Goal: Information Seeking & Learning: Learn about a topic

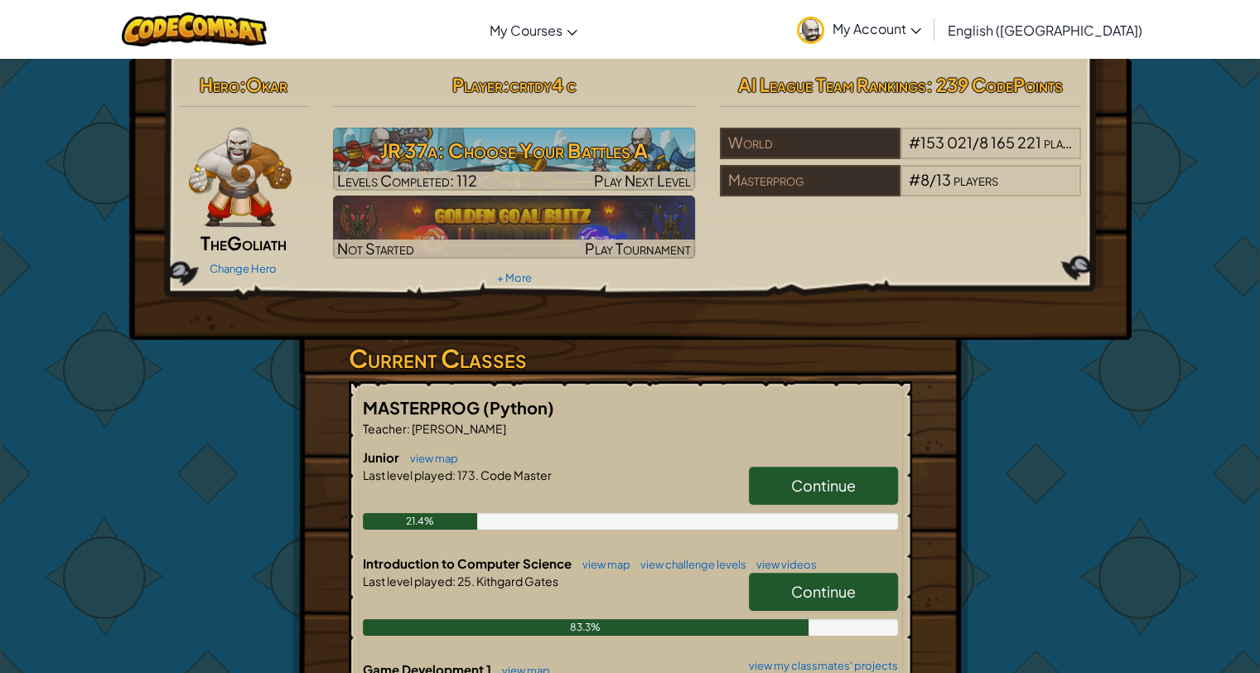
click at [819, 582] on span "Continue" at bounding box center [823, 591] width 65 height 19
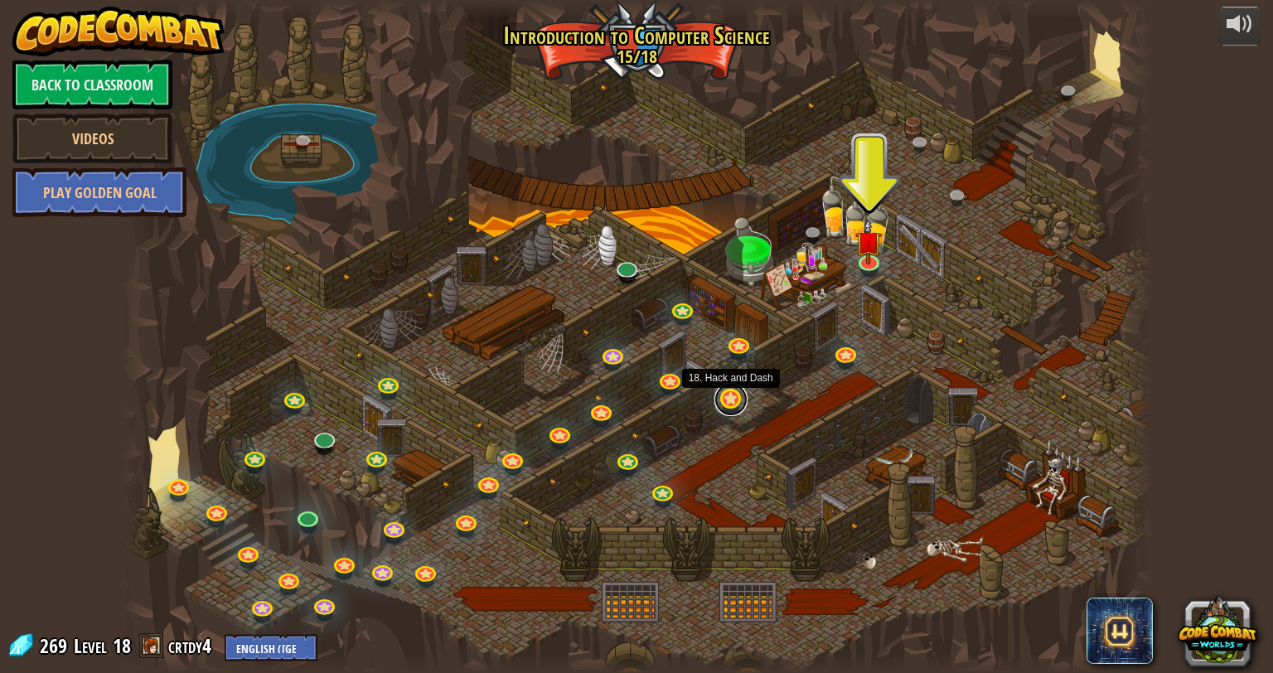
click at [723, 404] on link at bounding box center [730, 399] width 33 height 33
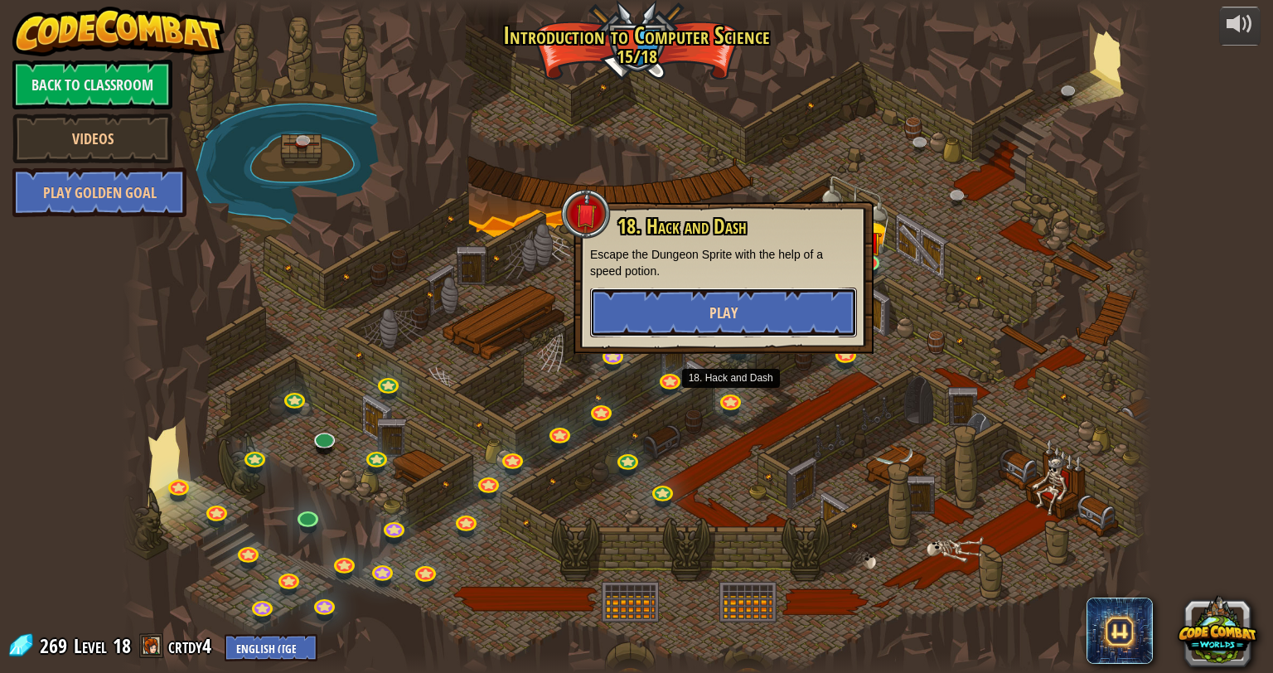
click at [761, 316] on button "Play" at bounding box center [723, 313] width 267 height 50
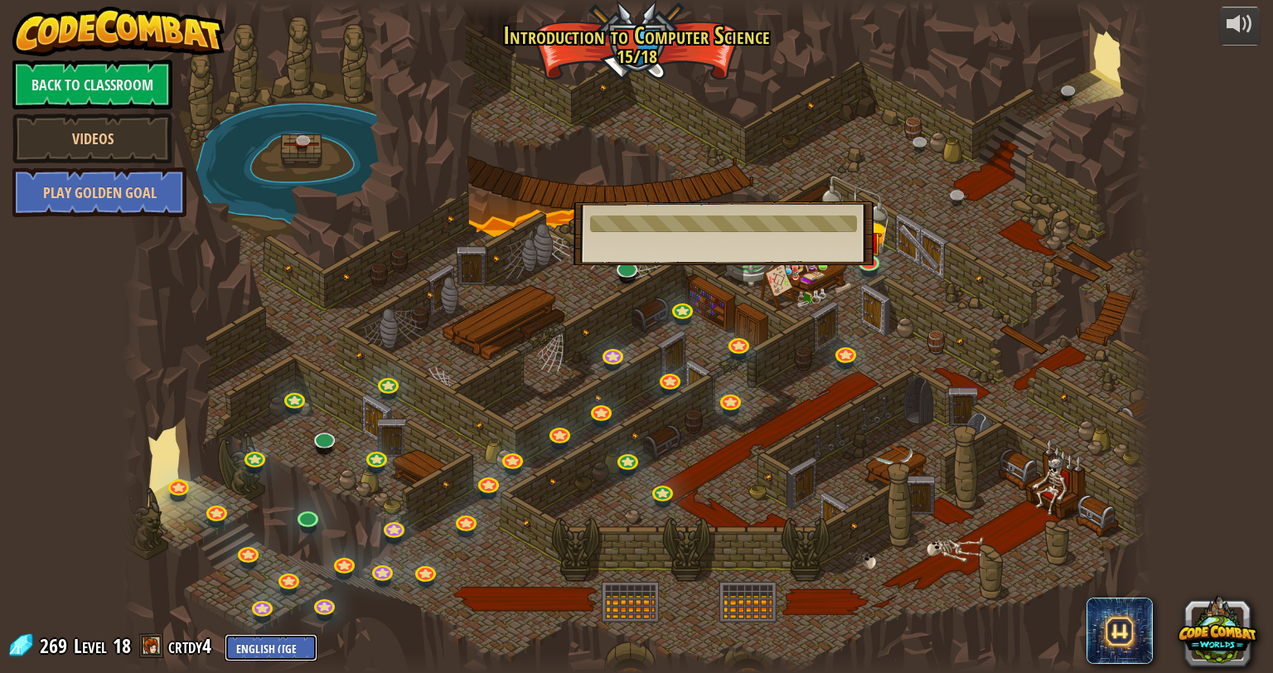
click at [282, 645] on select "English ([GEOGRAPHIC_DATA]) English ([GEOGRAPHIC_DATA]) 简体中文 繁體中文 русский españ…" at bounding box center [271, 647] width 93 height 27
select select "ru"
click at [225, 634] on select "English ([GEOGRAPHIC_DATA]) English ([GEOGRAPHIC_DATA]) 简体中文 繁體中文 русский españ…" at bounding box center [271, 647] width 93 height 27
select select "ru"
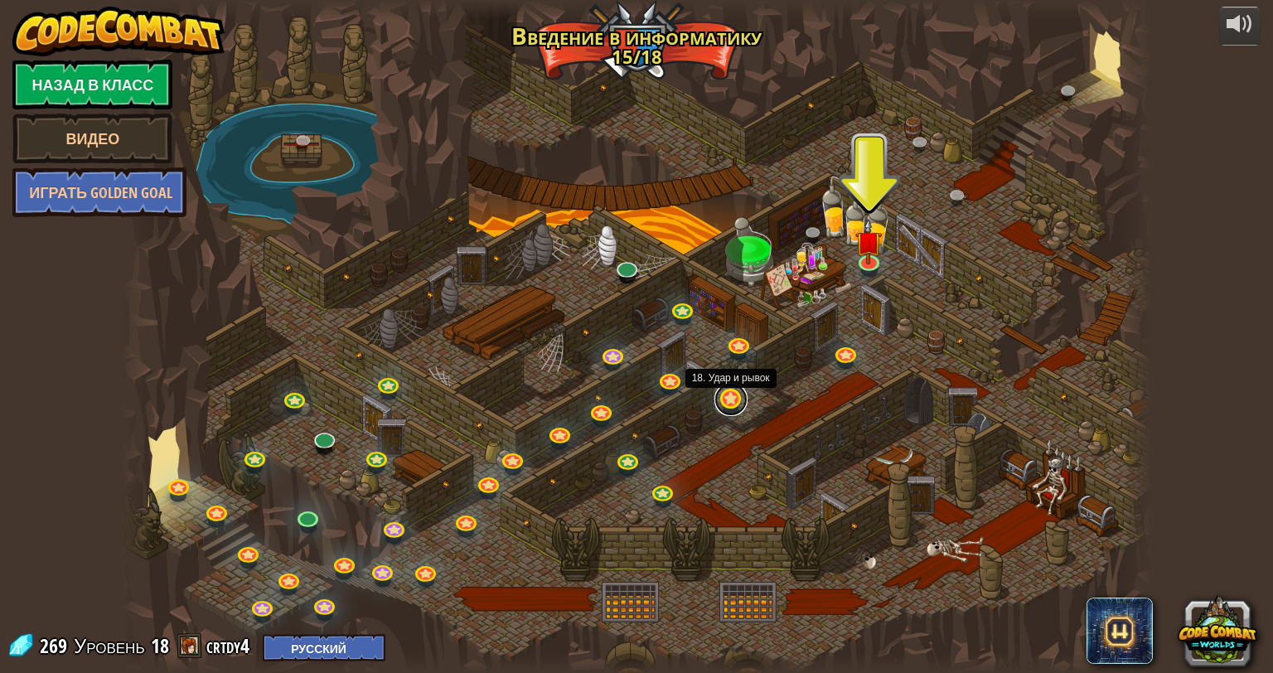
click at [726, 404] on link at bounding box center [730, 399] width 33 height 33
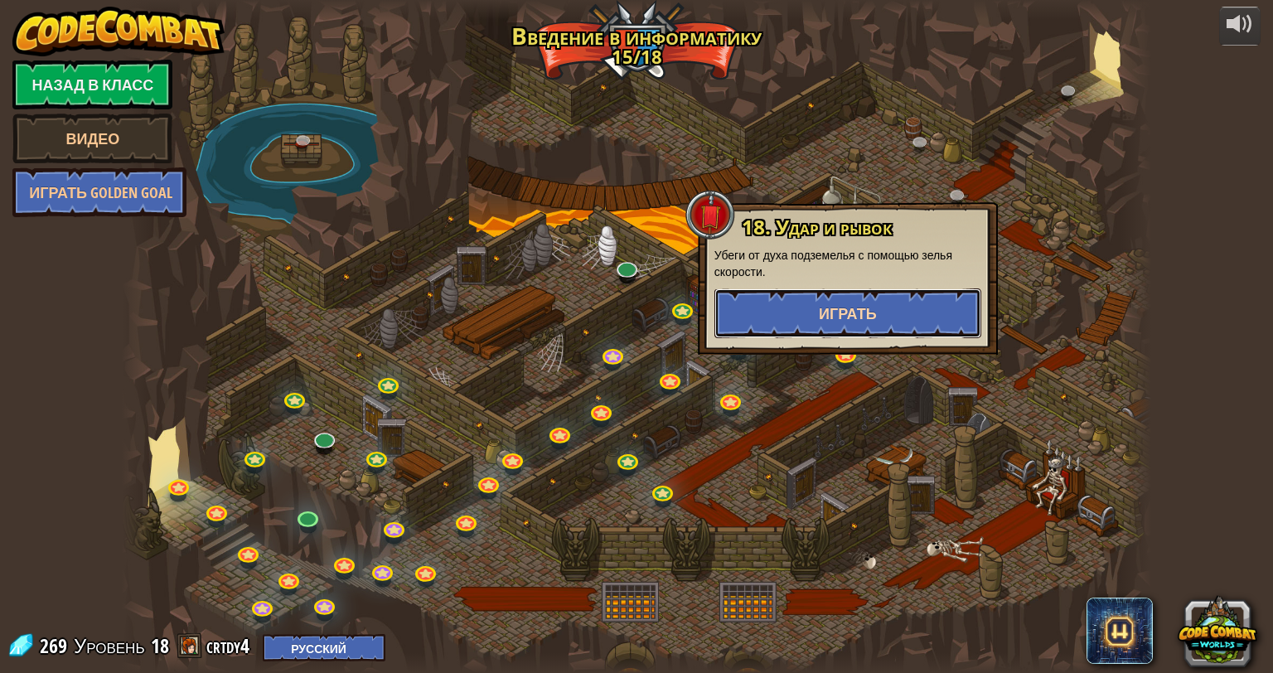
click at [821, 308] on span "Играть" at bounding box center [848, 313] width 58 height 21
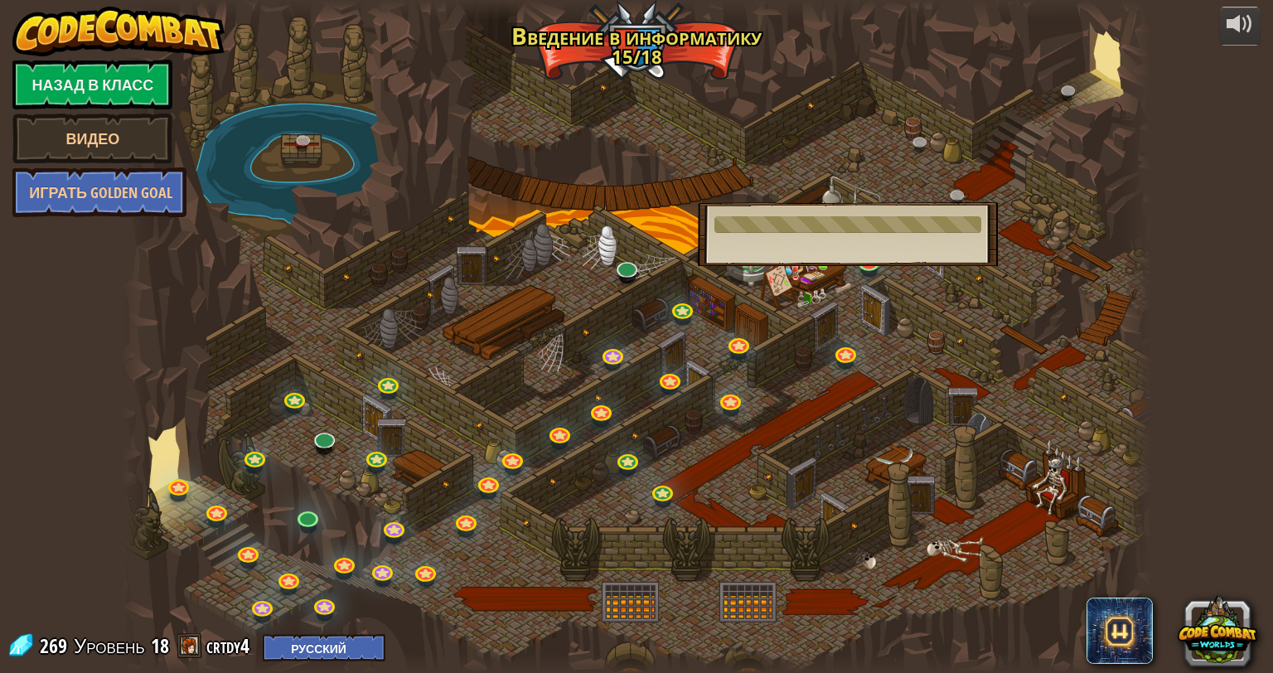
drag, startPoint x: 749, startPoint y: 227, endPoint x: 930, endPoint y: 204, distance: 182.1
click at [930, 204] on div "18. Удар и рывок Убеги от духа подземелья с помощью зелья скорости. Играть" at bounding box center [848, 234] width 300 height 64
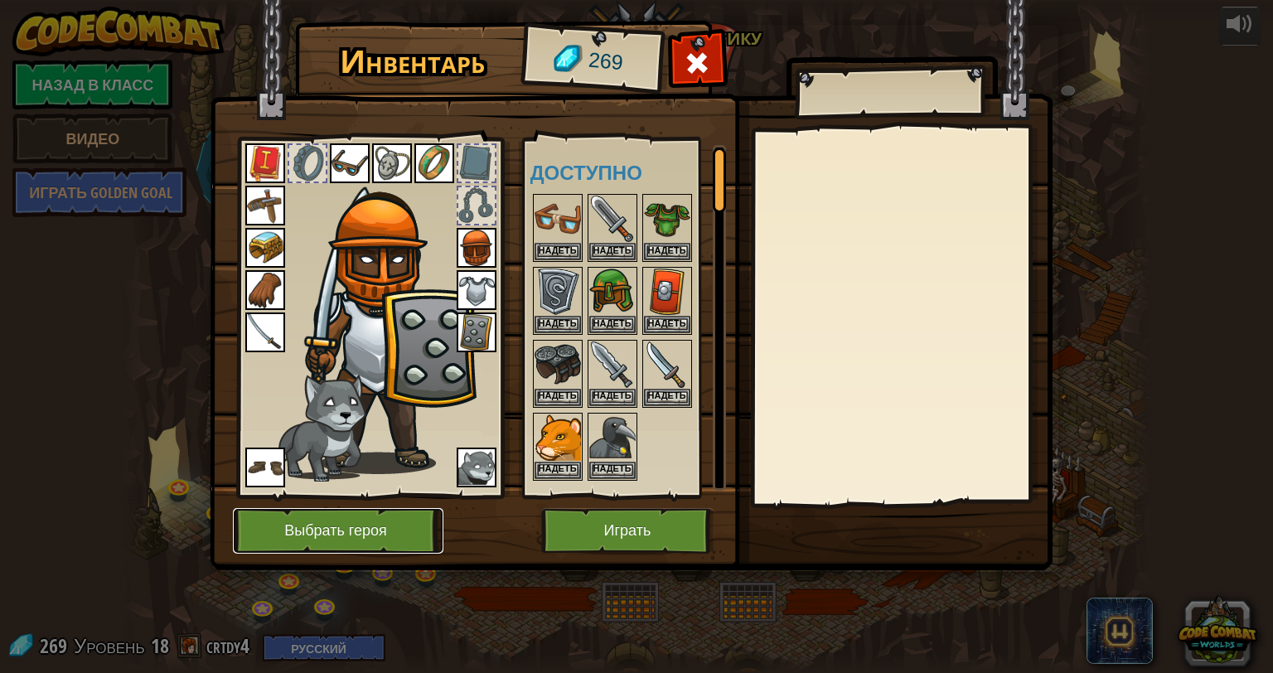
click at [308, 527] on button "Выбрать героя" at bounding box center [338, 531] width 210 height 46
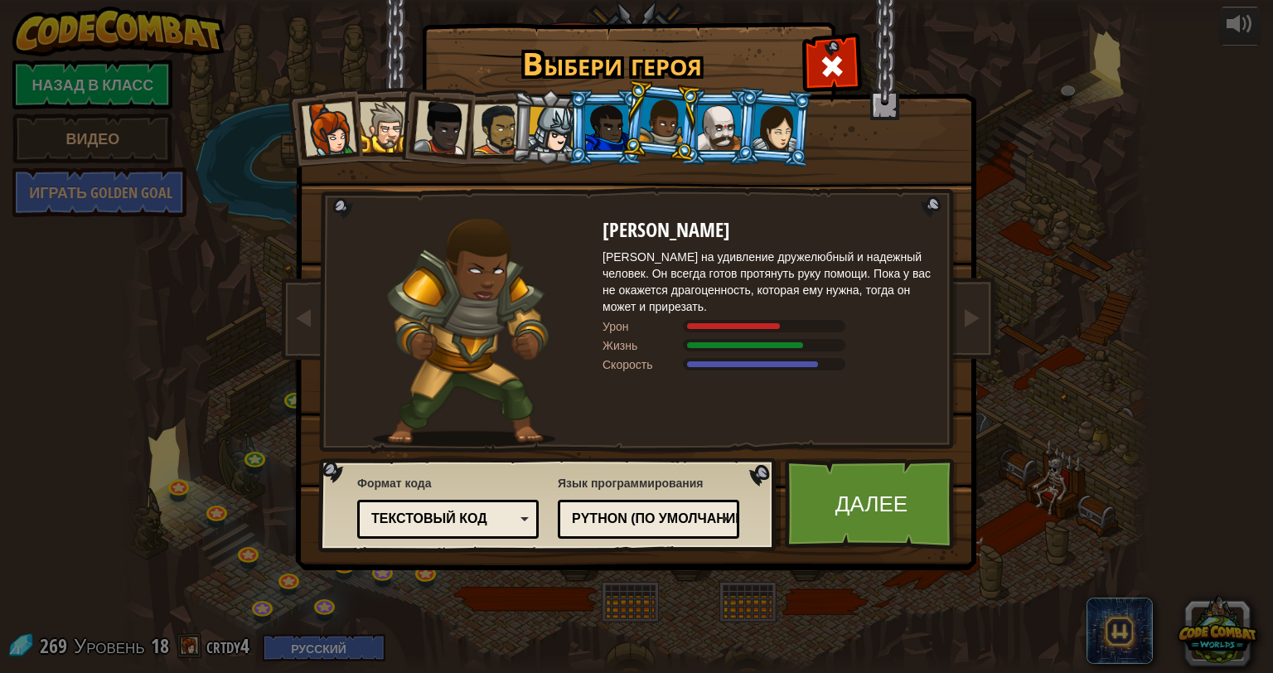
click at [616, 128] on div at bounding box center [606, 127] width 43 height 45
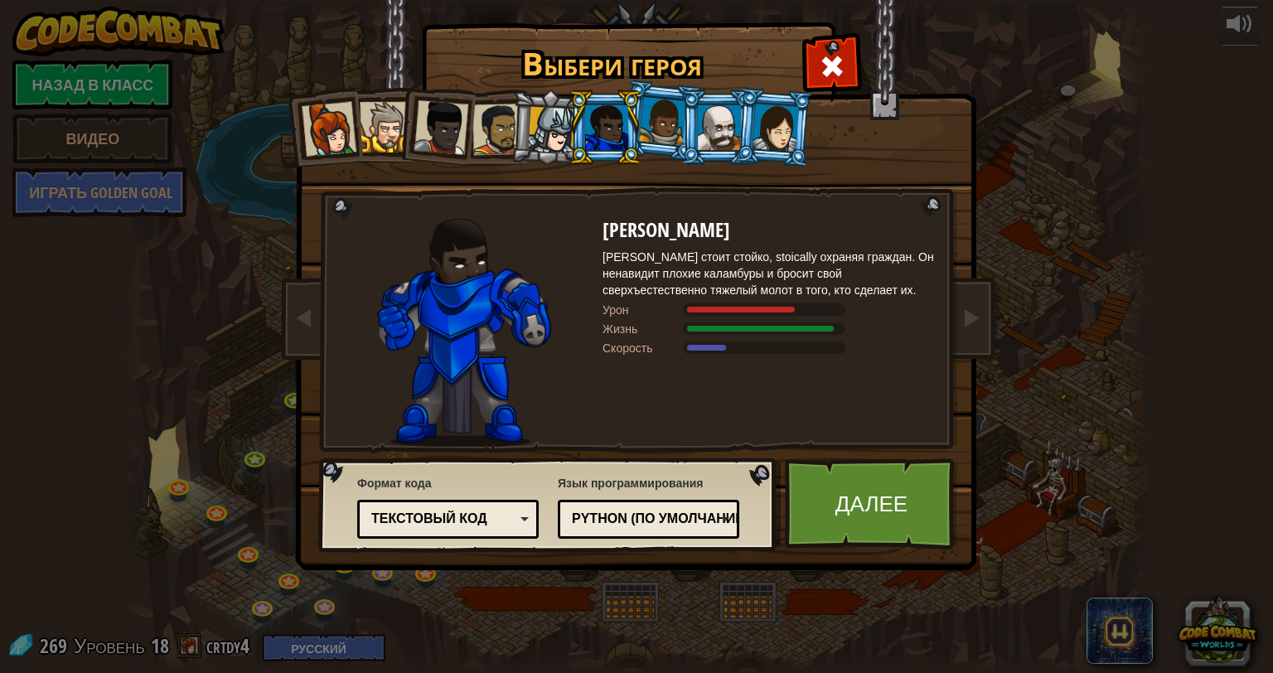
click at [729, 126] on div at bounding box center [719, 127] width 43 height 45
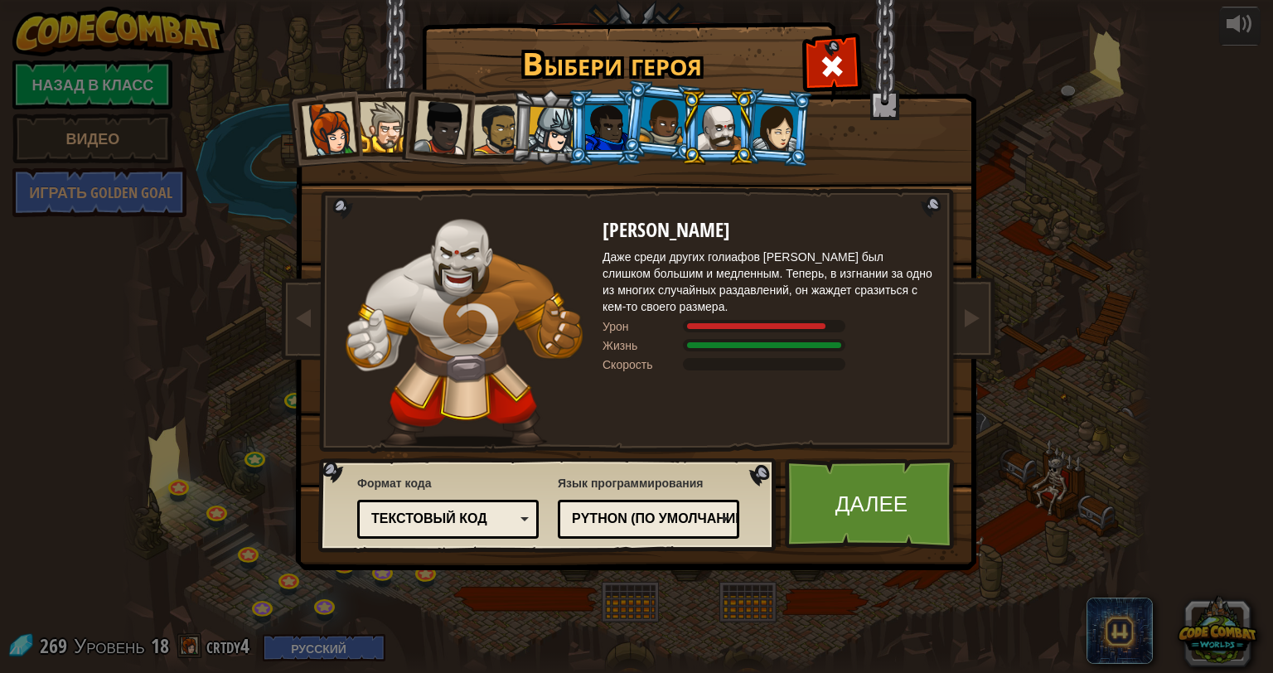
click at [772, 122] on div at bounding box center [775, 127] width 46 height 47
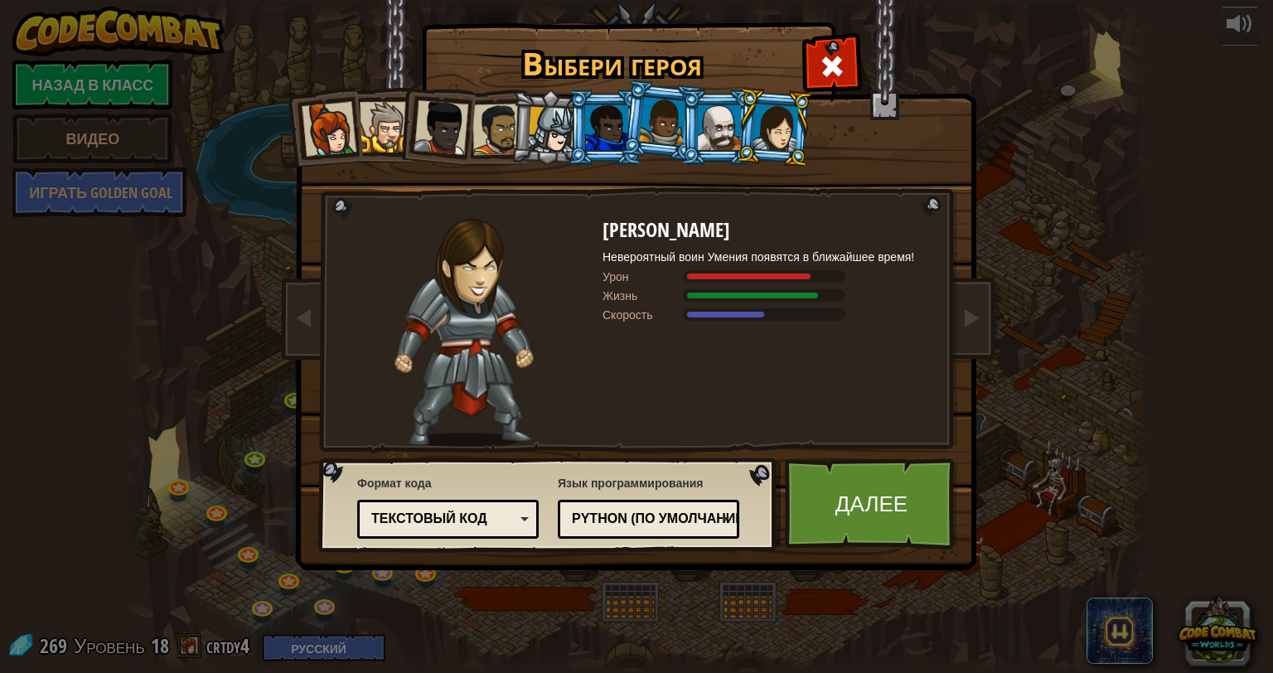
click at [545, 126] on div at bounding box center [551, 130] width 47 height 47
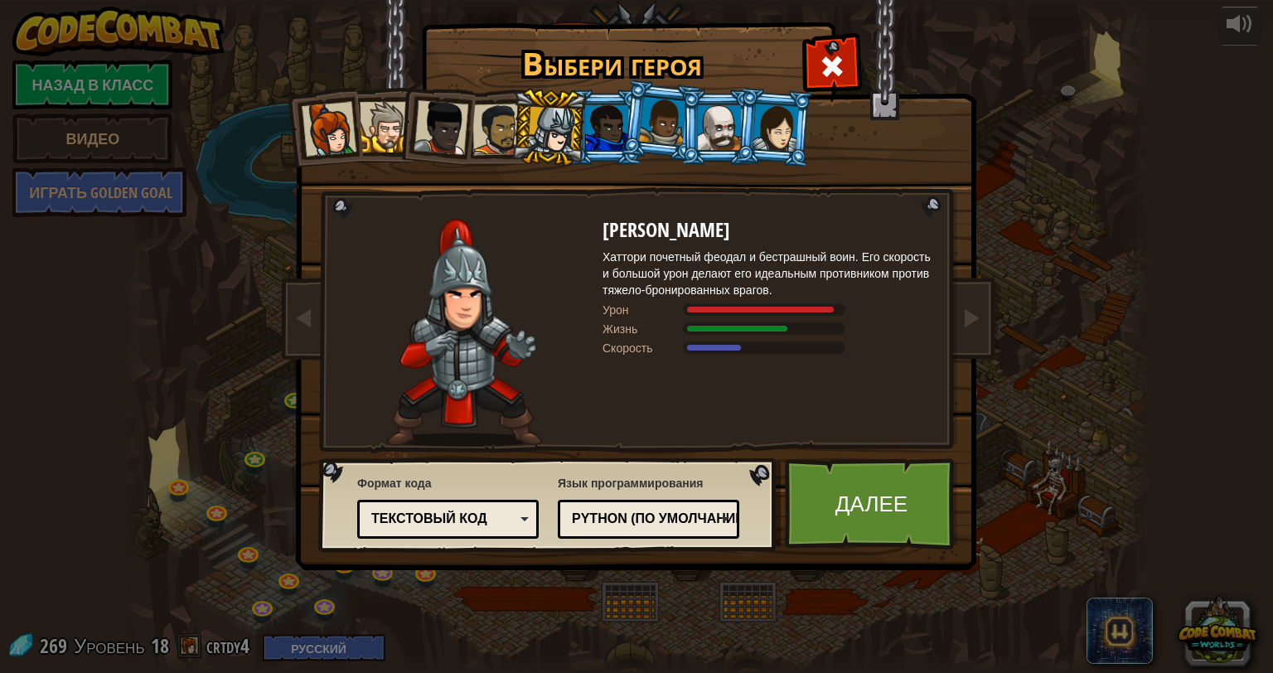
click at [593, 108] on div at bounding box center [606, 127] width 43 height 45
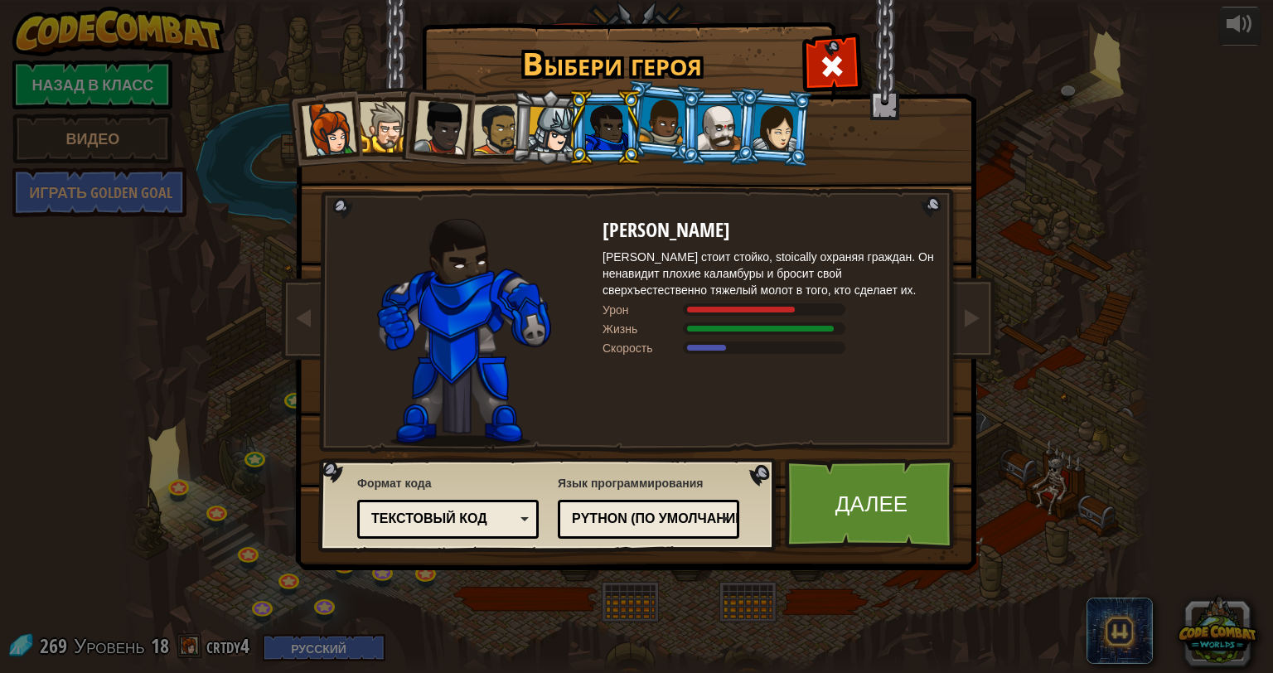
click at [643, 129] on div at bounding box center [662, 121] width 47 height 49
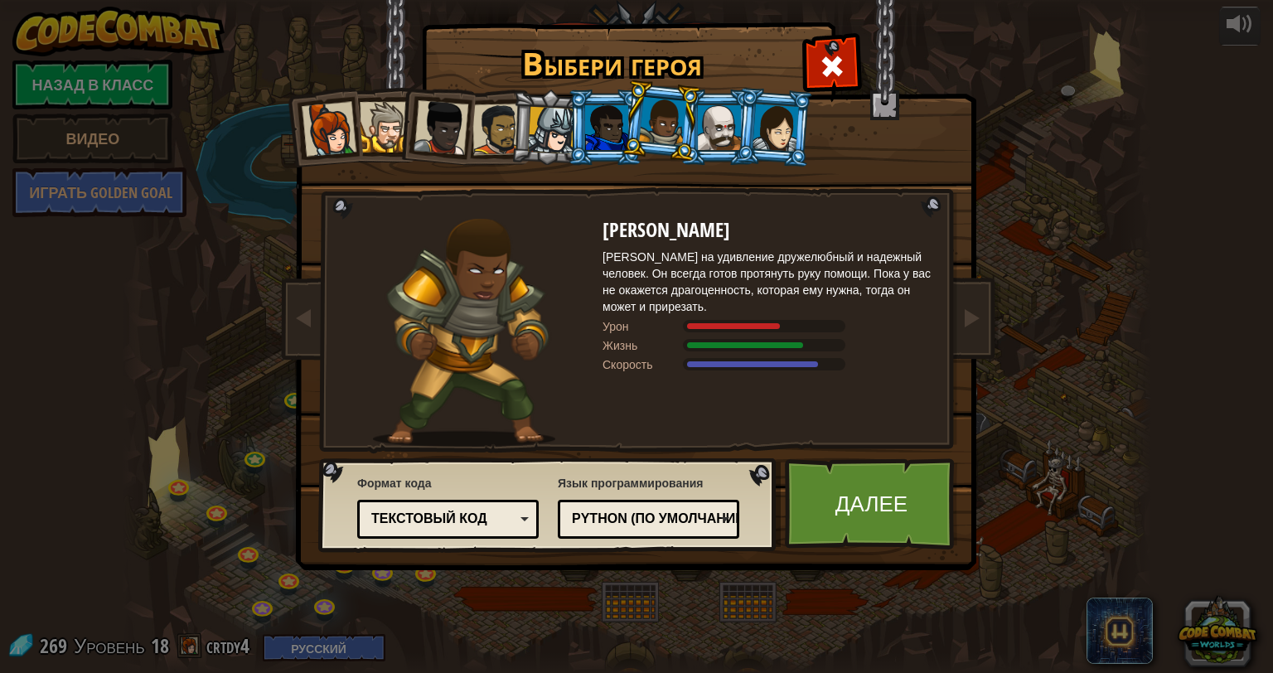
click at [483, 117] on div at bounding box center [497, 129] width 51 height 51
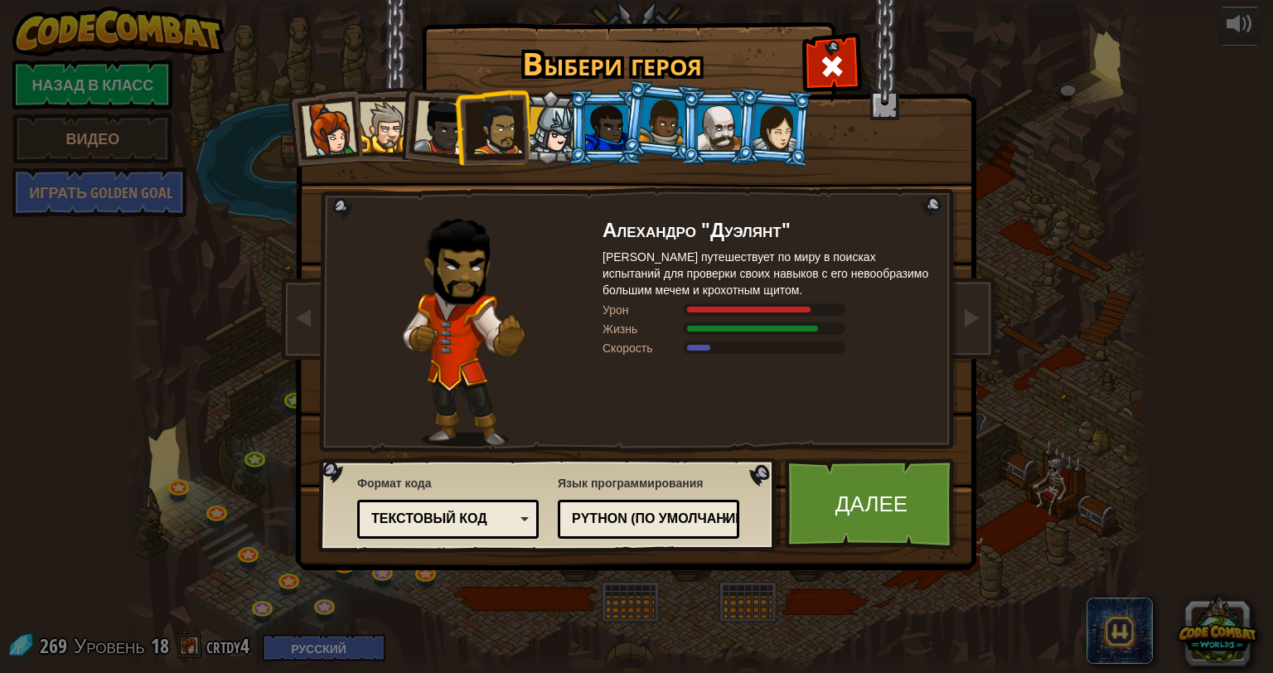
click at [433, 113] on div at bounding box center [440, 127] width 55 height 55
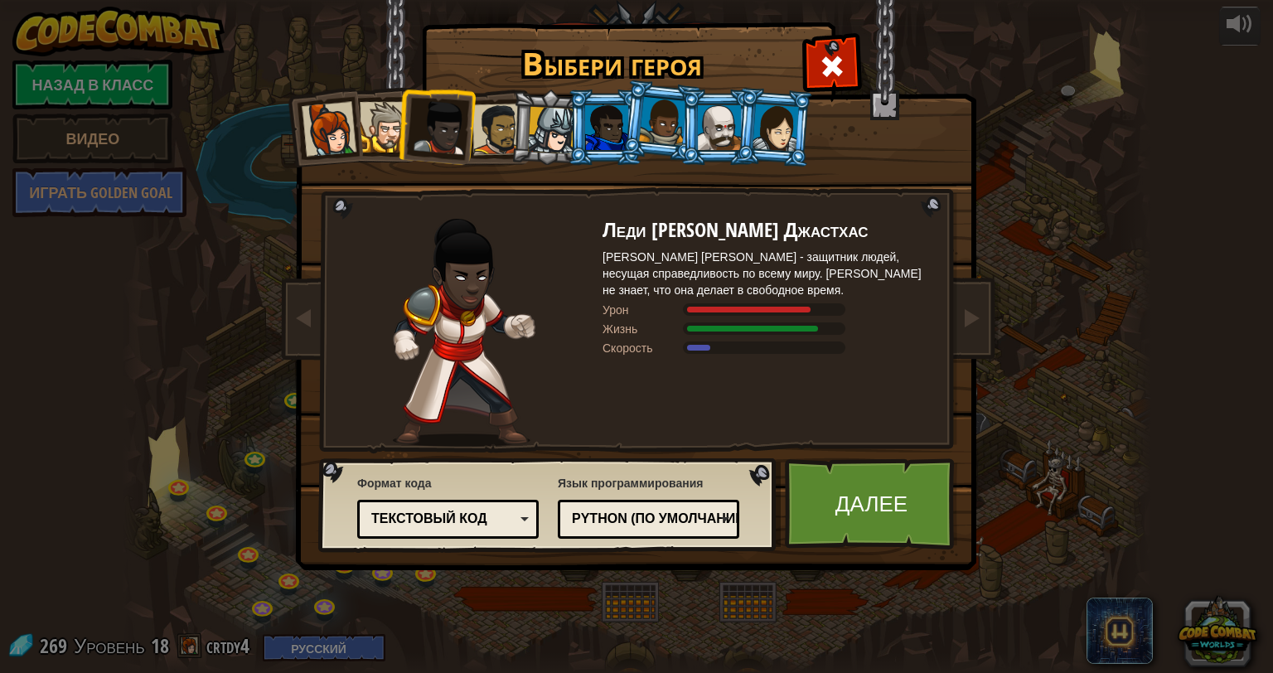
click at [381, 123] on div at bounding box center [385, 127] width 51 height 51
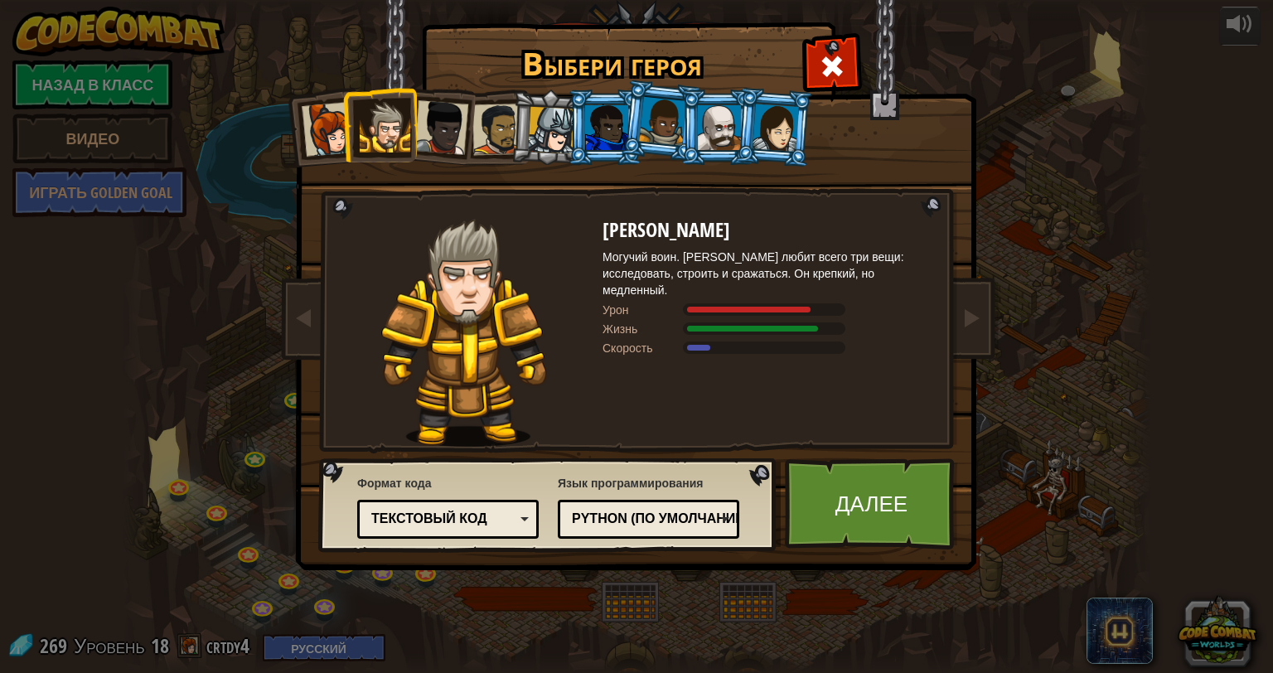
click at [325, 117] on div at bounding box center [329, 129] width 55 height 55
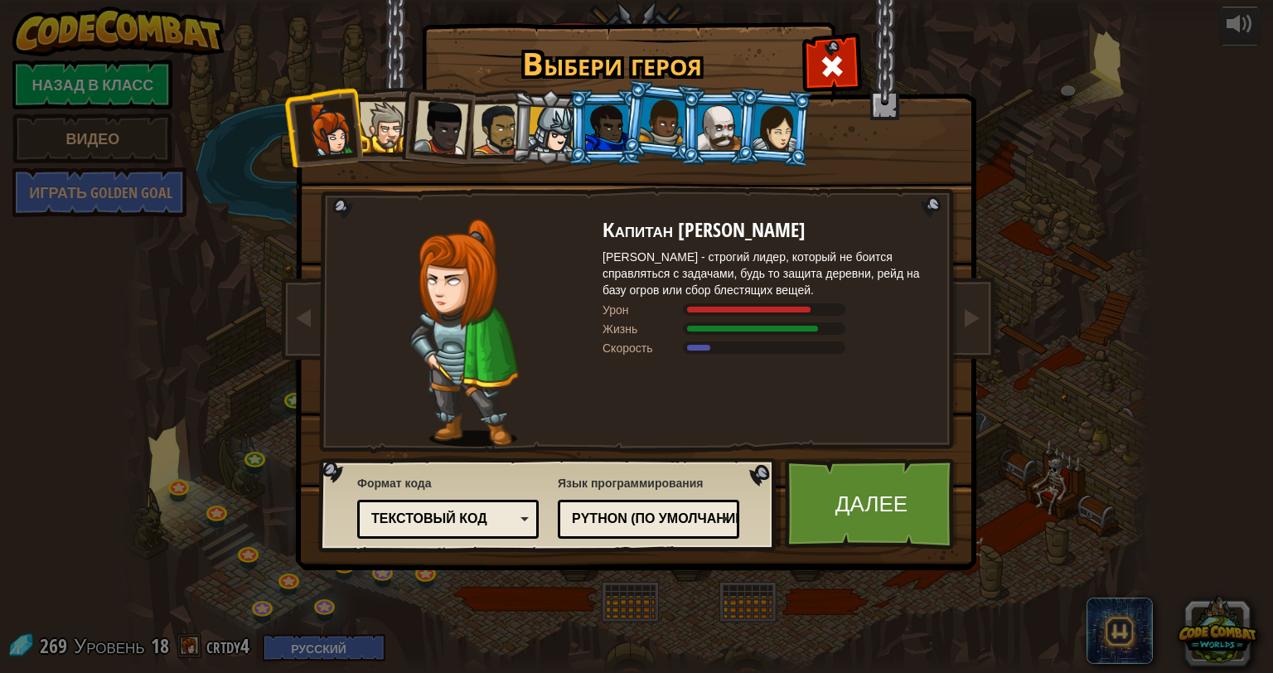
click at [411, 114] on li at bounding box center [435, 124] width 81 height 81
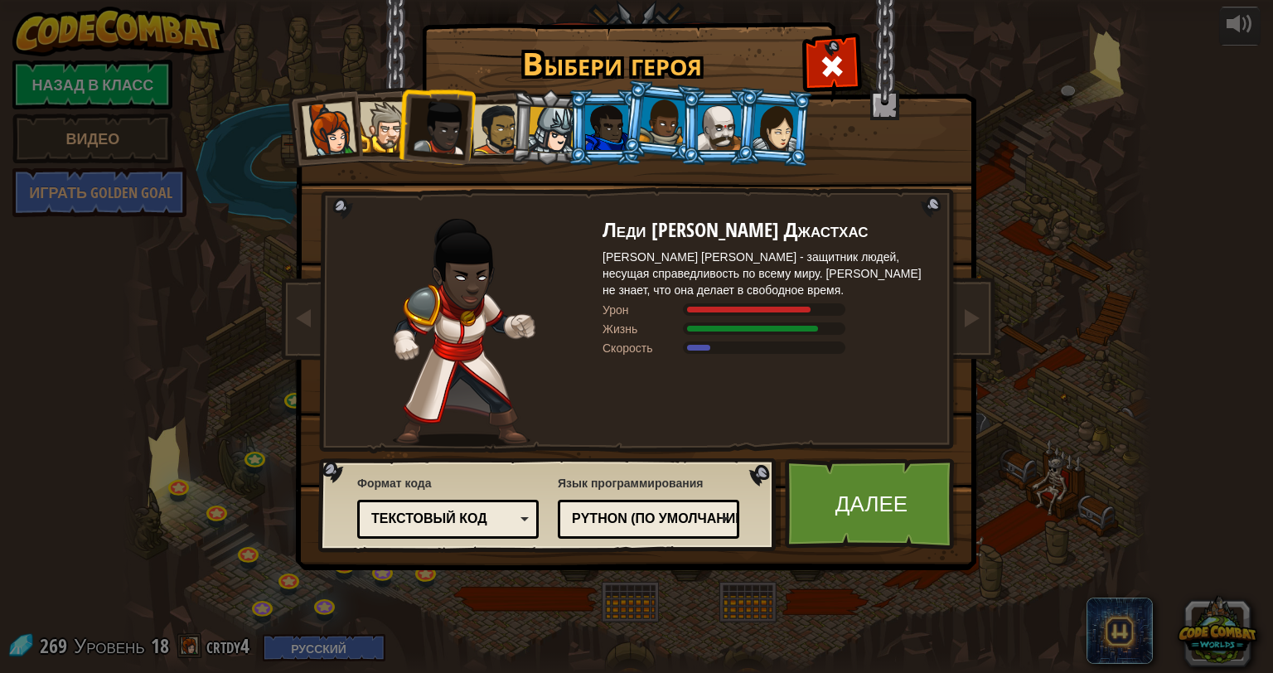
click at [384, 121] on div at bounding box center [385, 127] width 51 height 51
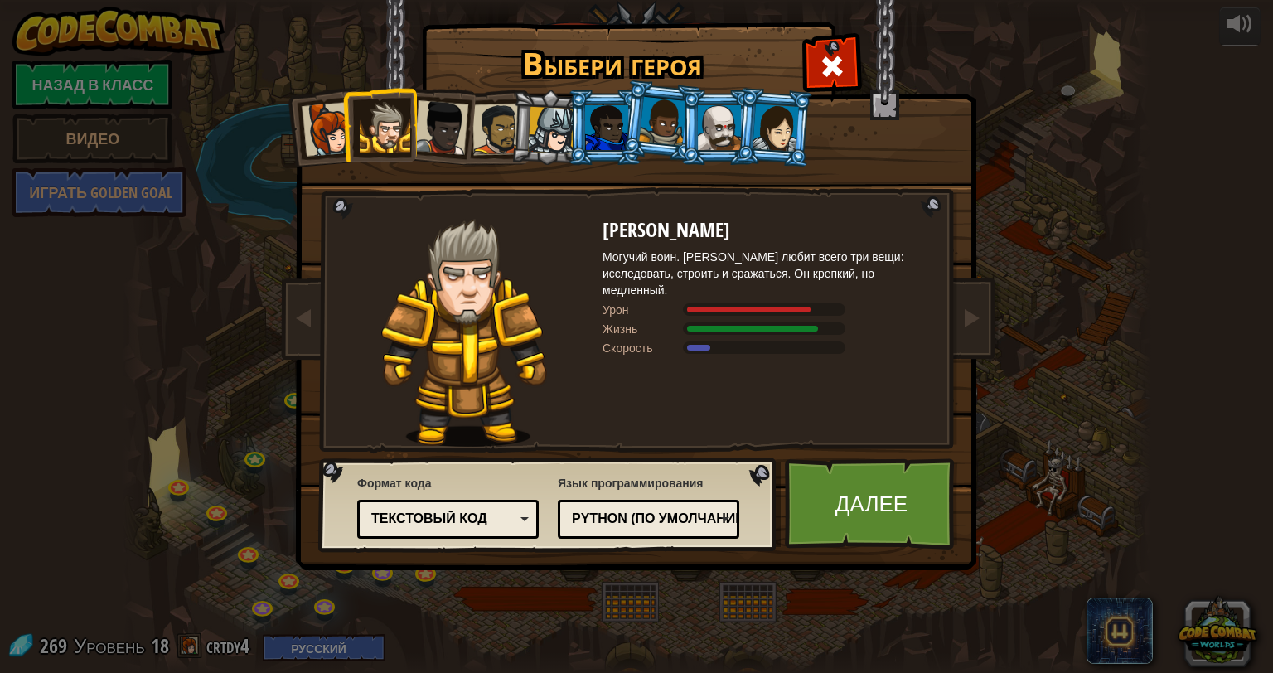
click at [534, 136] on div at bounding box center [551, 130] width 47 height 47
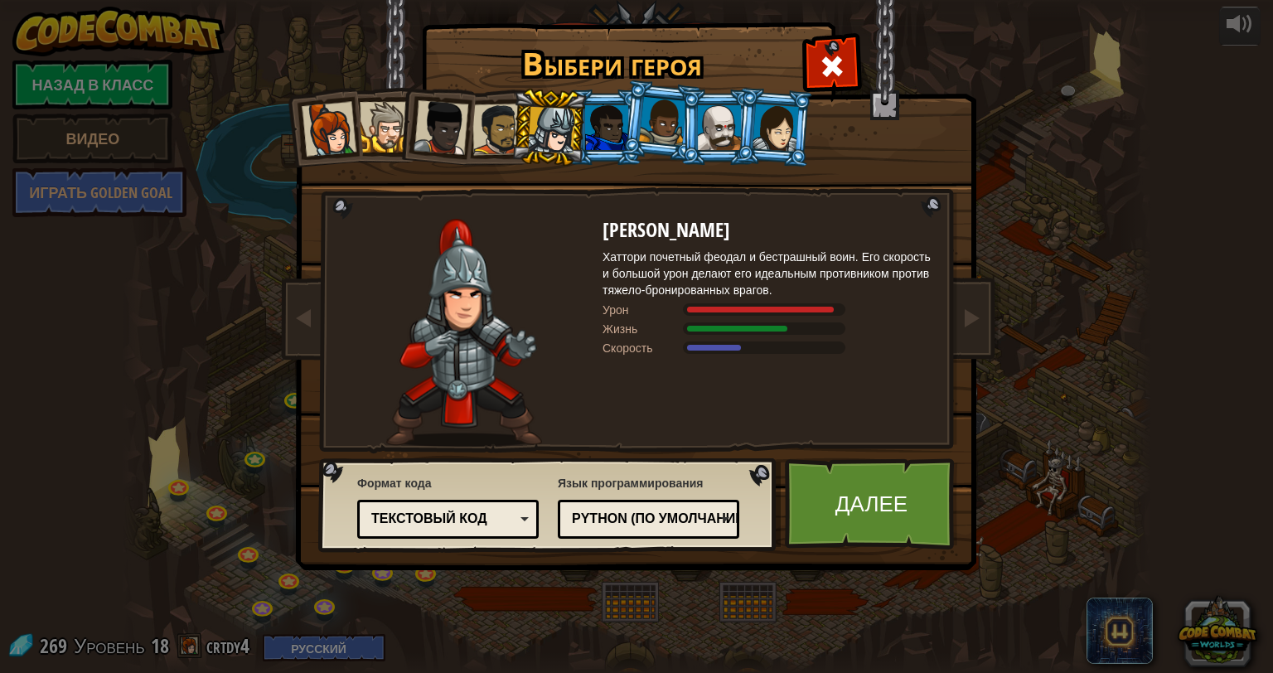
click at [497, 131] on div at bounding box center [497, 129] width 51 height 51
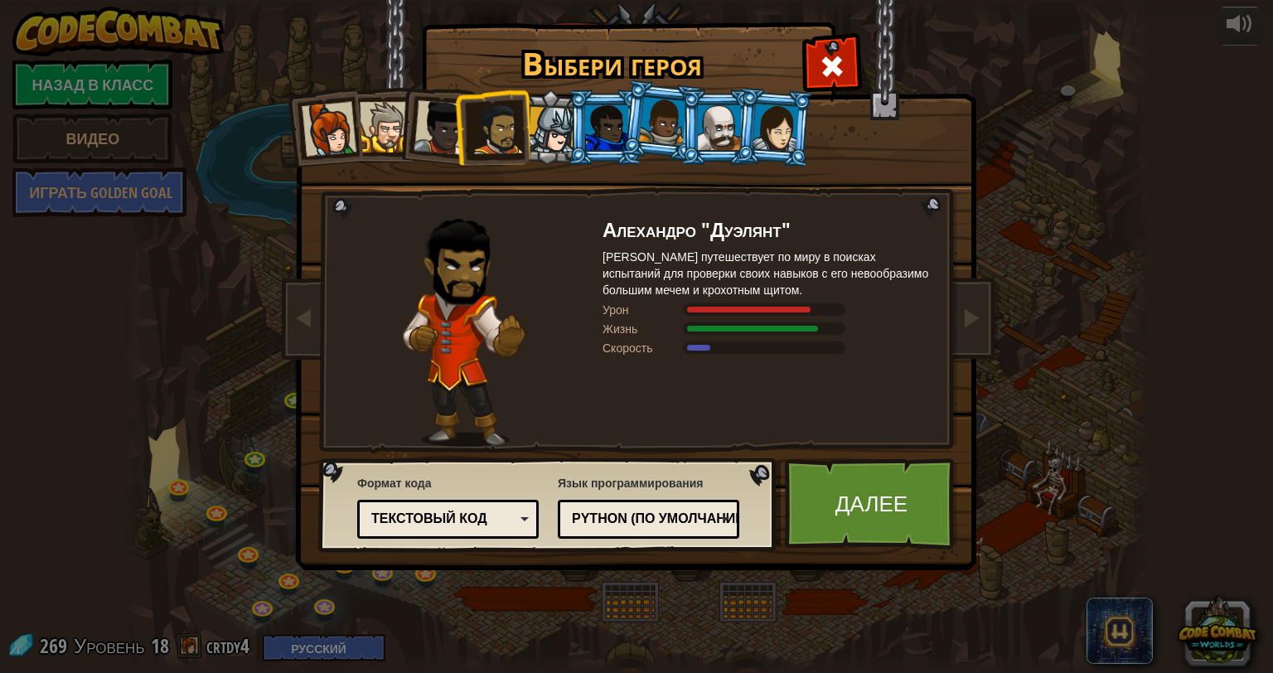
click at [600, 135] on div at bounding box center [606, 127] width 43 height 45
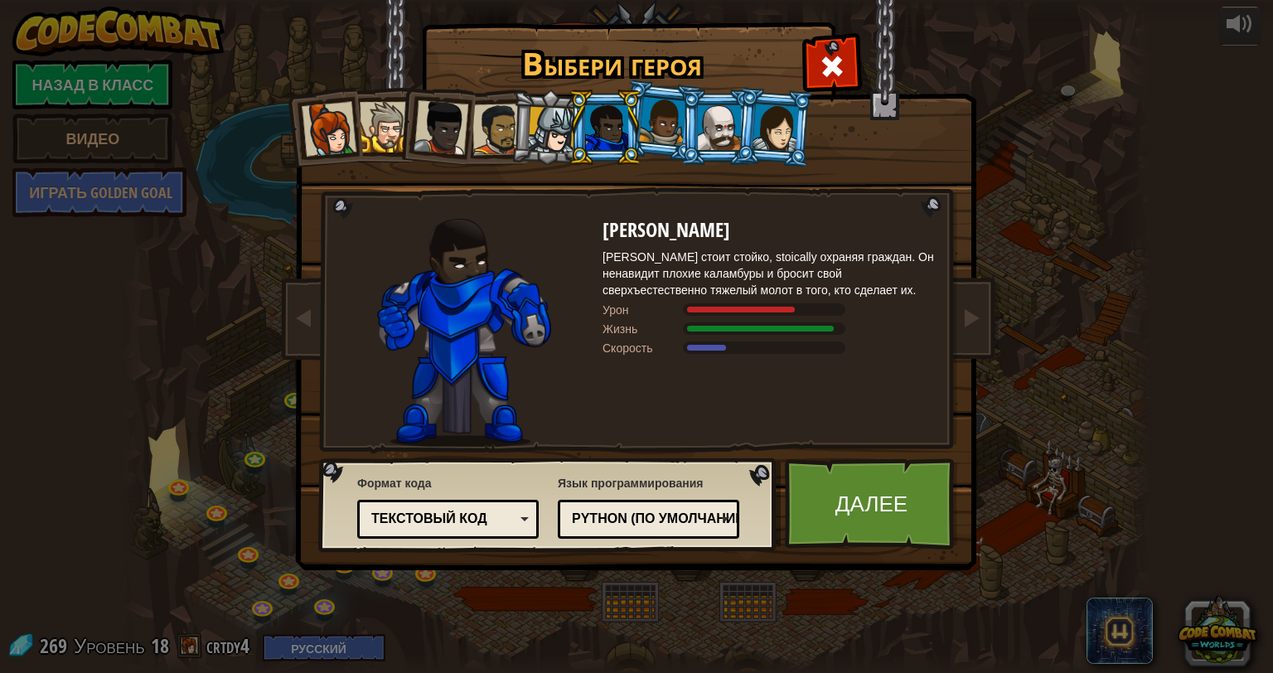
click at [650, 126] on div at bounding box center [662, 121] width 47 height 49
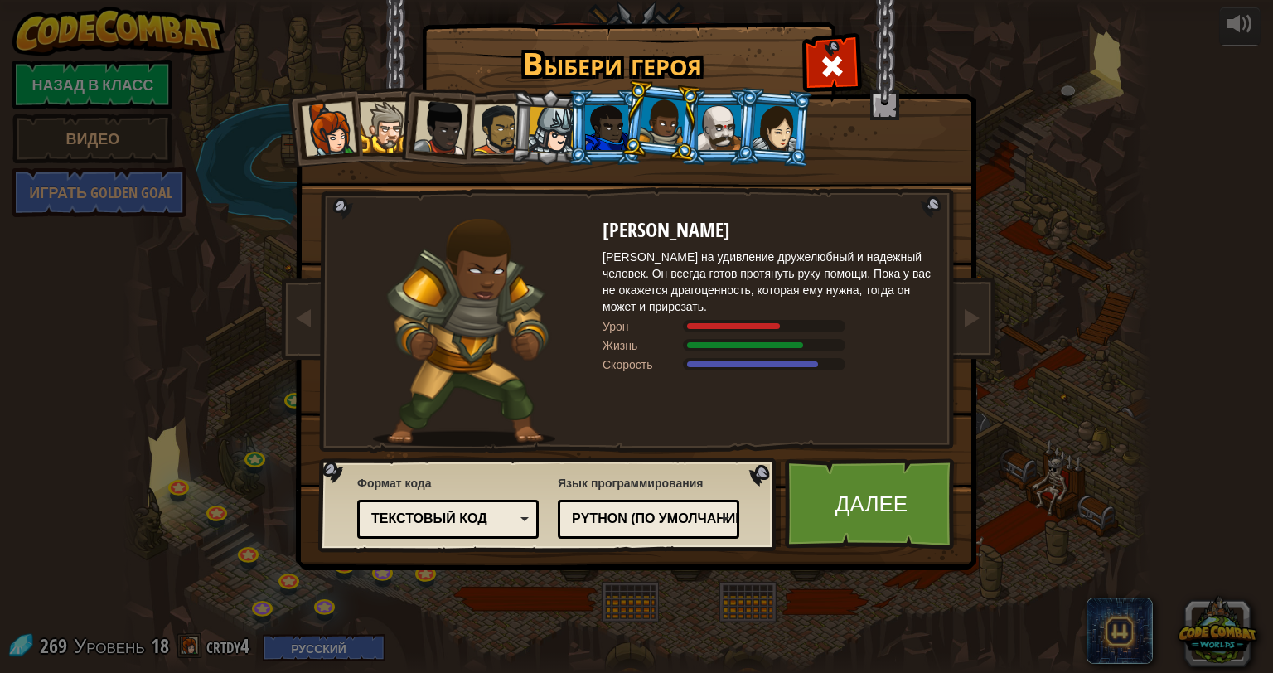
click at [782, 118] on div at bounding box center [775, 127] width 46 height 47
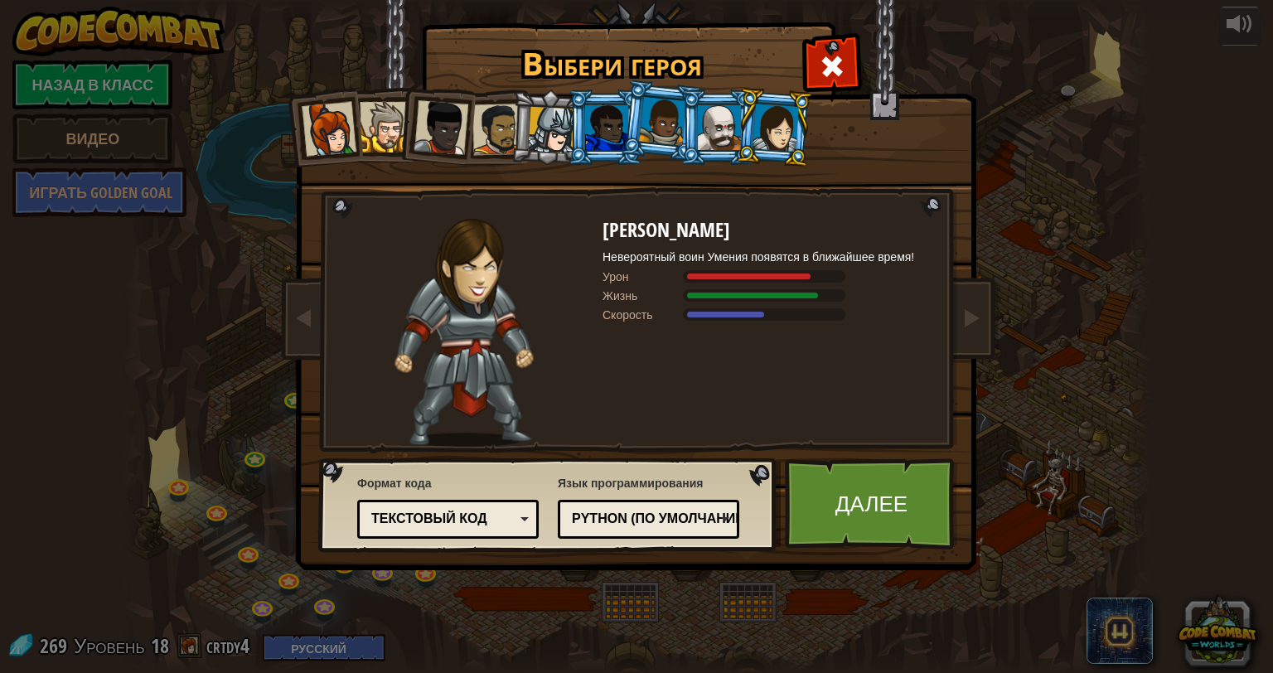
click at [656, 133] on div at bounding box center [662, 121] width 47 height 49
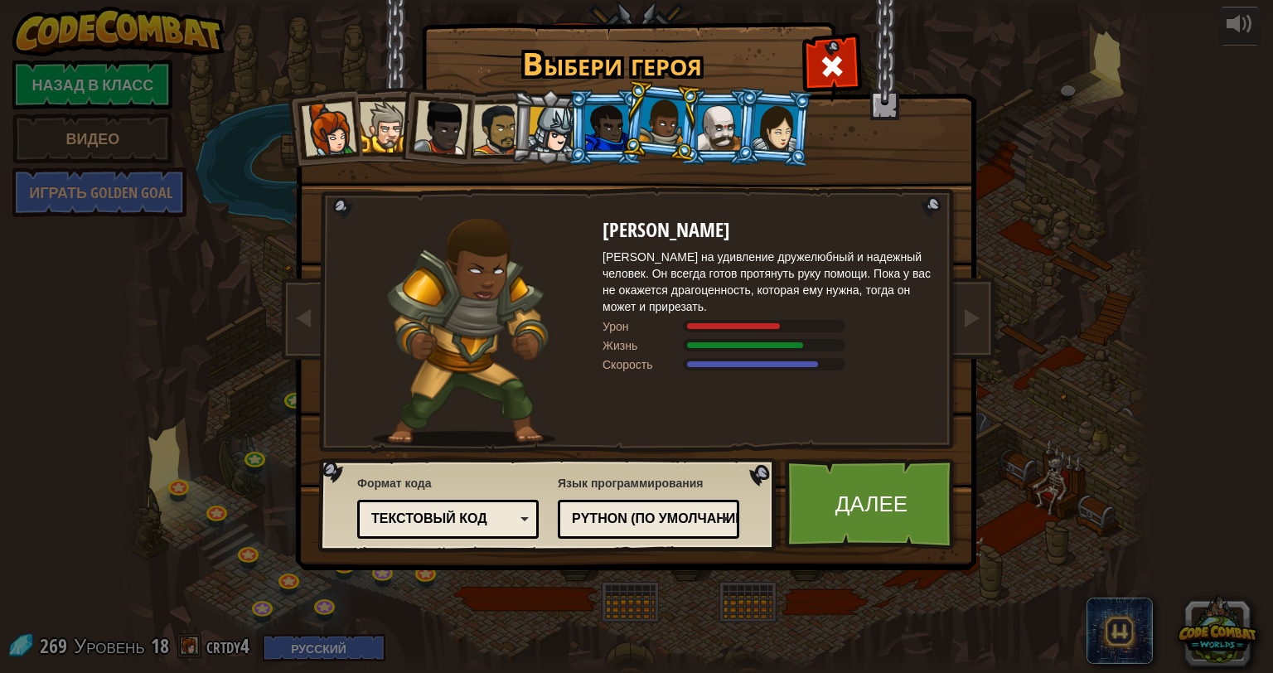
click at [594, 117] on div at bounding box center [606, 127] width 43 height 45
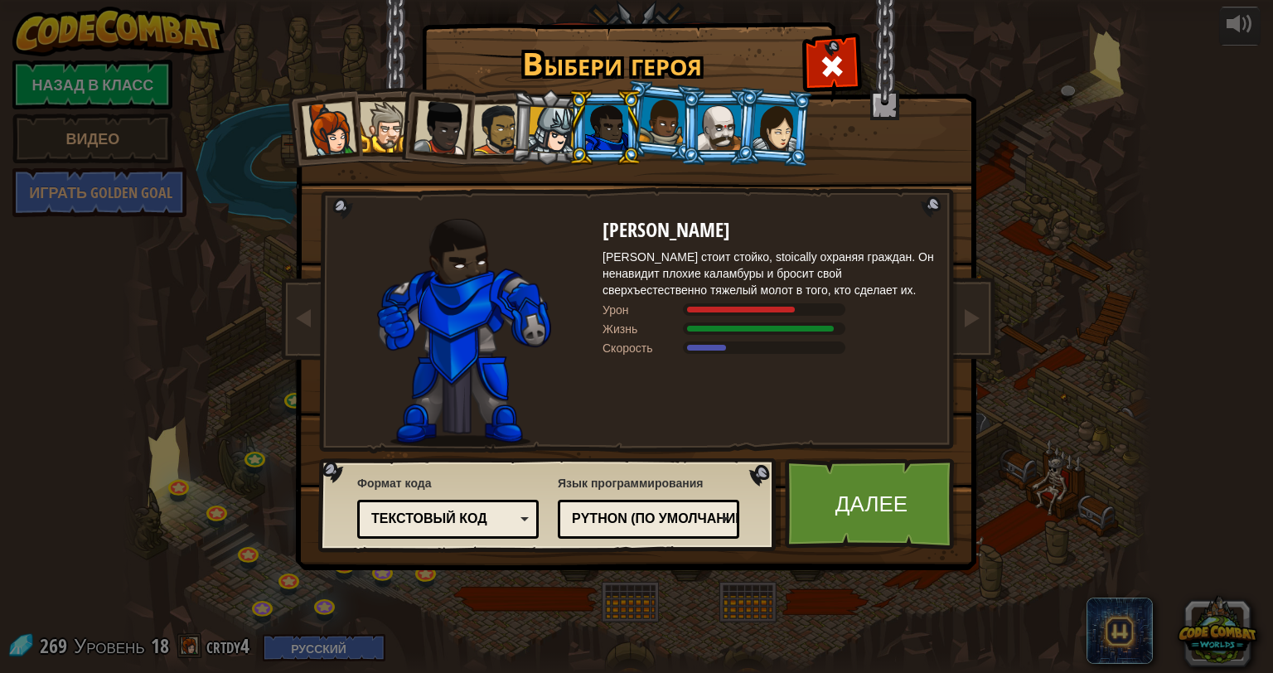
click at [733, 124] on div at bounding box center [719, 127] width 43 height 45
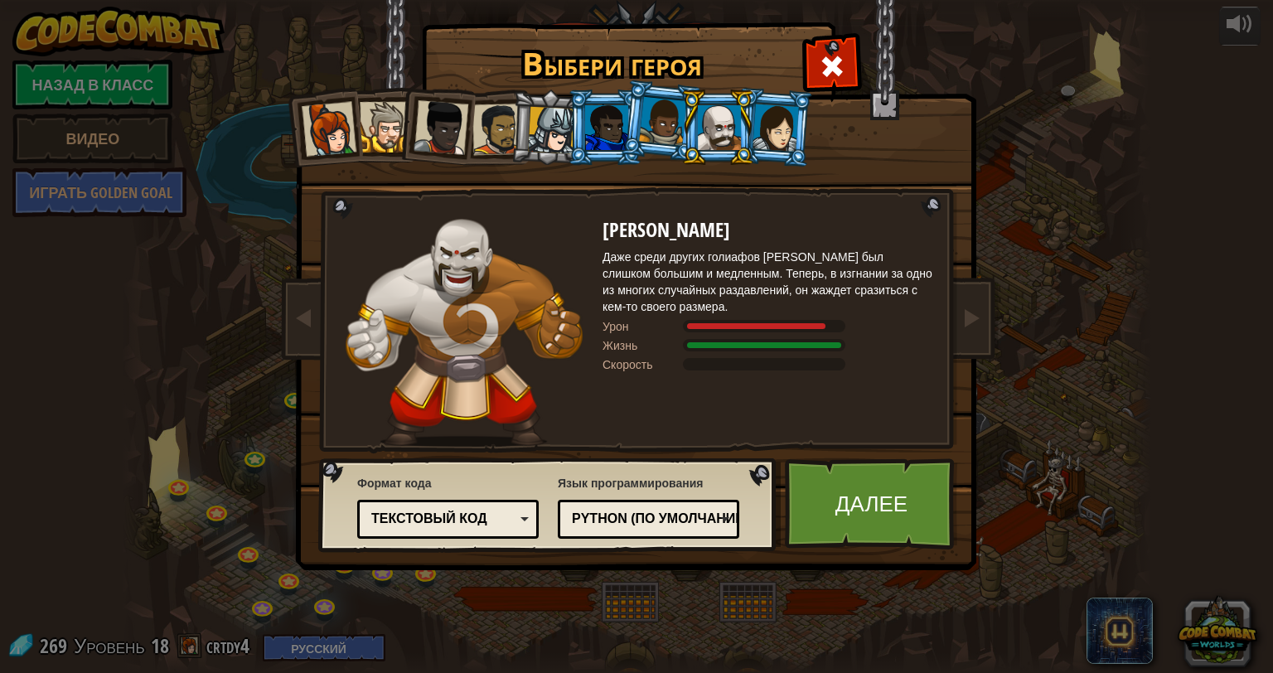
click at [616, 141] on div at bounding box center [606, 127] width 43 height 45
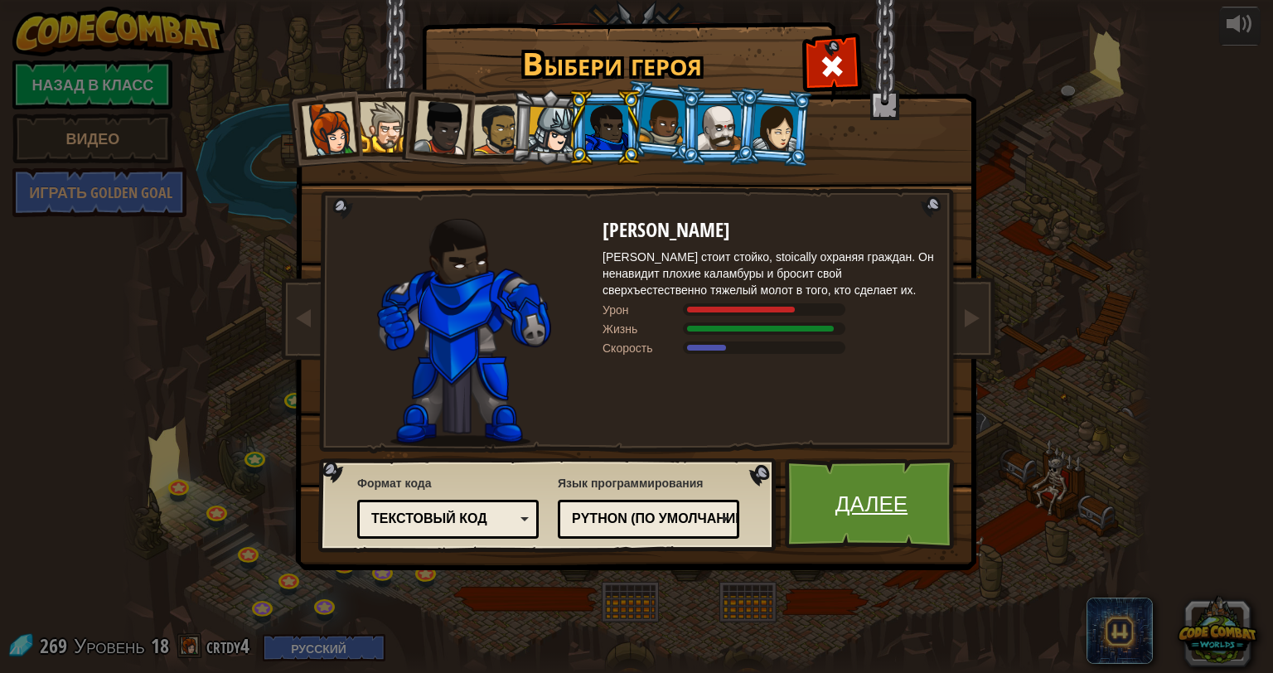
click at [849, 504] on link "Далее" at bounding box center [871, 503] width 173 height 91
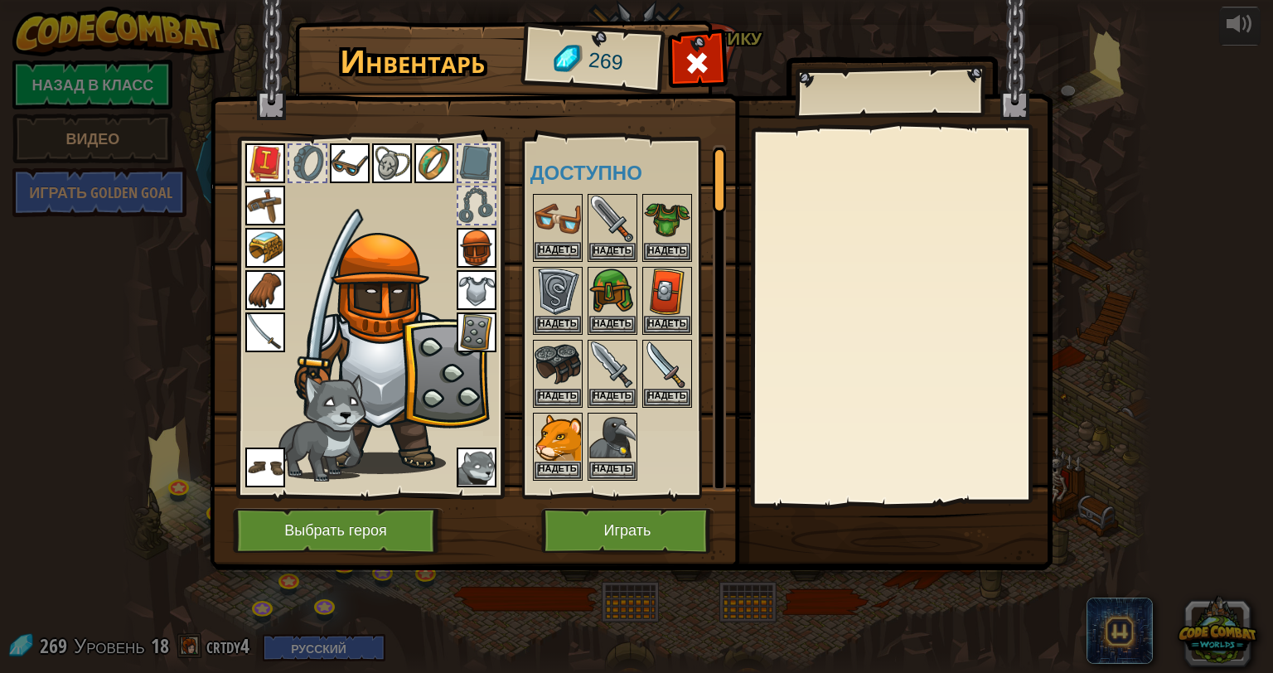
click at [554, 213] on img at bounding box center [557, 219] width 46 height 46
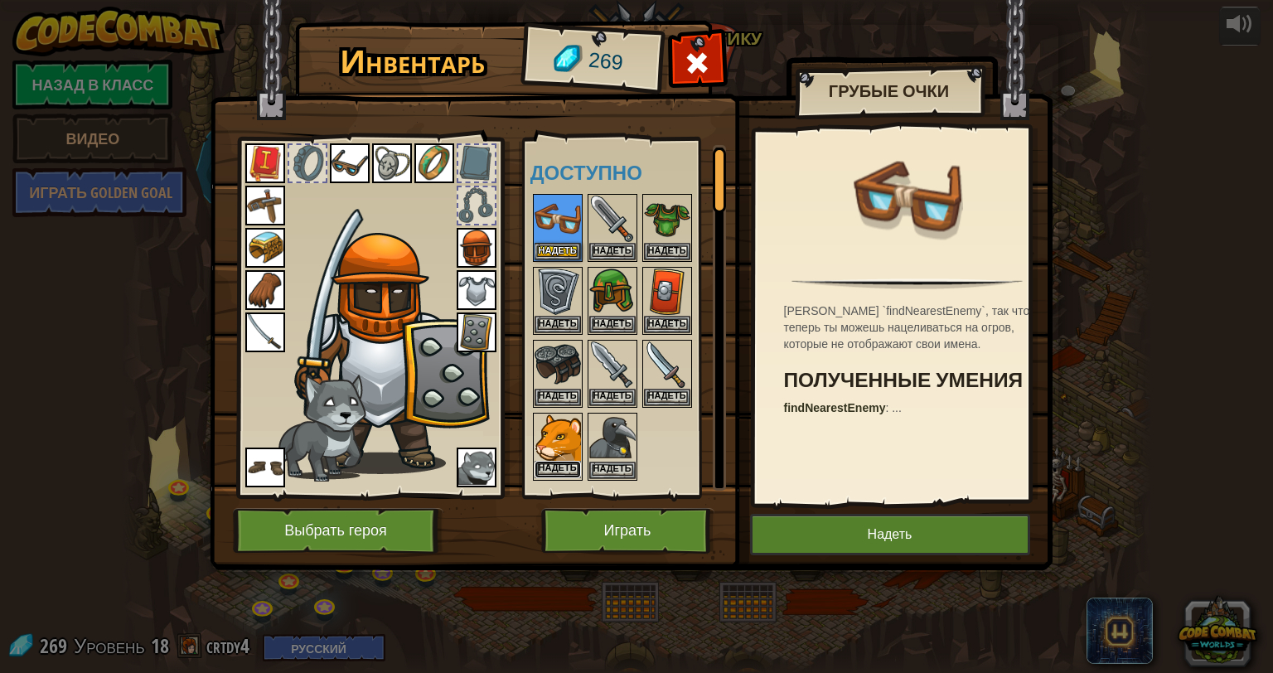
click at [560, 462] on button "Надеть" at bounding box center [557, 469] width 46 height 17
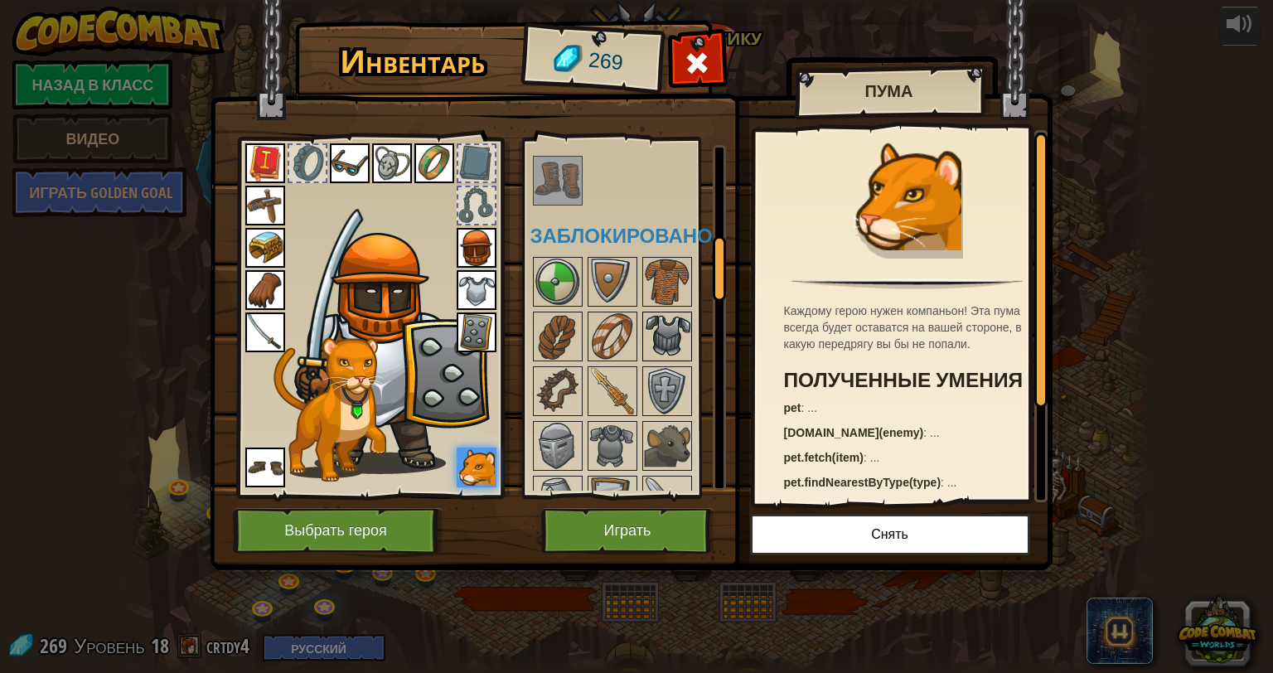
scroll to position [497, 0]
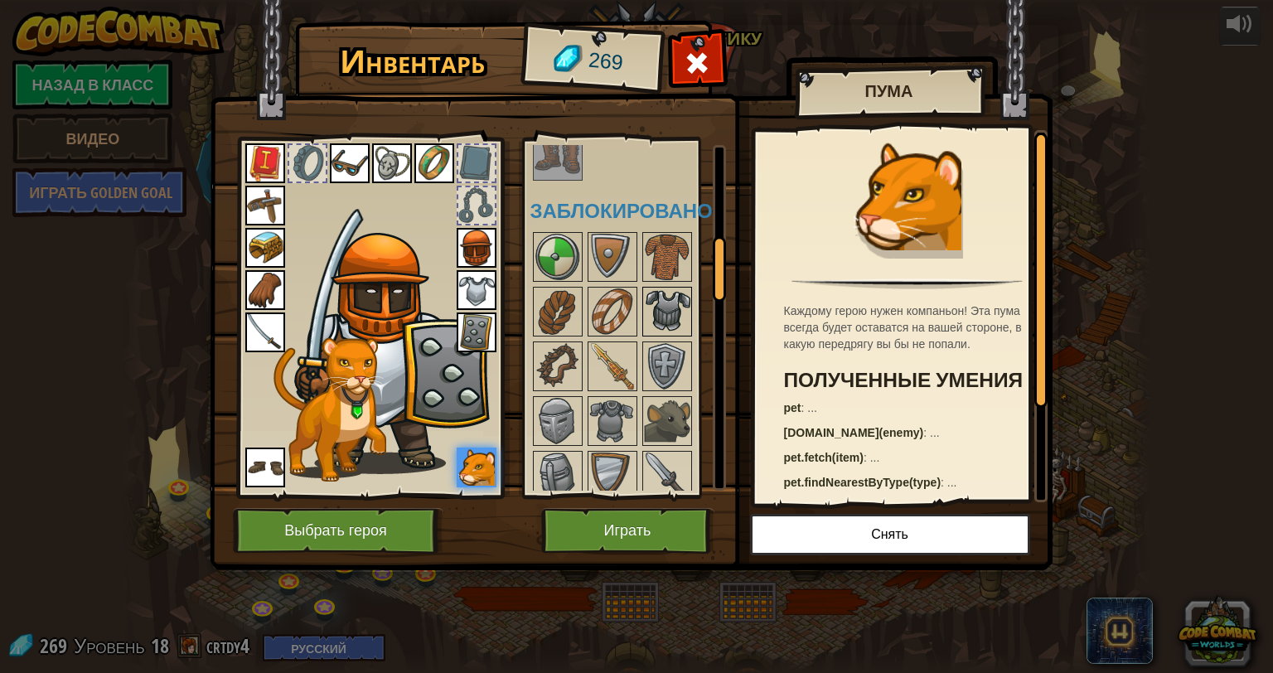
click at [666, 308] on img at bounding box center [667, 311] width 46 height 46
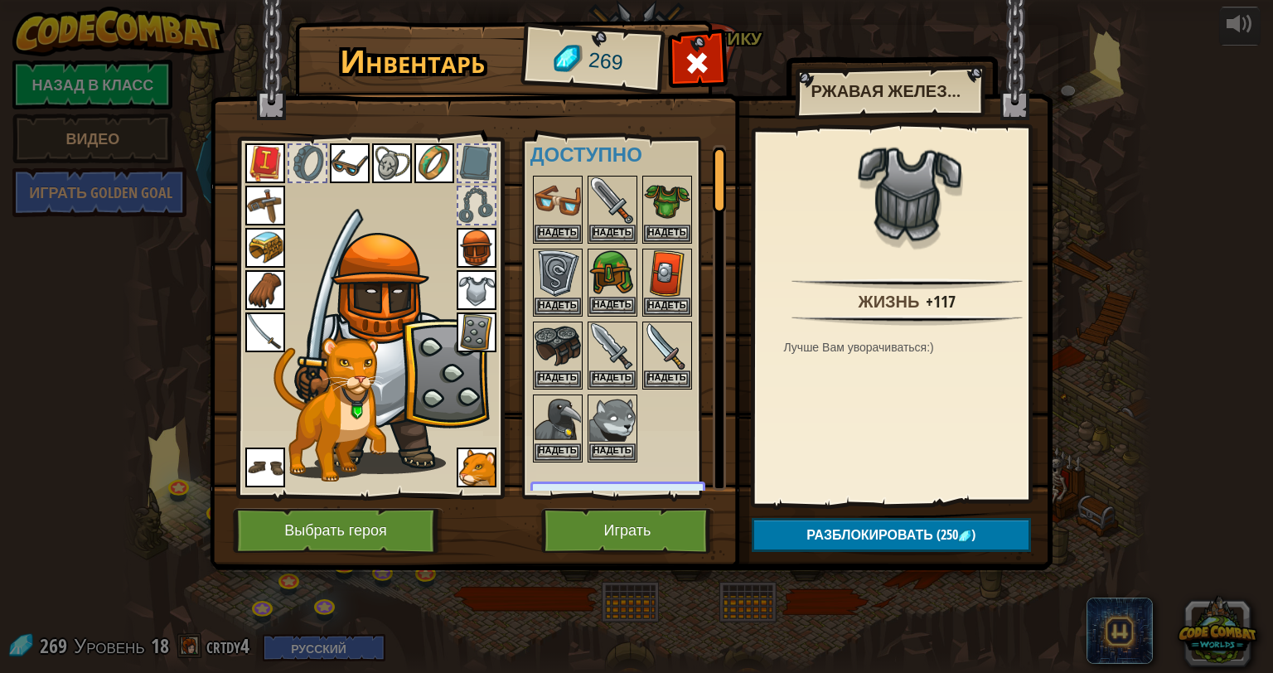
scroll to position [0, 0]
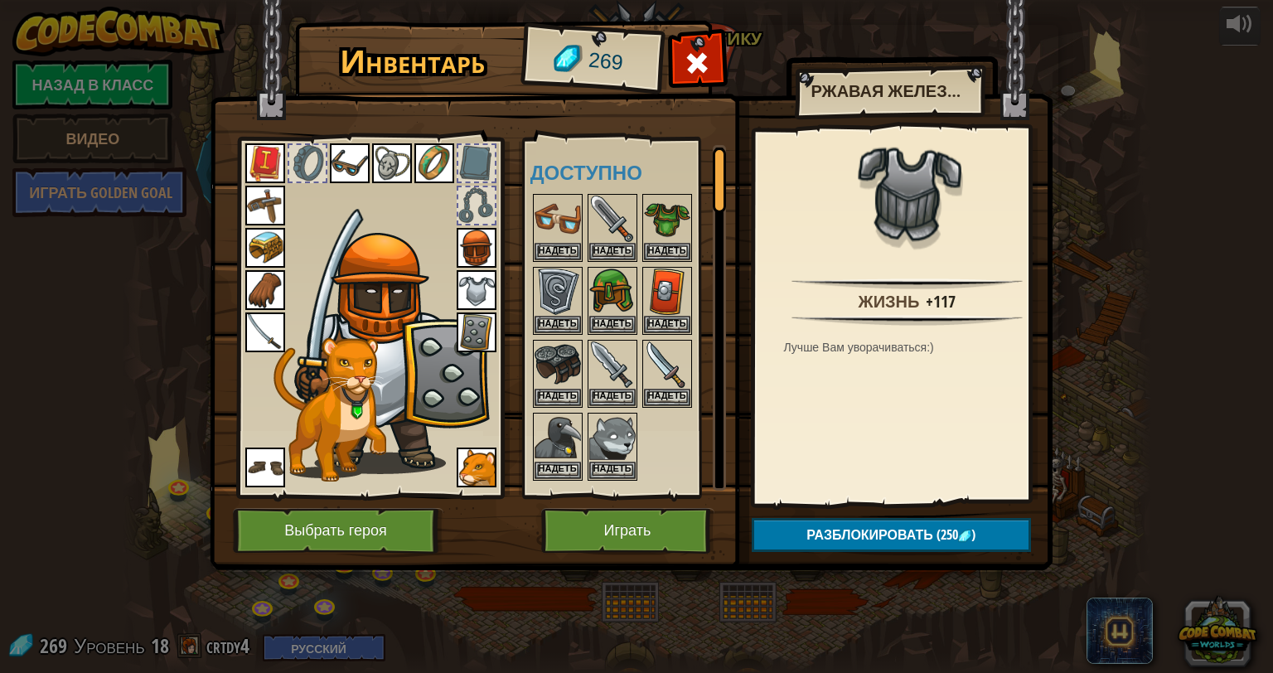
click at [481, 292] on img at bounding box center [477, 290] width 40 height 40
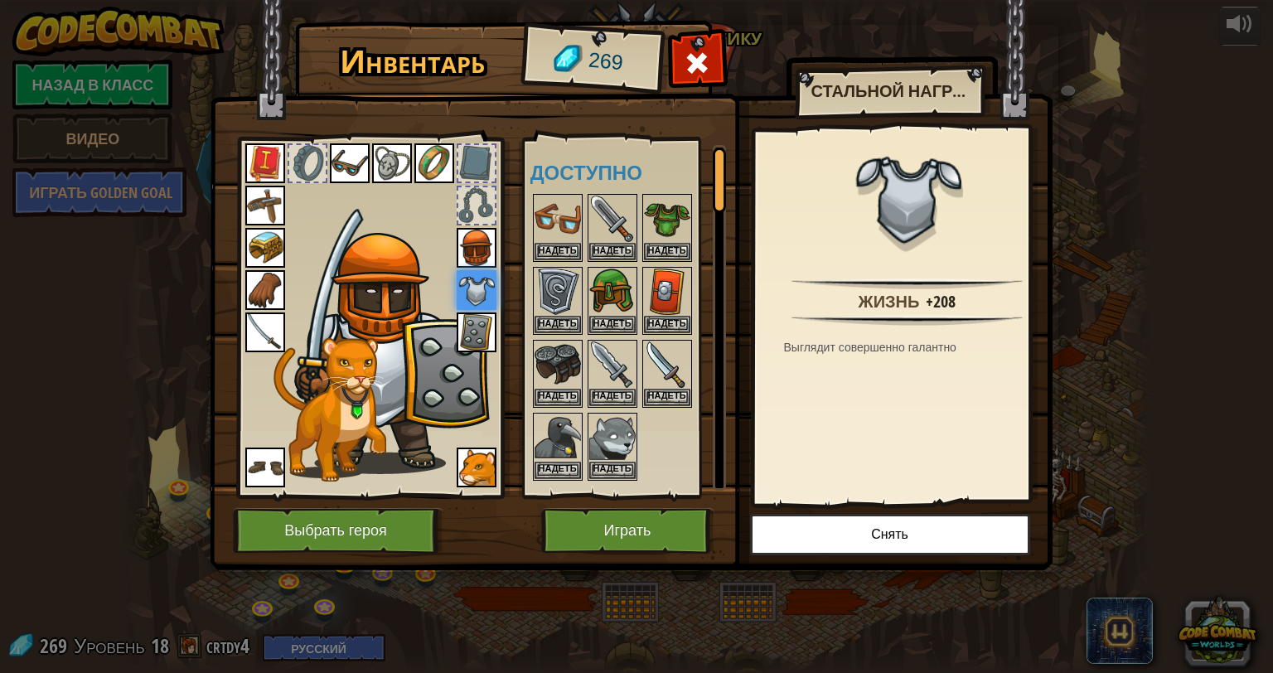
click at [471, 245] on img at bounding box center [477, 248] width 40 height 40
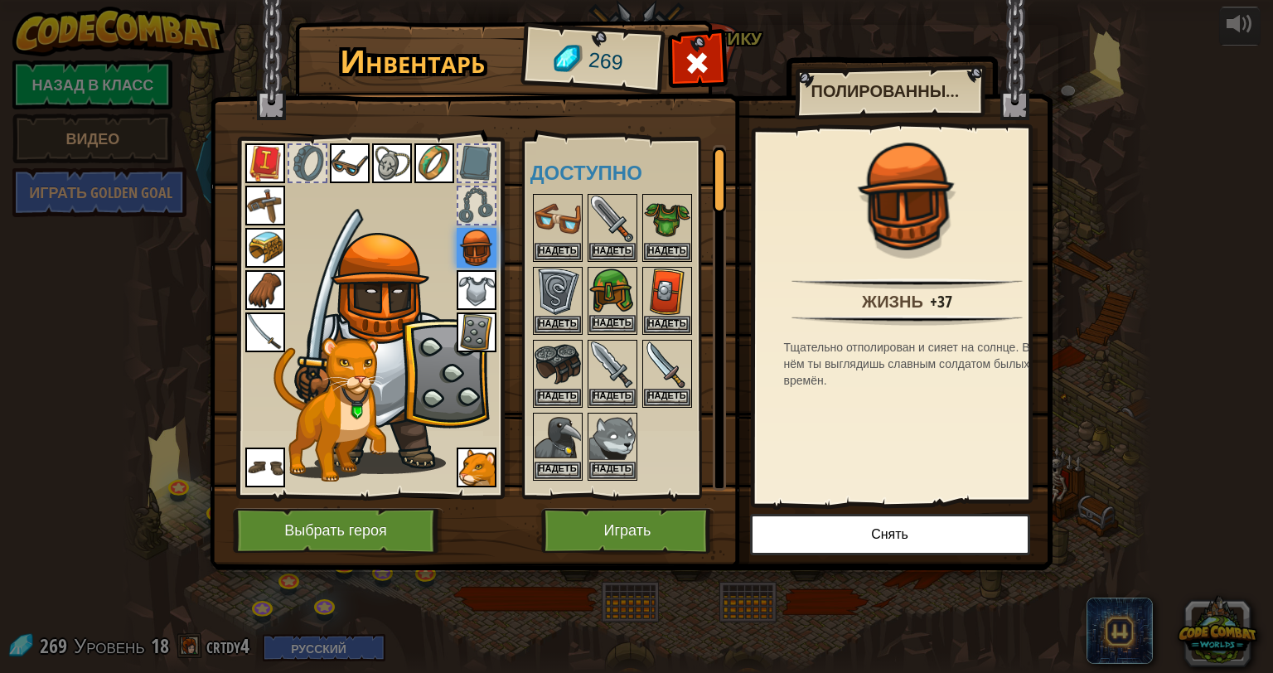
click at [608, 290] on img at bounding box center [612, 291] width 46 height 46
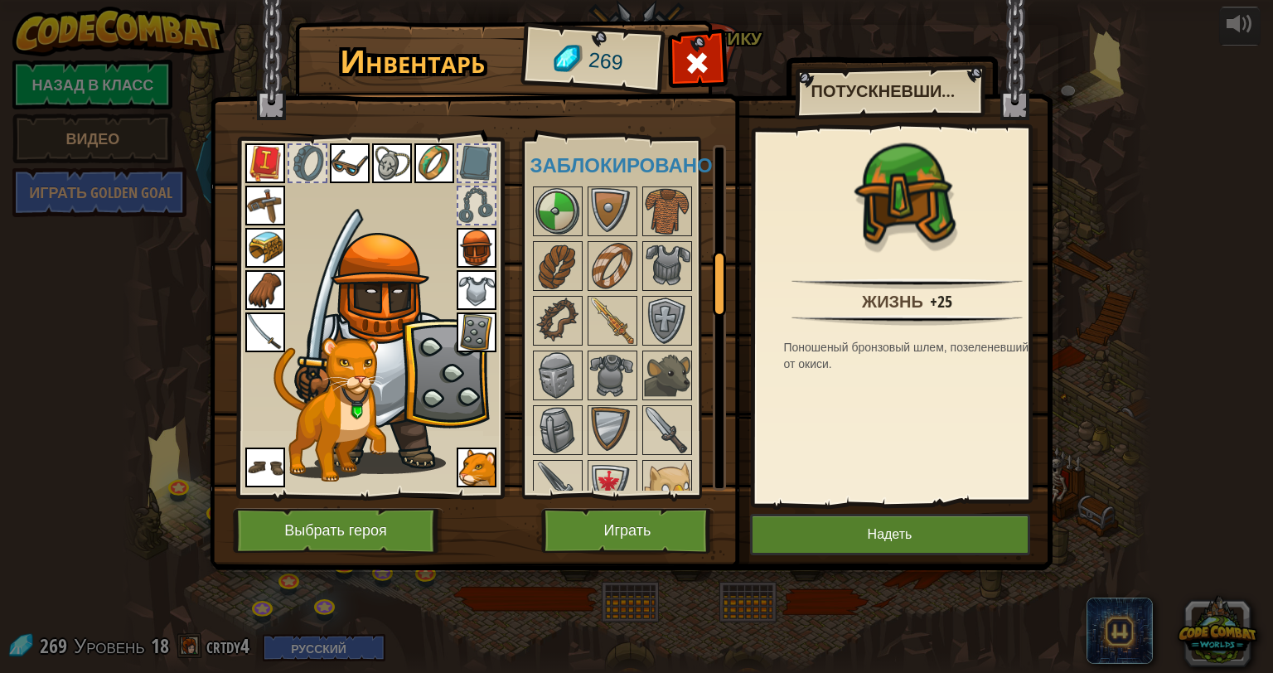
scroll to position [580, 0]
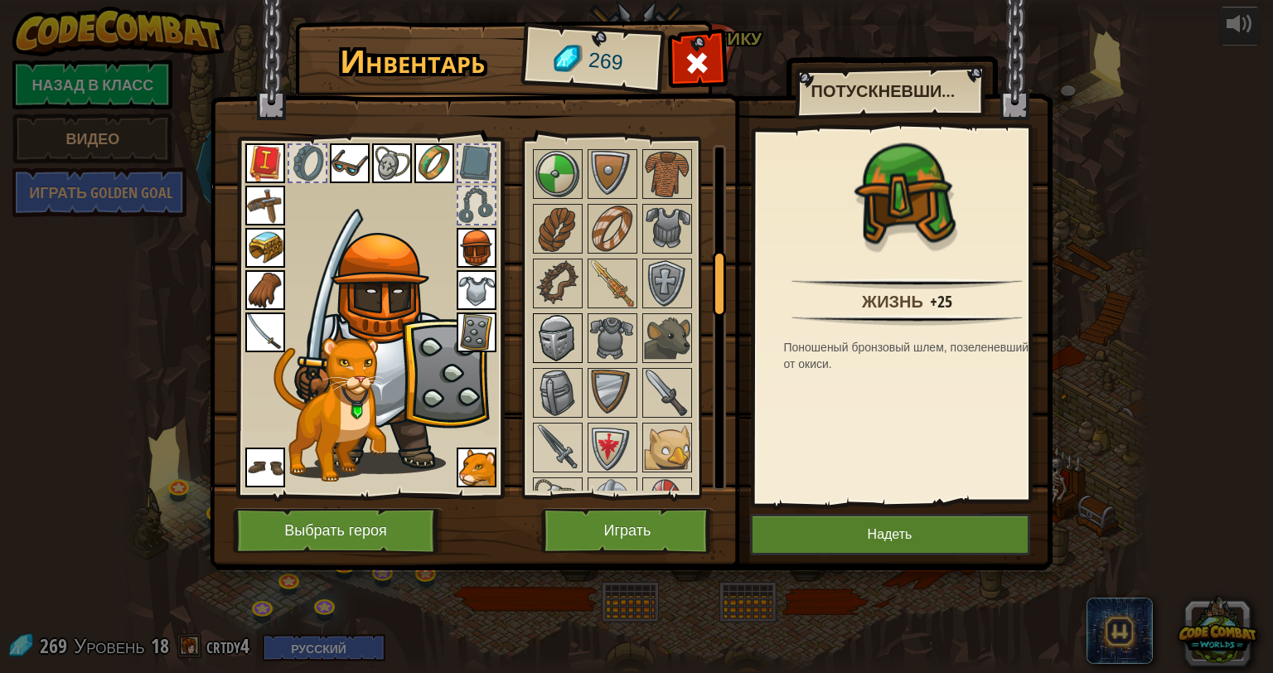
click at [552, 321] on img at bounding box center [557, 338] width 46 height 46
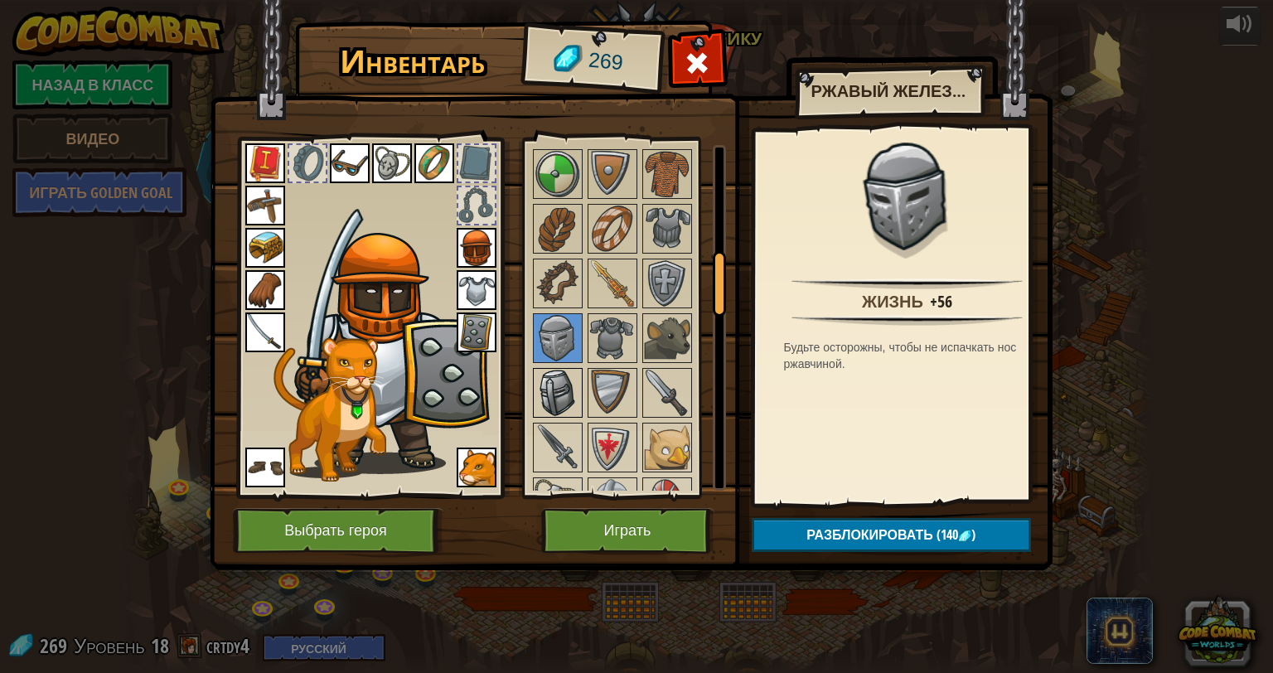
click at [544, 381] on img at bounding box center [557, 393] width 46 height 46
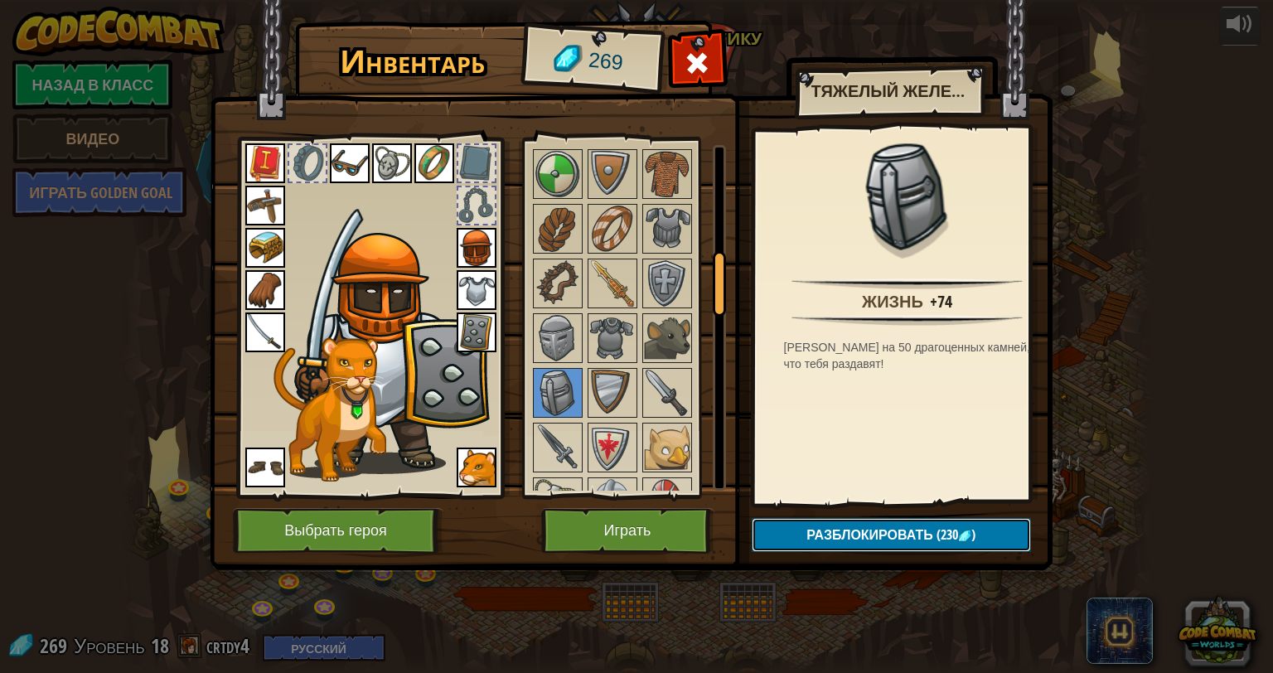
click at [824, 523] on button "Разблокировать (230 )" at bounding box center [891, 535] width 279 height 34
click at [842, 534] on button "Подтвердить" at bounding box center [891, 535] width 279 height 34
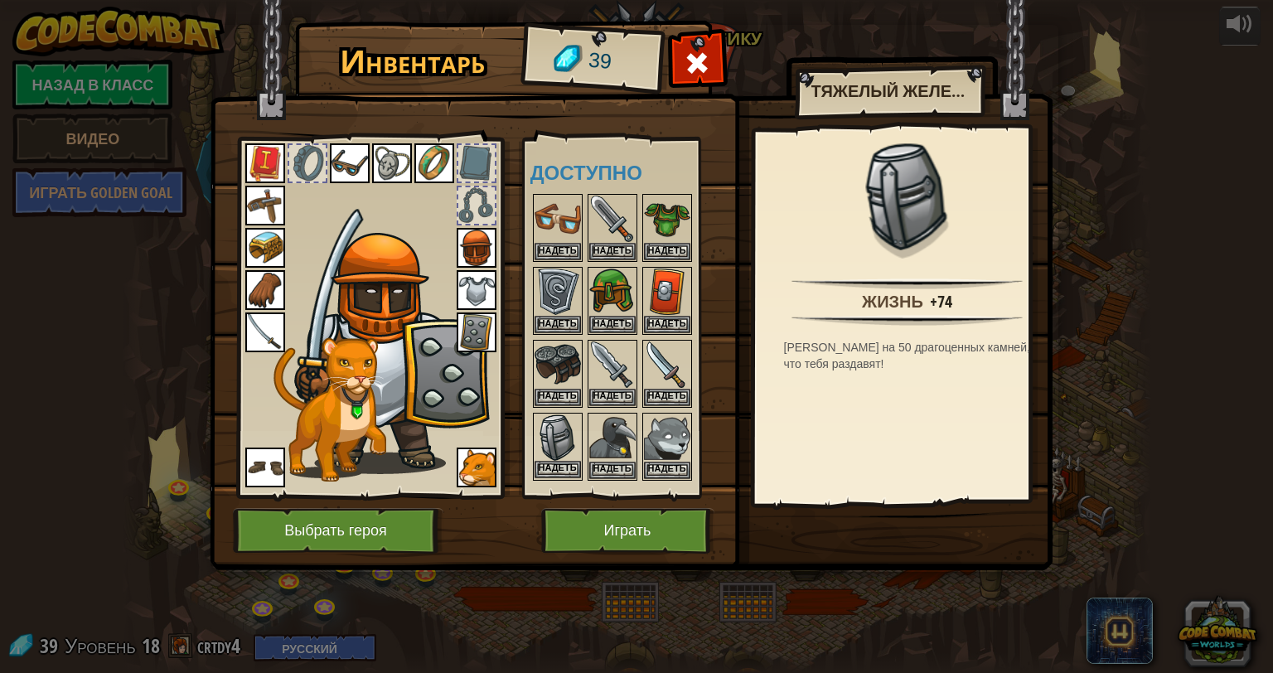
click at [577, 447] on img at bounding box center [557, 437] width 46 height 46
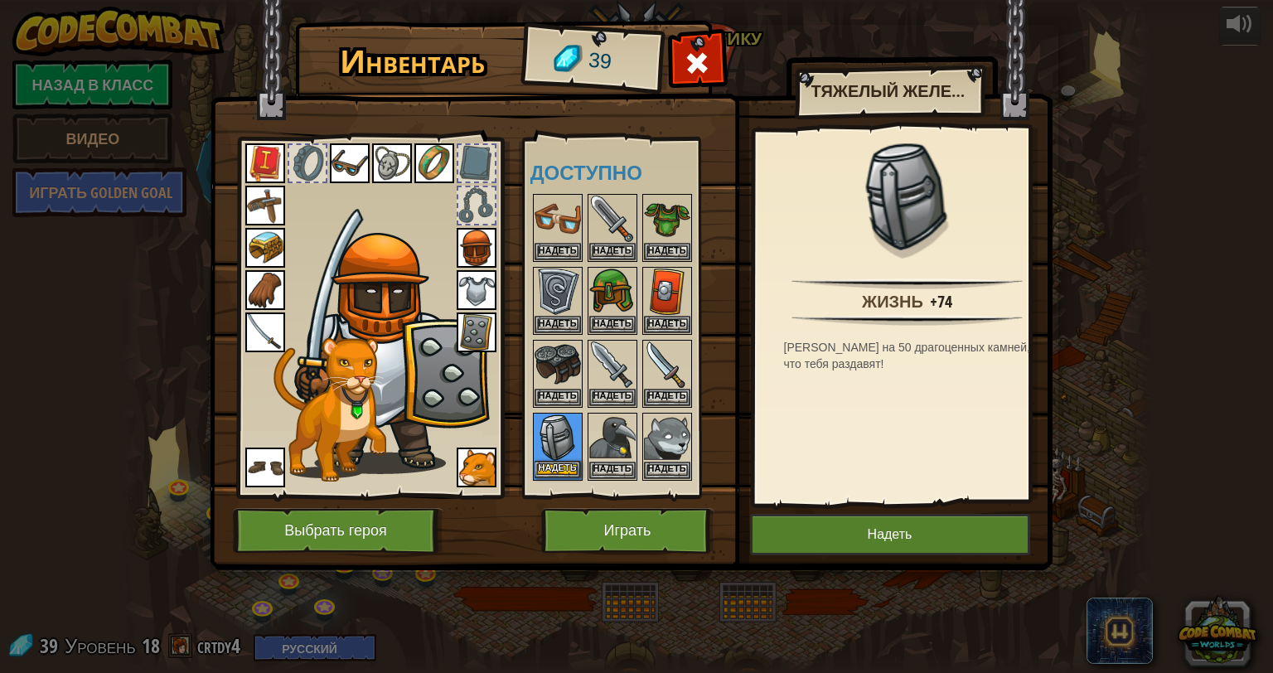
click at [553, 454] on img at bounding box center [557, 437] width 46 height 46
click at [554, 461] on button "Надеть" at bounding box center [557, 469] width 46 height 17
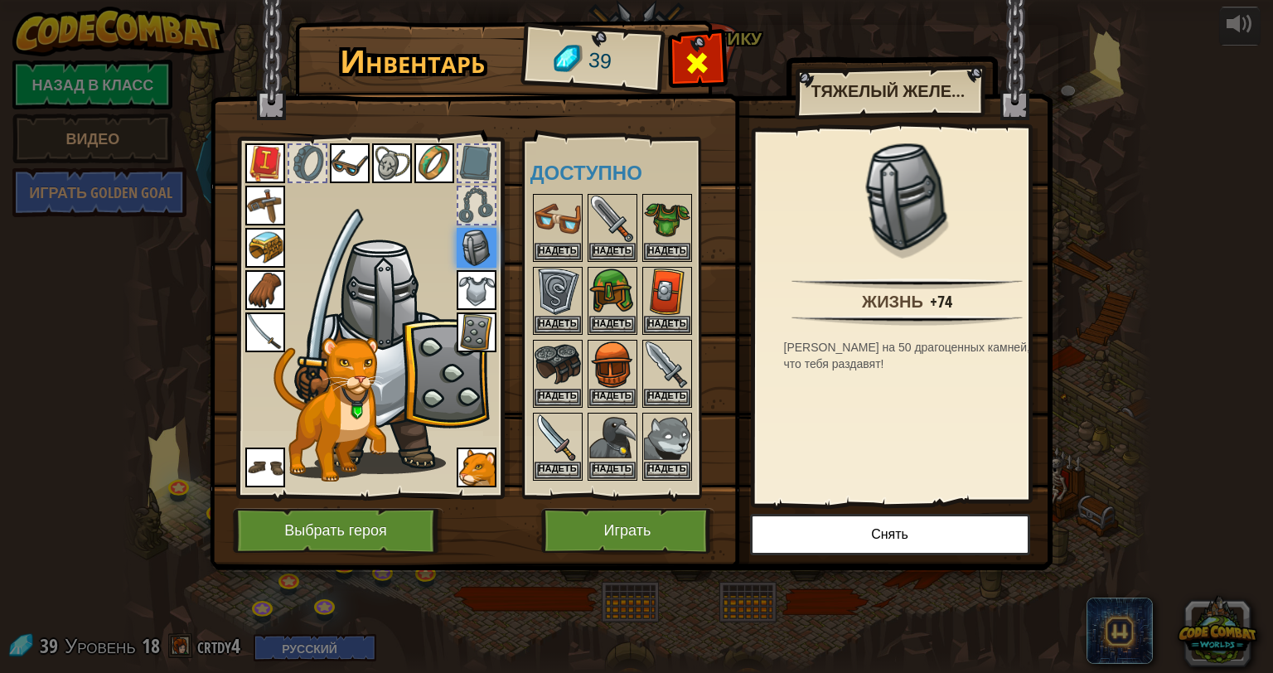
click at [703, 50] on span at bounding box center [697, 63] width 27 height 27
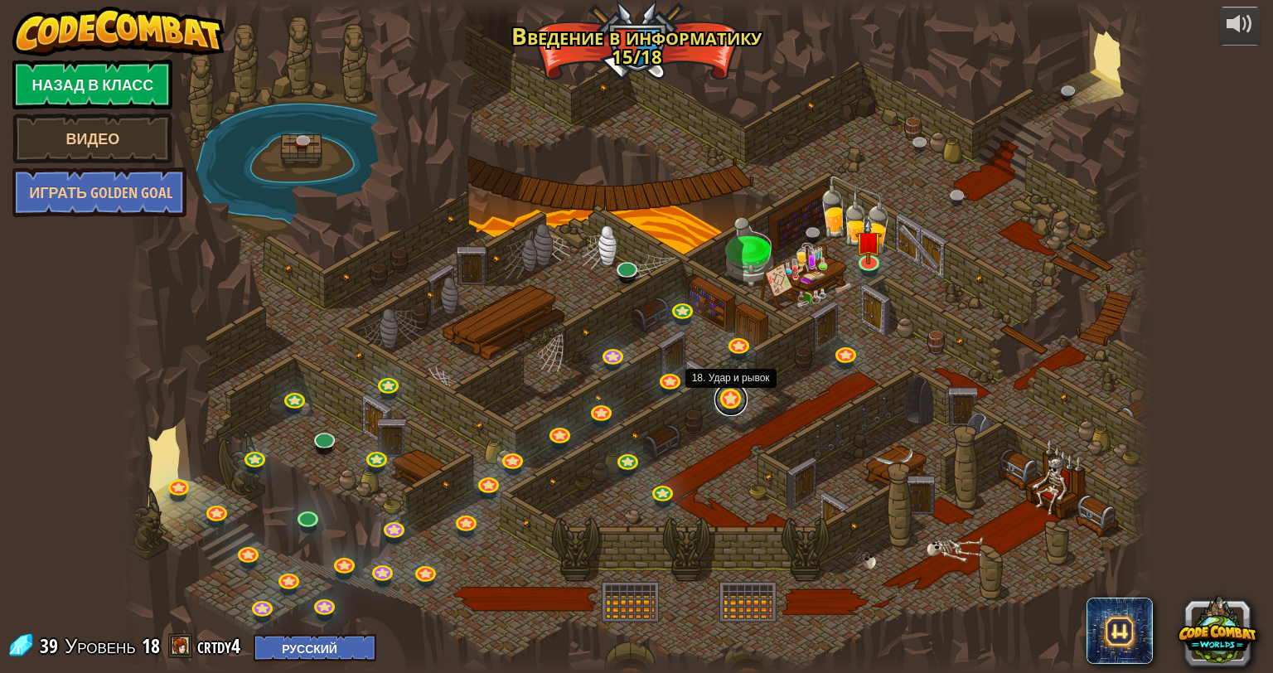
click at [721, 397] on link at bounding box center [730, 399] width 33 height 33
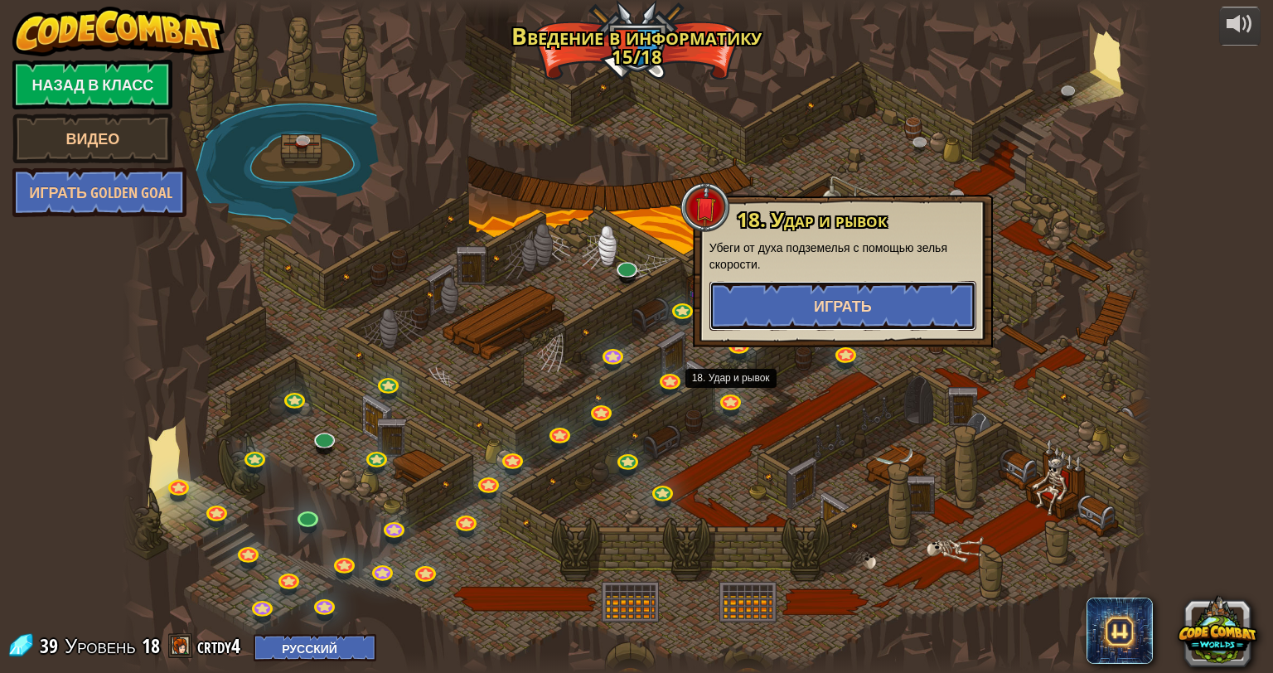
click at [779, 312] on button "Играть" at bounding box center [842, 306] width 267 height 50
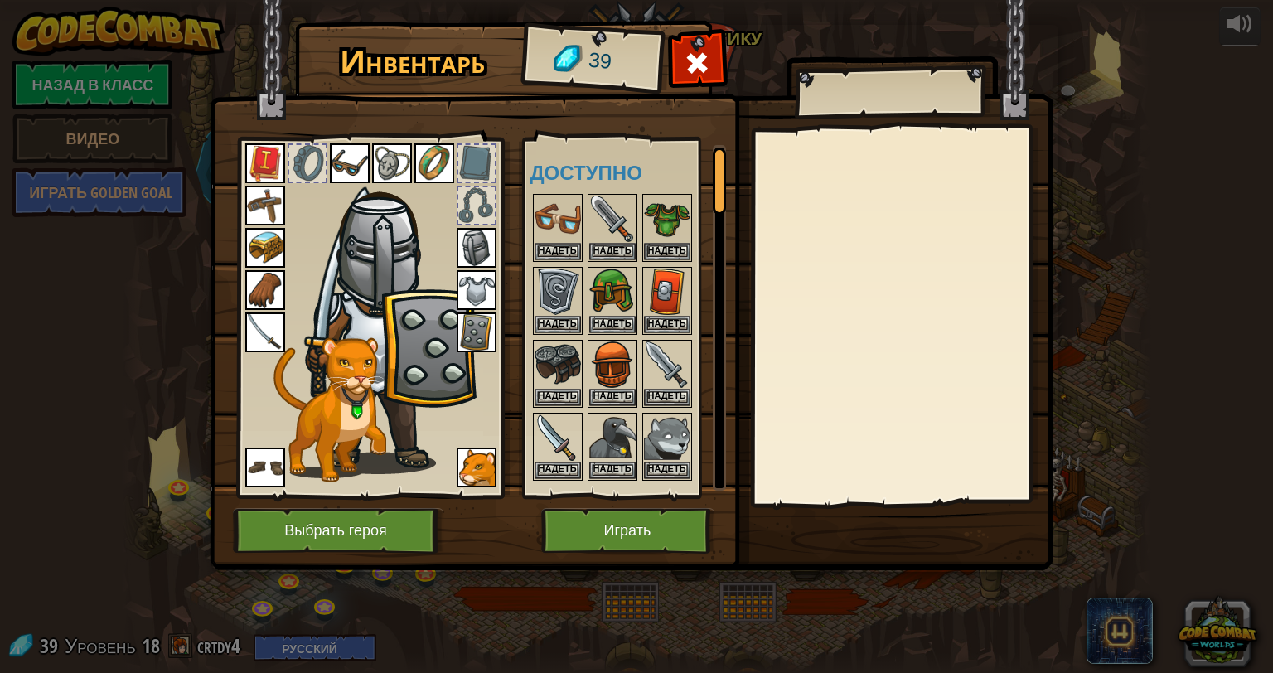
click at [1130, 279] on div "Инвентарь 39 Доступно Надеть Надеть Надеть Надеть Надеть Надеть Надеть Надеть Н…" at bounding box center [636, 336] width 1273 height 673
click at [369, 253] on img at bounding box center [388, 321] width 178 height 305
click at [465, 242] on img at bounding box center [477, 248] width 40 height 40
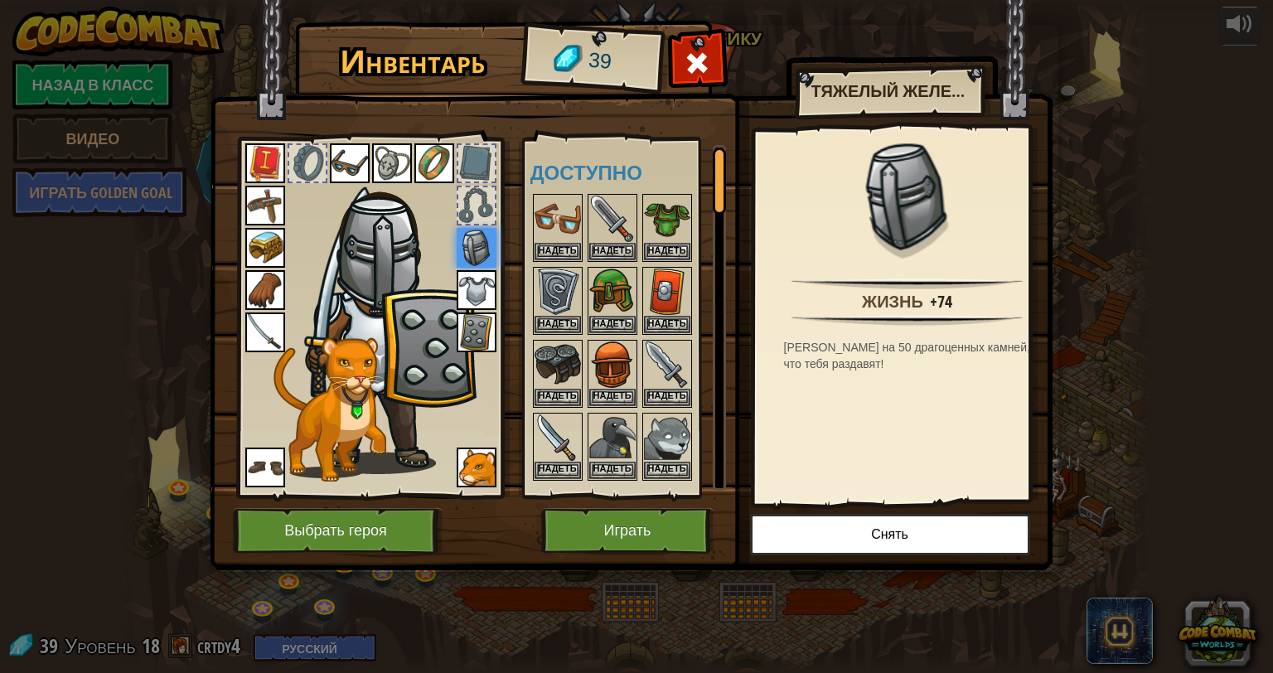
click at [479, 283] on img at bounding box center [477, 290] width 40 height 40
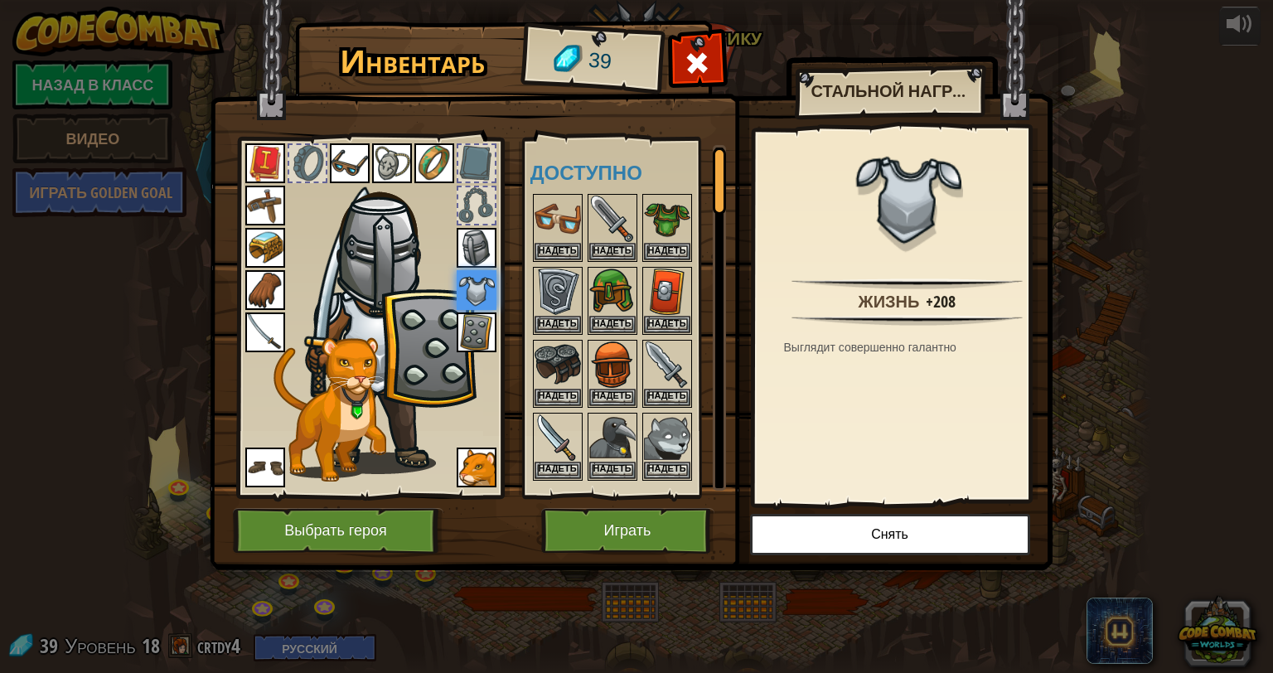
click at [457, 325] on img at bounding box center [477, 332] width 40 height 40
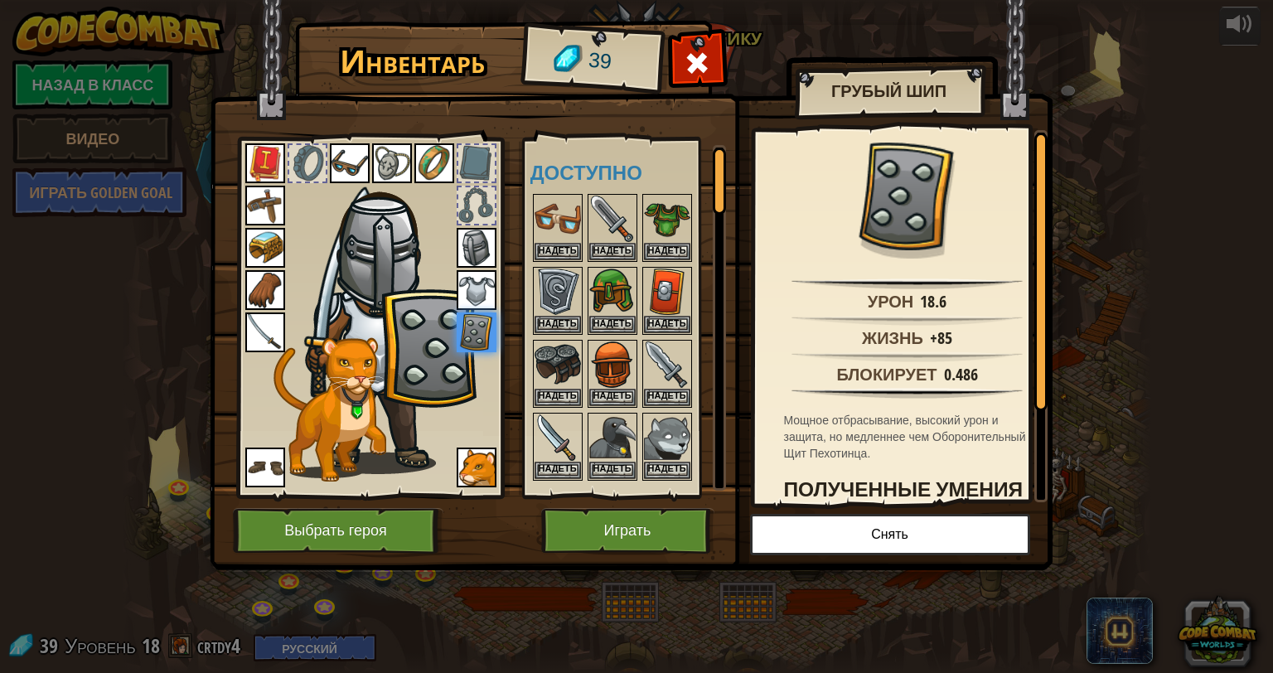
click at [264, 211] on img at bounding box center [265, 206] width 40 height 40
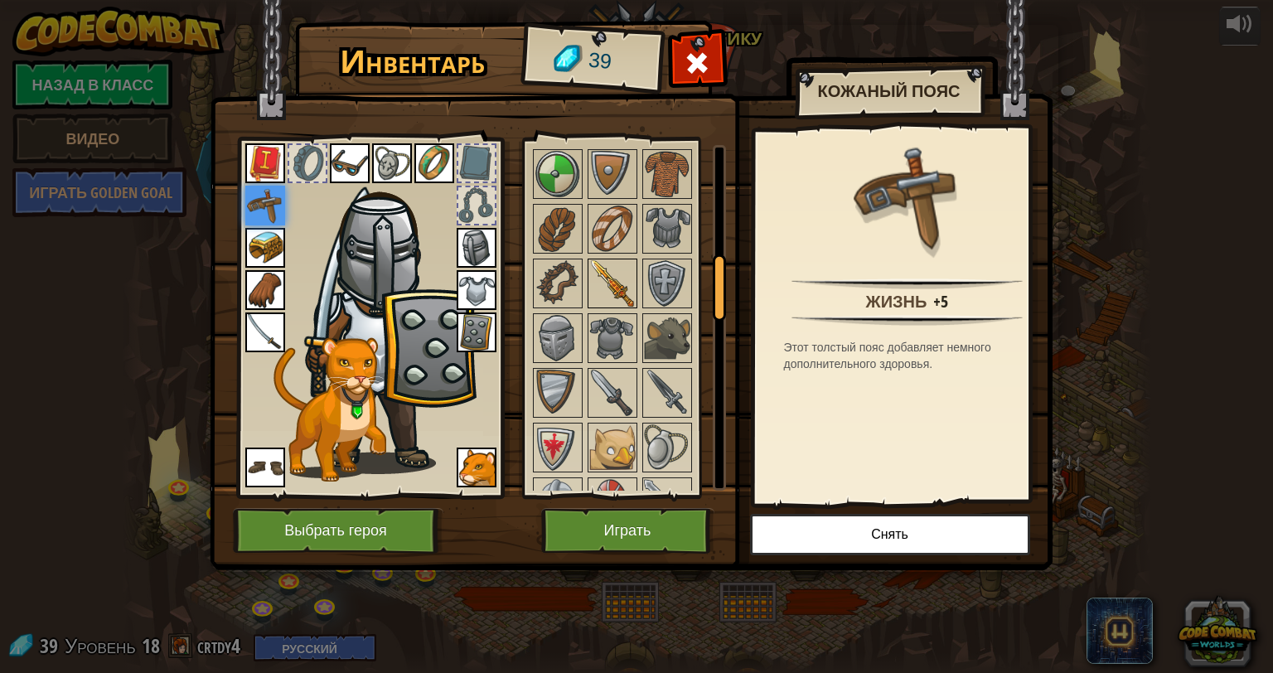
click at [616, 267] on img at bounding box center [612, 283] width 46 height 46
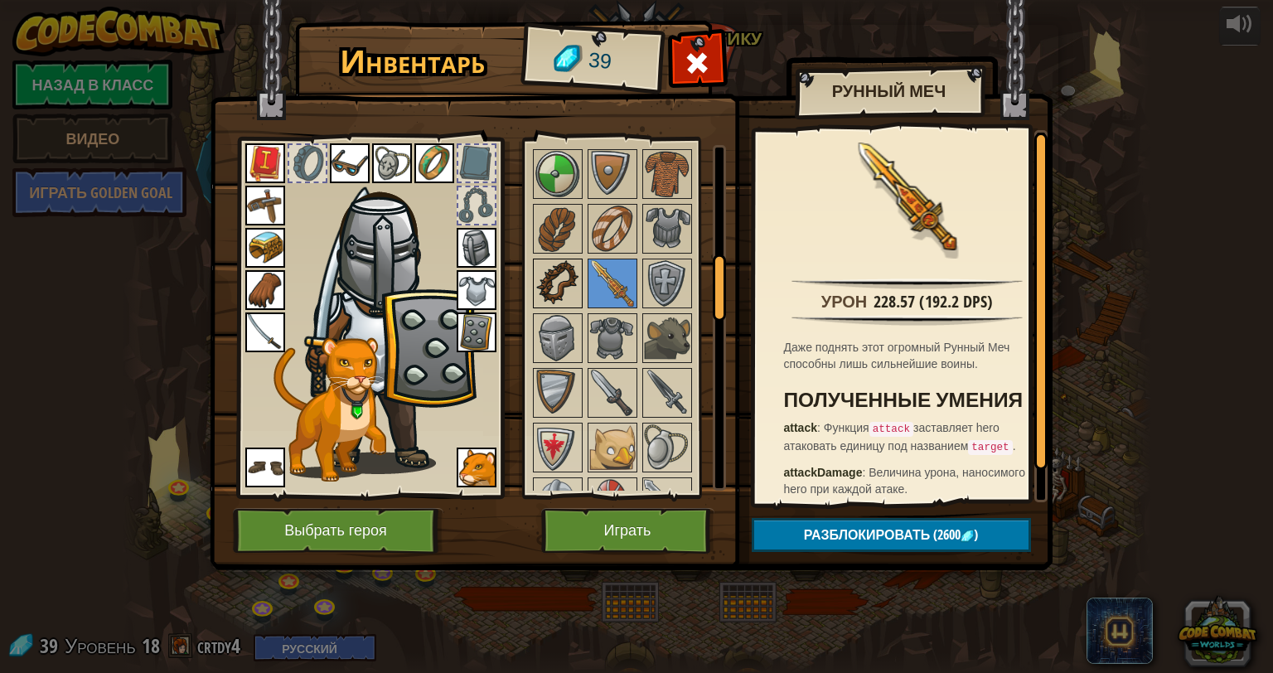
click at [560, 288] on img at bounding box center [557, 283] width 46 height 46
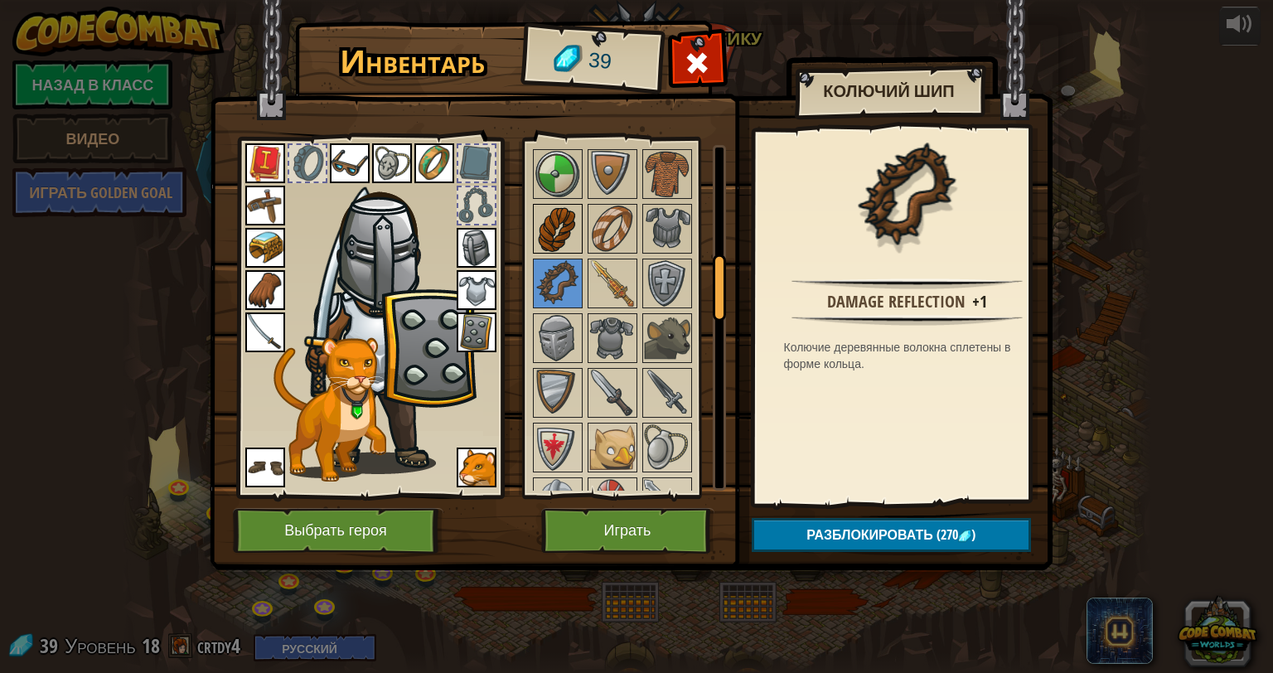
click at [554, 235] on img at bounding box center [557, 228] width 46 height 46
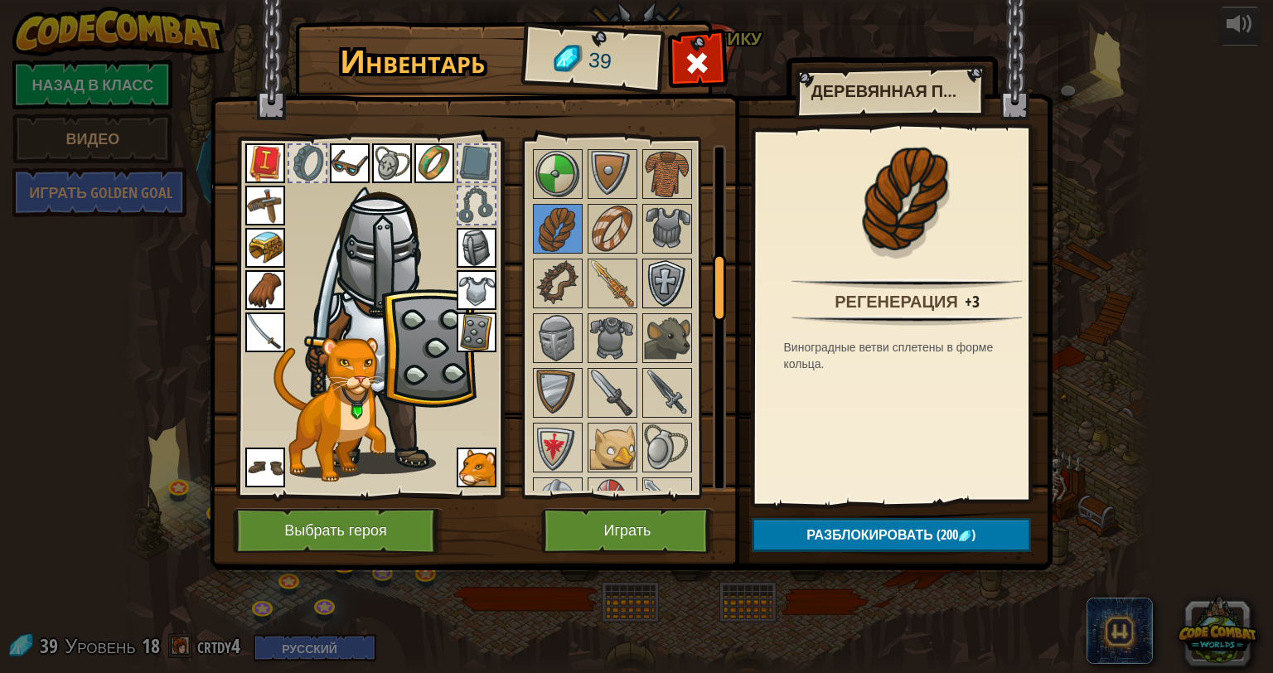
click at [656, 277] on img at bounding box center [667, 283] width 46 height 46
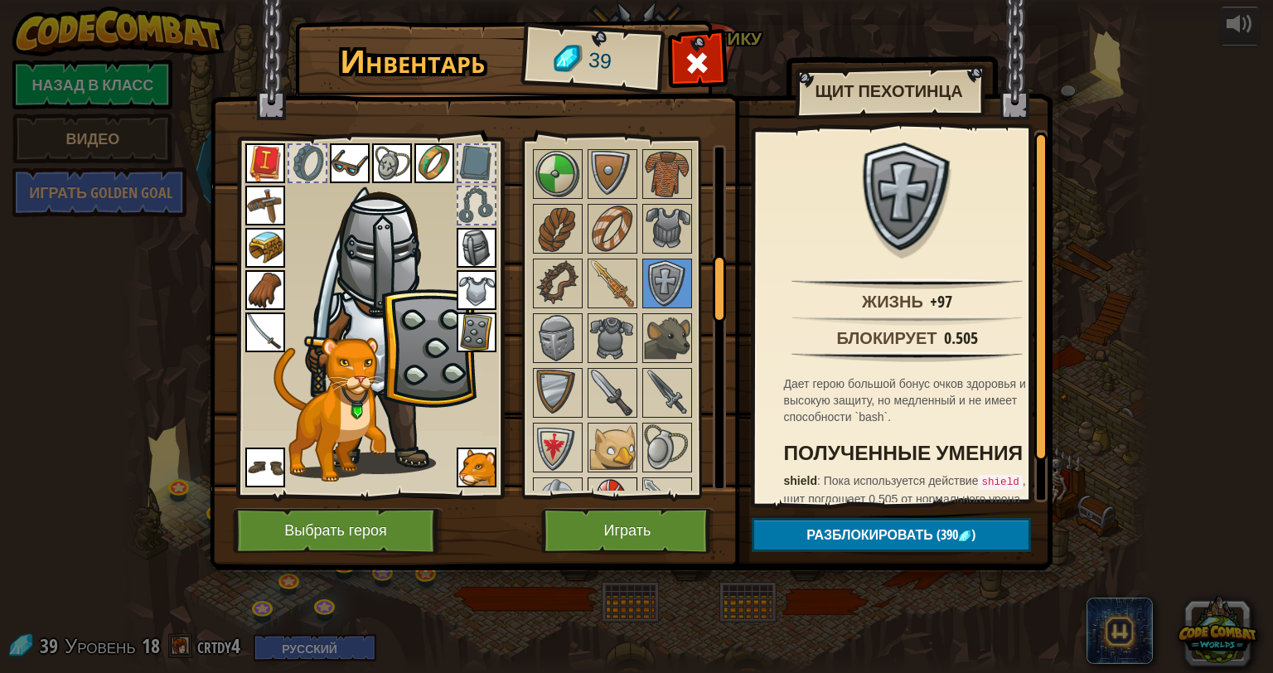
scroll to position [746, 0]
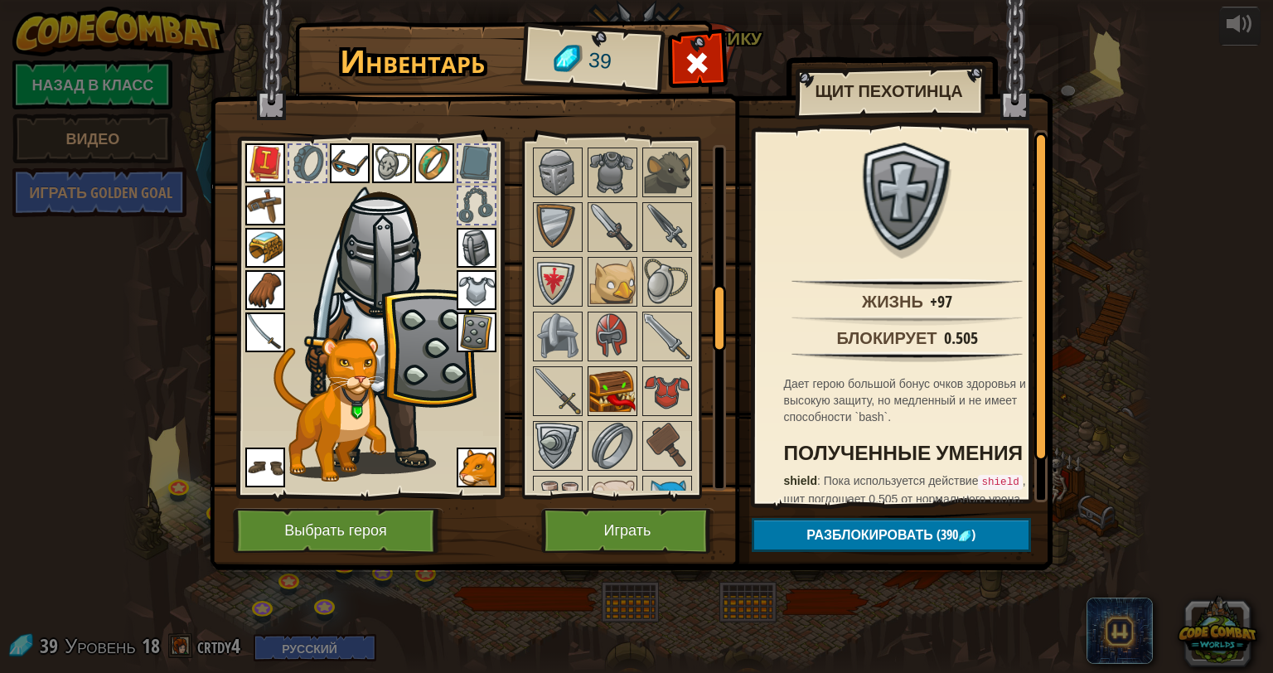
click at [622, 376] on img at bounding box center [612, 391] width 46 height 46
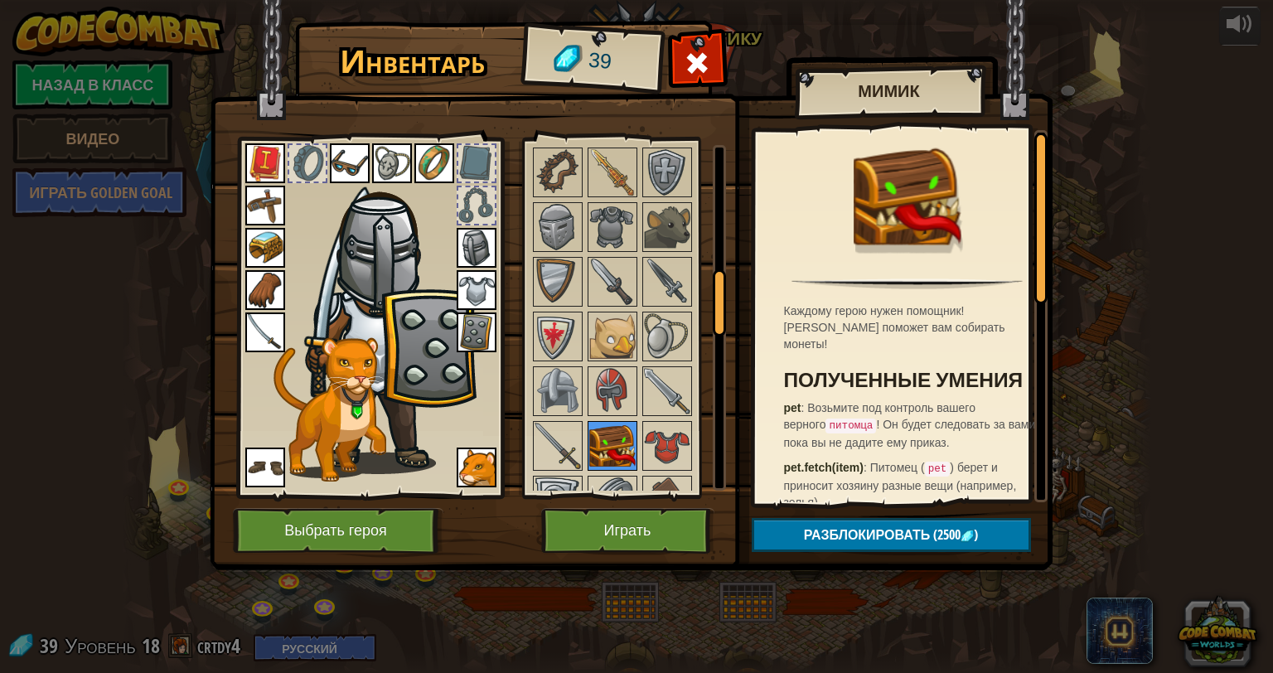
scroll to position [663, 0]
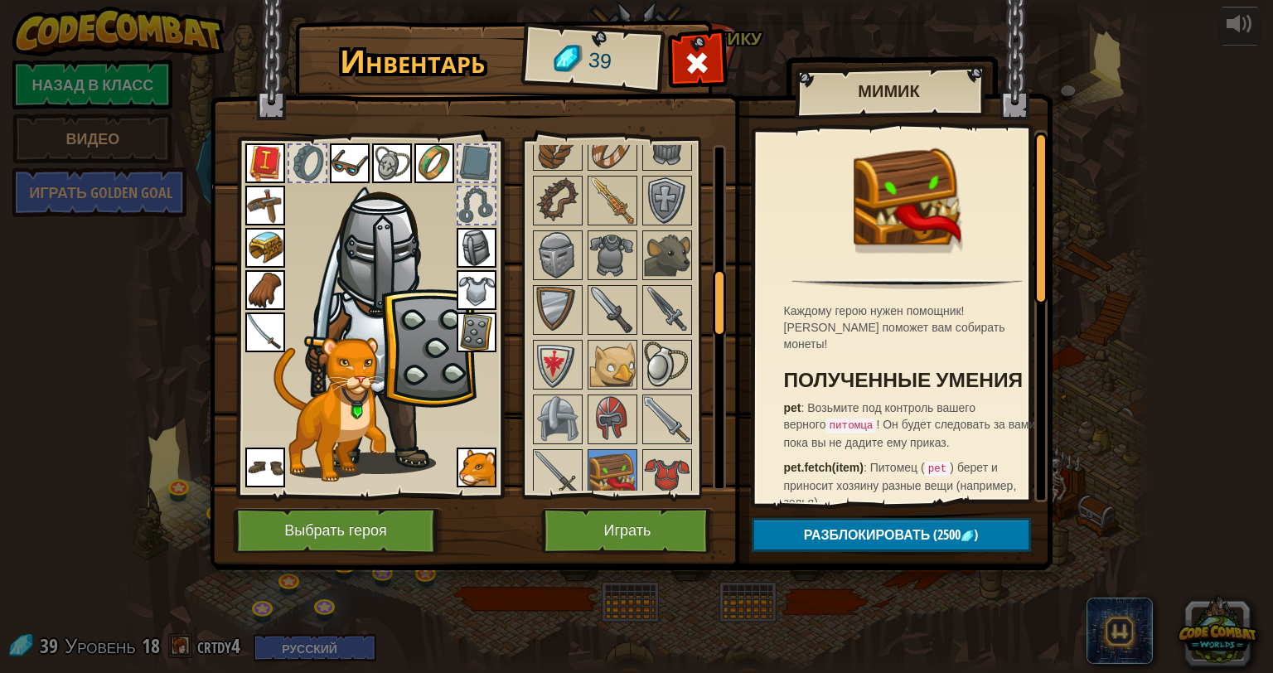
click at [651, 352] on img at bounding box center [667, 364] width 46 height 46
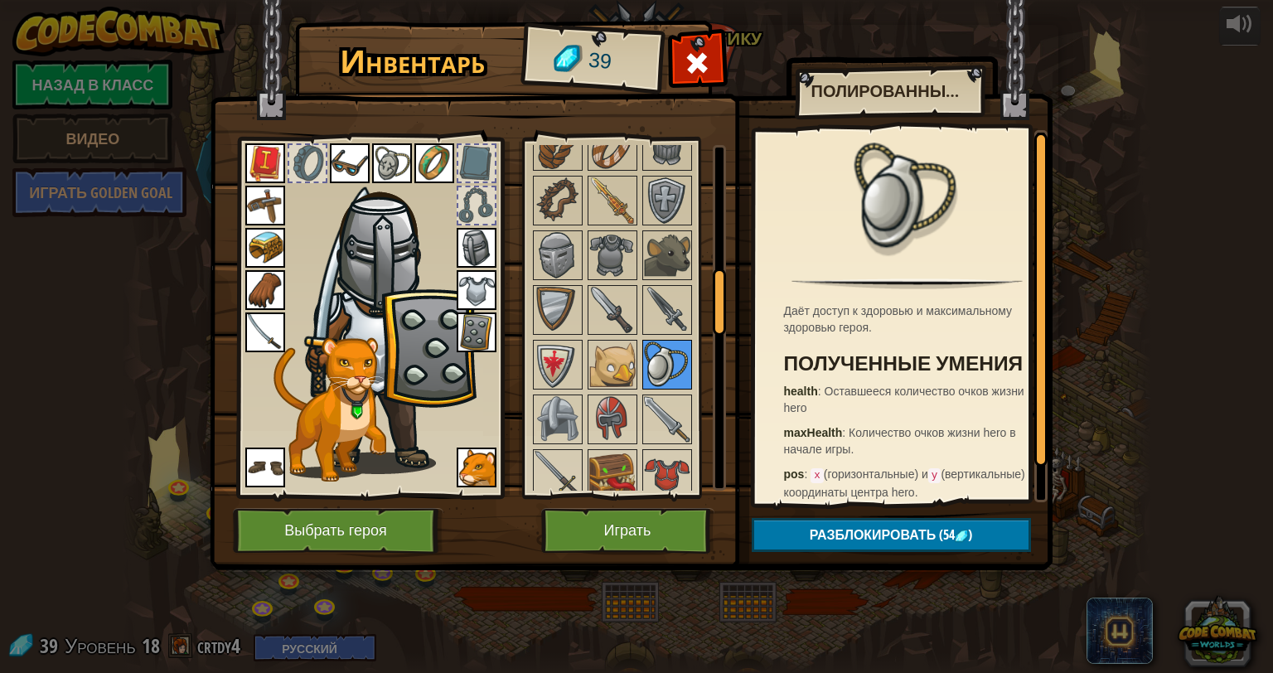
scroll to position [580, 0]
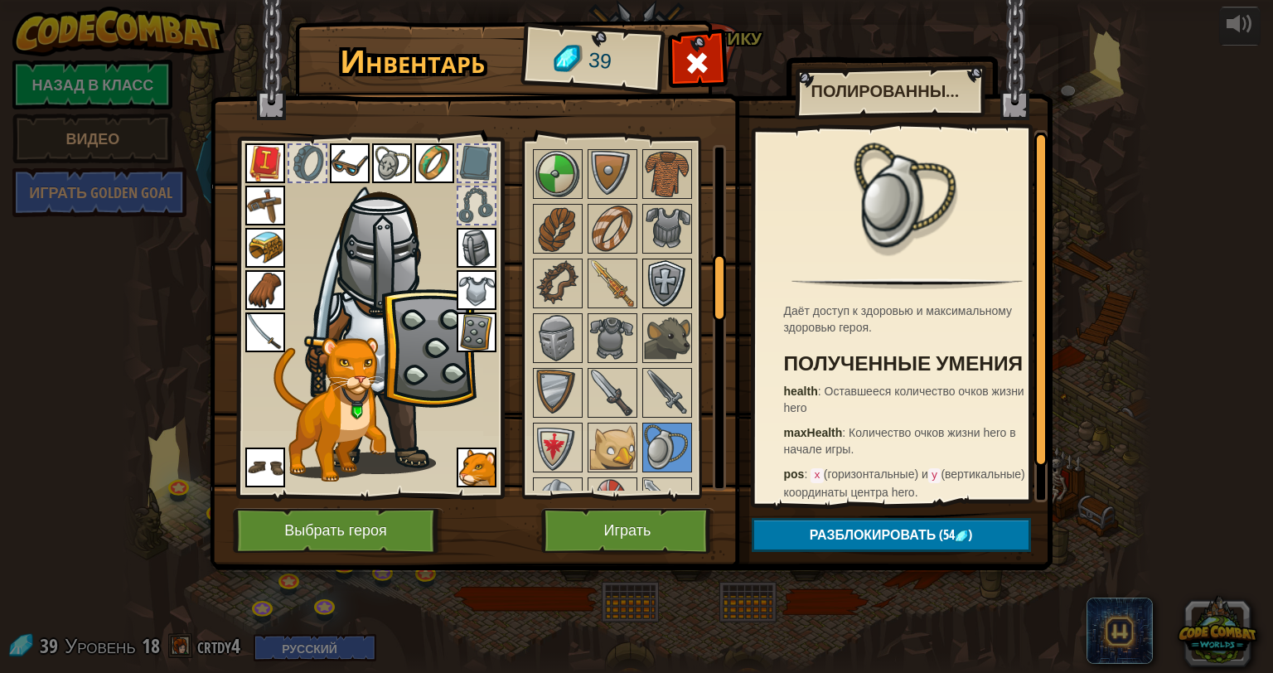
click at [660, 281] on img at bounding box center [667, 283] width 46 height 46
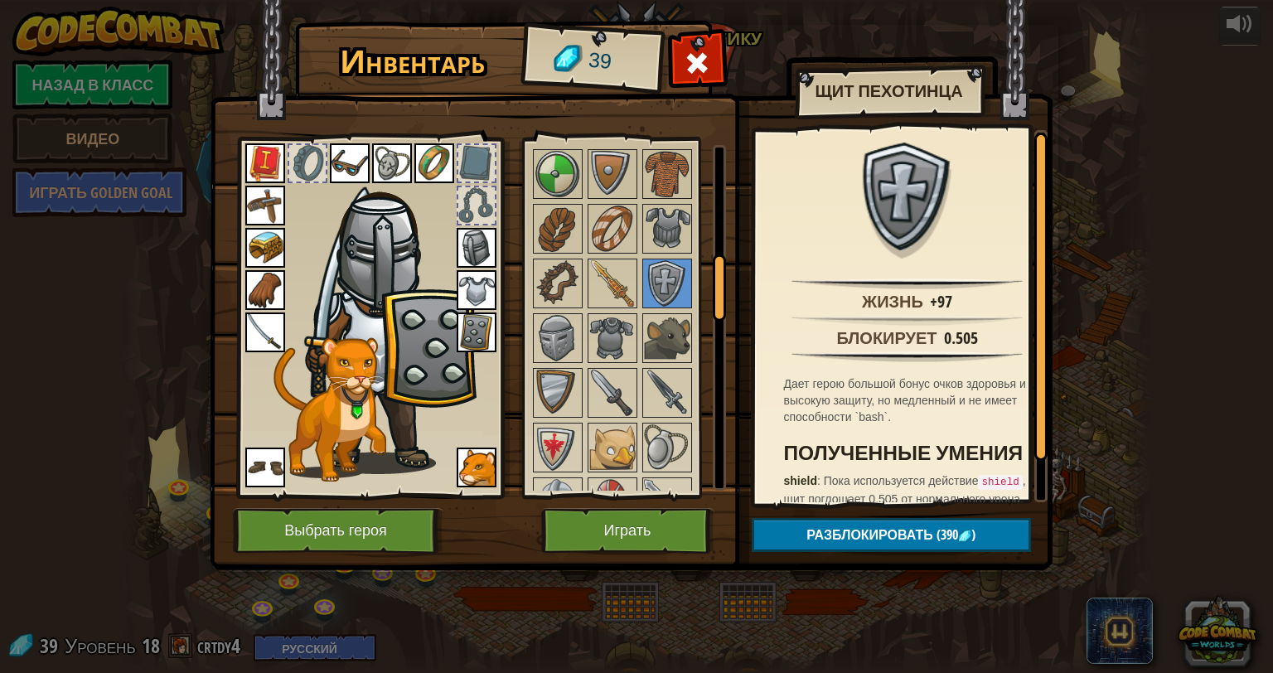
click at [476, 333] on img at bounding box center [477, 332] width 40 height 40
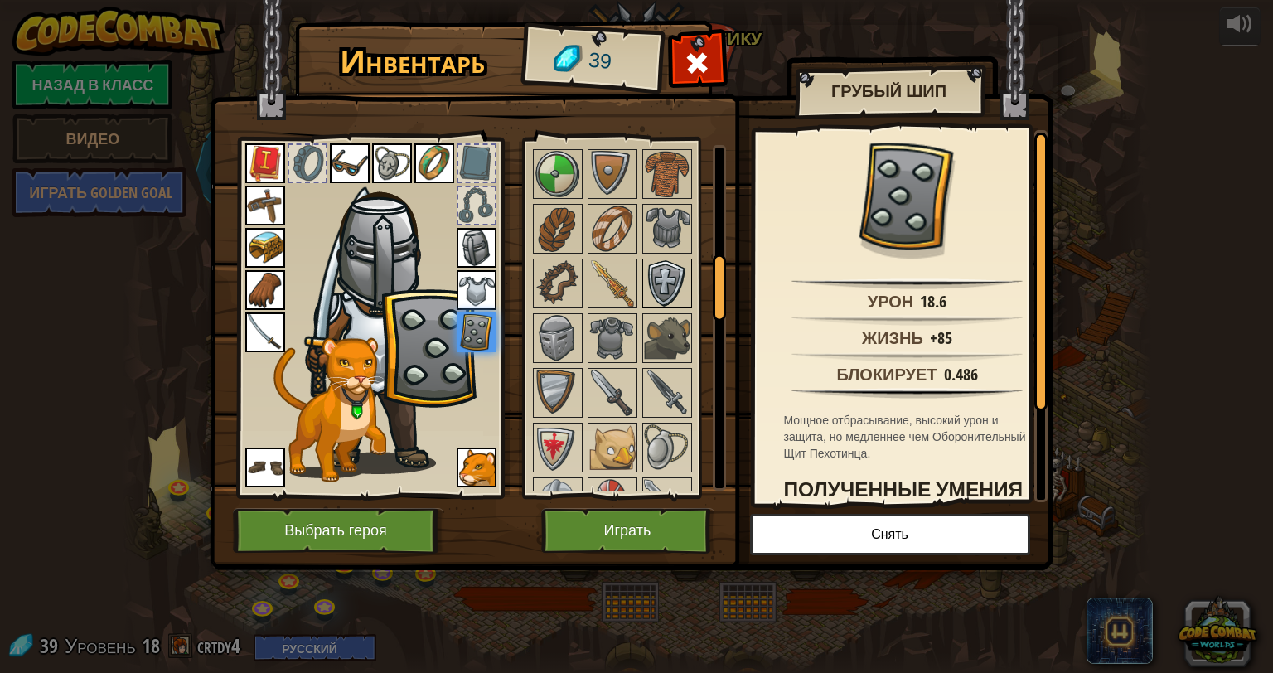
click at [658, 282] on img at bounding box center [667, 283] width 46 height 46
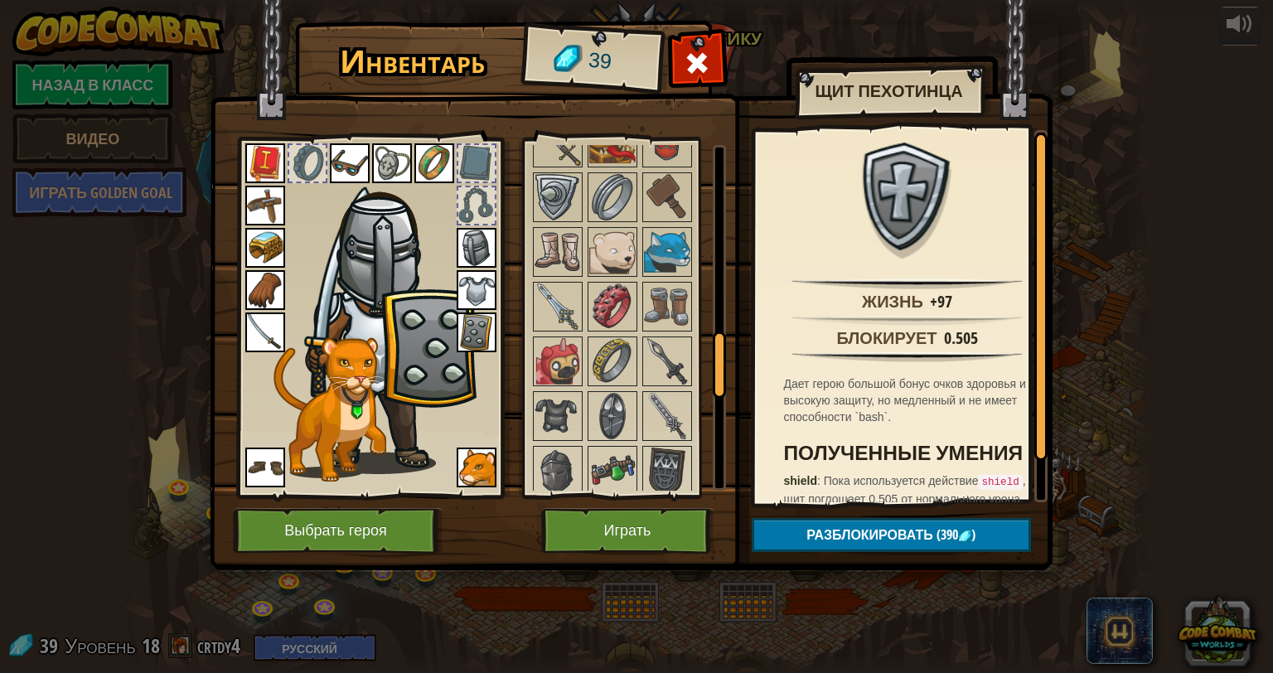
scroll to position [1077, 0]
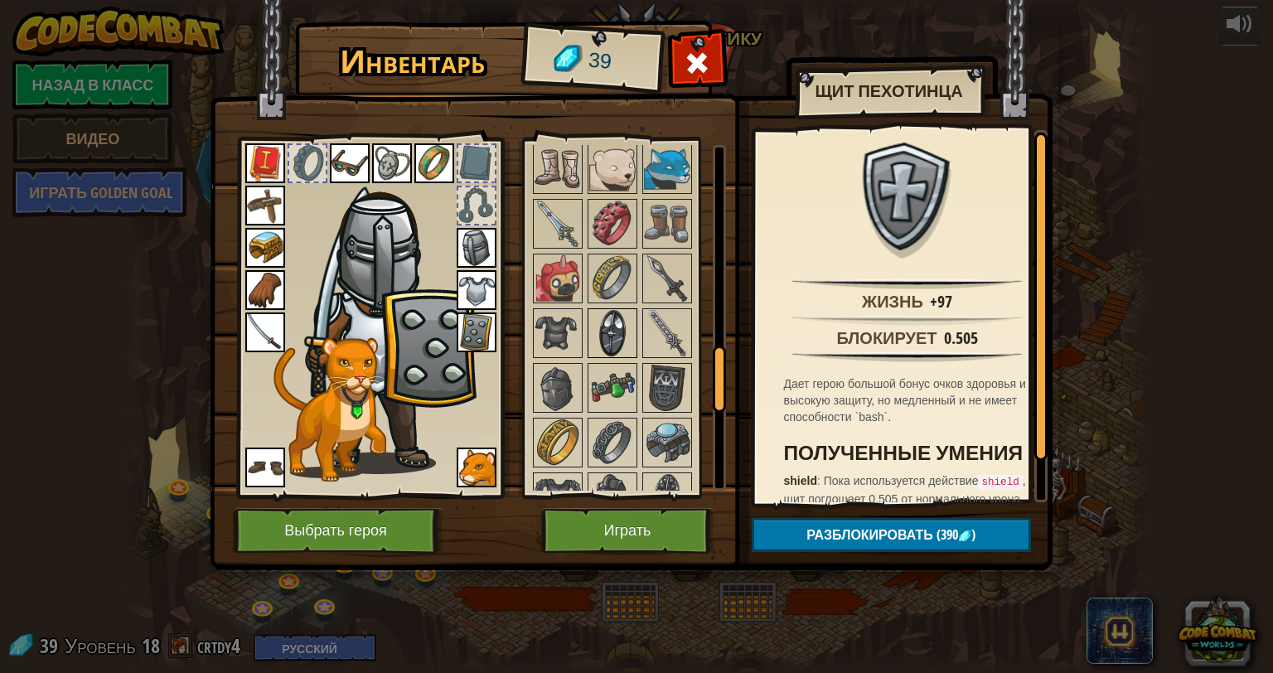
click at [610, 317] on img at bounding box center [612, 333] width 46 height 46
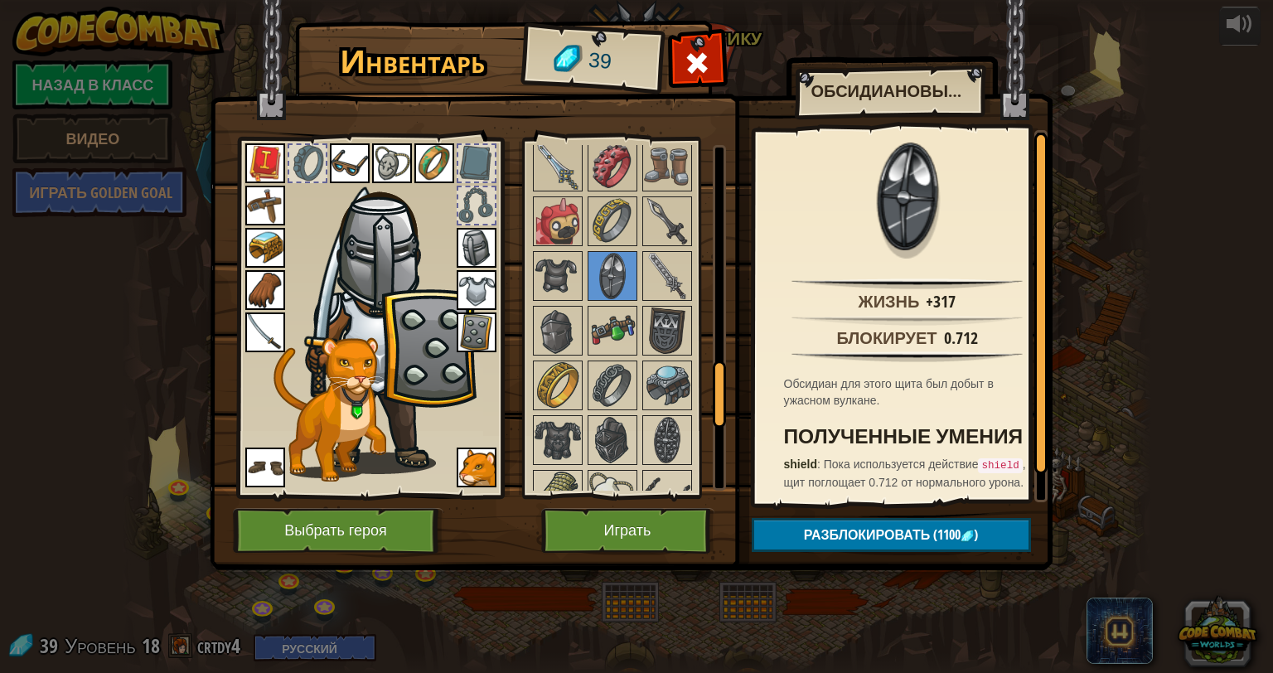
scroll to position [1160, 0]
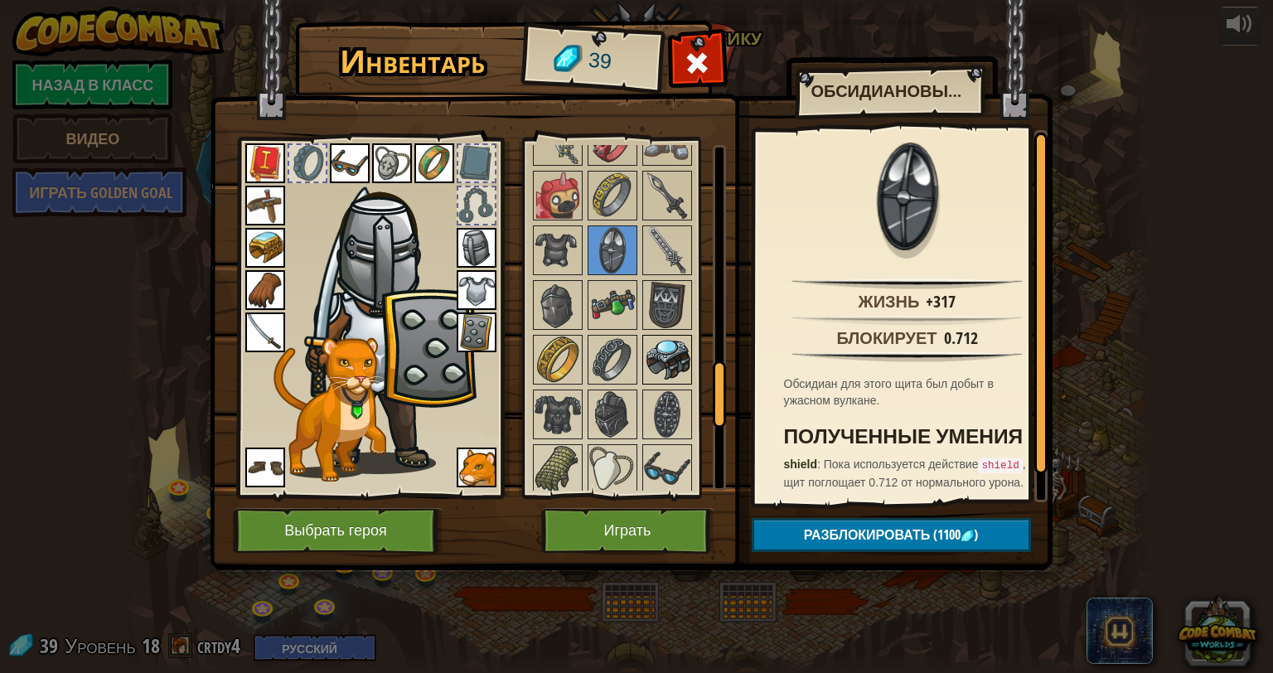
click at [673, 355] on img at bounding box center [667, 359] width 46 height 46
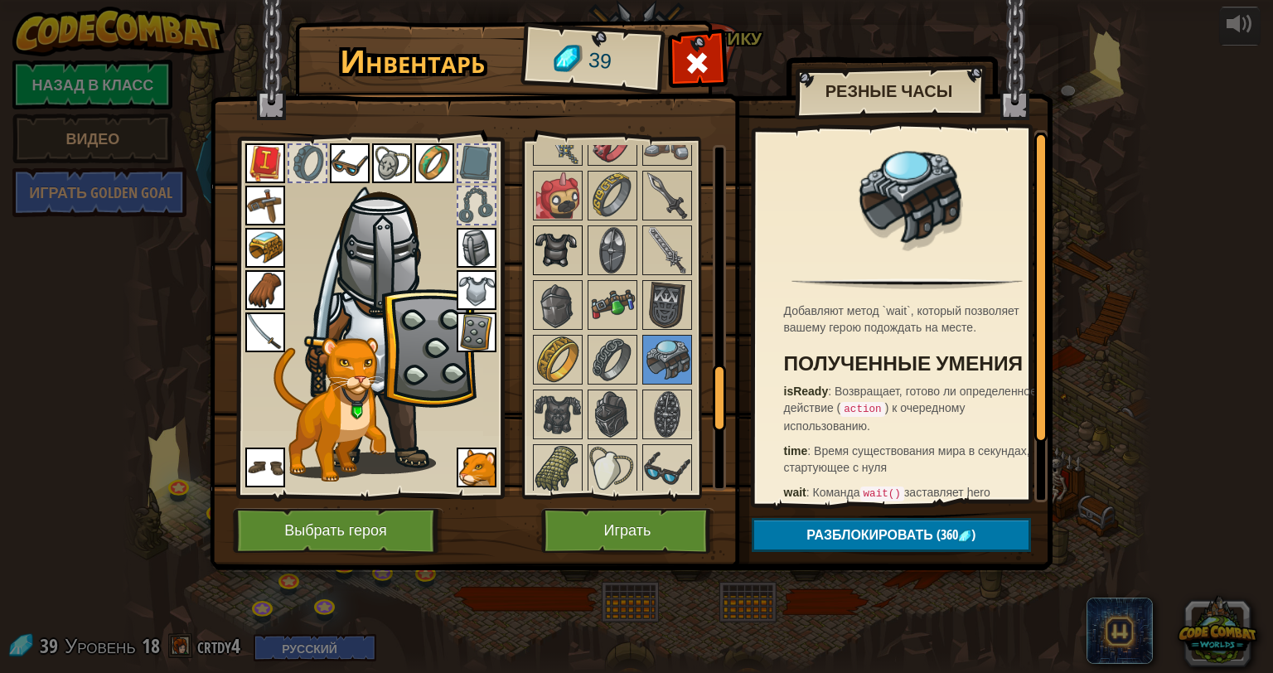
scroll to position [1243, 0]
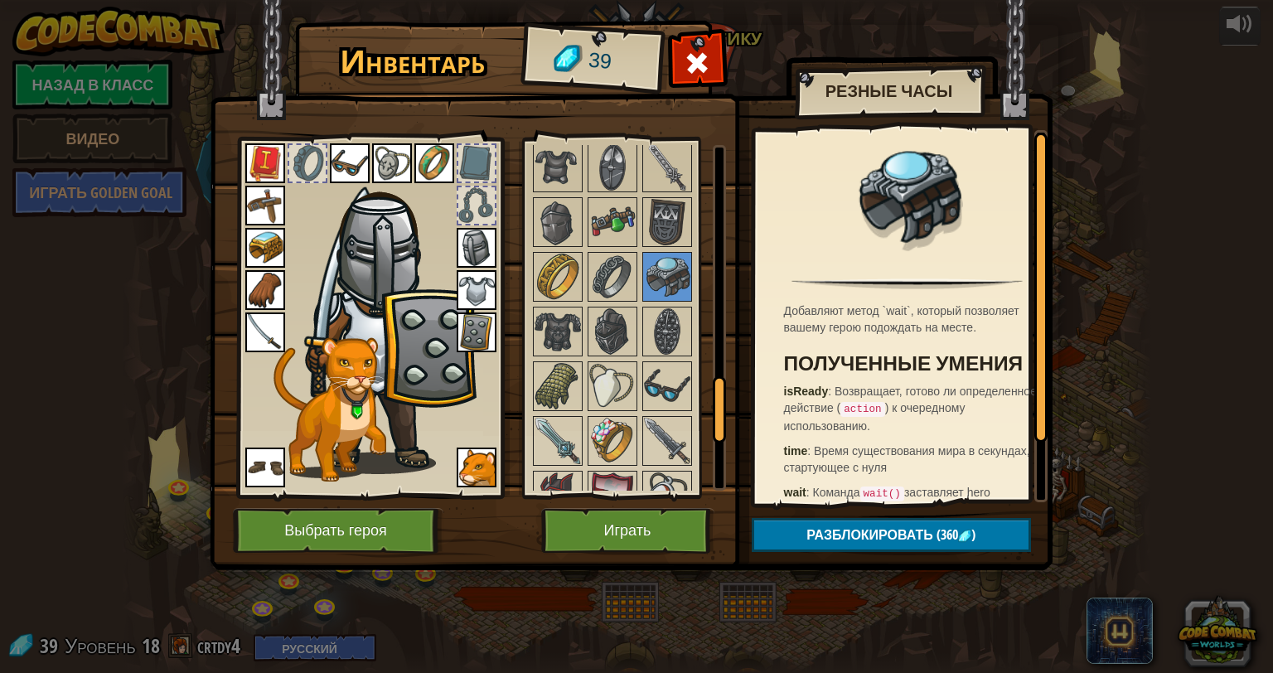
click at [265, 245] on img at bounding box center [265, 248] width 40 height 40
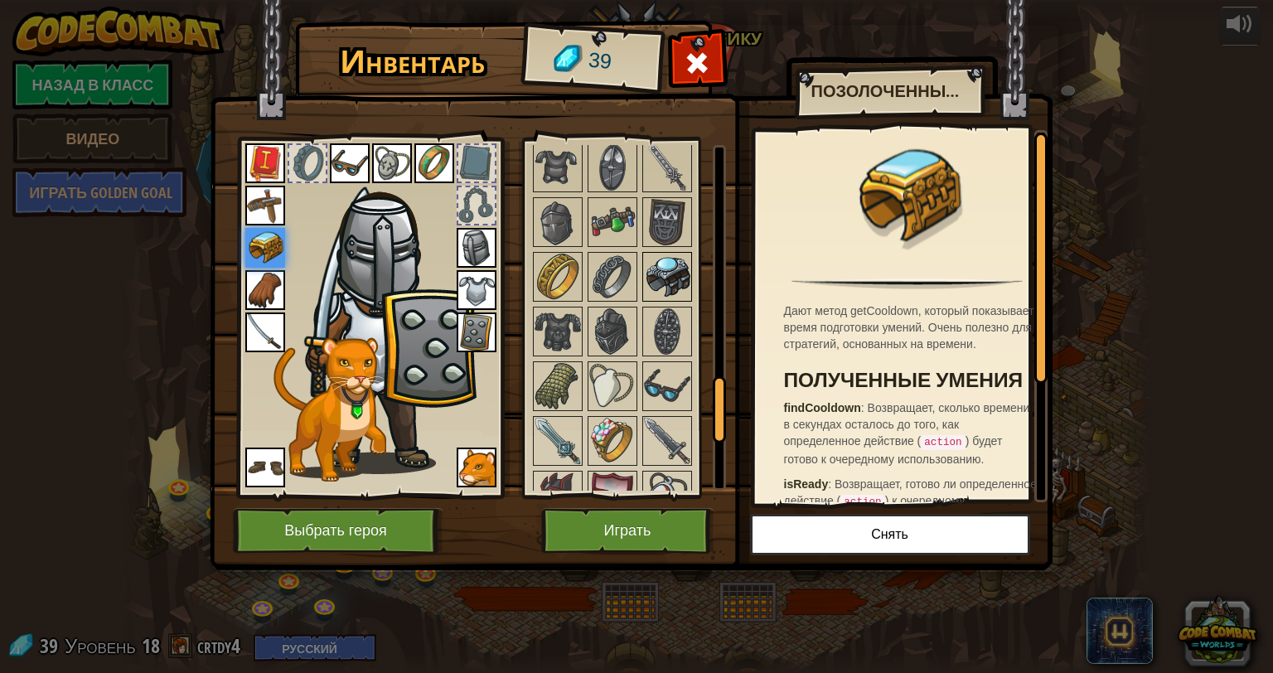
click at [662, 260] on img at bounding box center [667, 277] width 46 height 46
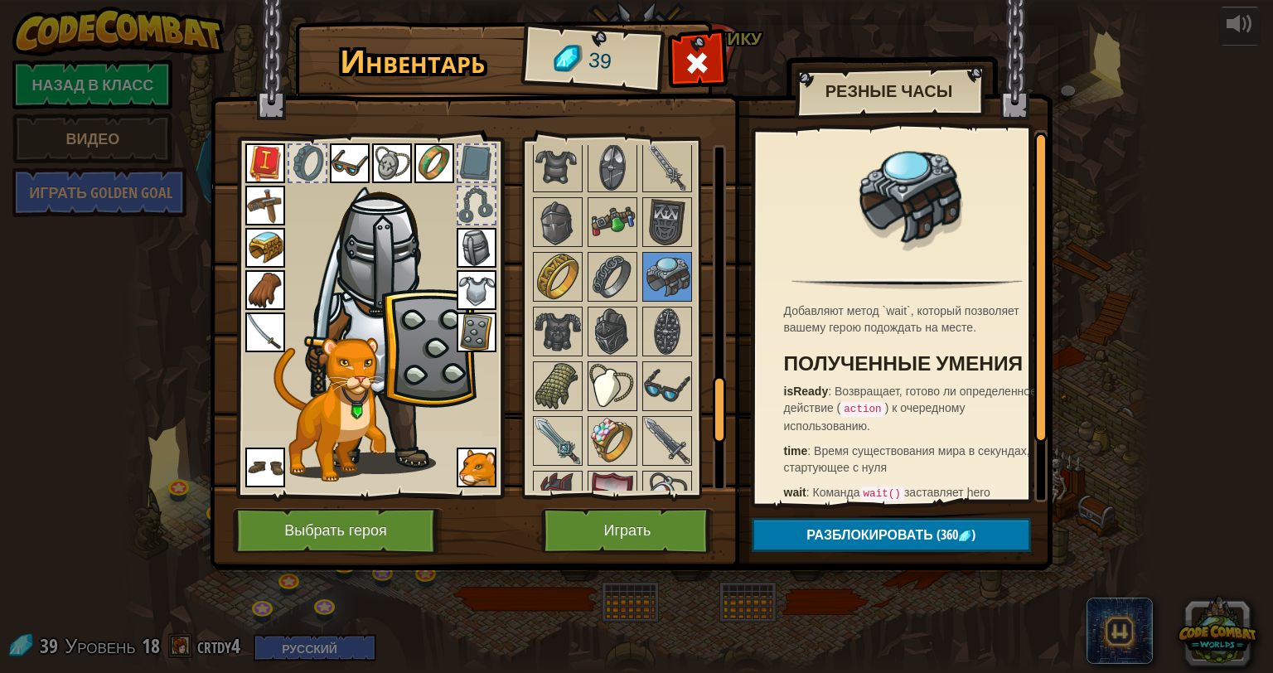
click at [600, 375] on img at bounding box center [612, 386] width 46 height 46
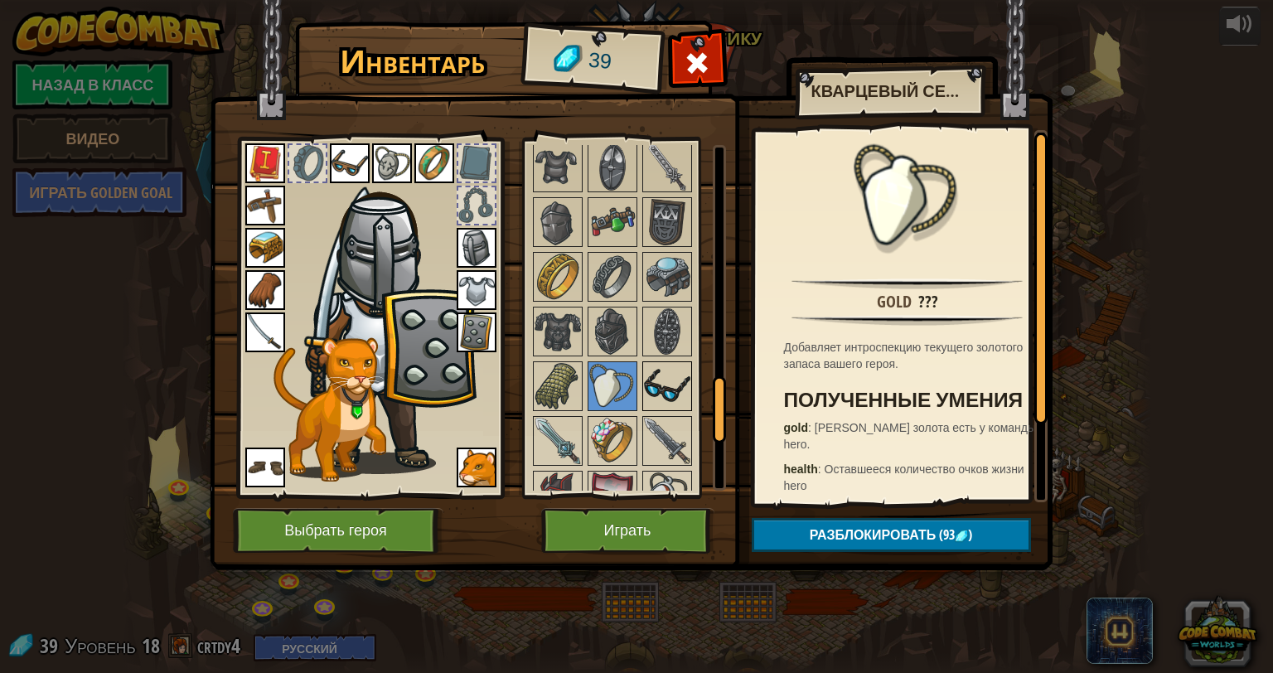
click at [661, 375] on img at bounding box center [667, 386] width 46 height 46
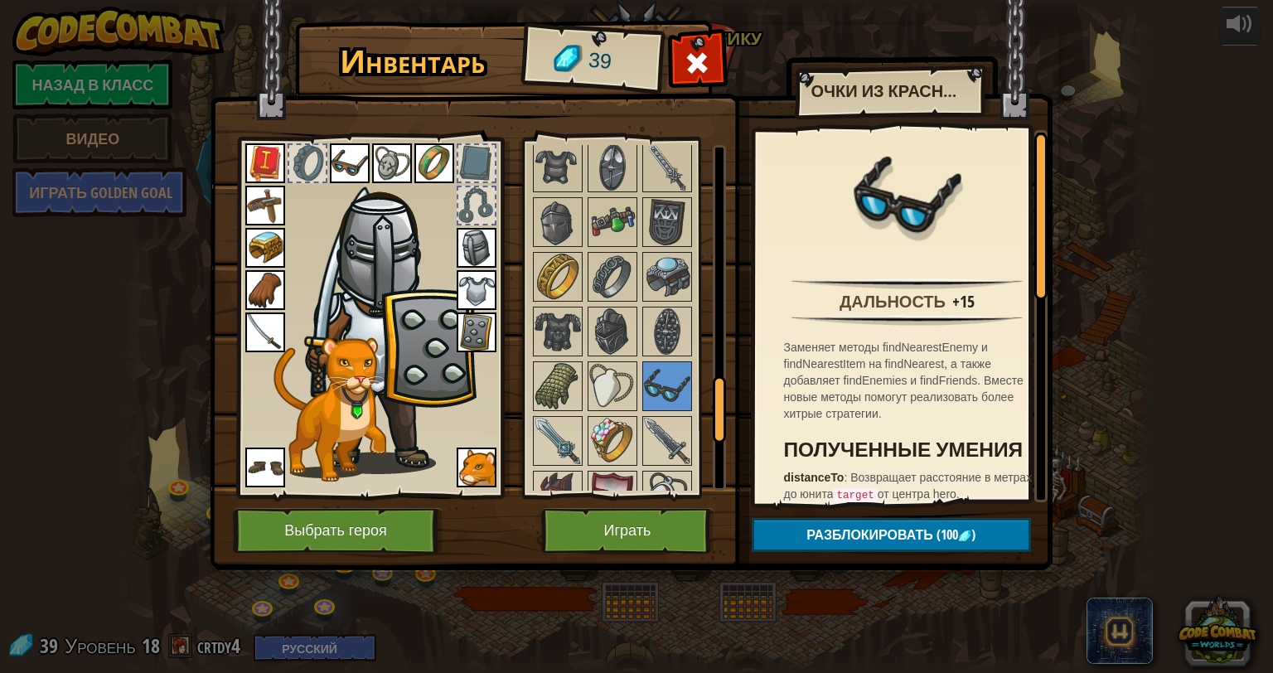
click at [342, 160] on img at bounding box center [350, 163] width 40 height 40
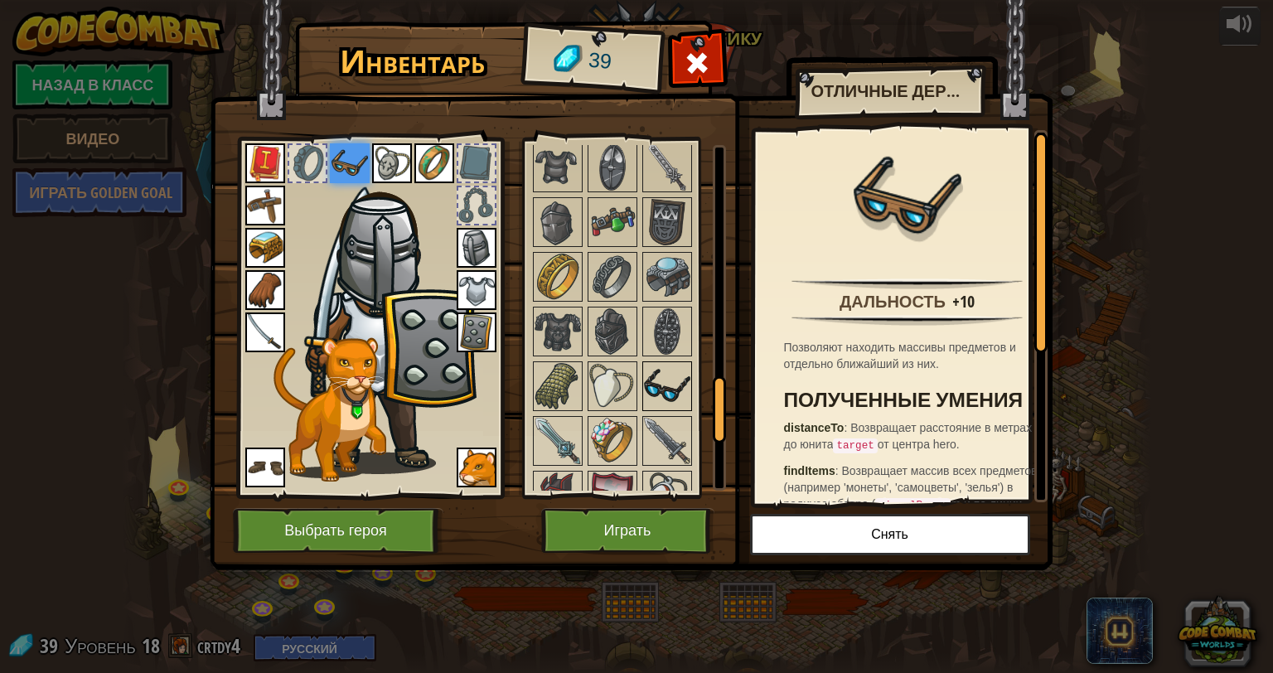
click at [660, 375] on img at bounding box center [667, 386] width 46 height 46
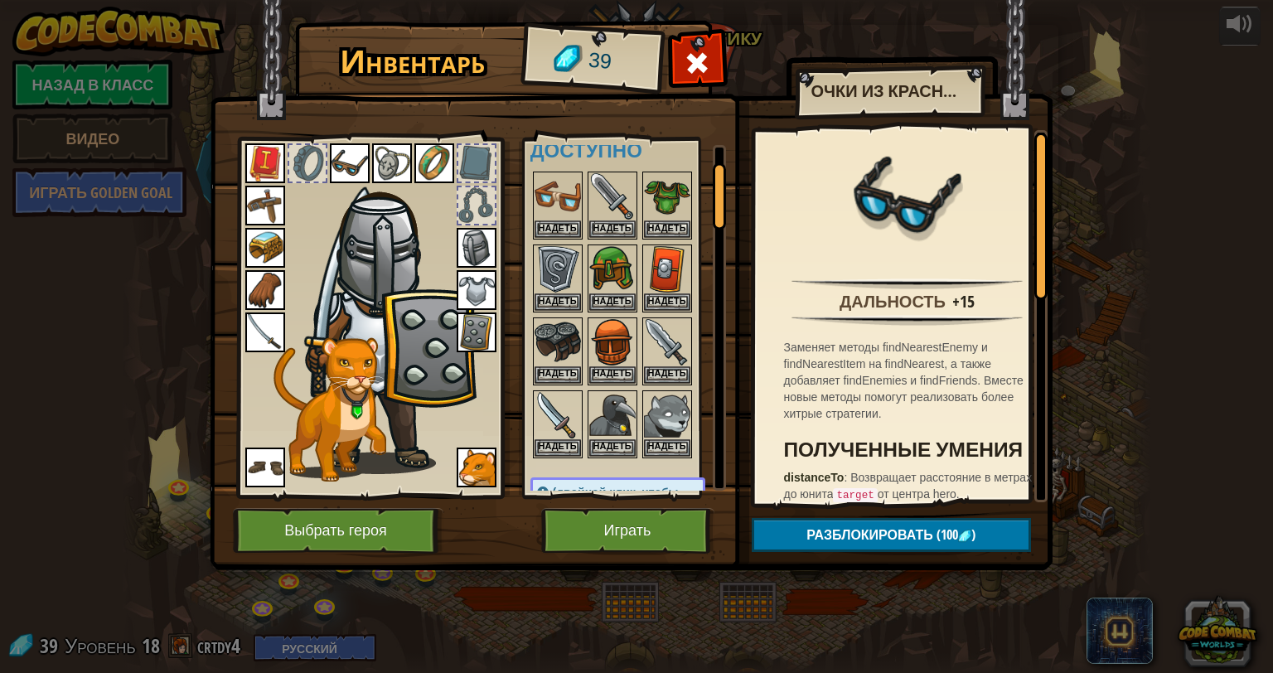
scroll to position [0, 0]
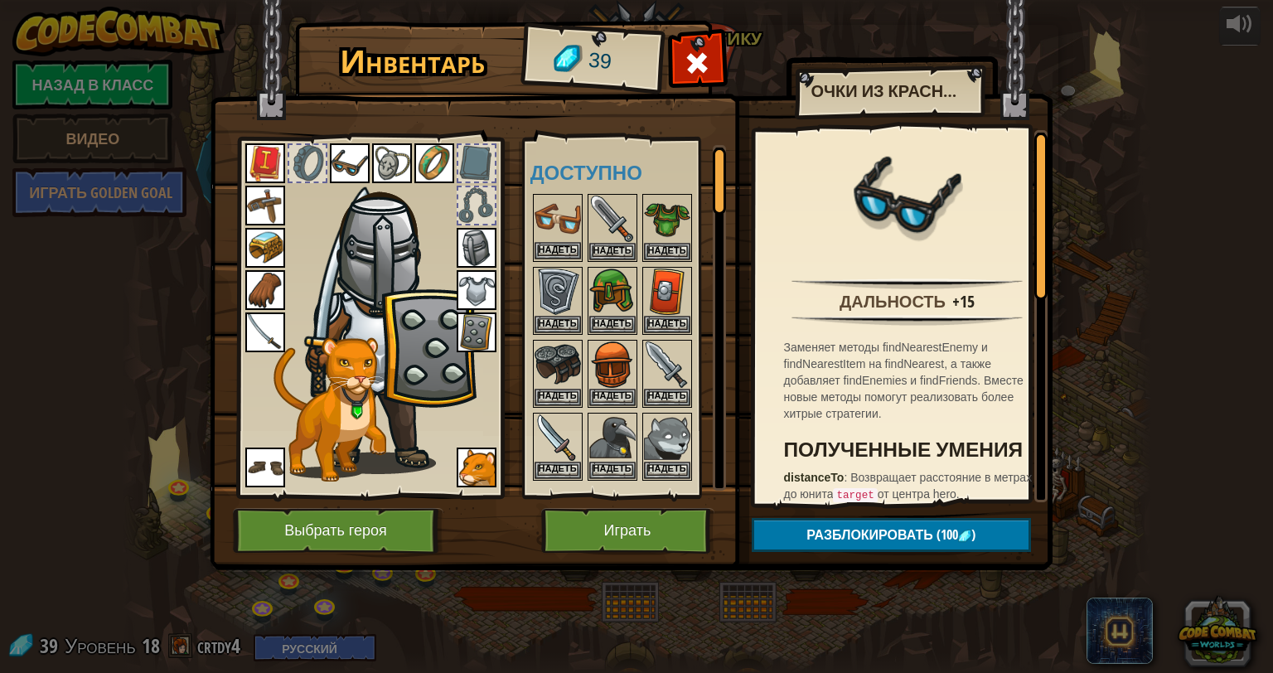
click at [547, 215] on img at bounding box center [557, 219] width 46 height 46
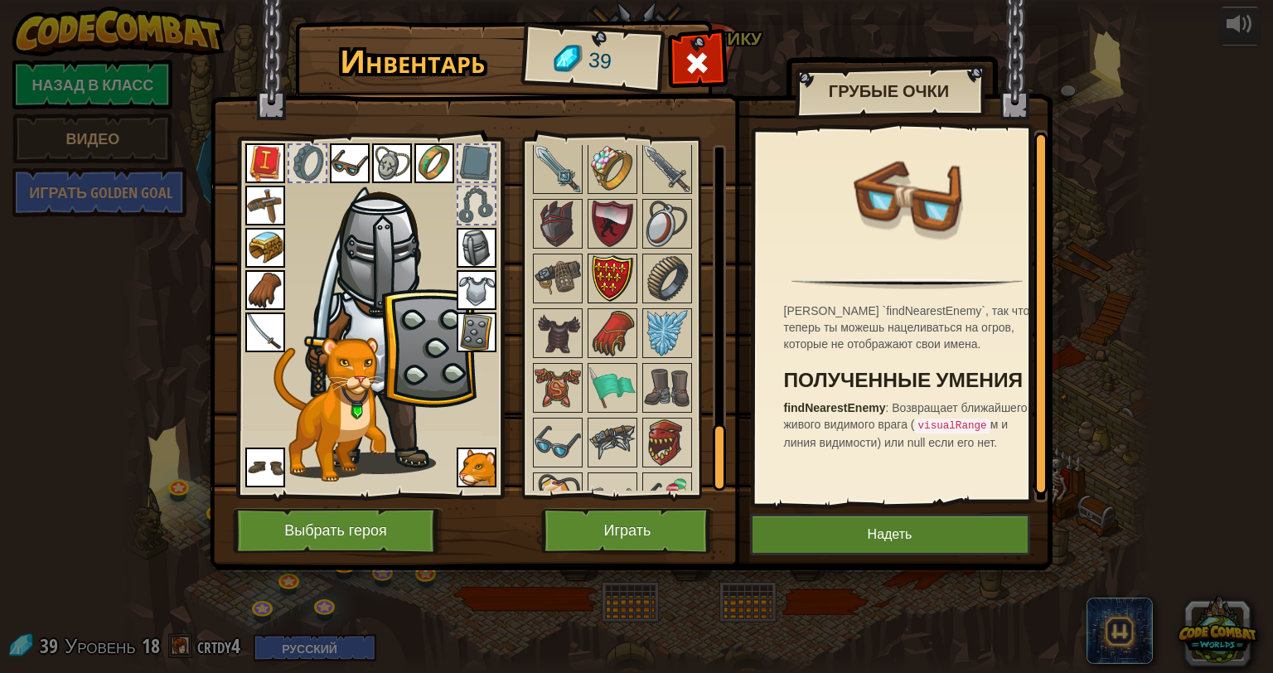
scroll to position [1536, 0]
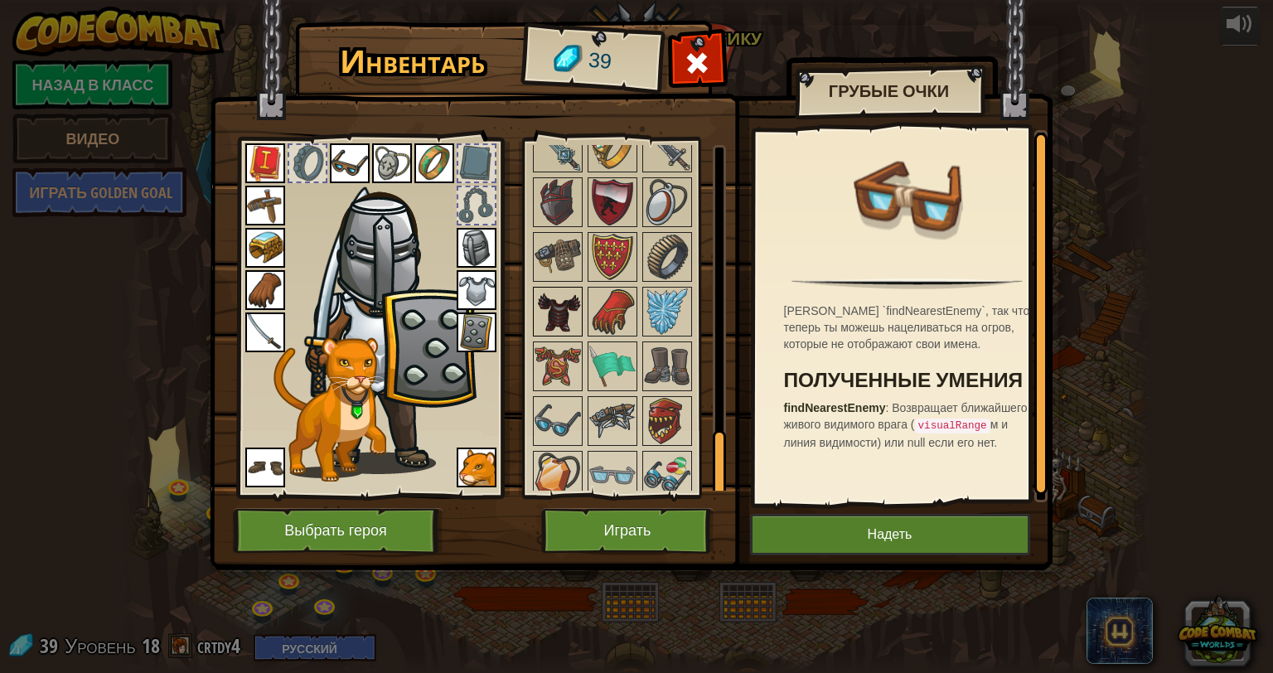
click at [565, 288] on img at bounding box center [557, 311] width 46 height 46
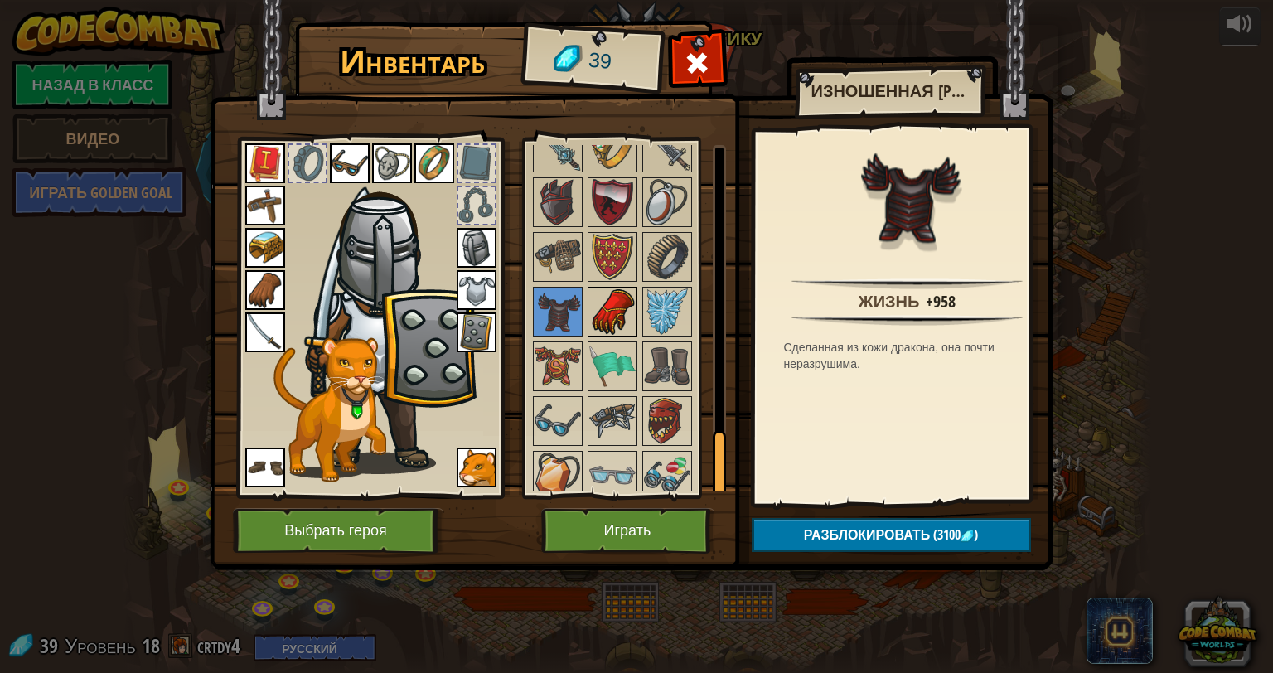
click at [607, 303] on img at bounding box center [612, 311] width 46 height 46
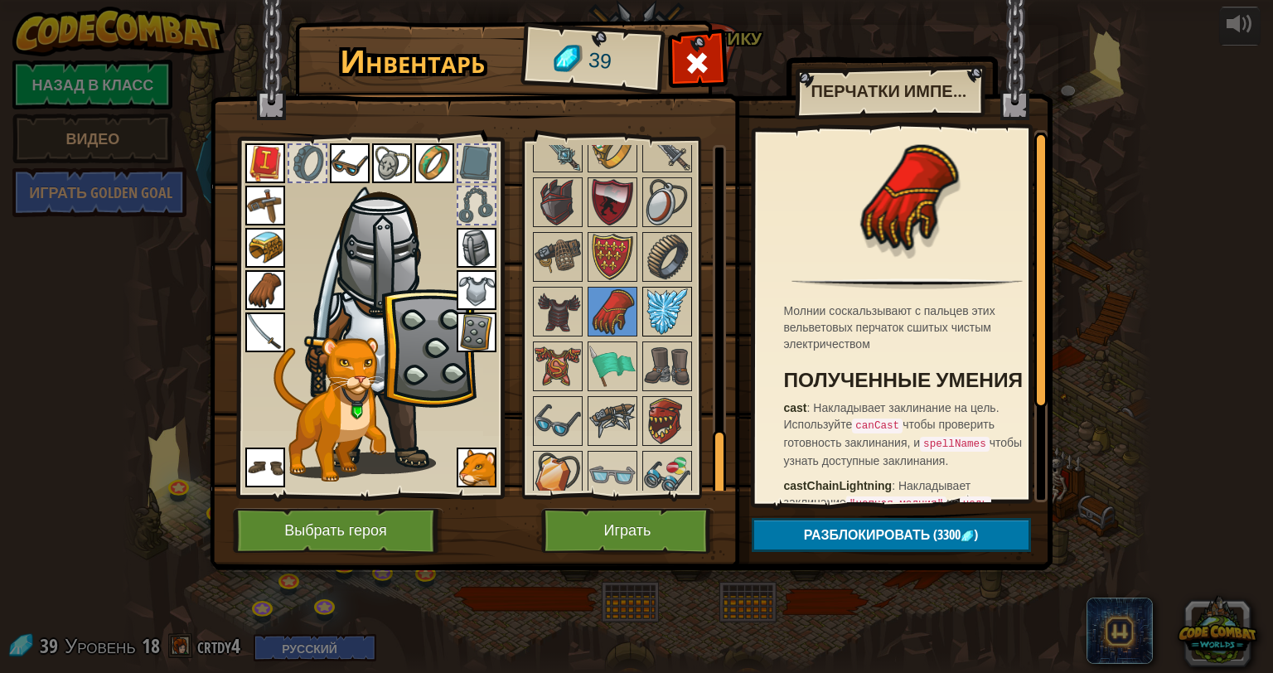
click at [666, 315] on img at bounding box center [667, 311] width 46 height 46
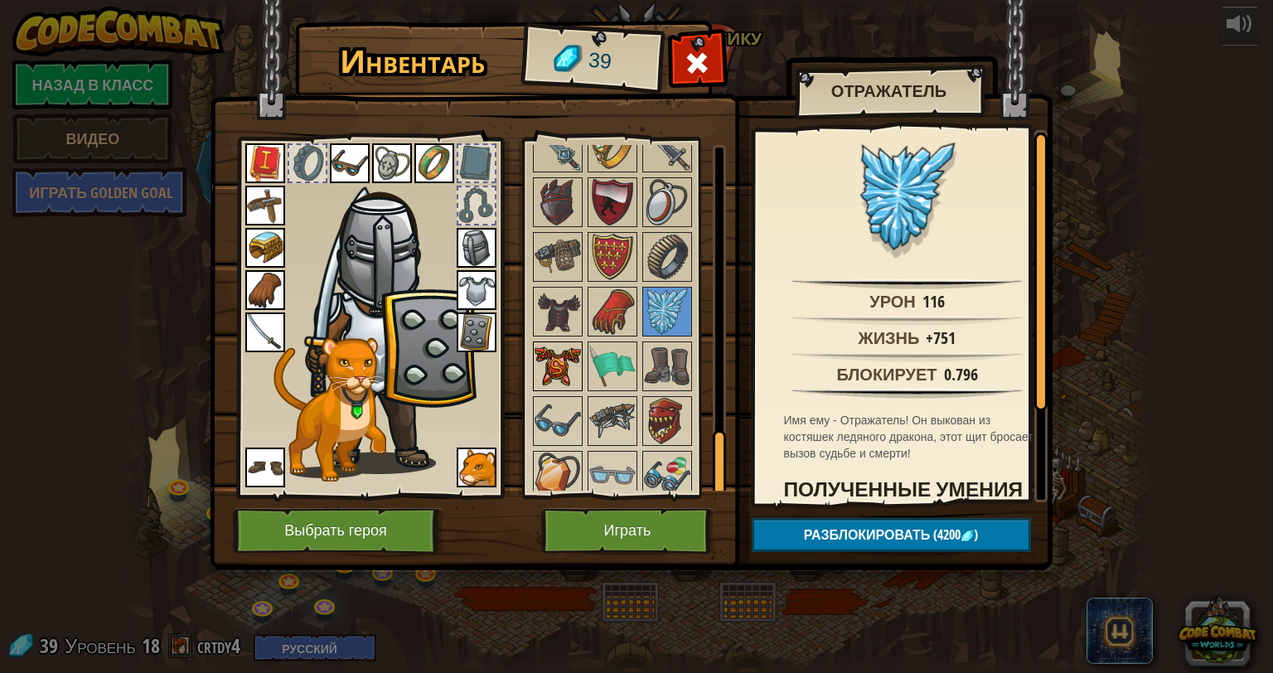
click at [562, 357] on img at bounding box center [557, 366] width 46 height 46
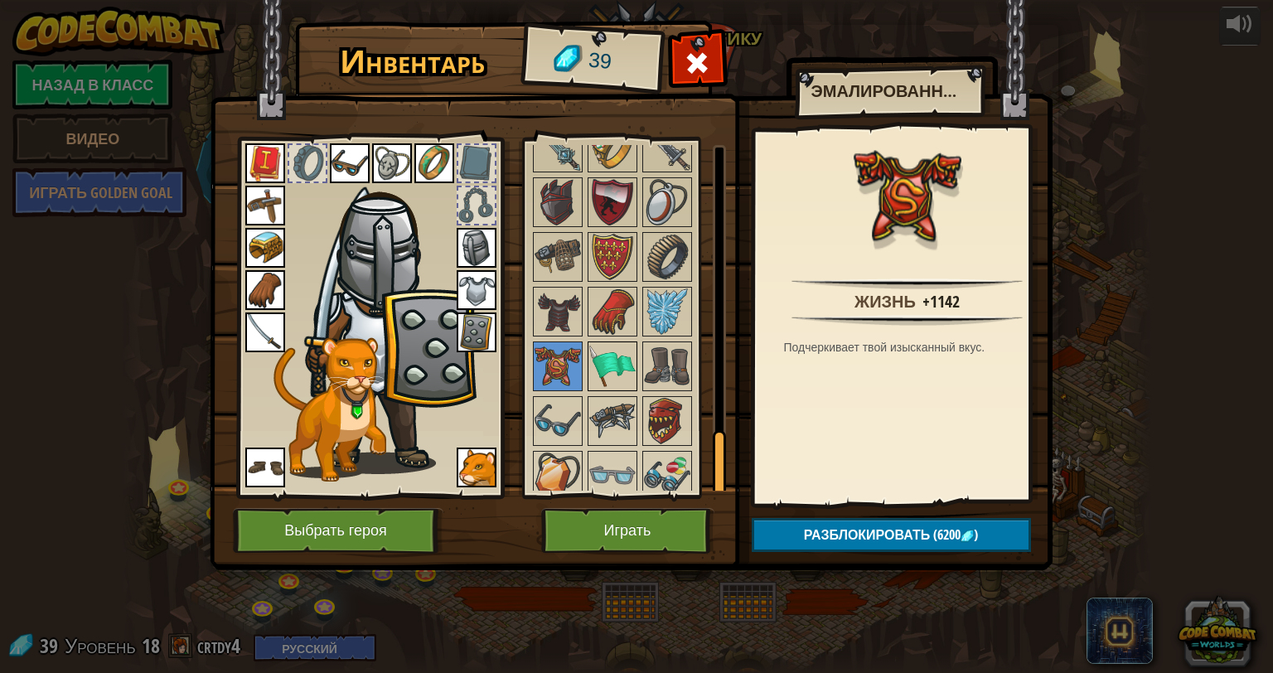
drag, startPoint x: 642, startPoint y: 358, endPoint x: 621, endPoint y: 352, distance: 22.3
click at [640, 358] on div "Доступно Надеть Надеть Надеть Надеть Надеть Надеть Надеть Надеть Надеть Надеть …" at bounding box center [634, 318] width 208 height 346
click at [616, 352] on img at bounding box center [612, 366] width 46 height 46
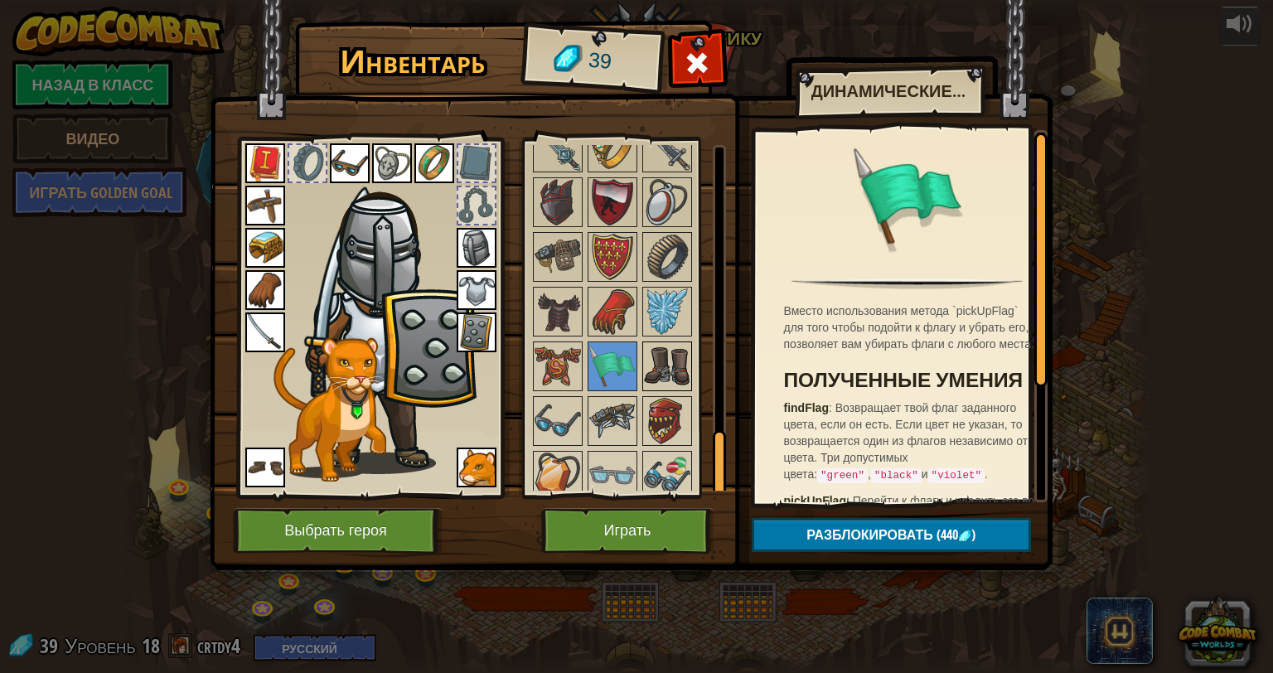
click at [660, 343] on img at bounding box center [667, 366] width 46 height 46
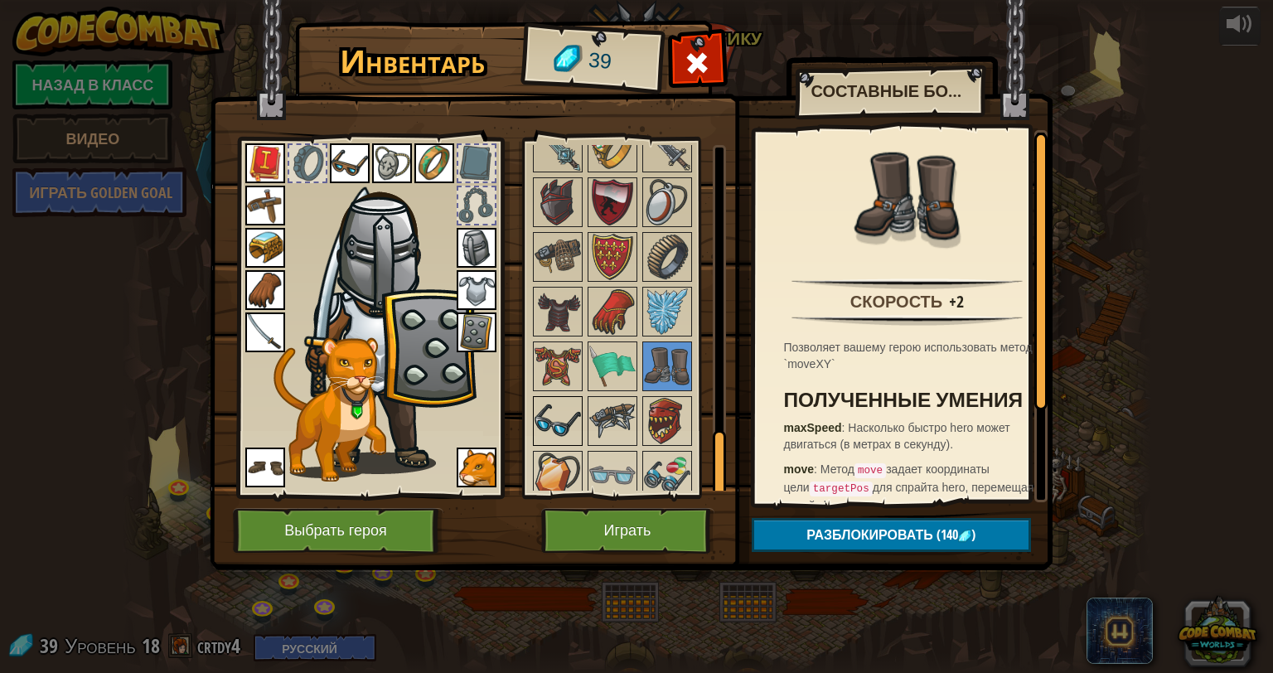
click at [555, 408] on img at bounding box center [557, 421] width 46 height 46
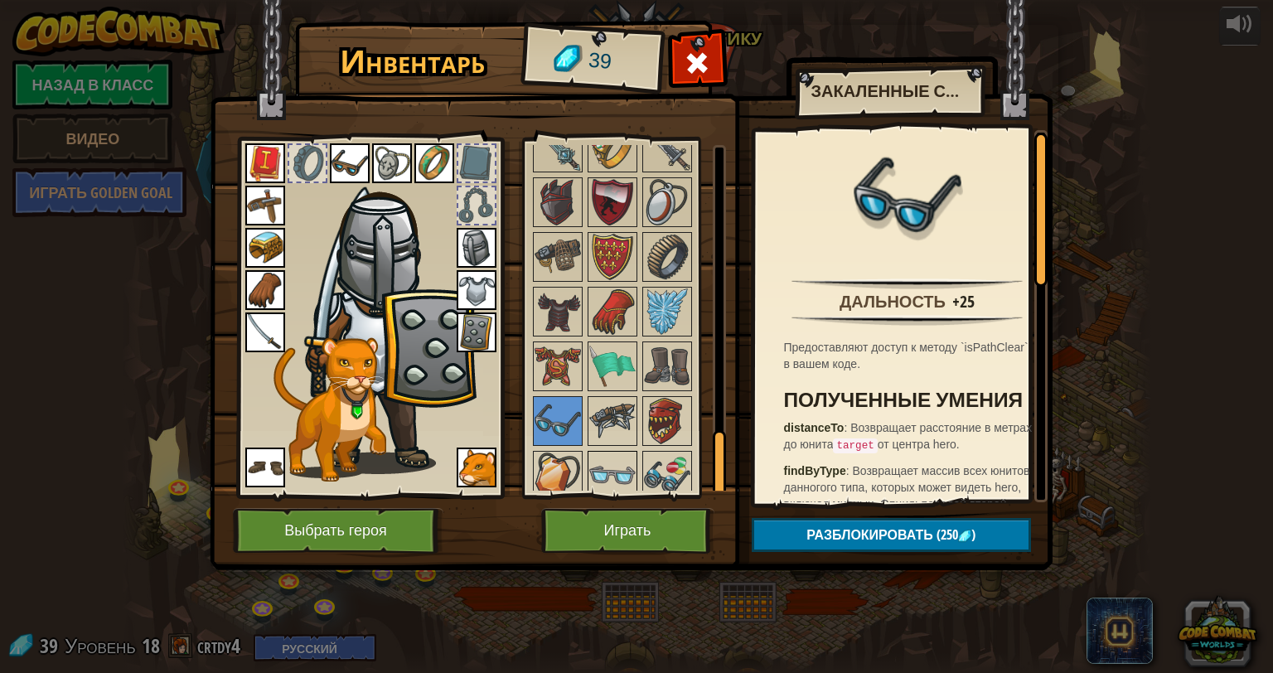
click at [600, 455] on img at bounding box center [612, 475] width 46 height 46
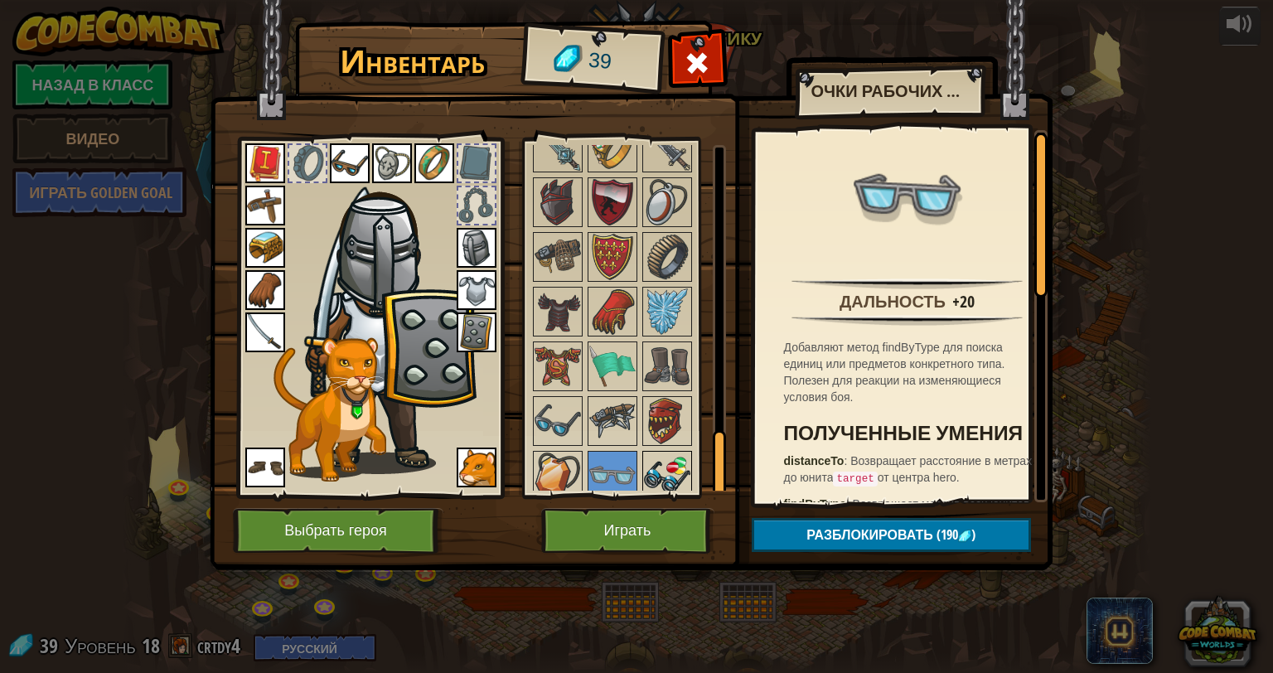
click at [671, 467] on img at bounding box center [667, 475] width 46 height 46
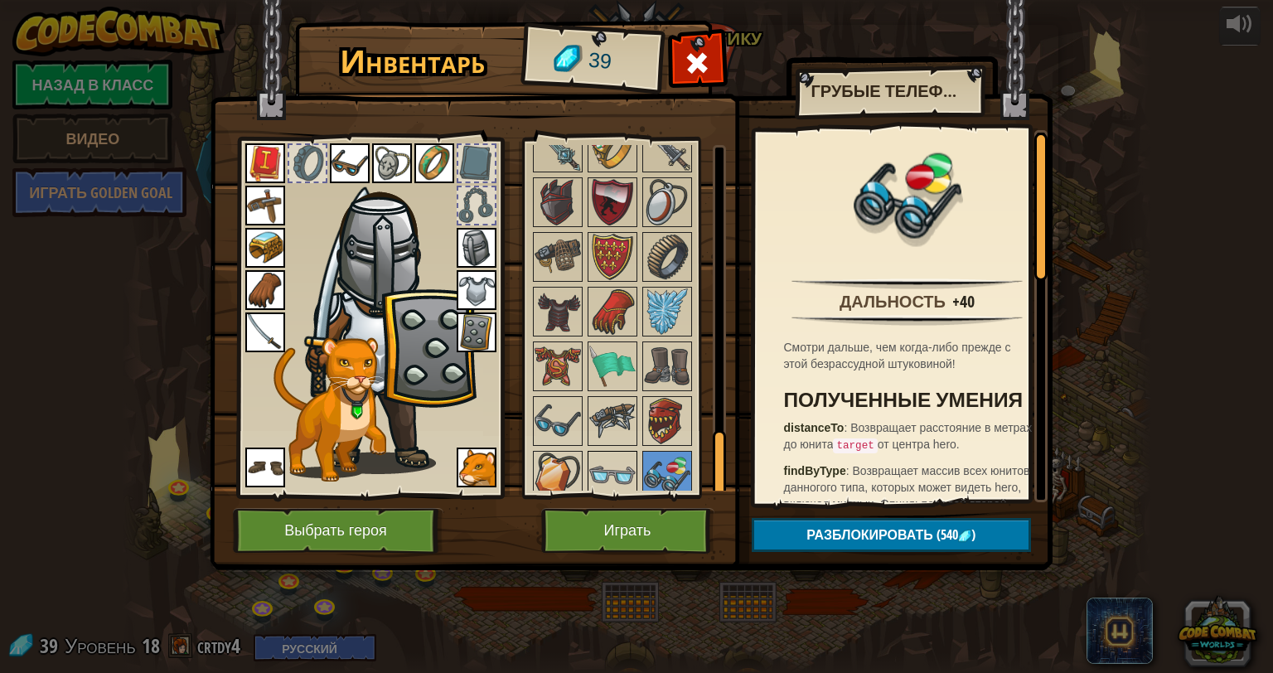
click at [605, 464] on img at bounding box center [612, 475] width 46 height 46
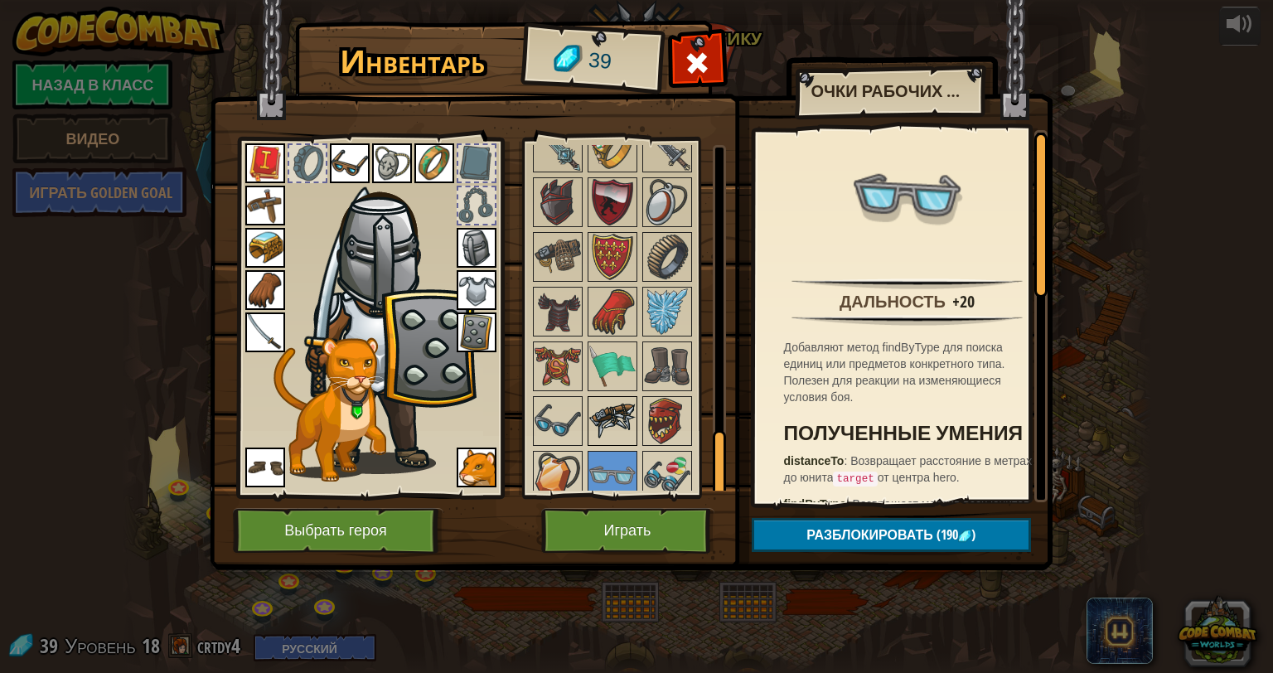
click at [595, 398] on img at bounding box center [612, 421] width 46 height 46
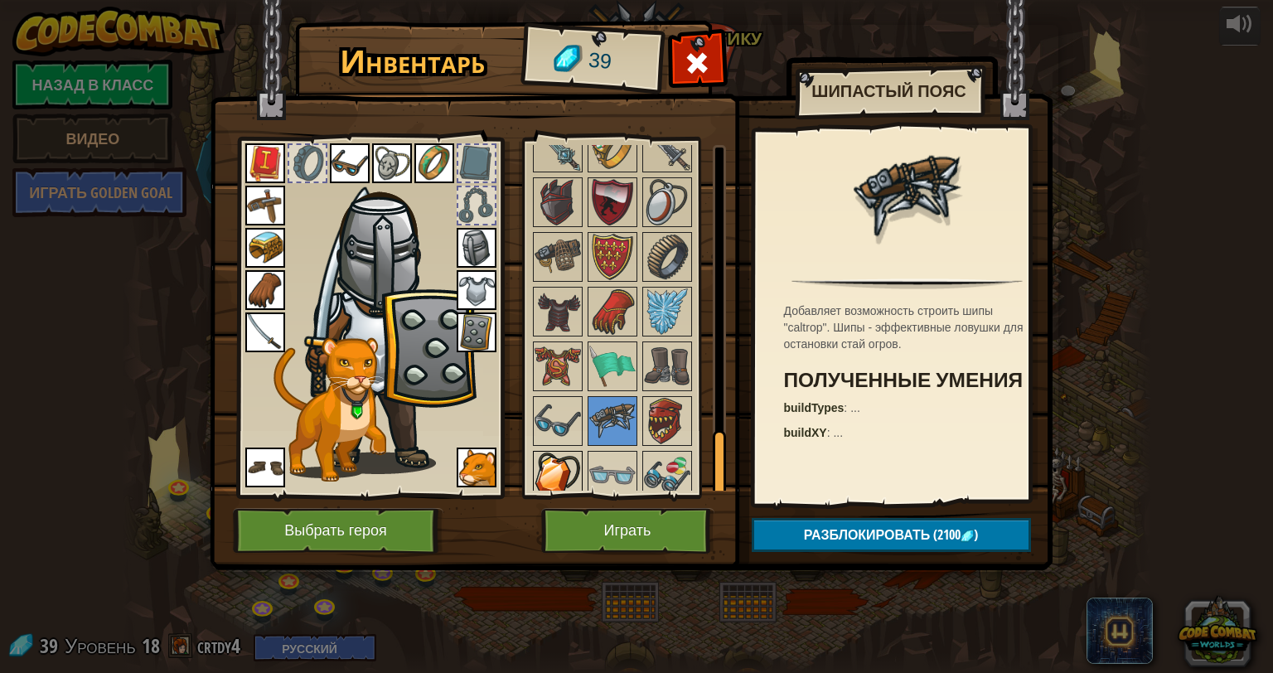
click at [560, 471] on img at bounding box center [557, 475] width 46 height 46
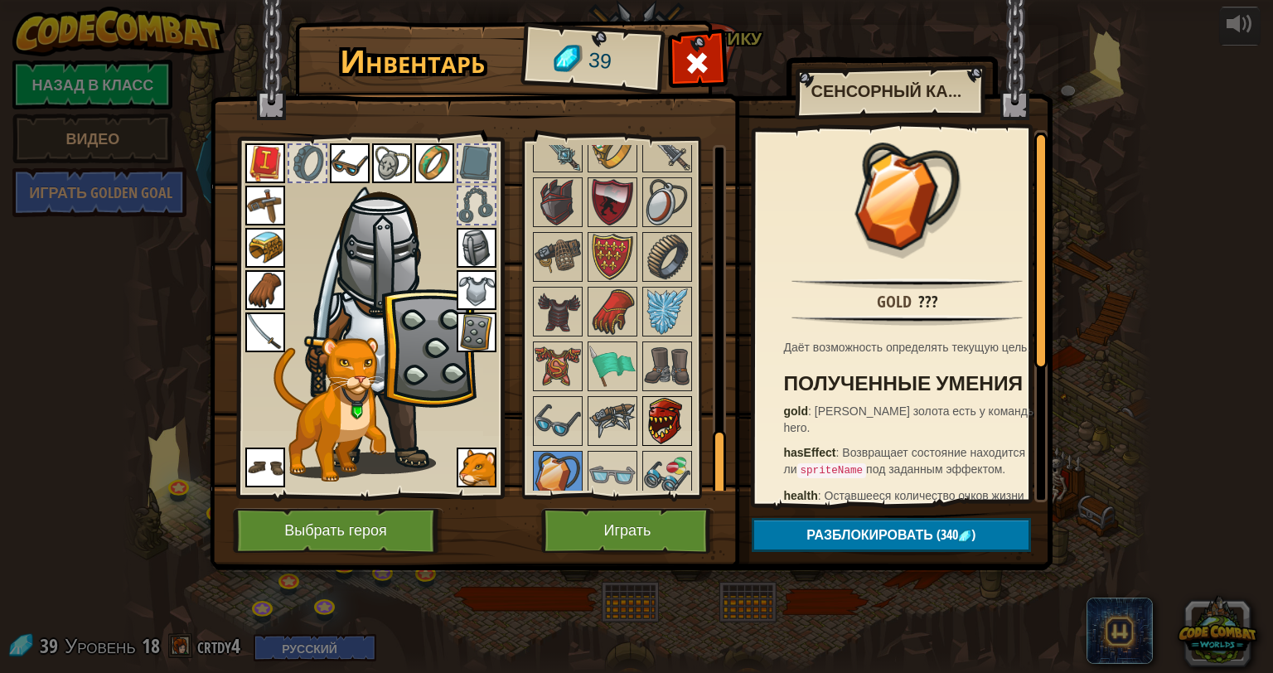
click at [667, 421] on img at bounding box center [667, 421] width 46 height 46
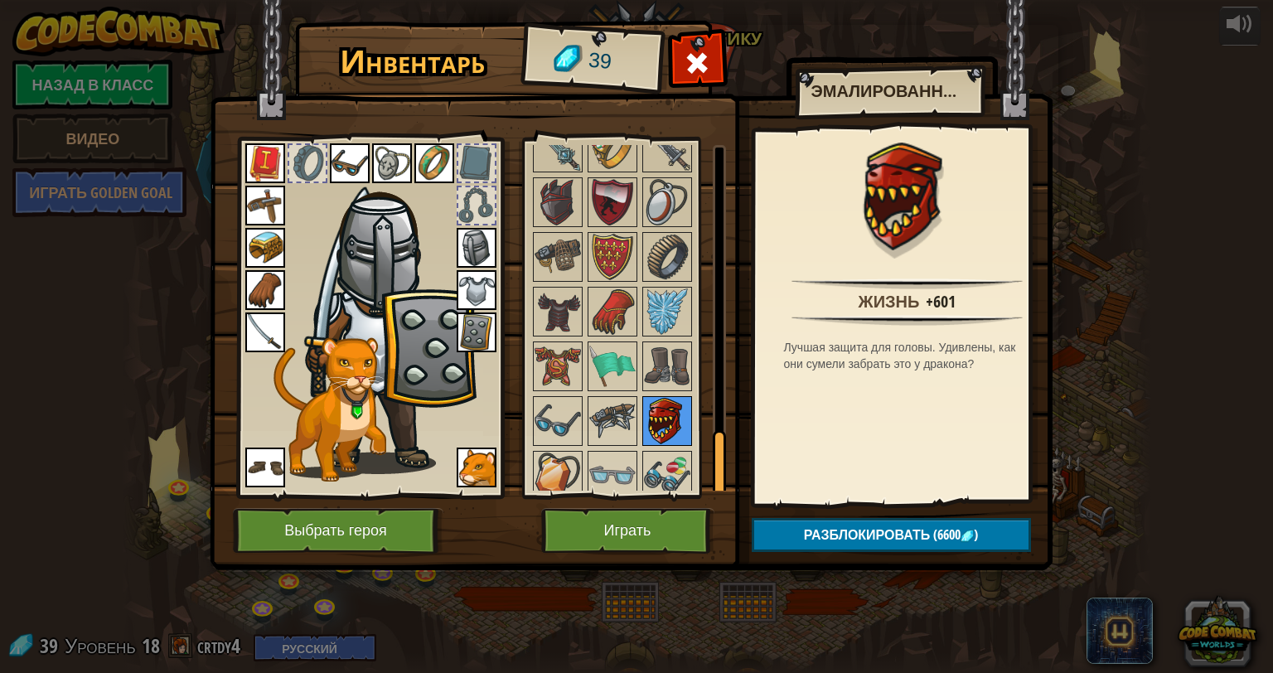
scroll to position [1288, 0]
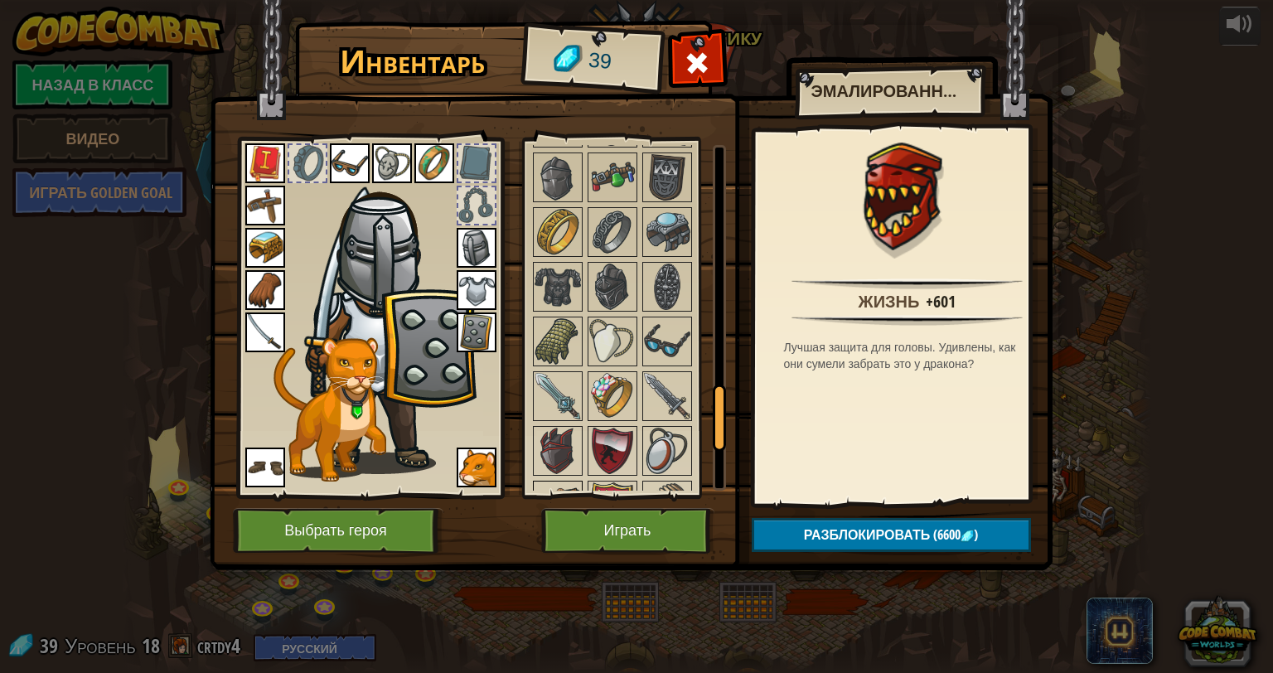
click at [555, 482] on img at bounding box center [557, 505] width 46 height 46
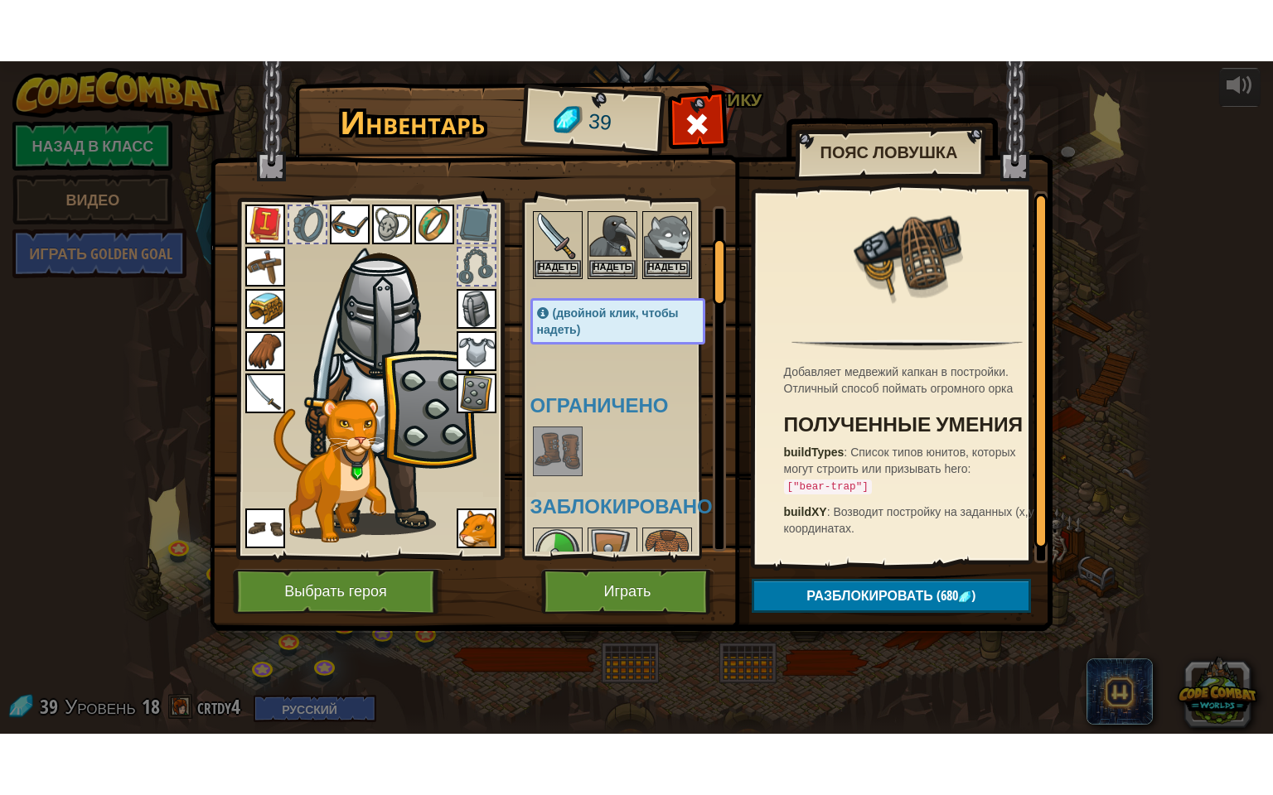
scroll to position [45, 0]
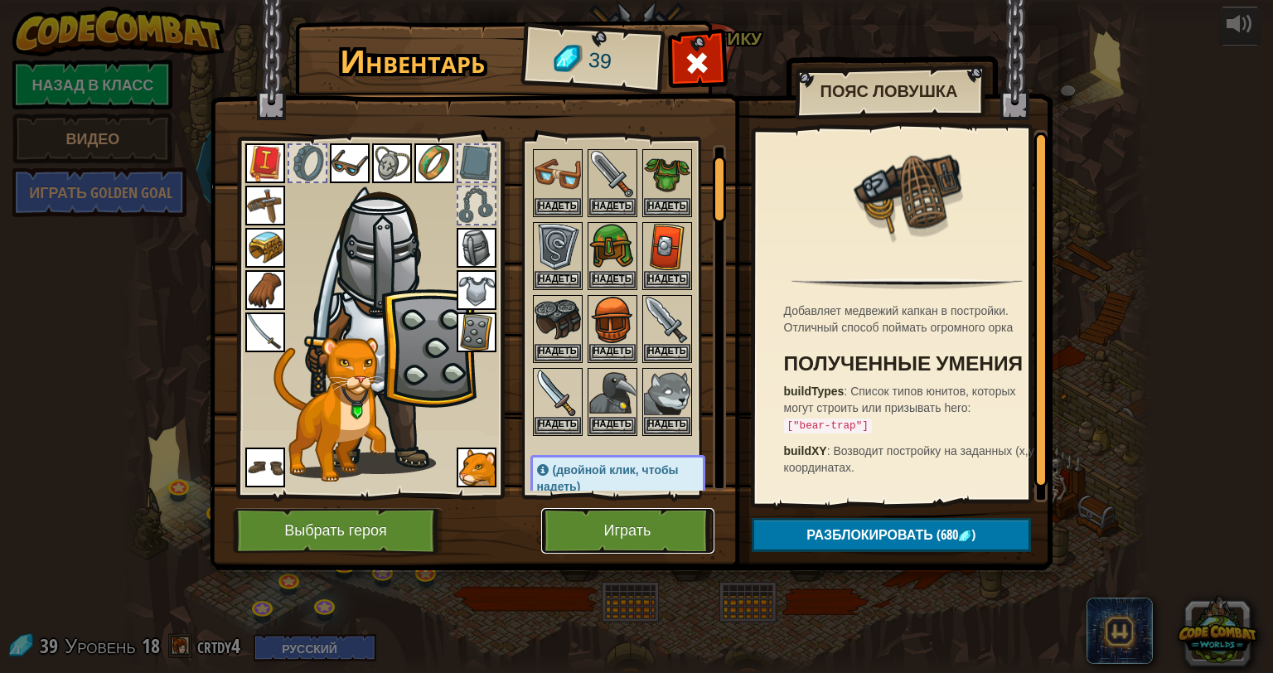
click at [605, 521] on button "Играть" at bounding box center [627, 531] width 173 height 46
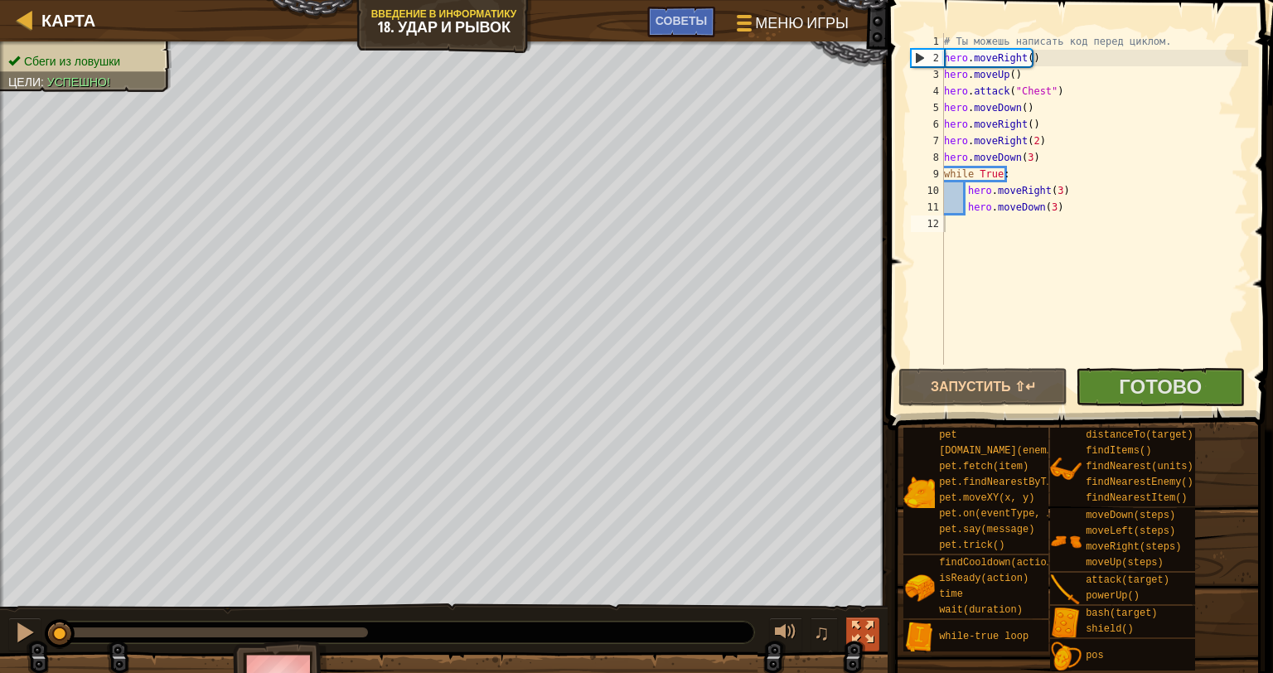
click at [860, 626] on div at bounding box center [863, 632] width 22 height 22
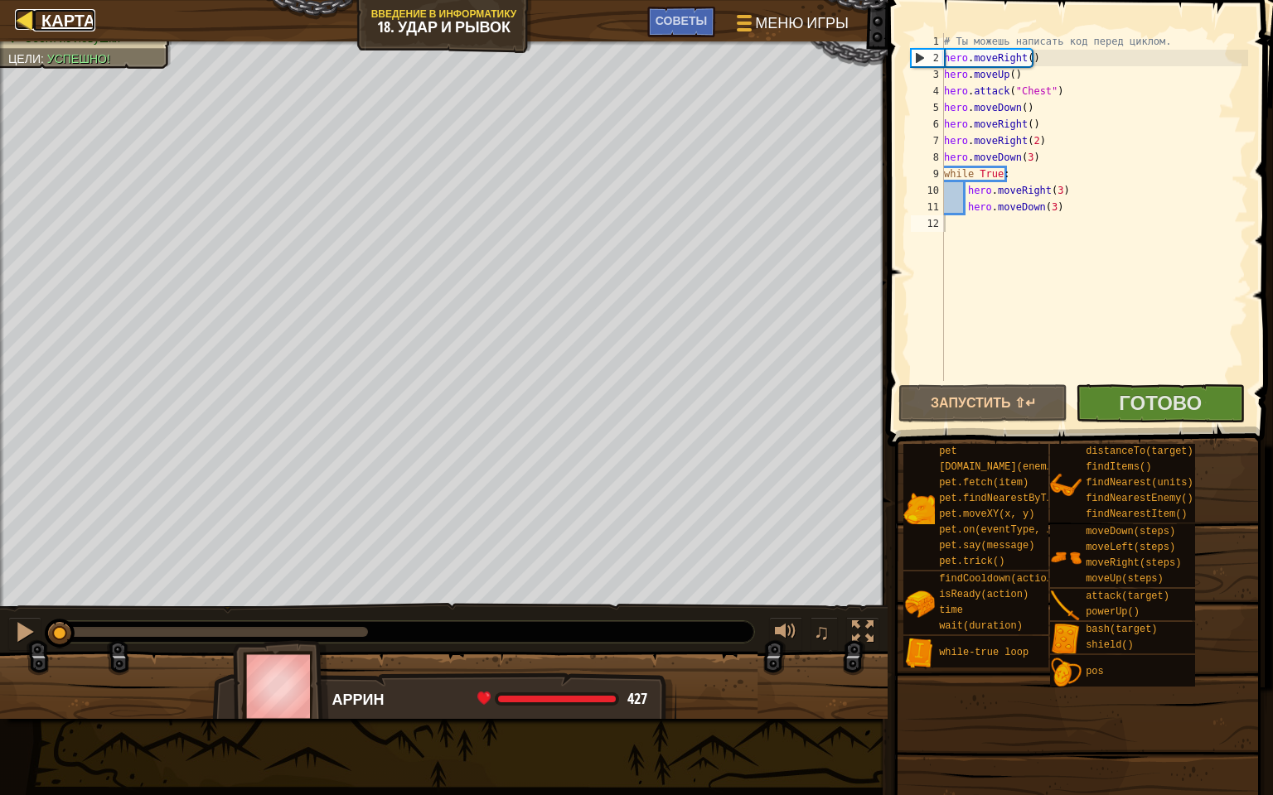
click at [22, 19] on div at bounding box center [25, 19] width 21 height 21
select select "ru"
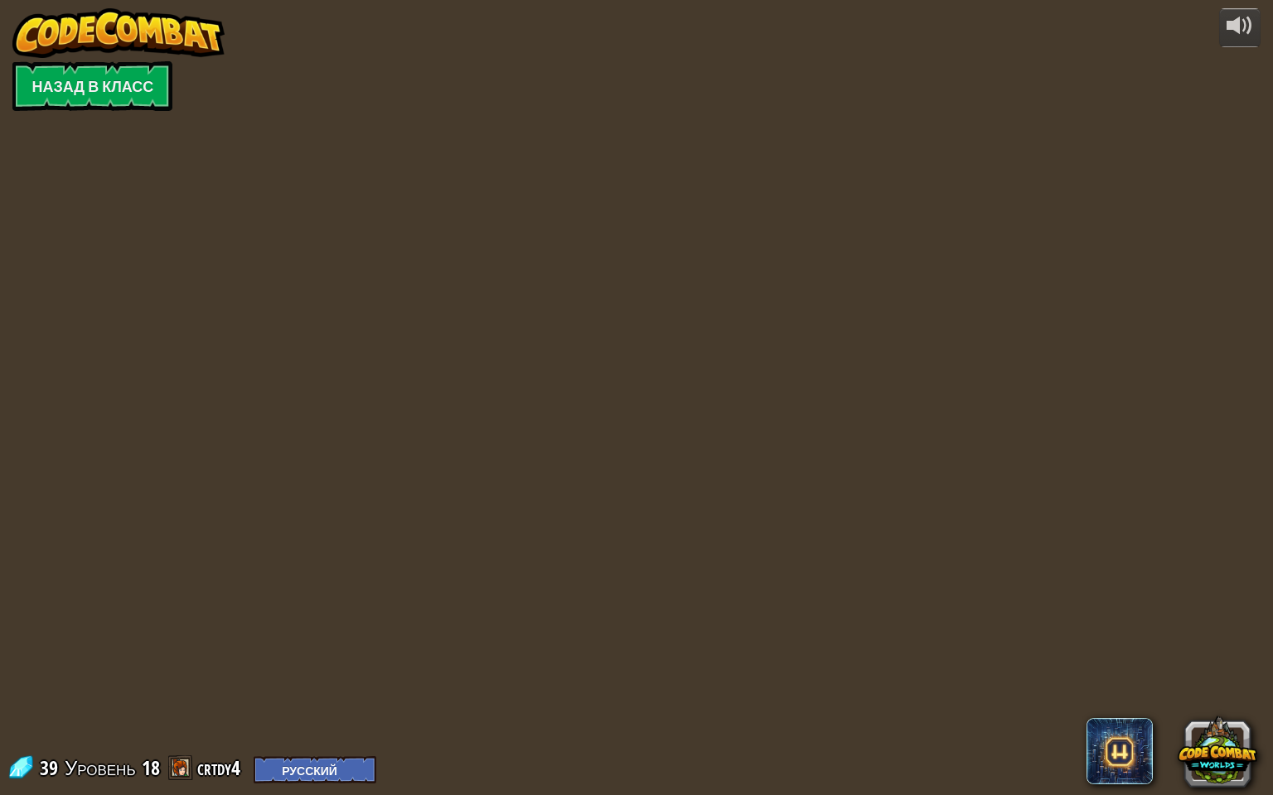
select select "ru"
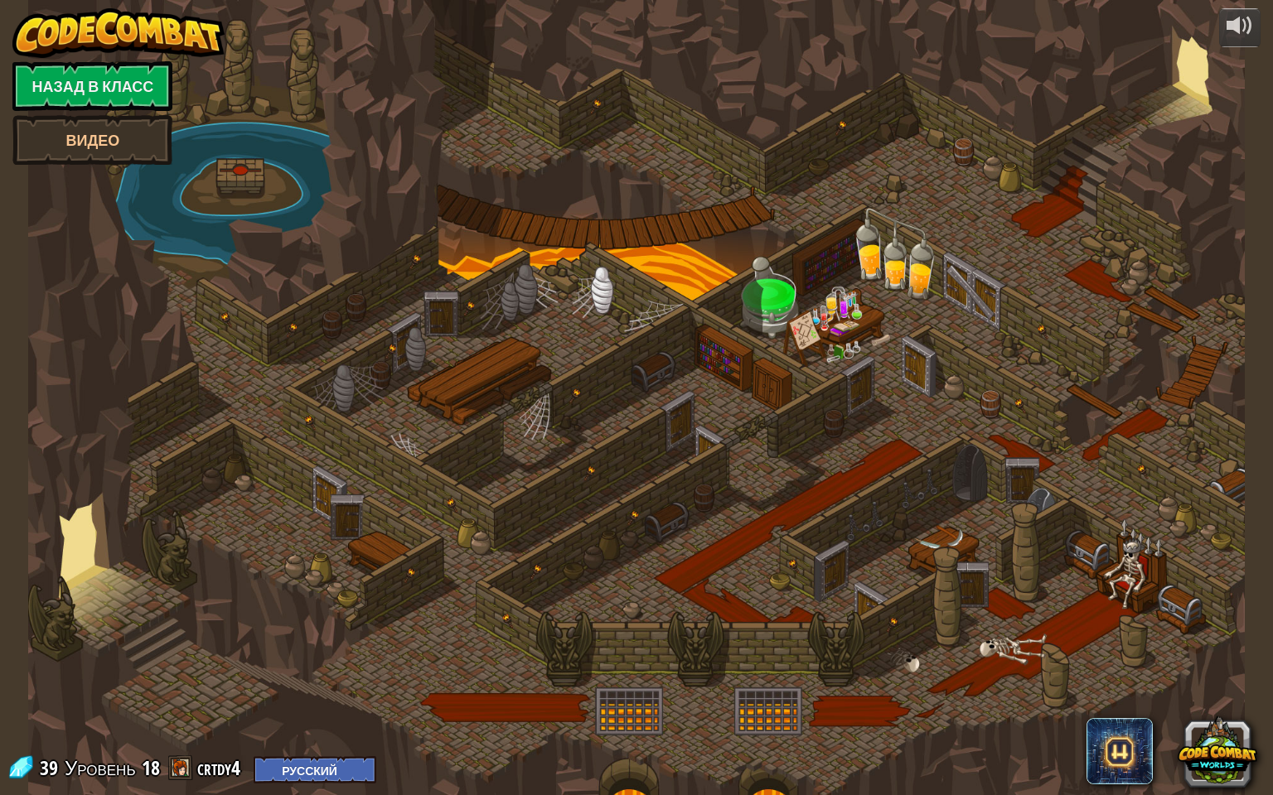
select select "ru"
drag, startPoint x: 444, startPoint y: 611, endPoint x: 530, endPoint y: 584, distance: 90.2
click at [521, 587] on div at bounding box center [636, 397] width 1217 height 795
select select "ru"
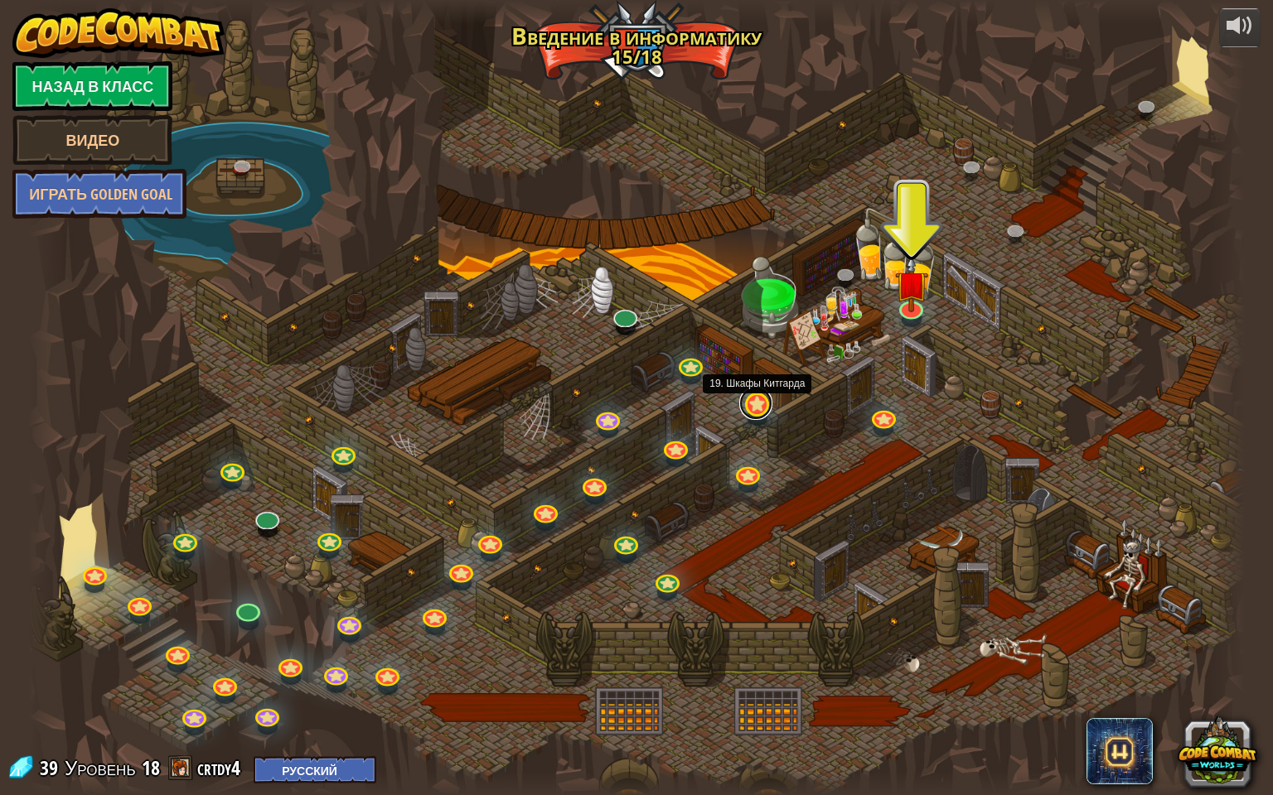
click at [758, 398] on link at bounding box center [755, 403] width 33 height 33
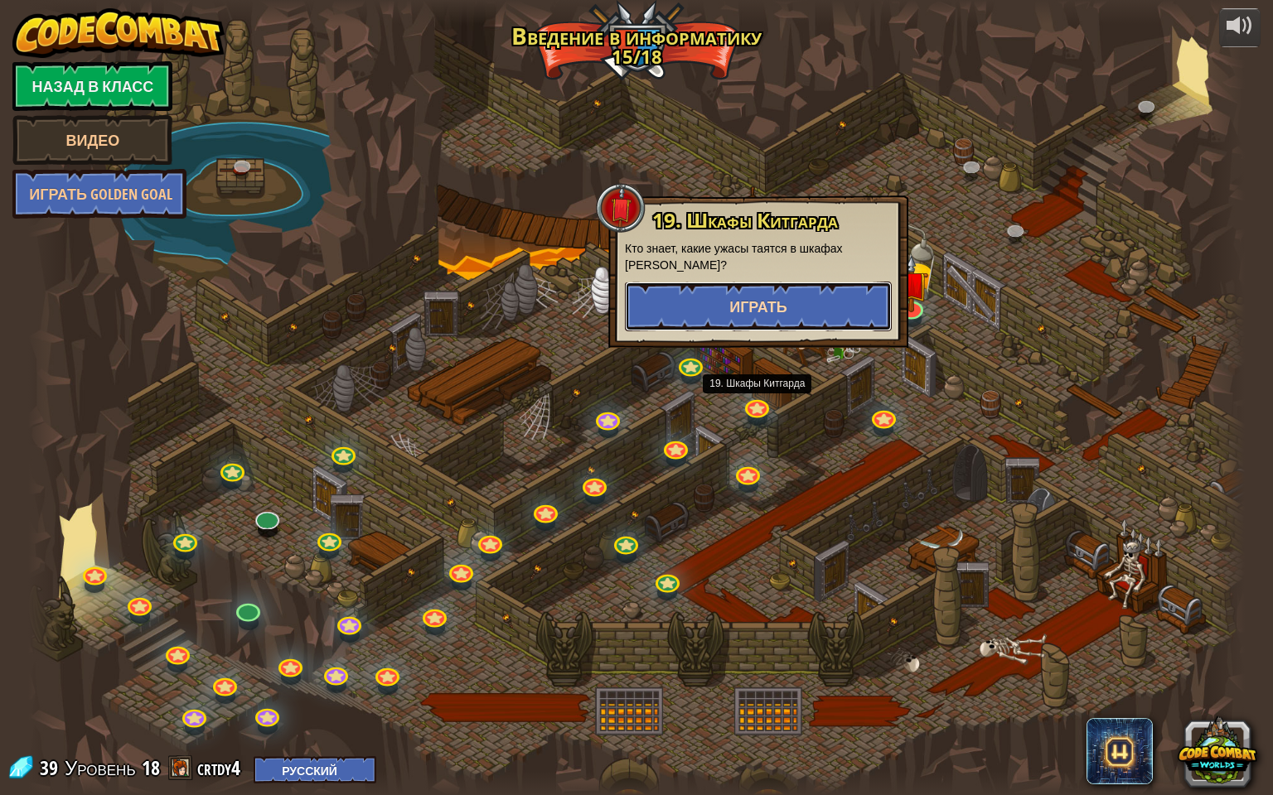
click at [786, 311] on button "Играть" at bounding box center [758, 307] width 267 height 50
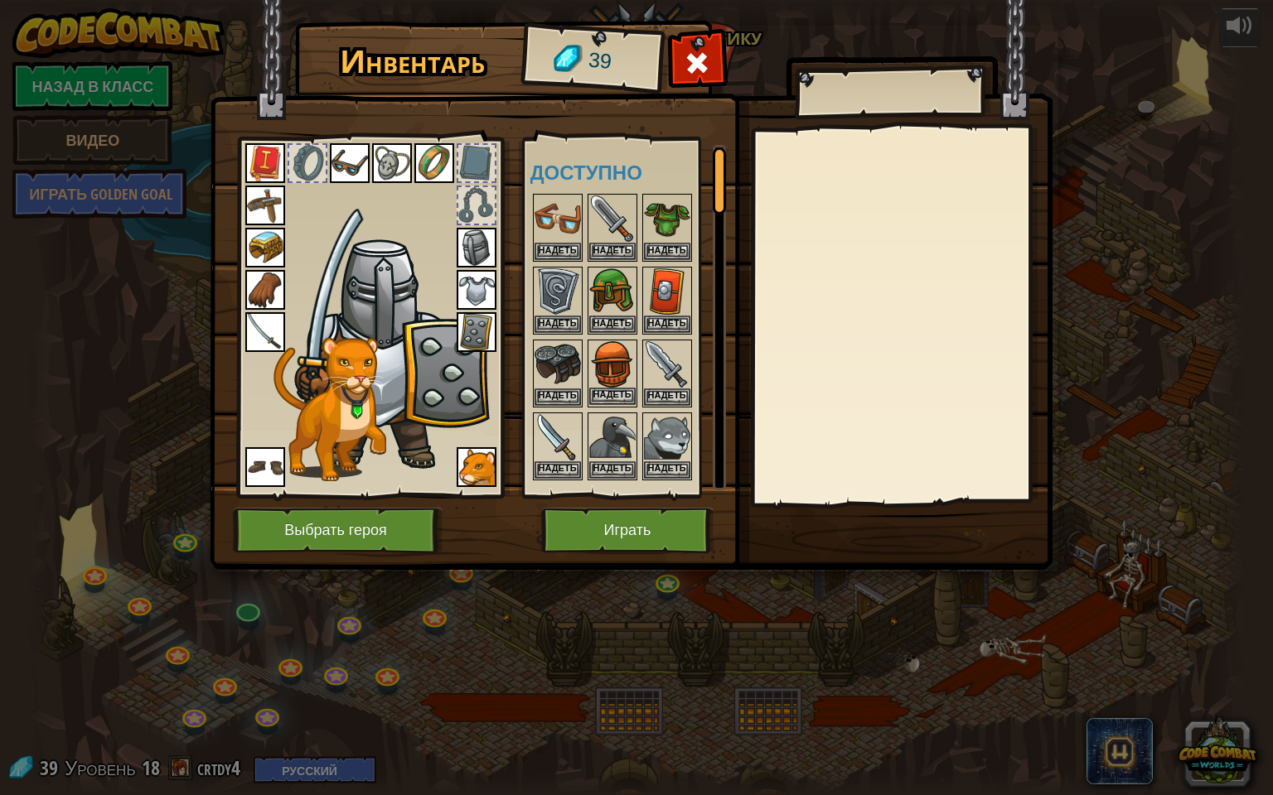
click at [610, 355] on img at bounding box center [612, 364] width 46 height 46
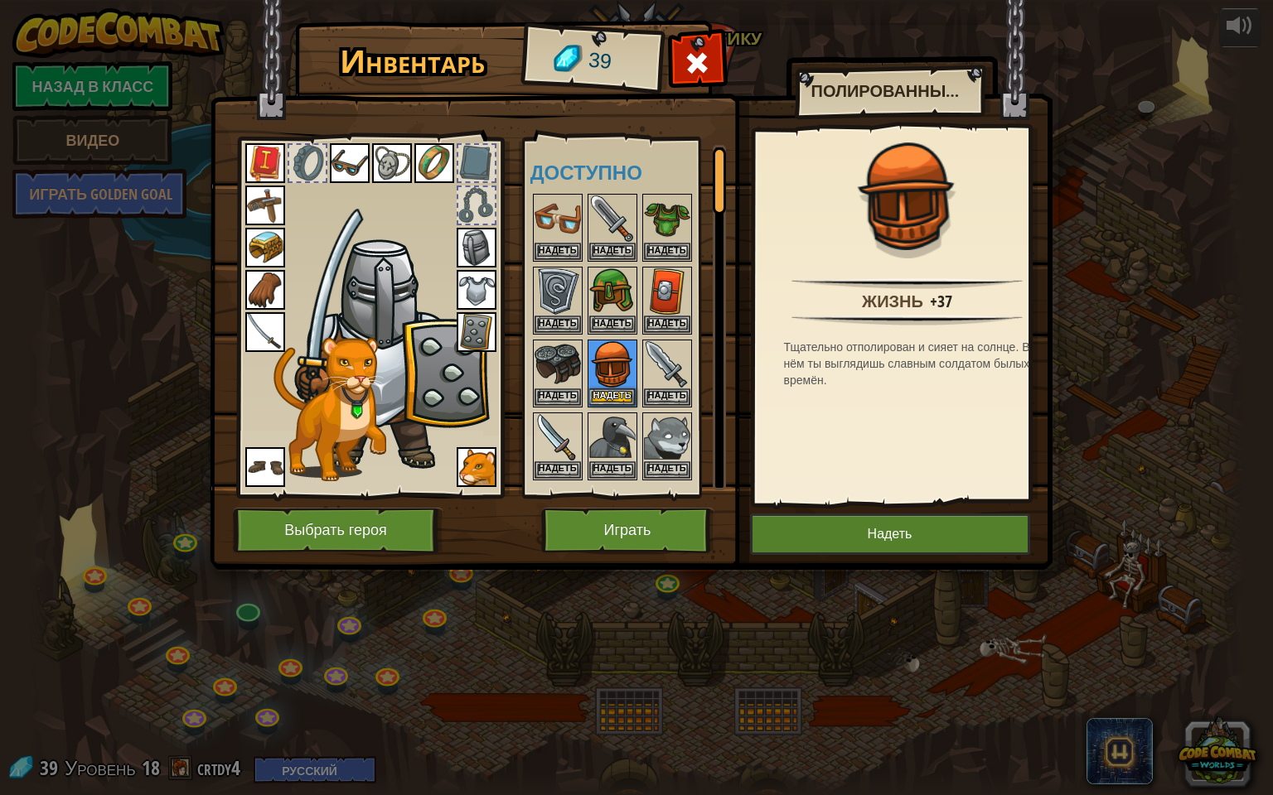
click at [473, 249] on img at bounding box center [477, 248] width 40 height 40
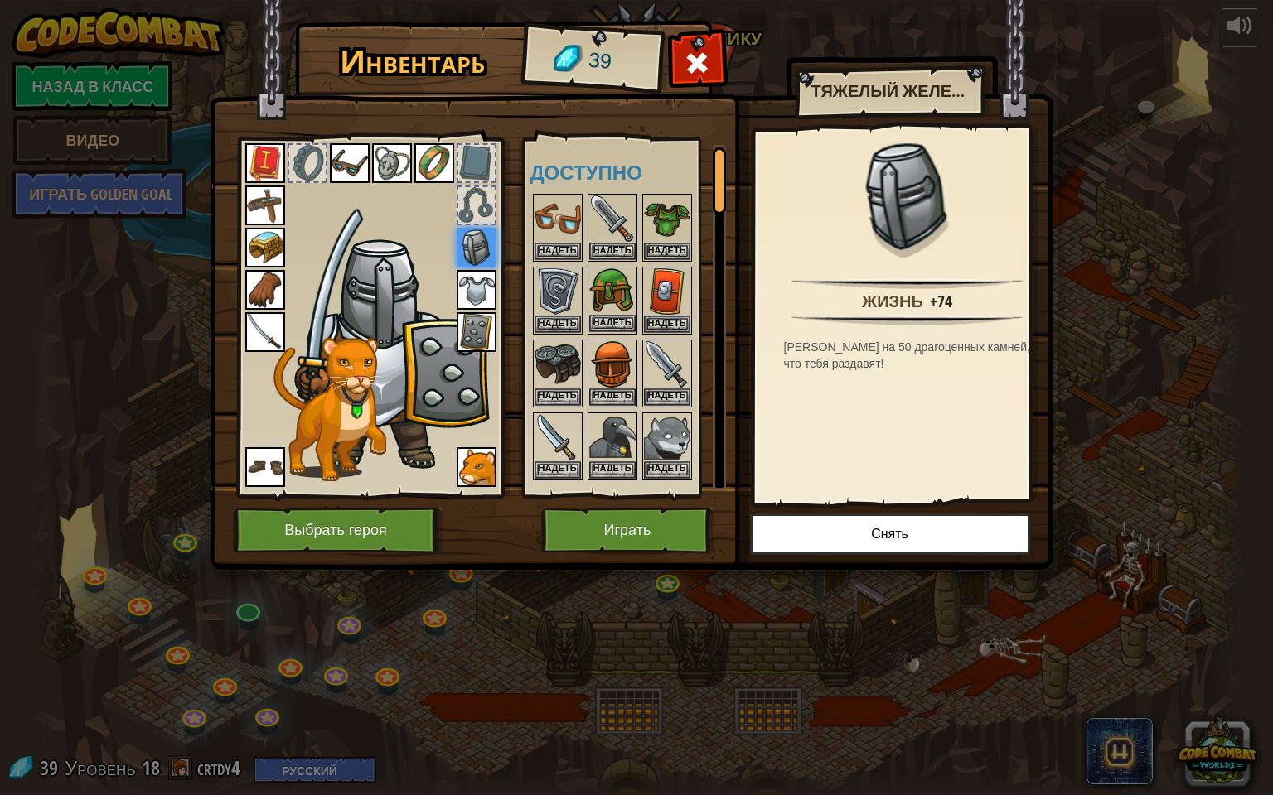
click at [613, 293] on img at bounding box center [612, 291] width 46 height 46
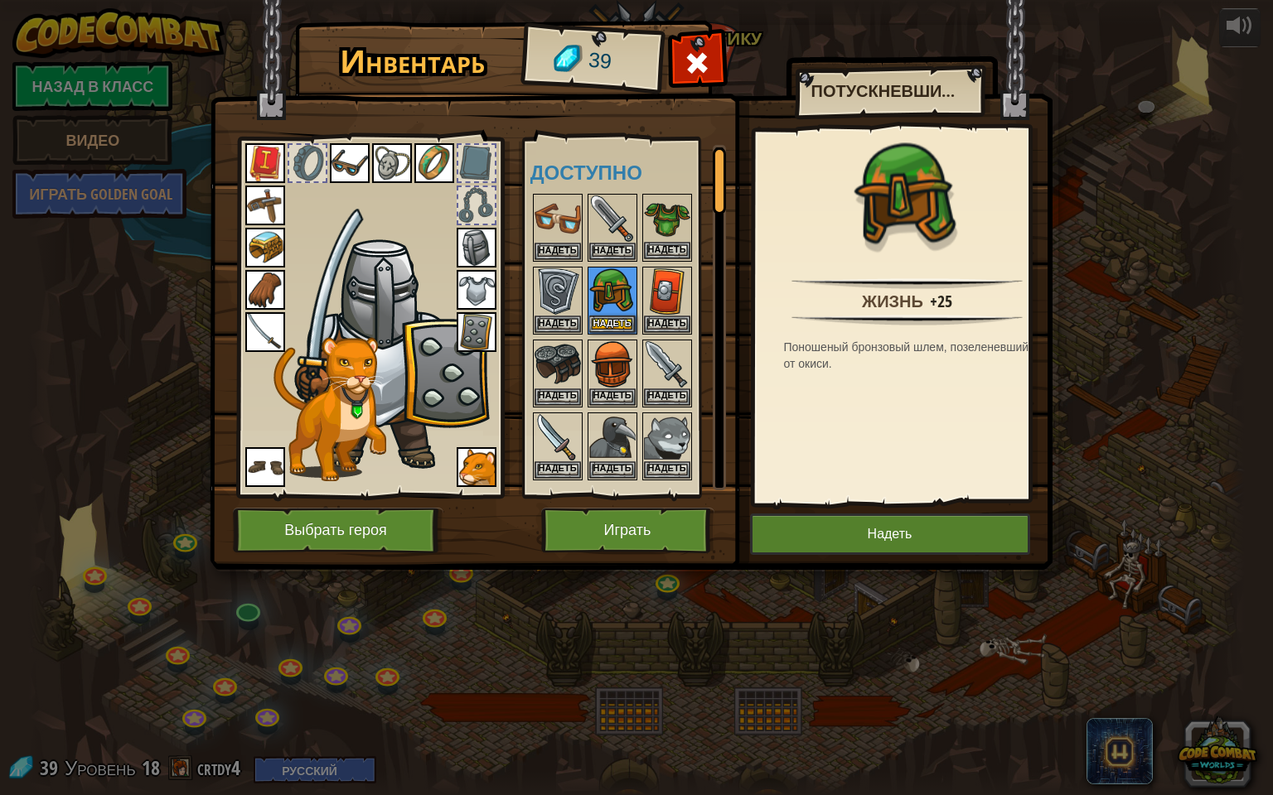
click at [667, 220] on img at bounding box center [667, 219] width 46 height 46
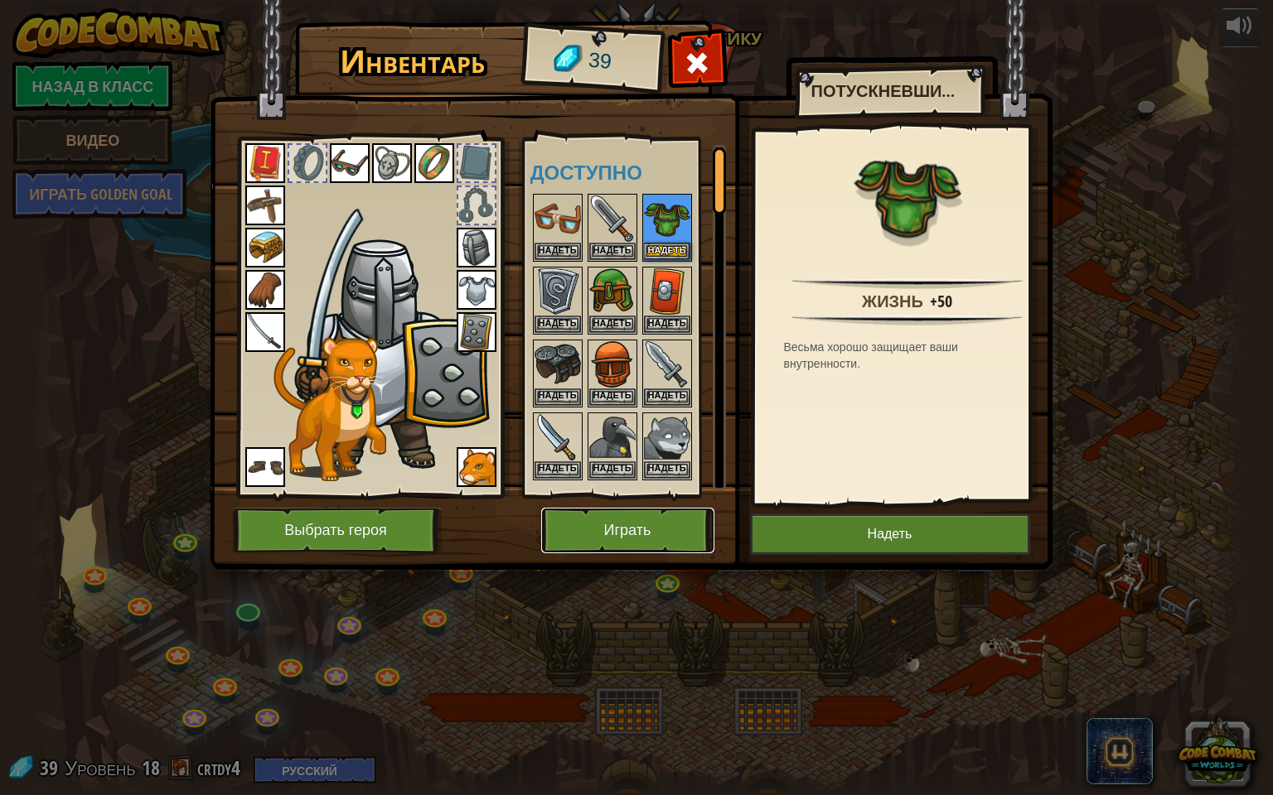
click at [659, 534] on button "Играть" at bounding box center [627, 531] width 173 height 46
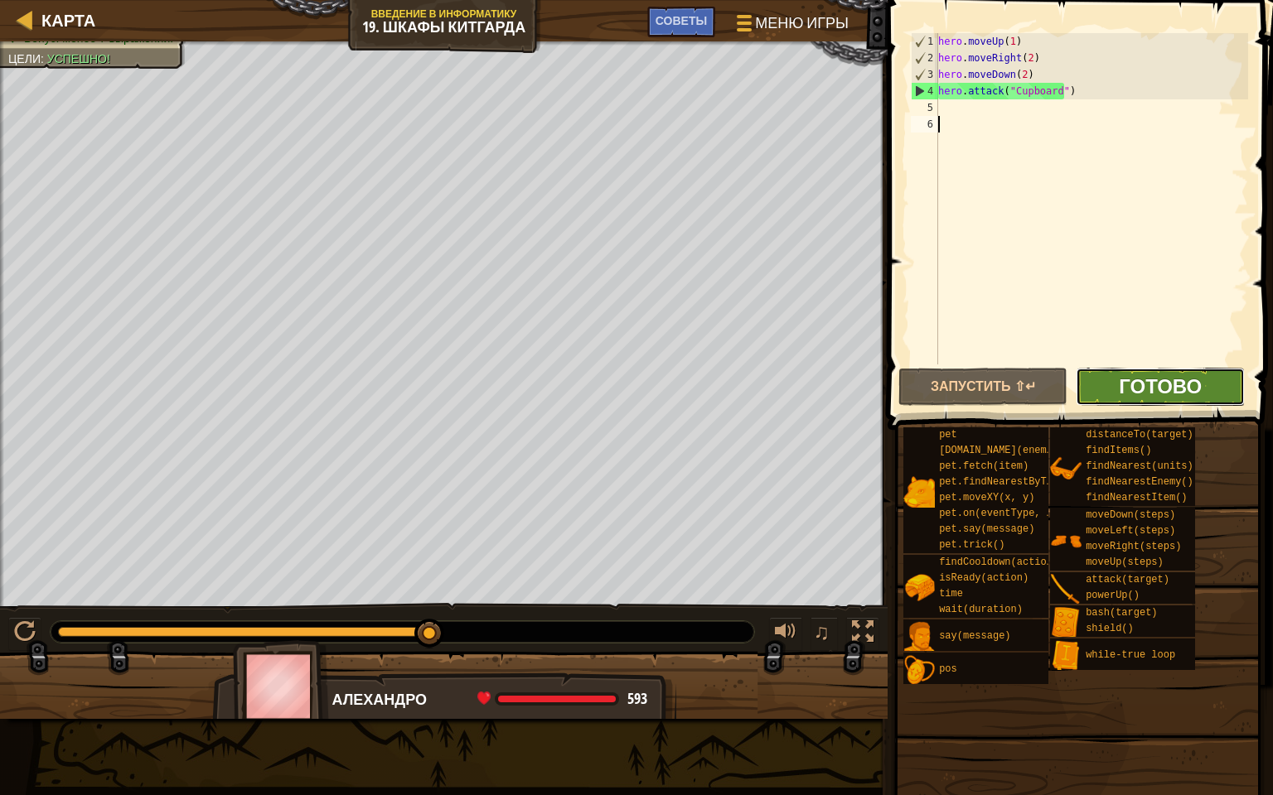
click at [1144, 381] on span "Готово" at bounding box center [1160, 386] width 83 height 27
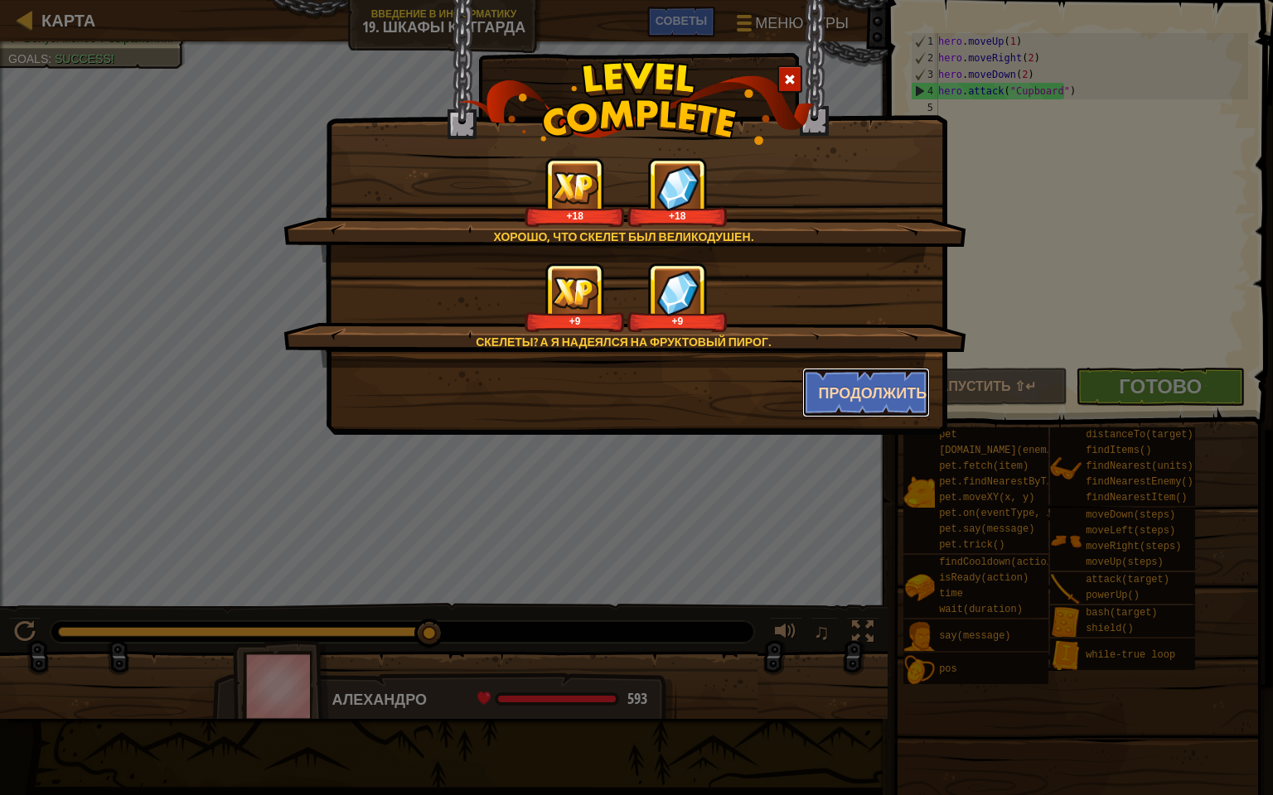
click at [874, 395] on button "Продолжить" at bounding box center [866, 393] width 128 height 50
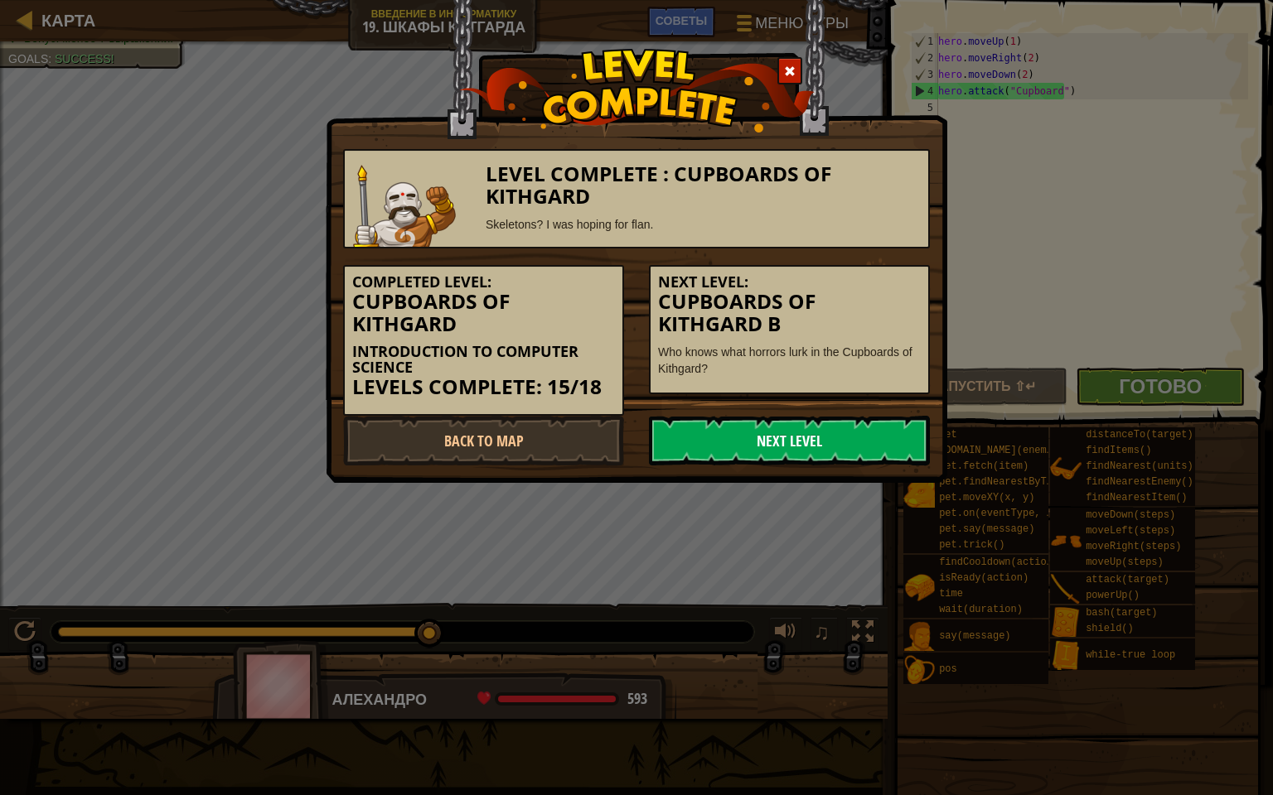
click at [723, 445] on link "Next Level" at bounding box center [789, 441] width 281 height 50
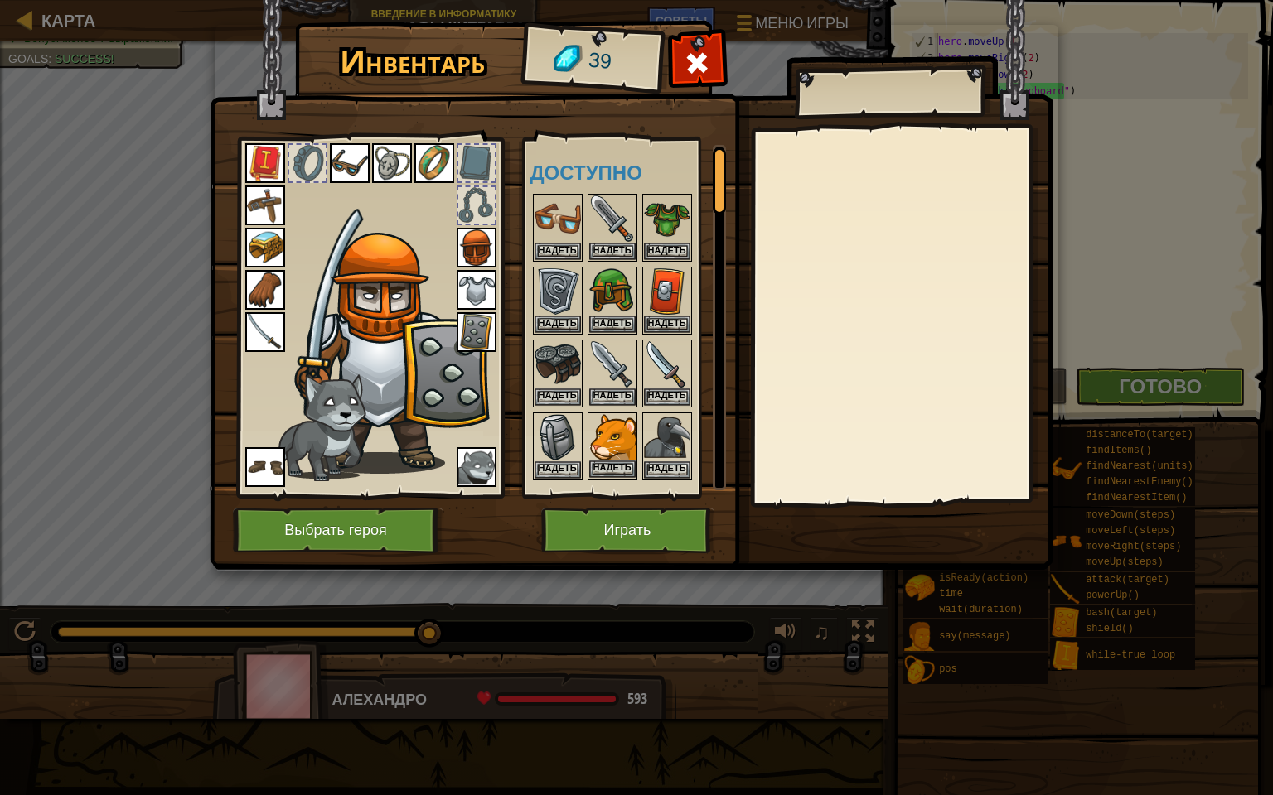
click at [620, 452] on img at bounding box center [612, 437] width 46 height 46
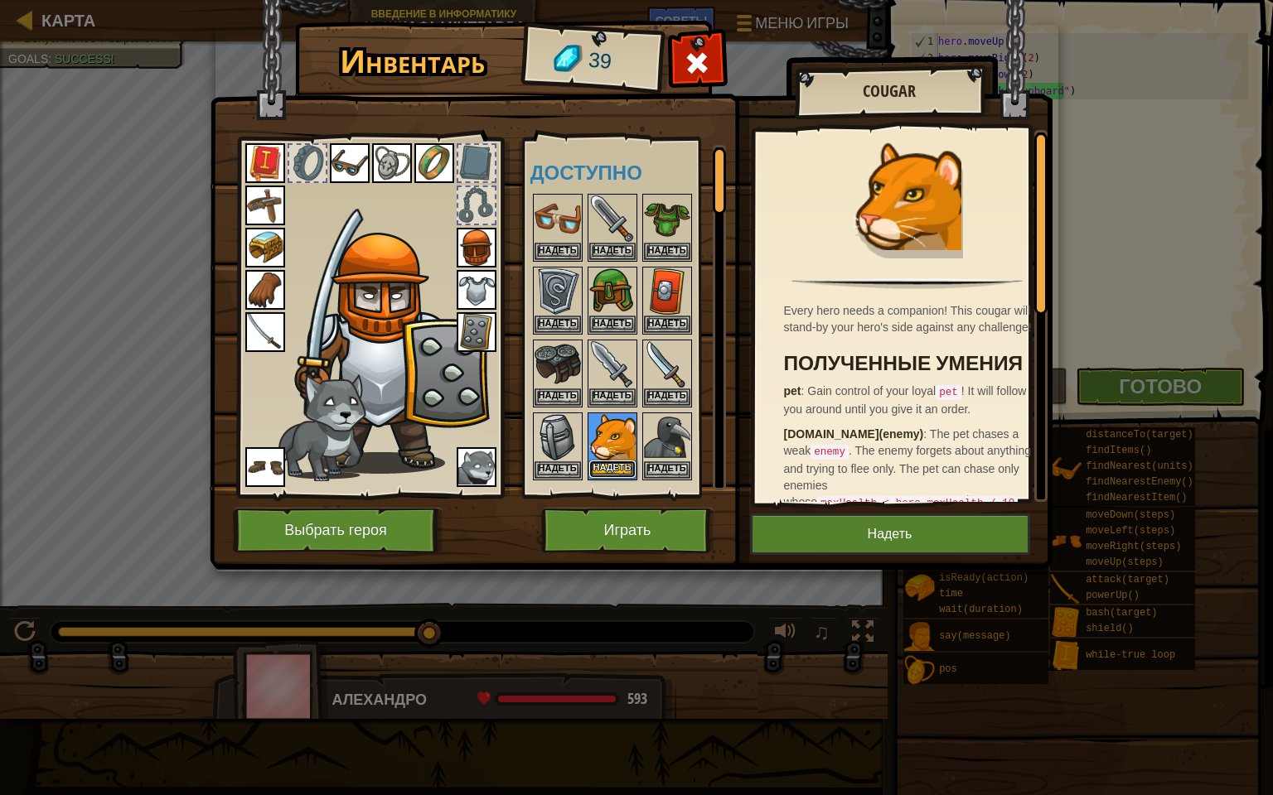
click at [617, 464] on button "Надеть" at bounding box center [612, 469] width 46 height 17
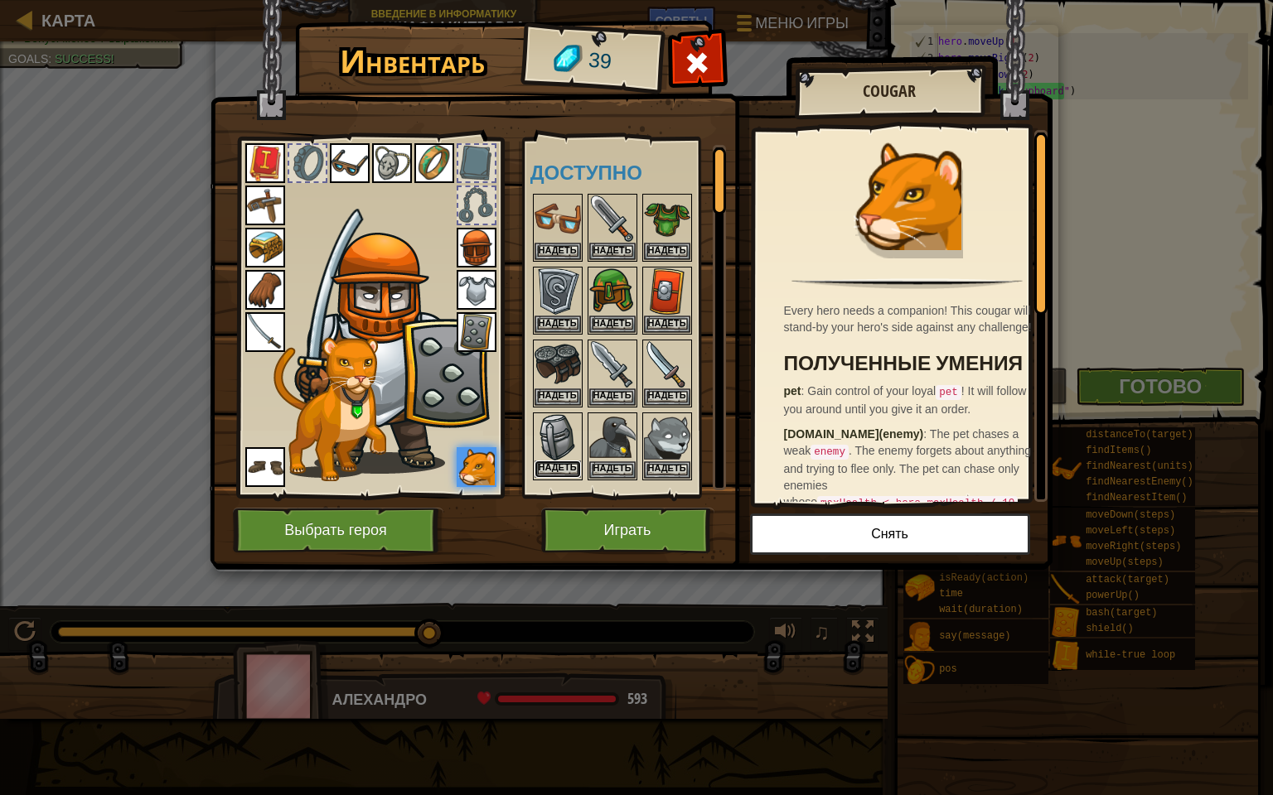
click at [545, 465] on button "Надеть" at bounding box center [557, 469] width 46 height 17
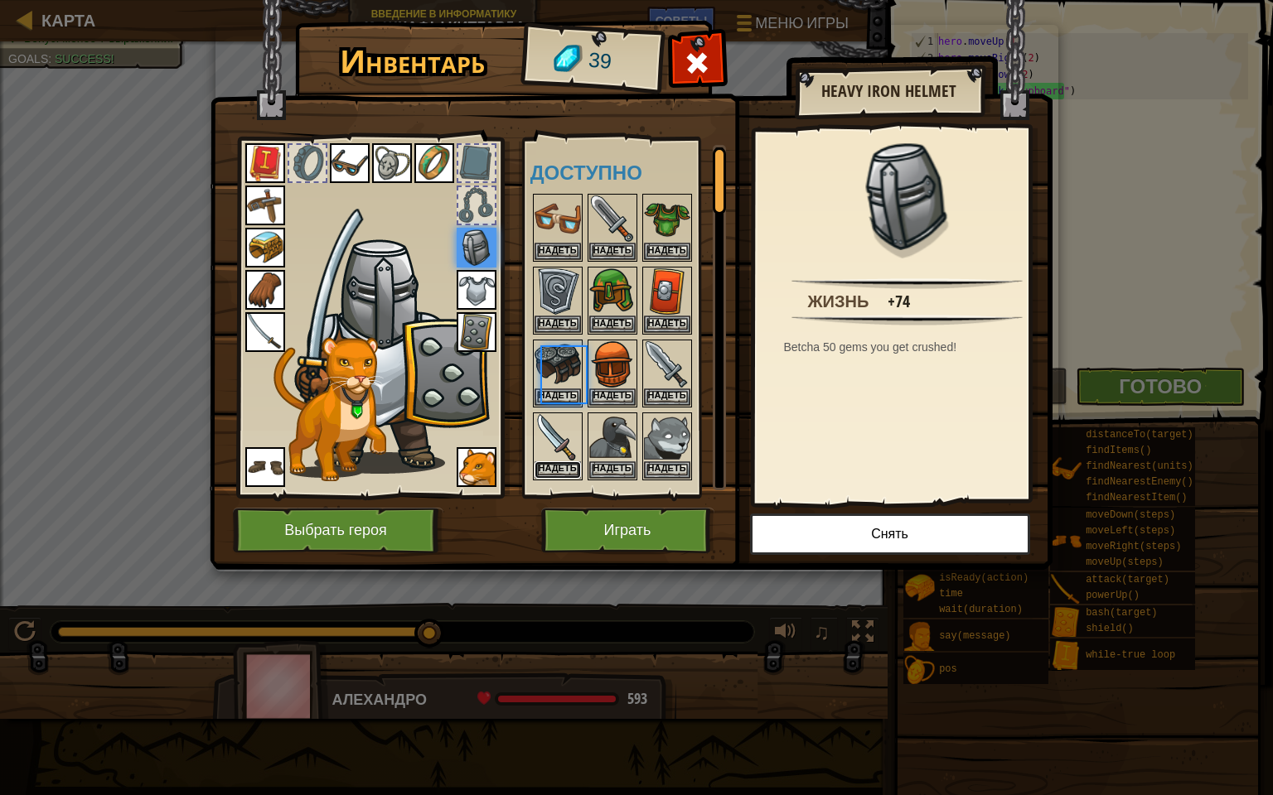
click at [546, 464] on button "Надеть" at bounding box center [557, 470] width 46 height 17
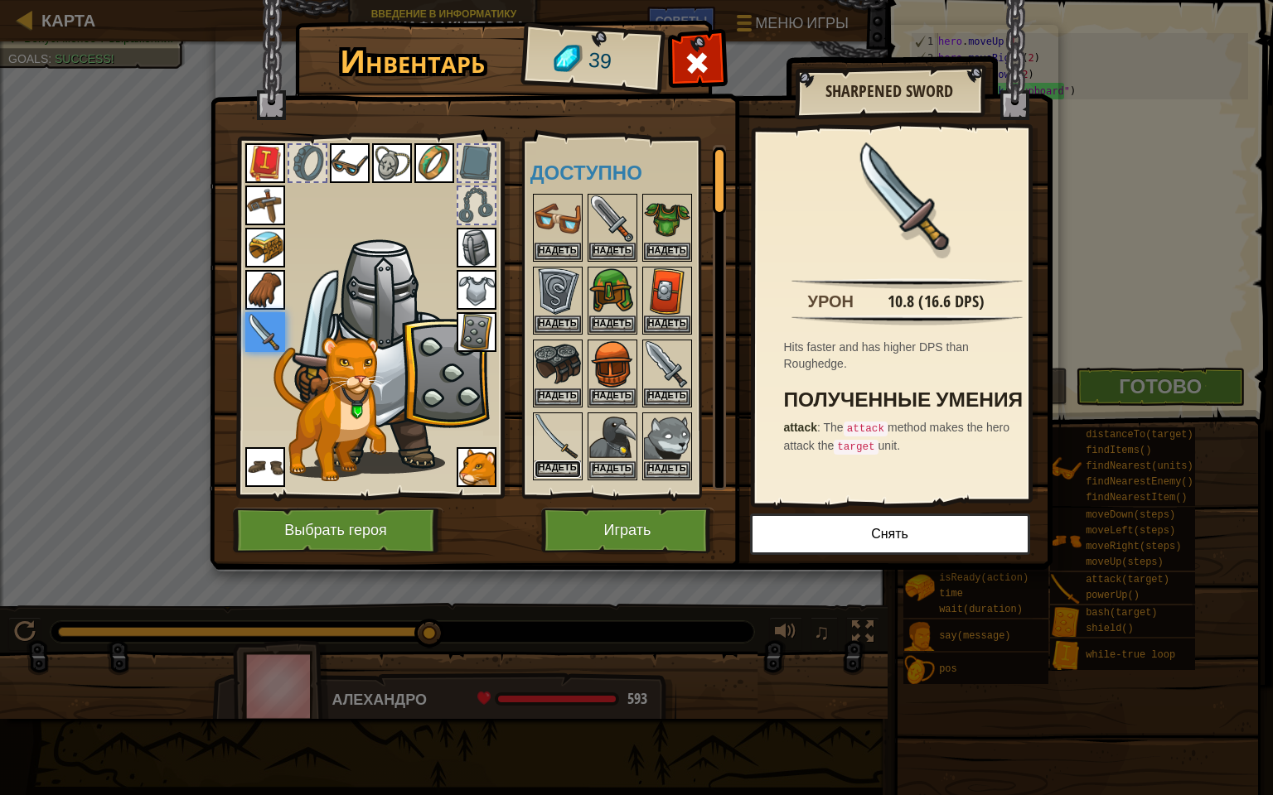
click at [540, 461] on button "Надеть" at bounding box center [557, 469] width 46 height 17
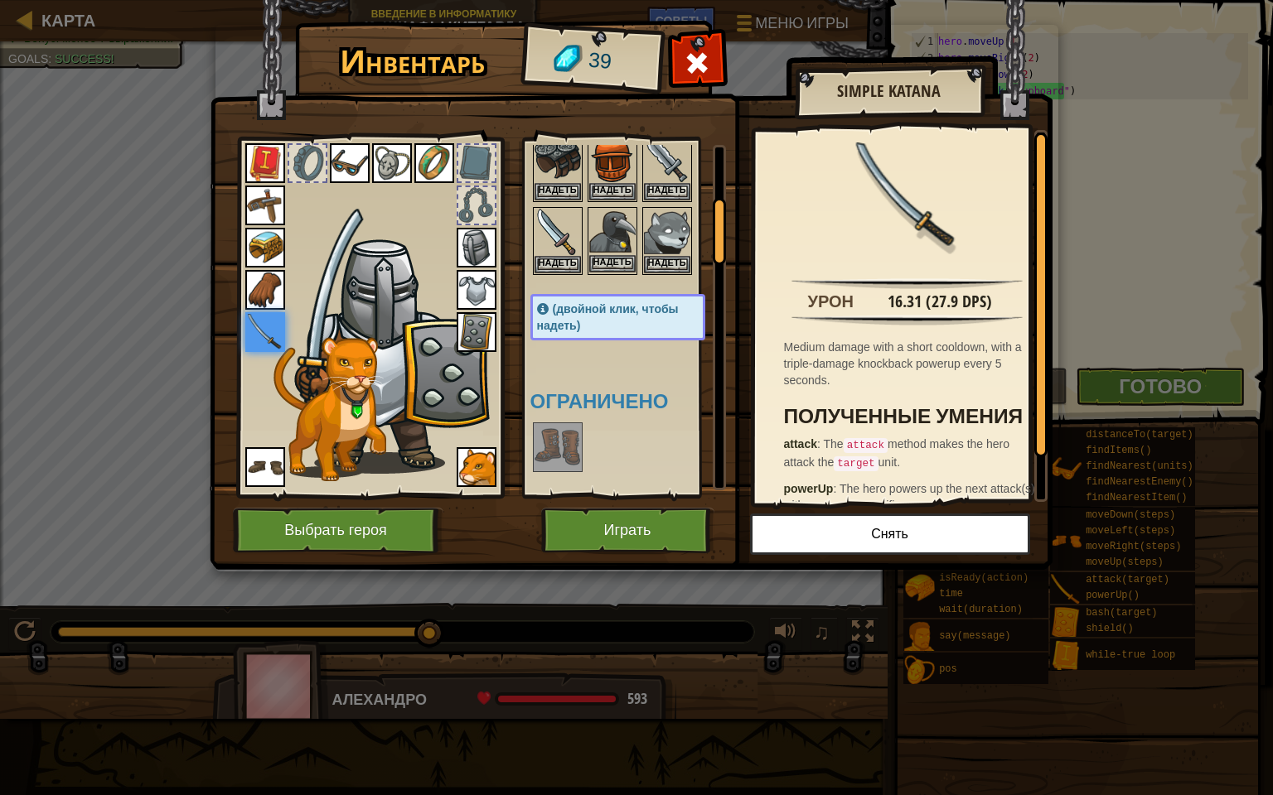
scroll to position [331, 0]
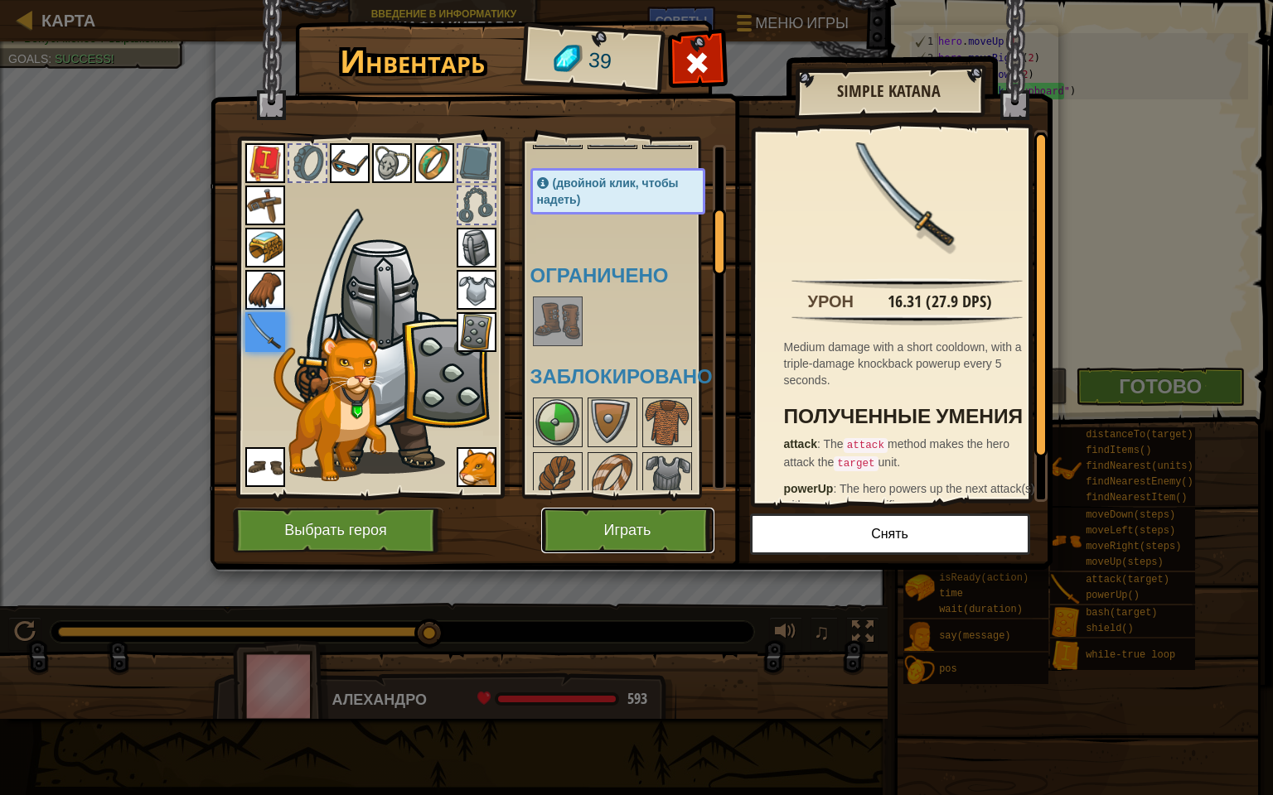
click at [623, 527] on button "Играть" at bounding box center [627, 531] width 173 height 46
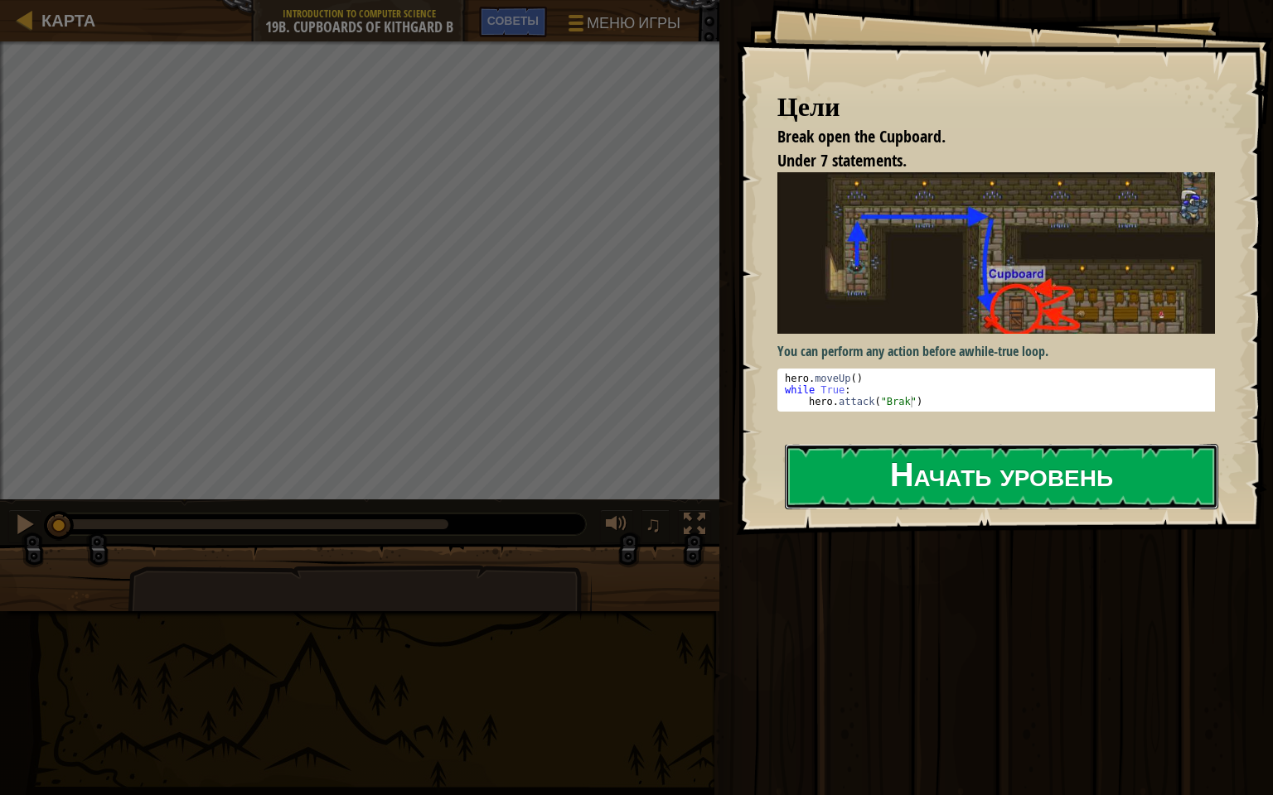
click at [851, 477] on button "Начать уровень" at bounding box center [1001, 476] width 433 height 65
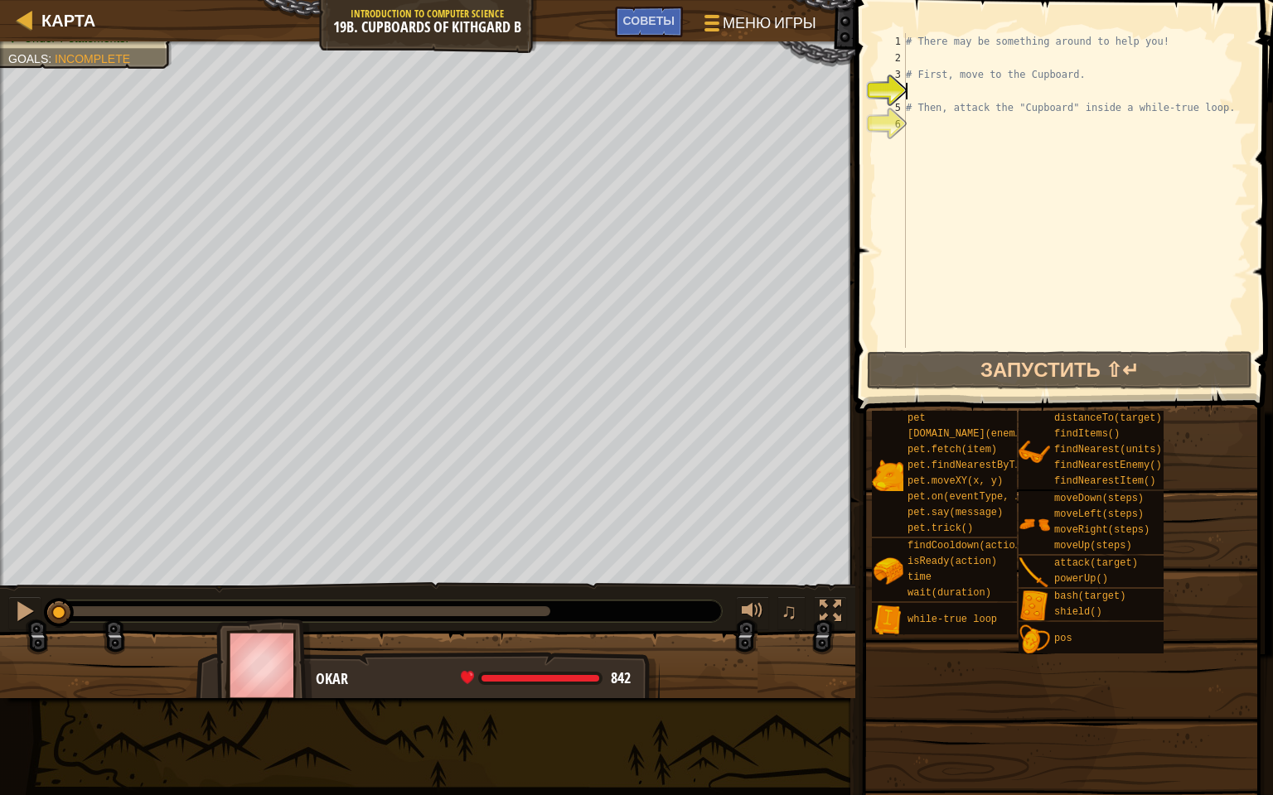
click at [275, 658] on img at bounding box center [264, 665] width 96 height 92
click at [918, 143] on div "# There may be something around to help you! # First, move to the Cupboard. # T…" at bounding box center [1075, 207] width 346 height 348
click at [708, 18] on div at bounding box center [709, 23] width 22 height 24
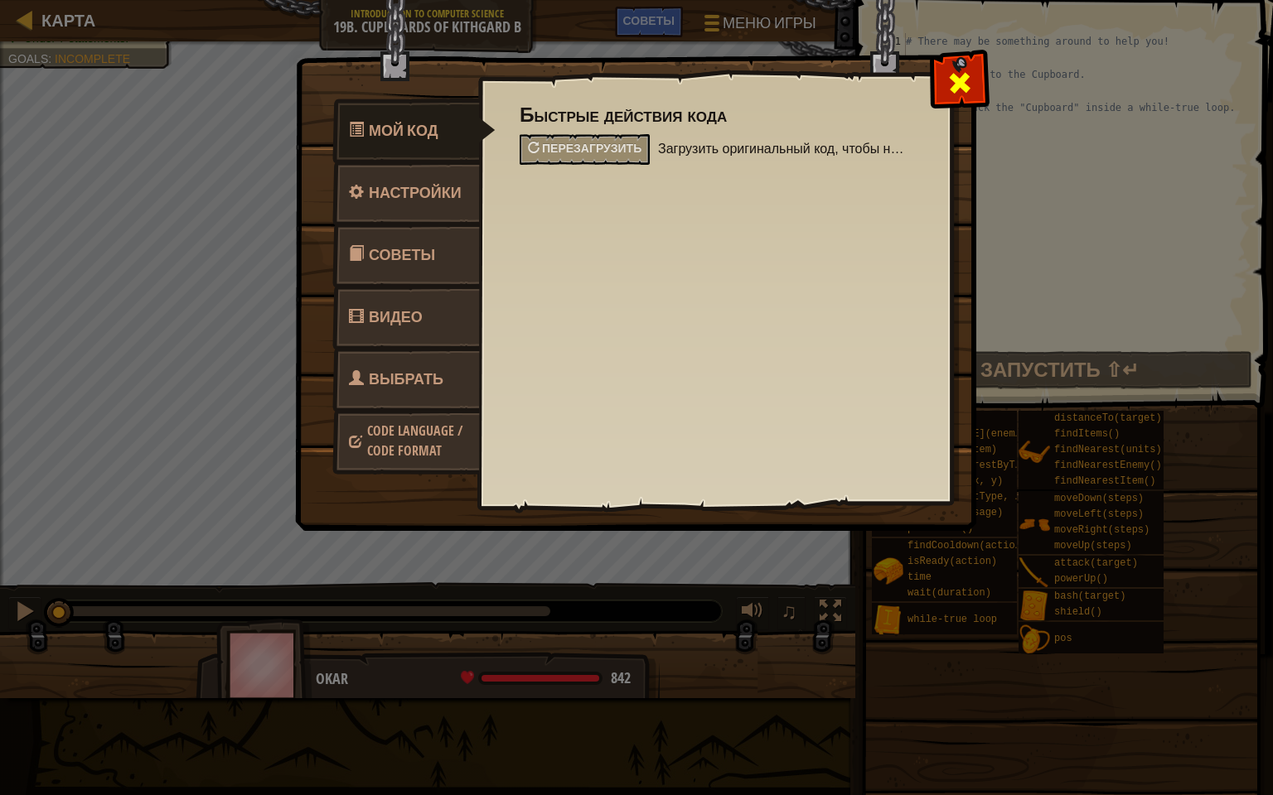
click at [953, 76] on span at bounding box center [959, 83] width 27 height 27
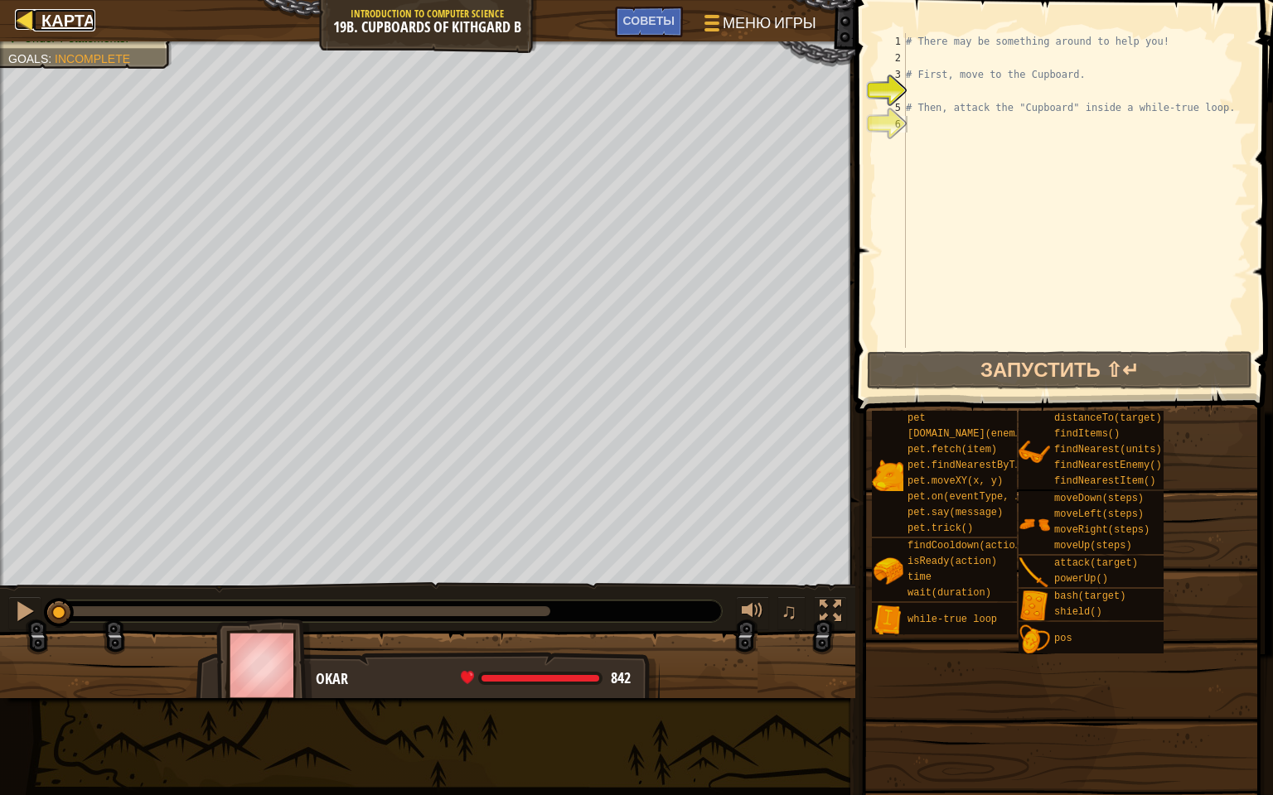
click at [65, 17] on span "Карта" at bounding box center [68, 20] width 54 height 22
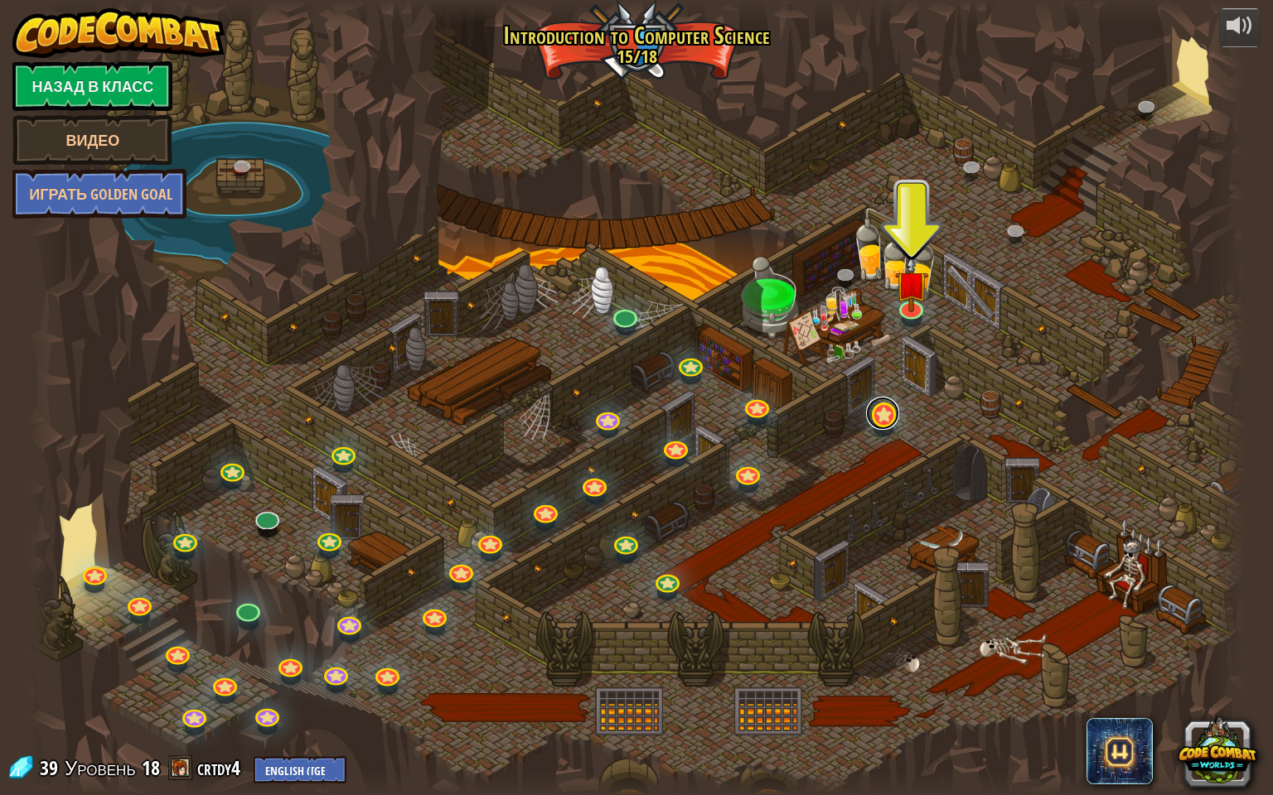
click at [882, 421] on link at bounding box center [882, 413] width 33 height 33
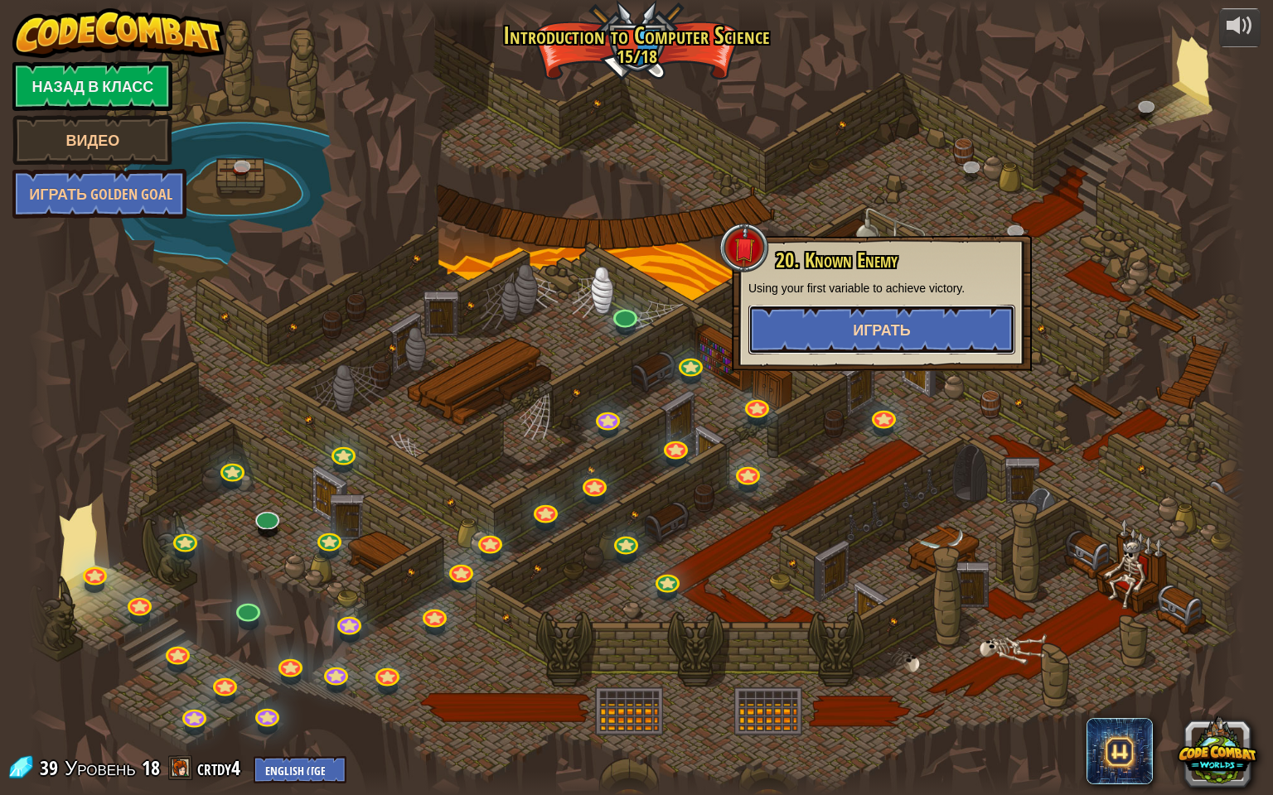
click at [795, 328] on button "Играть" at bounding box center [881, 330] width 267 height 50
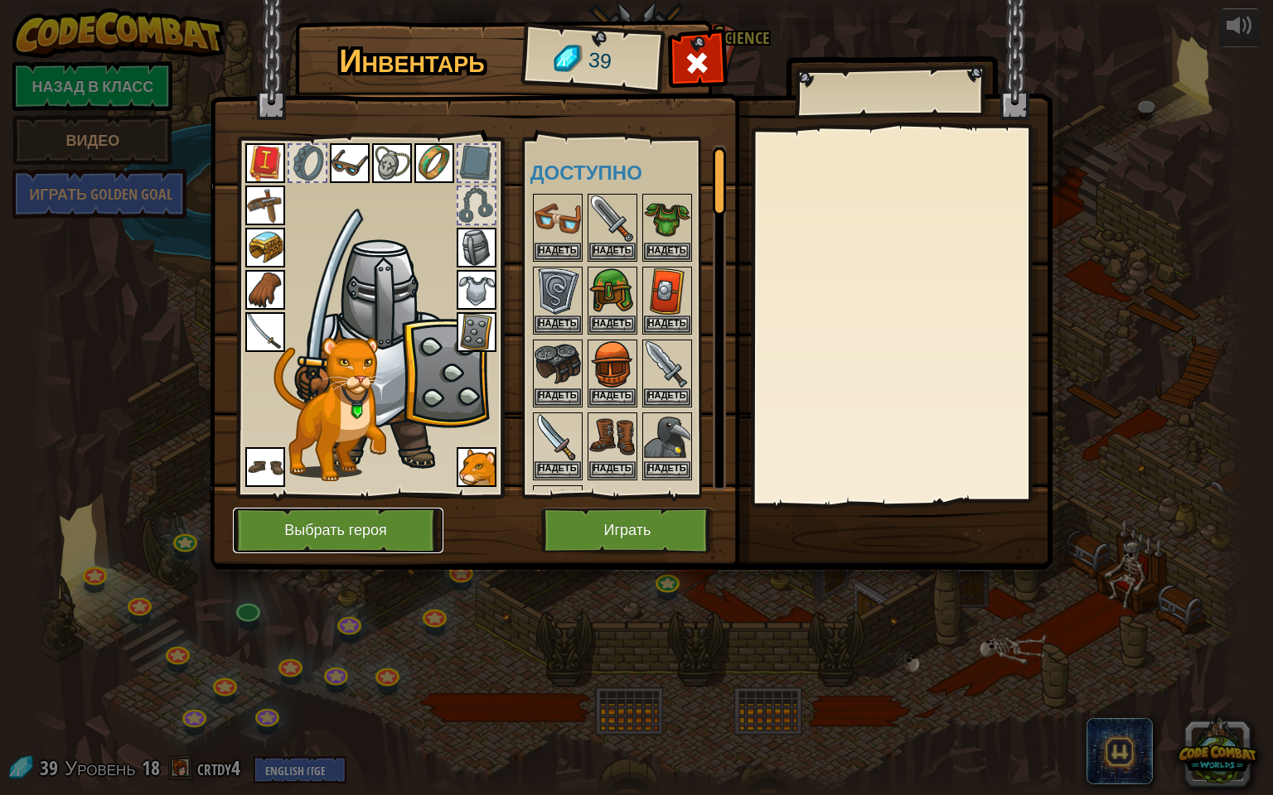
click at [363, 535] on button "Выбрать героя" at bounding box center [338, 531] width 210 height 46
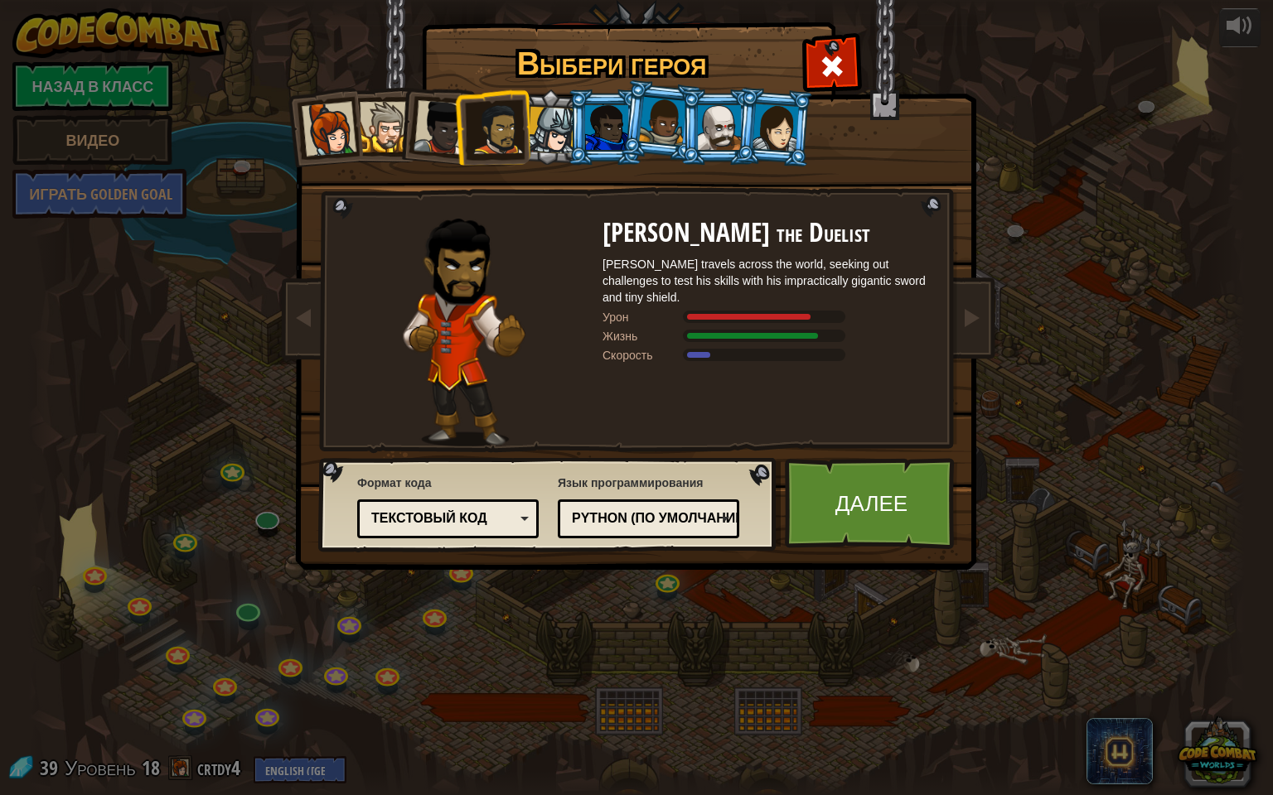
click at [612, 119] on div at bounding box center [606, 127] width 43 height 45
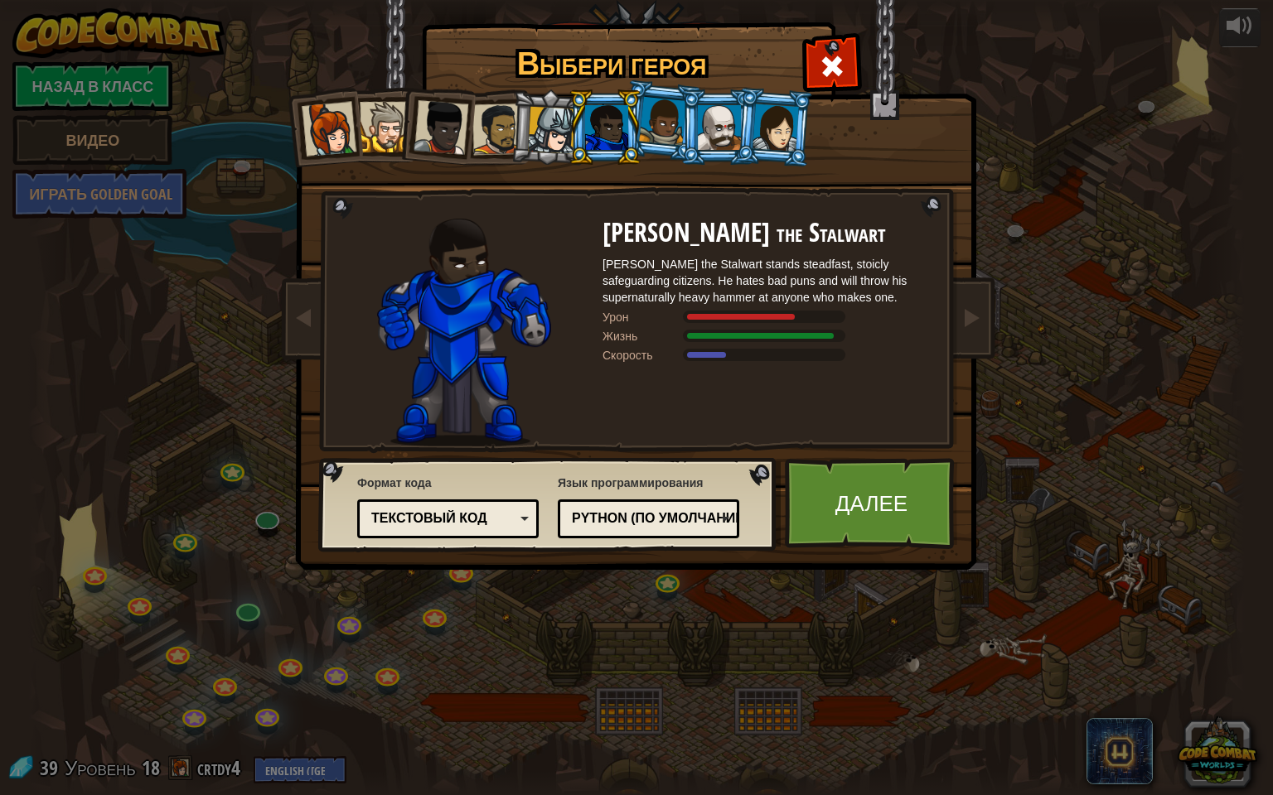
click at [593, 124] on div at bounding box center [606, 127] width 43 height 45
click at [497, 139] on div at bounding box center [497, 129] width 51 height 51
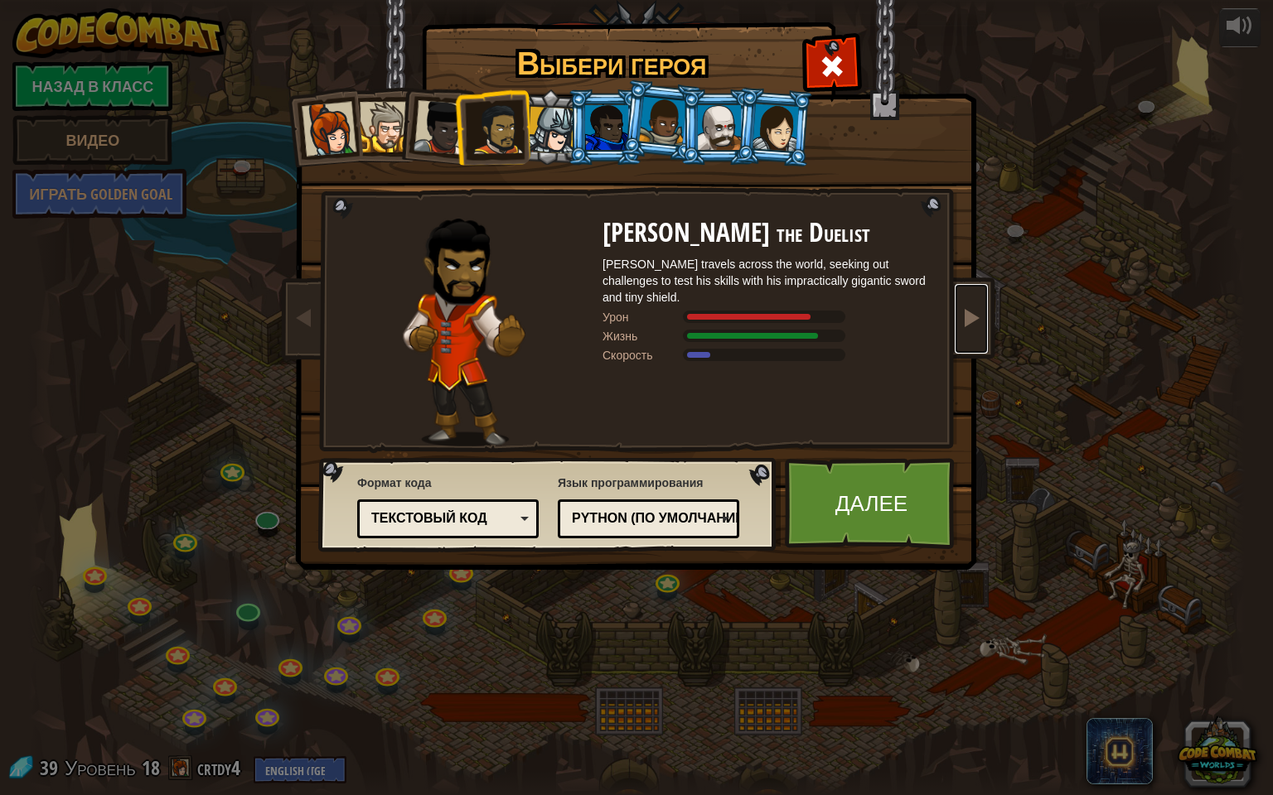
click at [971, 316] on span at bounding box center [971, 317] width 20 height 20
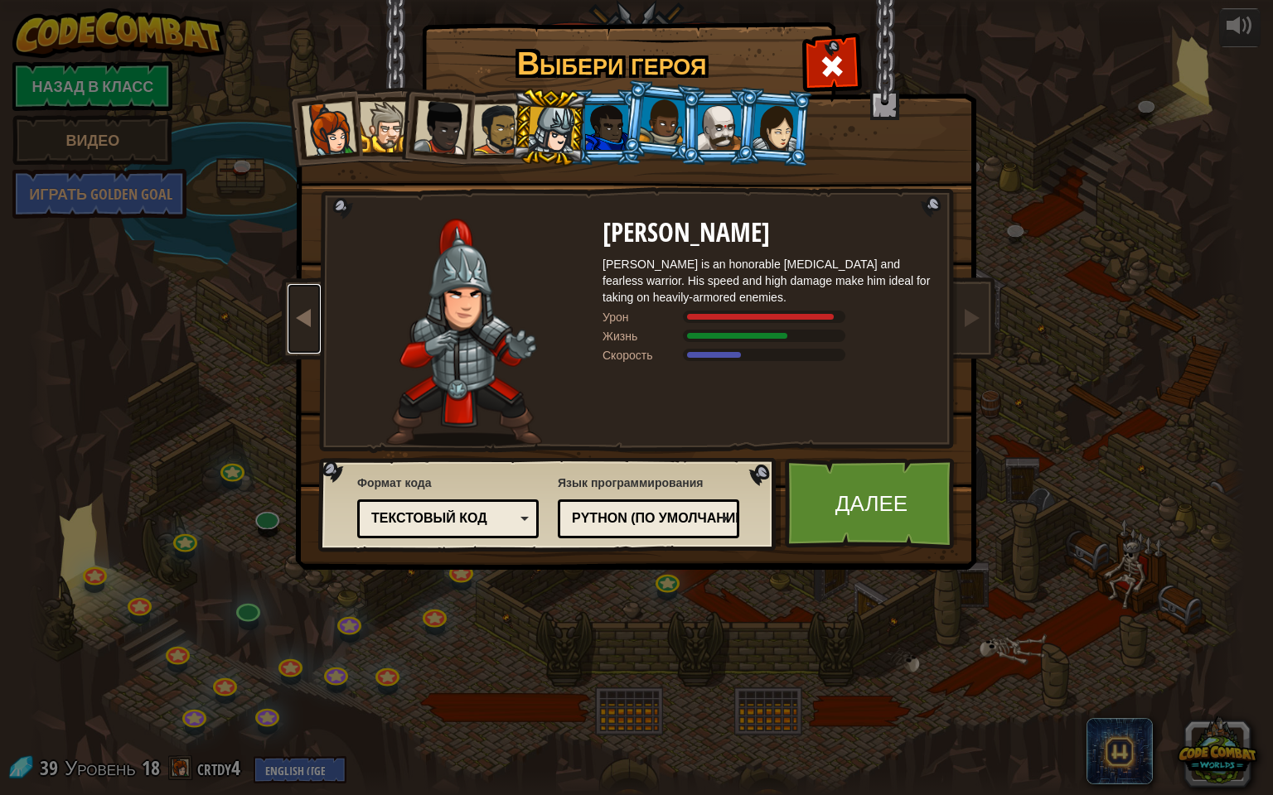
click at [296, 319] on span at bounding box center [304, 317] width 20 height 20
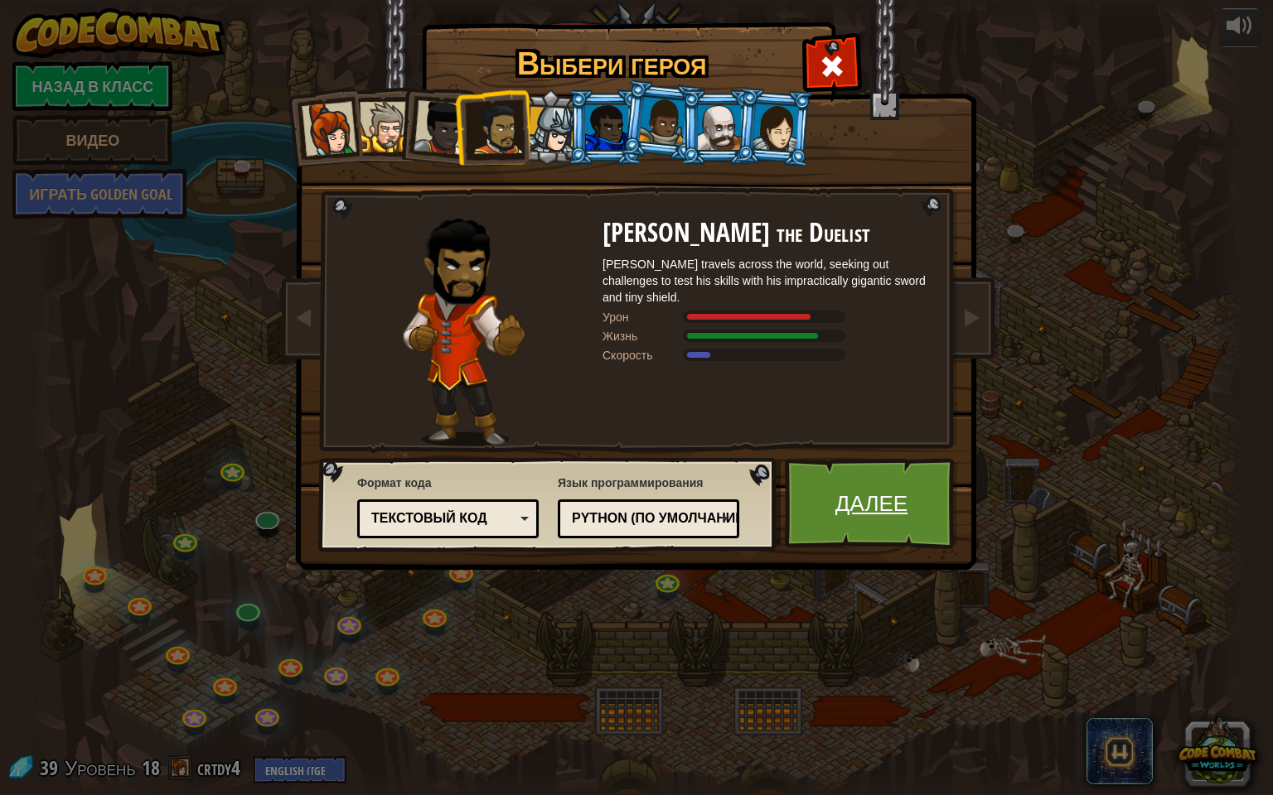
click at [905, 501] on link "Далее" at bounding box center [871, 503] width 173 height 91
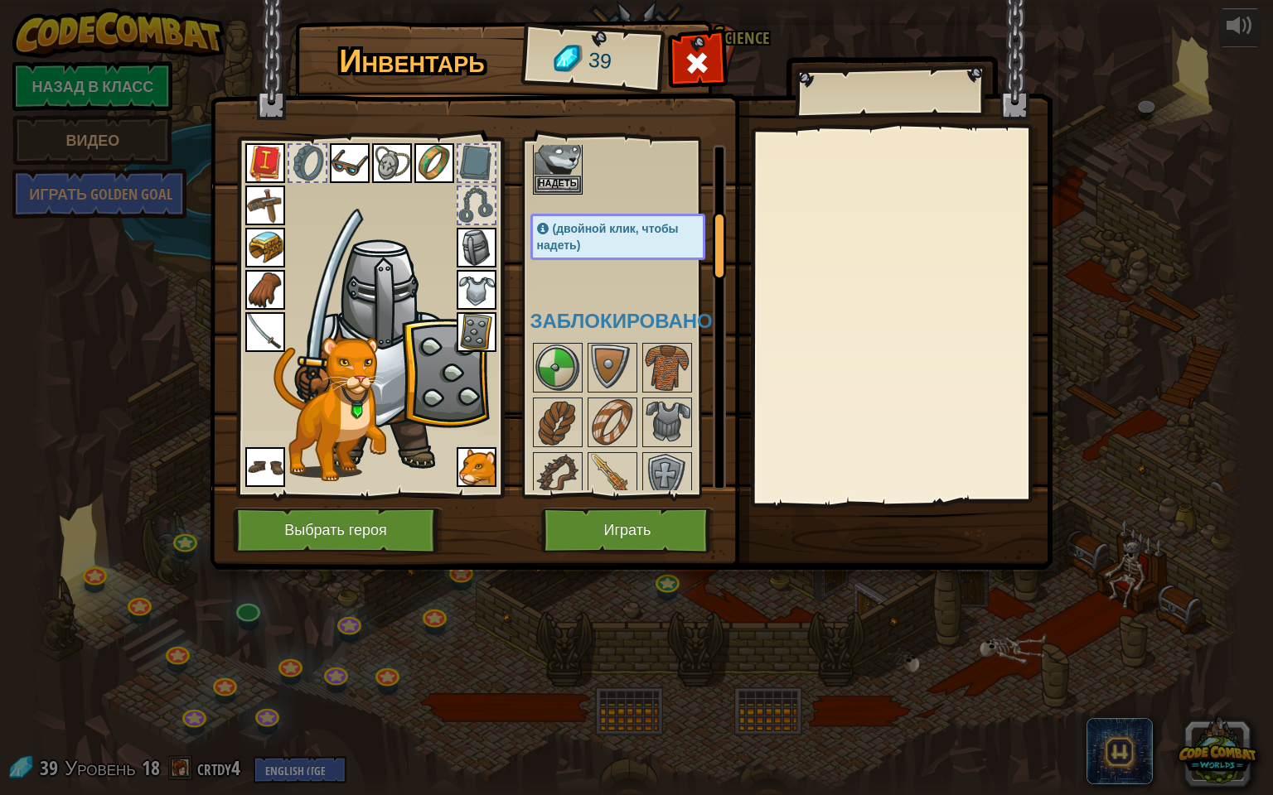
scroll to position [414, 0]
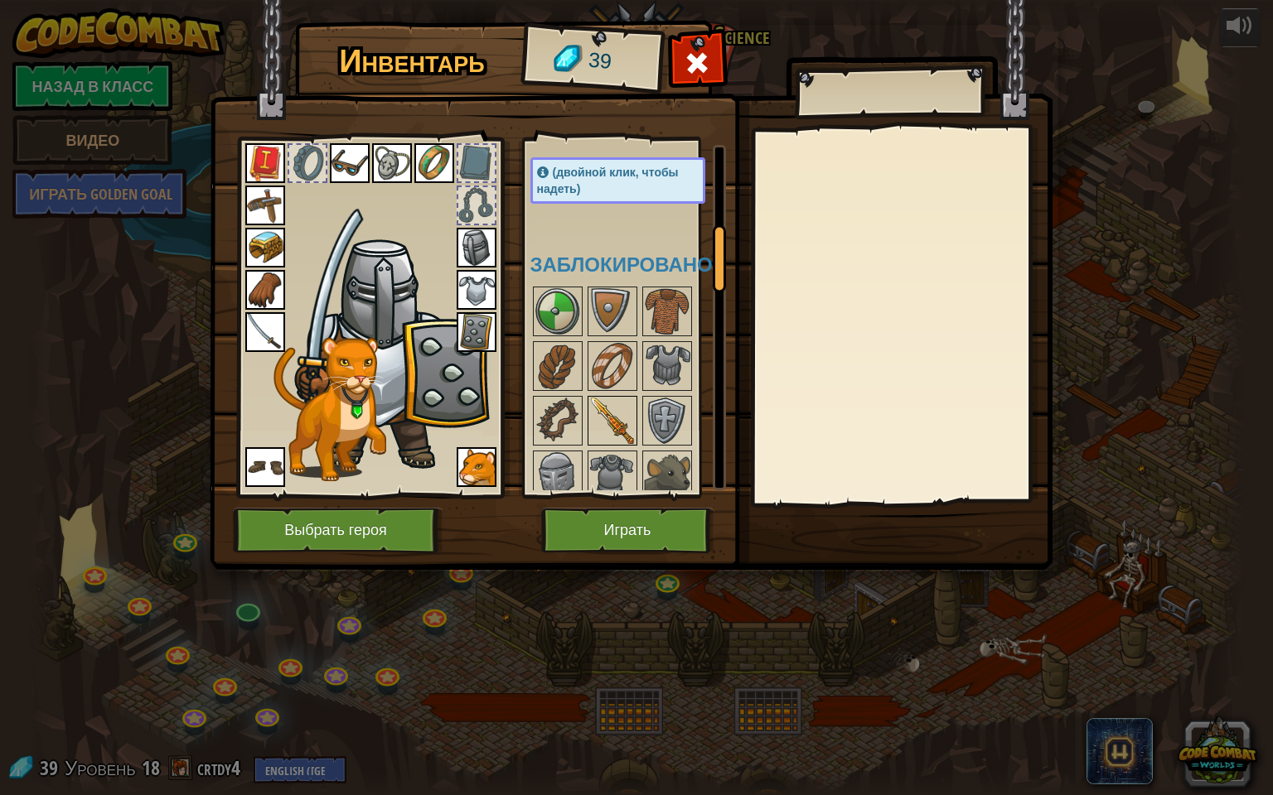
click at [623, 398] on img at bounding box center [612, 421] width 46 height 46
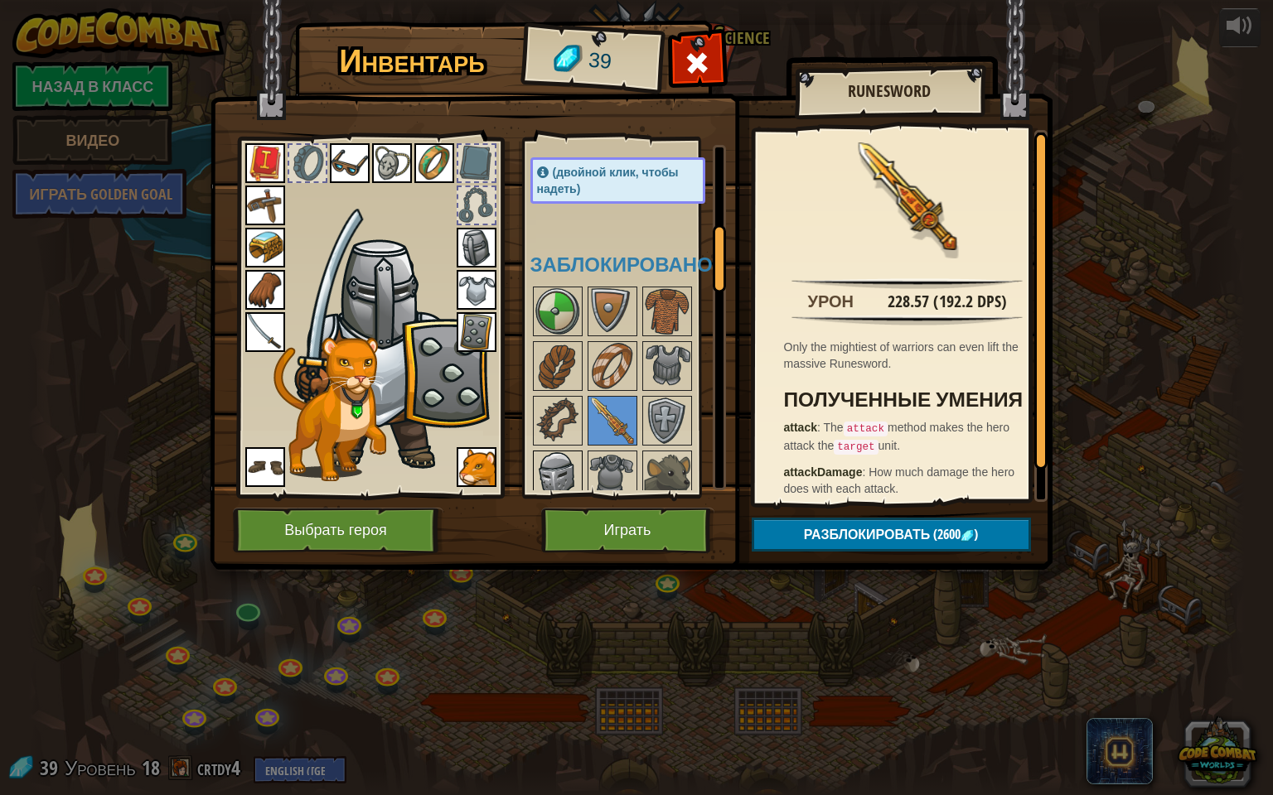
click at [554, 466] on img at bounding box center [557, 475] width 46 height 46
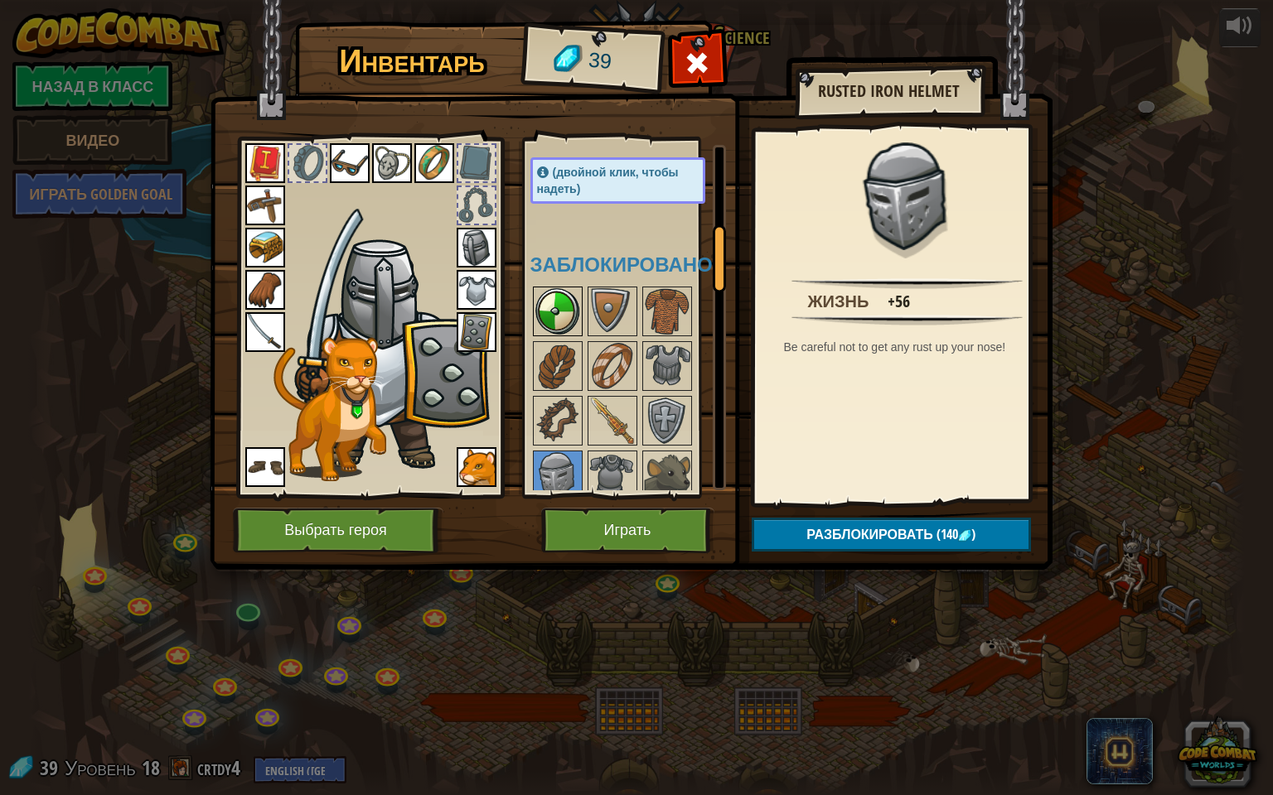
click at [563, 299] on img at bounding box center [557, 311] width 46 height 46
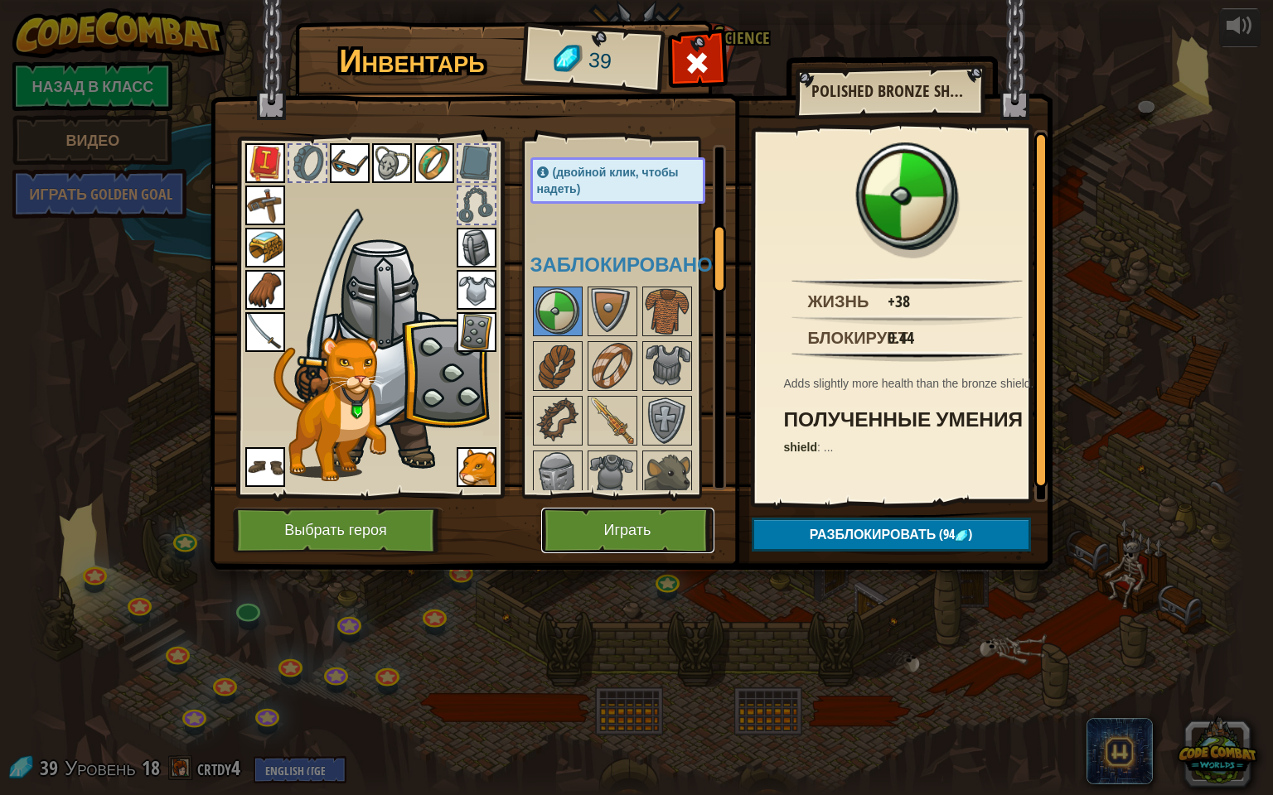
click at [635, 529] on button "Играть" at bounding box center [627, 531] width 173 height 46
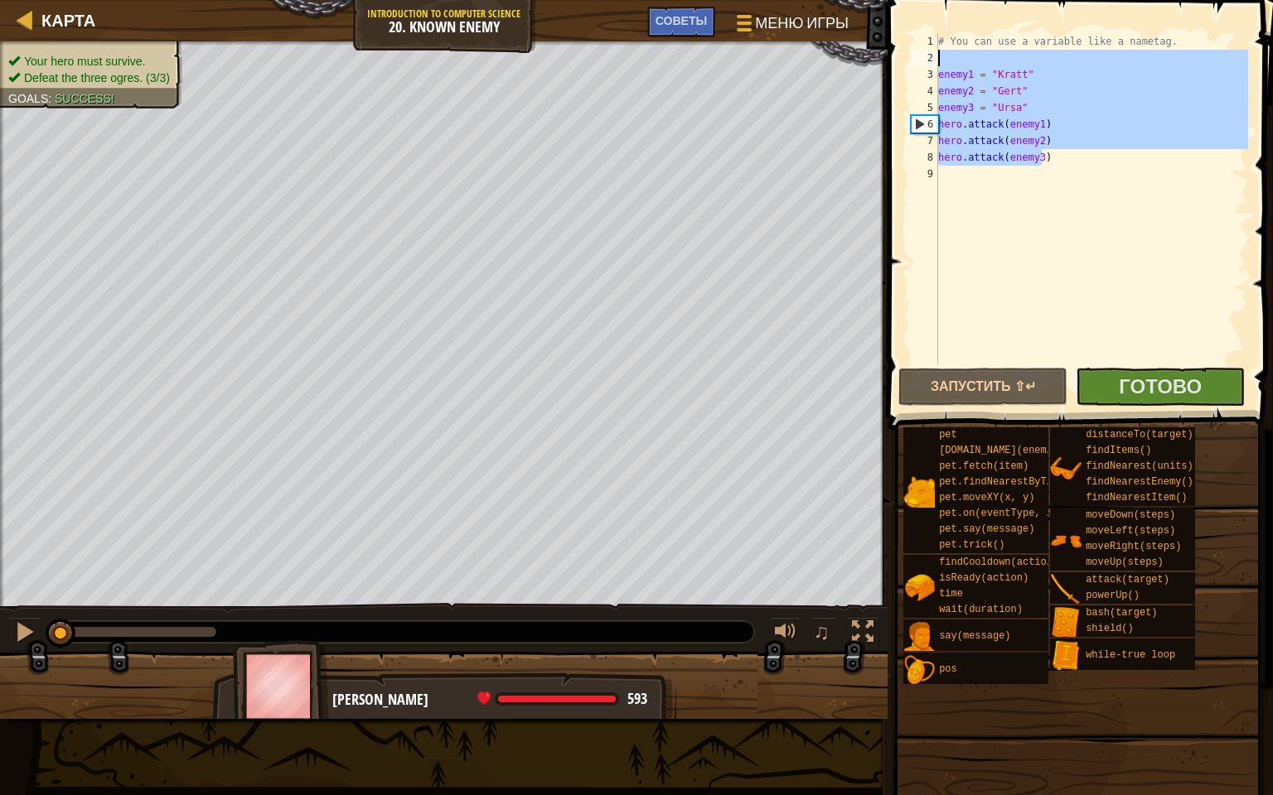
drag, startPoint x: 1072, startPoint y: 159, endPoint x: 926, endPoint y: 54, distance: 180.5
click at [926, 54] on div "1 2 3 4 5 6 7 8 9 # You can use a variable like a nametag. enemy1 = "[PERSON_NA…" at bounding box center [1077, 198] width 341 height 331
type textarea "enemy1 = "[PERSON_NAME]""
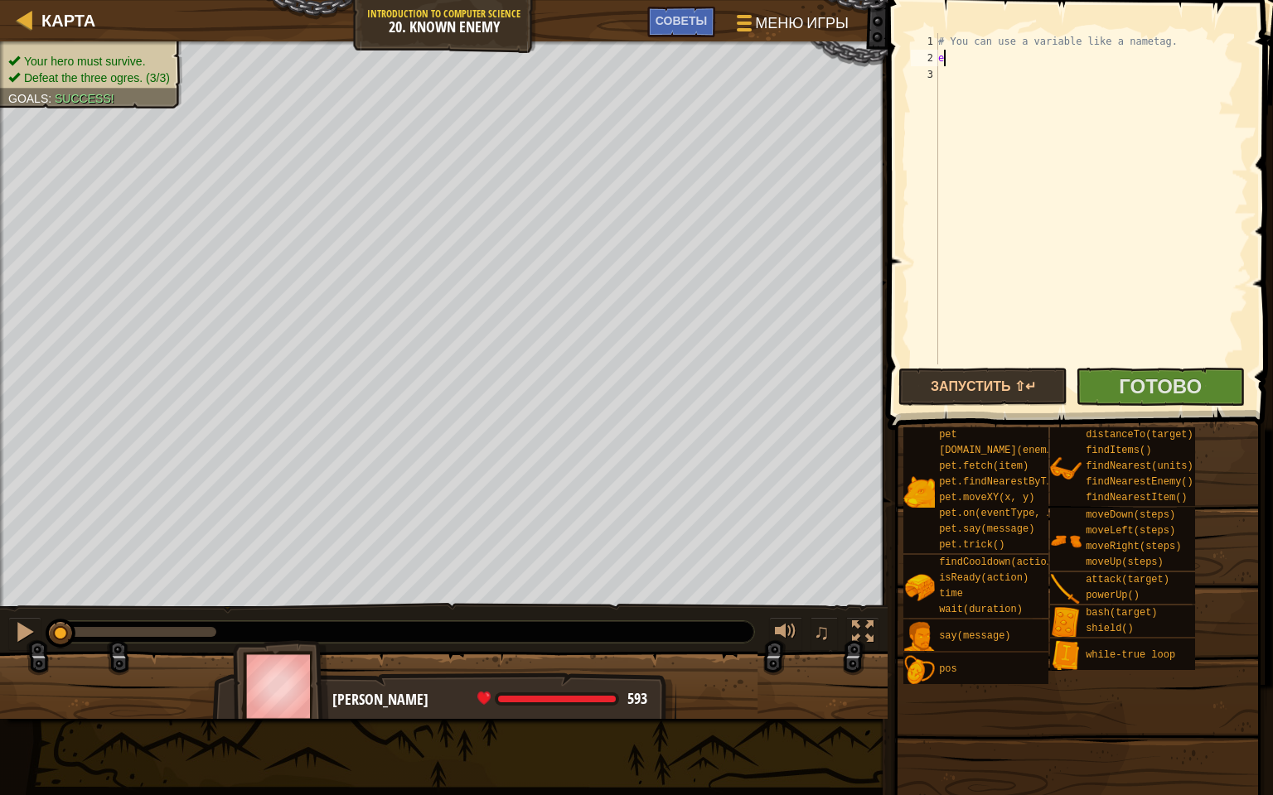
scroll to position [7, 0]
type textarea "e"
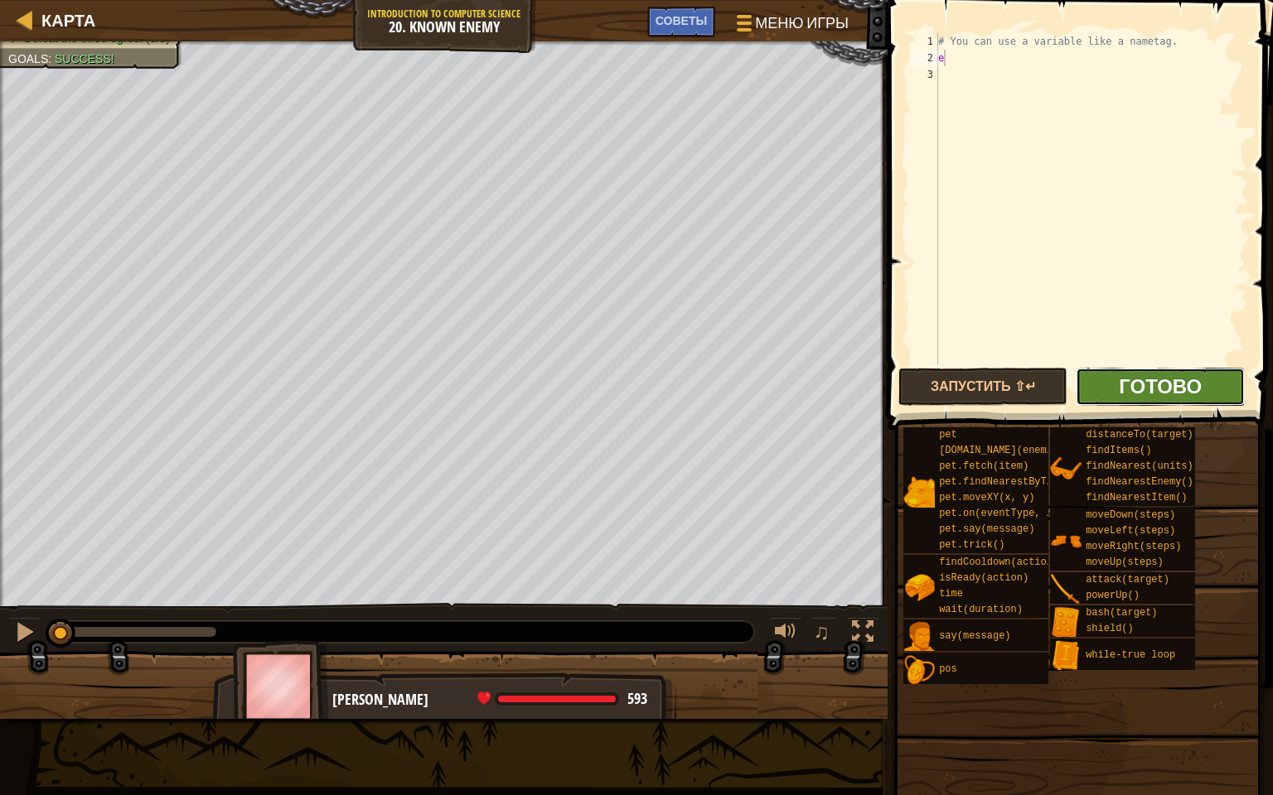
click at [1164, 379] on span "Готово" at bounding box center [1160, 386] width 83 height 27
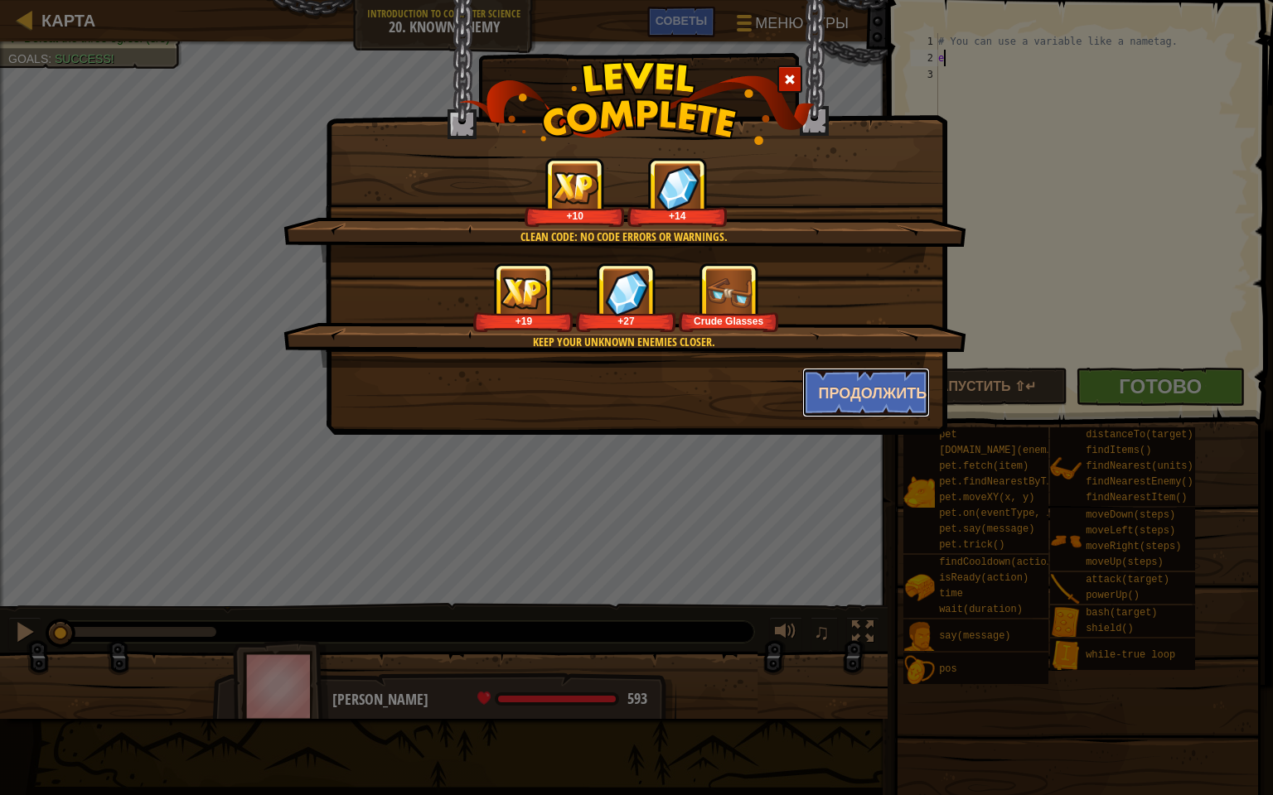
click at [854, 384] on button "Продолжить" at bounding box center [866, 393] width 128 height 50
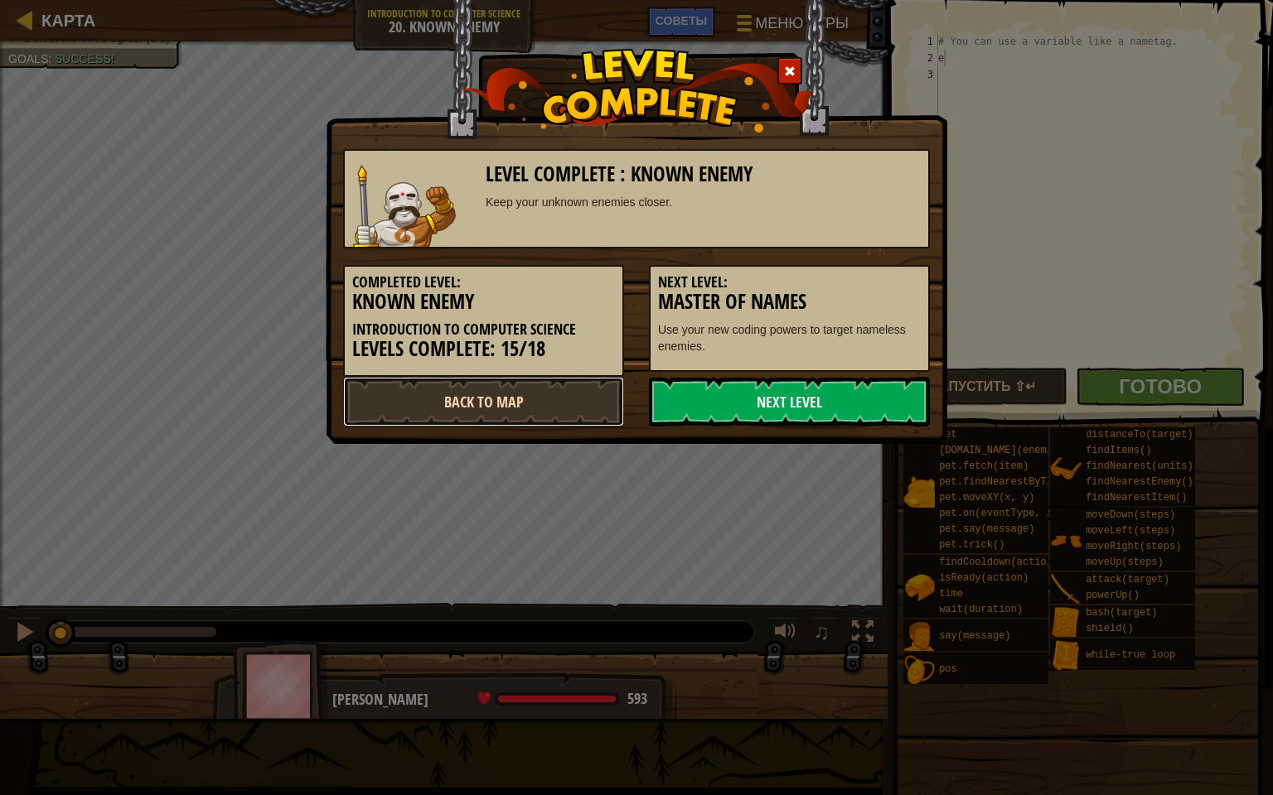
click at [583, 413] on link "Back to Map" at bounding box center [483, 402] width 281 height 50
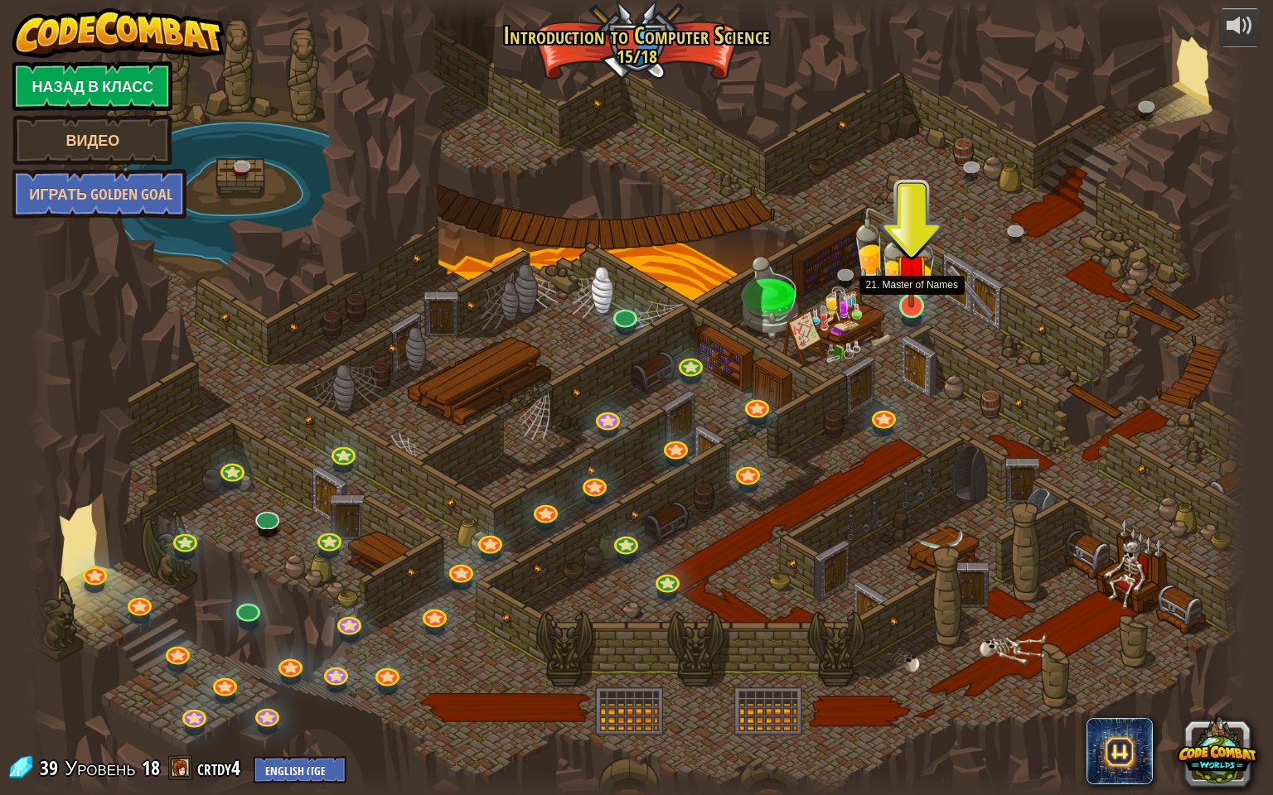
click at [906, 302] on img at bounding box center [911, 270] width 33 height 75
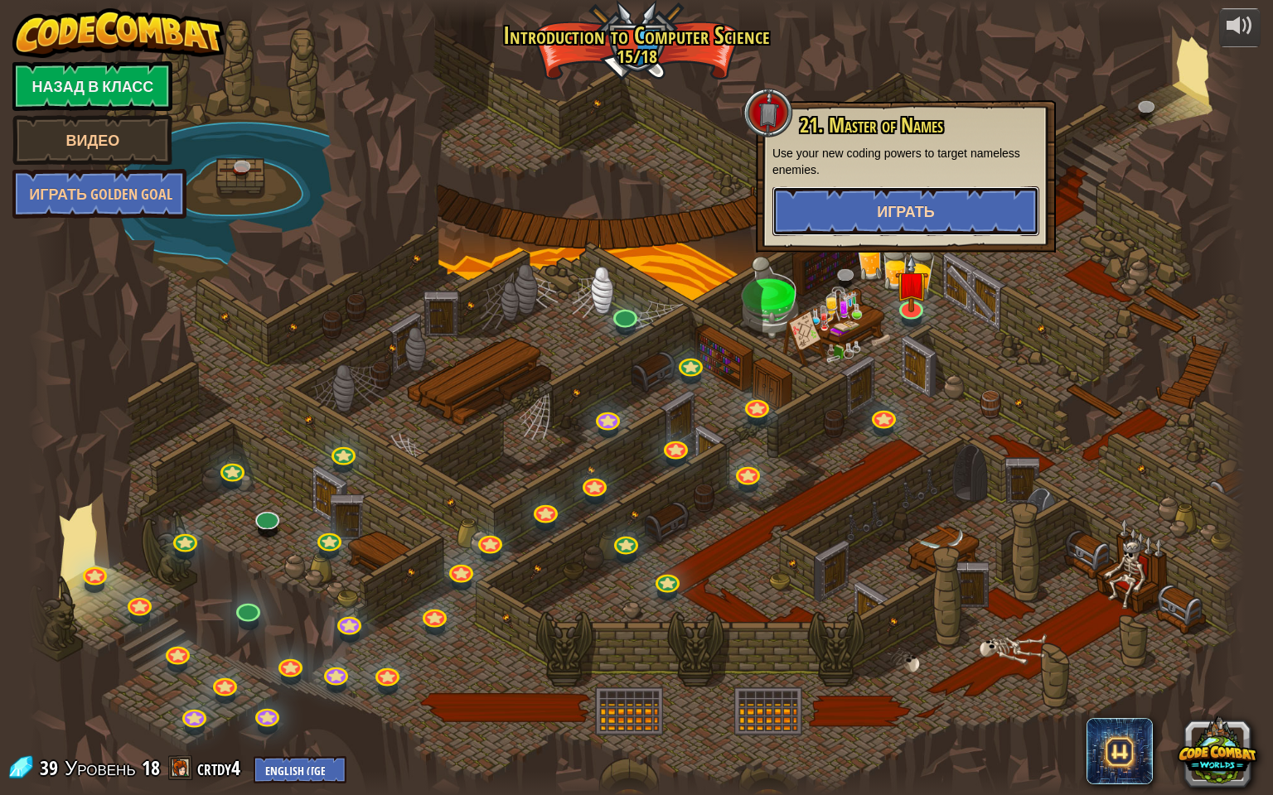
click at [915, 218] on span "Играть" at bounding box center [906, 211] width 58 height 21
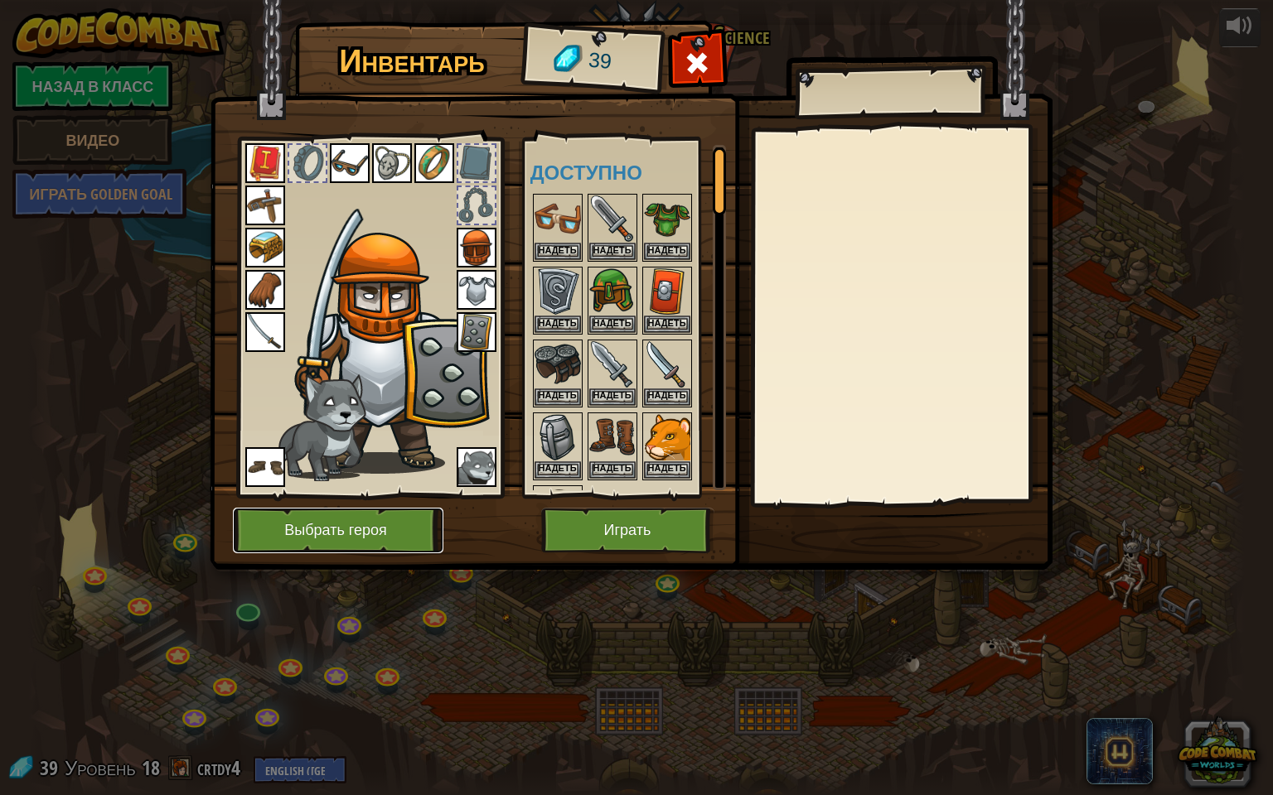
click at [409, 530] on button "Выбрать героя" at bounding box center [338, 531] width 210 height 46
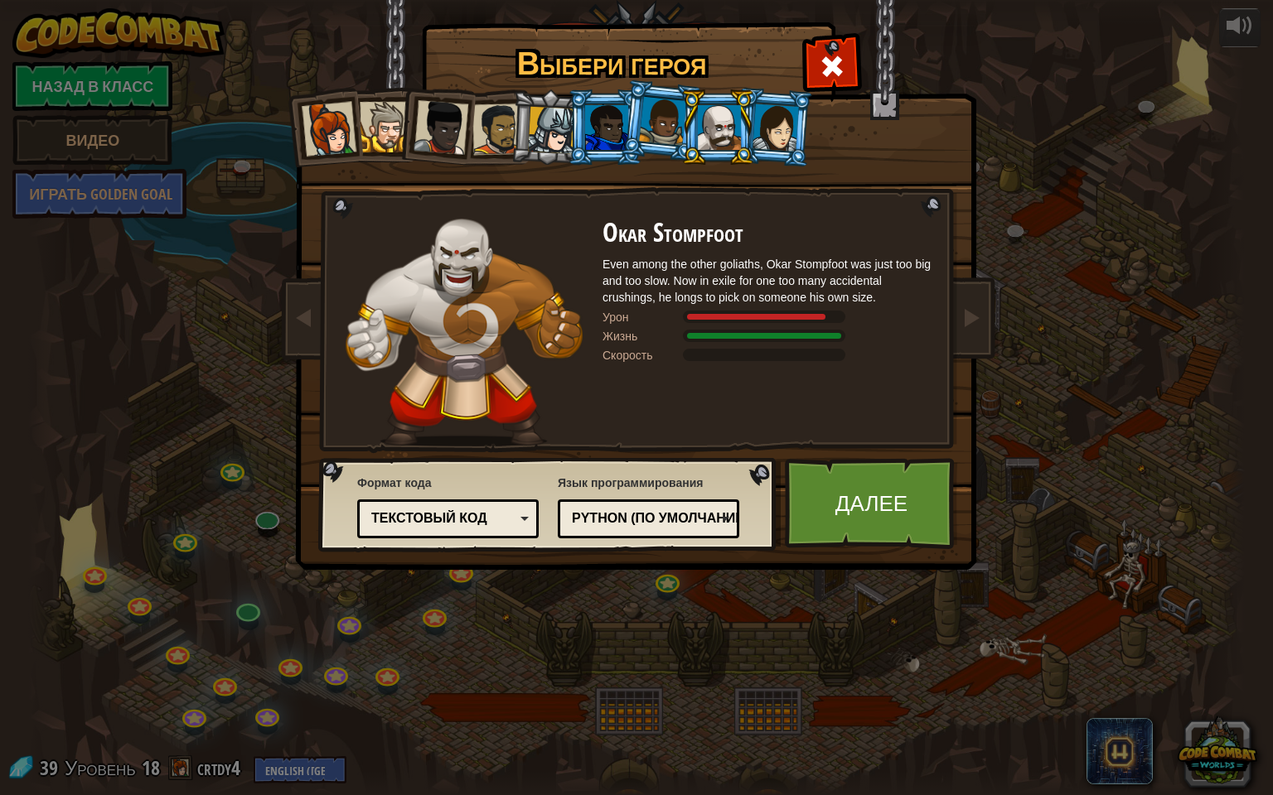
click at [495, 118] on div at bounding box center [497, 129] width 51 height 51
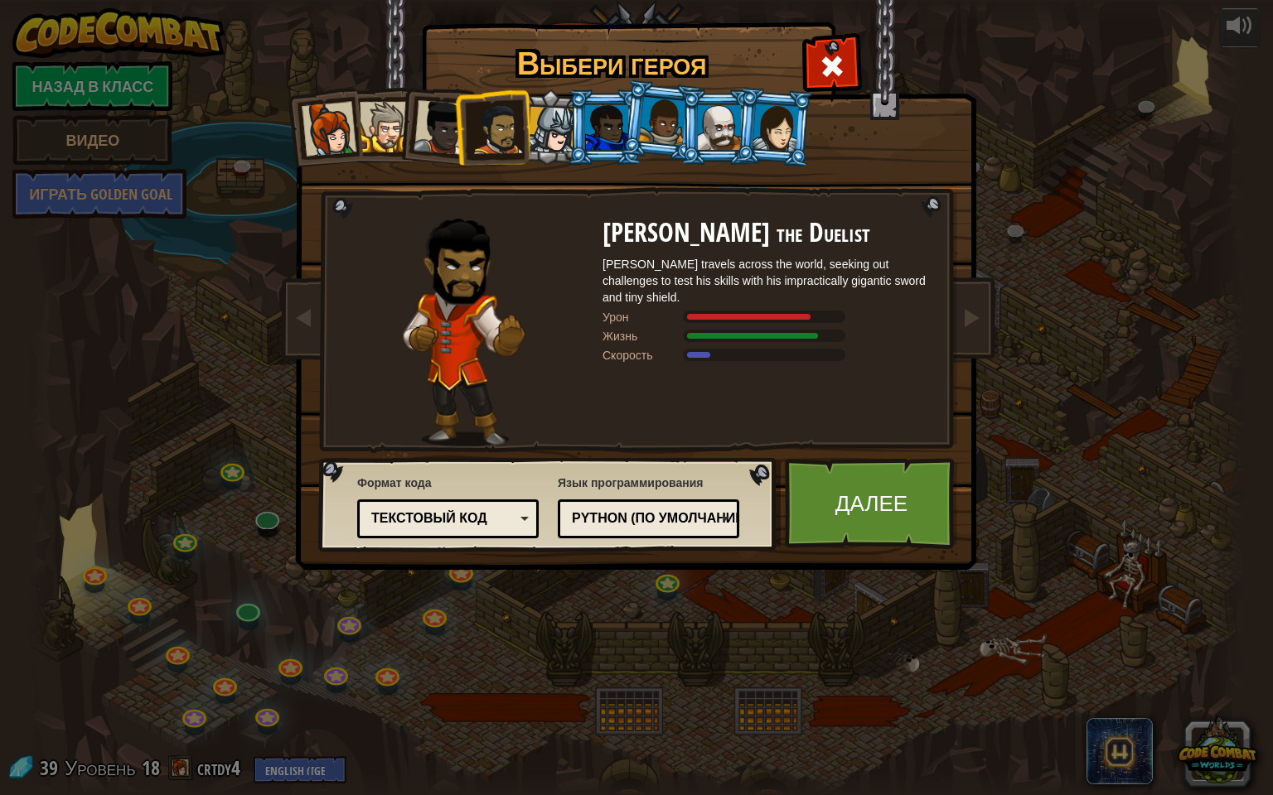
click at [495, 118] on div at bounding box center [497, 129] width 51 height 51
click at [882, 517] on link "Далее" at bounding box center [871, 503] width 173 height 91
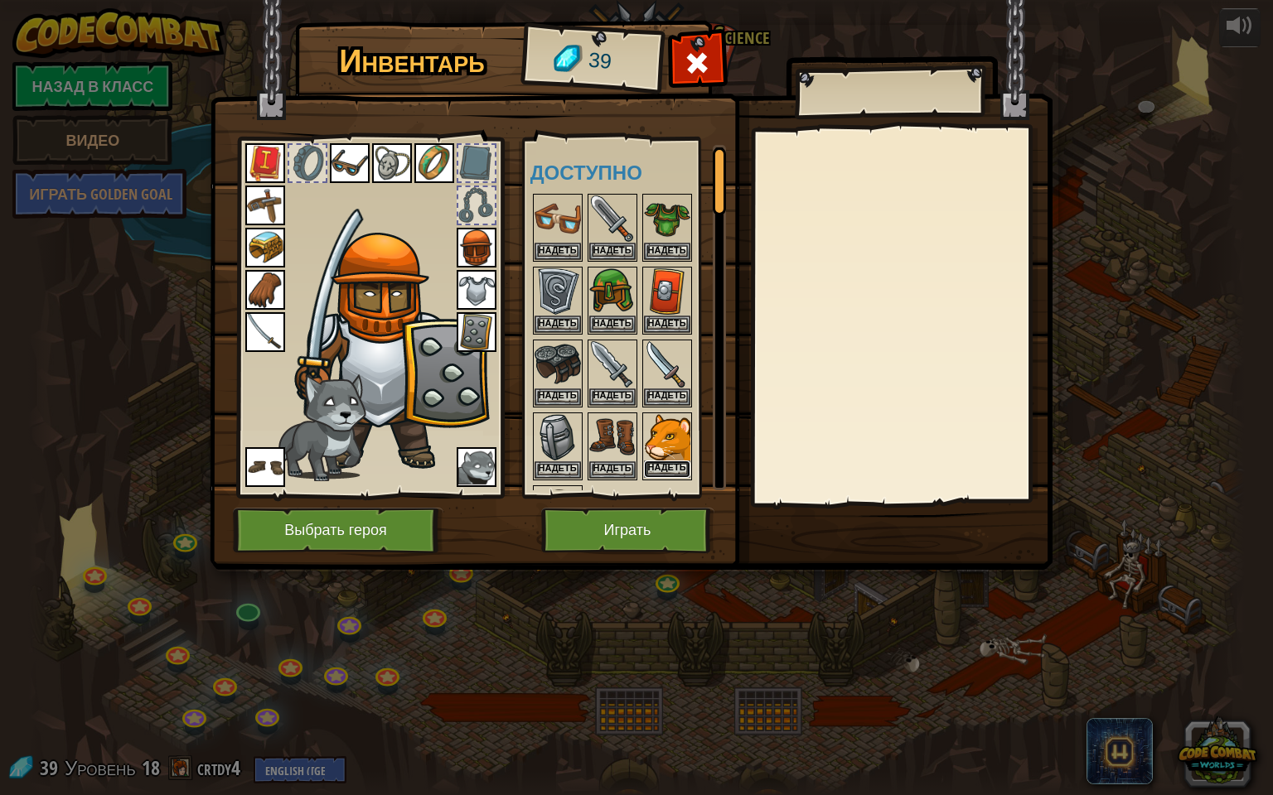
click at [665, 464] on button "Надеть" at bounding box center [667, 469] width 46 height 17
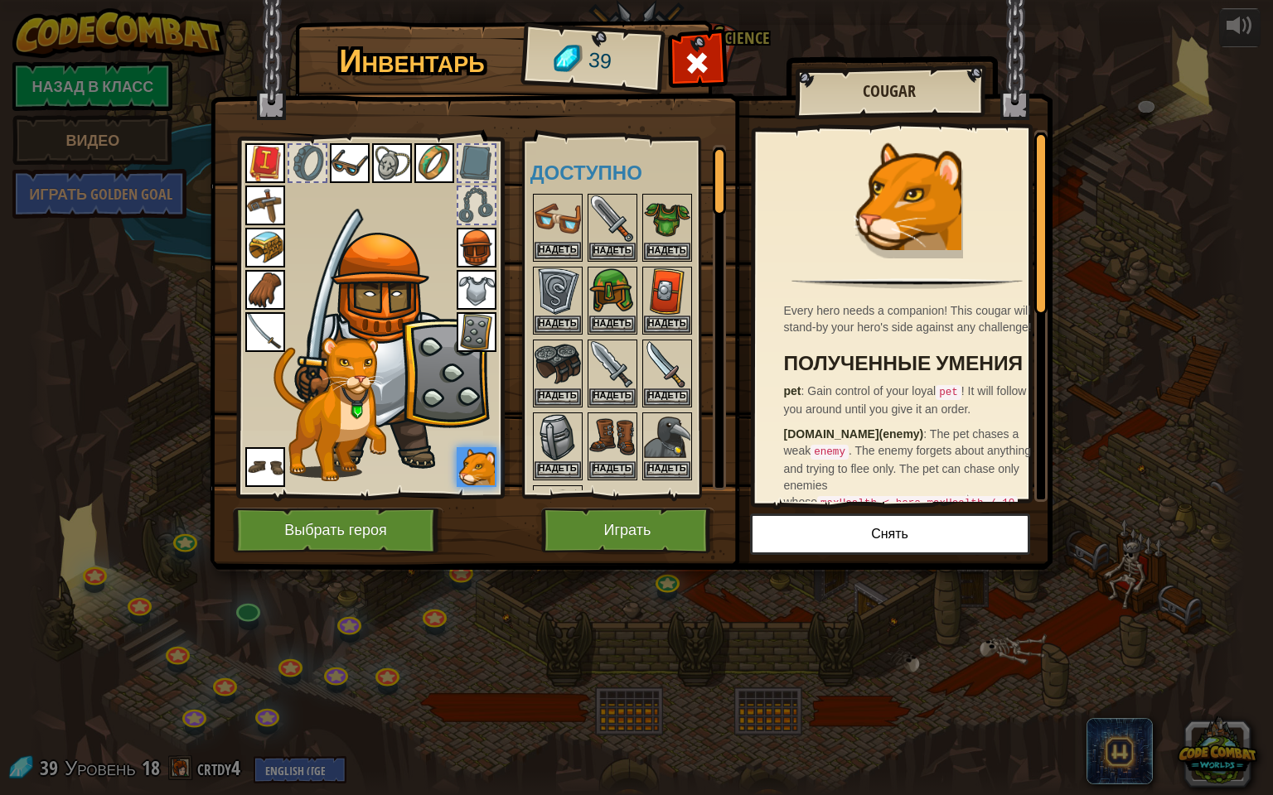
click at [553, 225] on img at bounding box center [557, 219] width 46 height 46
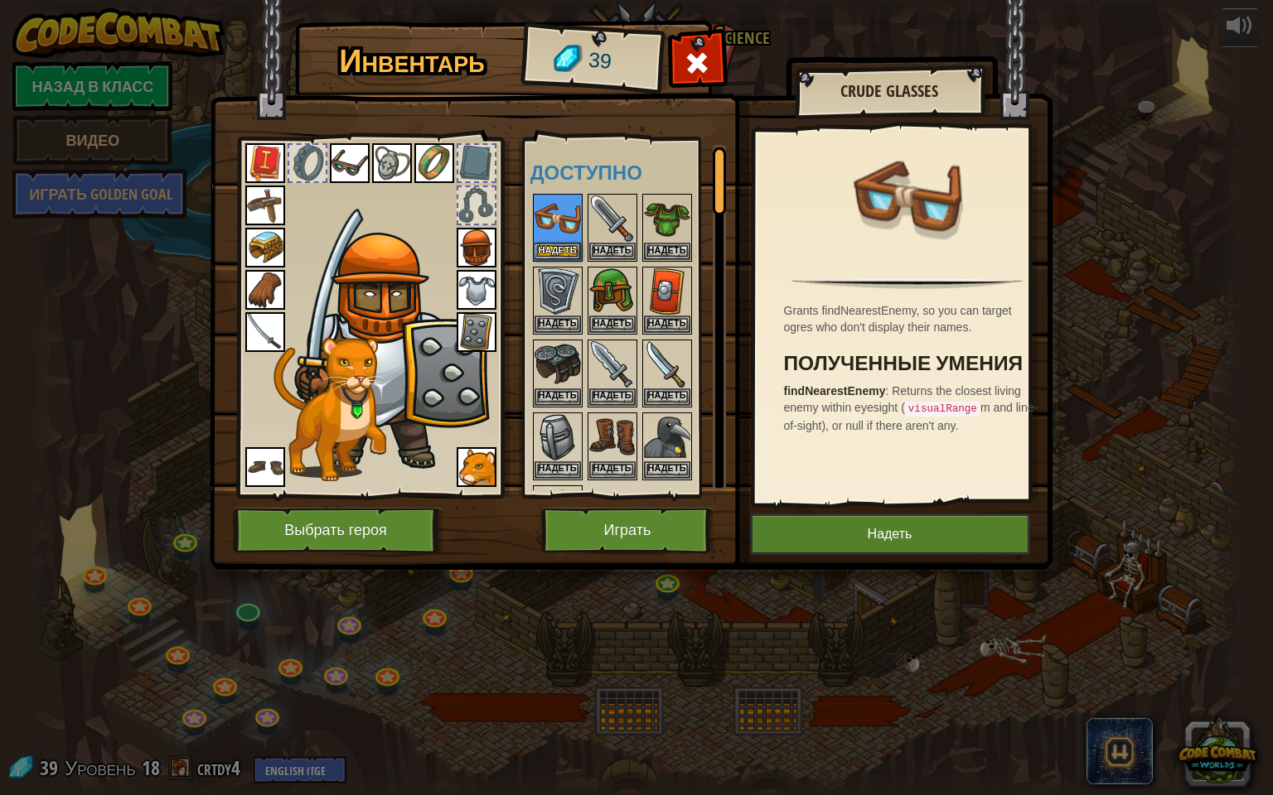
click at [356, 159] on img at bounding box center [350, 163] width 40 height 40
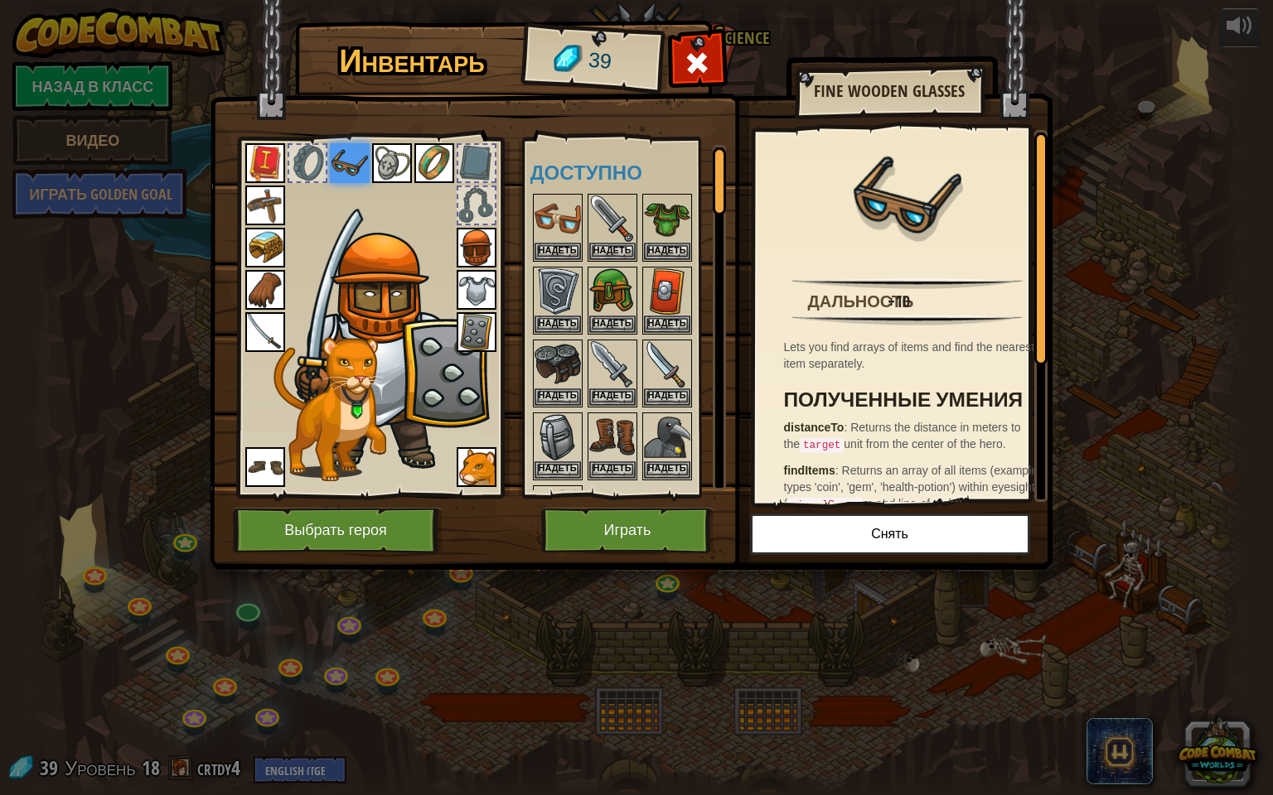
drag, startPoint x: 879, startPoint y: 301, endPoint x: 832, endPoint y: 310, distance: 48.1
click at [832, 310] on div "Дальность" at bounding box center [861, 302] width 106 height 24
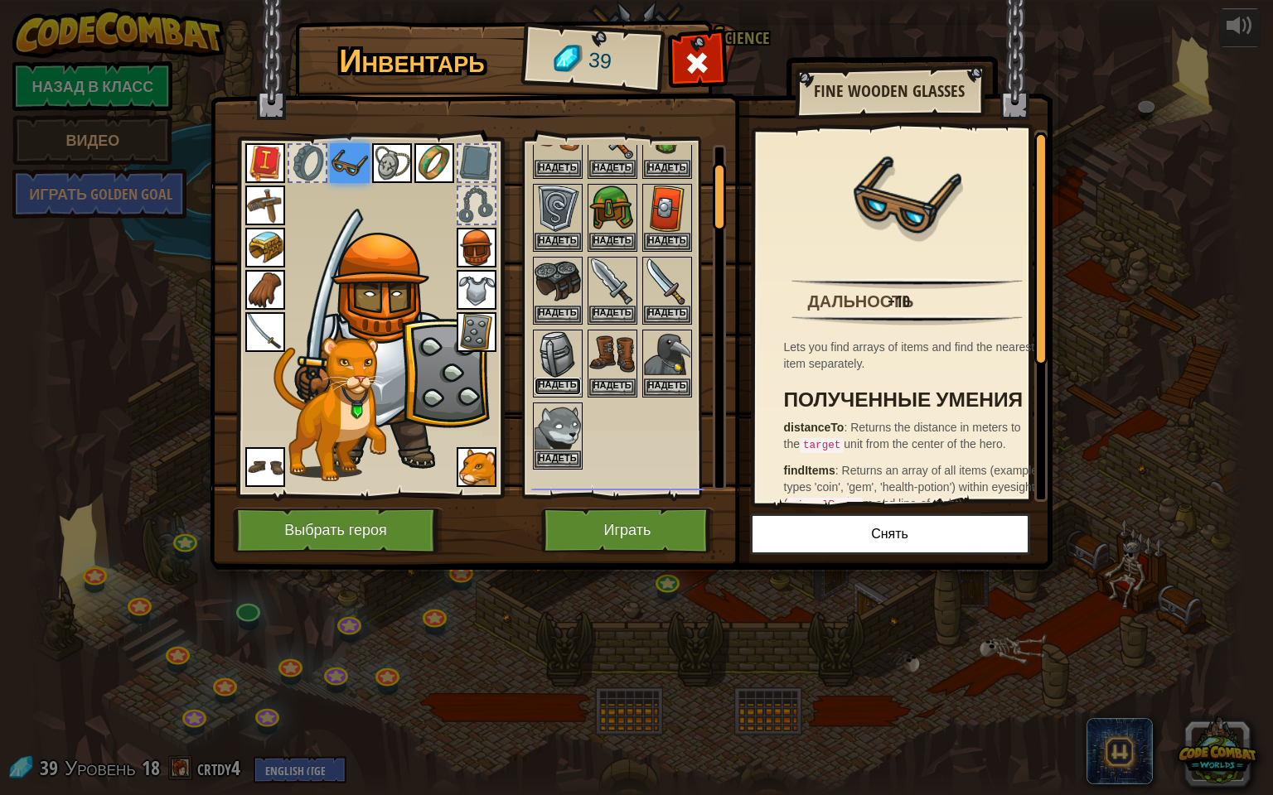
click at [547, 378] on button "Надеть" at bounding box center [557, 386] width 46 height 17
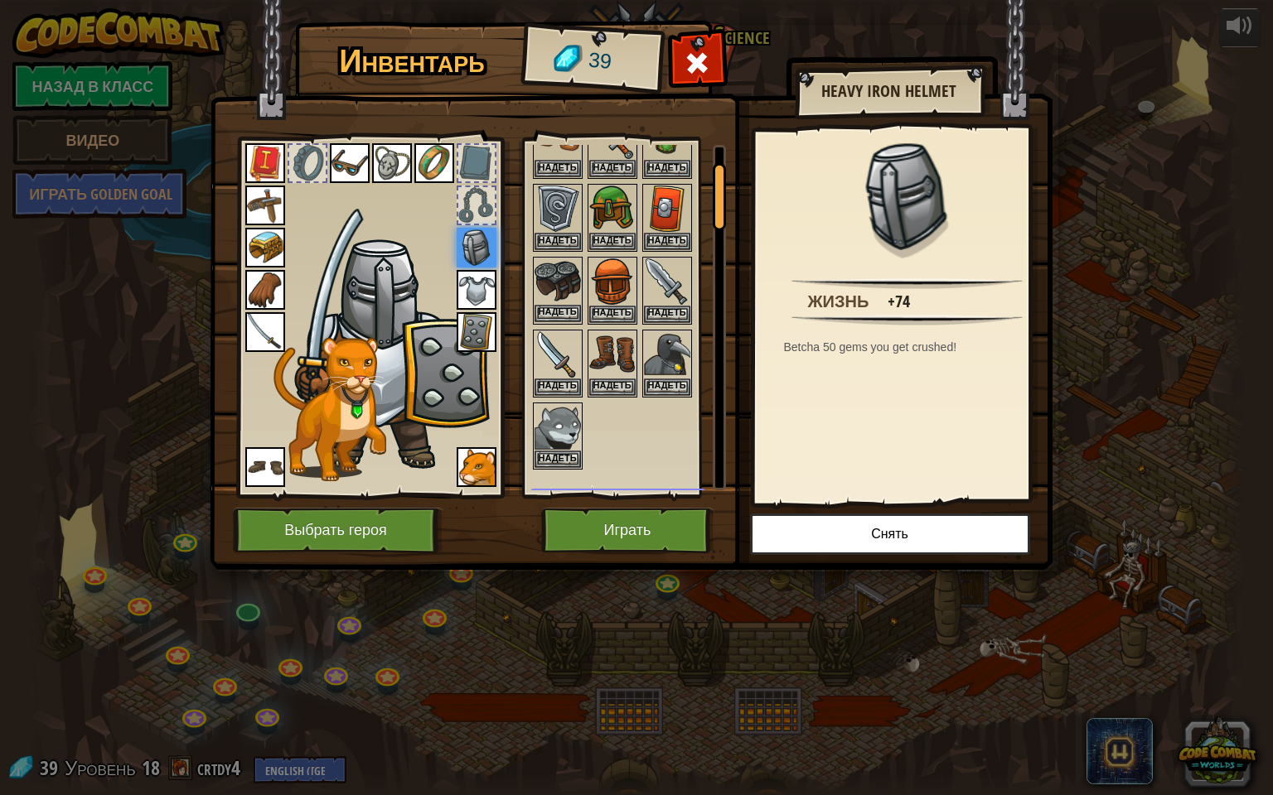
click at [559, 281] on img at bounding box center [557, 282] width 46 height 46
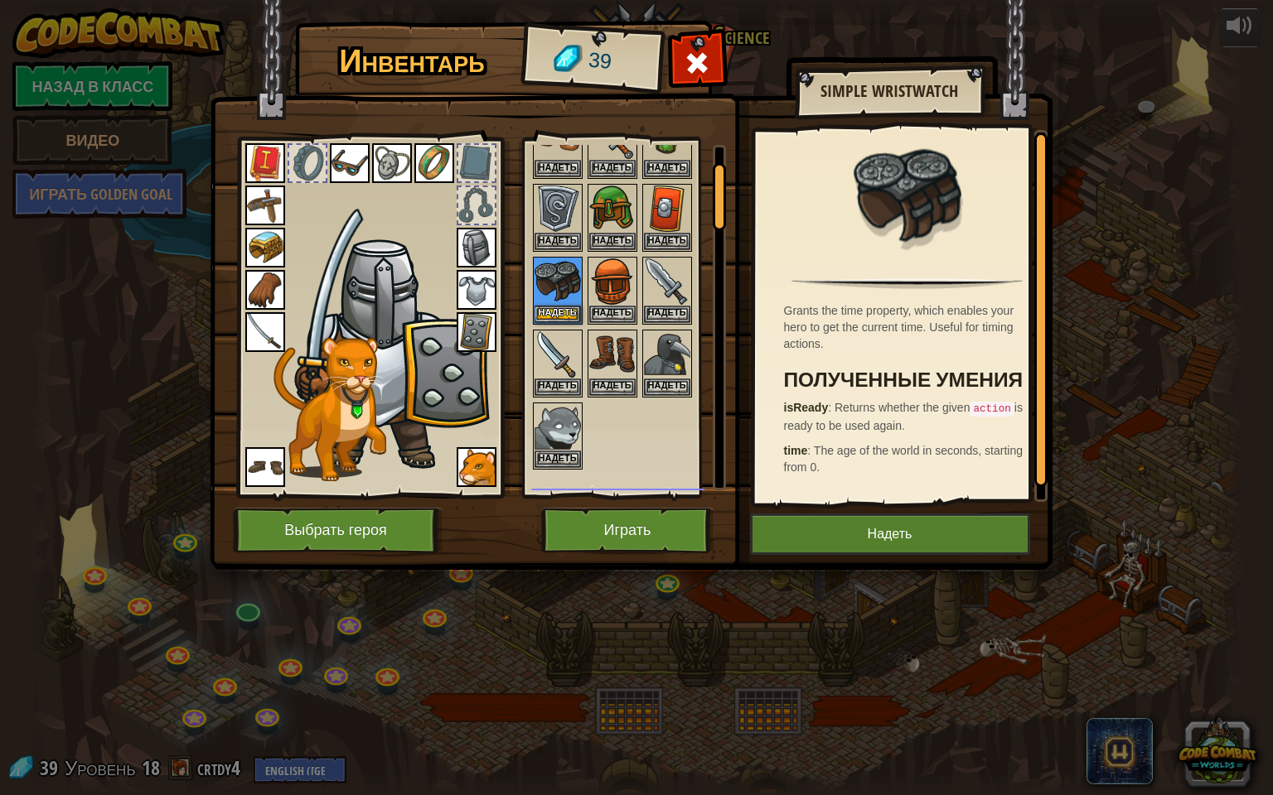
click at [270, 245] on img at bounding box center [265, 248] width 40 height 40
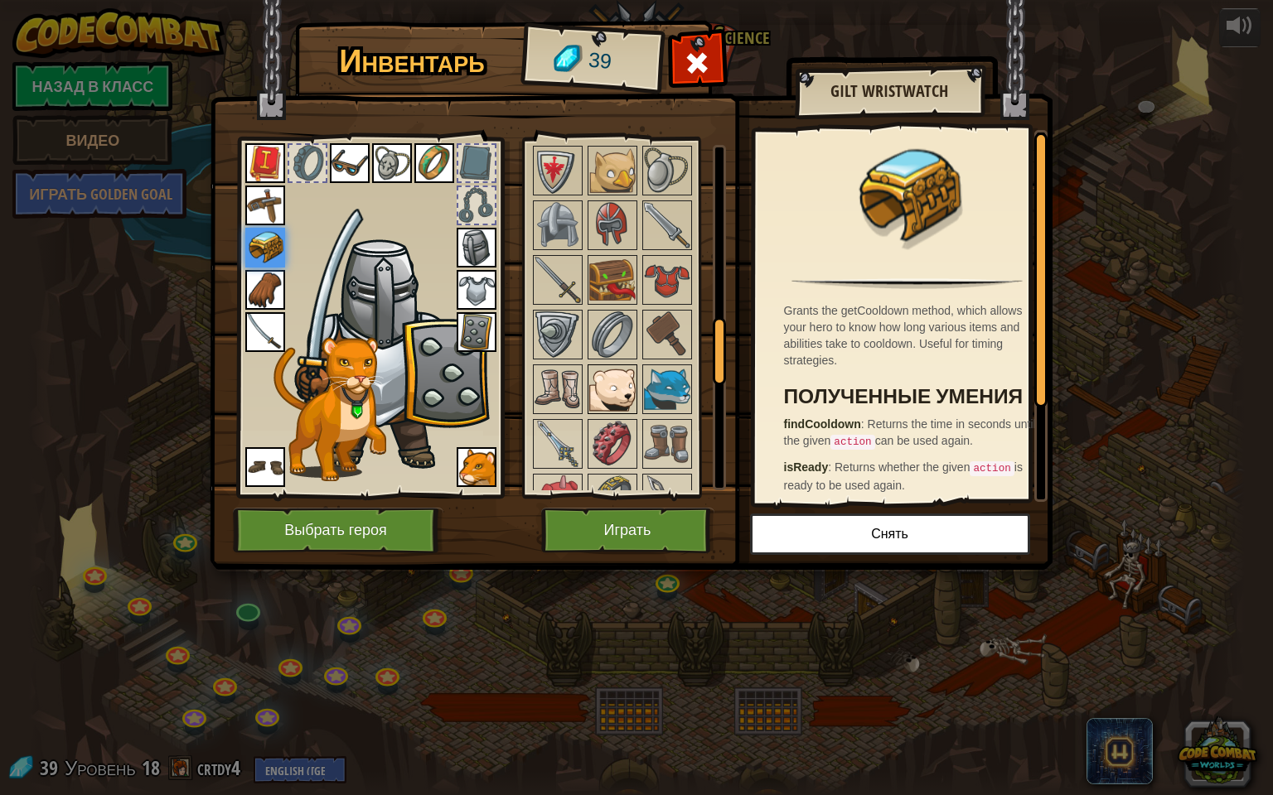
scroll to position [911, 0]
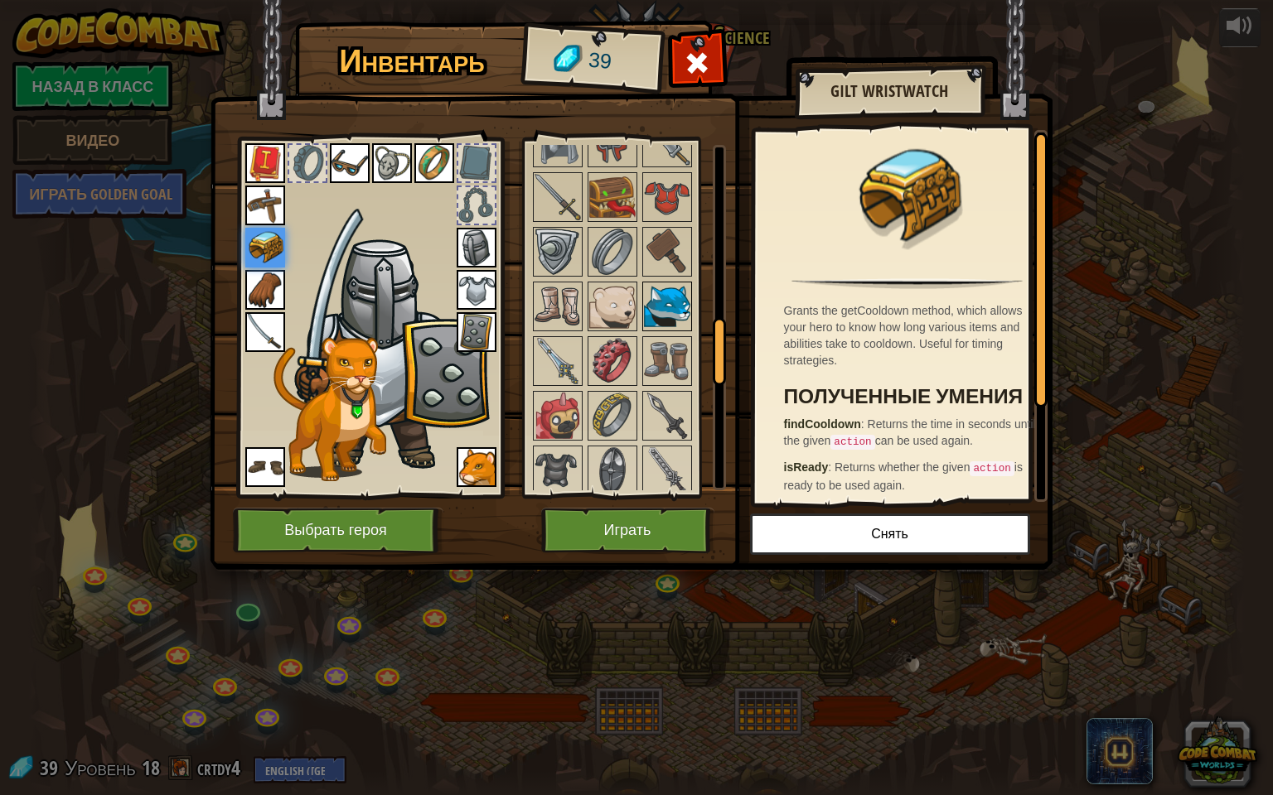
click at [663, 284] on img at bounding box center [667, 306] width 46 height 46
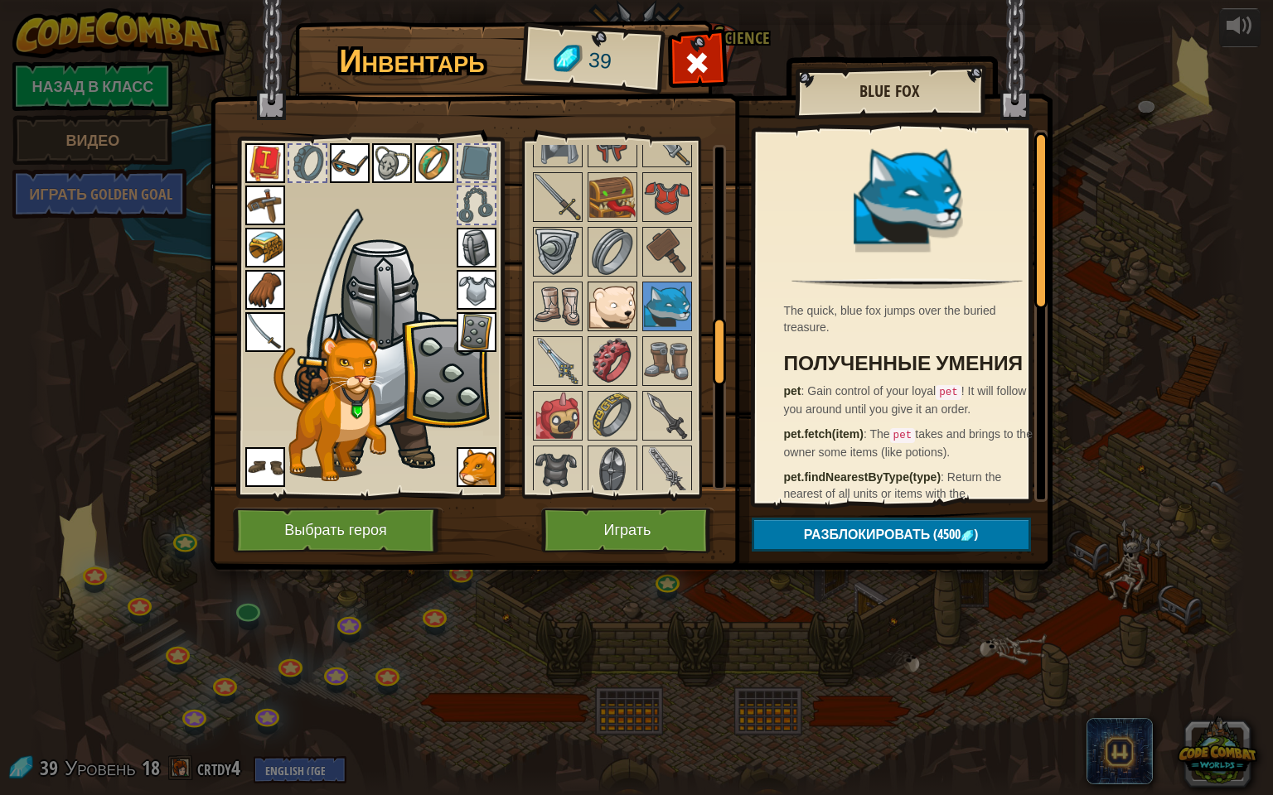
click at [613, 302] on img at bounding box center [612, 306] width 46 height 46
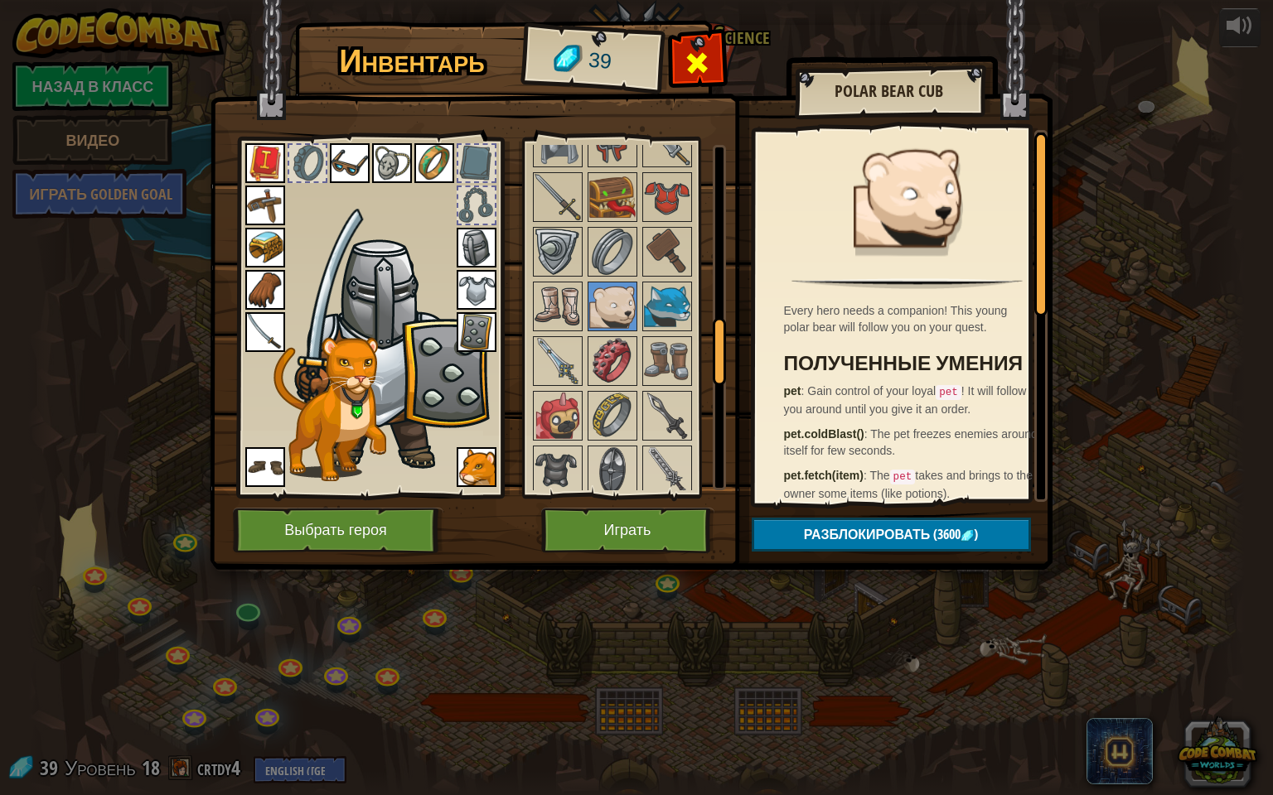
click at [696, 50] on span at bounding box center [697, 63] width 27 height 27
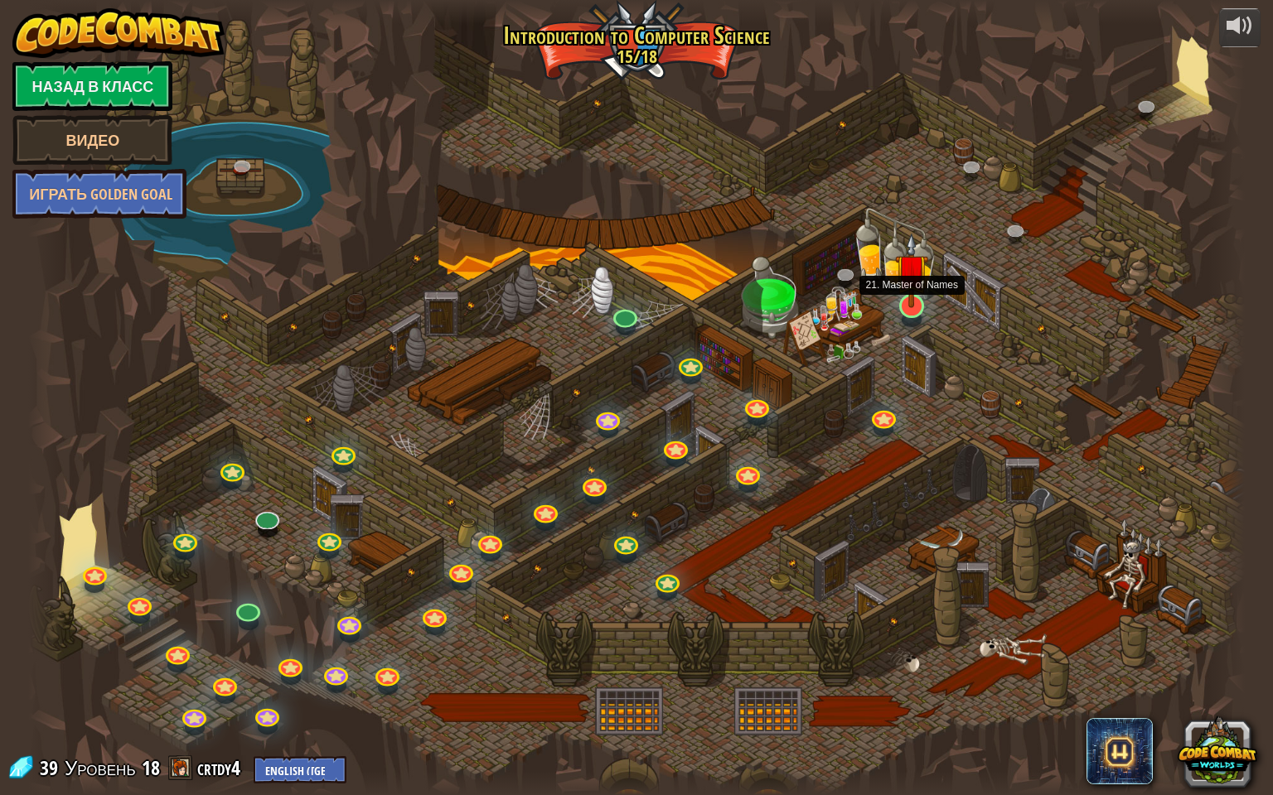
click at [915, 306] on img at bounding box center [911, 270] width 33 height 75
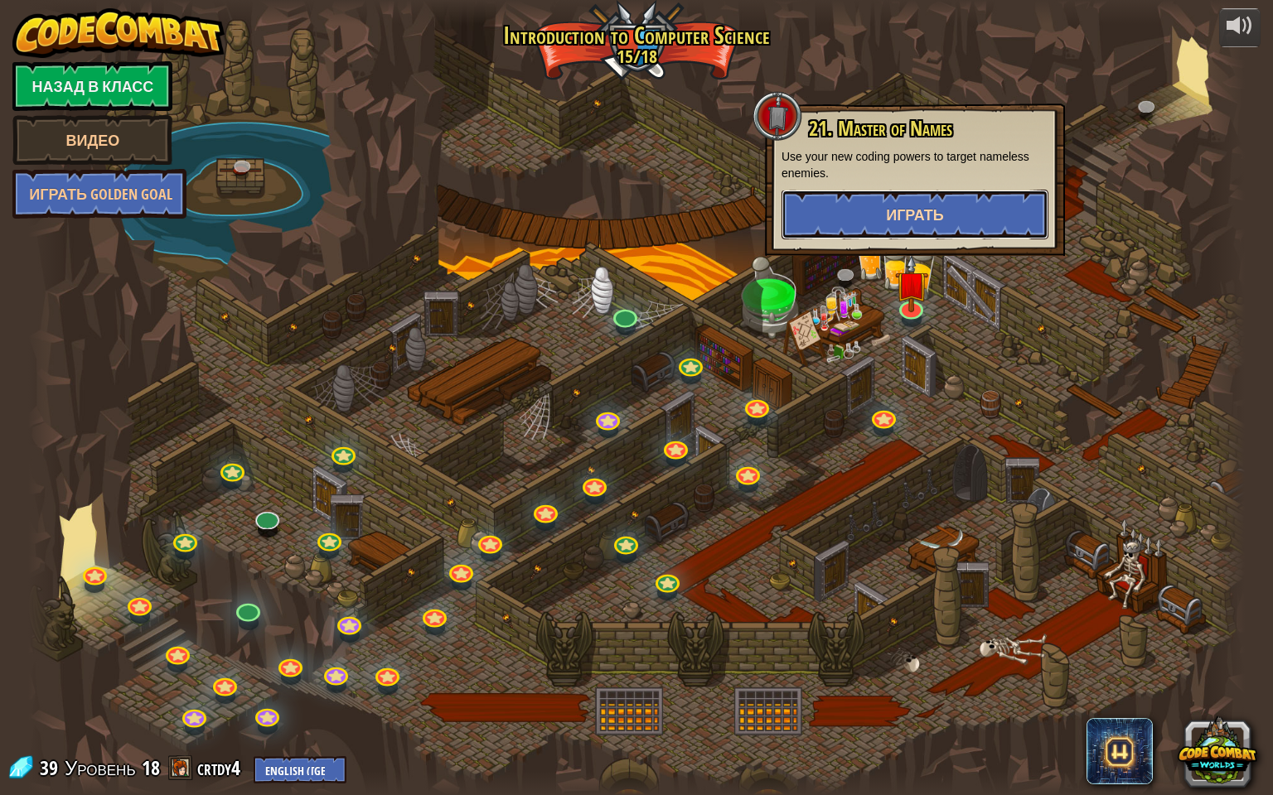
click at [980, 220] on button "Играть" at bounding box center [914, 215] width 267 height 50
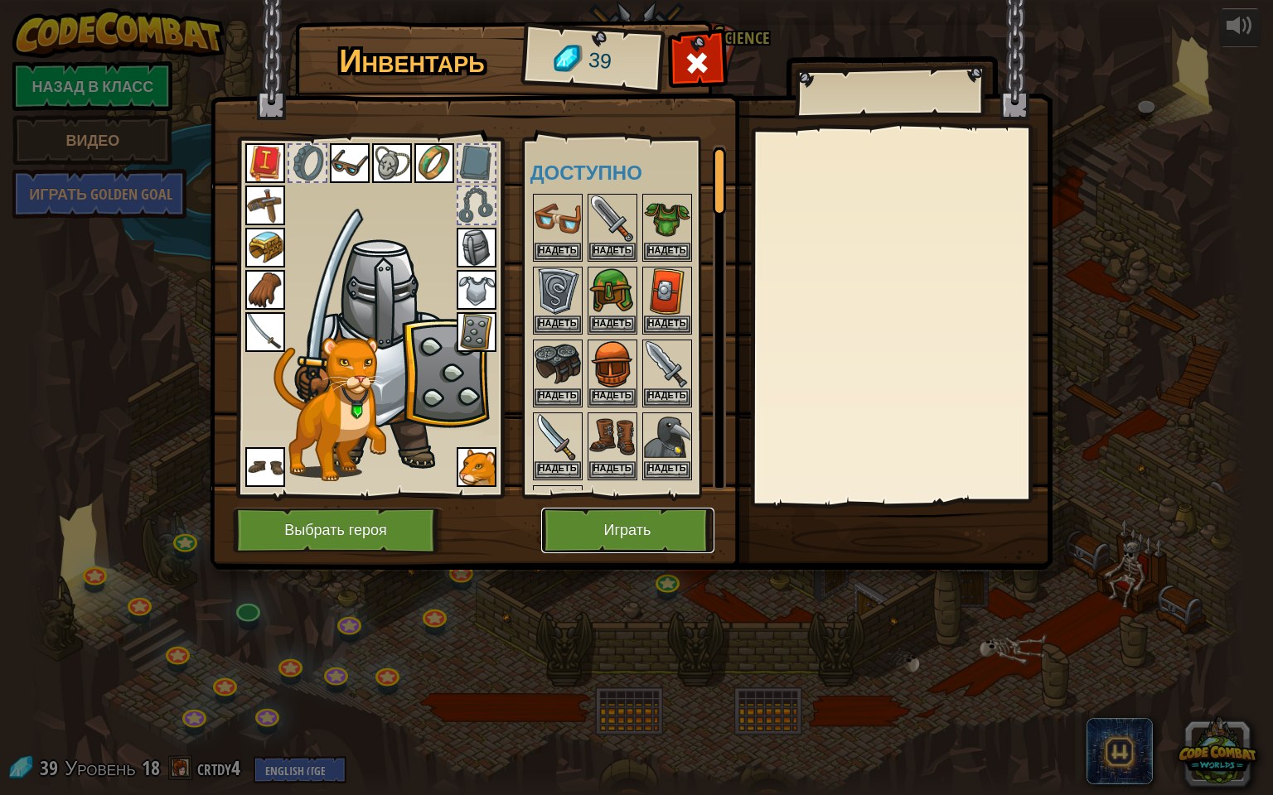
click at [653, 541] on button "Играть" at bounding box center [627, 531] width 173 height 46
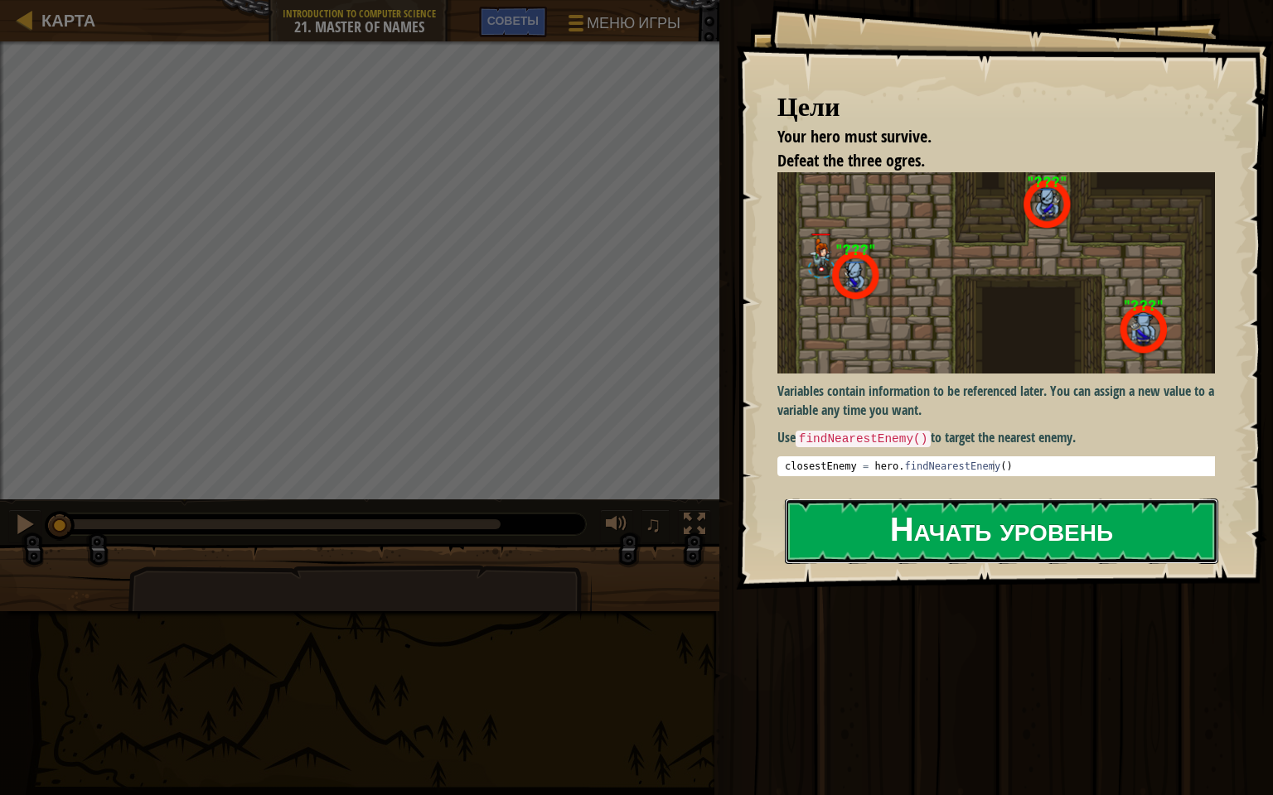
click at [875, 536] on button "Начать уровень" at bounding box center [1001, 531] width 433 height 65
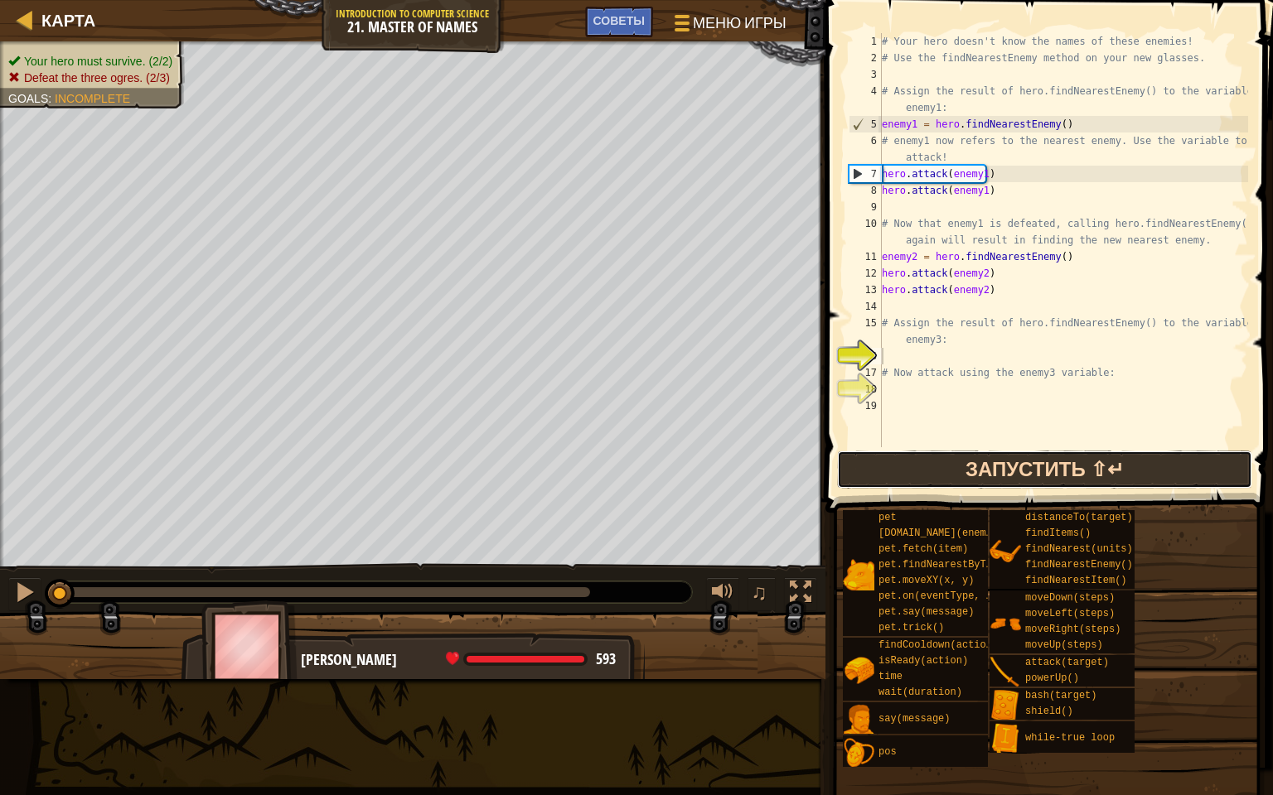
click at [915, 460] on button "Запустить ⇧↵" at bounding box center [1044, 470] width 415 height 38
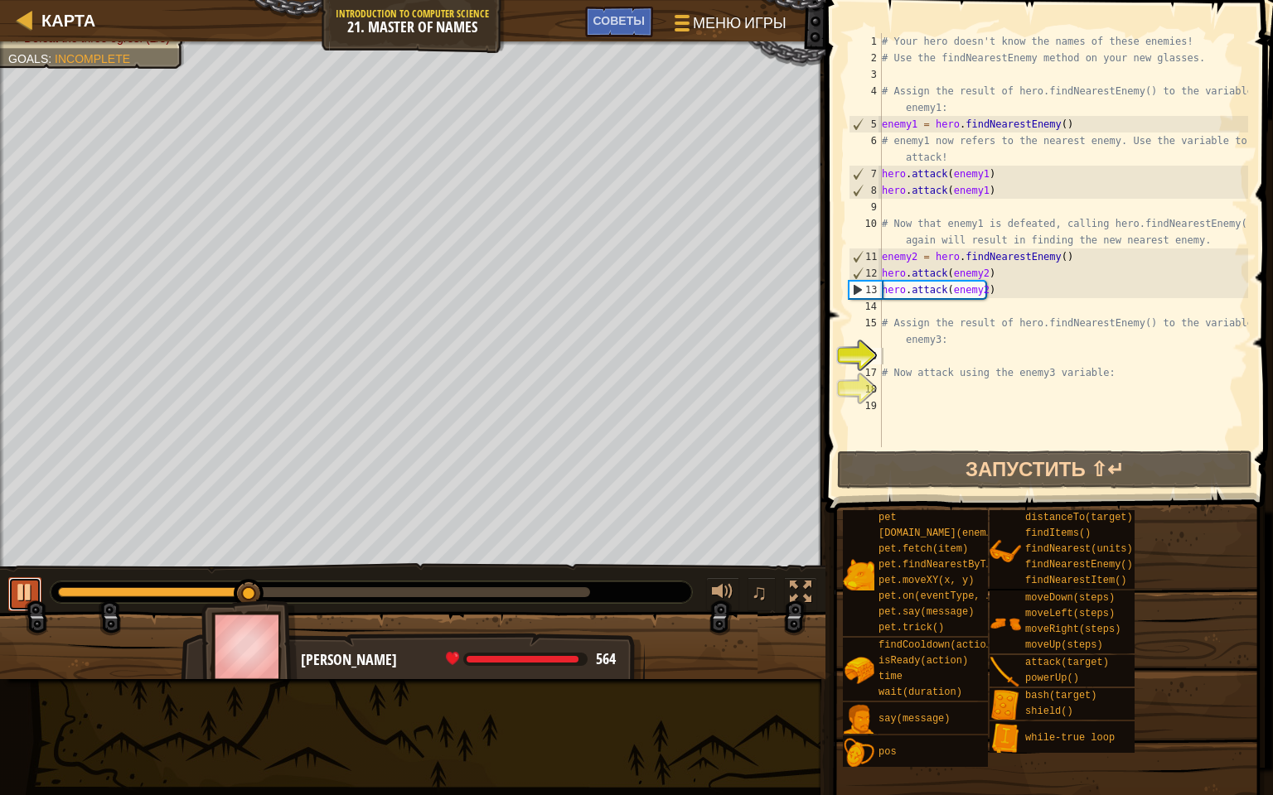
click at [32, 587] on div at bounding box center [25, 593] width 22 height 22
click at [906, 361] on div "# Your hero doesn't know the names of these enemies! # Use the findNearestEnemy…" at bounding box center [1063, 256] width 370 height 447
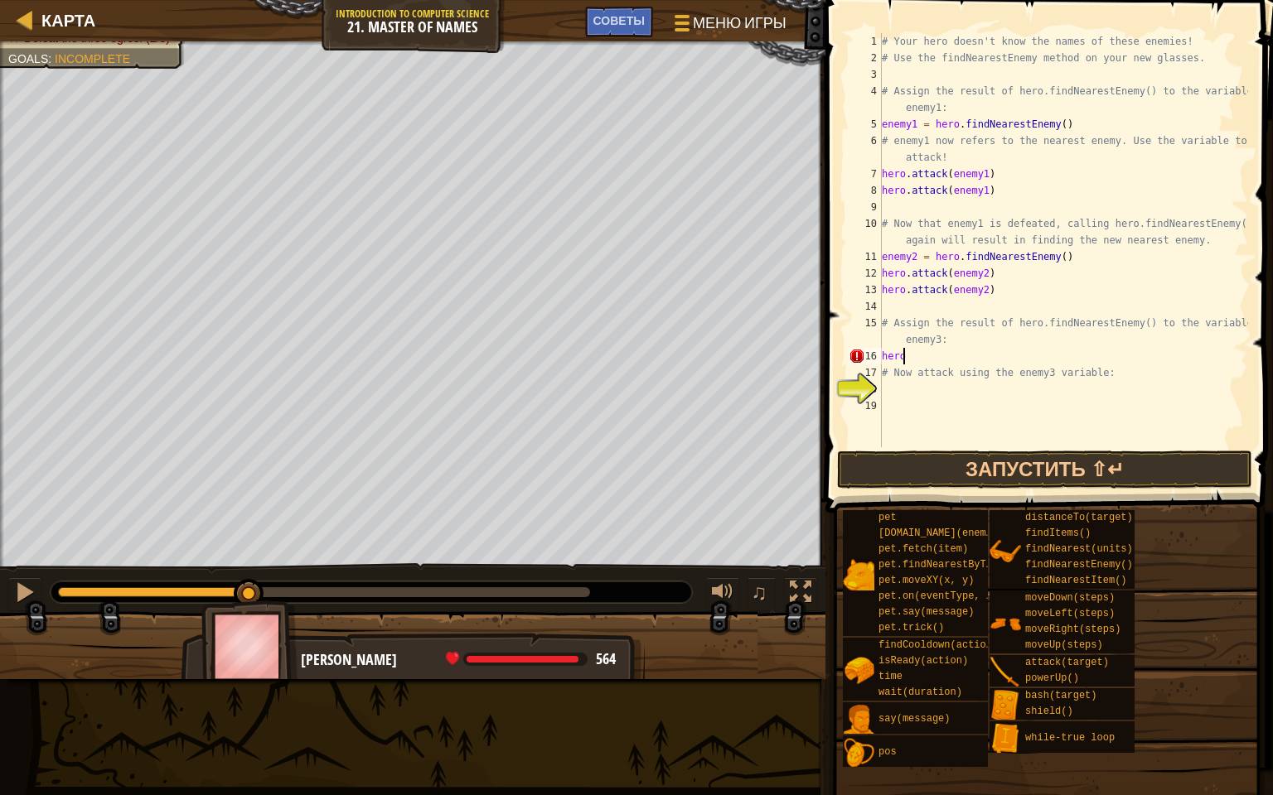
scroll to position [7, 0]
type textarea "h"
click at [1102, 368] on div "# Your hero doesn't know the names of these enemies! # Use the findNearestEnemy…" at bounding box center [1063, 256] width 370 height 447
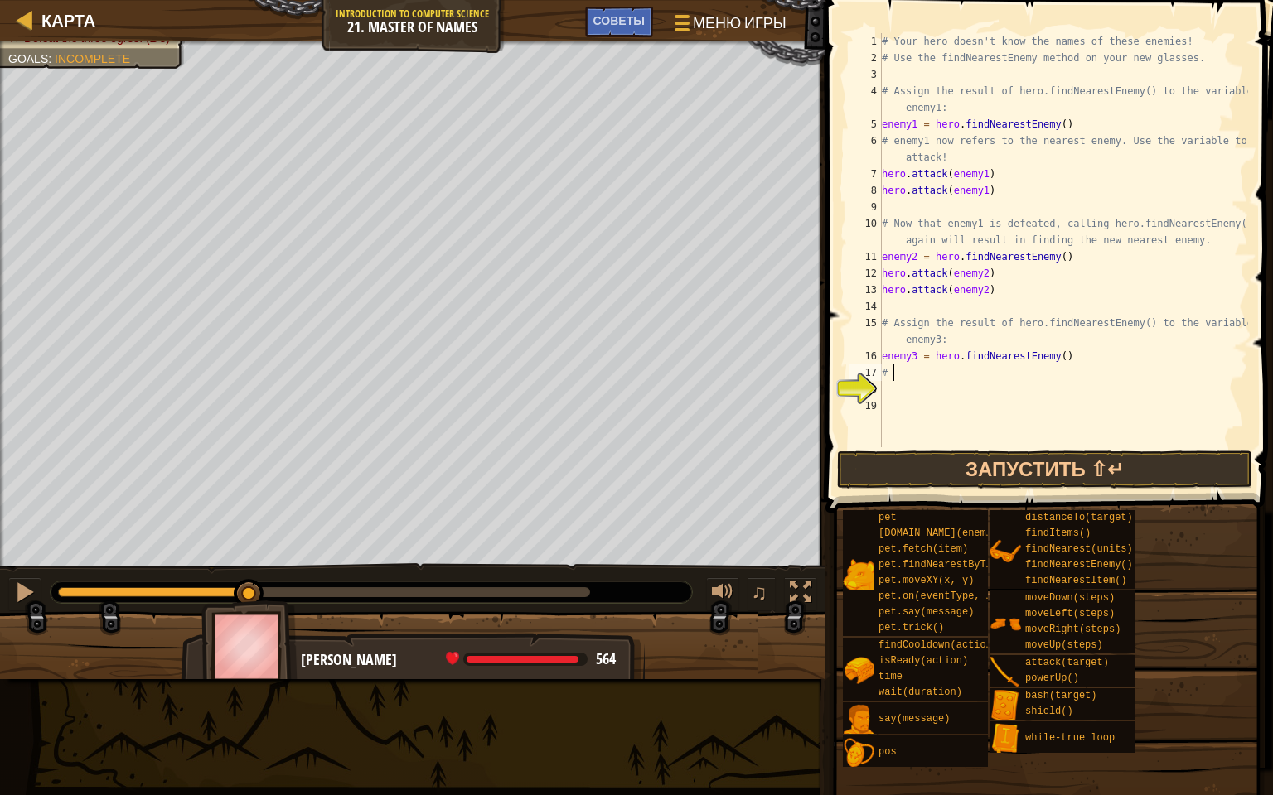
type textarea "#"
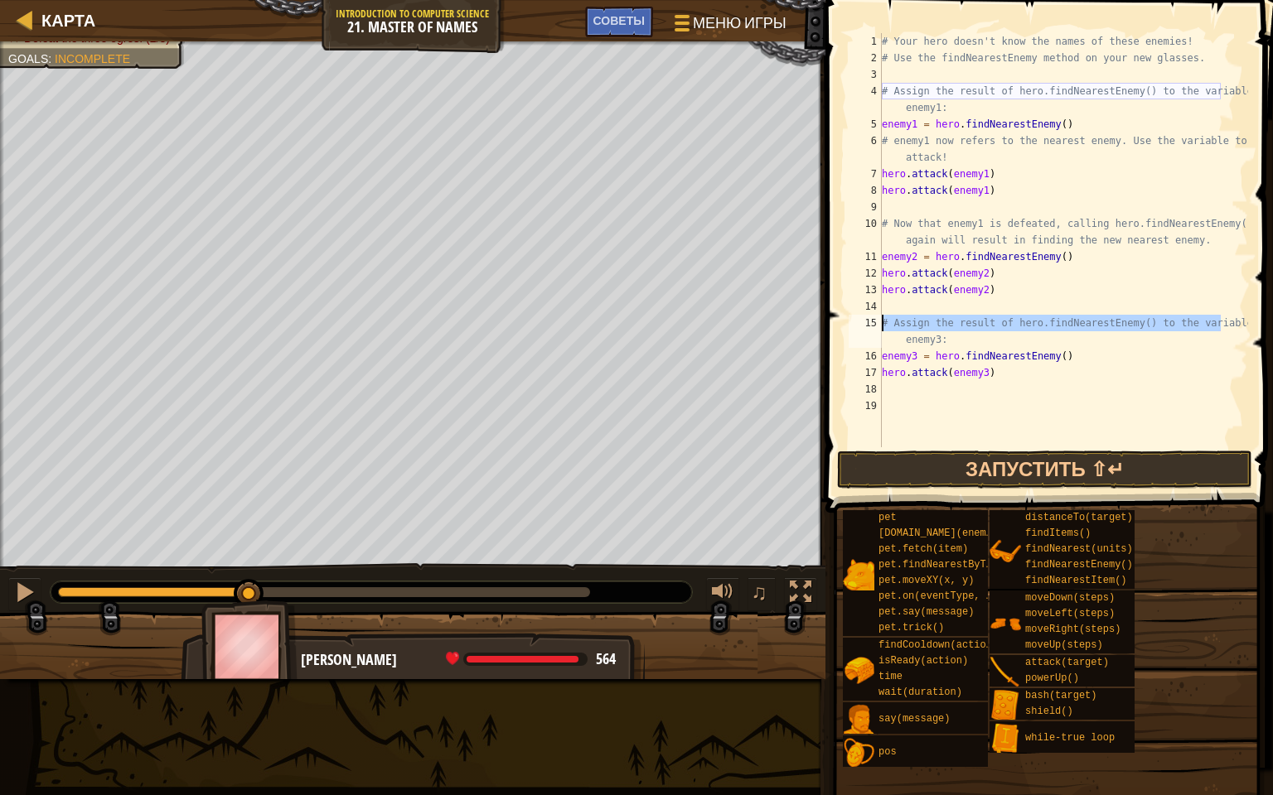
drag, startPoint x: 1220, startPoint y: 316, endPoint x: 884, endPoint y: 317, distance: 335.6
click at [884, 317] on div "# Your hero doesn't know the names of these enemies! # Use the findNearestEnemy…" at bounding box center [1063, 256] width 370 height 447
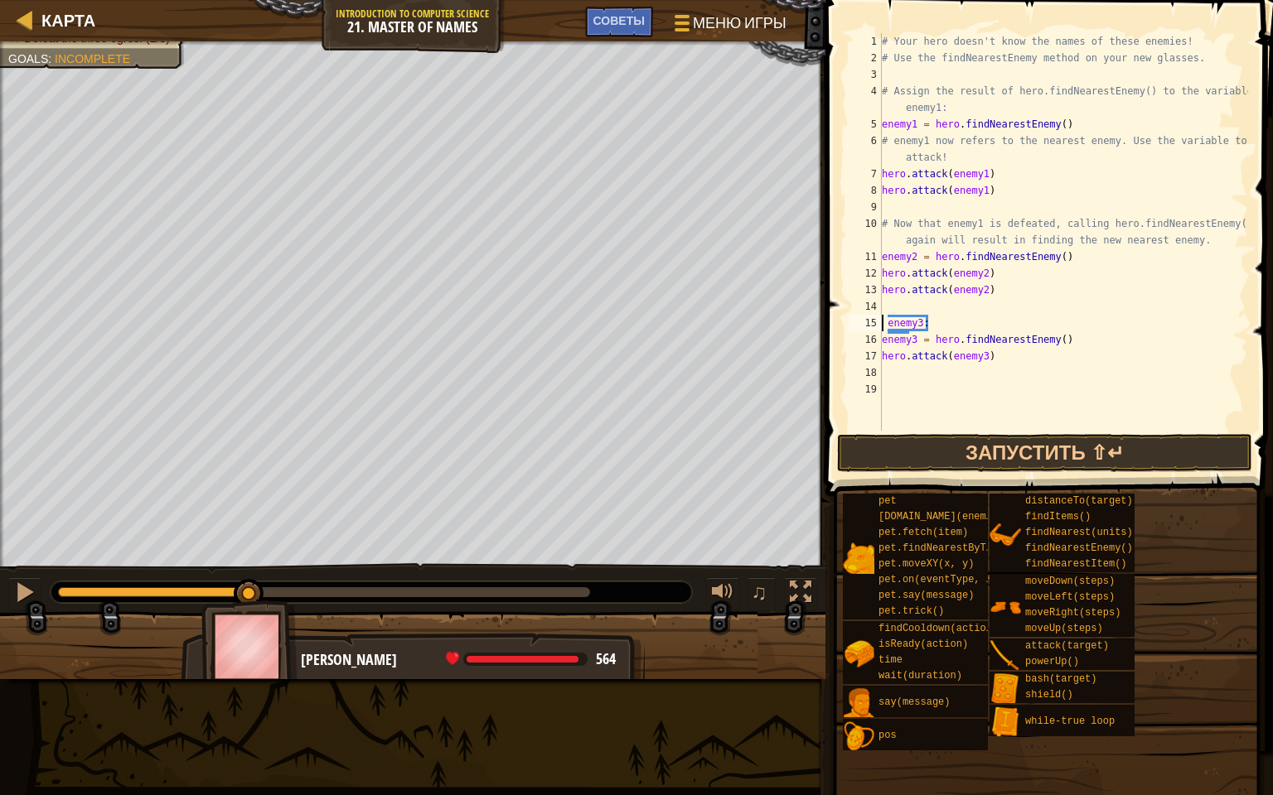
scroll to position [7, 2]
click at [935, 327] on div "# Your hero doesn't know the names of these enemies! # Use the findNearestEnemy…" at bounding box center [1063, 248] width 370 height 431
type textarea "e"
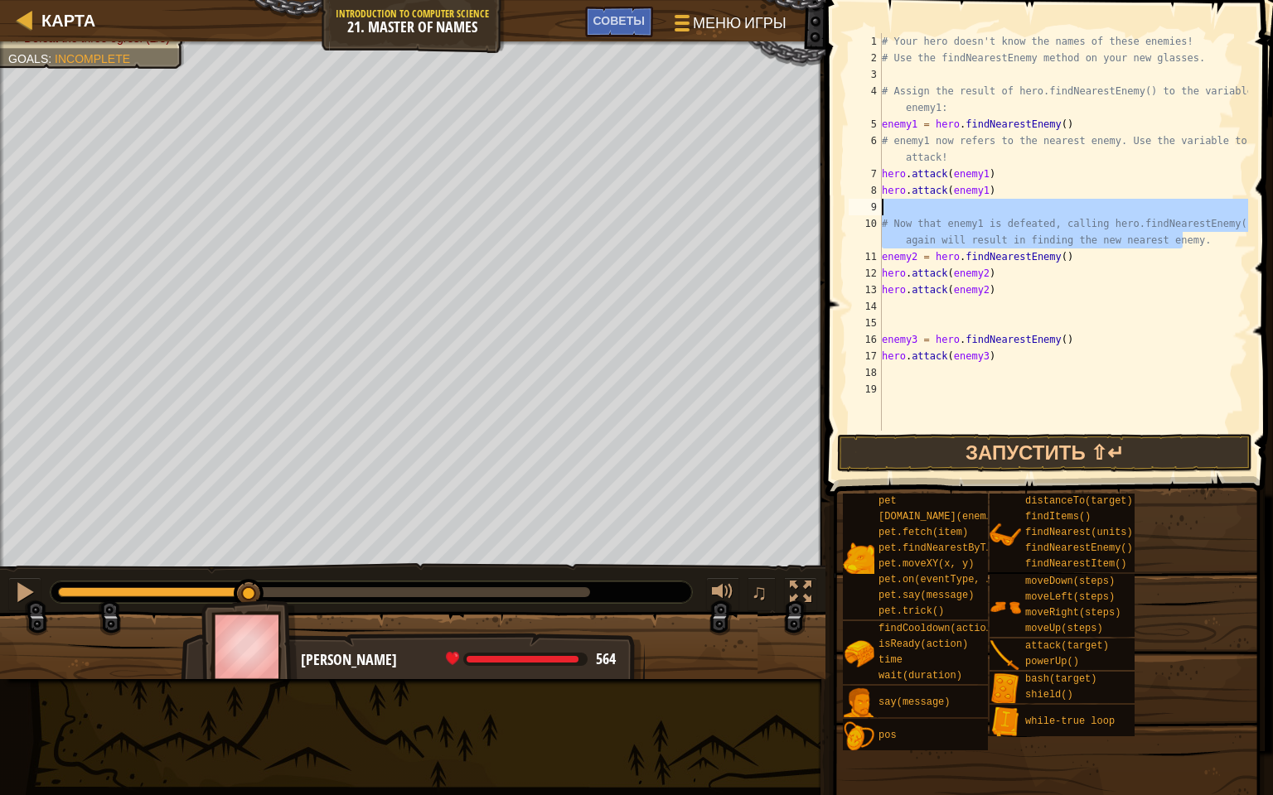
drag, startPoint x: 1187, startPoint y: 235, endPoint x: 891, endPoint y: 202, distance: 297.7
click at [891, 202] on div "# Your hero doesn't know the names of these enemies! # Use the findNearestEnemy…" at bounding box center [1063, 248] width 370 height 431
type textarea "# Now that enemy1 is defeated, calling hero.findNearestEnemy() again will resul…"
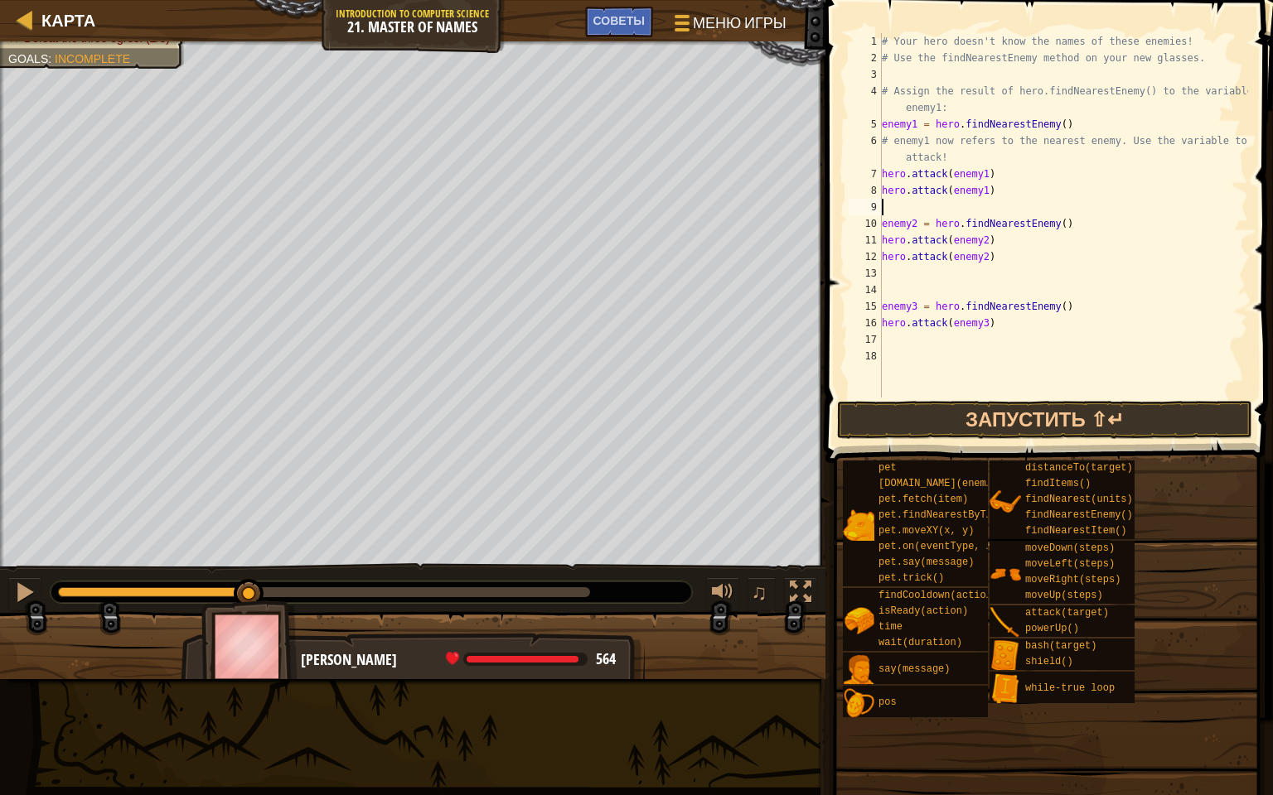
type textarea "hero.attack(enemy1)"
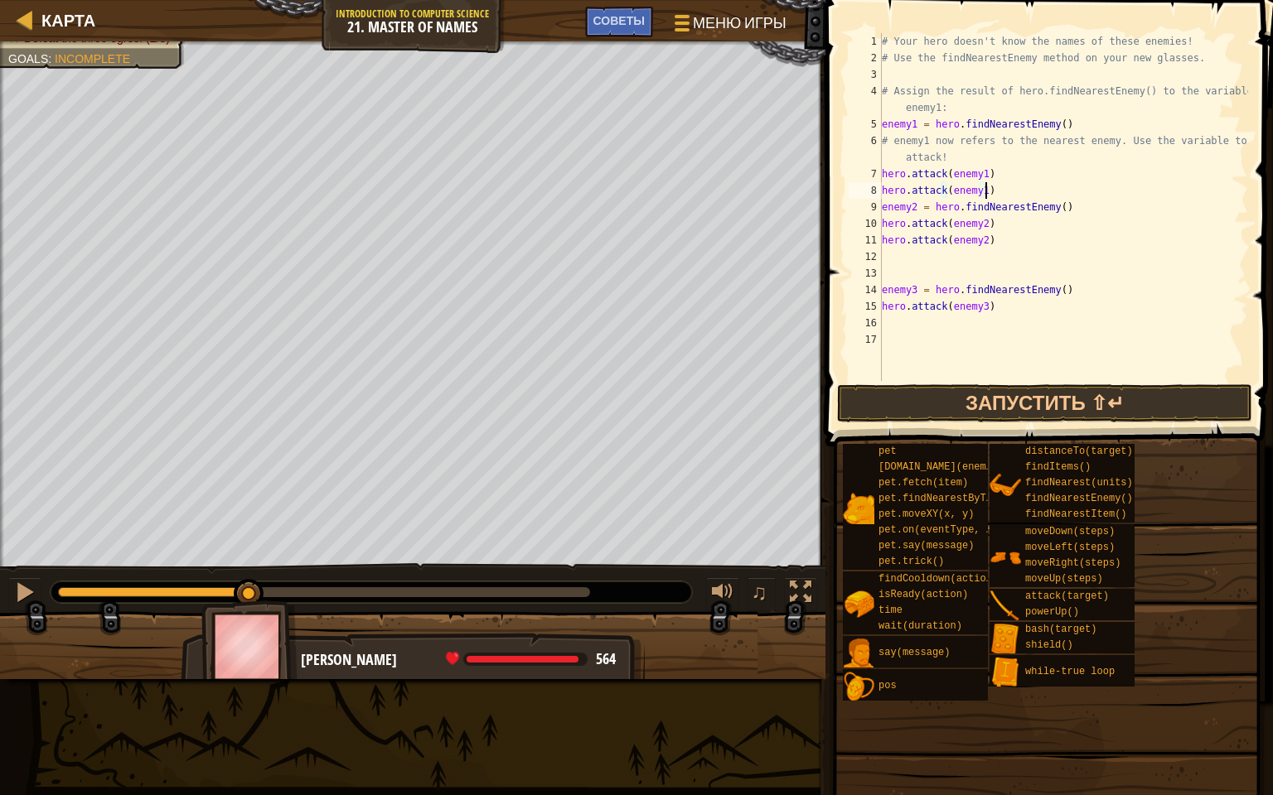
click at [895, 278] on div "# Your hero doesn't know the names of these enemies! # Use the findNearestEnemy…" at bounding box center [1063, 223] width 370 height 381
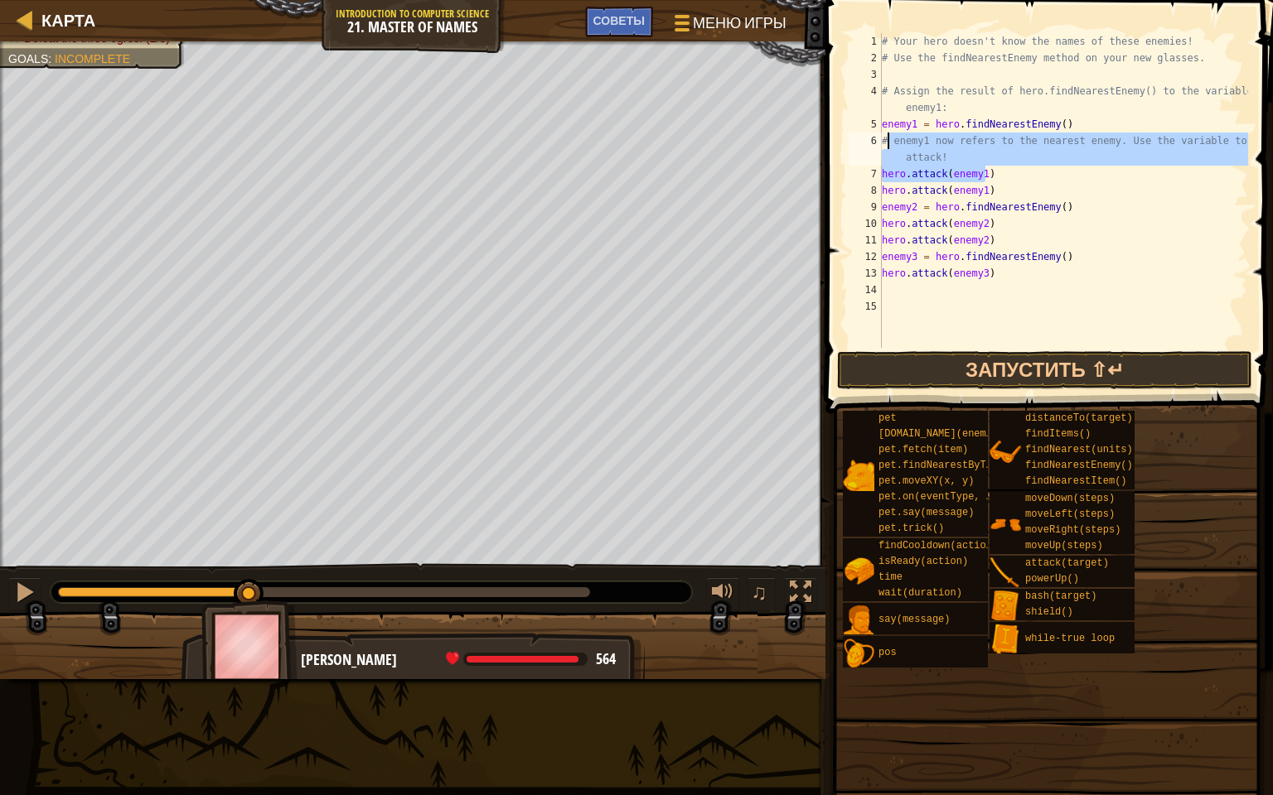
drag, startPoint x: 1127, startPoint y: 164, endPoint x: 892, endPoint y: 145, distance: 236.1
click at [892, 145] on div "# Your hero doesn't know the names of these enemies! # Use the findNearestEnemy…" at bounding box center [1063, 207] width 370 height 348
click at [1049, 184] on div "# Your hero doesn't know the names of these enemies! # Use the findNearestEnemy…" at bounding box center [1063, 207] width 370 height 348
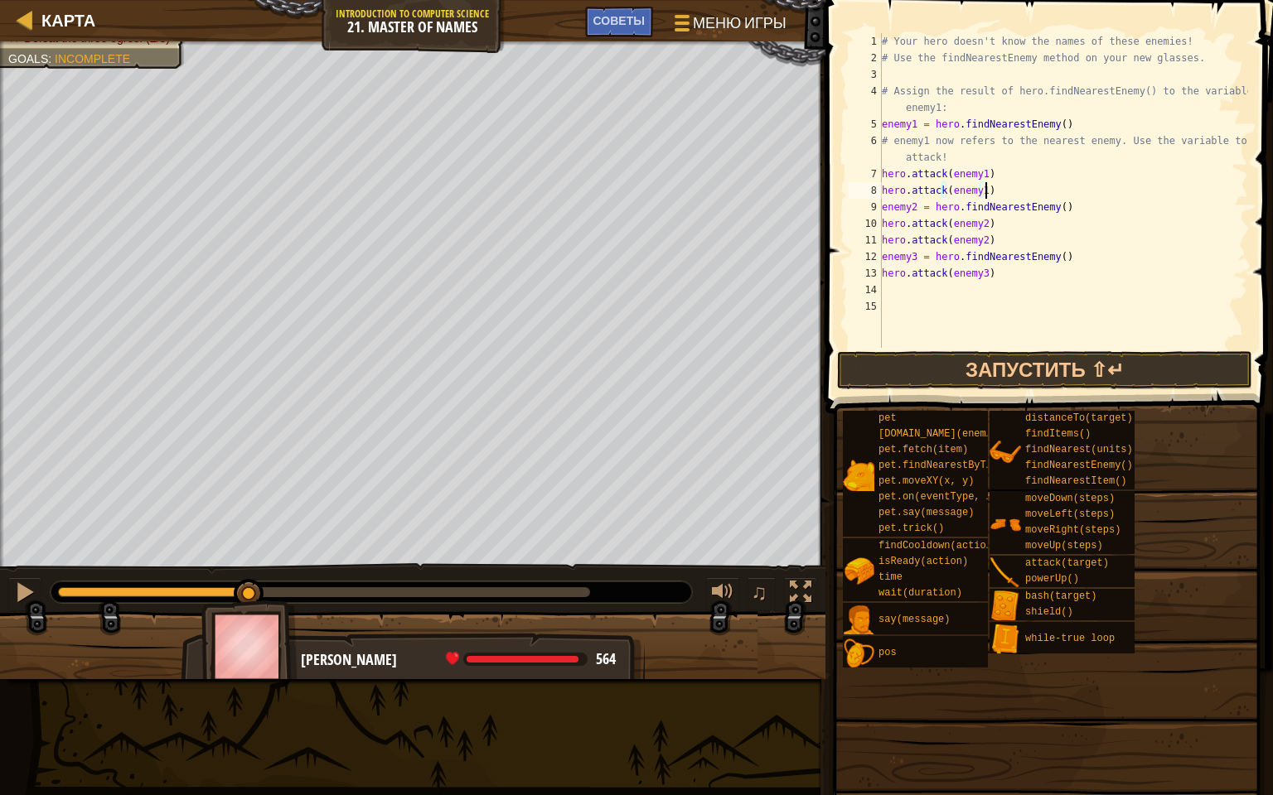
click at [1019, 167] on div "# Your hero doesn't know the names of these enemies! # Use the findNearestEnemy…" at bounding box center [1063, 207] width 370 height 348
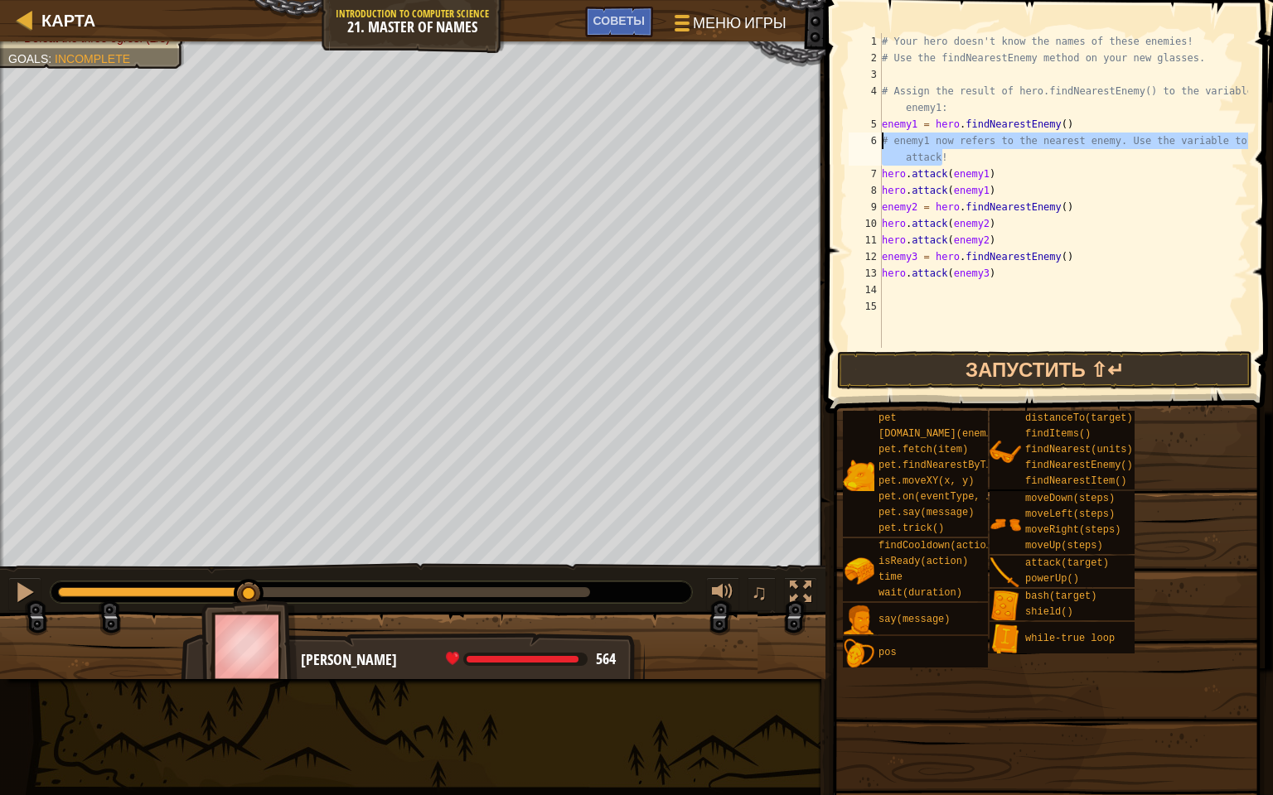
drag, startPoint x: 1018, startPoint y: 156, endPoint x: 878, endPoint y: 143, distance: 140.6
click at [878, 143] on div "hero.attack(enemy1) 1 2 3 4 5 6 7 8 9 10 11 12 13 14 15 # Your hero doesn't kno…" at bounding box center [1046, 190] width 403 height 315
type textarea "# enemy1 now refers to the nearest enemy. Use the variable to attack!"
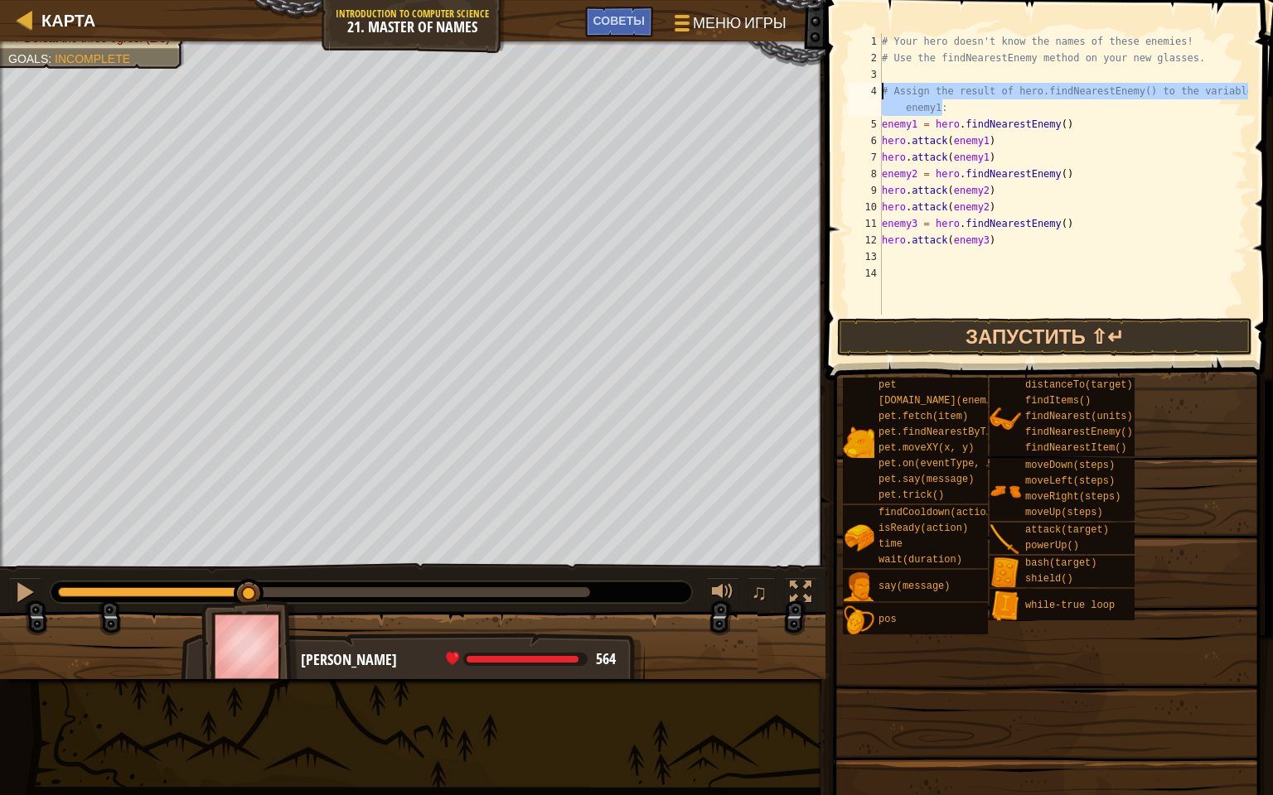
drag, startPoint x: 934, startPoint y: 110, endPoint x: 877, endPoint y: 86, distance: 61.3
click at [877, 86] on div "enemy1 = hero.findNearestEnemy() 1 2 3 4 5 6 7 8 9 10 11 12 13 14 # Your hero d…" at bounding box center [1046, 174] width 403 height 282
type textarea "# Assign the result of hero.findNearestEnemy() to the variable enemy1:"
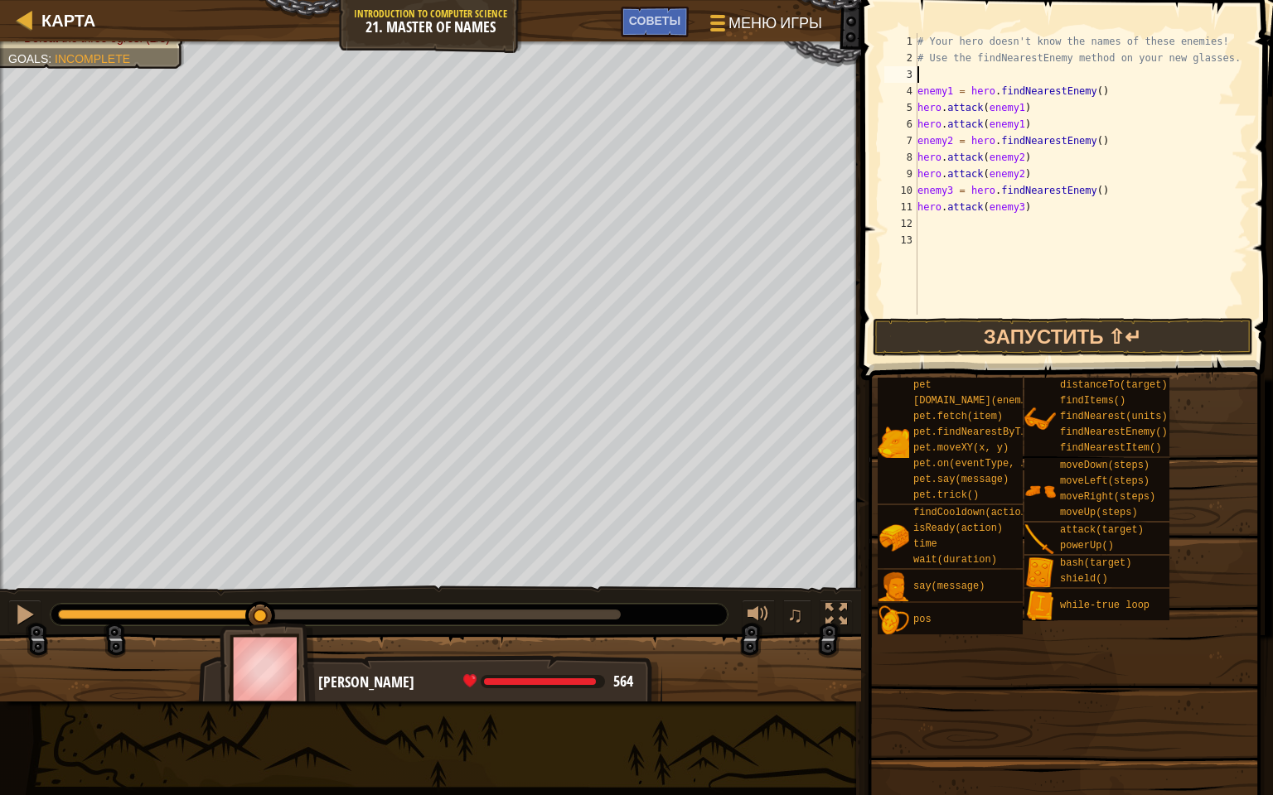
type textarea "# Use the findNearestEnemy method on your new glasses."
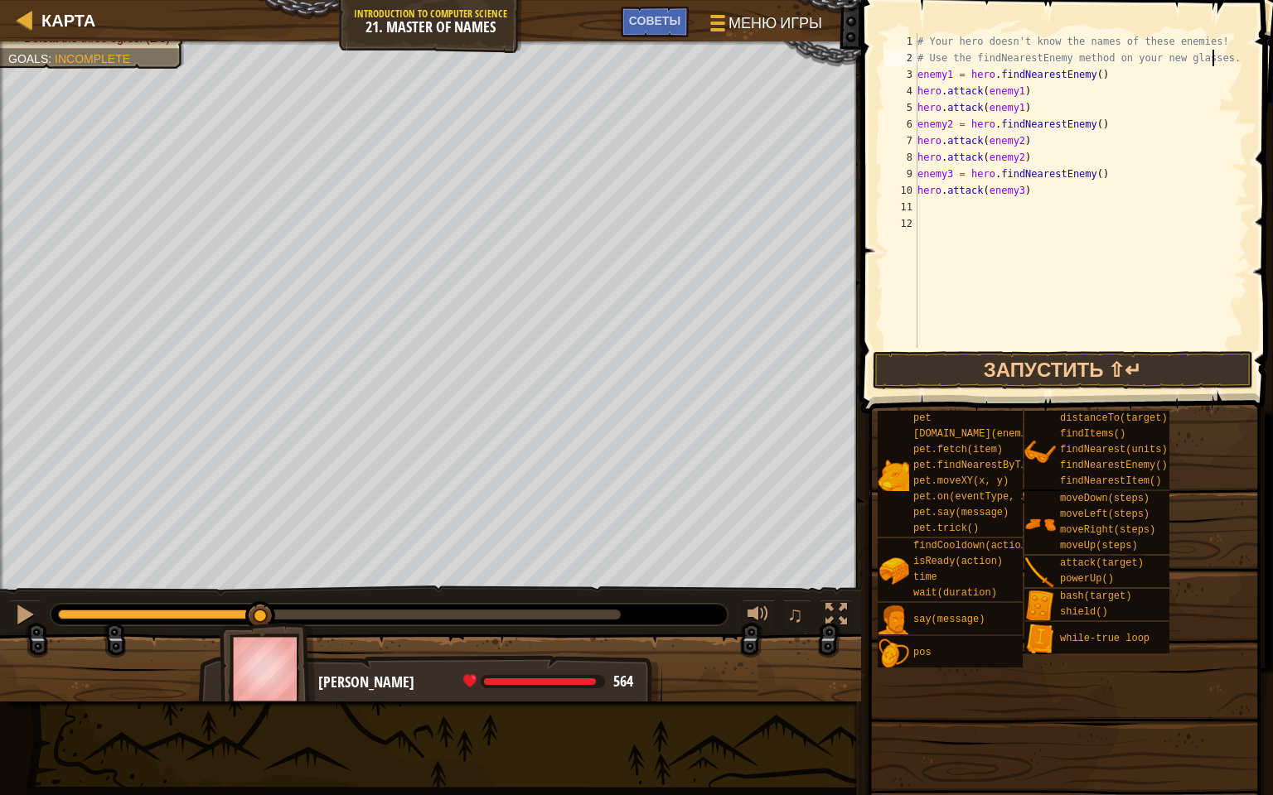
click at [924, 208] on div "# Your hero doesn't know the names of these enemies! # Use the findNearestEnemy…" at bounding box center [1081, 207] width 334 height 348
type textarea "hero"
type textarea "hero.attack(enemy3)"
click at [998, 366] on button "Запустить ⇧↵" at bounding box center [1062, 370] width 380 height 38
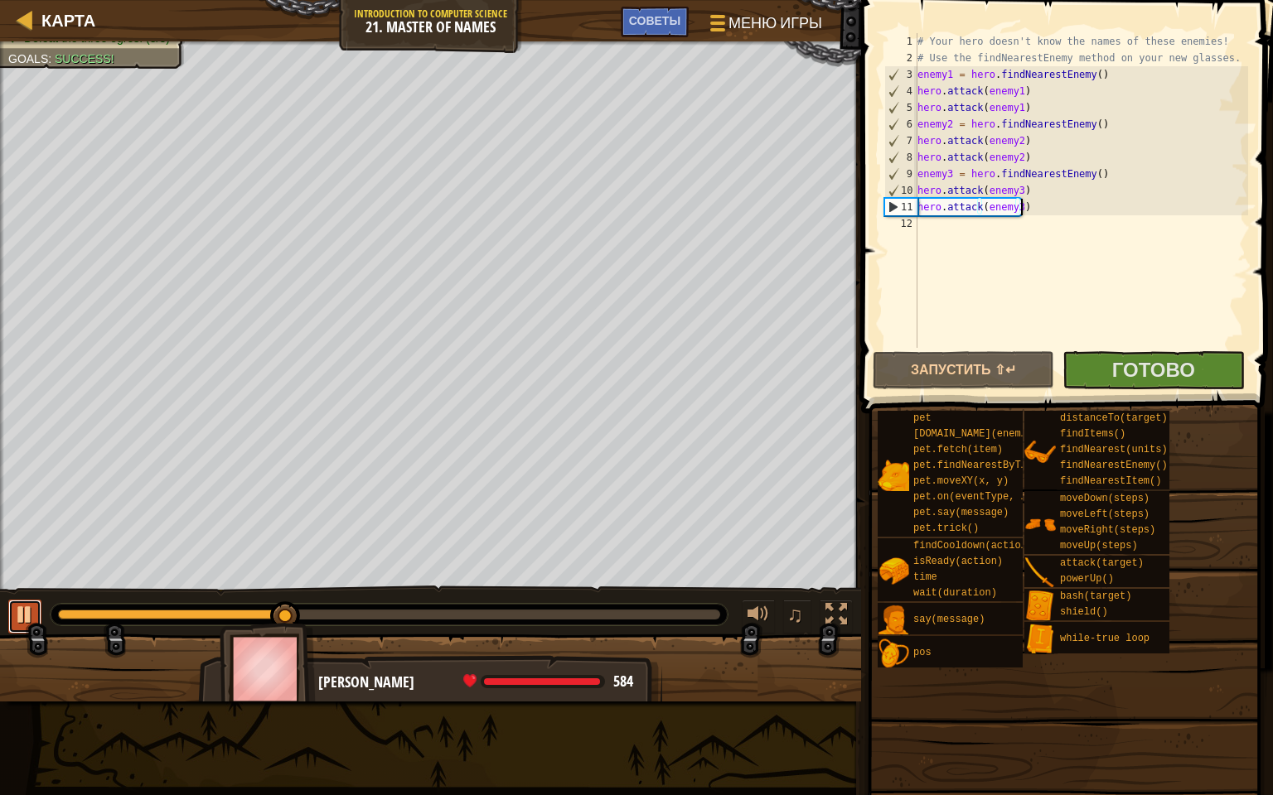
click at [16, 622] on div at bounding box center [25, 615] width 22 height 22
click at [955, 230] on div "# Your hero doesn't know the names of these enemies! # Use the findNearestEnemy…" at bounding box center [1081, 207] width 334 height 348
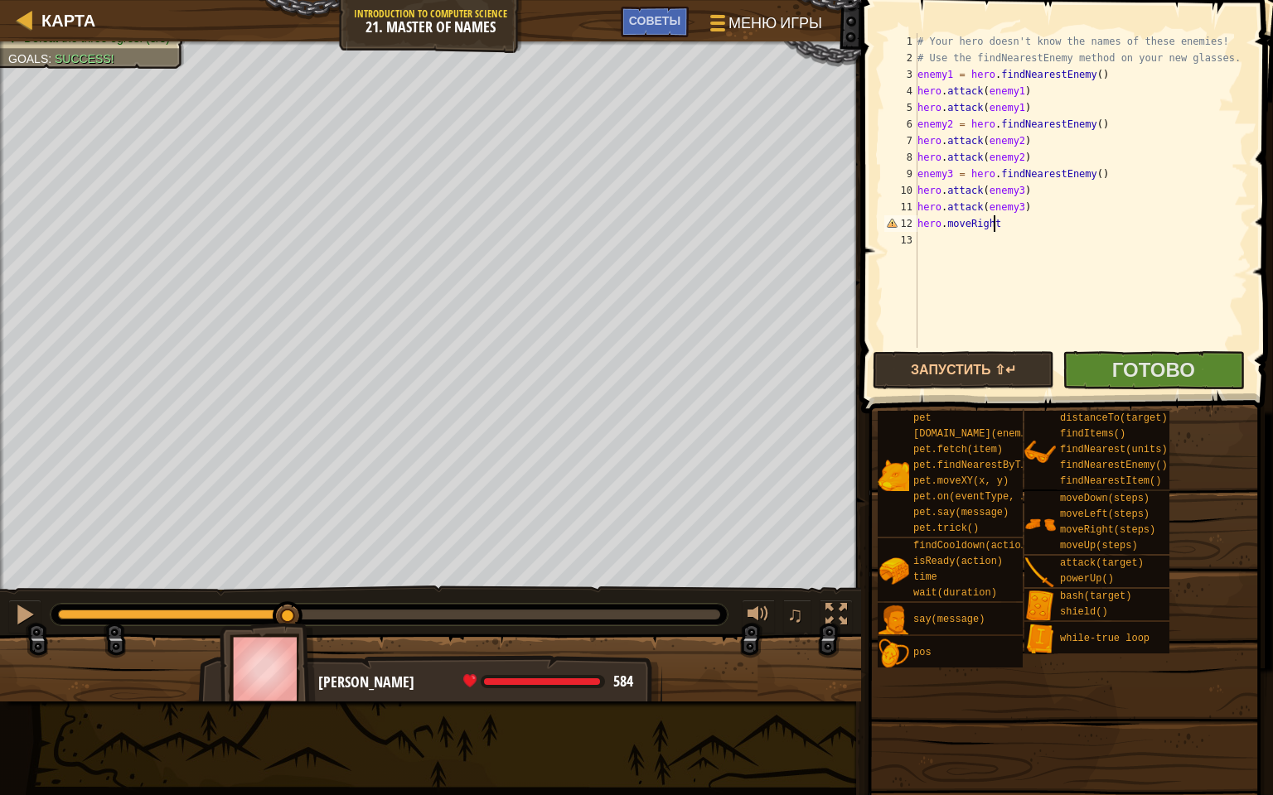
scroll to position [7, 6]
type textarea "hero.moveRight()"
click at [1157, 362] on span "Готово" at bounding box center [1153, 369] width 83 height 27
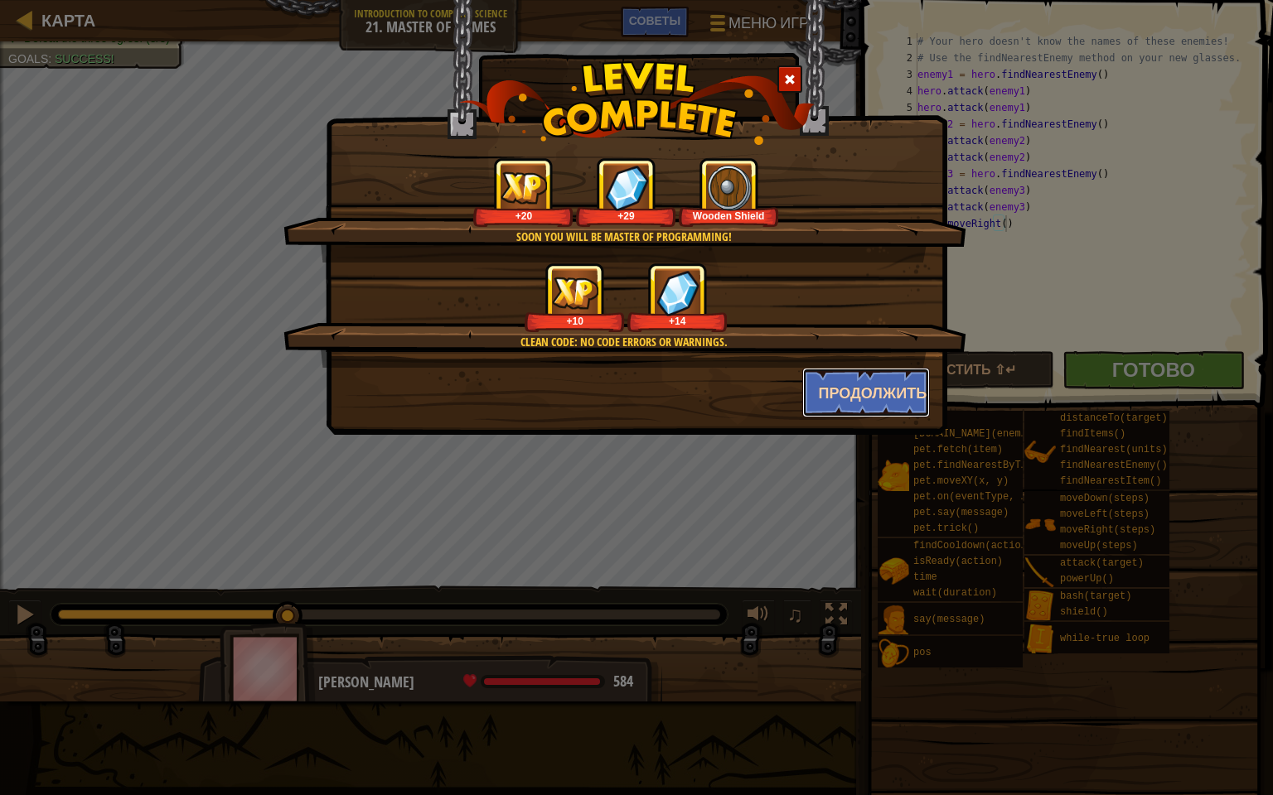
click at [892, 392] on button "Продолжить" at bounding box center [866, 393] width 128 height 50
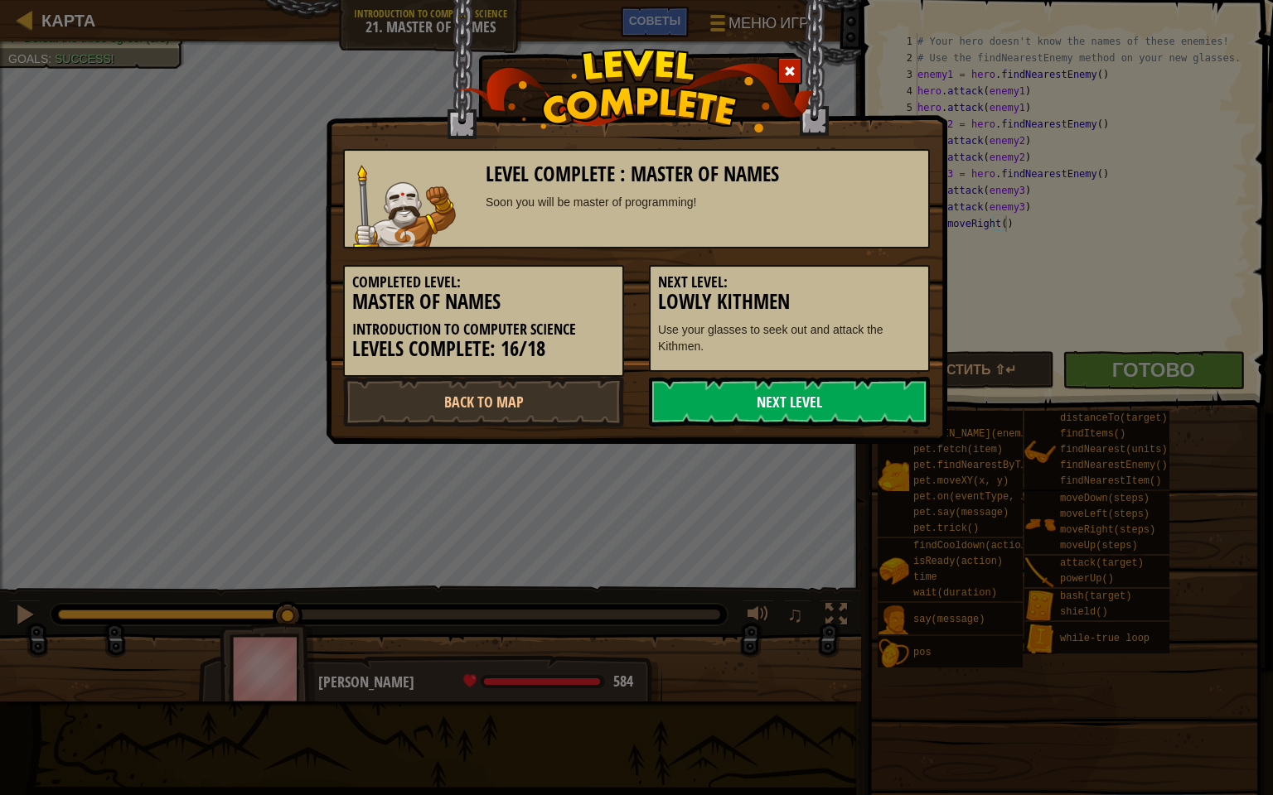
click at [718, 411] on link "Next Level" at bounding box center [789, 402] width 281 height 50
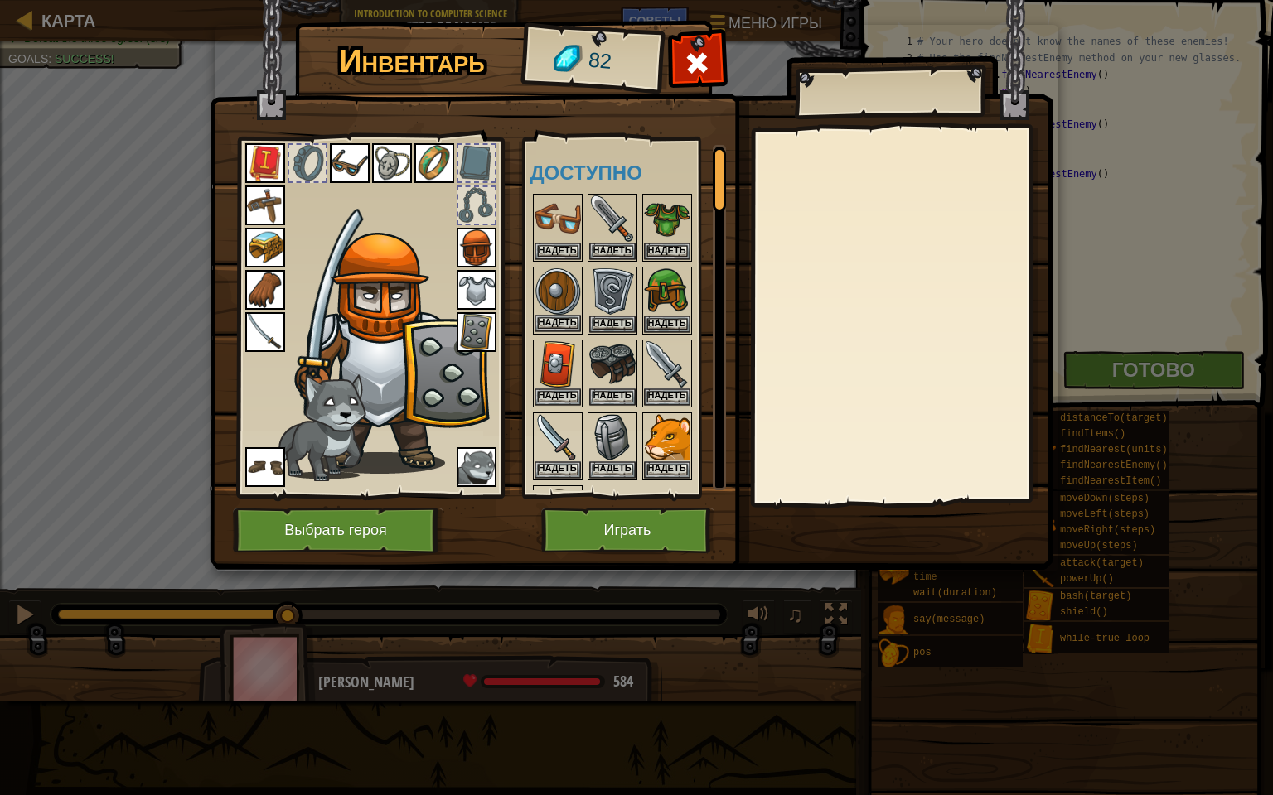
click at [571, 295] on img at bounding box center [557, 291] width 46 height 46
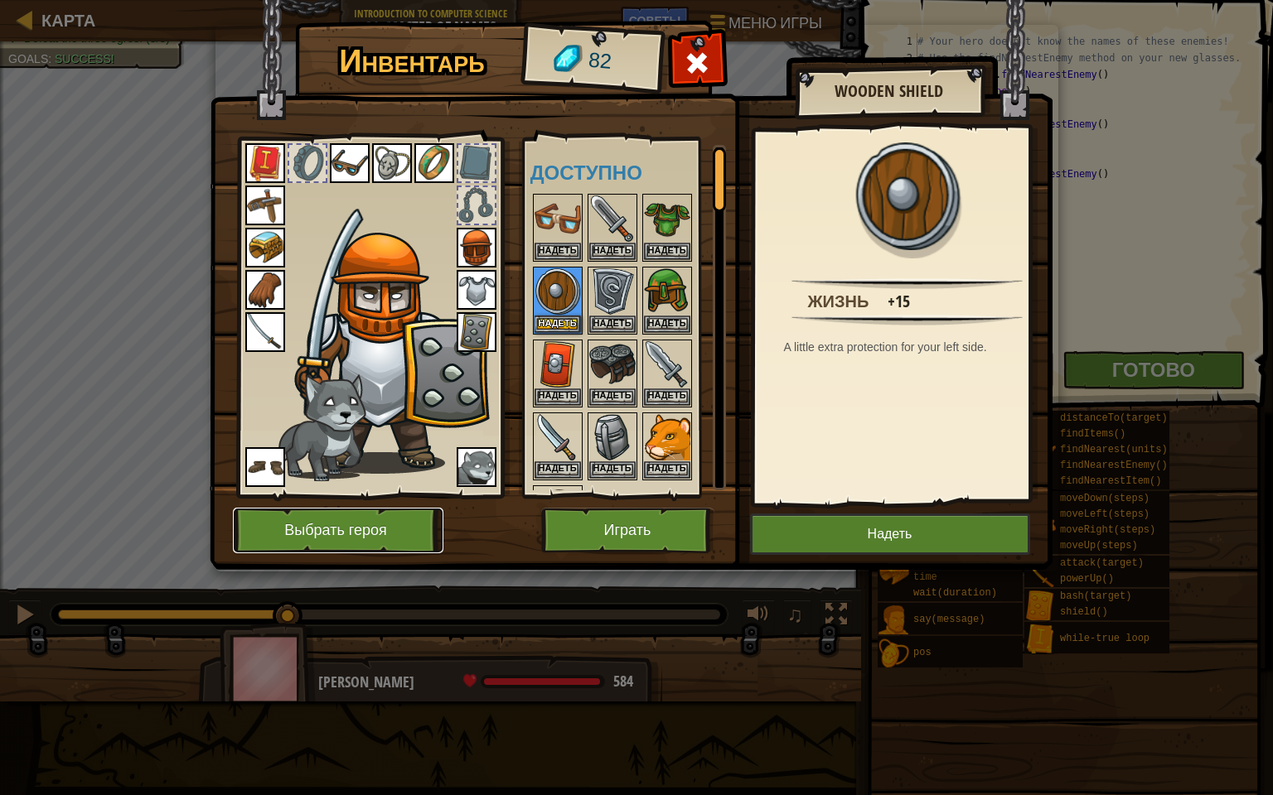
click at [330, 529] on button "Выбрать героя" at bounding box center [338, 531] width 210 height 46
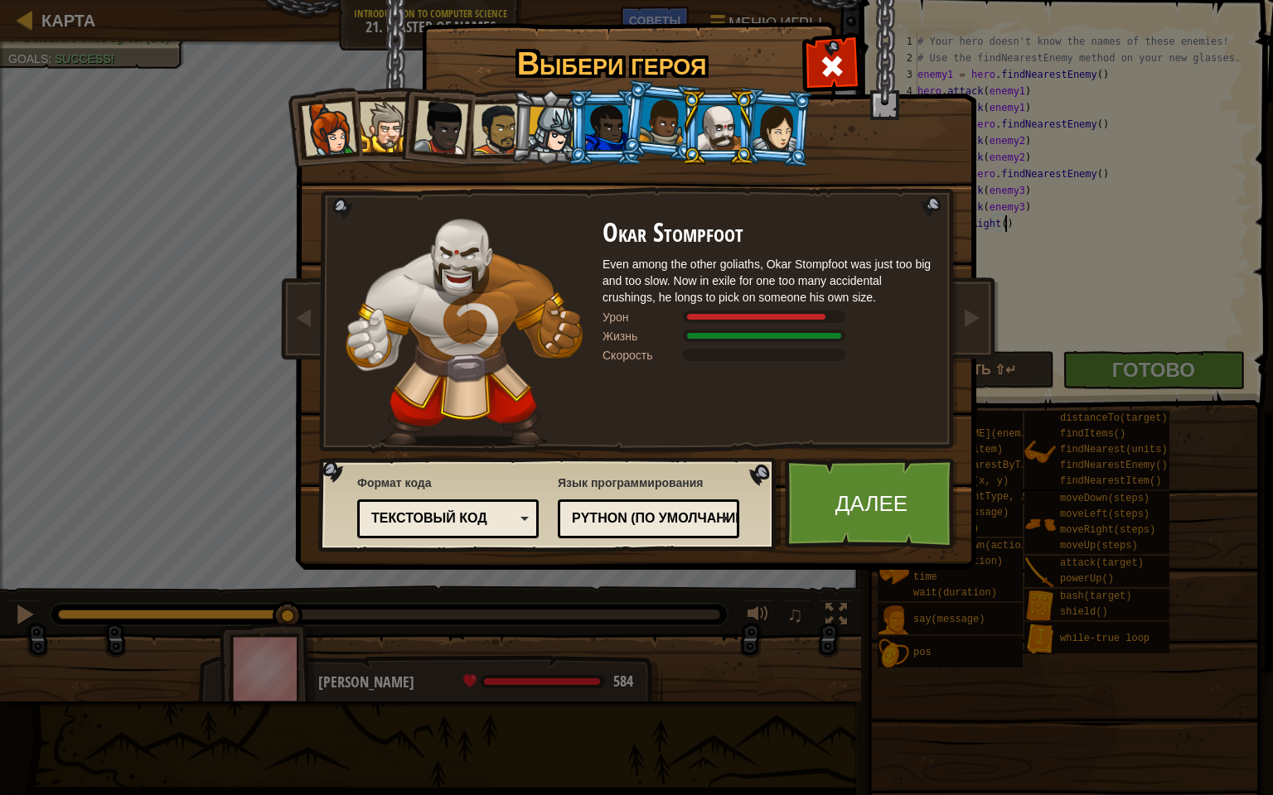
click at [486, 117] on div at bounding box center [497, 129] width 51 height 51
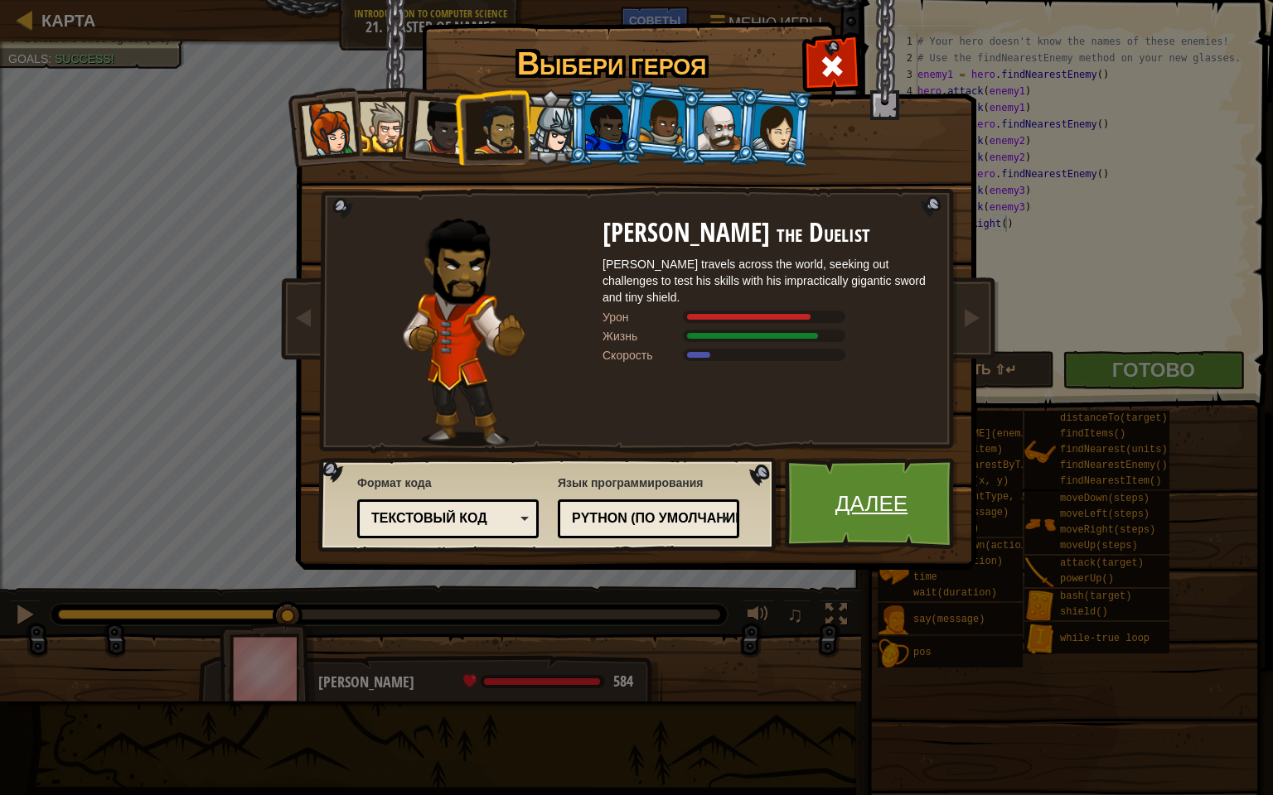
click at [879, 495] on link "Далее" at bounding box center [871, 503] width 173 height 91
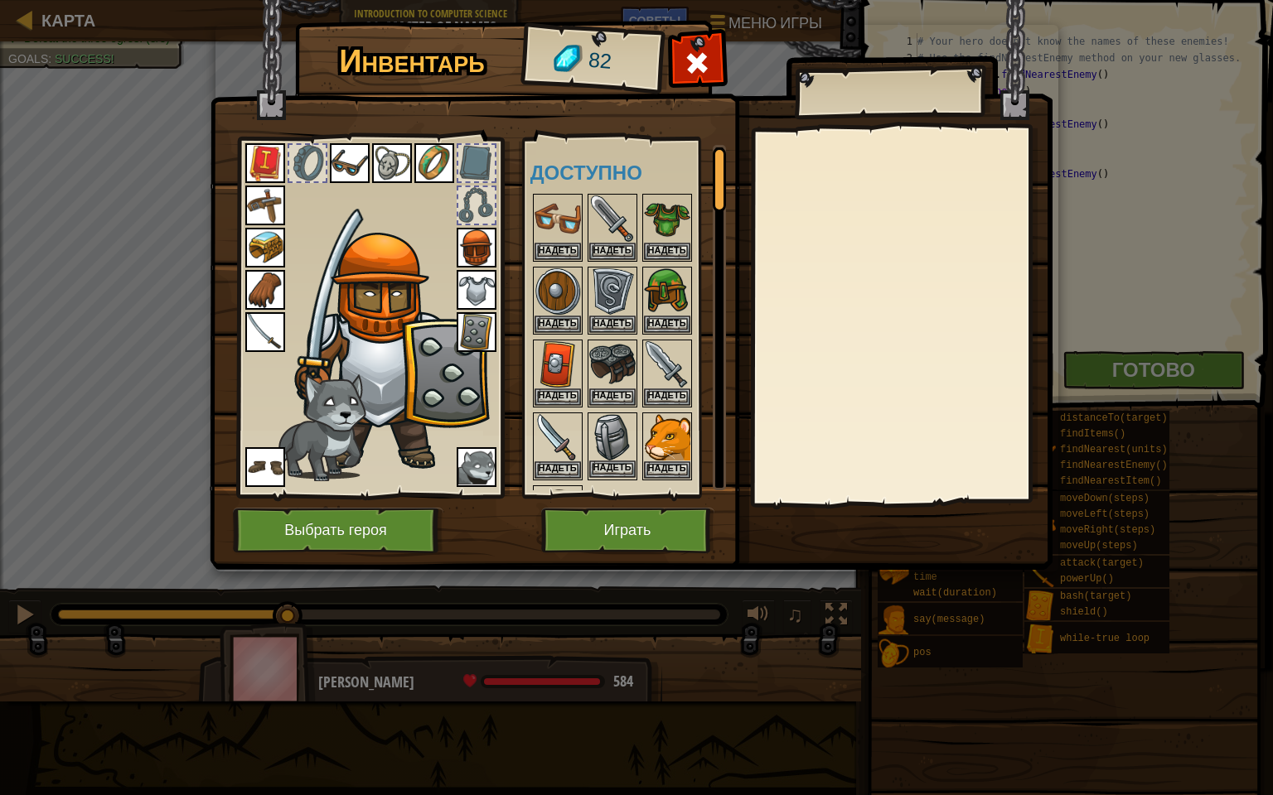
click at [606, 455] on img at bounding box center [612, 437] width 46 height 46
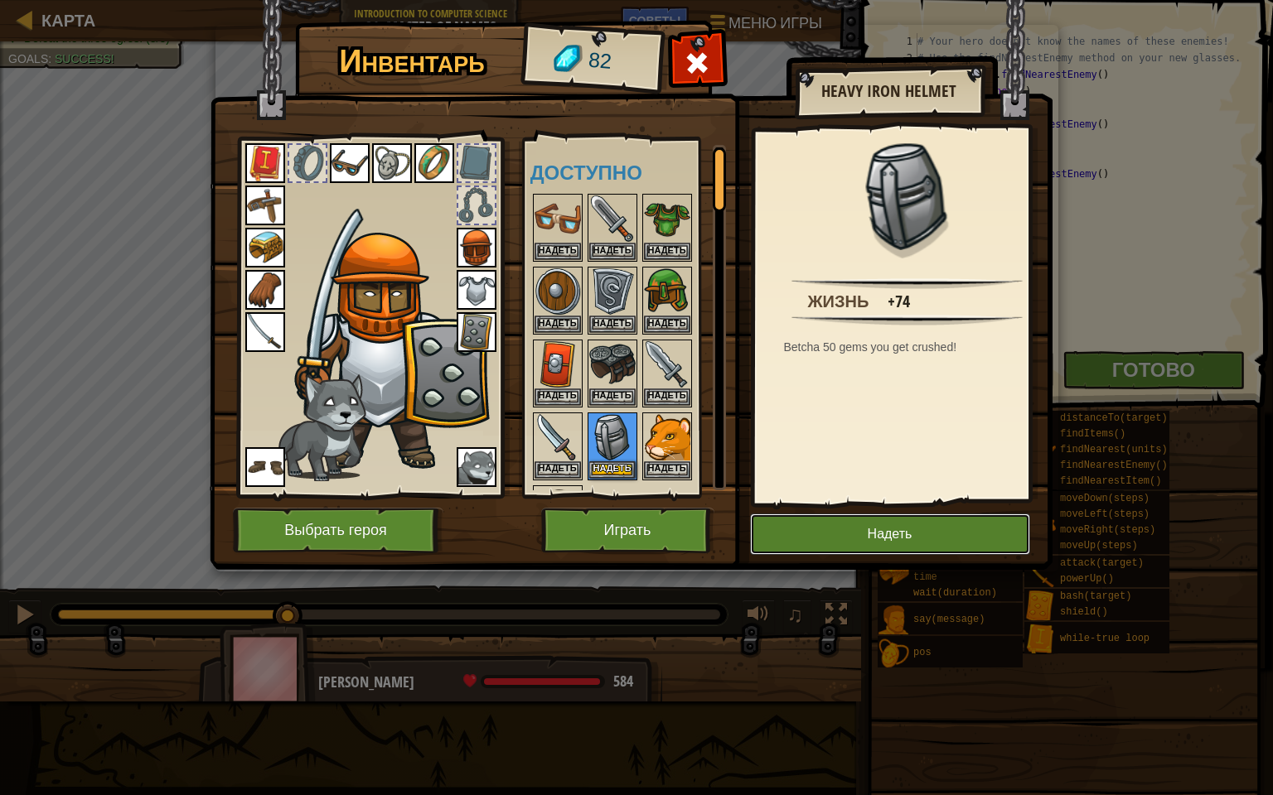
click at [873, 549] on button "Надеть" at bounding box center [890, 534] width 280 height 41
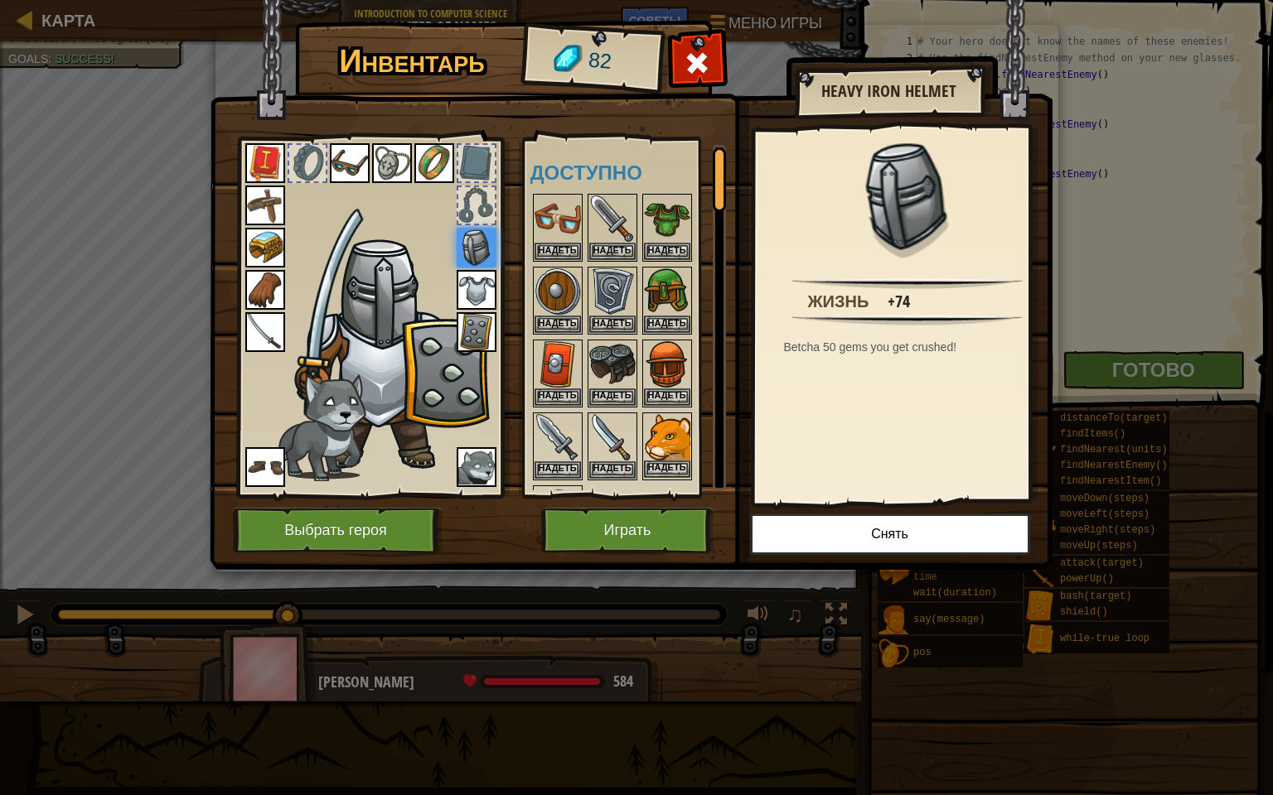
click at [659, 452] on img at bounding box center [667, 437] width 46 height 46
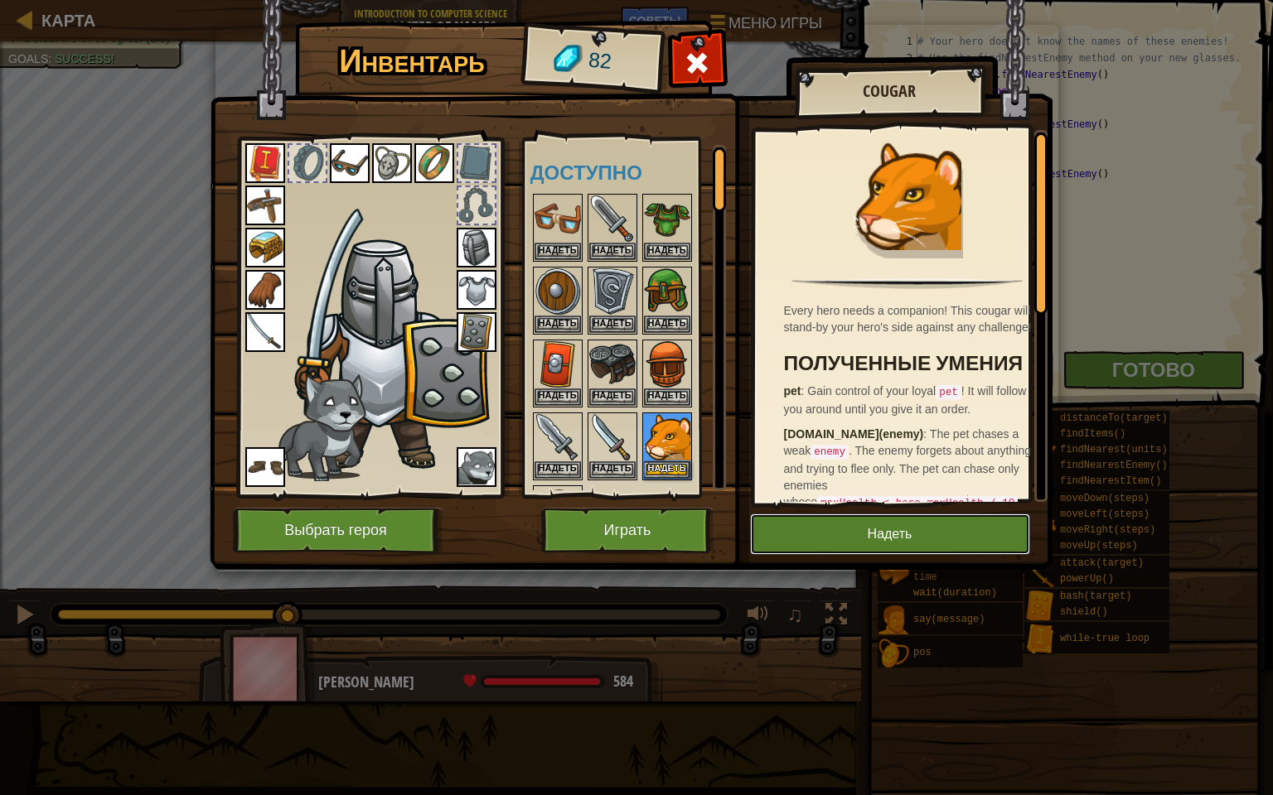
click at [899, 545] on button "Надеть" at bounding box center [890, 534] width 280 height 41
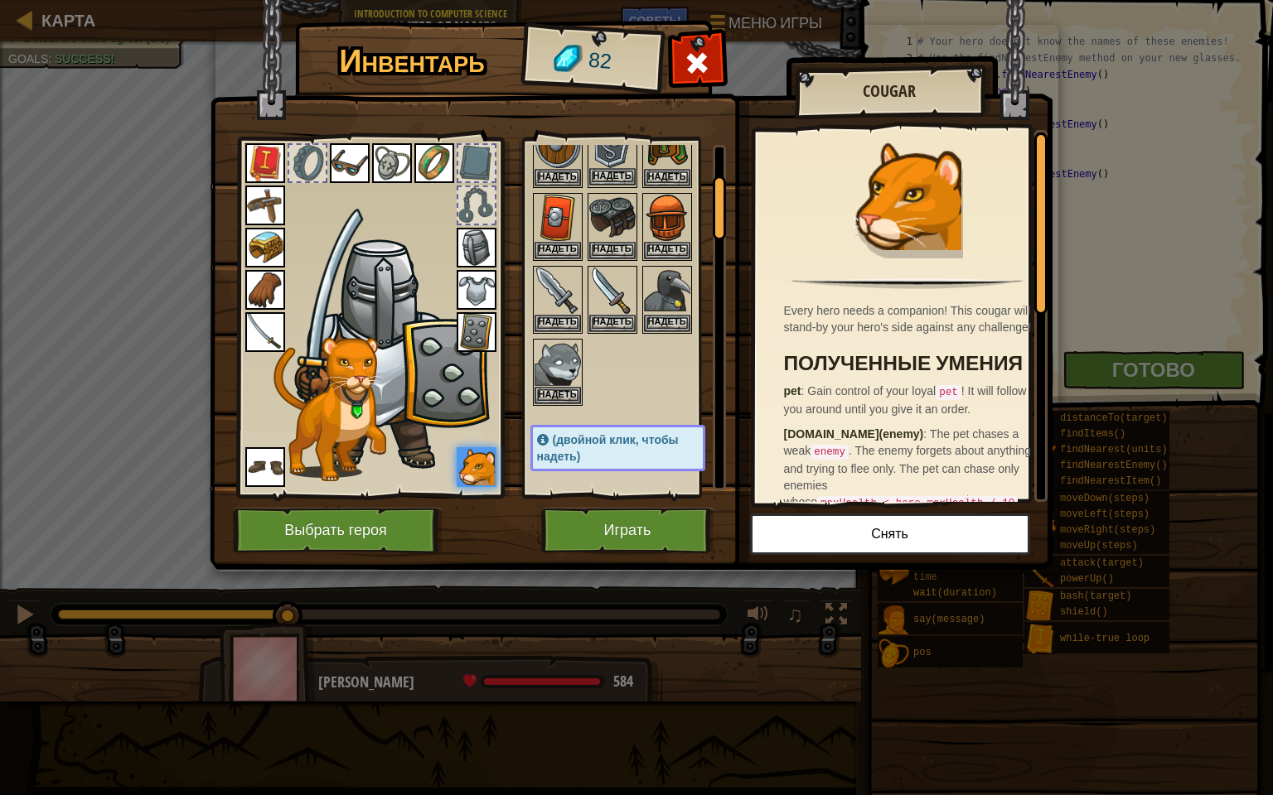
scroll to position [166, 0]
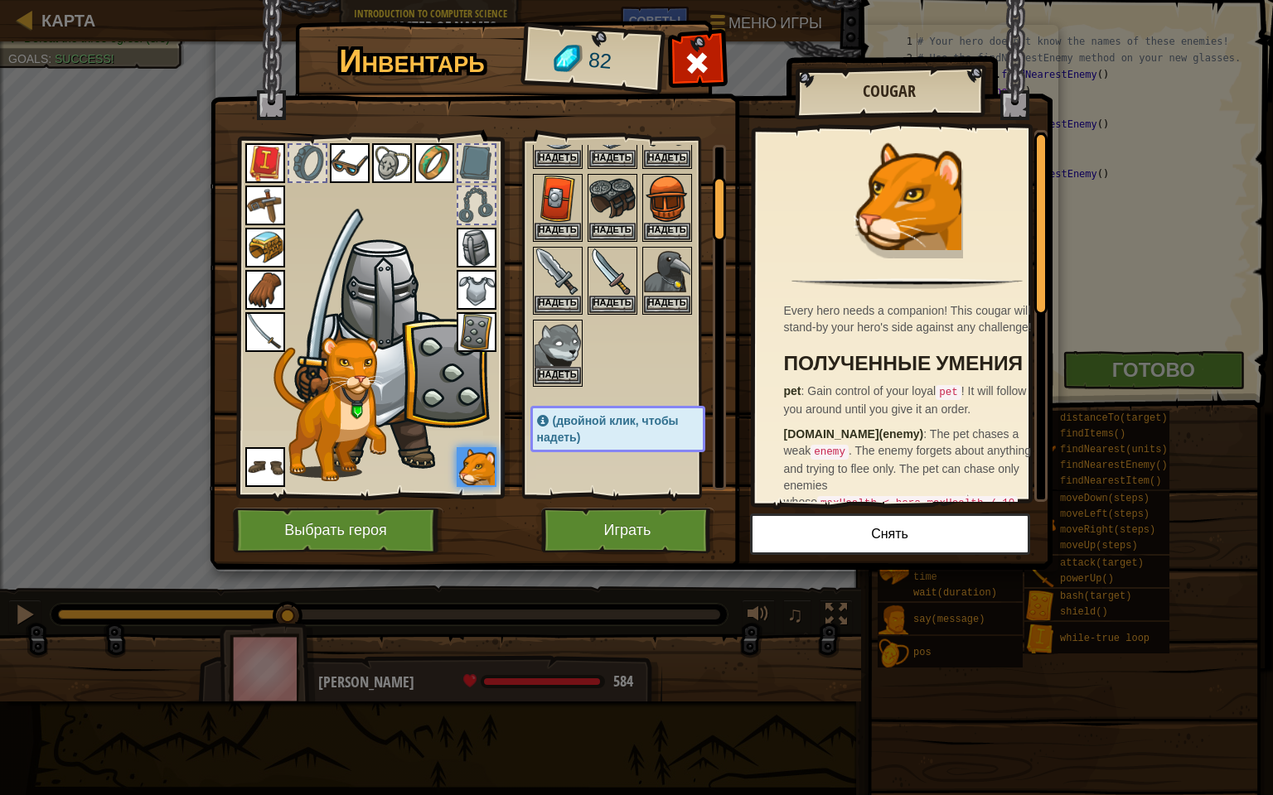
click at [568, 358] on img at bounding box center [557, 344] width 46 height 46
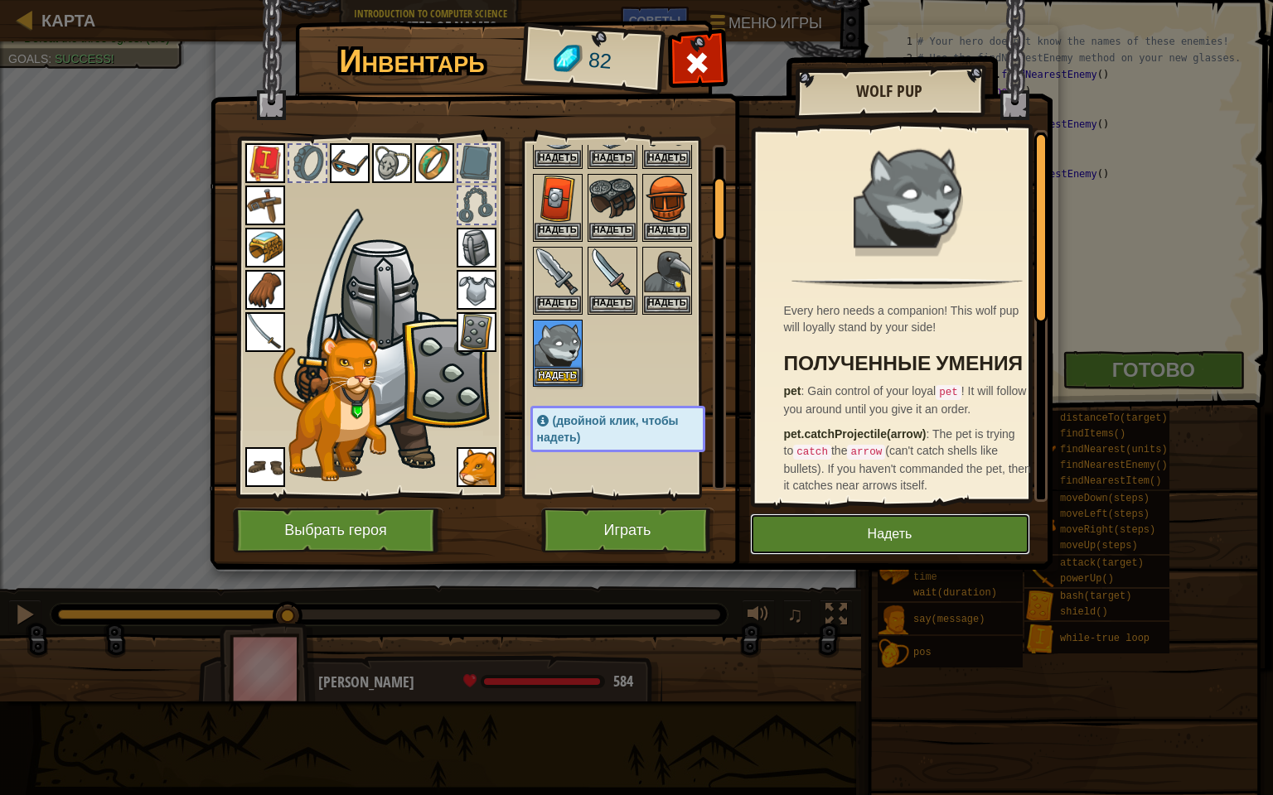
click at [782, 529] on button "Надеть" at bounding box center [890, 534] width 280 height 41
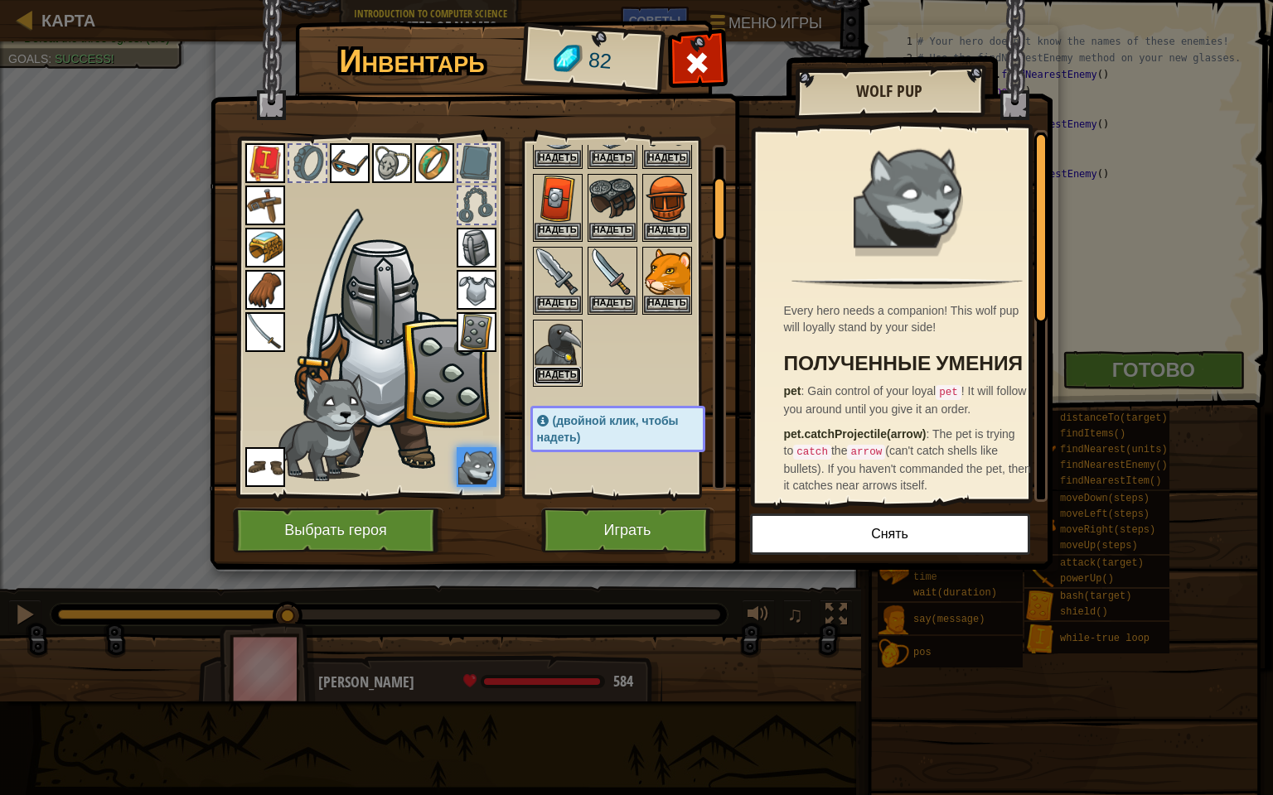
click at [565, 378] on button "Надеть" at bounding box center [557, 375] width 46 height 17
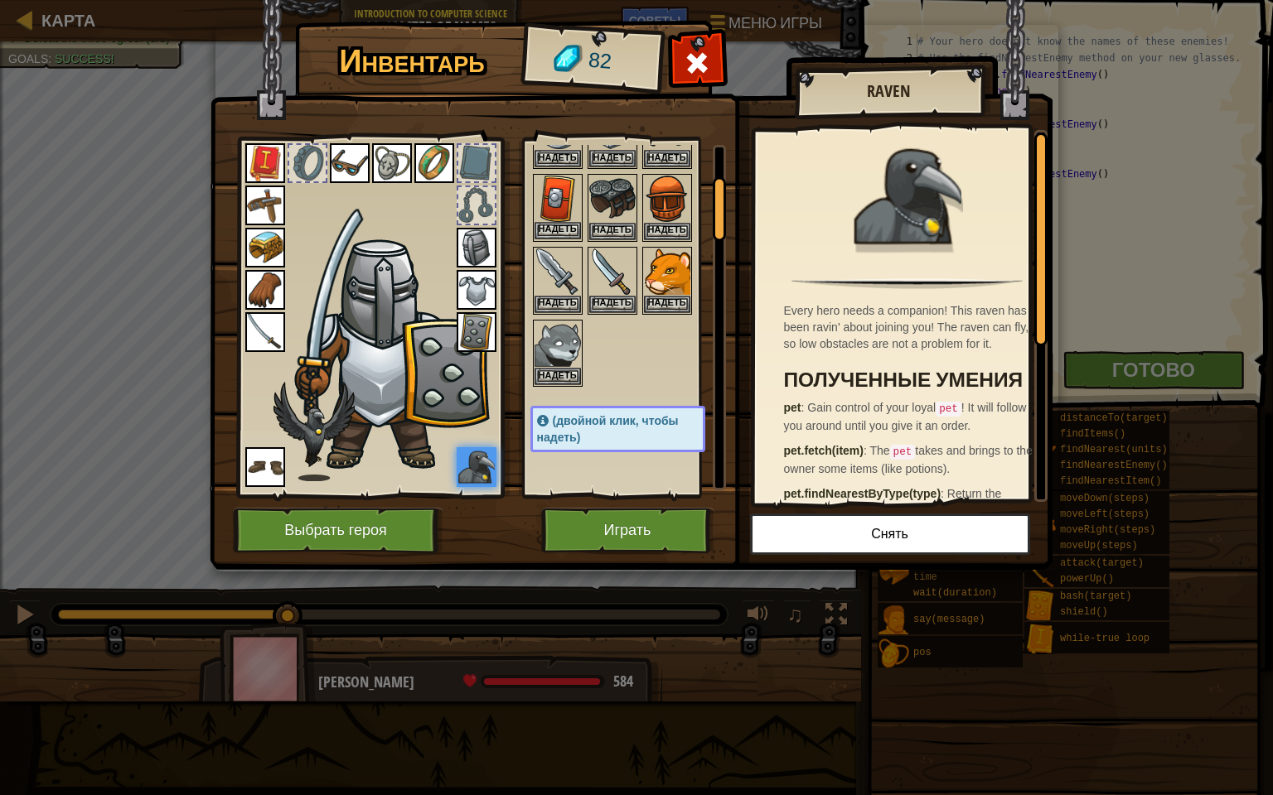
click at [580, 202] on div "Надеть" at bounding box center [558, 208] width 50 height 68
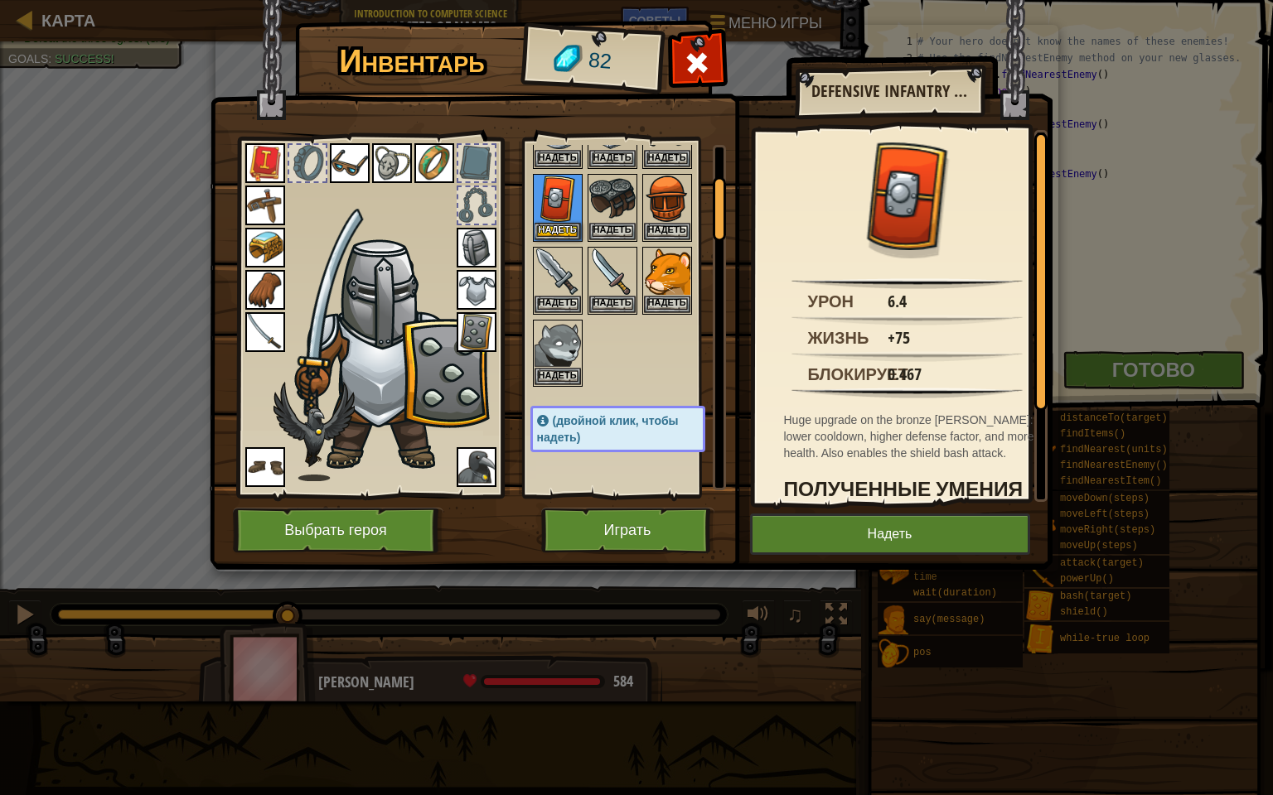
click at [484, 328] on img at bounding box center [477, 332] width 40 height 40
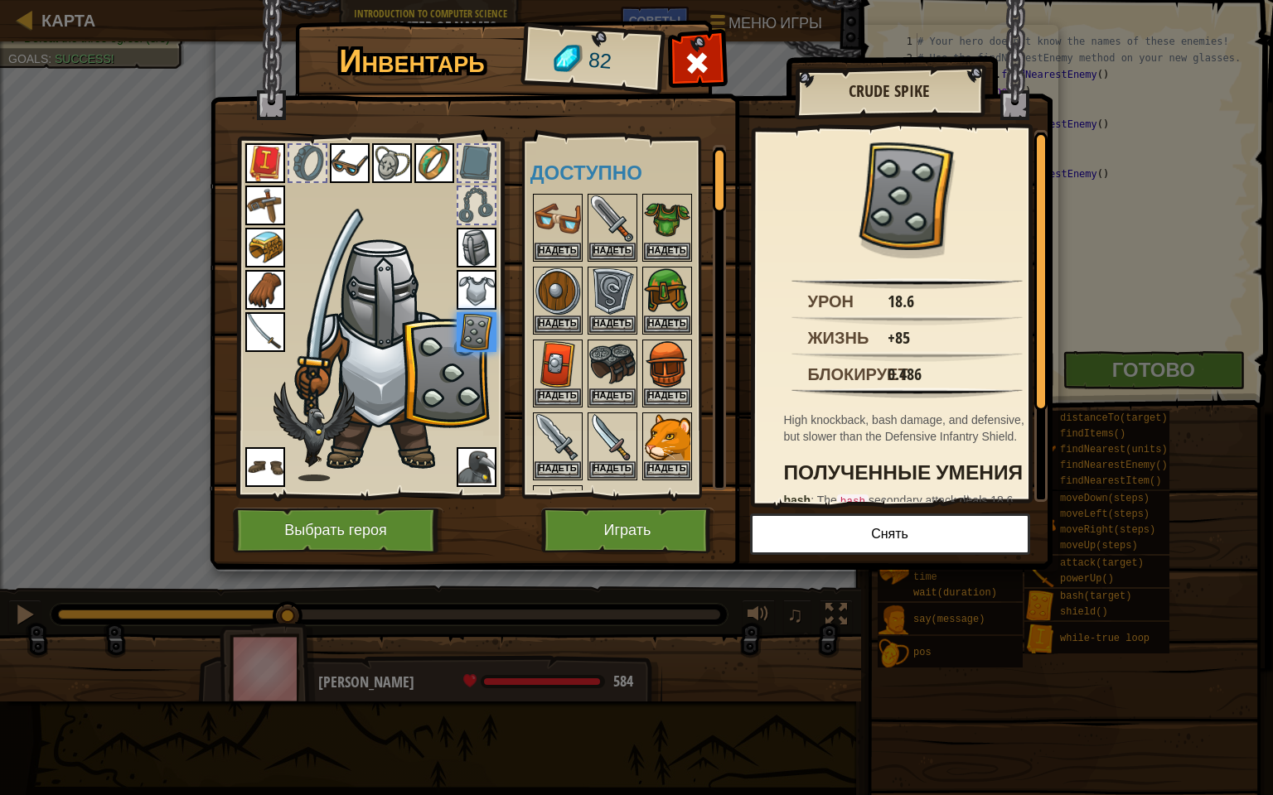
scroll to position [414, 0]
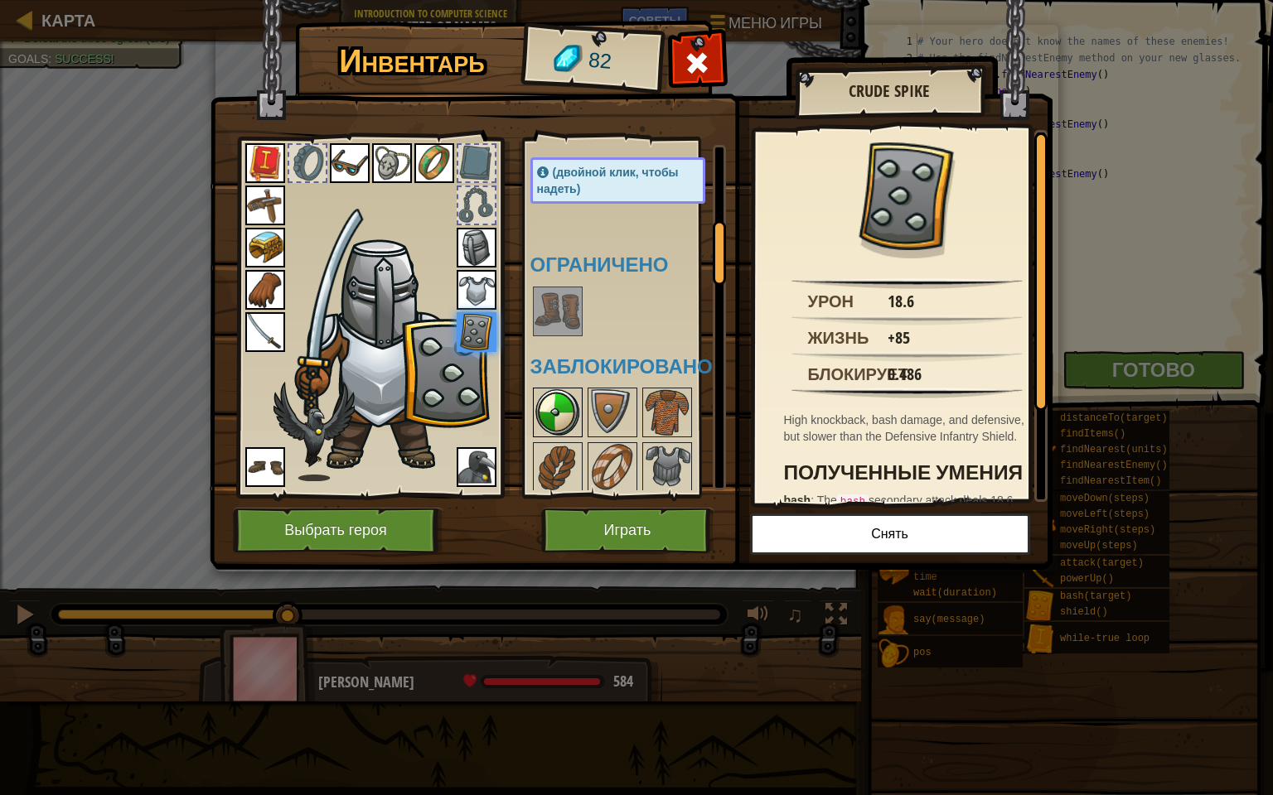
click at [552, 413] on img at bounding box center [557, 412] width 46 height 46
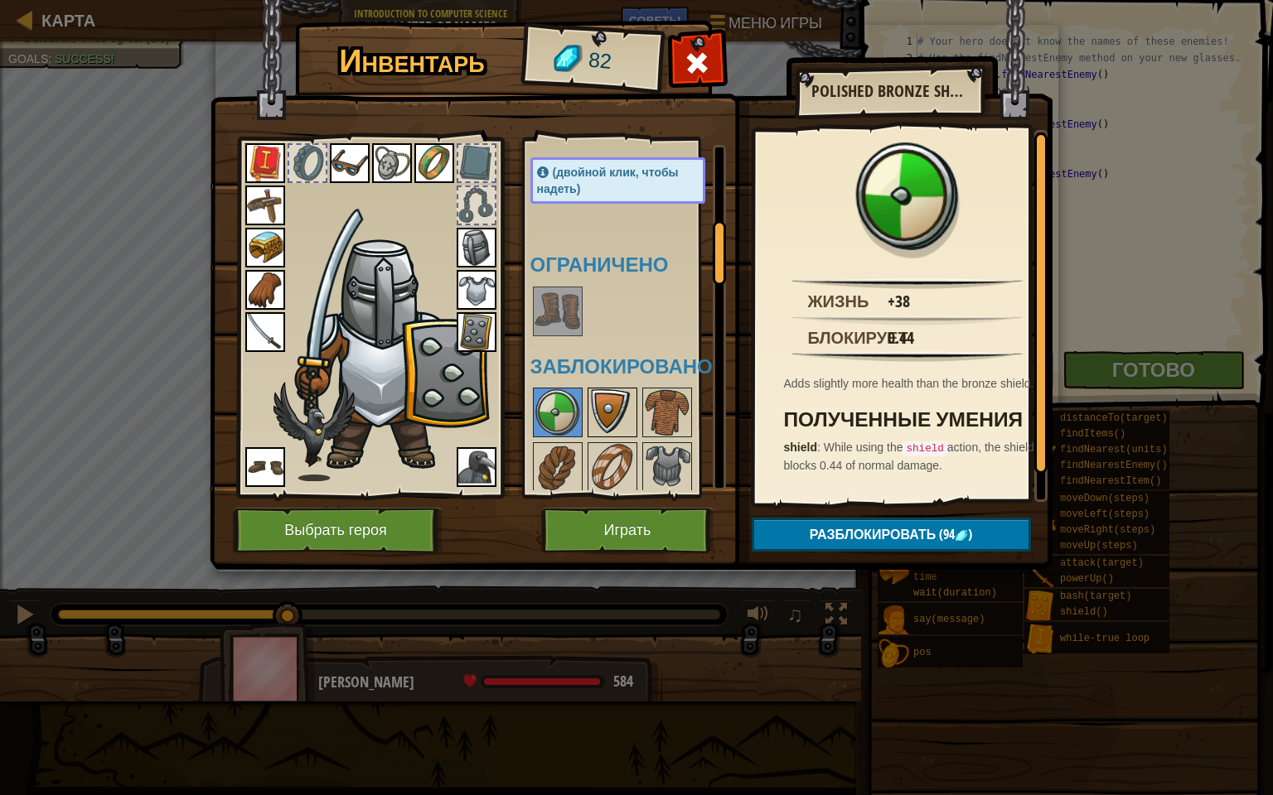
click at [609, 389] on img at bounding box center [612, 412] width 46 height 46
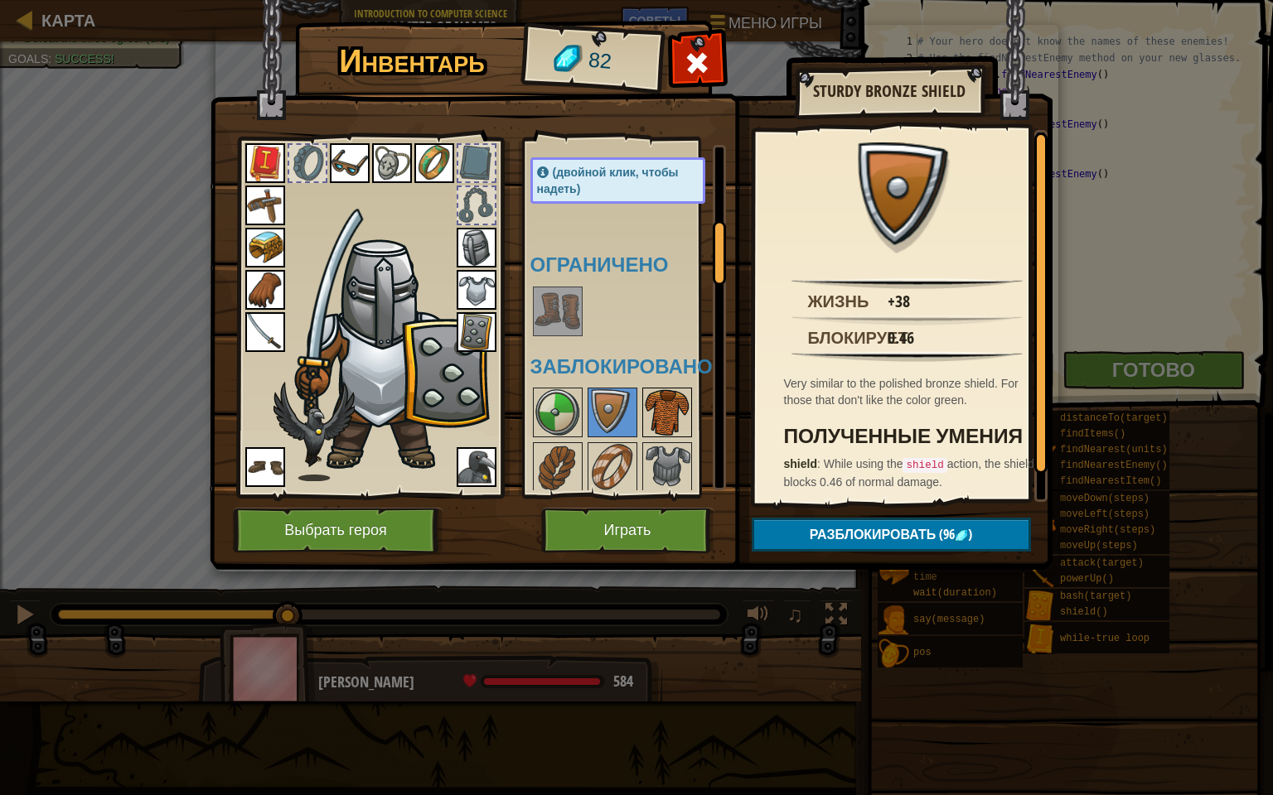
click at [646, 394] on img at bounding box center [667, 412] width 46 height 46
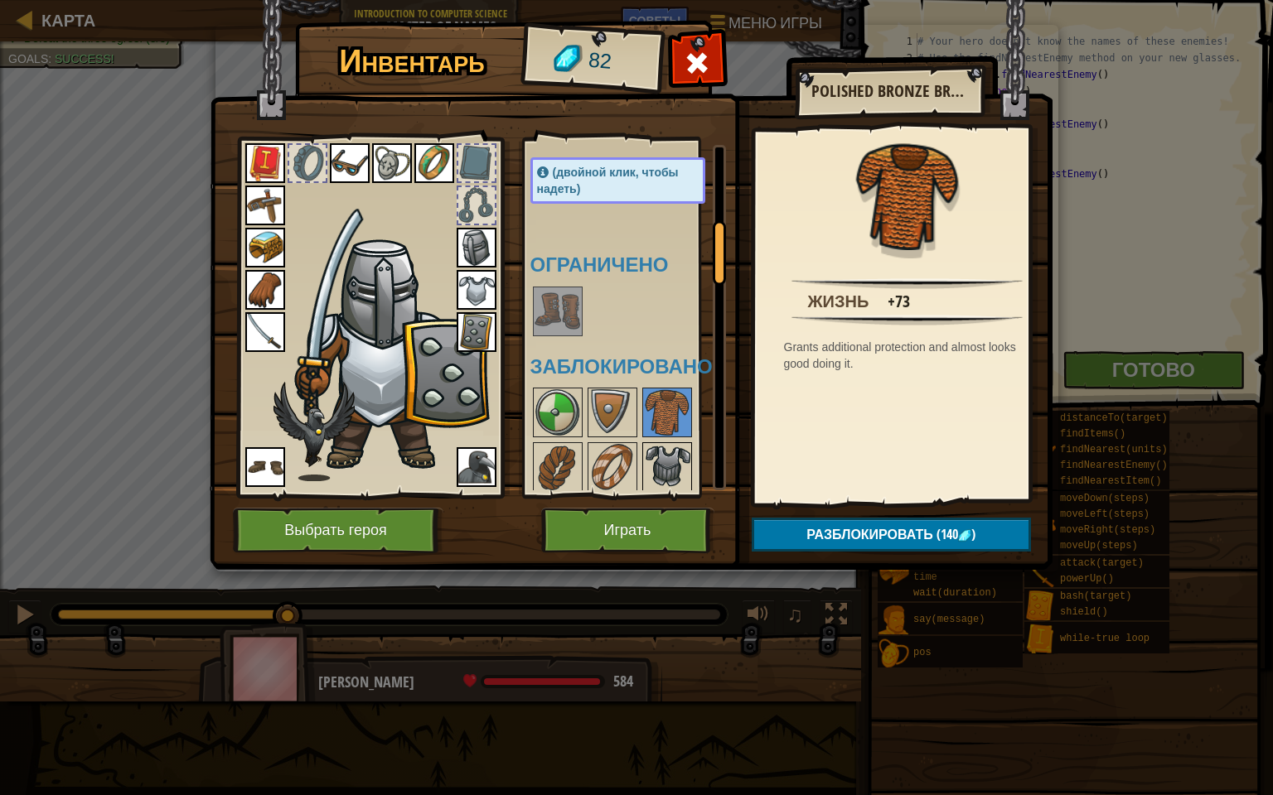
click at [648, 449] on img at bounding box center [667, 467] width 46 height 46
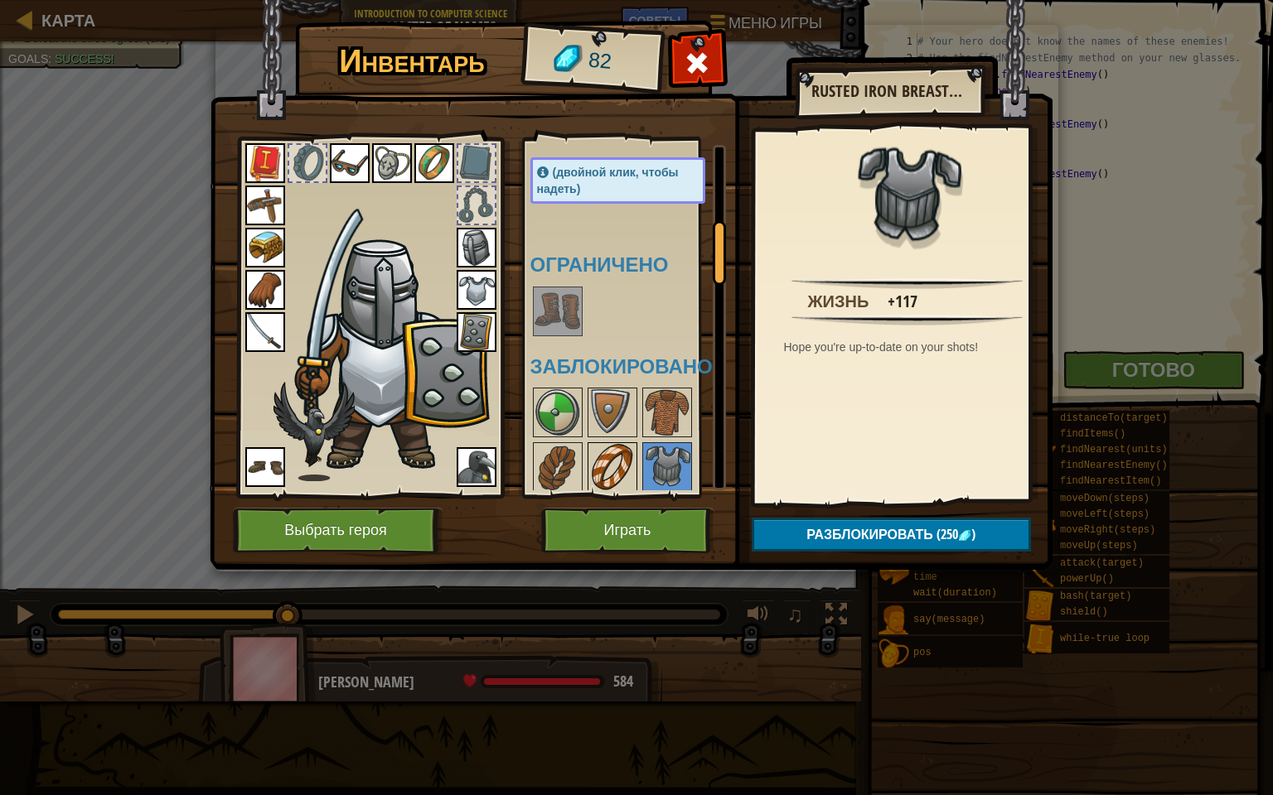
click at [603, 455] on img at bounding box center [612, 467] width 46 height 46
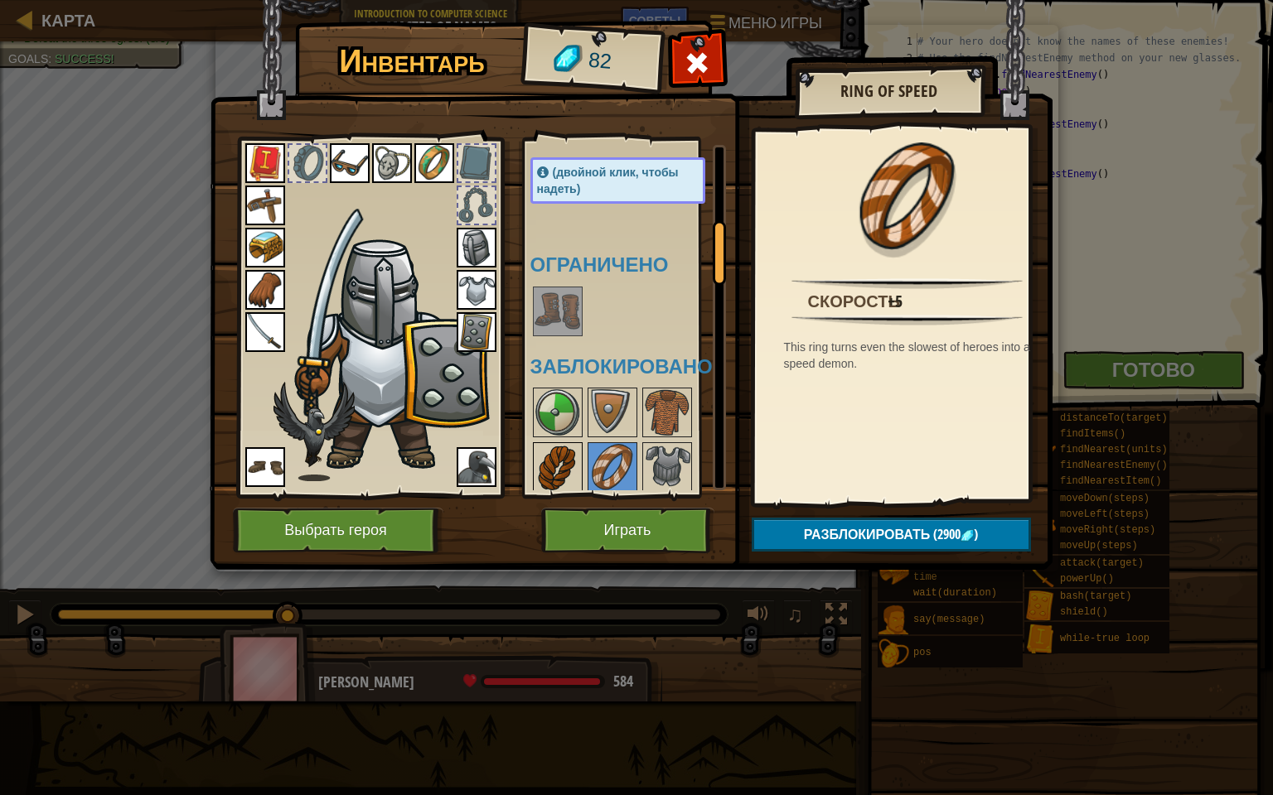
click at [565, 457] on img at bounding box center [557, 467] width 46 height 46
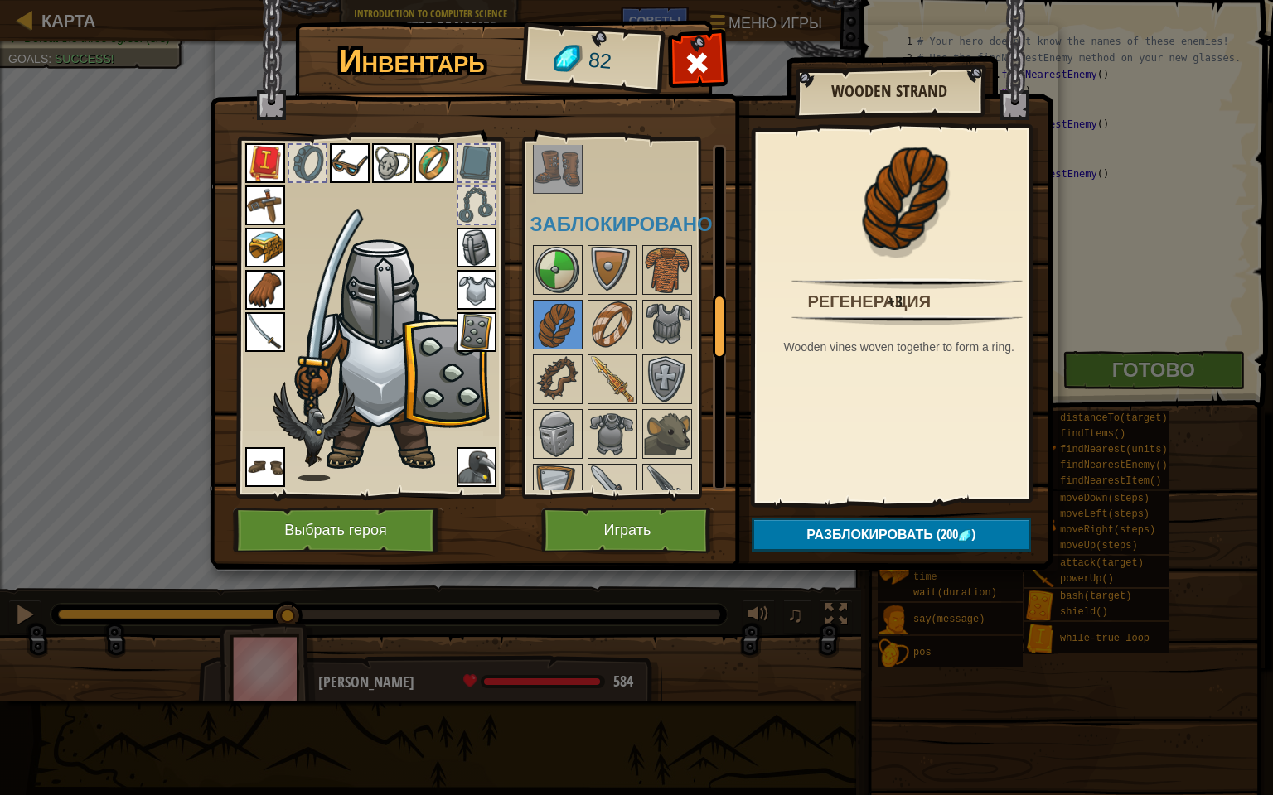
scroll to position [829, 0]
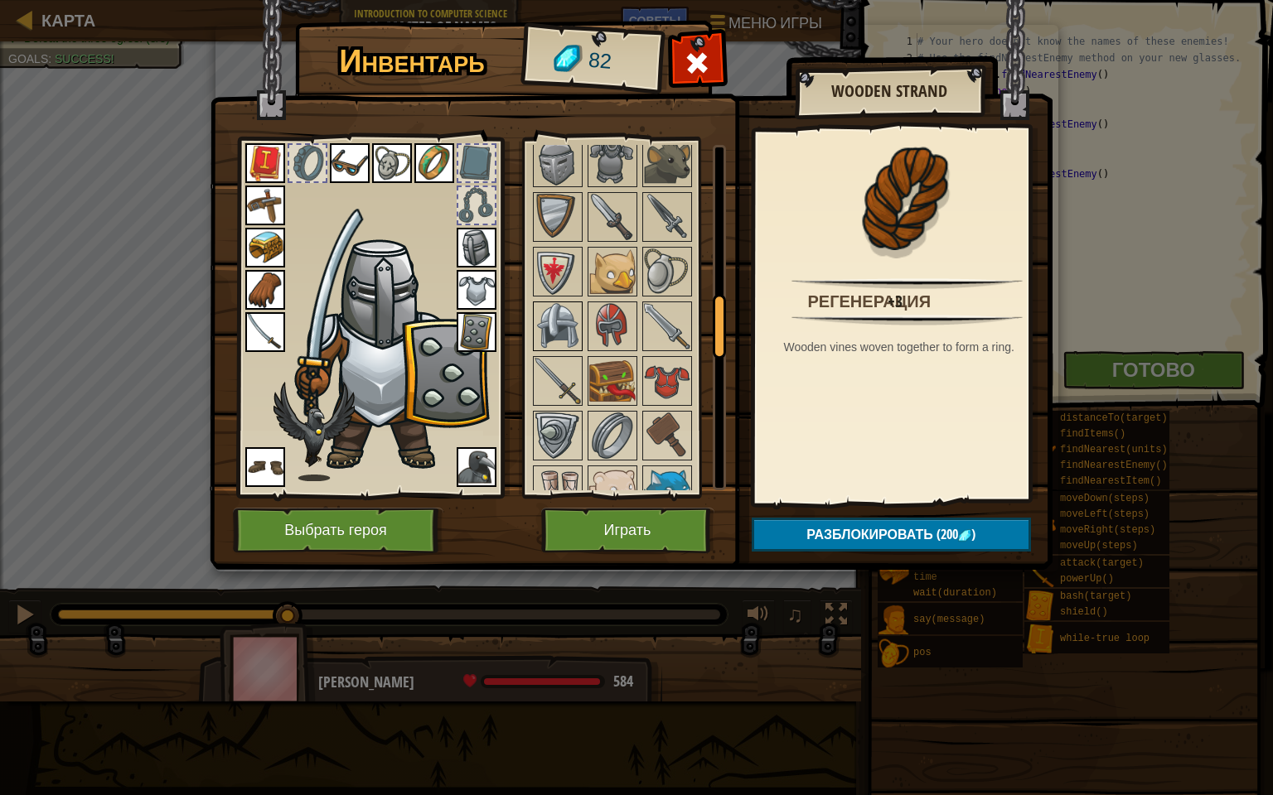
click at [563, 317] on img at bounding box center [557, 326] width 46 height 46
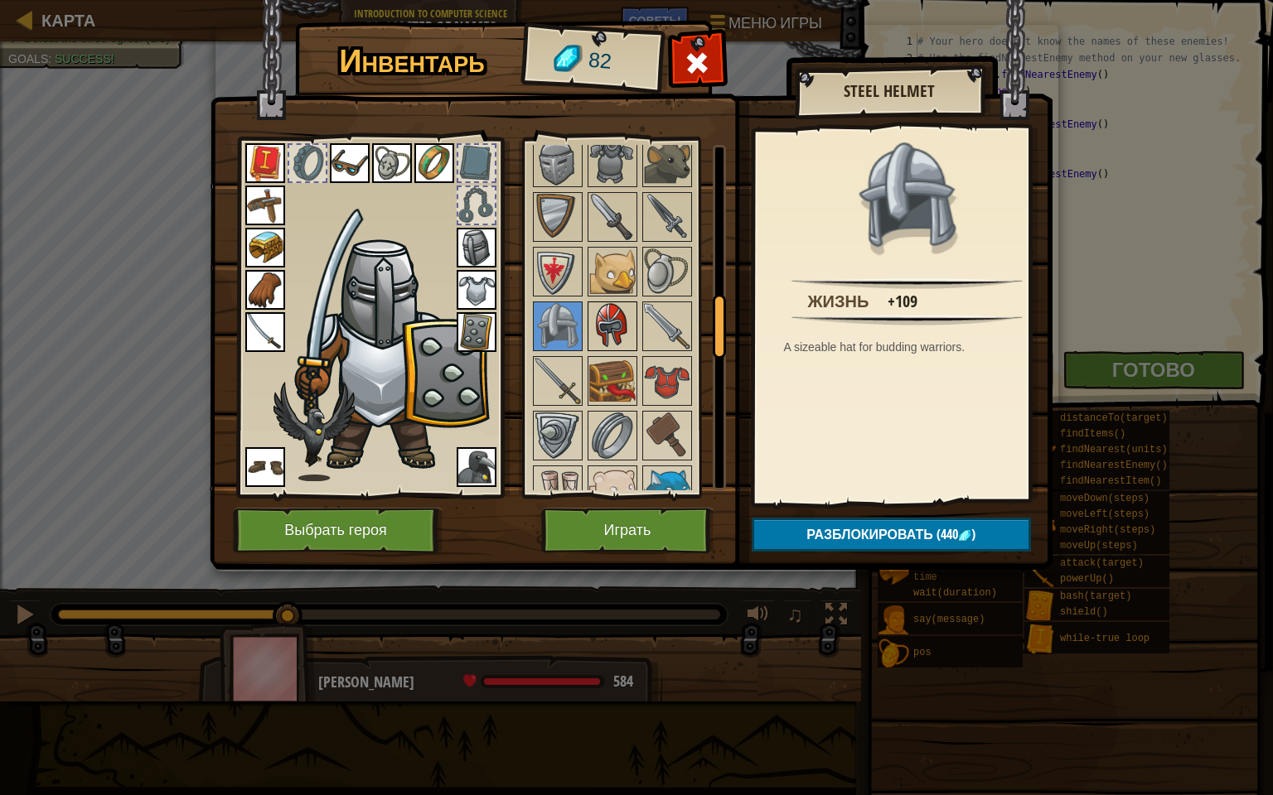
click at [619, 305] on img at bounding box center [612, 326] width 46 height 46
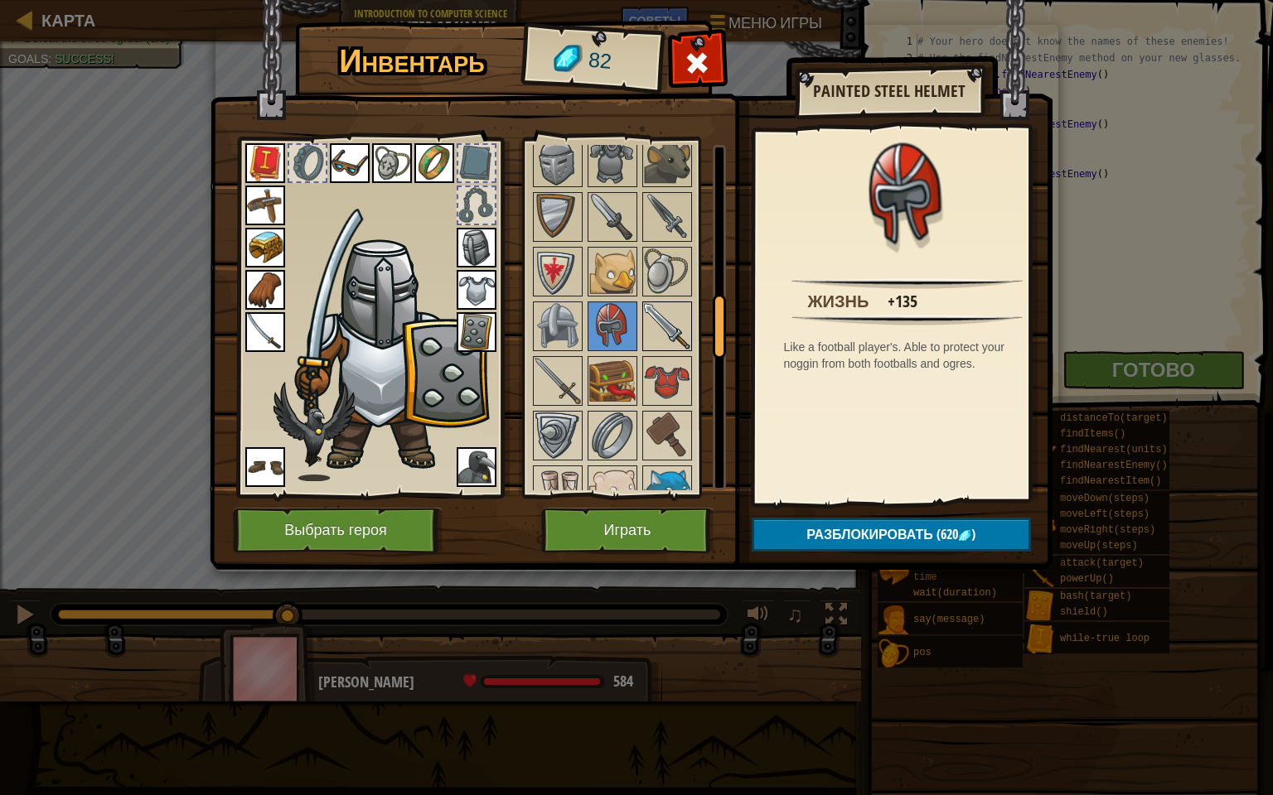
click at [661, 321] on img at bounding box center [667, 326] width 46 height 46
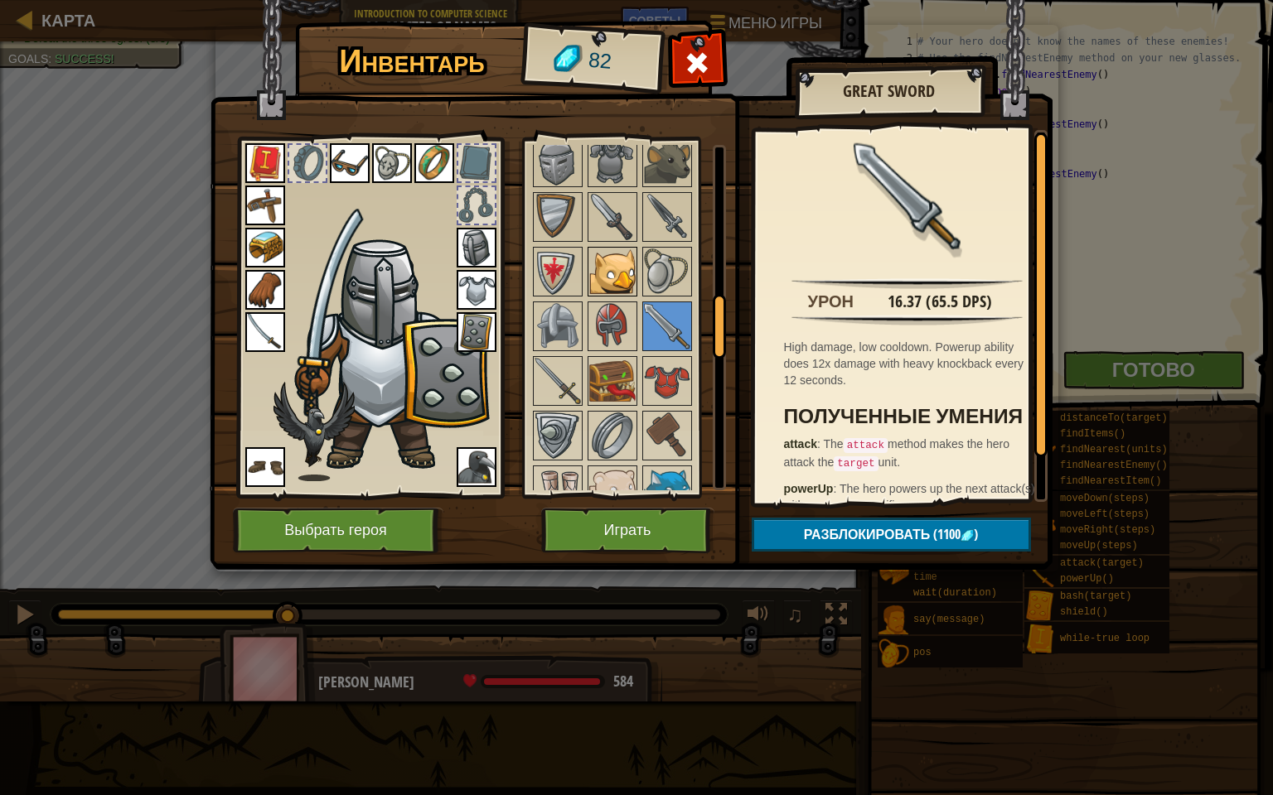
click at [626, 259] on img at bounding box center [612, 272] width 46 height 46
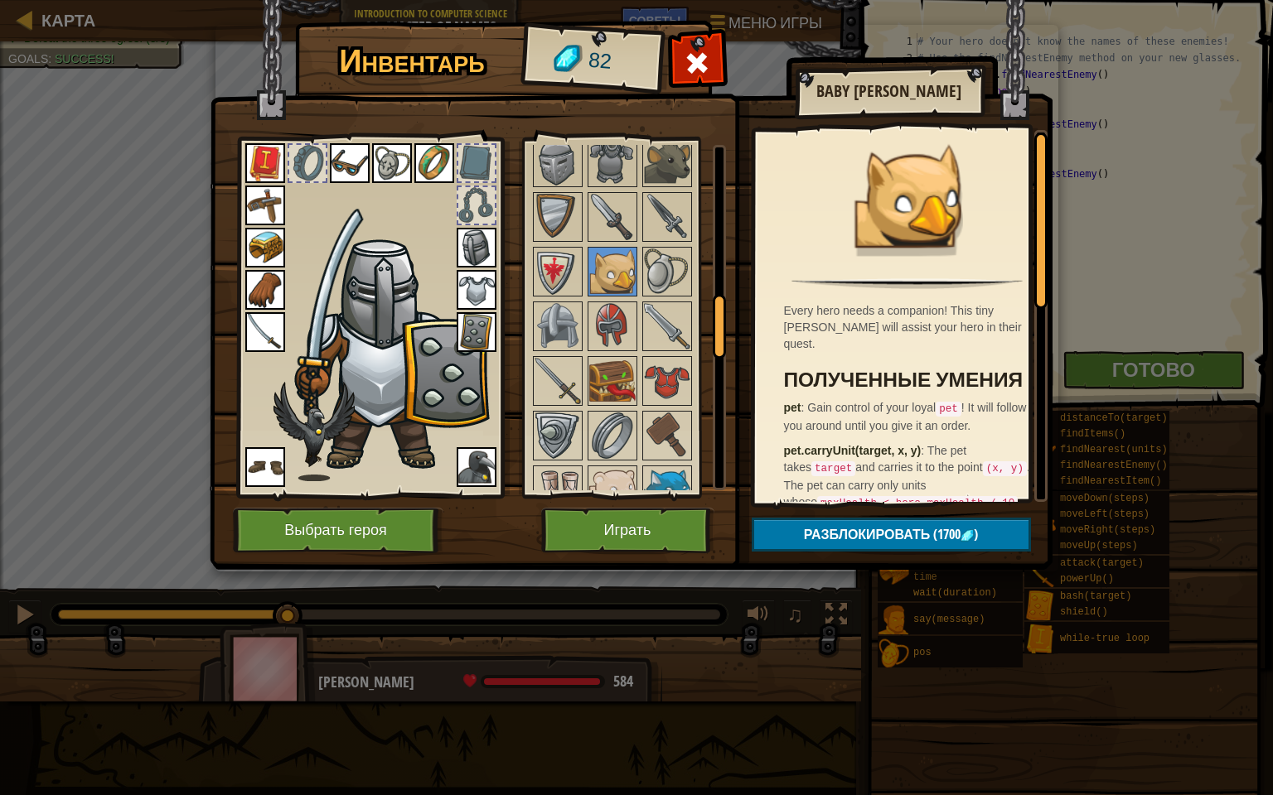
click at [640, 258] on div at bounding box center [634, 627] width 208 height 1312
click at [657, 269] on img at bounding box center [667, 272] width 46 height 46
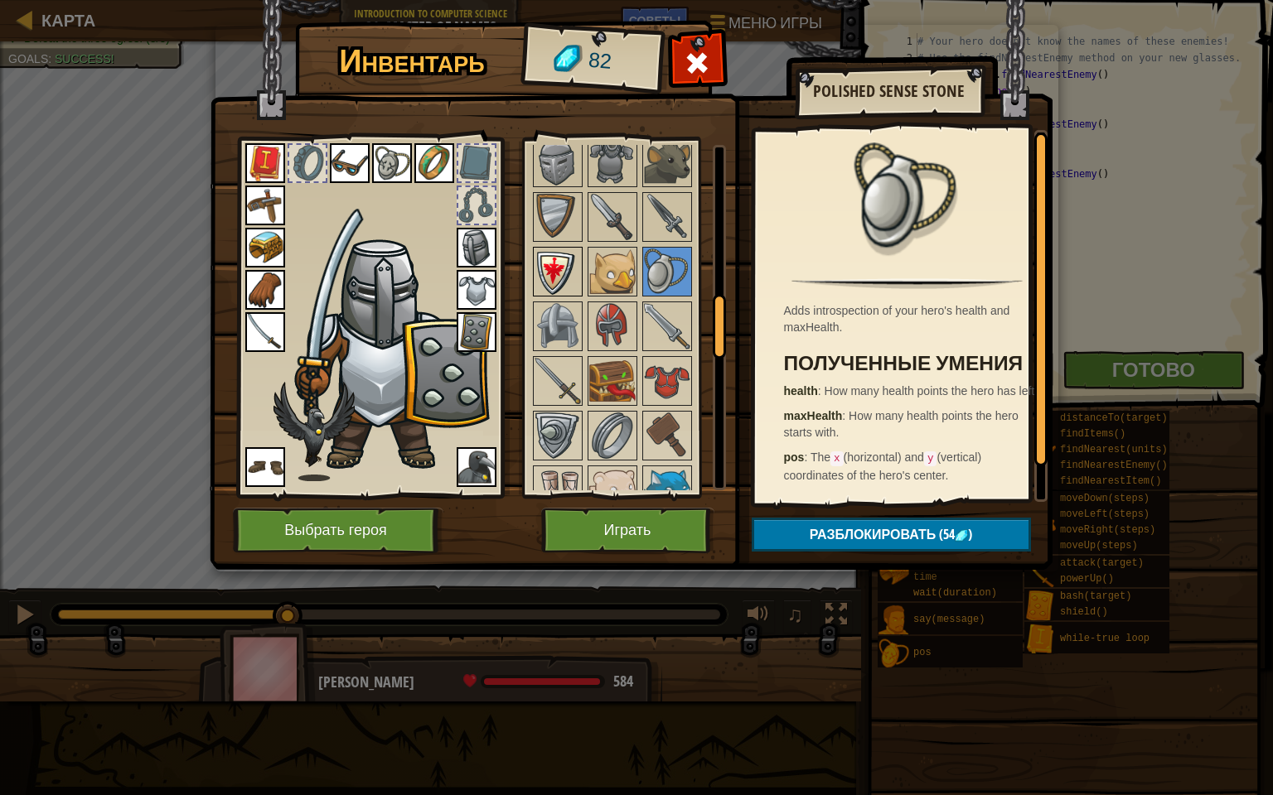
click at [547, 259] on img at bounding box center [557, 272] width 46 height 46
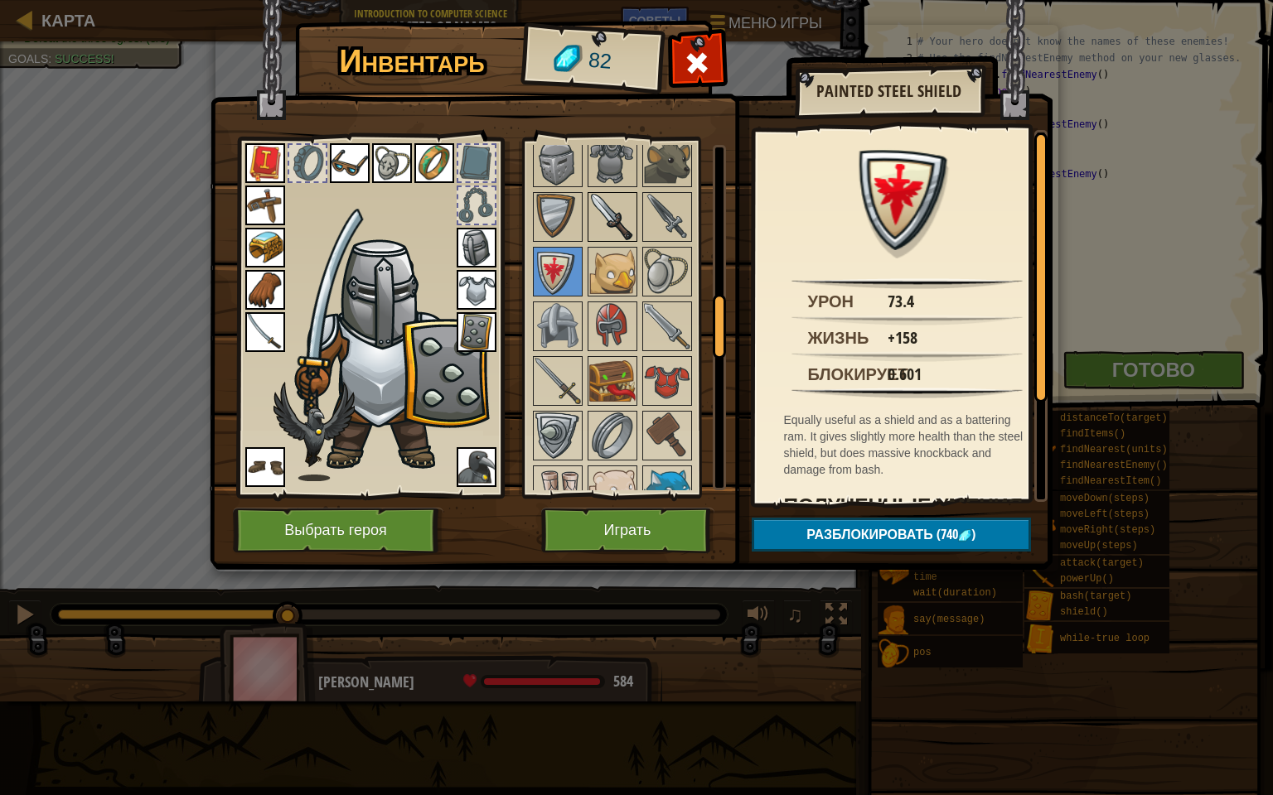
click at [610, 207] on img at bounding box center [612, 217] width 46 height 46
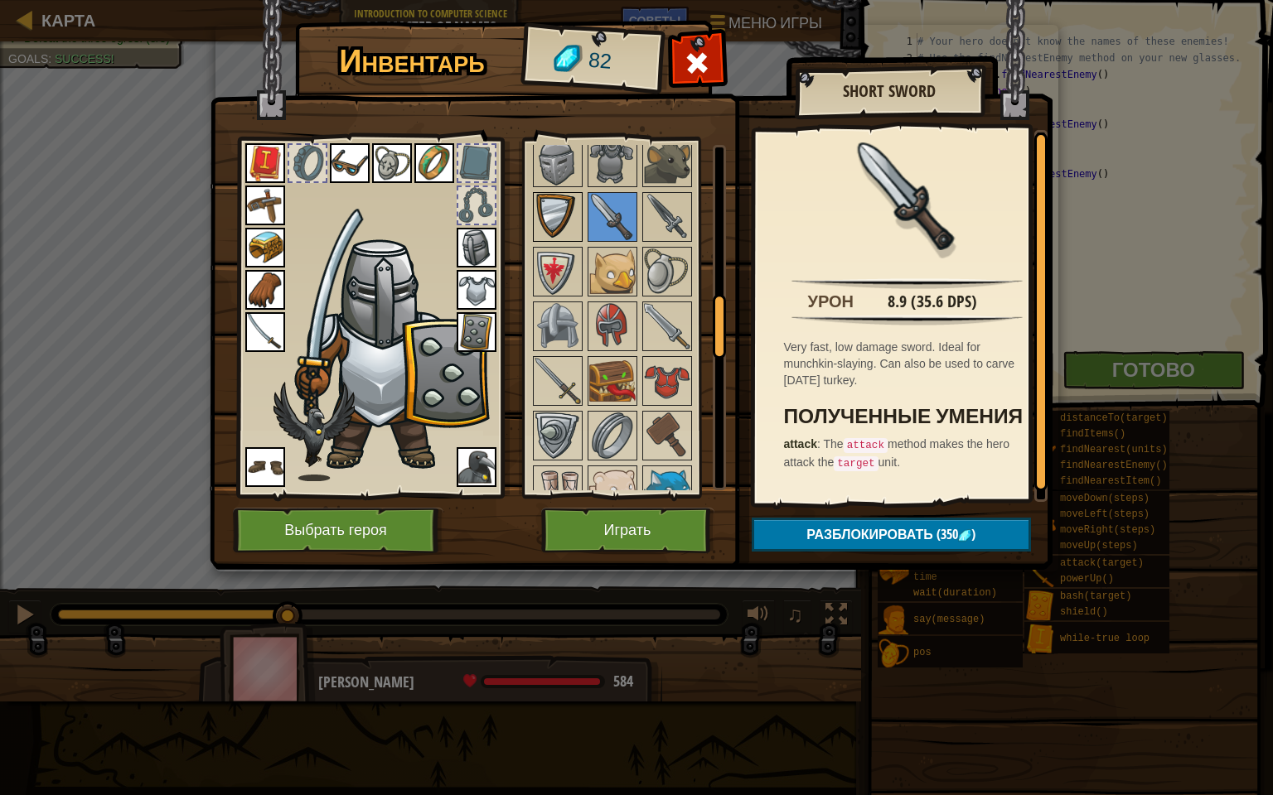
click at [563, 200] on img at bounding box center [557, 217] width 46 height 46
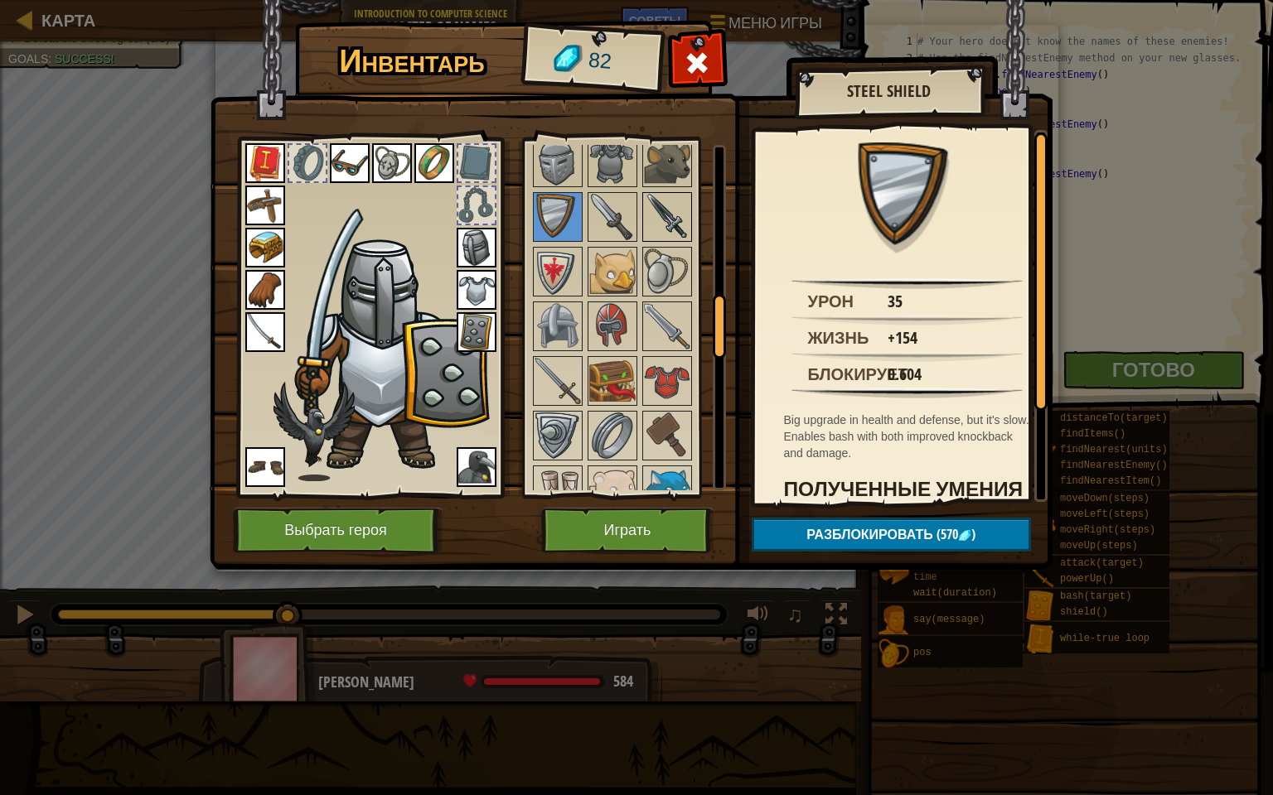
click at [666, 213] on img at bounding box center [667, 217] width 46 height 46
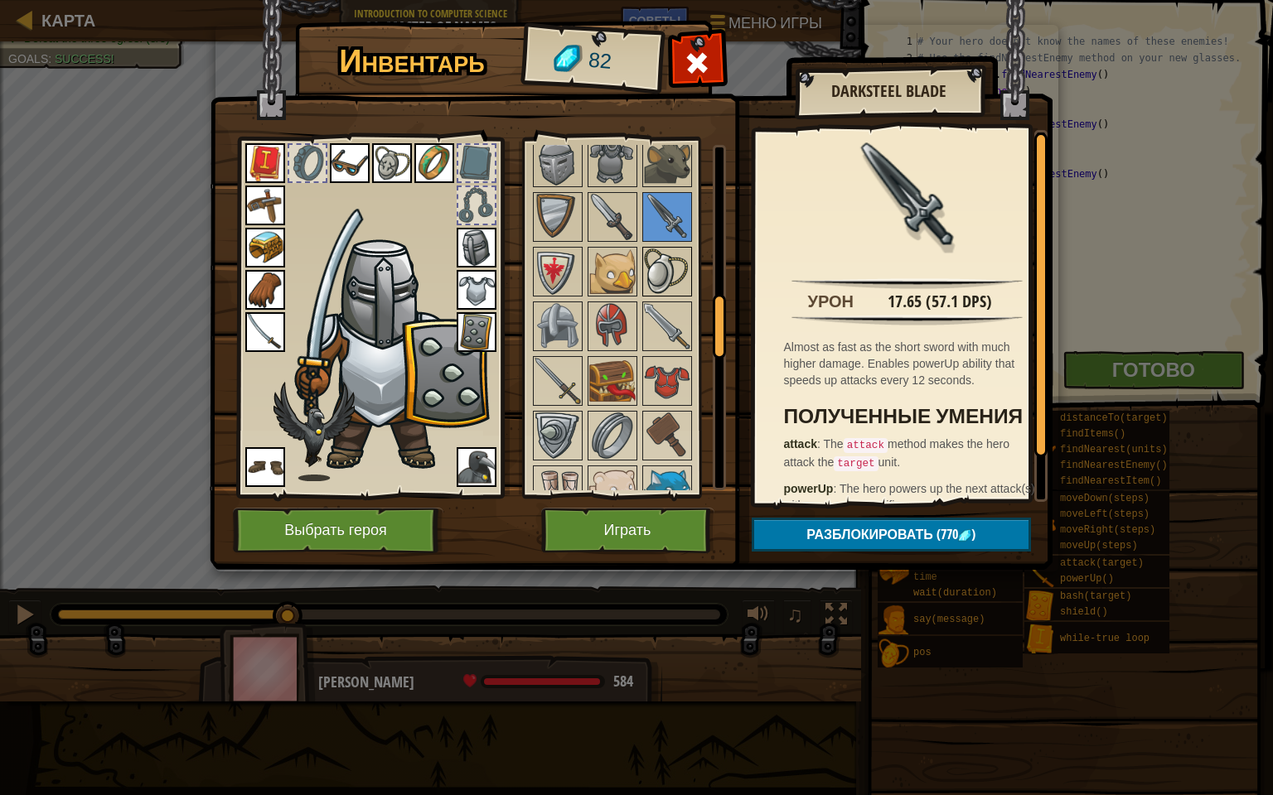
click at [668, 262] on img at bounding box center [667, 272] width 46 height 46
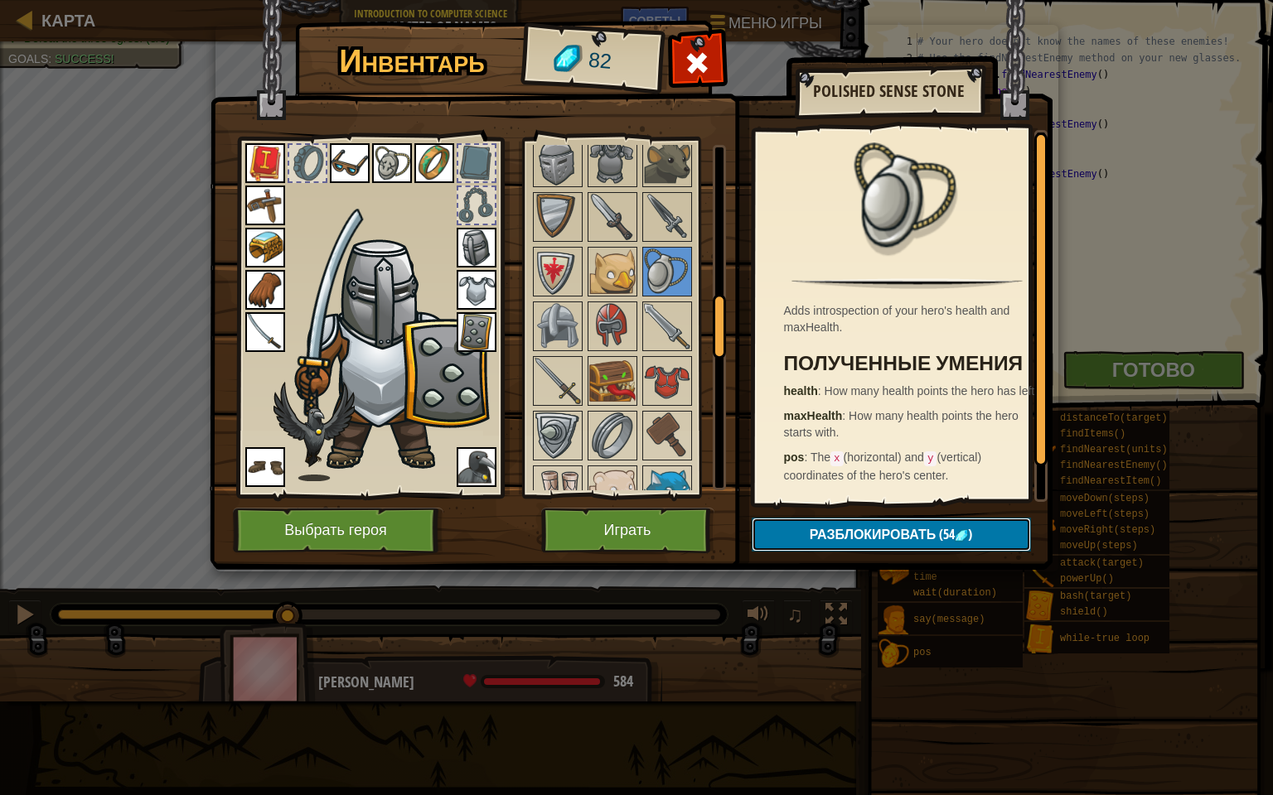
click at [799, 534] on button "Разблокировать (54 )" at bounding box center [891, 535] width 279 height 34
click at [790, 536] on button "Подтвердить" at bounding box center [891, 535] width 279 height 34
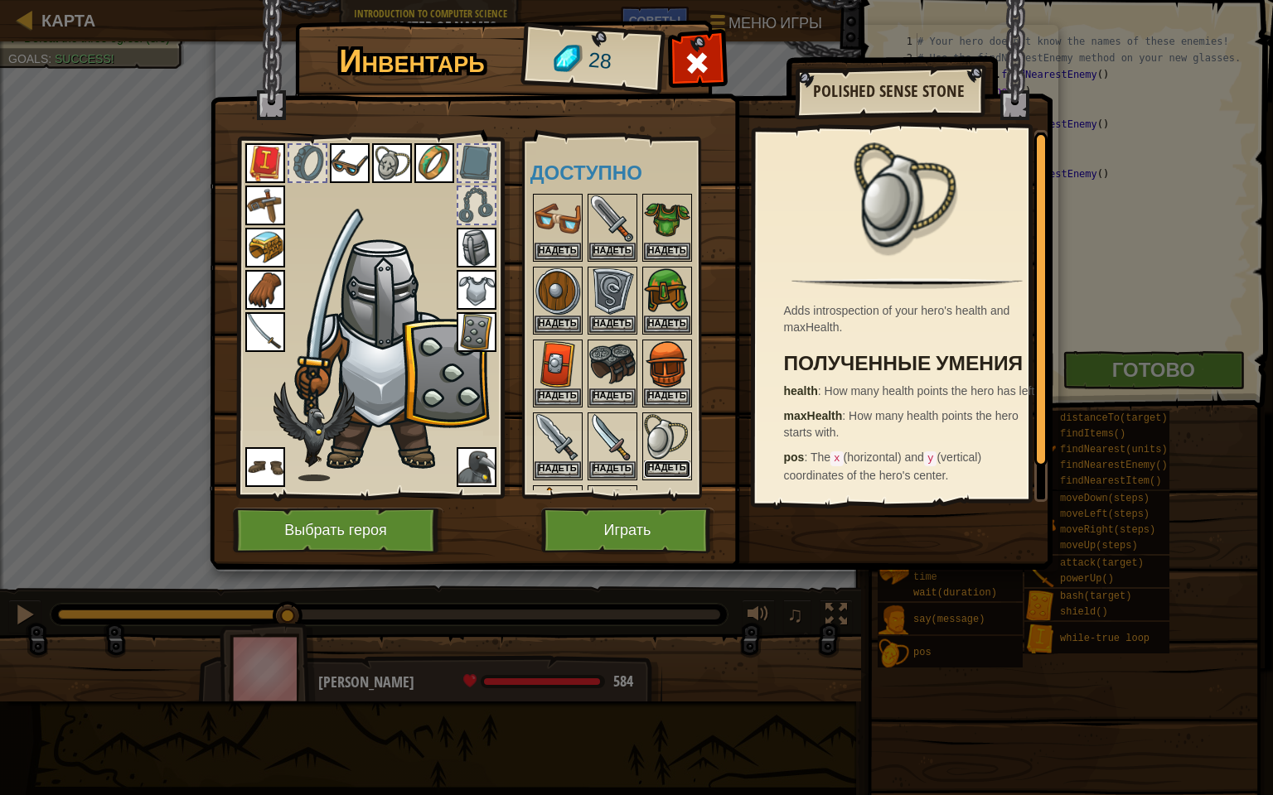
click at [677, 462] on button "Надеть" at bounding box center [667, 469] width 46 height 17
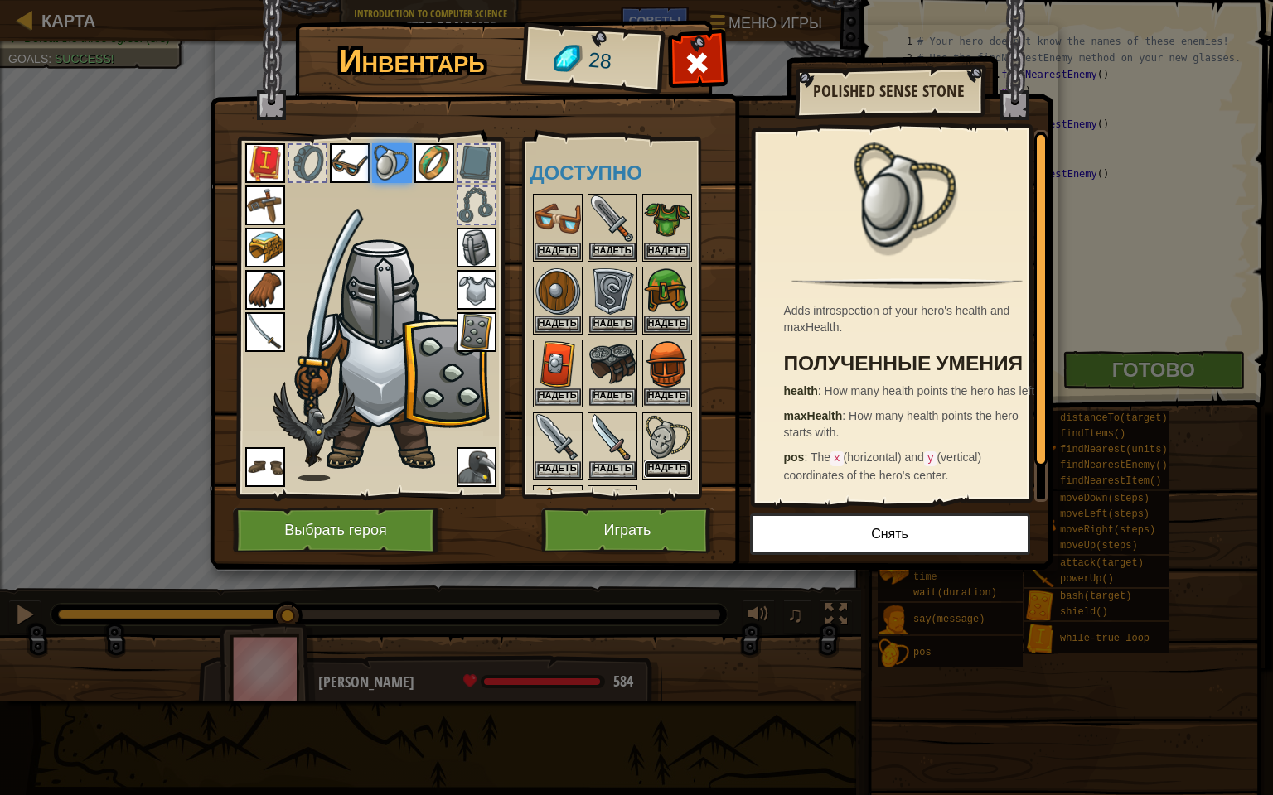
click at [671, 461] on button "Надеть" at bounding box center [667, 469] width 46 height 17
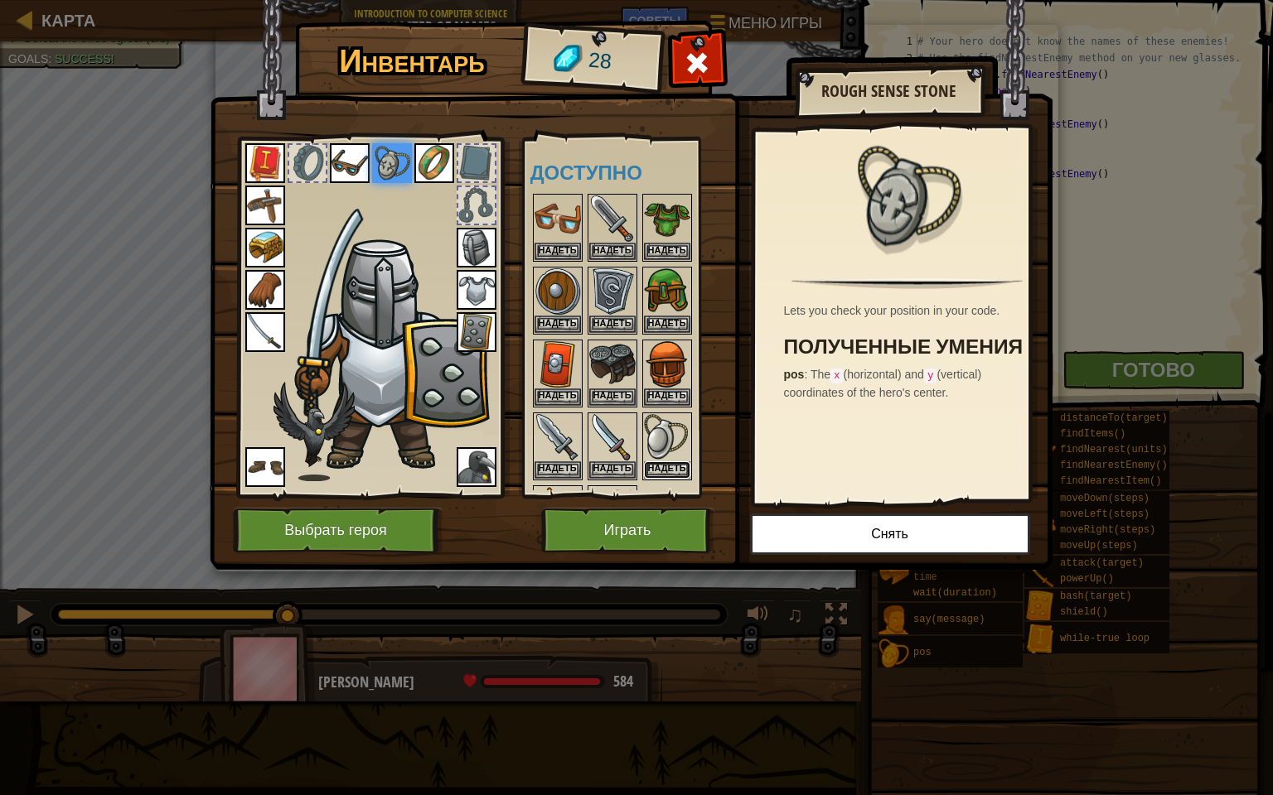
click at [671, 462] on button "Надеть" at bounding box center [667, 470] width 46 height 17
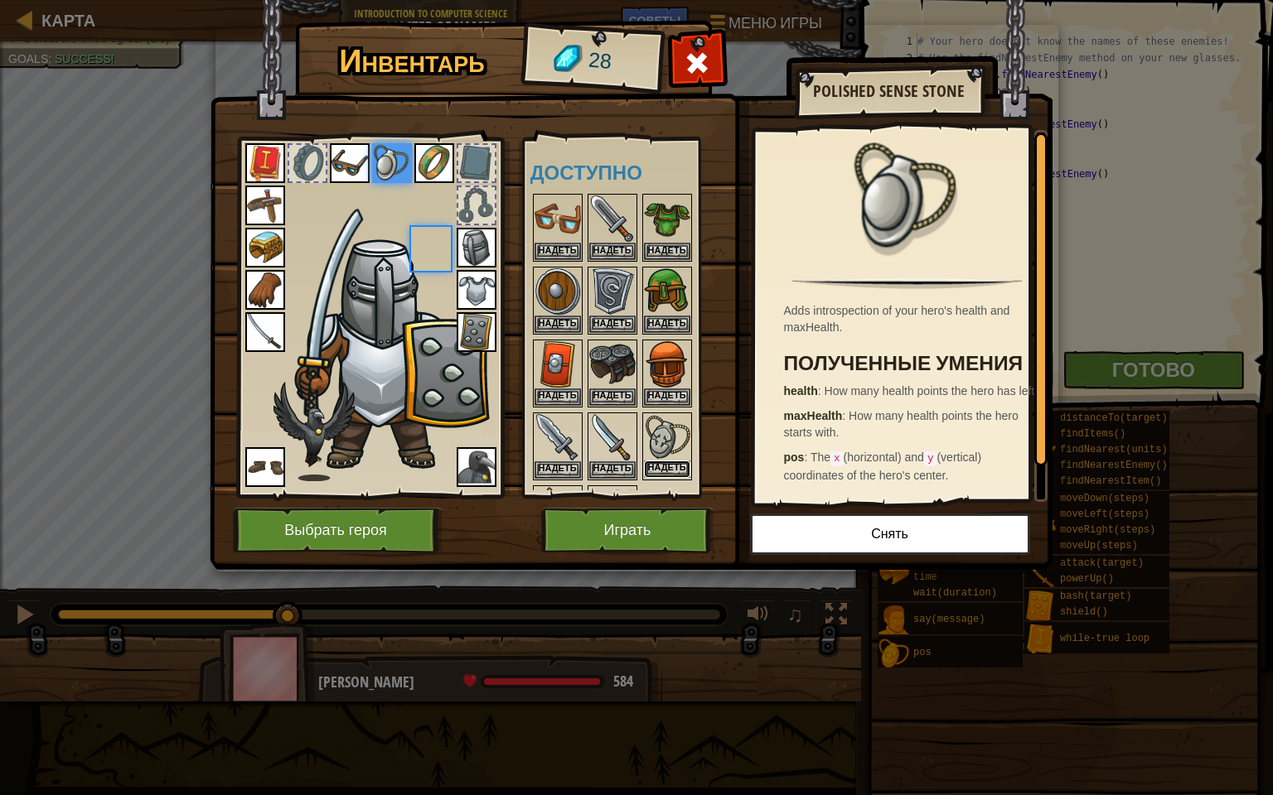
click at [671, 461] on button "Надеть" at bounding box center [667, 469] width 46 height 17
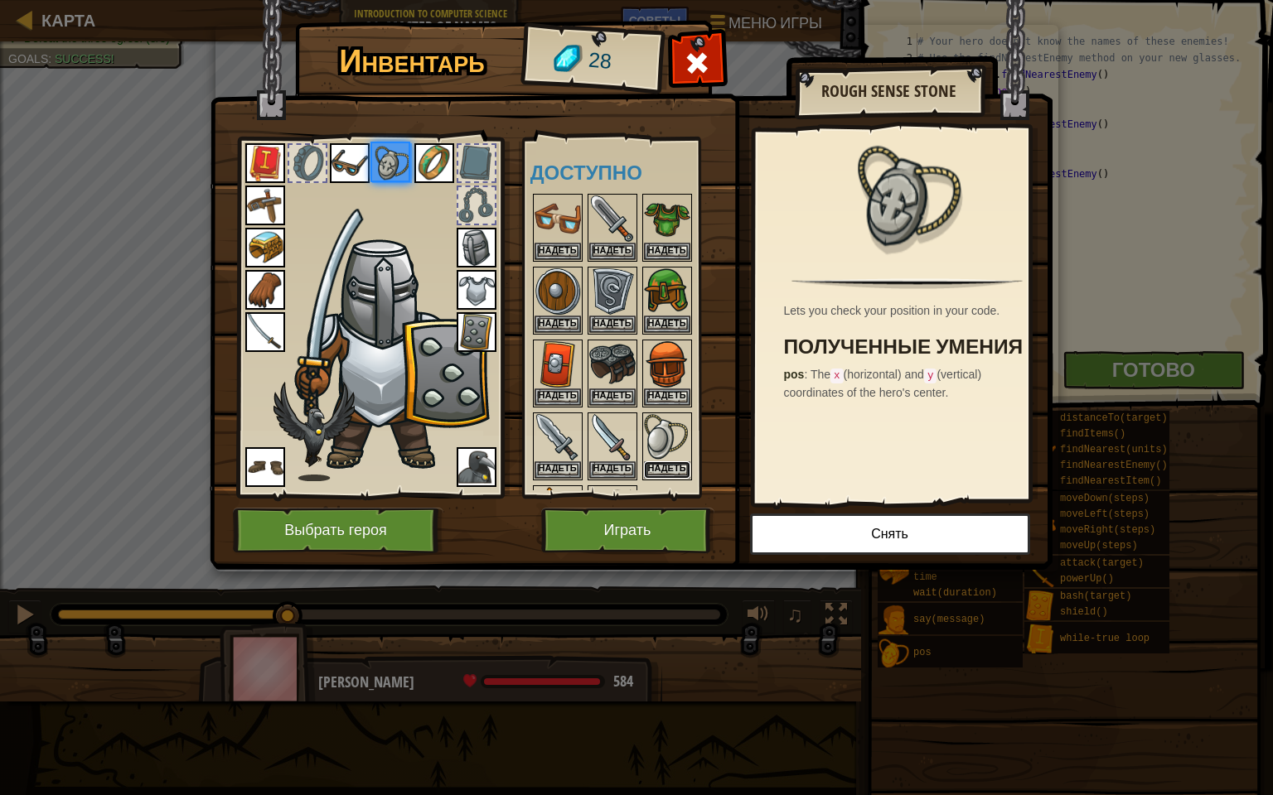
click at [671, 462] on button "Надеть" at bounding box center [667, 470] width 46 height 17
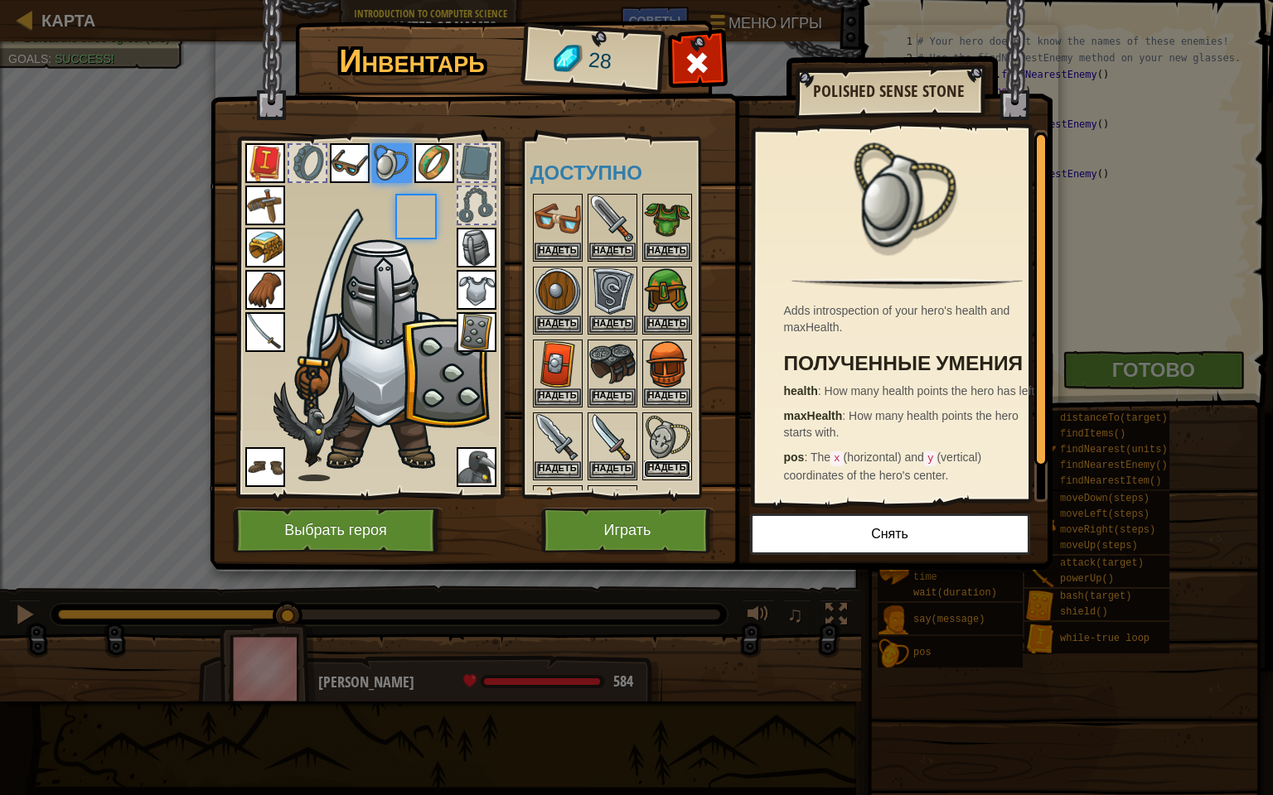
click at [671, 461] on button "Надеть" at bounding box center [667, 469] width 46 height 17
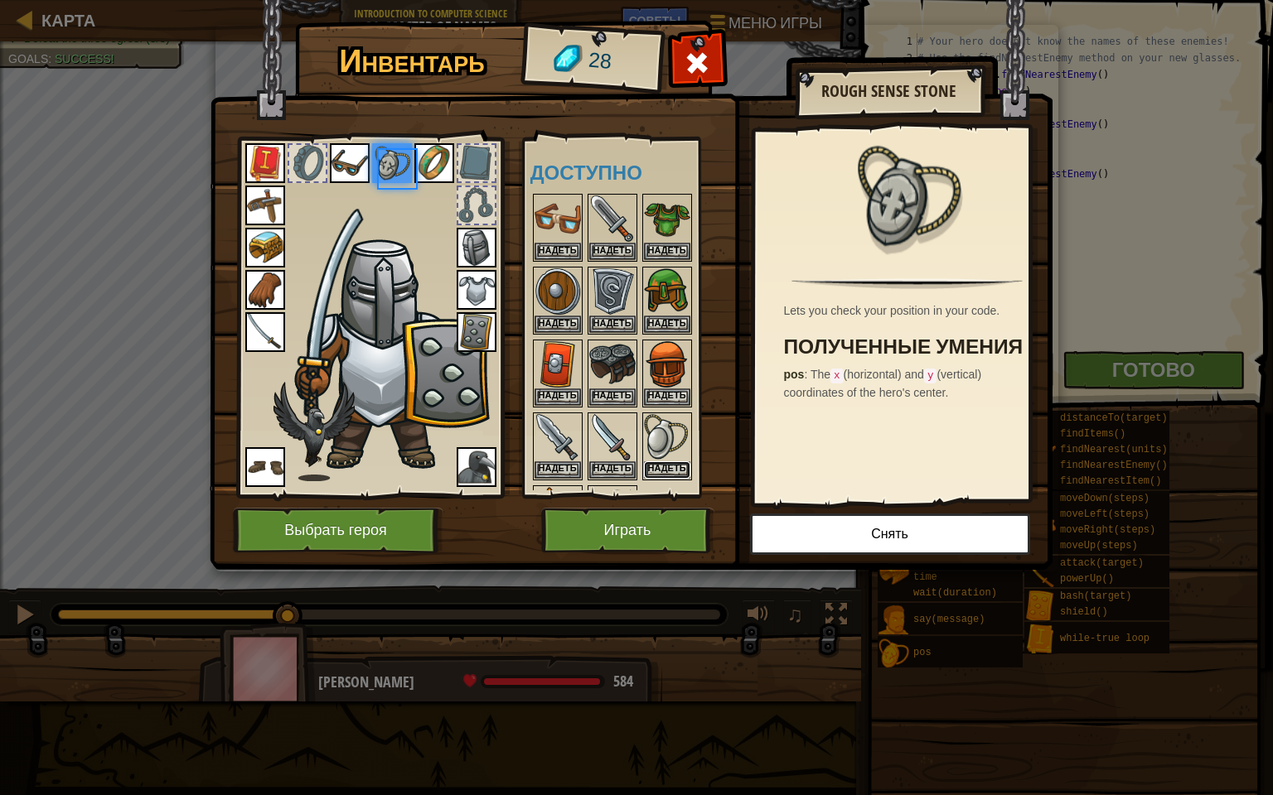
click at [671, 462] on button "Надеть" at bounding box center [667, 470] width 46 height 17
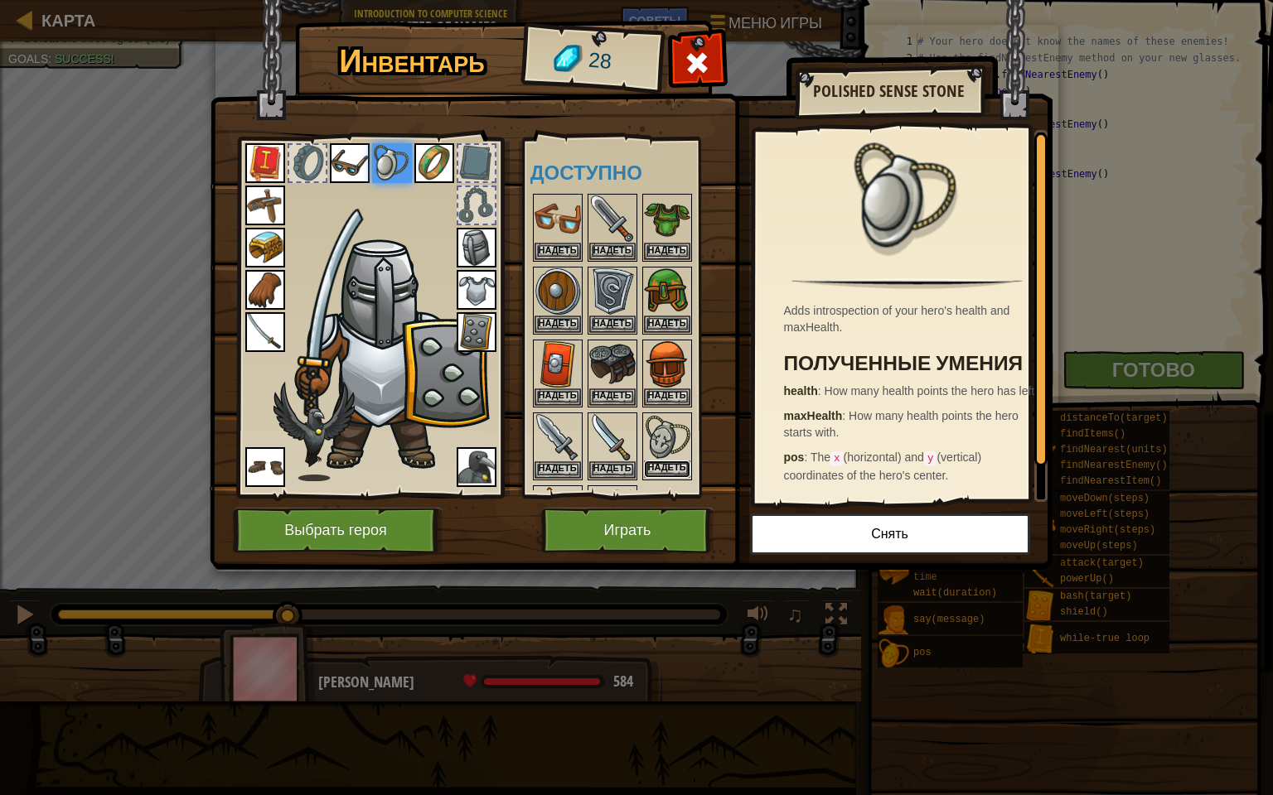
click at [671, 461] on button "Надеть" at bounding box center [667, 469] width 46 height 17
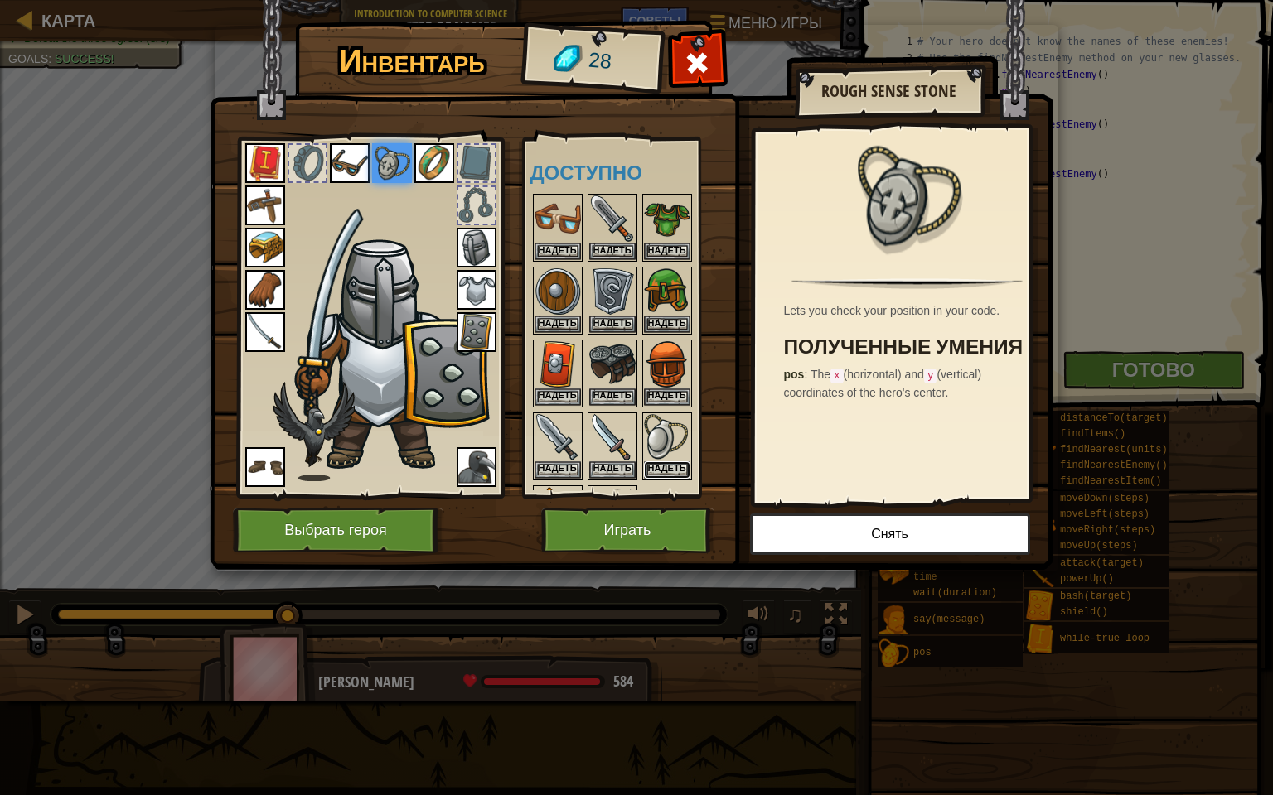
click at [671, 462] on button "Надеть" at bounding box center [667, 470] width 46 height 17
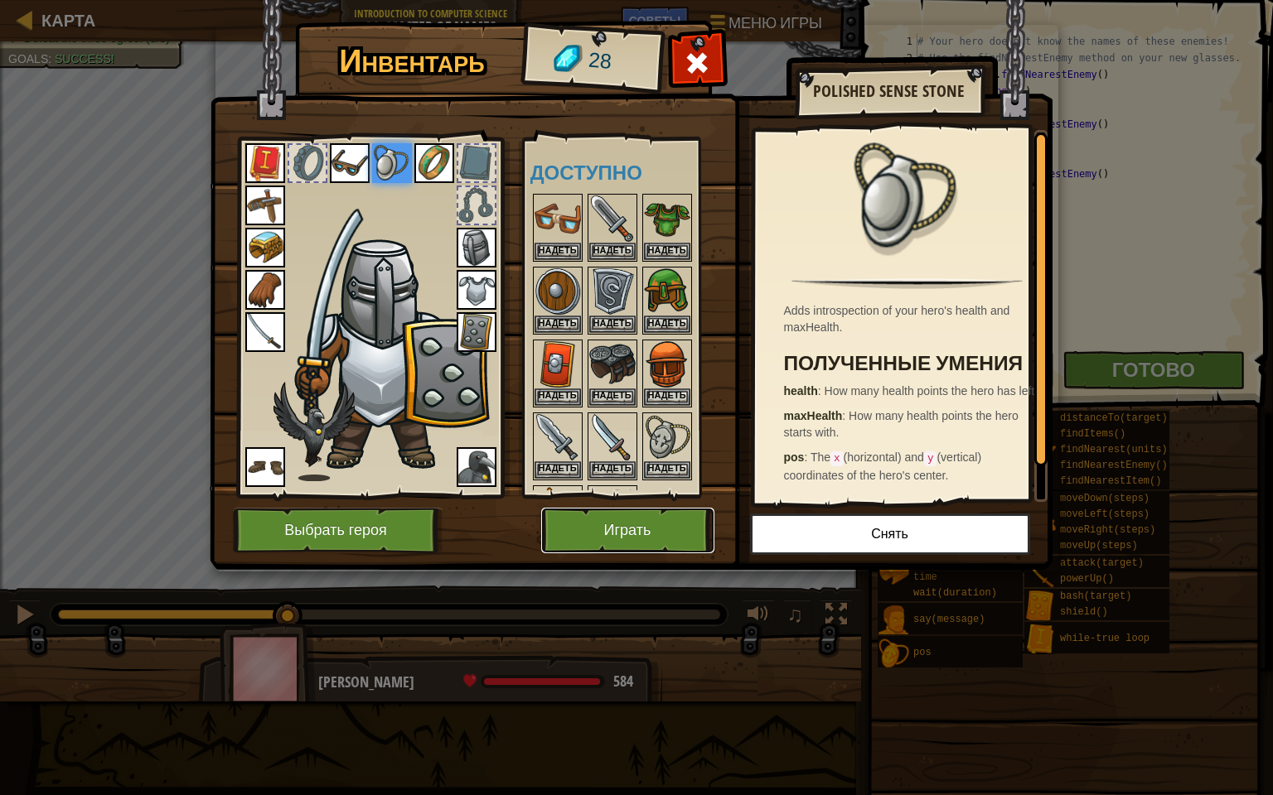
click at [590, 520] on button "Играть" at bounding box center [627, 531] width 173 height 46
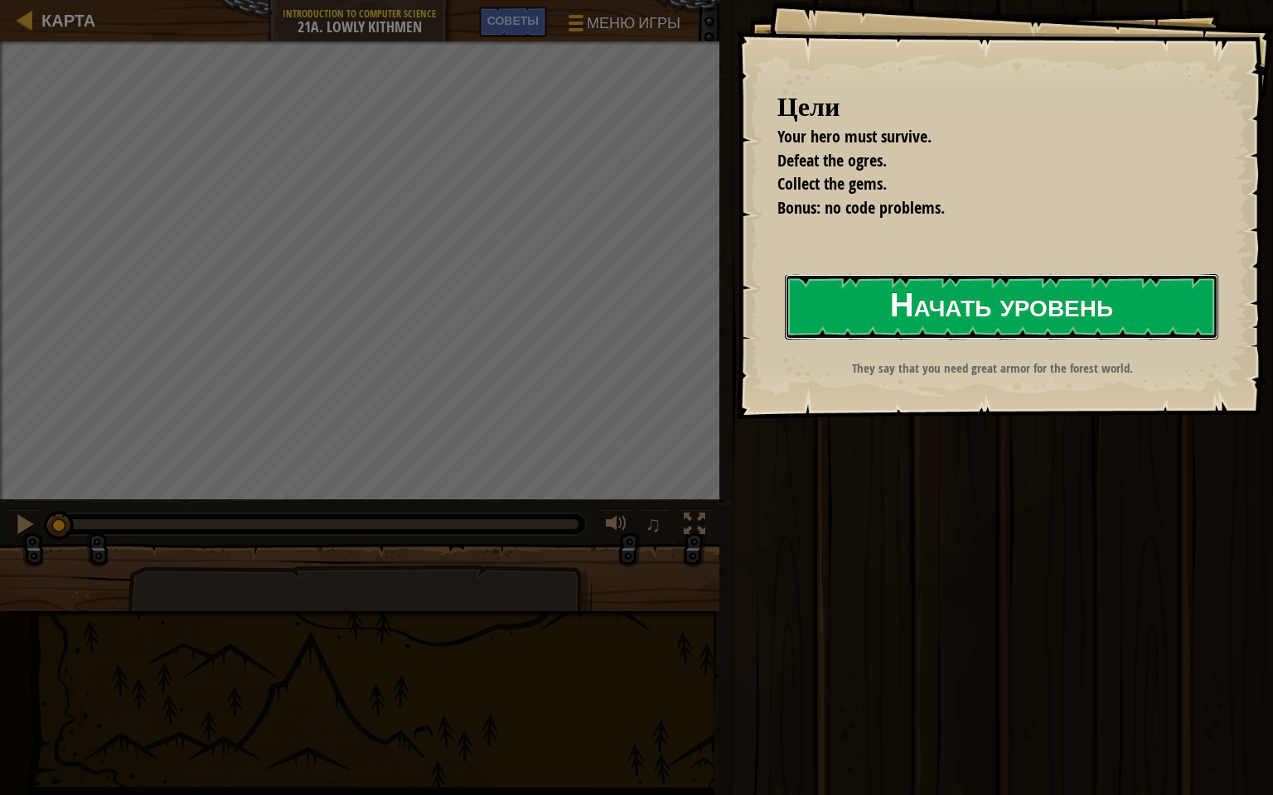
click at [875, 321] on button "Начать уровень" at bounding box center [1001, 306] width 433 height 65
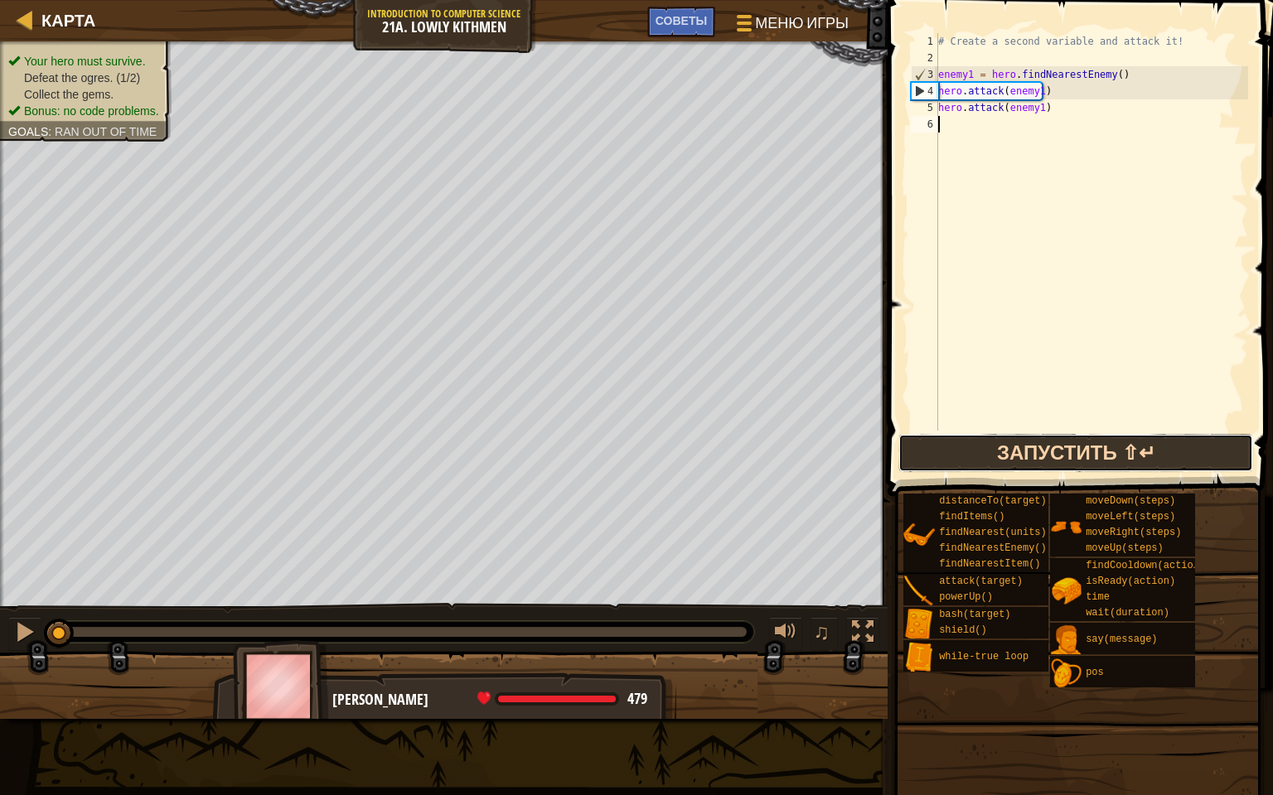
click at [1011, 444] on button "Запустить ⇧↵" at bounding box center [1075, 453] width 355 height 38
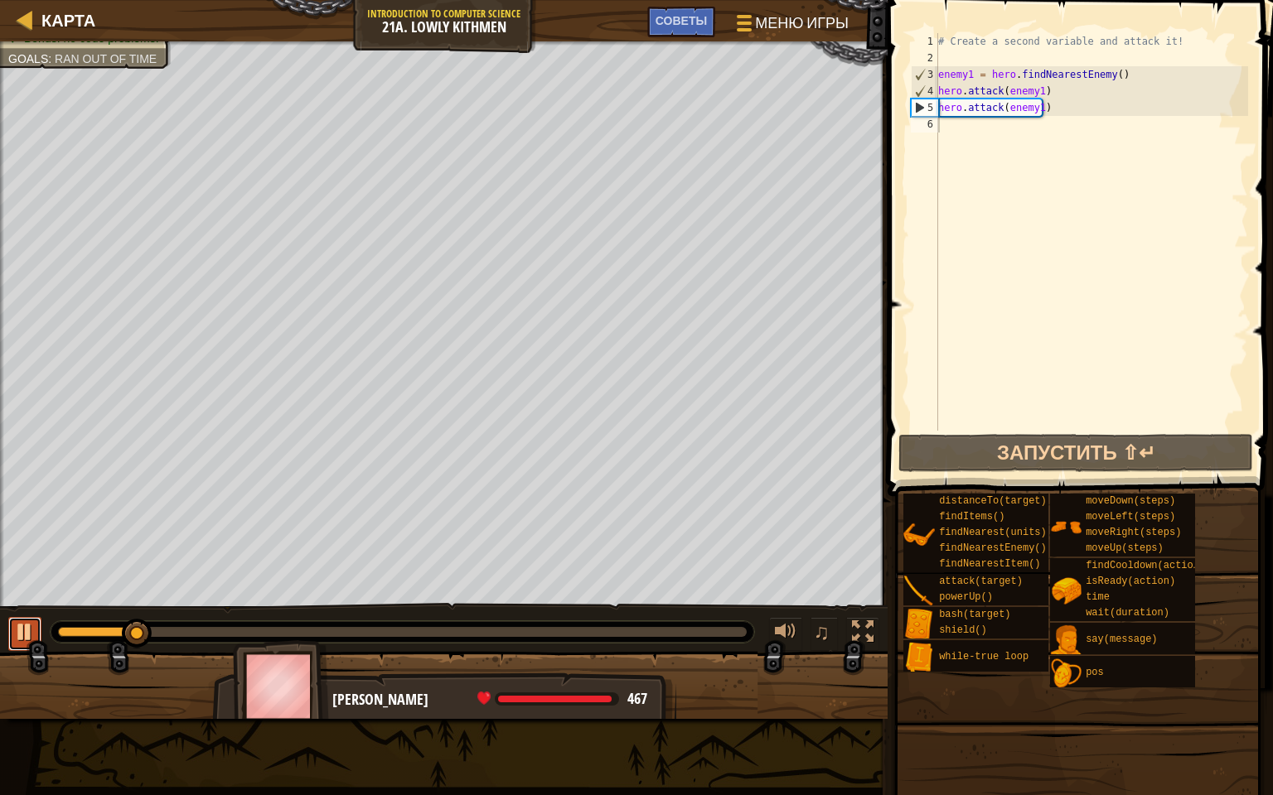
click at [8, 626] on button at bounding box center [24, 634] width 33 height 34
click at [949, 129] on div "# Create a second variable and attack it! enemy1 = hero . findNearestEnemy ( ) …" at bounding box center [1091, 248] width 313 height 431
drag, startPoint x: 142, startPoint y: 629, endPoint x: 1, endPoint y: 549, distance: 161.8
click at [1, 549] on div "Your hero must survive. Defeat the ogres. (1/2) Collect the gems. Bonus: no cod…" at bounding box center [636, 380] width 1273 height 678
click at [961, 139] on div "# Create a second variable and attack it! enemy1 = hero . findNearestEnemy ( ) …" at bounding box center [1091, 248] width 313 height 431
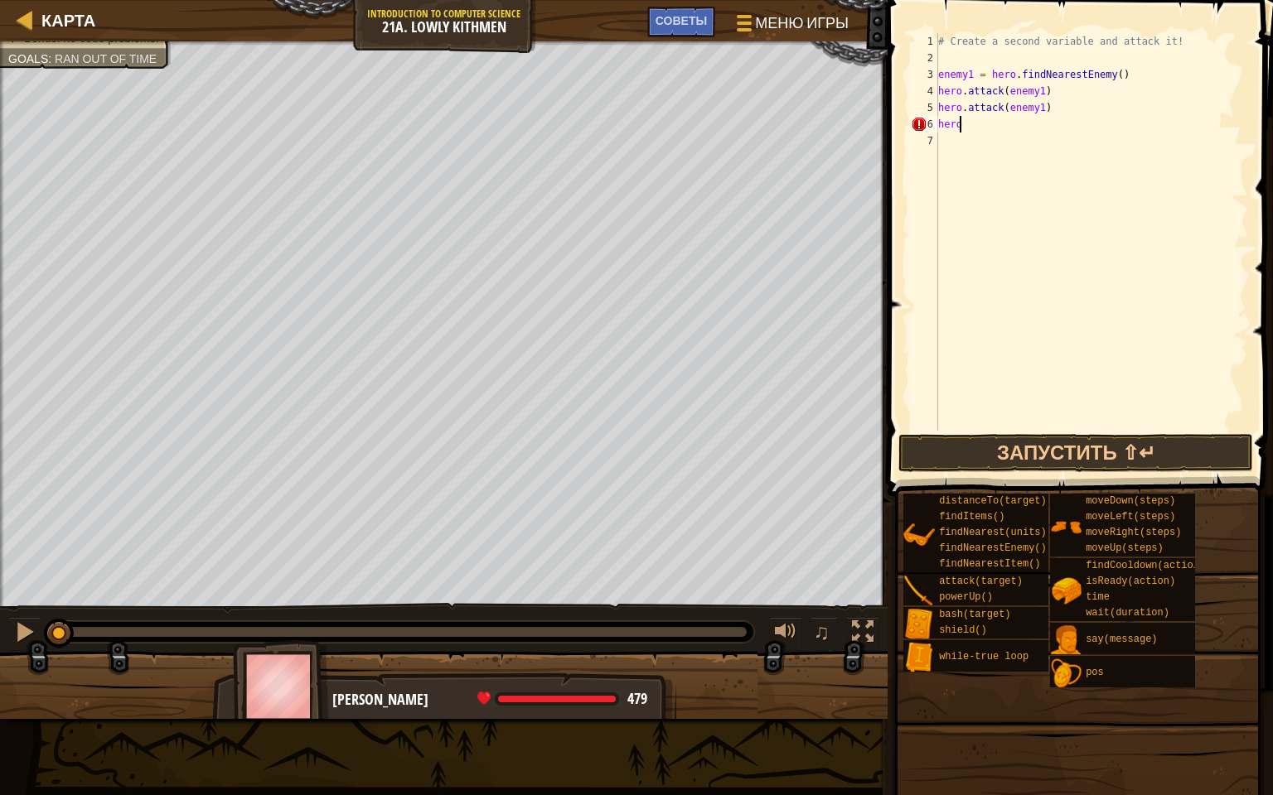
scroll to position [7, 0]
type textarea "h"
type textarea "enemy2 = hero.findNearestEnemy()"
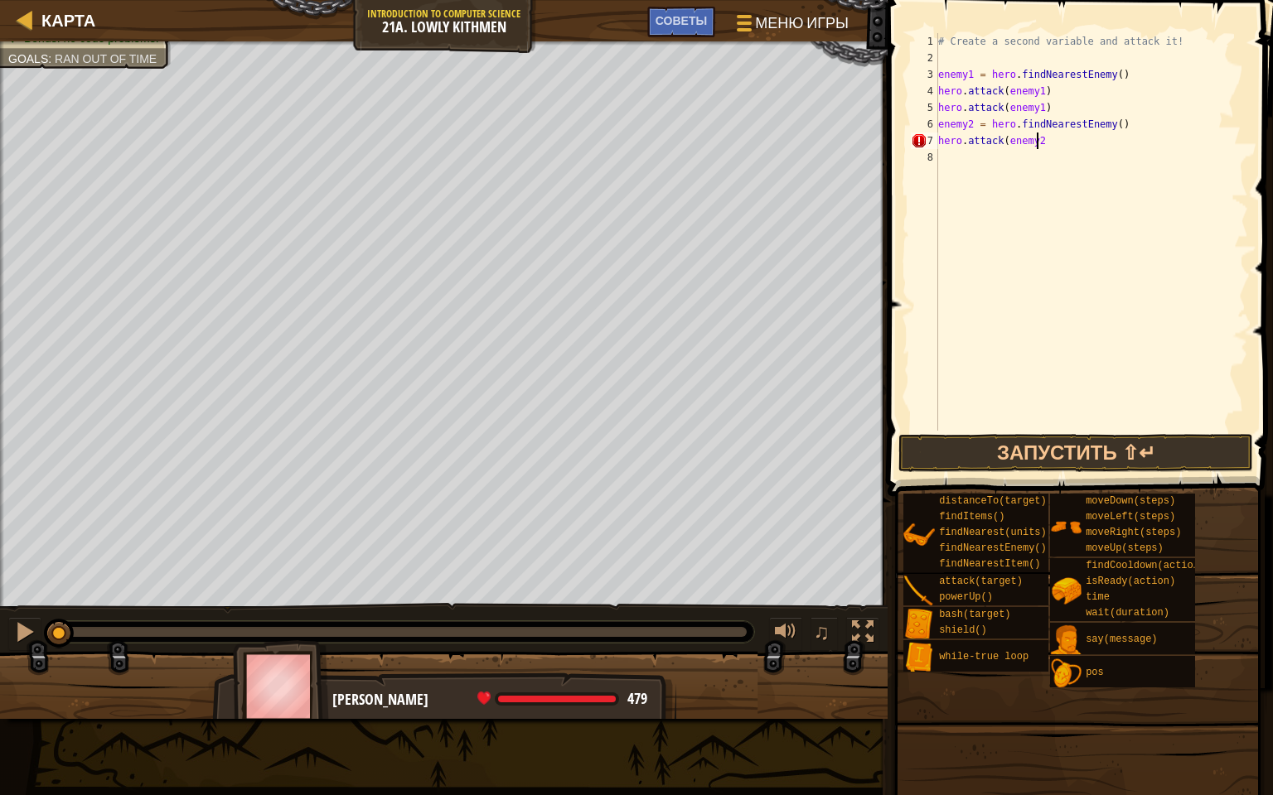
type textarea "hero.attack(enemy2)"
click at [955, 176] on div "# Create a second variable and attack it! enemy1 = hero . findNearestEnemy ( ) …" at bounding box center [1091, 248] width 313 height 431
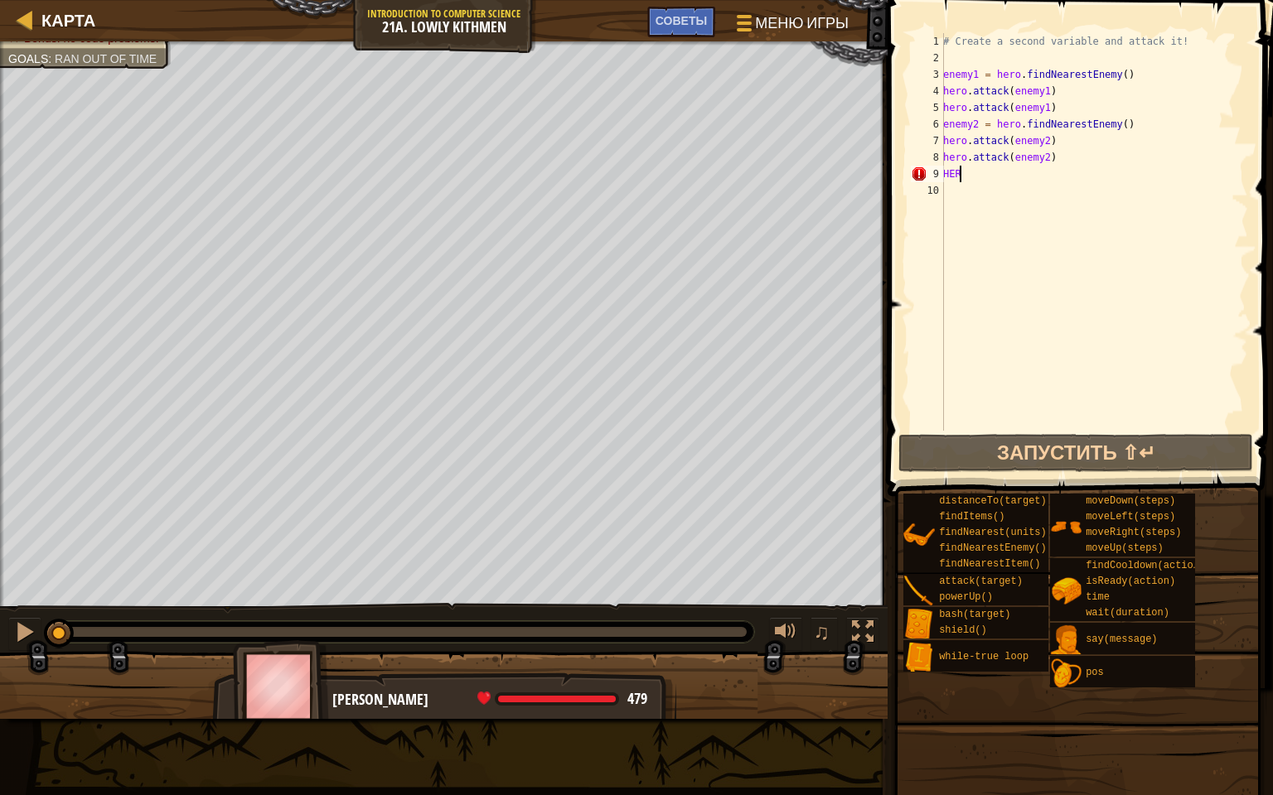
scroll to position [7, 0]
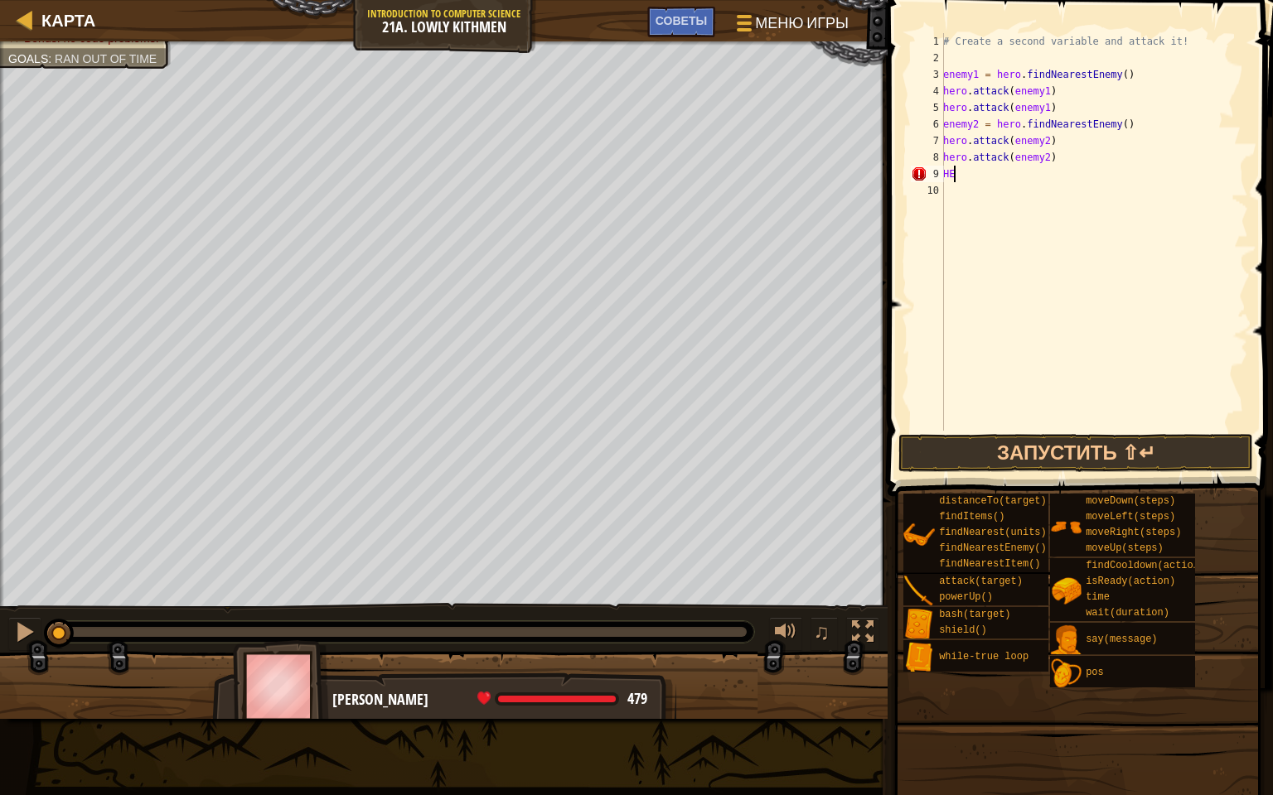
type textarea "H"
type textarea "hero.moveRight"
type textarea "hero.moveDown(2)"
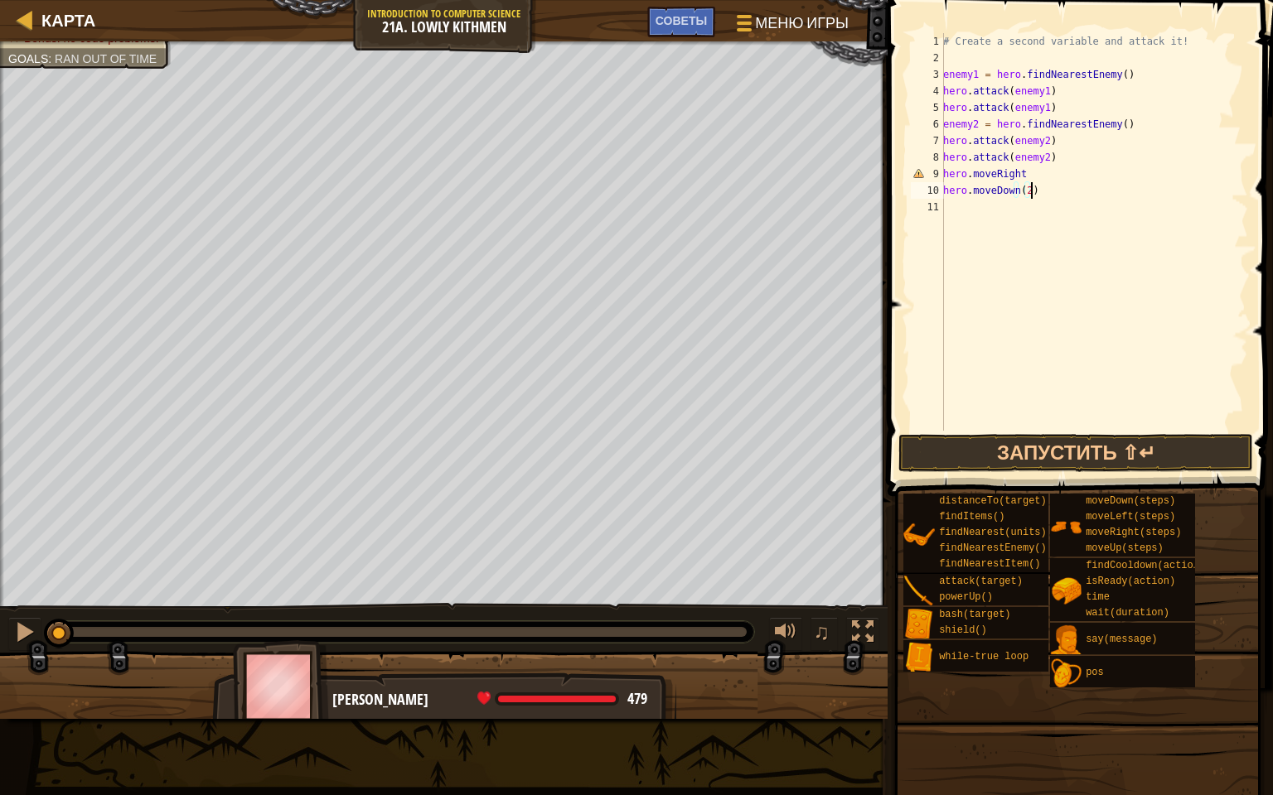
click at [1058, 190] on div "# Create a second variable and attack it! enemy1 = hero . findNearestEnemy ( ) …" at bounding box center [1094, 248] width 308 height 431
click at [940, 211] on div "11" at bounding box center [927, 207] width 33 height 17
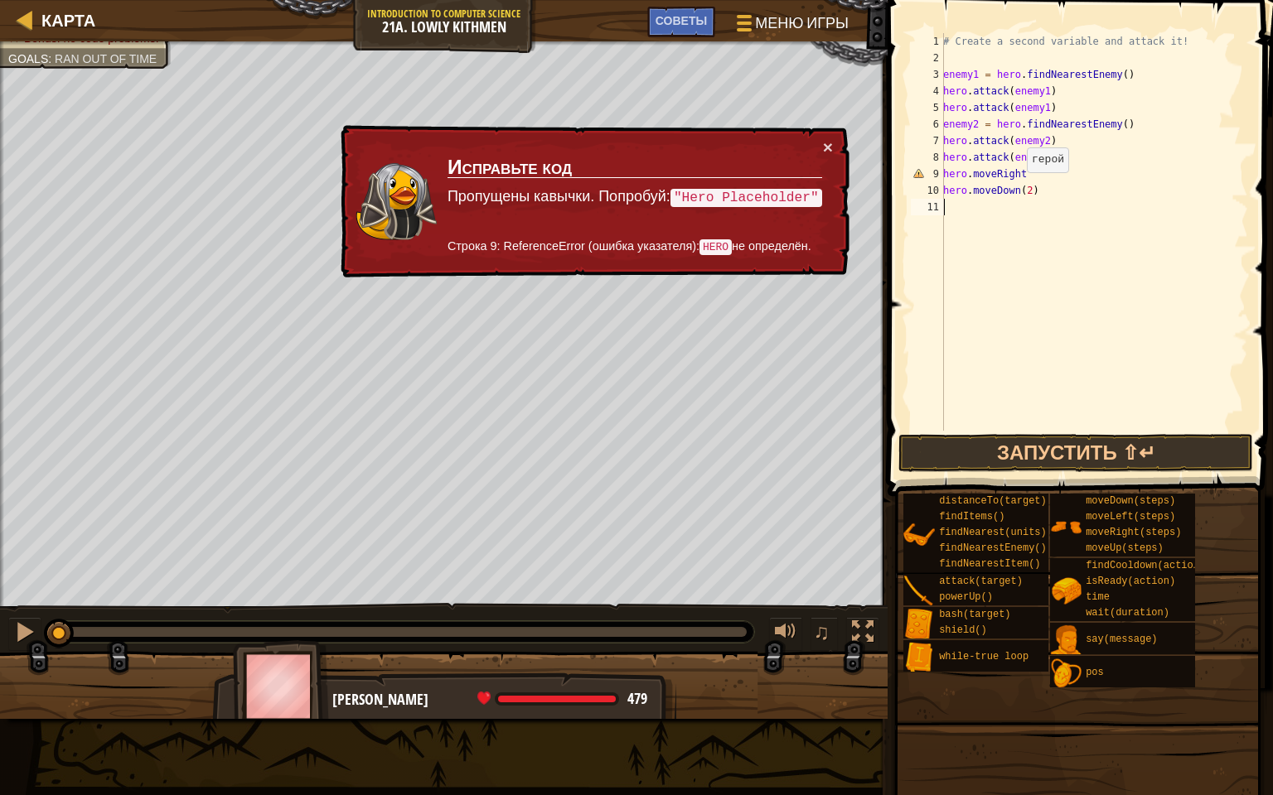
click at [1017, 189] on div "# Create a second variable and attack it! enemy1 = hero . findNearestEnemy ( ) …" at bounding box center [1094, 248] width 308 height 431
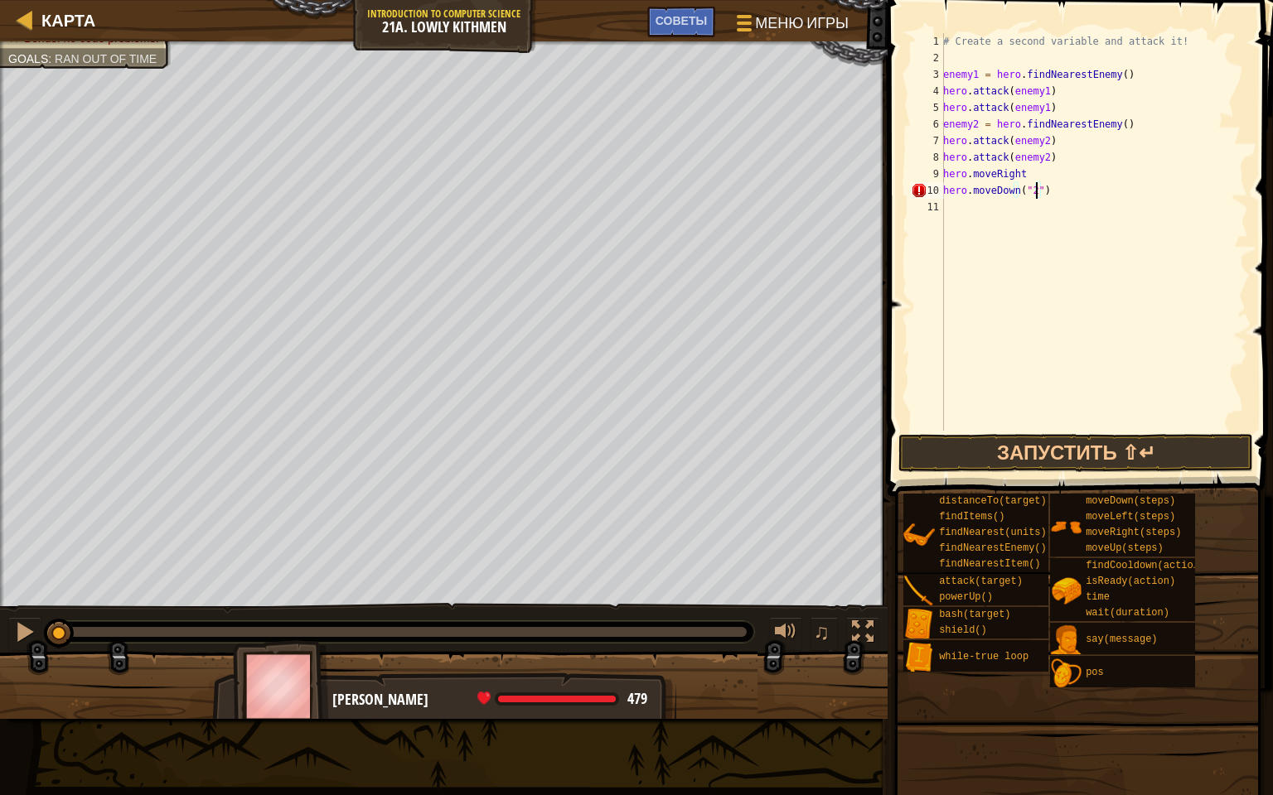
scroll to position [7, 7]
click at [1021, 176] on div "# Create a second variable and attack it! enemy1 = hero . findNearestEnemy ( ) …" at bounding box center [1094, 248] width 308 height 431
type textarea "hero.moveRight()"
click at [940, 209] on div "11" at bounding box center [927, 207] width 33 height 17
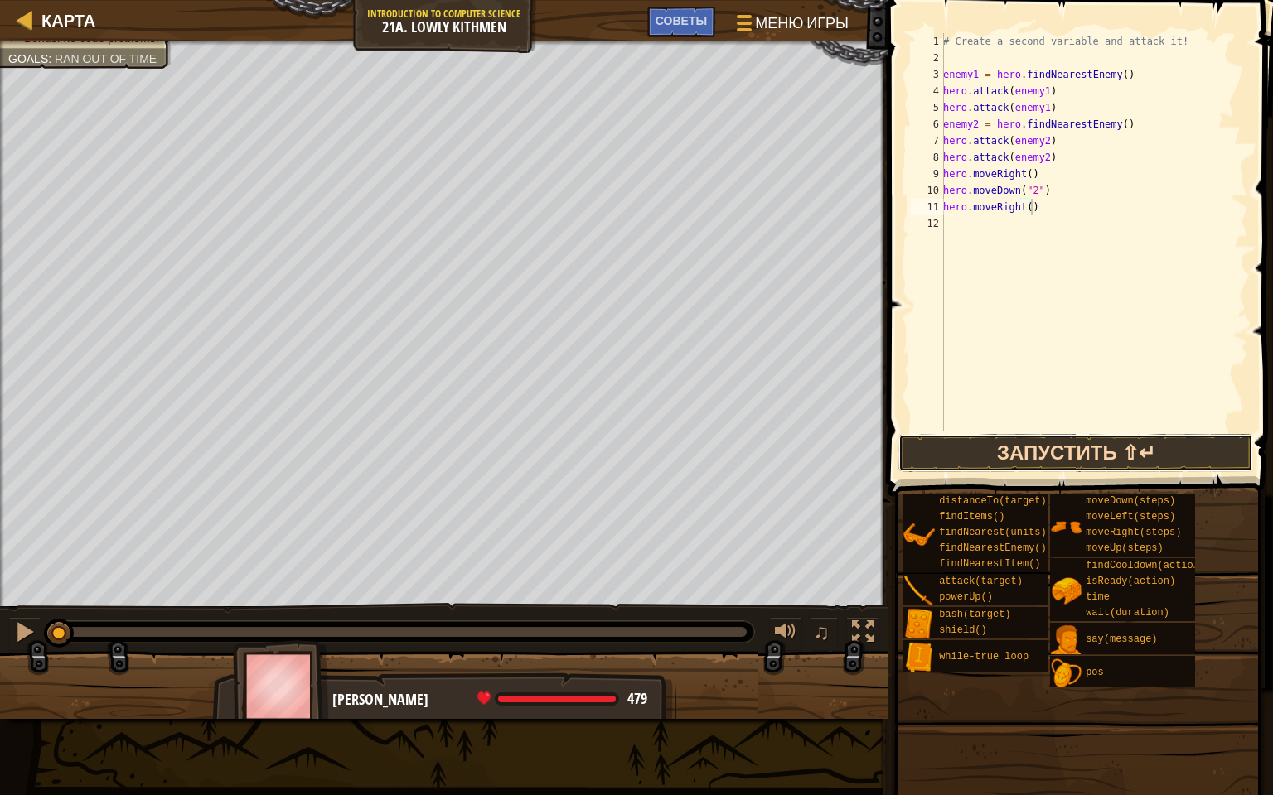
click at [944, 443] on button "Запустить ⇧↵" at bounding box center [1075, 453] width 355 height 38
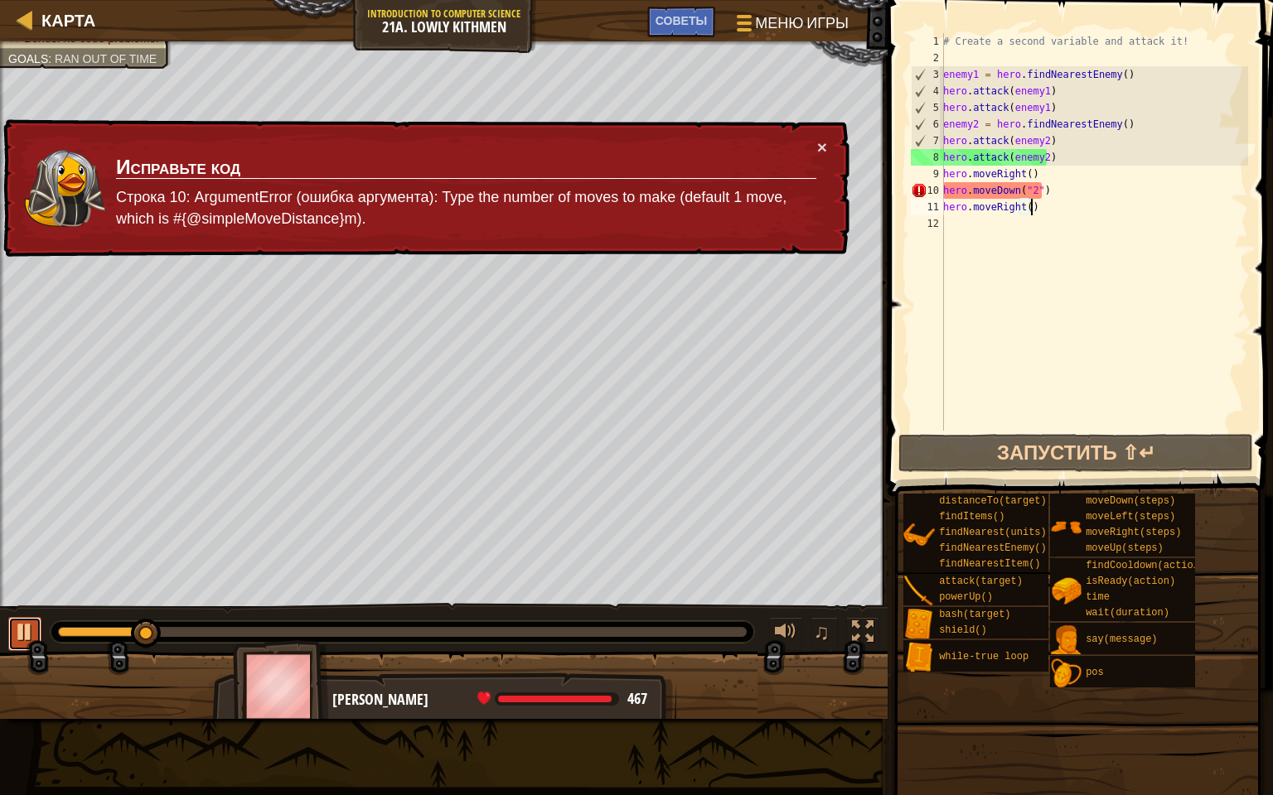
click at [27, 641] on div at bounding box center [25, 632] width 22 height 22
click at [1047, 182] on div "# Create a second variable and attack it! enemy1 = hero . findNearestEnemy ( ) …" at bounding box center [1094, 248] width 308 height 431
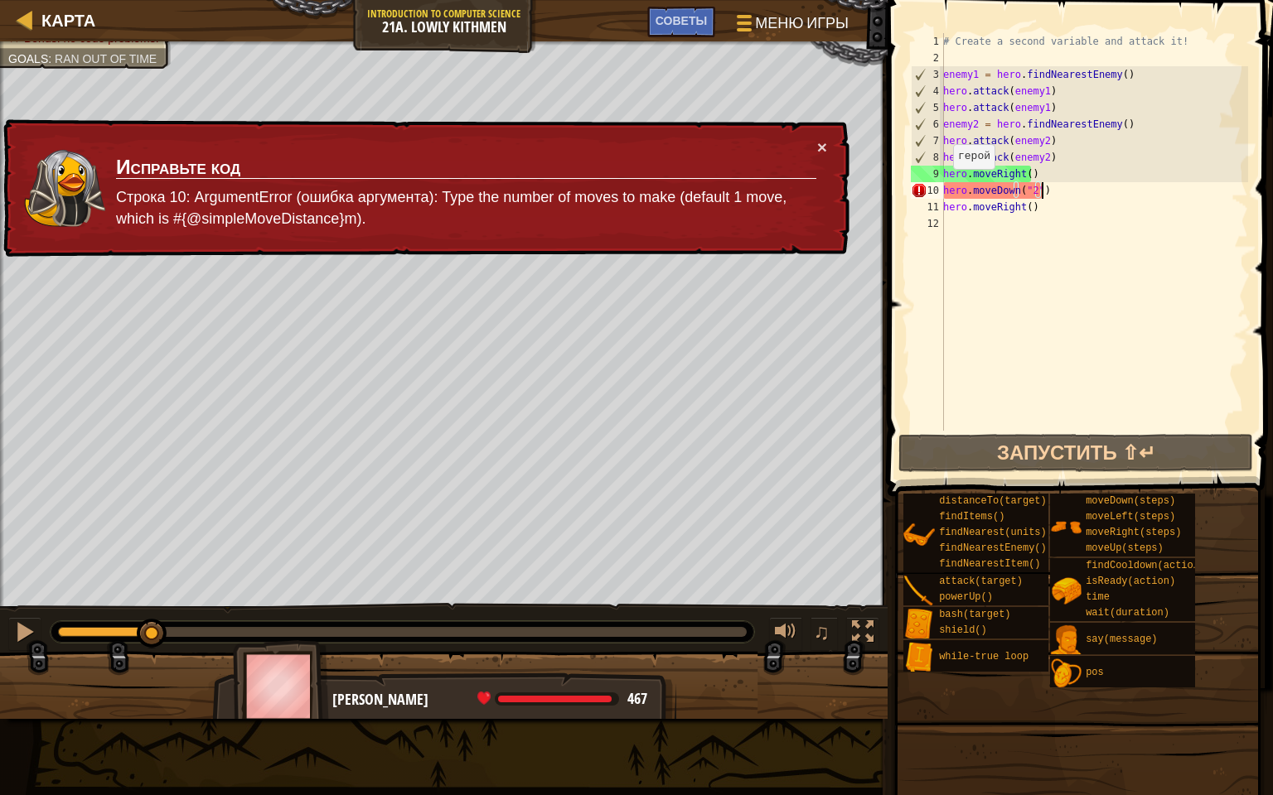
click at [828, 151] on div "× Исправьте код Строка 10: ArgumentError (ошибка аргумента): Type the number of…" at bounding box center [424, 188] width 849 height 138
click at [819, 149] on button "×" at bounding box center [822, 146] width 10 height 17
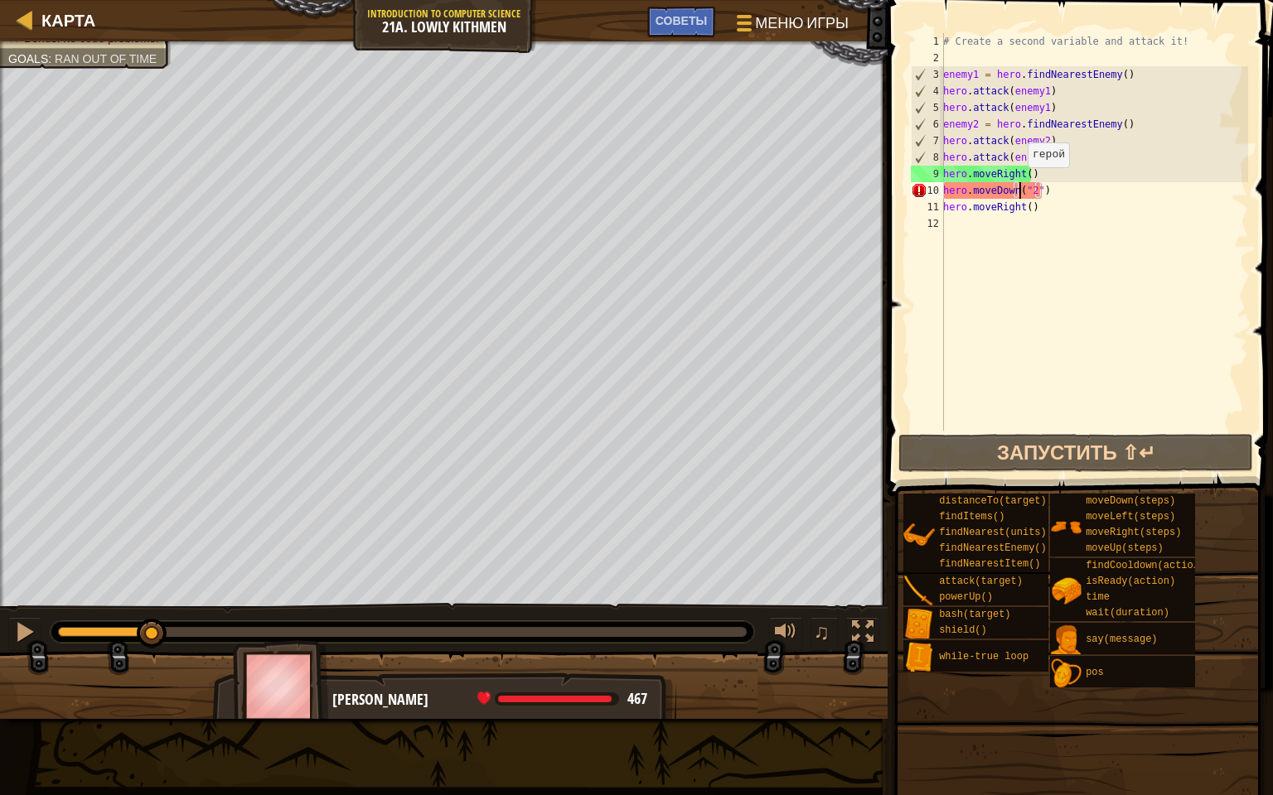
click at [1018, 184] on div "# Create a second variable and attack it! enemy1 = hero . findNearestEnemy ( ) …" at bounding box center [1094, 248] width 308 height 431
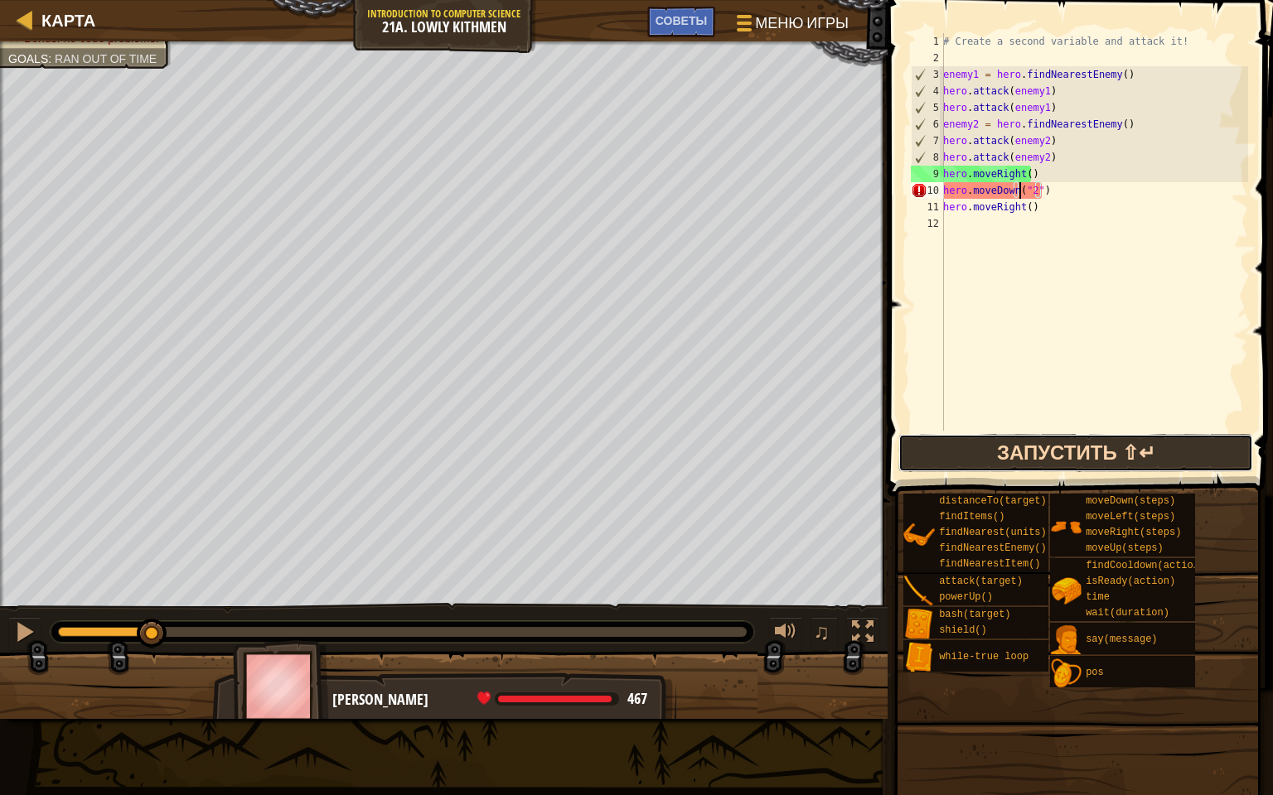
click at [1021, 445] on button "Запустить ⇧↵" at bounding box center [1075, 453] width 355 height 38
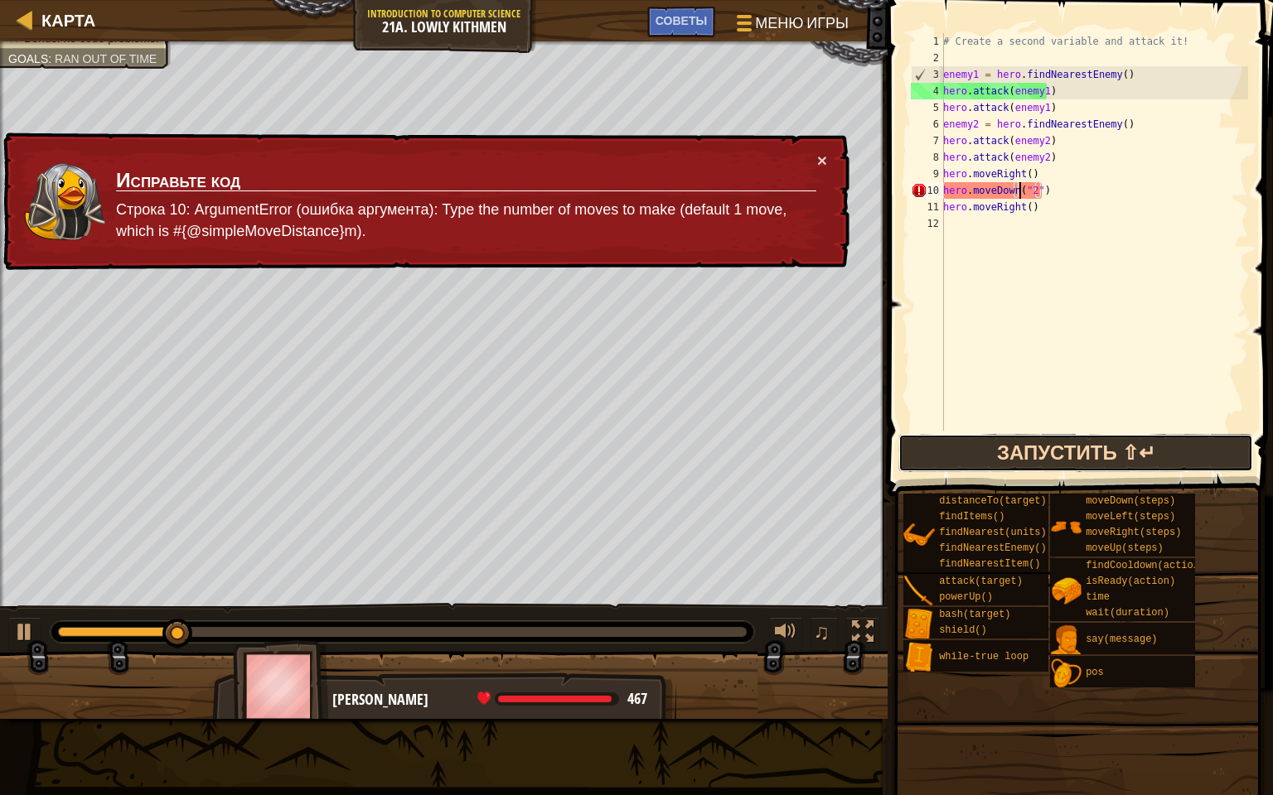
click at [1020, 443] on button "Запустить ⇧↵" at bounding box center [1075, 453] width 355 height 38
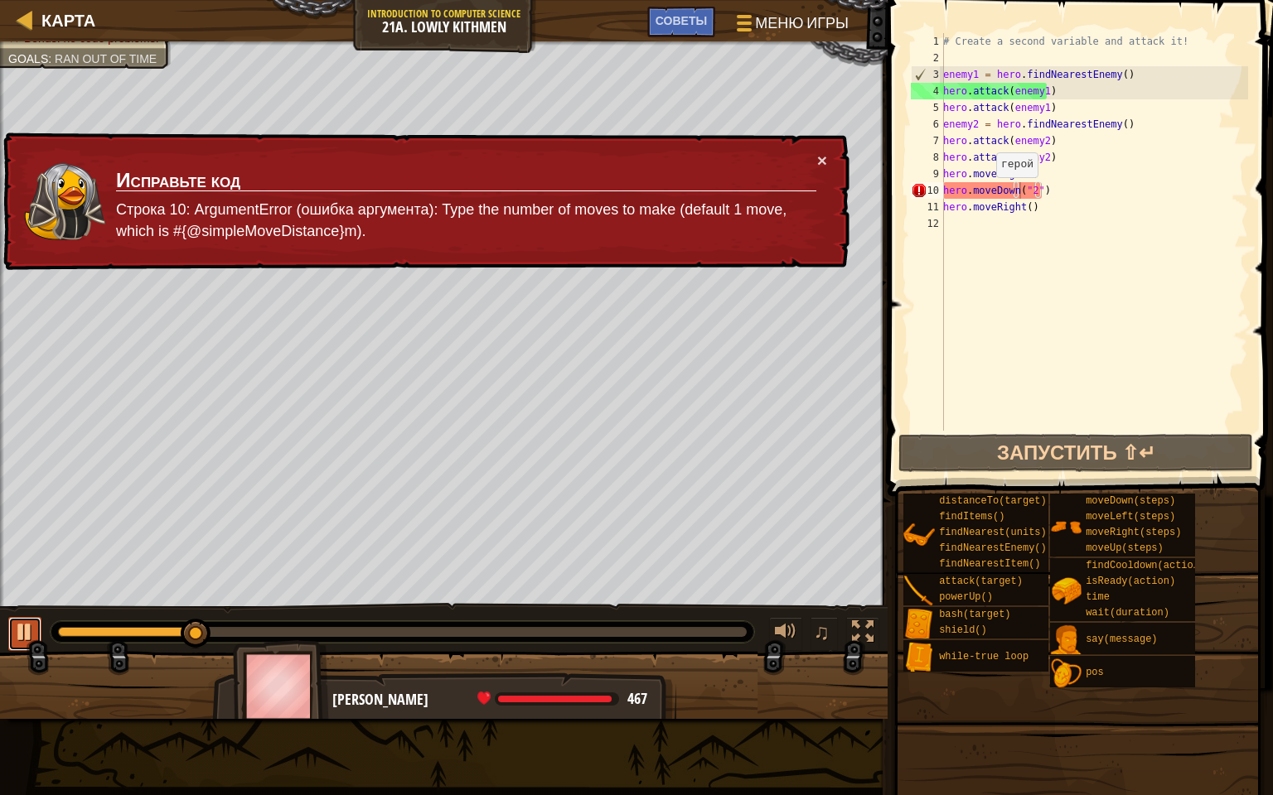
click at [19, 626] on div at bounding box center [25, 632] width 22 height 22
click at [1024, 191] on div "# Create a second variable and attack it! enemy1 = hero . findNearestEnemy ( ) …" at bounding box center [1094, 248] width 308 height 431
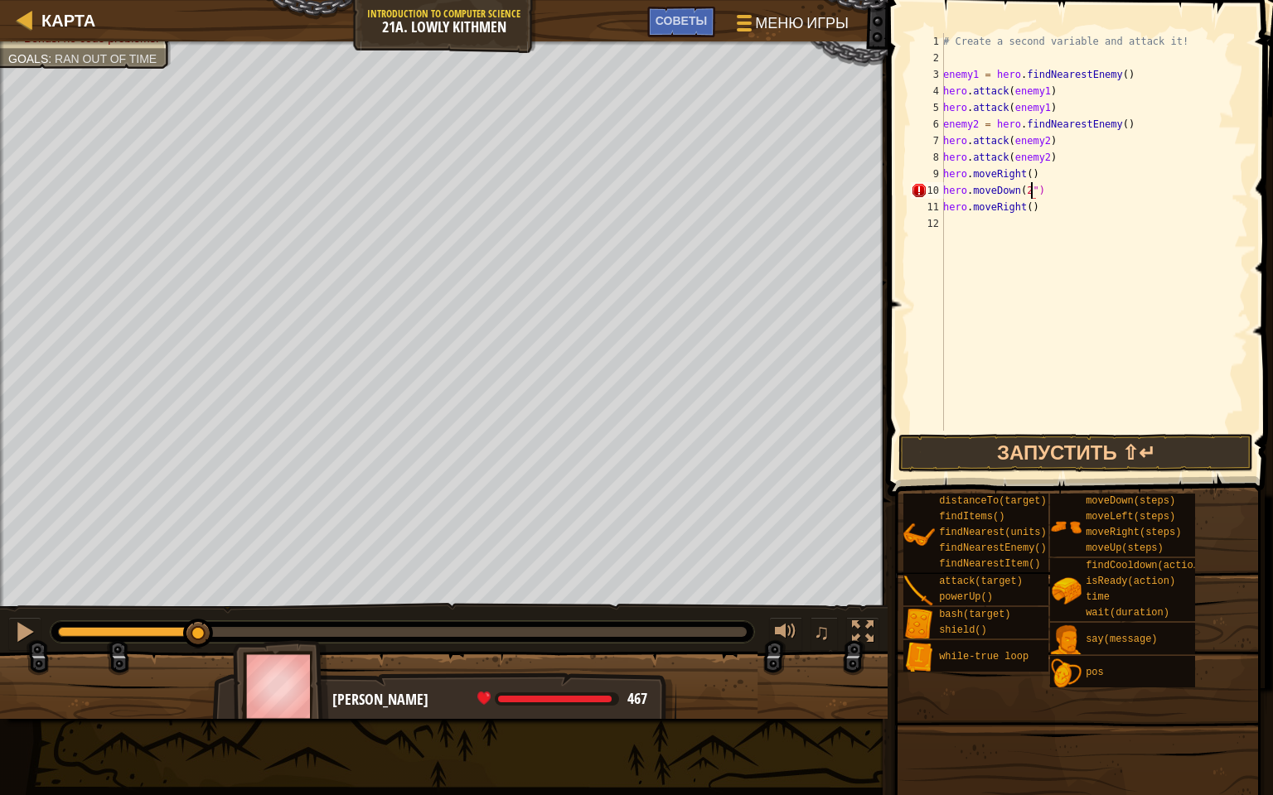
type textarea "hero.moveDown(2)"
click at [1010, 461] on button "Запустить ⇧↵" at bounding box center [1075, 453] width 355 height 38
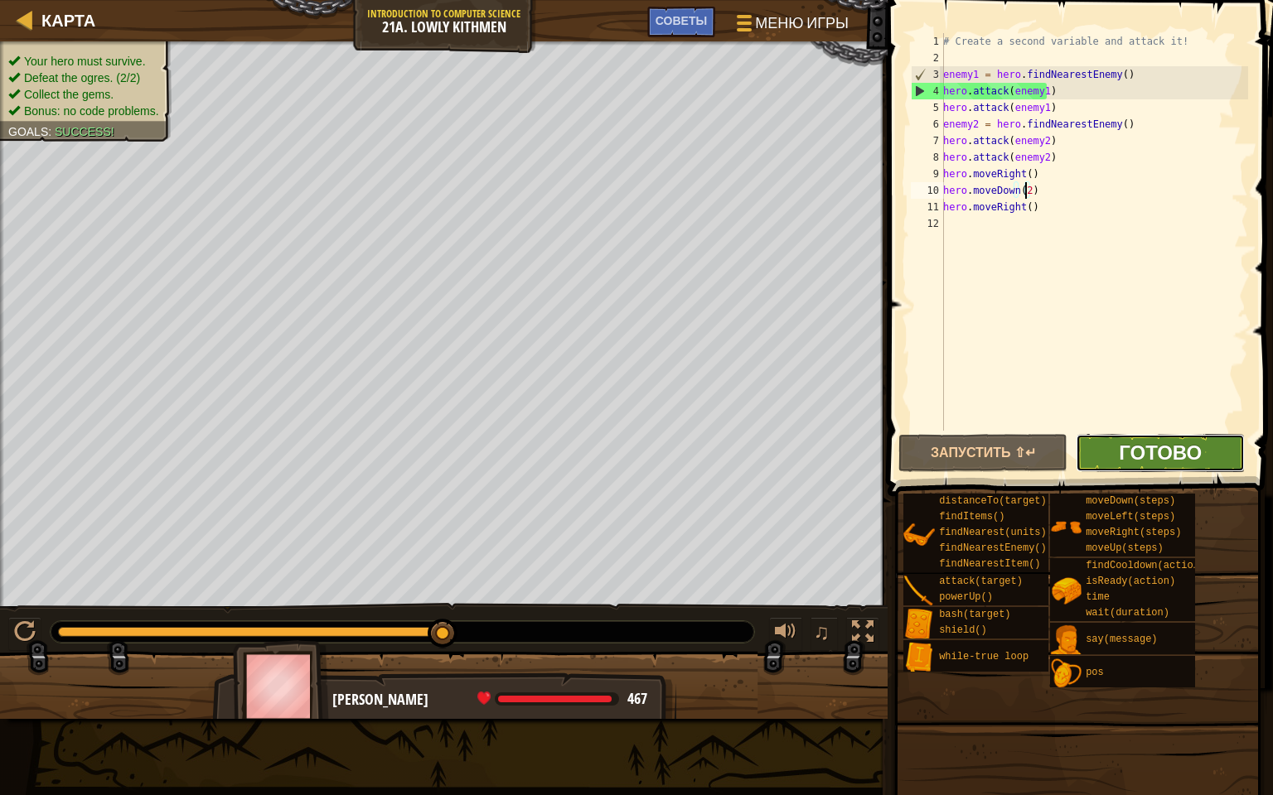
click at [1126, 448] on span "Готово" at bounding box center [1160, 452] width 83 height 27
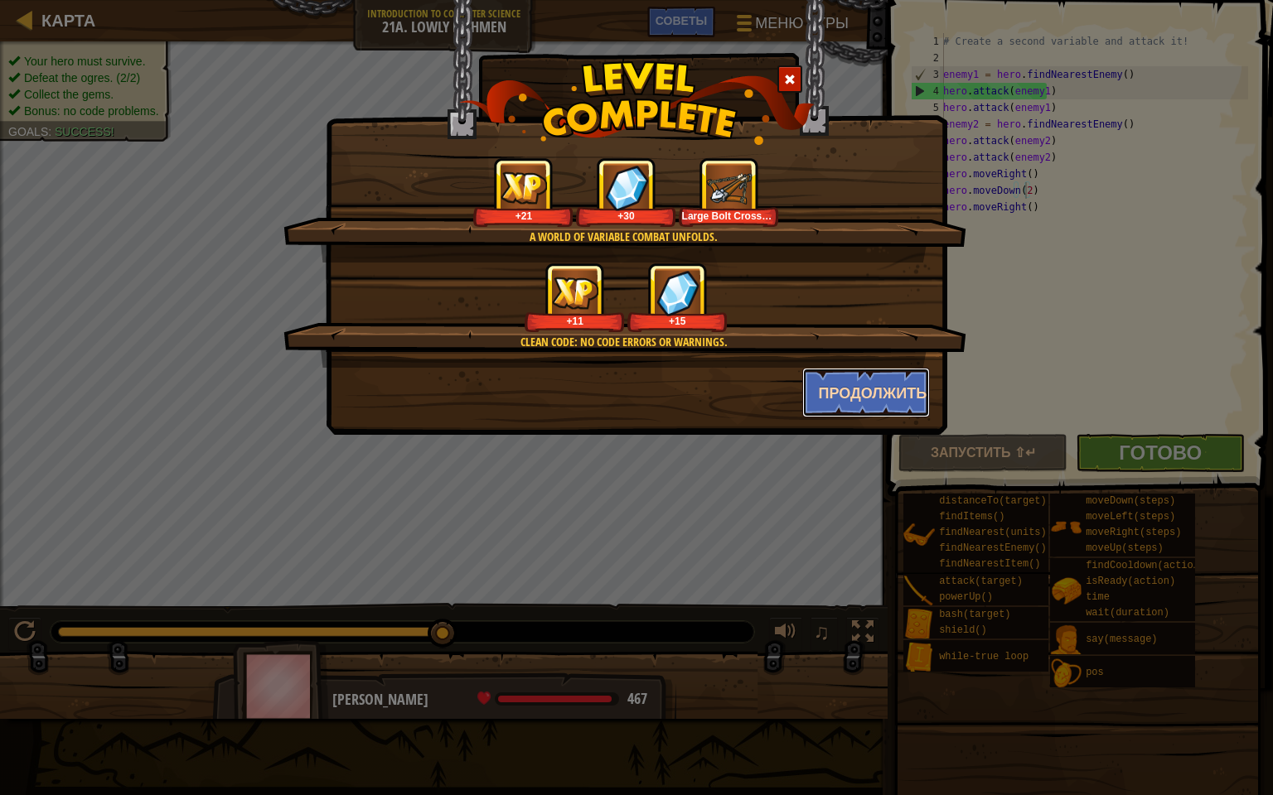
click at [842, 396] on button "Продолжить" at bounding box center [866, 393] width 128 height 50
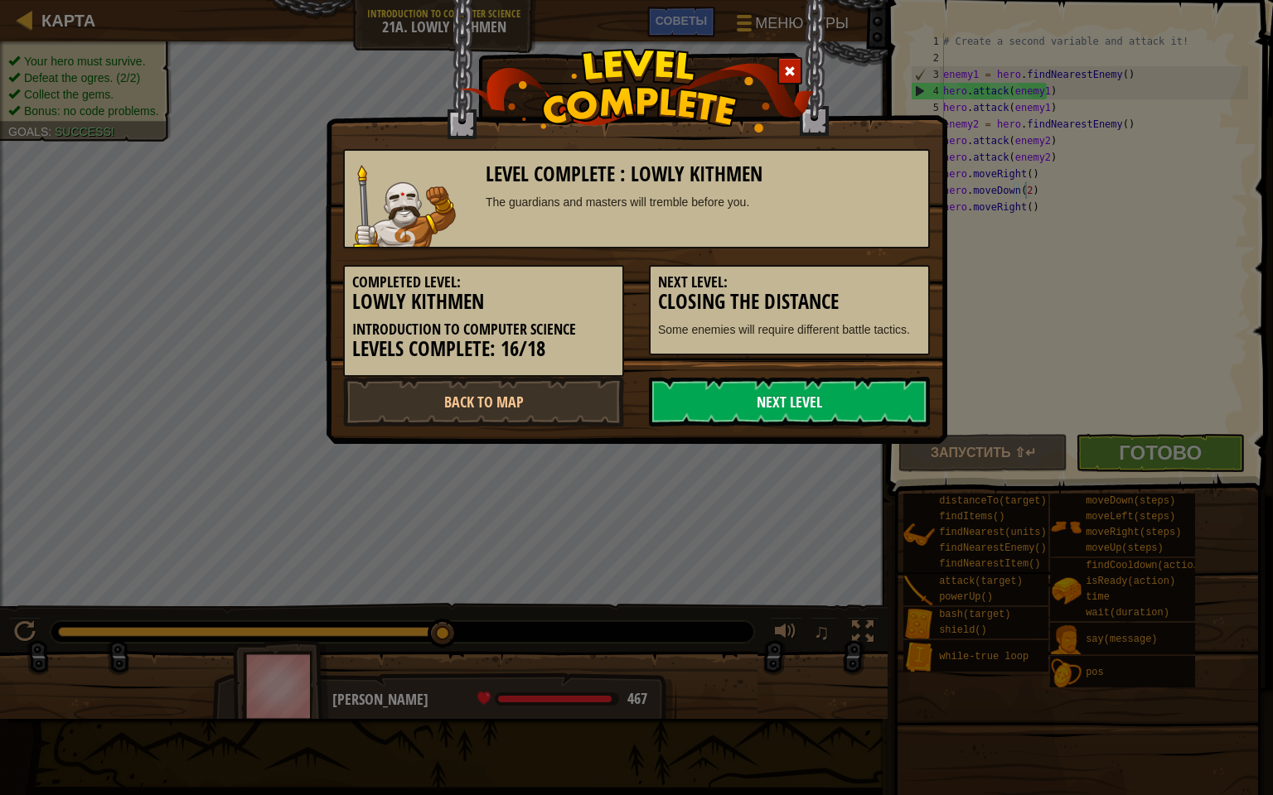
click at [829, 405] on link "Next Level" at bounding box center [789, 402] width 281 height 50
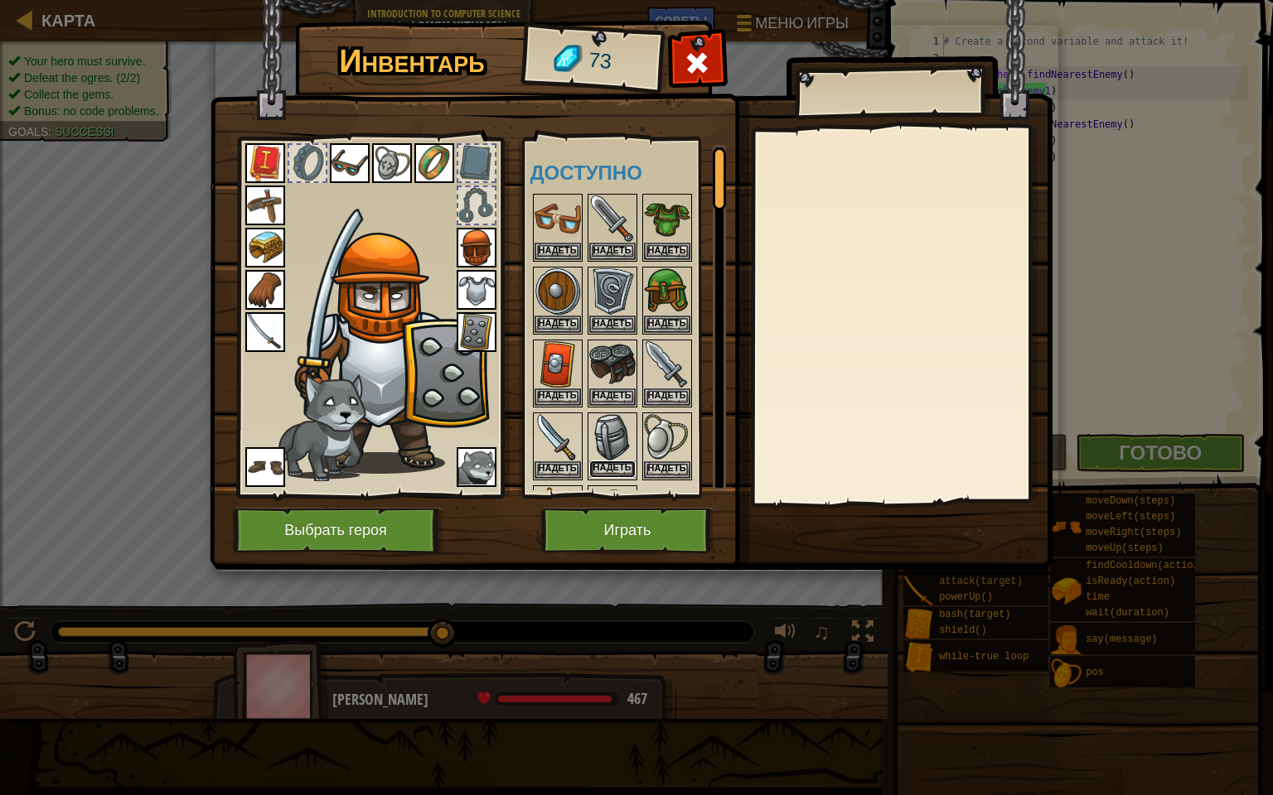
click at [610, 461] on button "Надеть" at bounding box center [612, 469] width 46 height 17
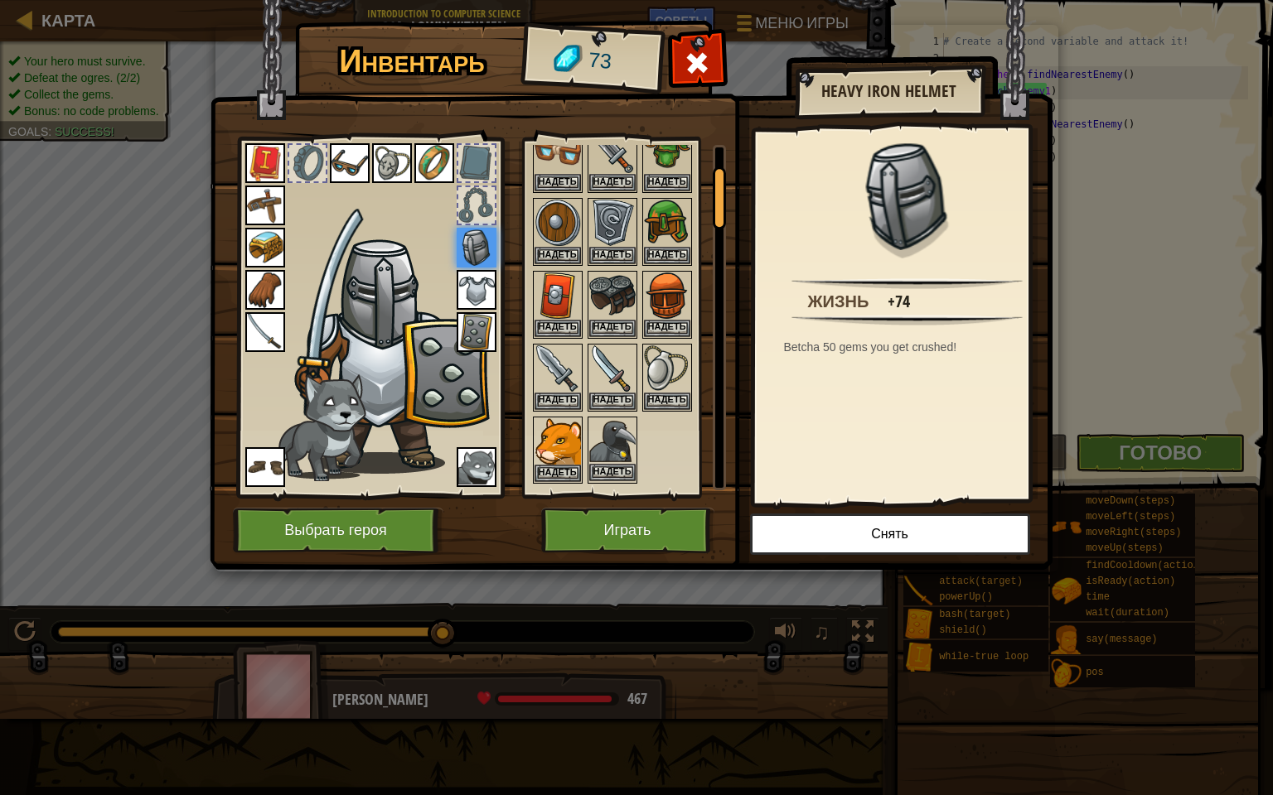
scroll to position [166, 0]
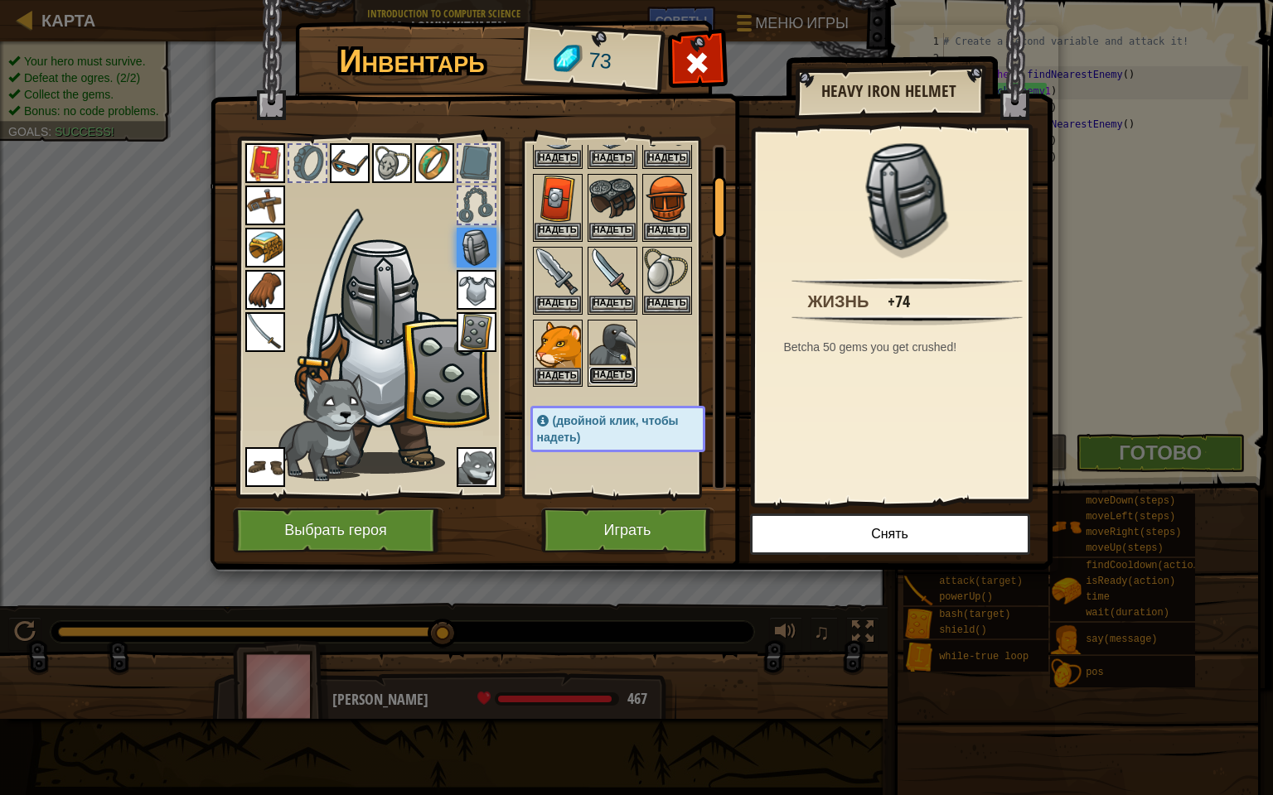
click at [604, 372] on button "Надеть" at bounding box center [612, 375] width 46 height 17
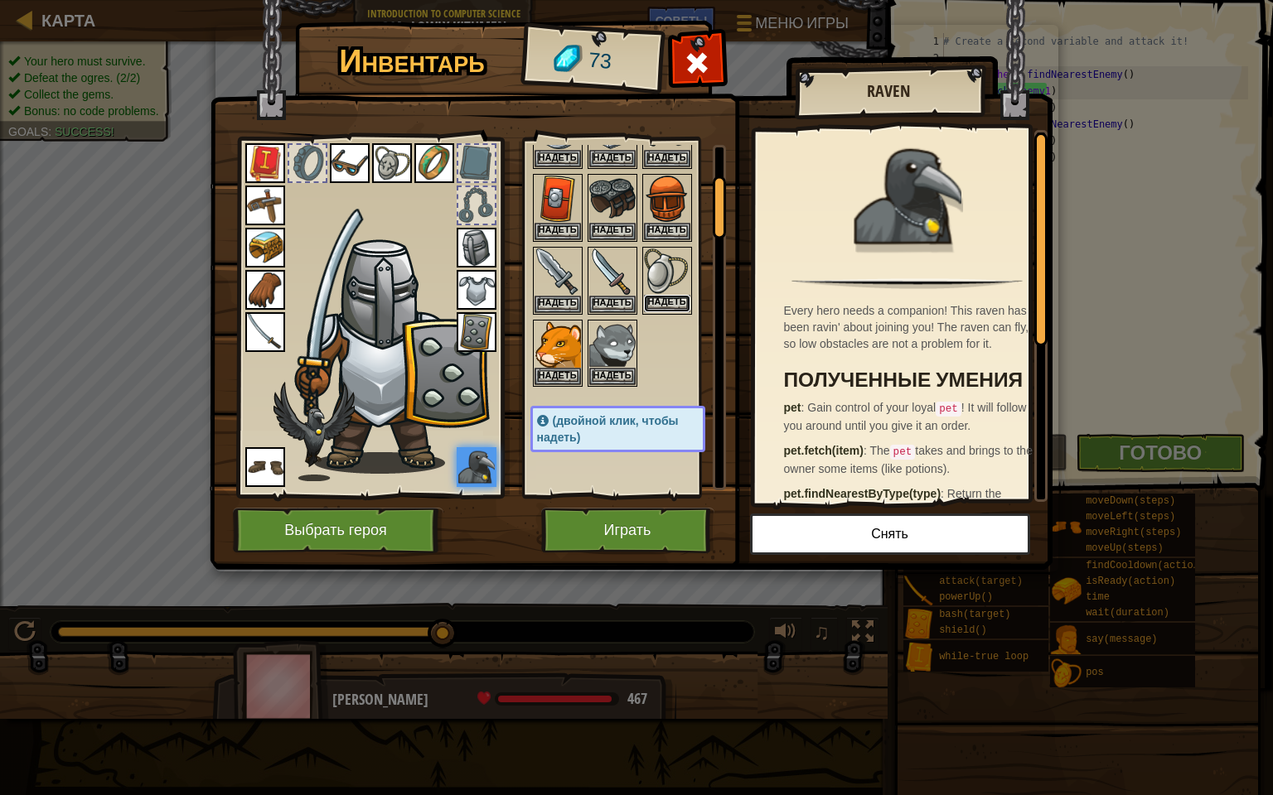
click at [664, 295] on button "Надеть" at bounding box center [667, 303] width 46 height 17
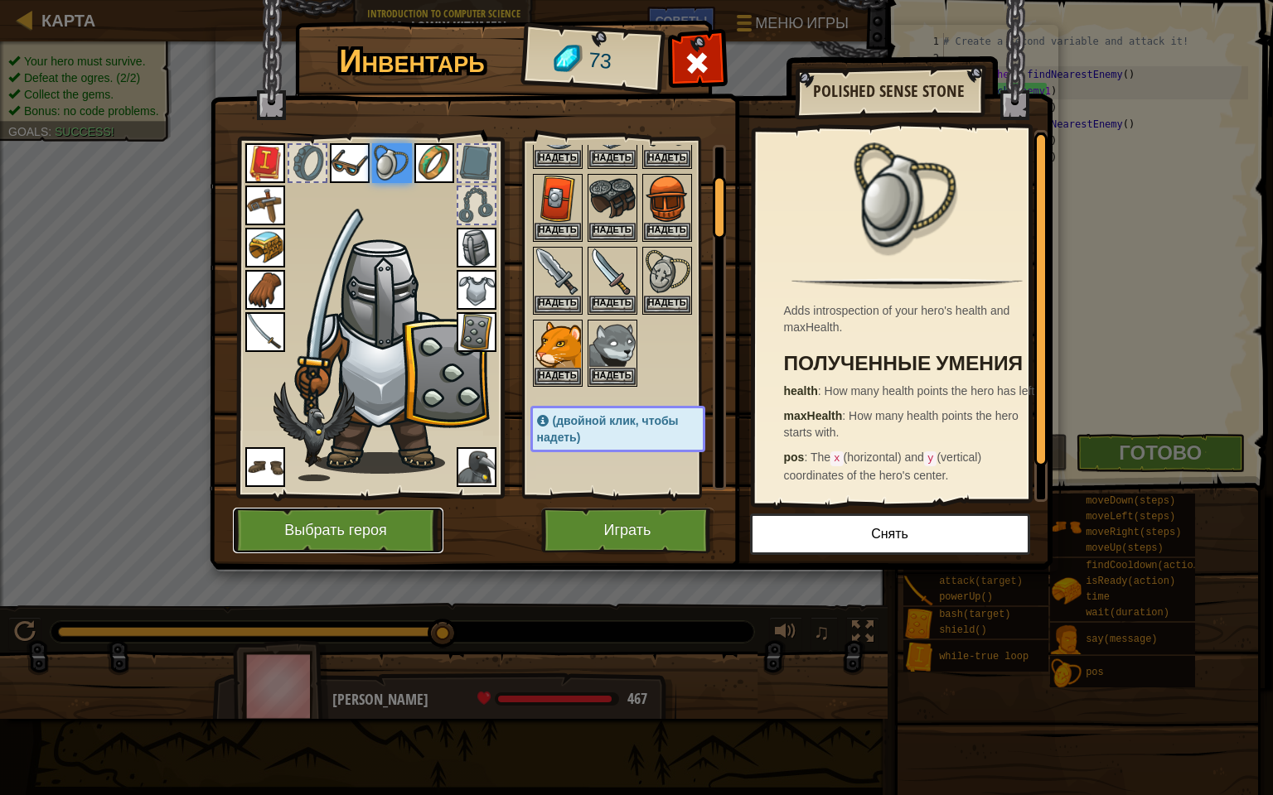
click at [328, 527] on button "Выбрать героя" at bounding box center [338, 531] width 210 height 46
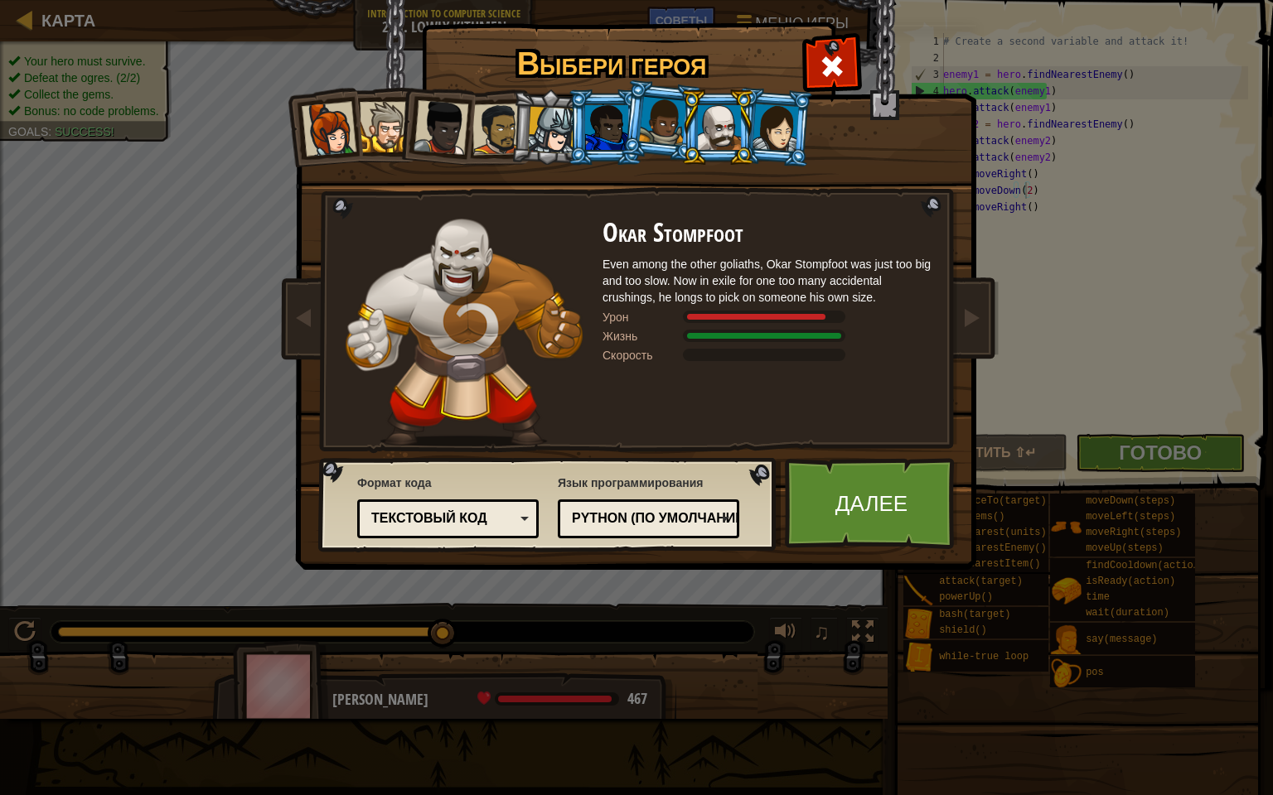
click at [490, 133] on div at bounding box center [497, 129] width 51 height 51
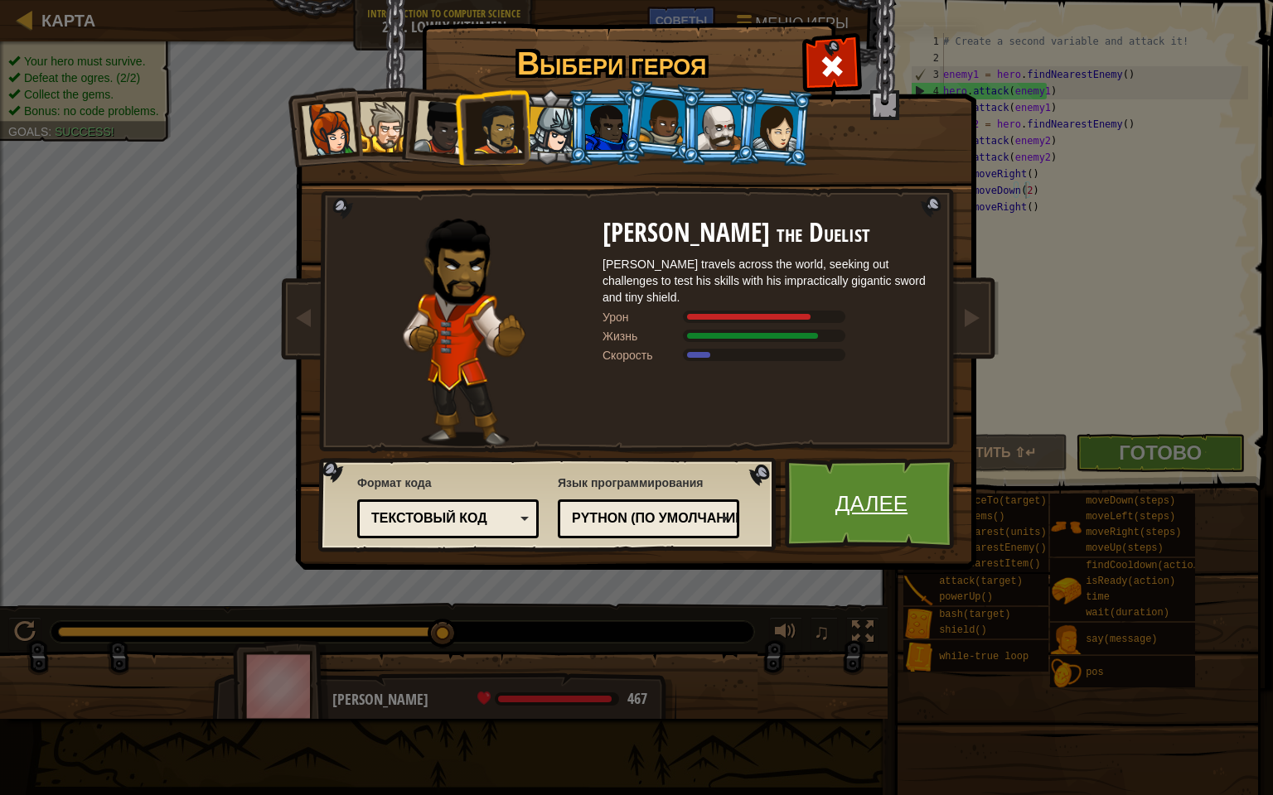
click at [848, 515] on link "Далее" at bounding box center [871, 503] width 173 height 91
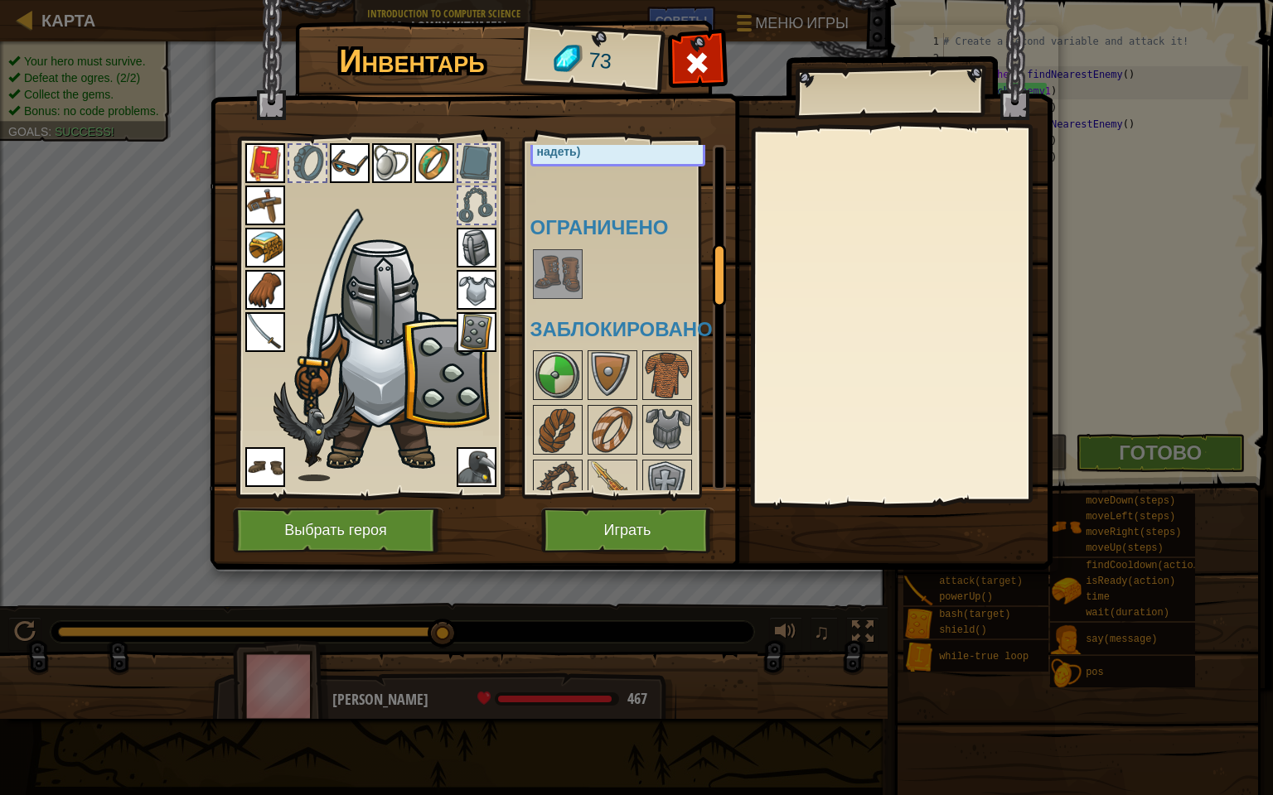
scroll to position [580, 0]
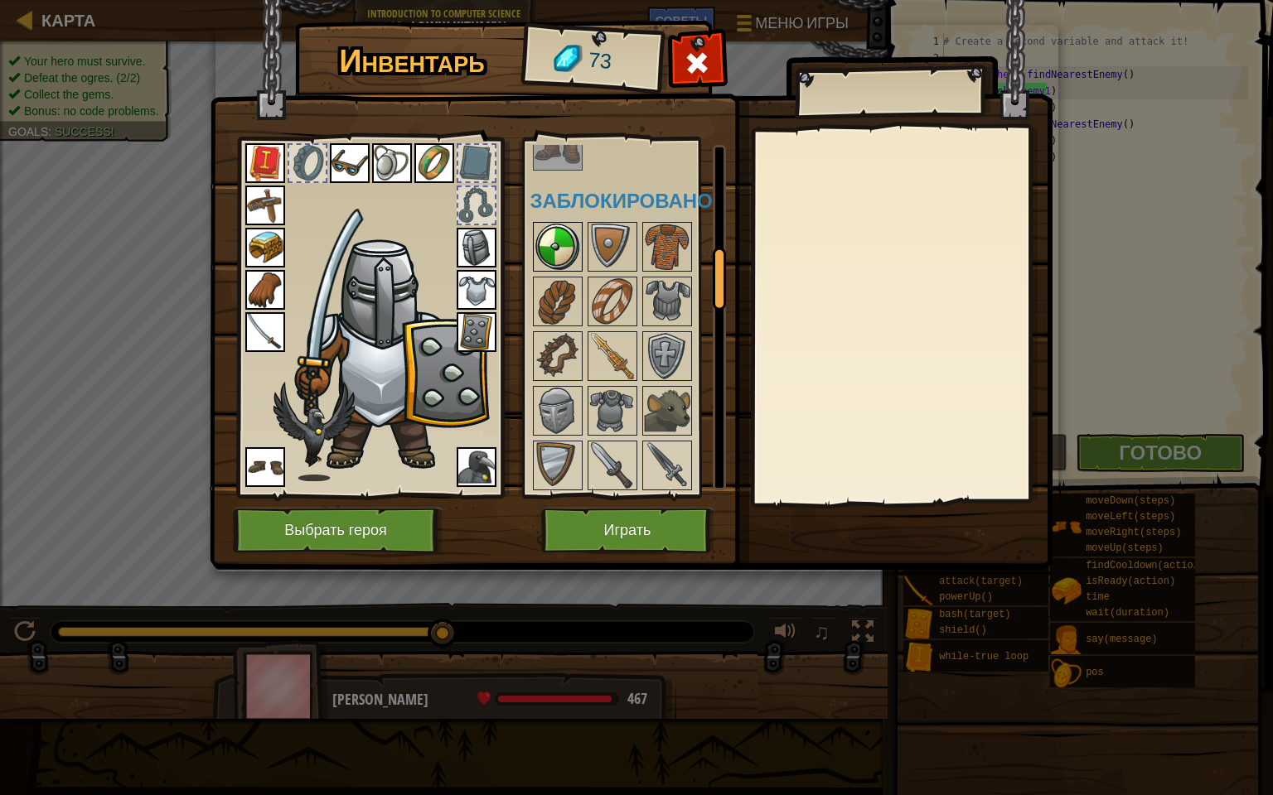
click at [554, 263] on img at bounding box center [557, 247] width 46 height 46
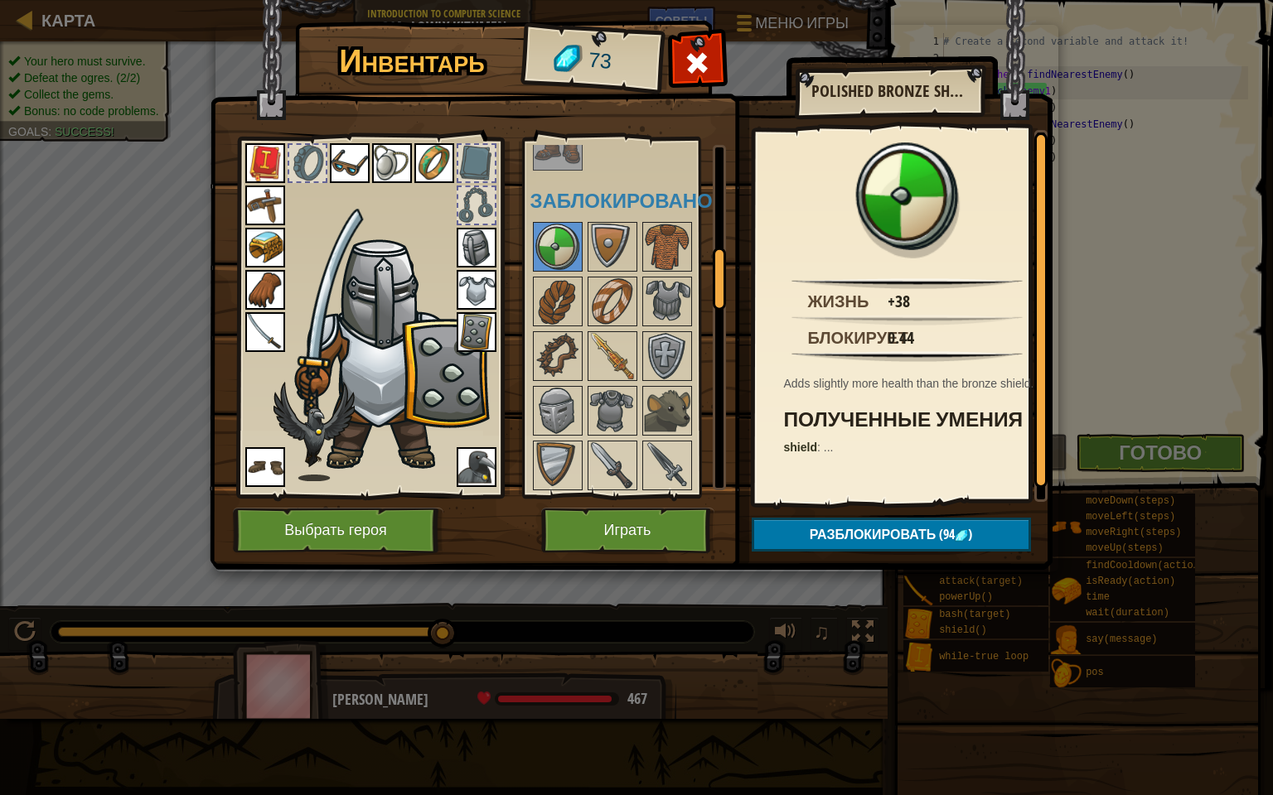
click at [611, 210] on div "Доступно Надеть Надеть Надеть Надеть Надеть Надеть Надеть Надеть Надеть Надеть …" at bounding box center [634, 318] width 208 height 346
click at [619, 225] on img at bounding box center [612, 247] width 46 height 46
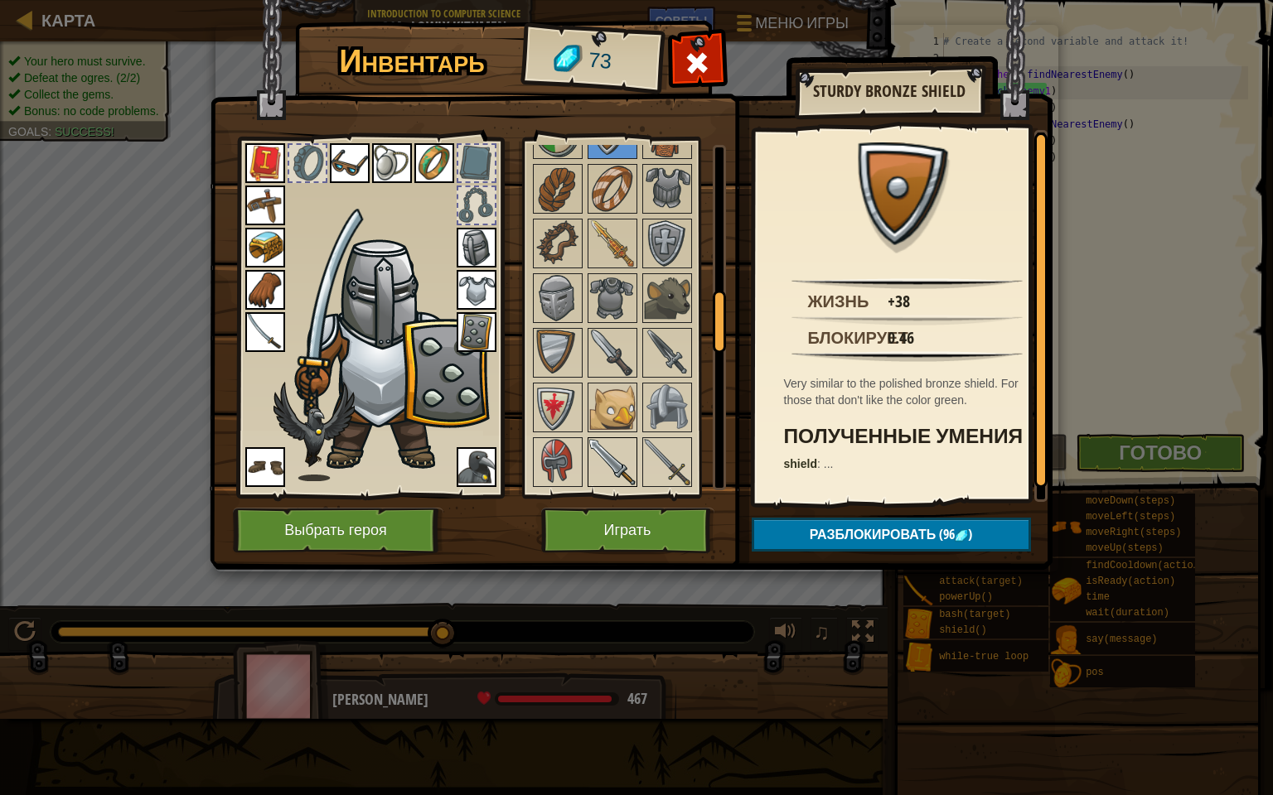
scroll to position [829, 0]
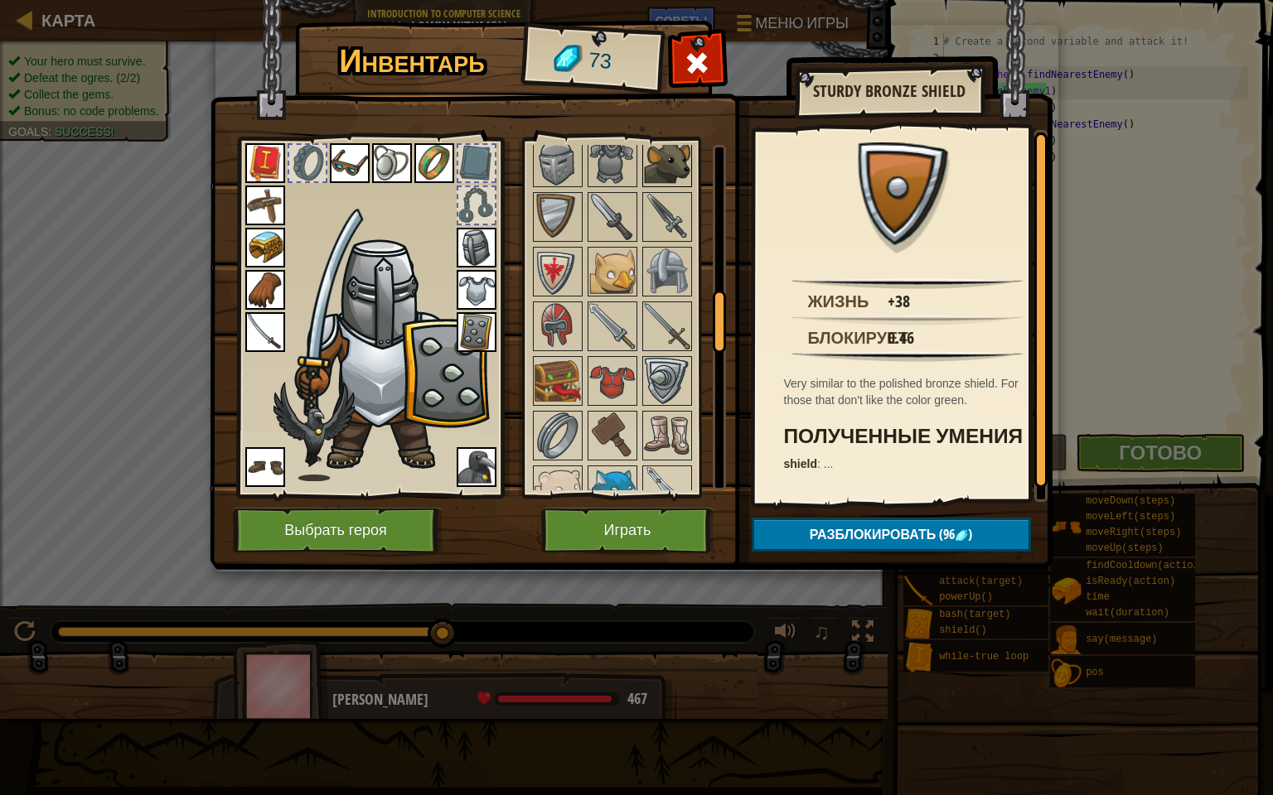
click at [668, 162] on img at bounding box center [667, 162] width 46 height 46
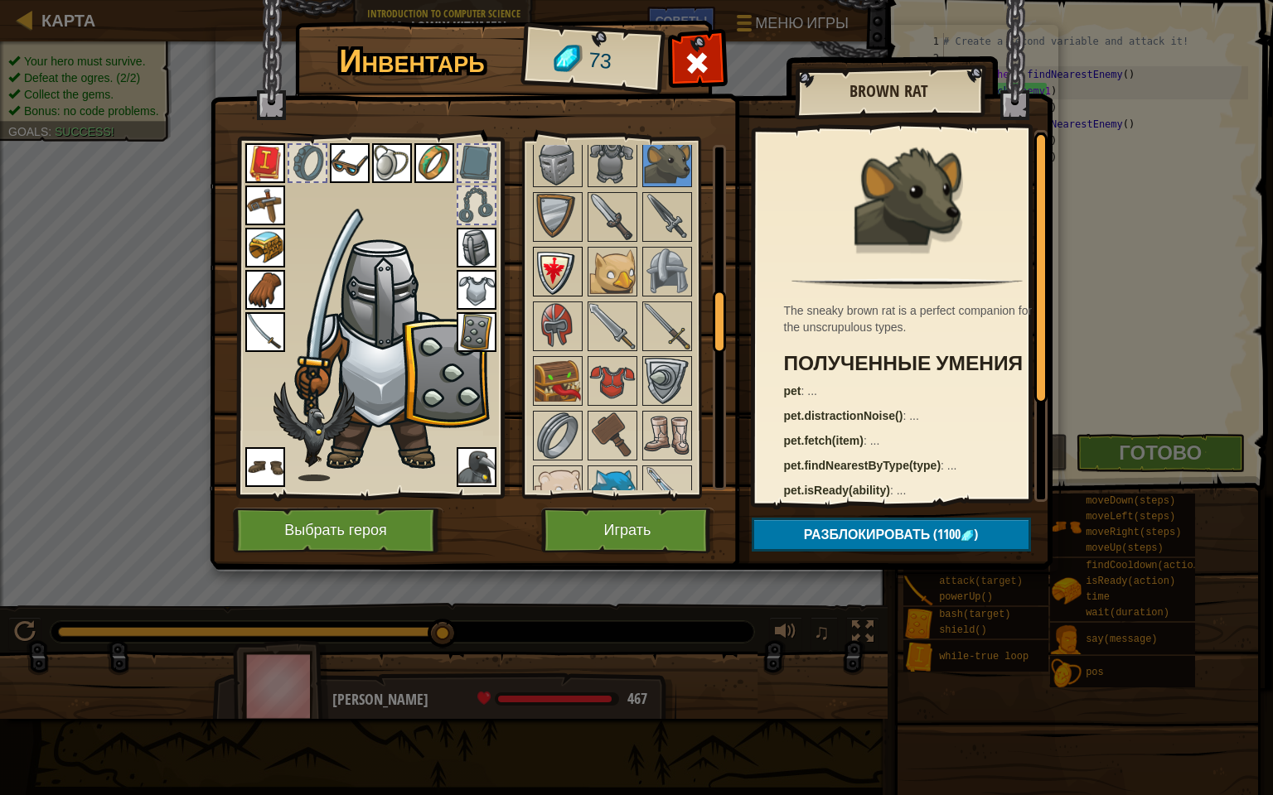
click at [553, 255] on img at bounding box center [557, 272] width 46 height 46
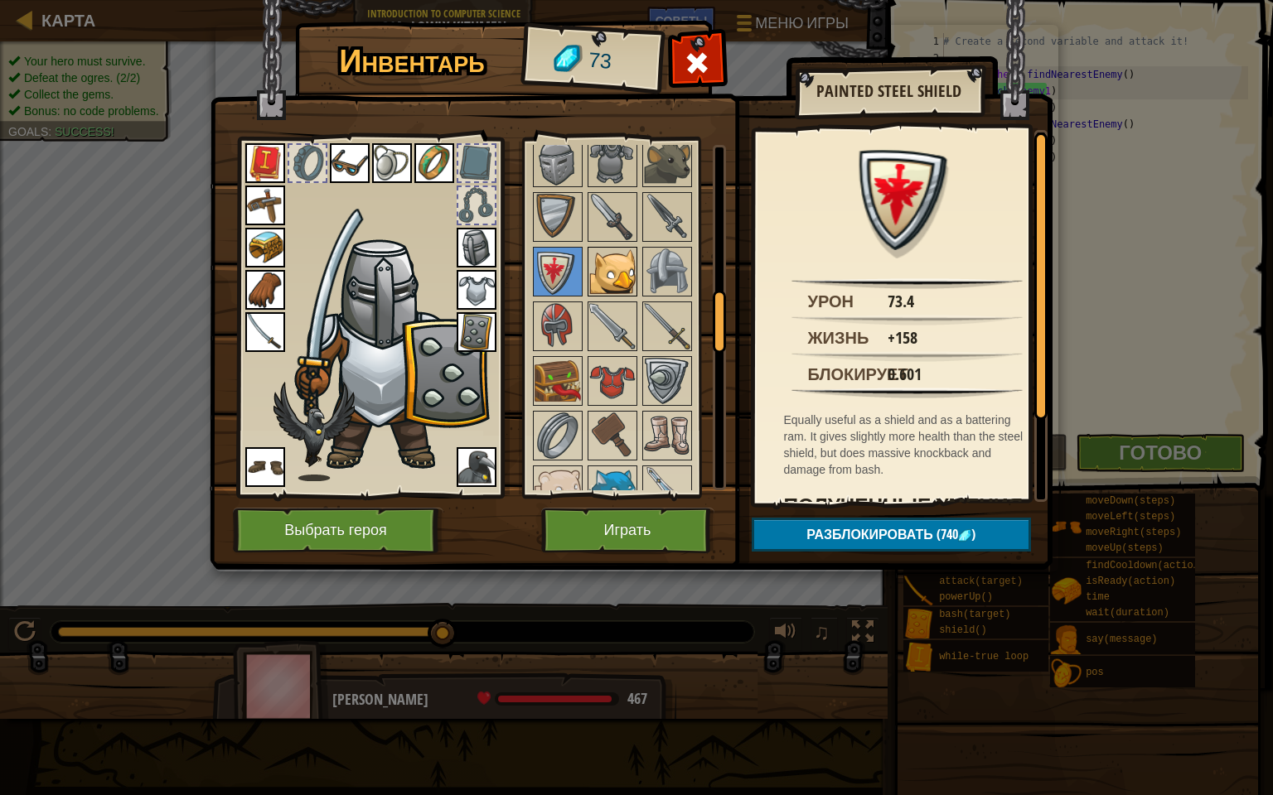
click at [603, 263] on img at bounding box center [612, 272] width 46 height 46
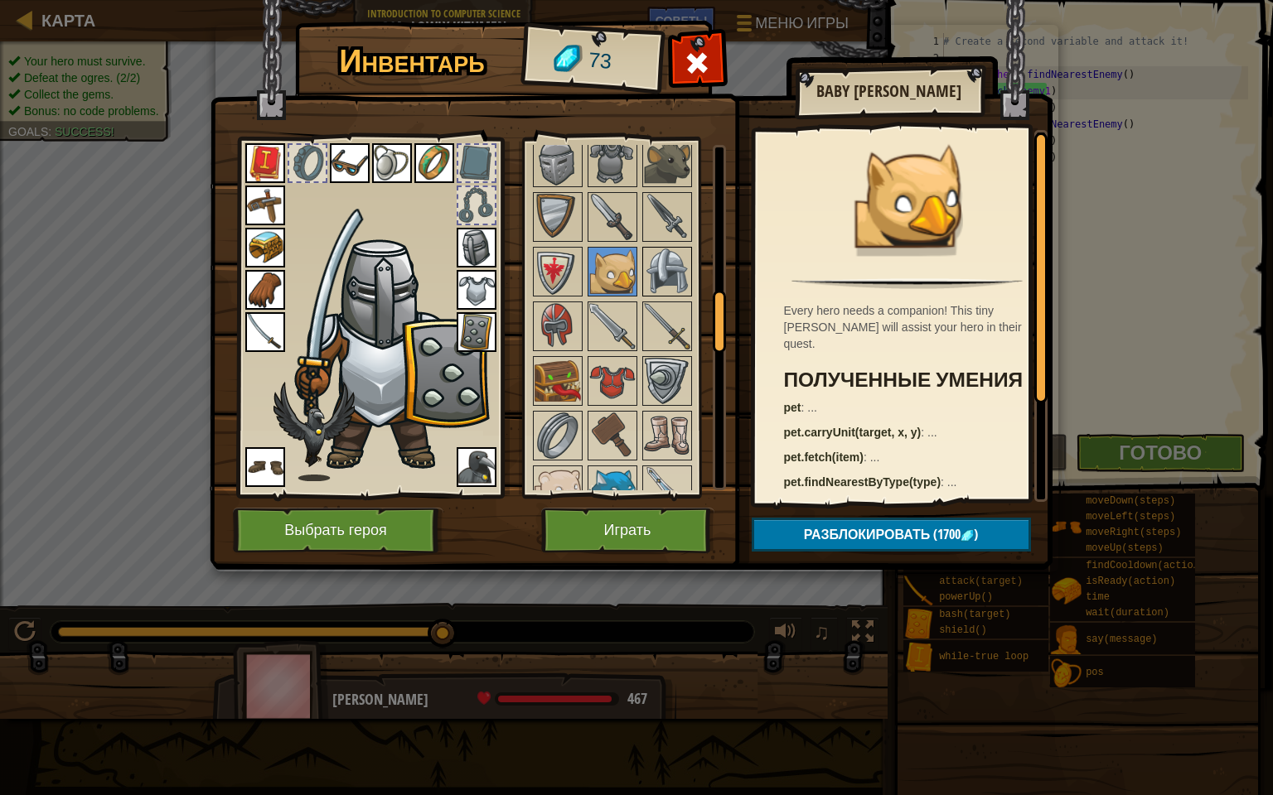
click at [675, 285] on img at bounding box center [667, 272] width 46 height 46
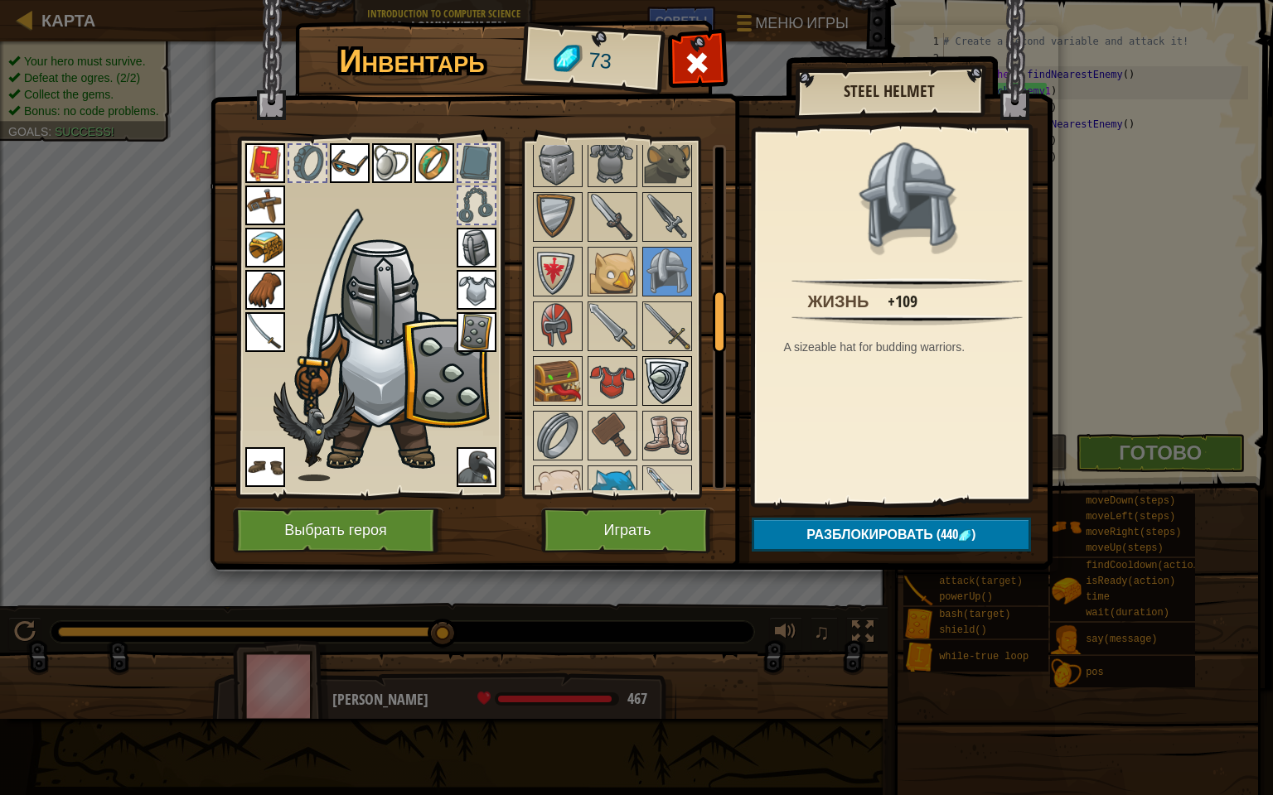
click at [669, 346] on div "Доступно Надеть Надеть Надеть Надеть Надеть Надеть Надеть Надеть Надеть Надеть …" at bounding box center [634, 318] width 208 height 346
click at [662, 375] on img at bounding box center [667, 381] width 46 height 46
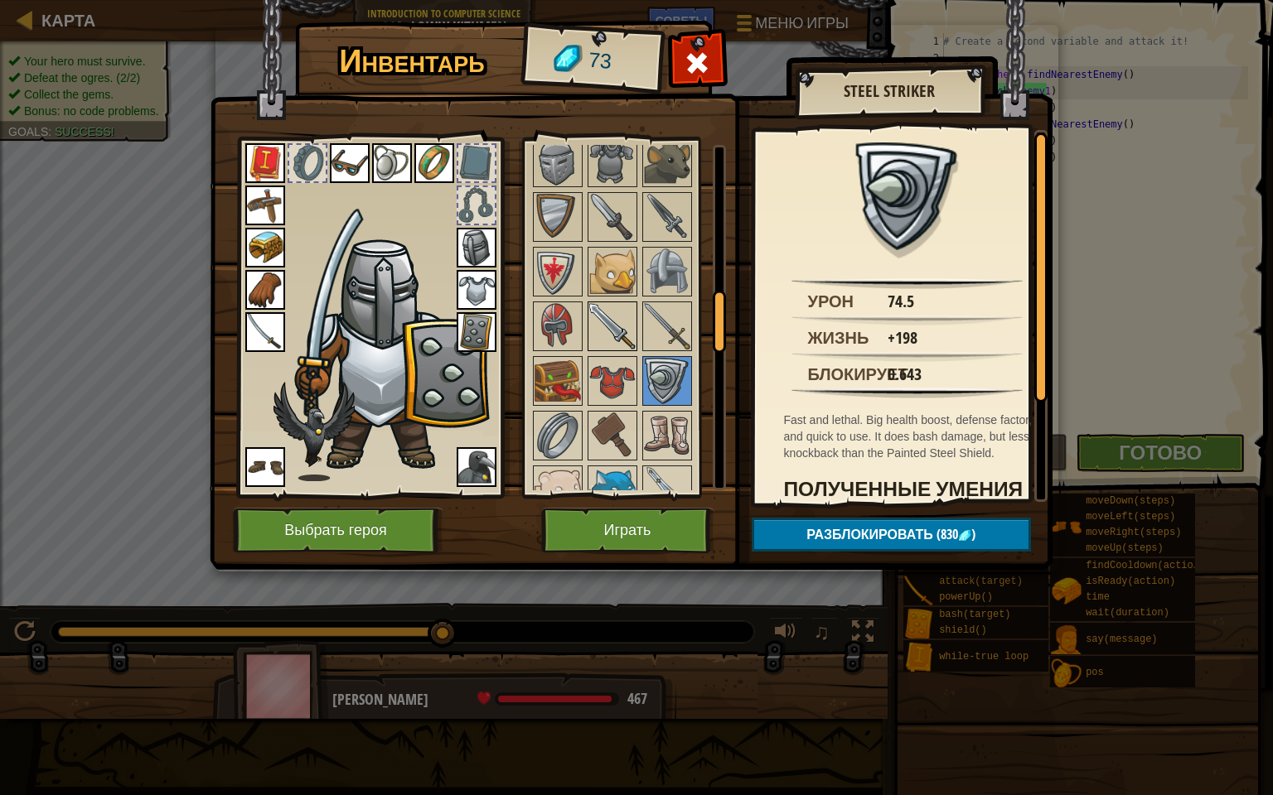
click at [613, 317] on img at bounding box center [612, 326] width 46 height 46
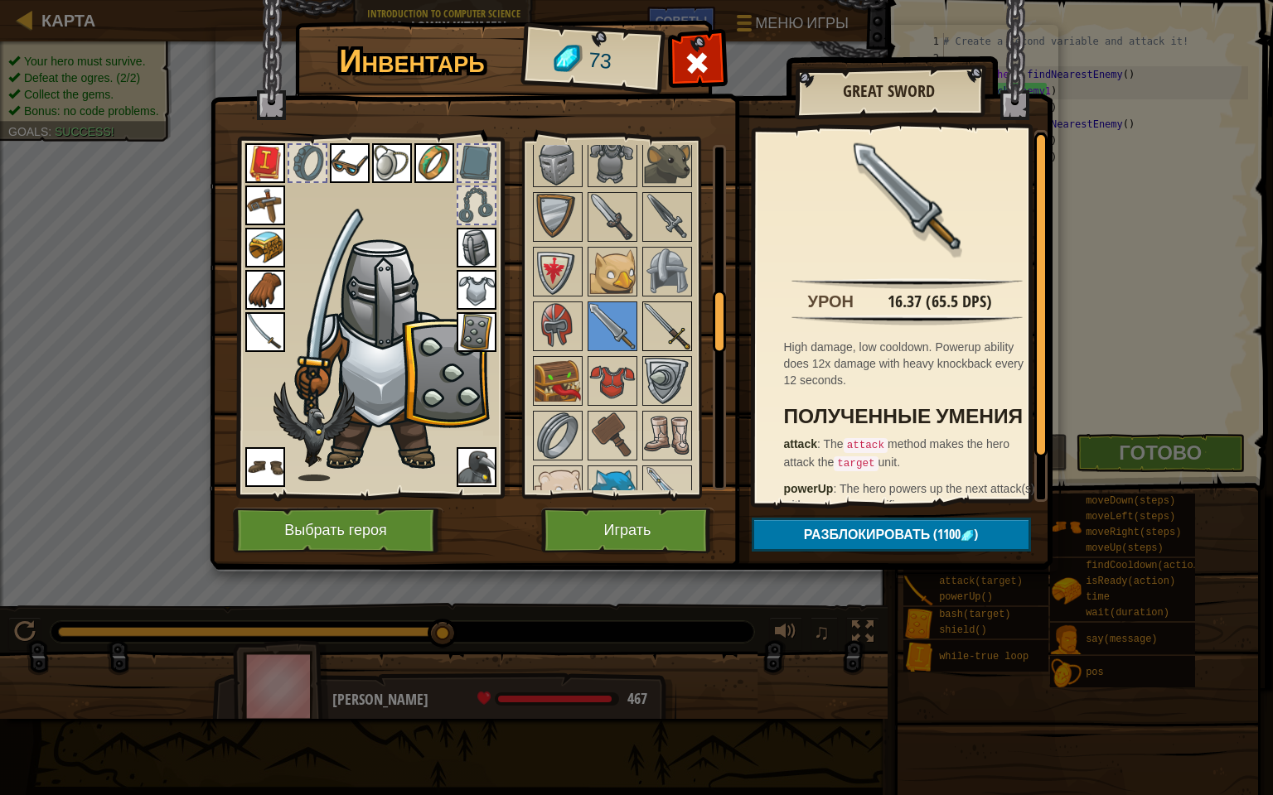
click at [660, 312] on img at bounding box center [667, 326] width 46 height 46
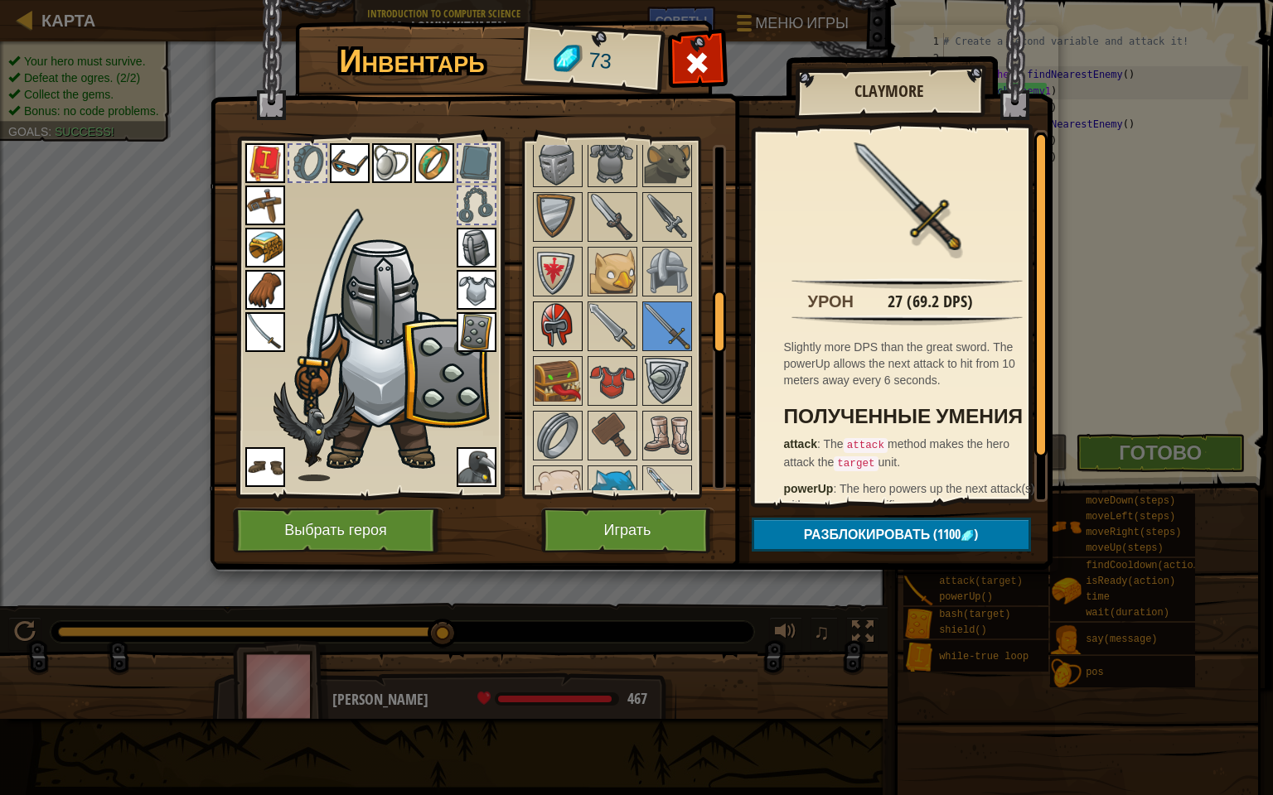
click at [545, 320] on img at bounding box center [557, 326] width 46 height 46
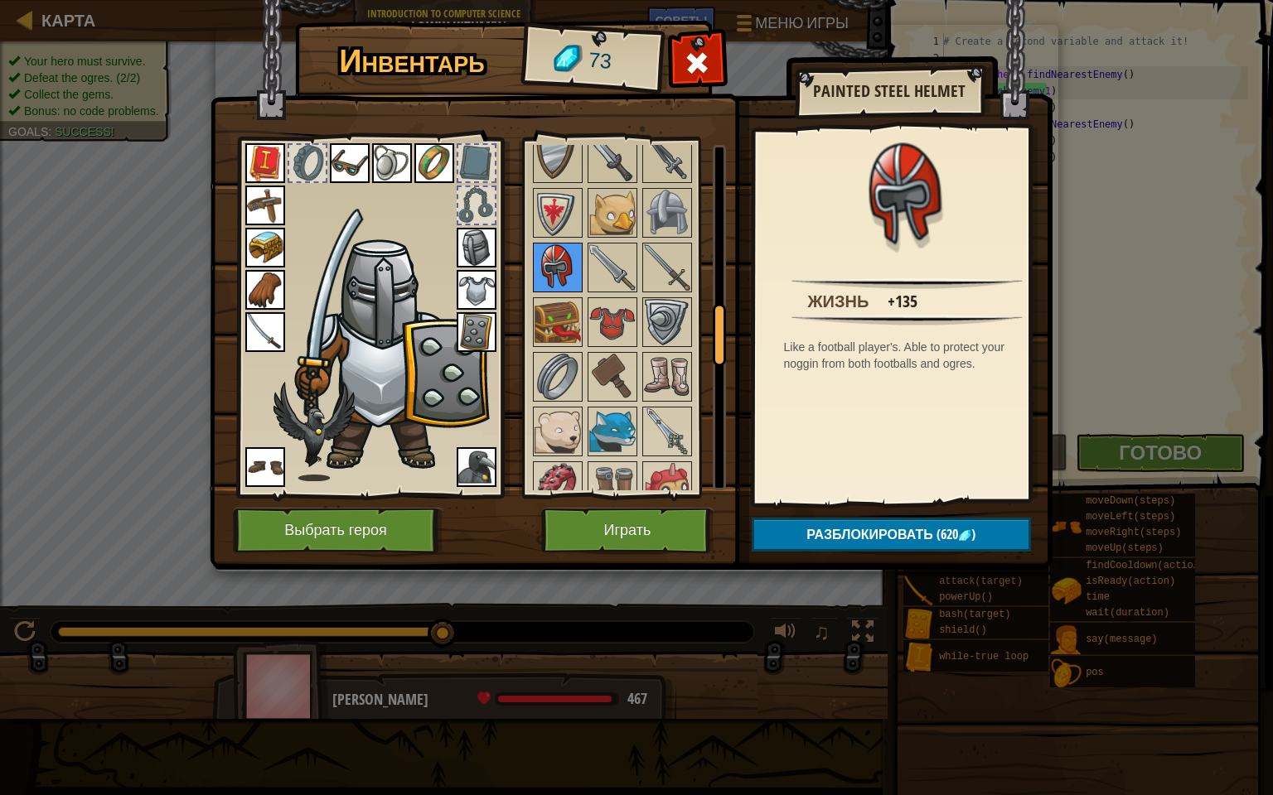
scroll to position [911, 0]
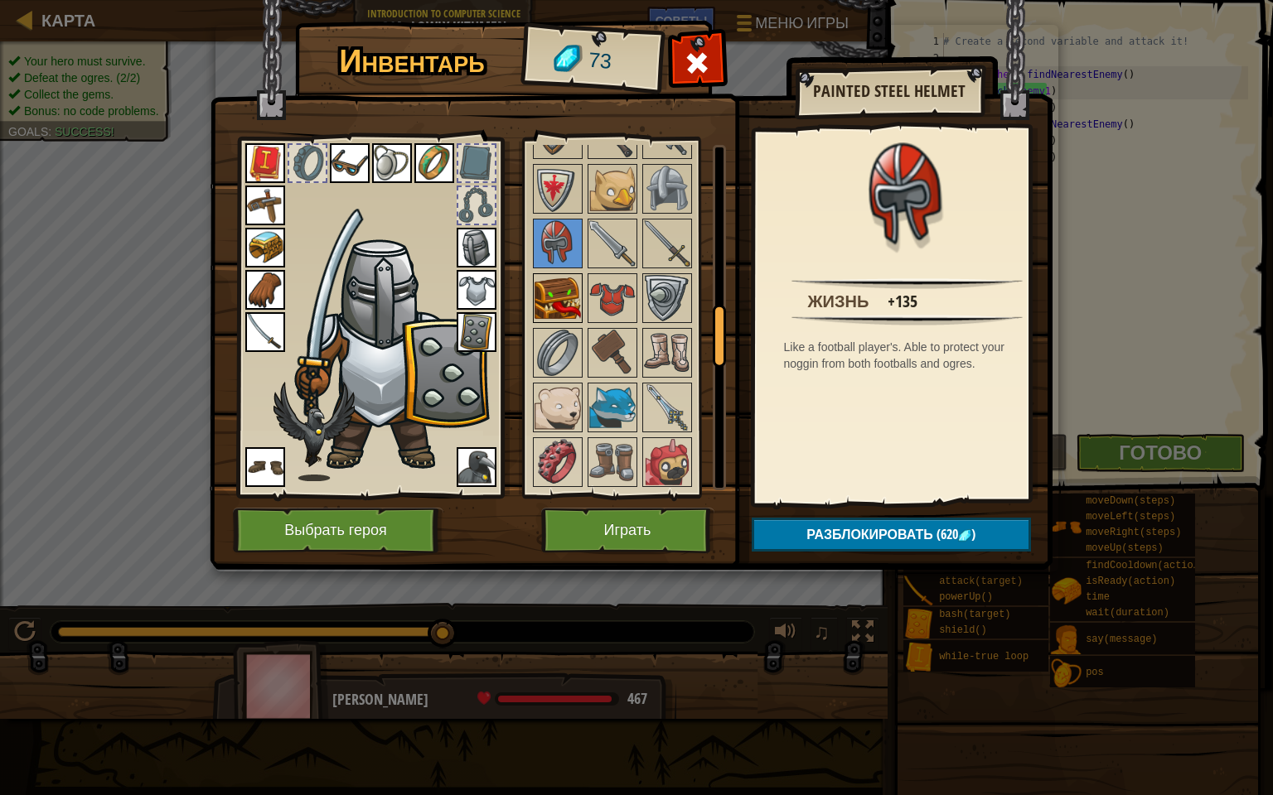
click at [556, 281] on img at bounding box center [557, 298] width 46 height 46
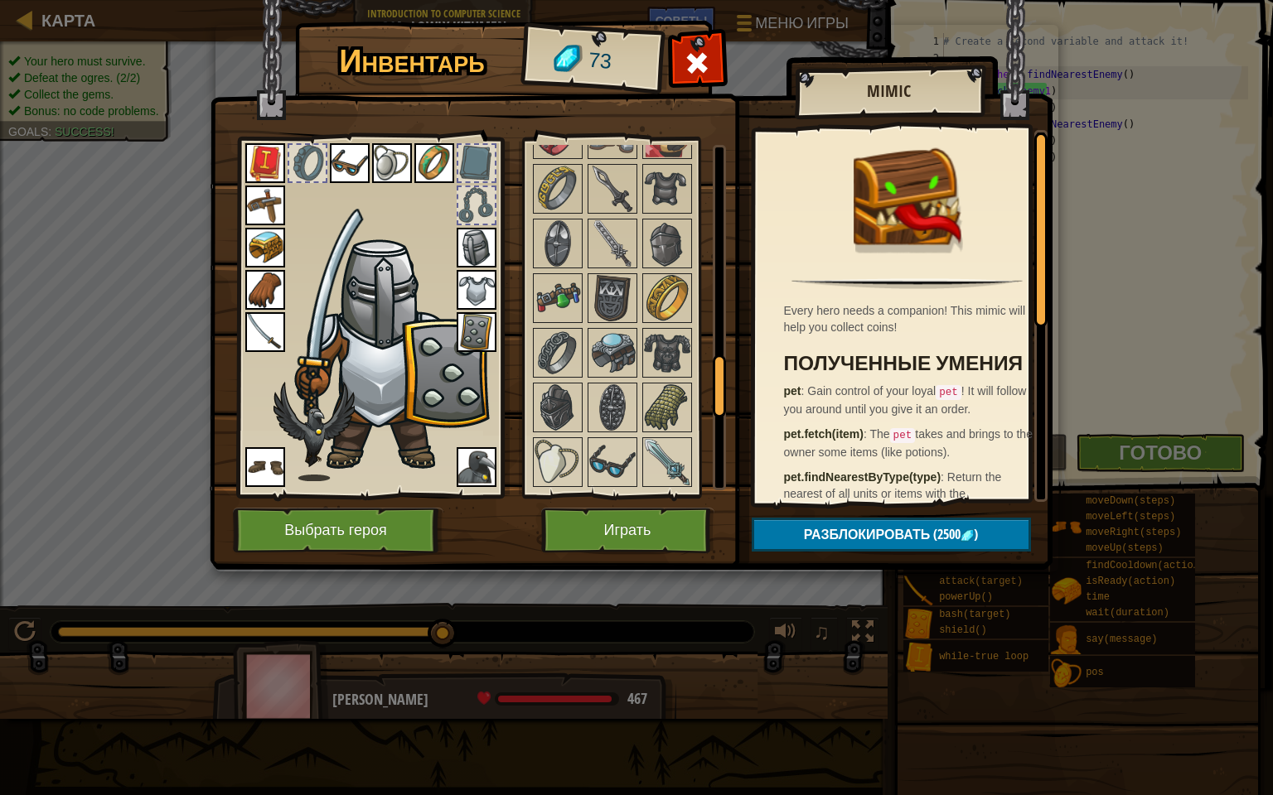
scroll to position [1243, 0]
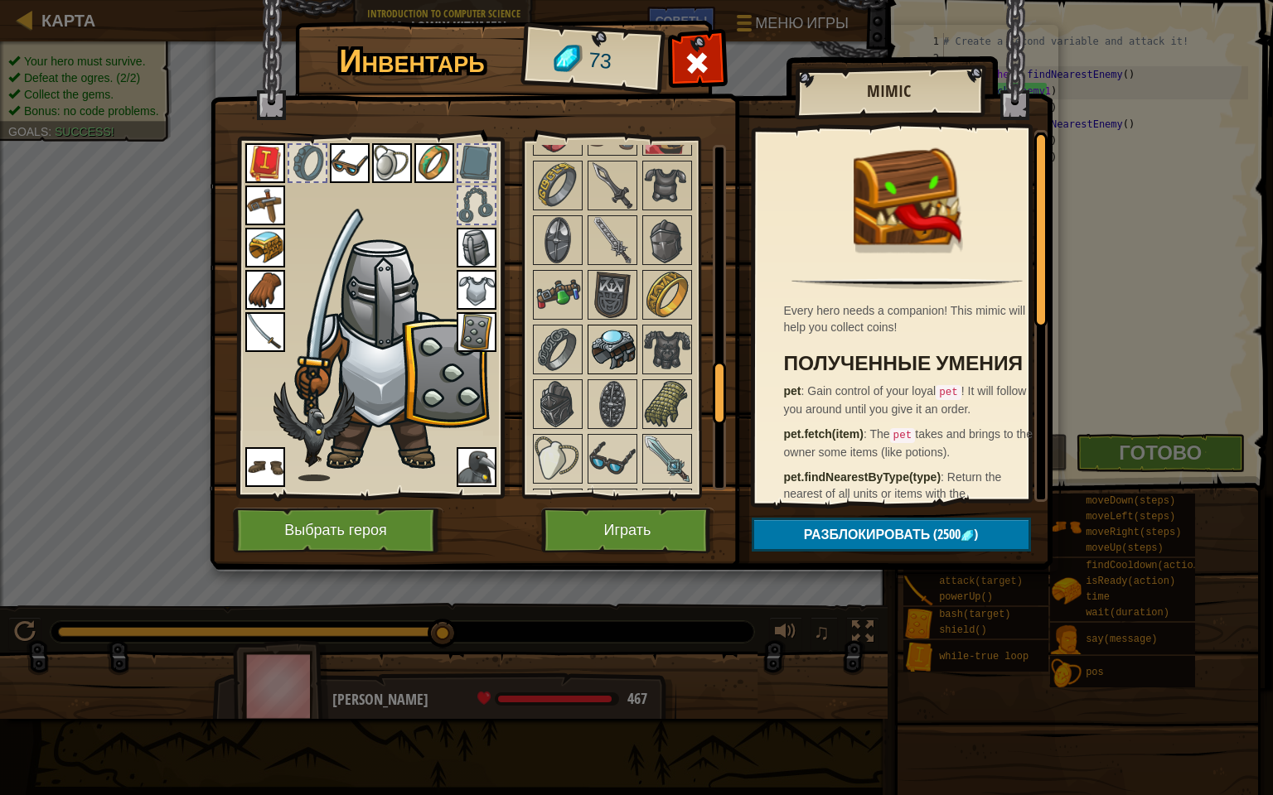
click at [602, 344] on img at bounding box center [612, 349] width 46 height 46
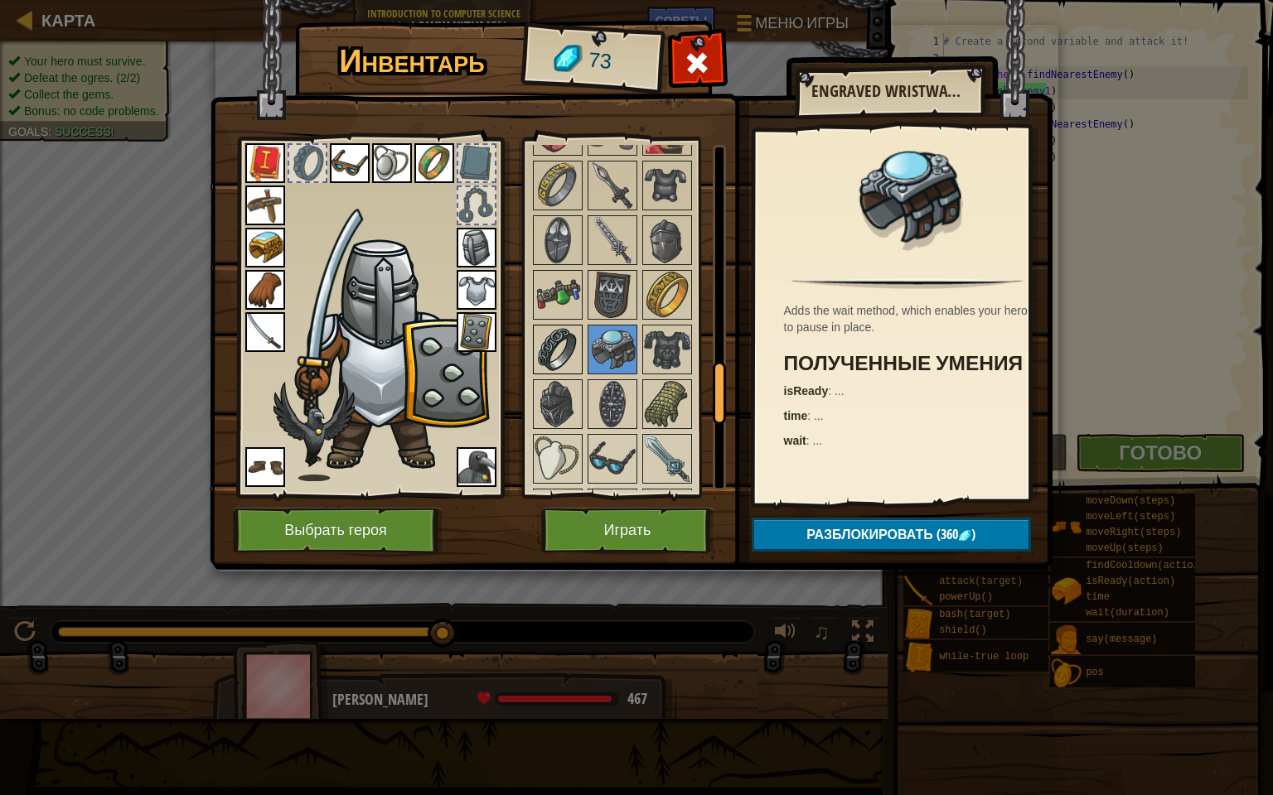
click at [572, 339] on img at bounding box center [557, 349] width 46 height 46
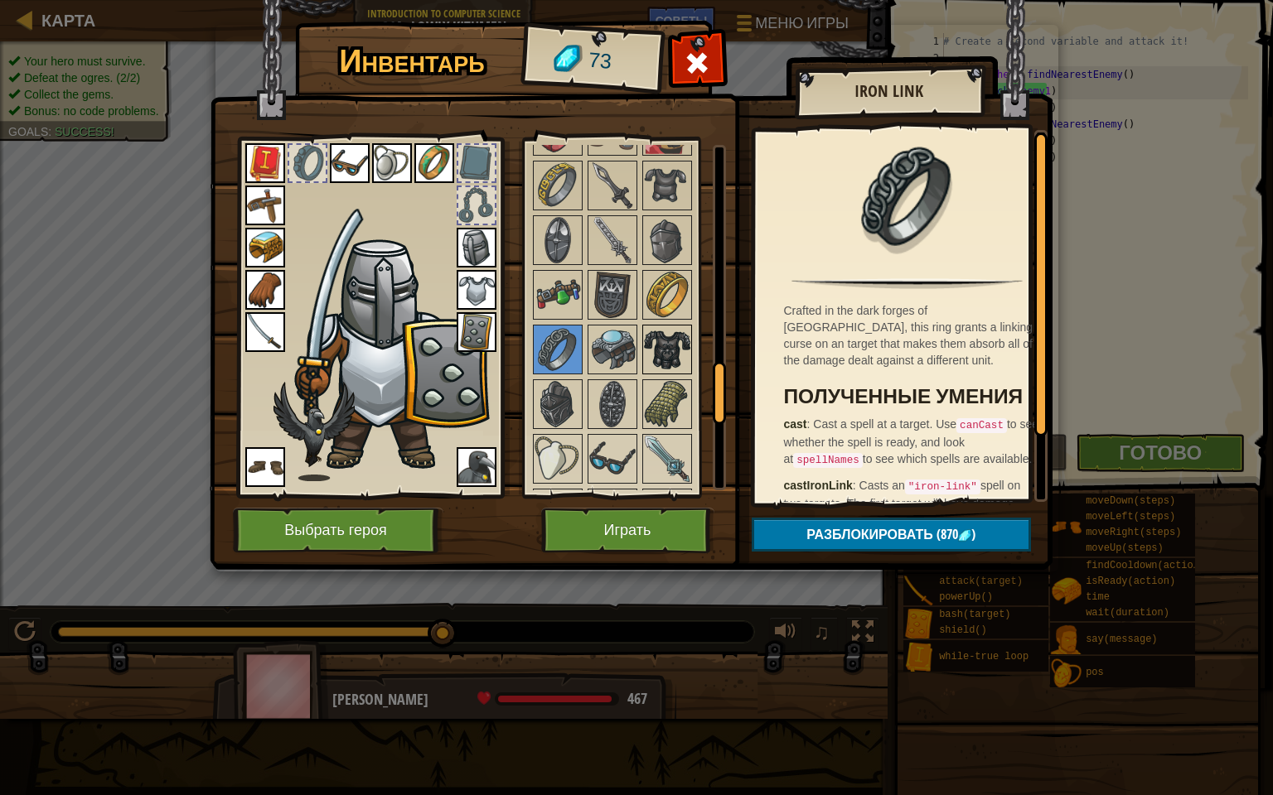
click at [658, 326] on img at bounding box center [667, 349] width 46 height 46
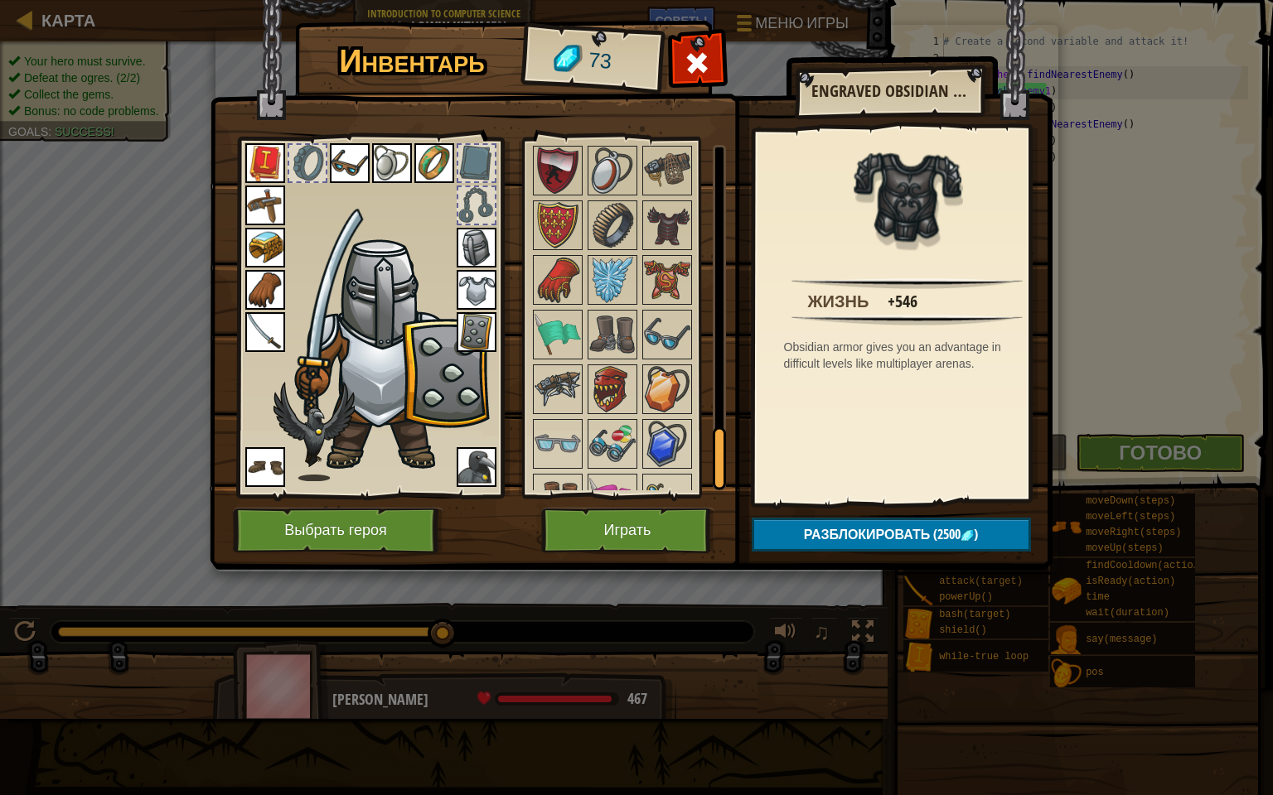
scroll to position [1662, 0]
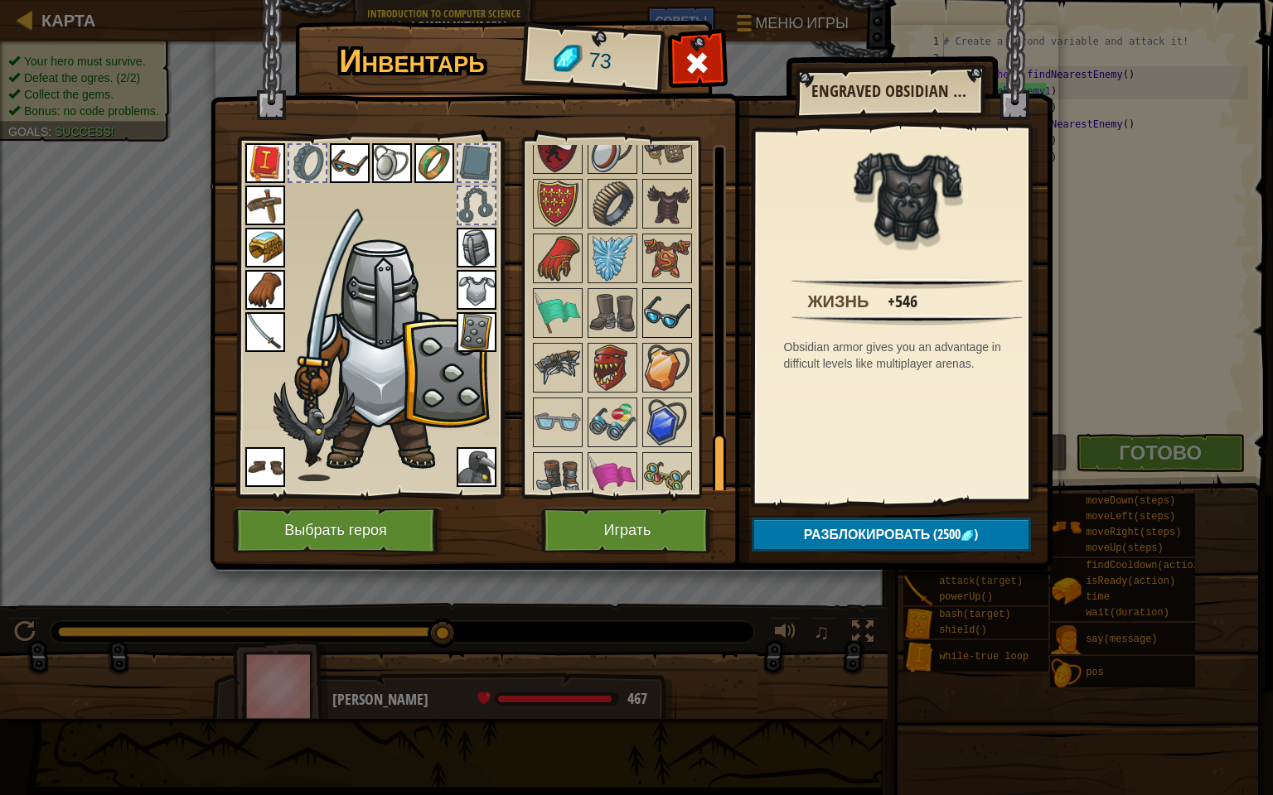
click at [649, 305] on img at bounding box center [667, 313] width 46 height 46
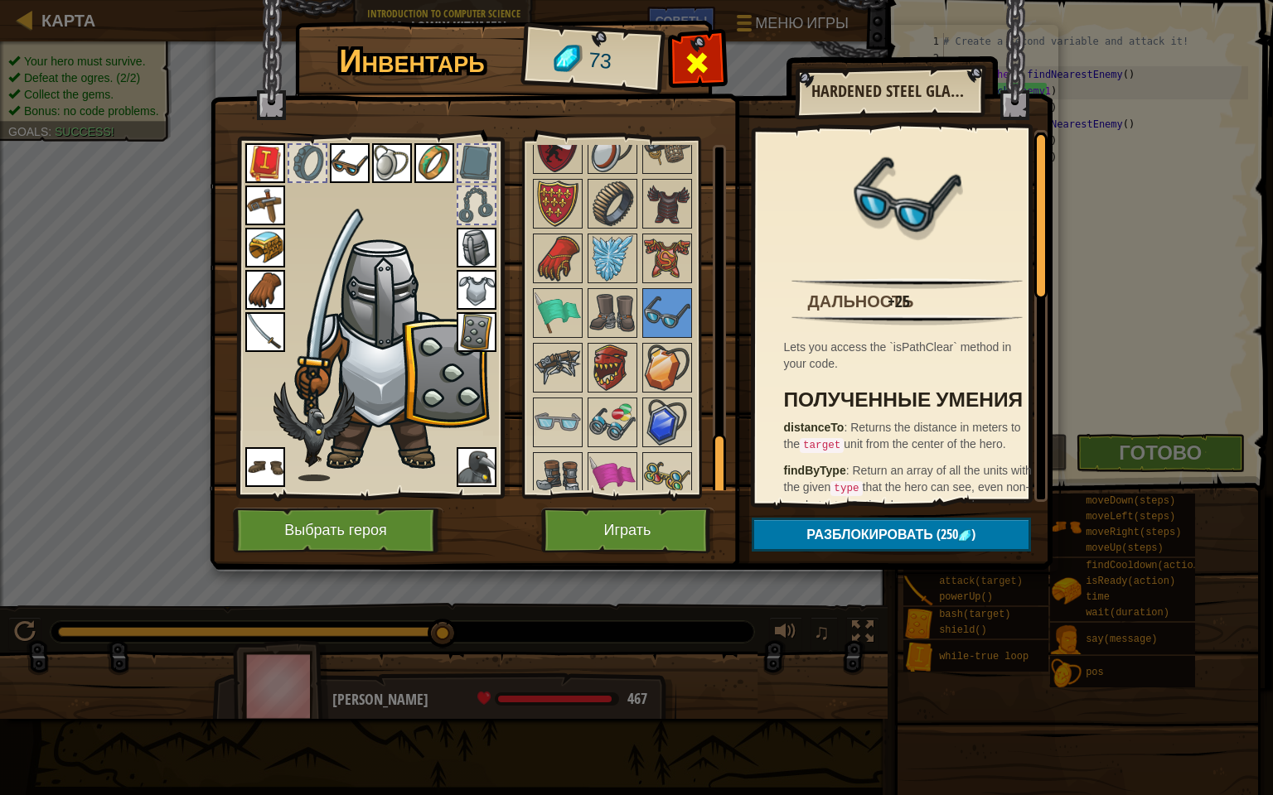
click at [689, 70] on span at bounding box center [697, 63] width 27 height 27
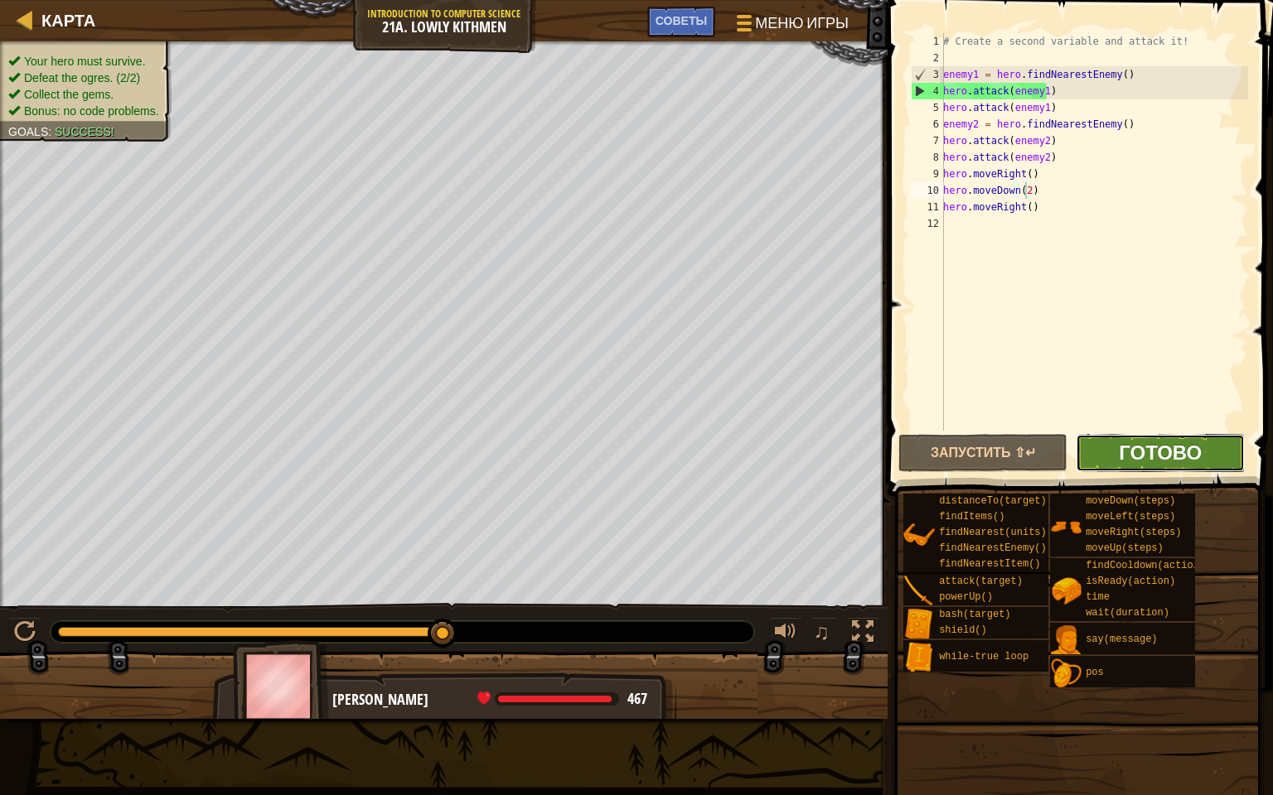
click at [1144, 444] on span "Готово" at bounding box center [1160, 452] width 83 height 27
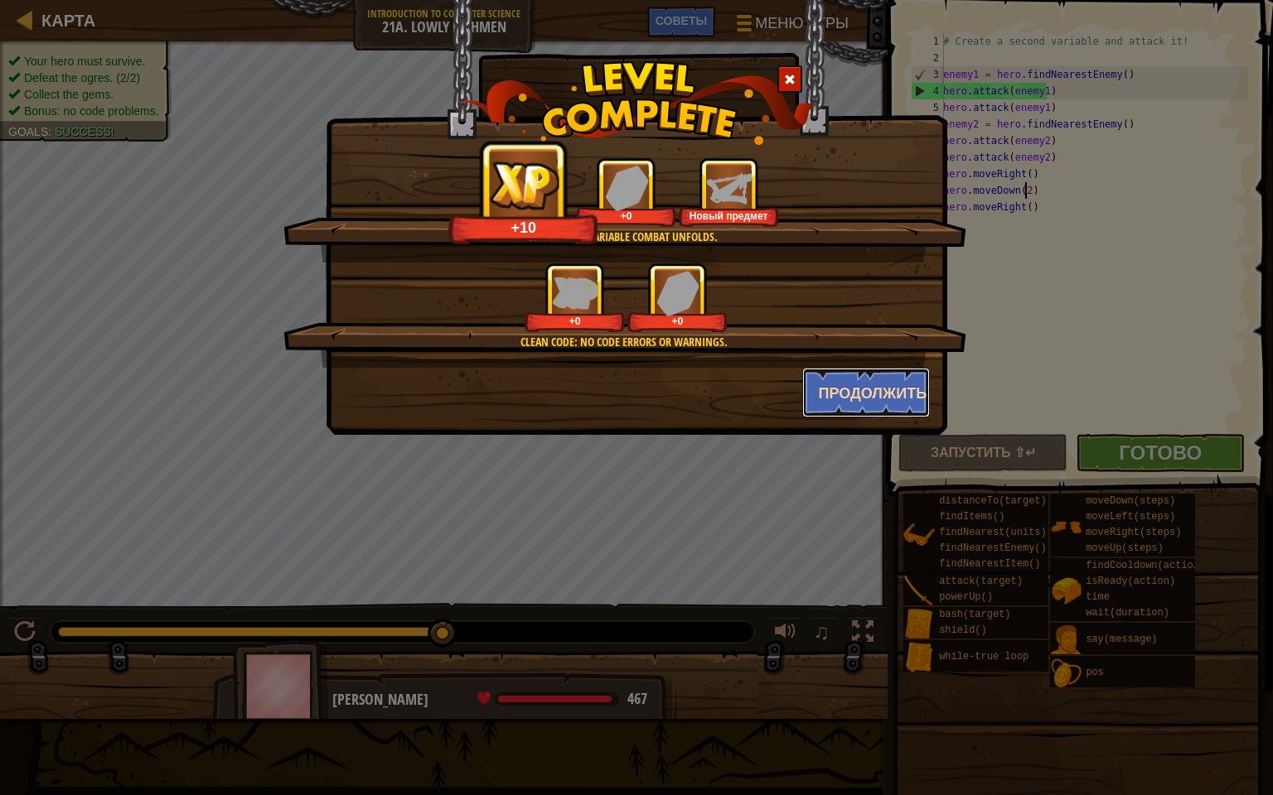
click at [872, 394] on button "Продолжить" at bounding box center [866, 393] width 128 height 50
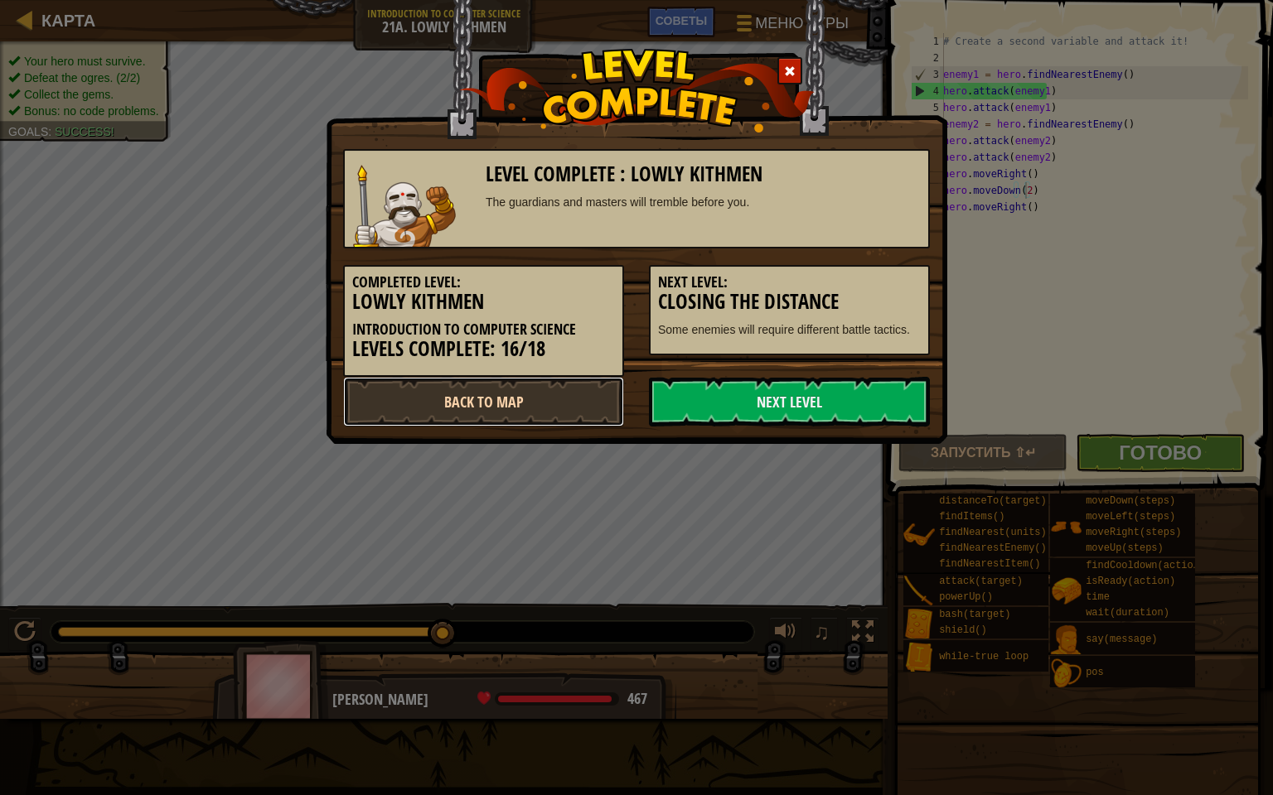
click at [573, 397] on link "Back to Map" at bounding box center [483, 402] width 281 height 50
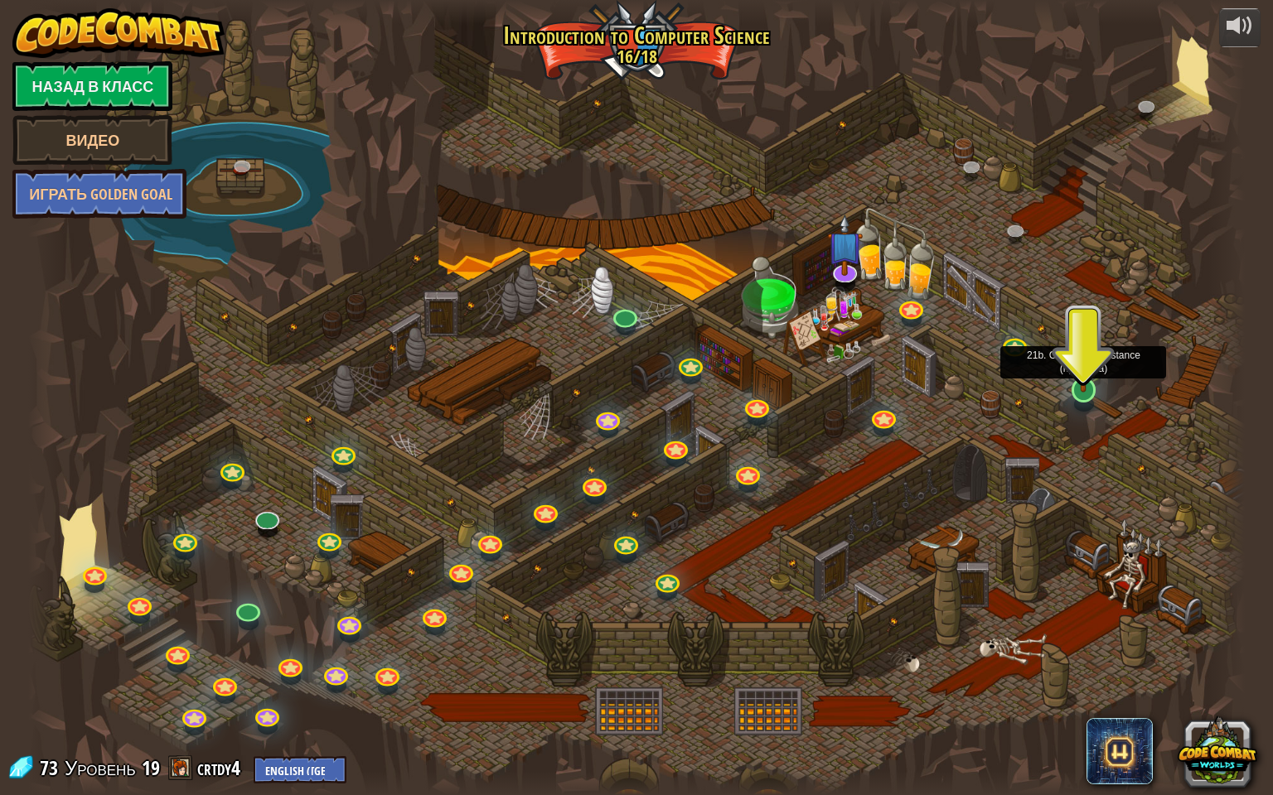
click at [1091, 378] on img at bounding box center [1083, 354] width 33 height 75
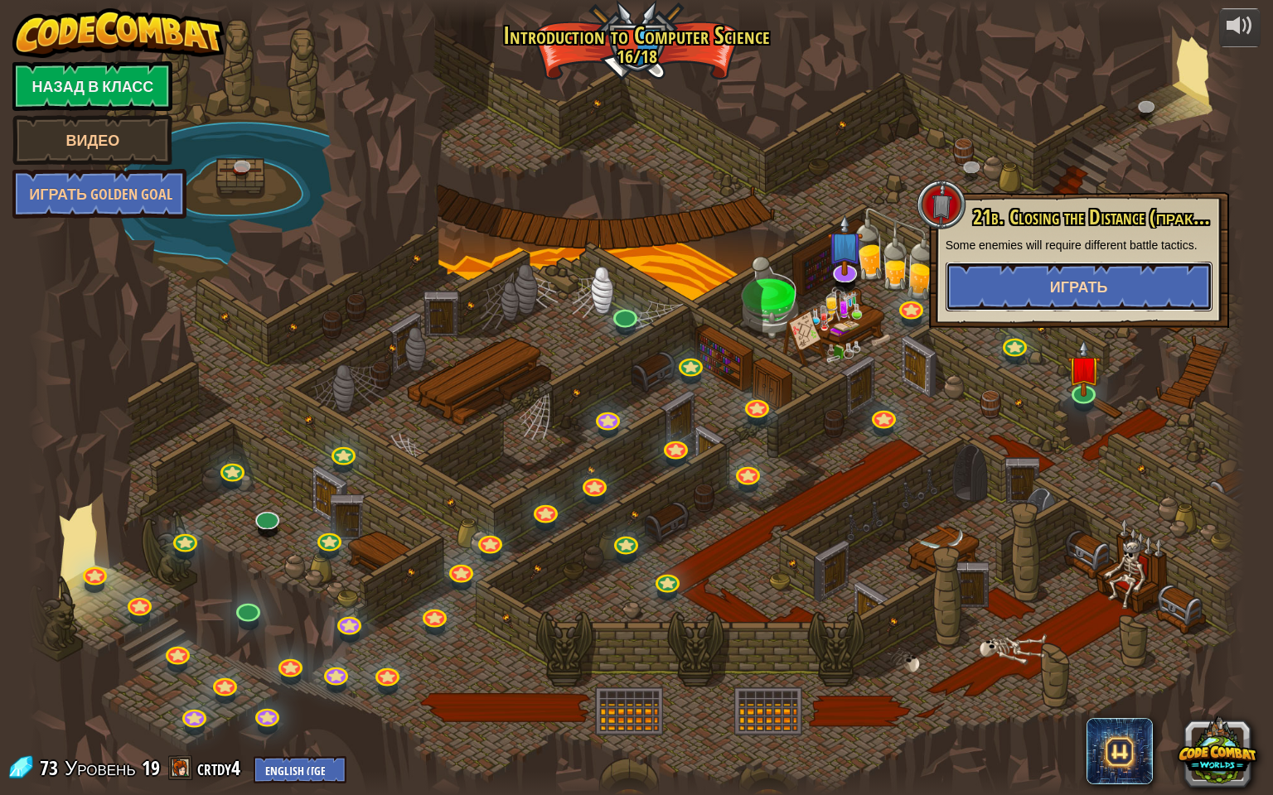
click at [1064, 280] on span "Играть" at bounding box center [1079, 287] width 58 height 21
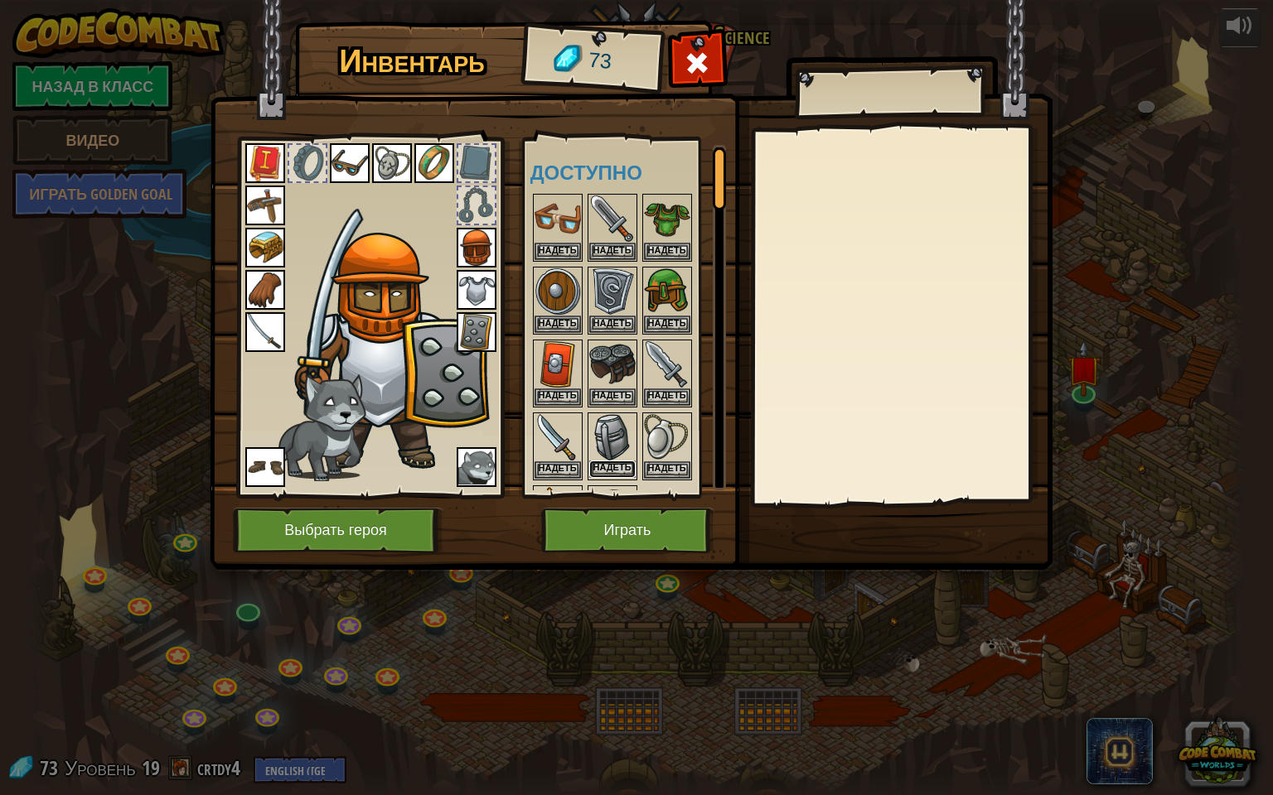
click at [613, 461] on button "Надеть" at bounding box center [612, 469] width 46 height 17
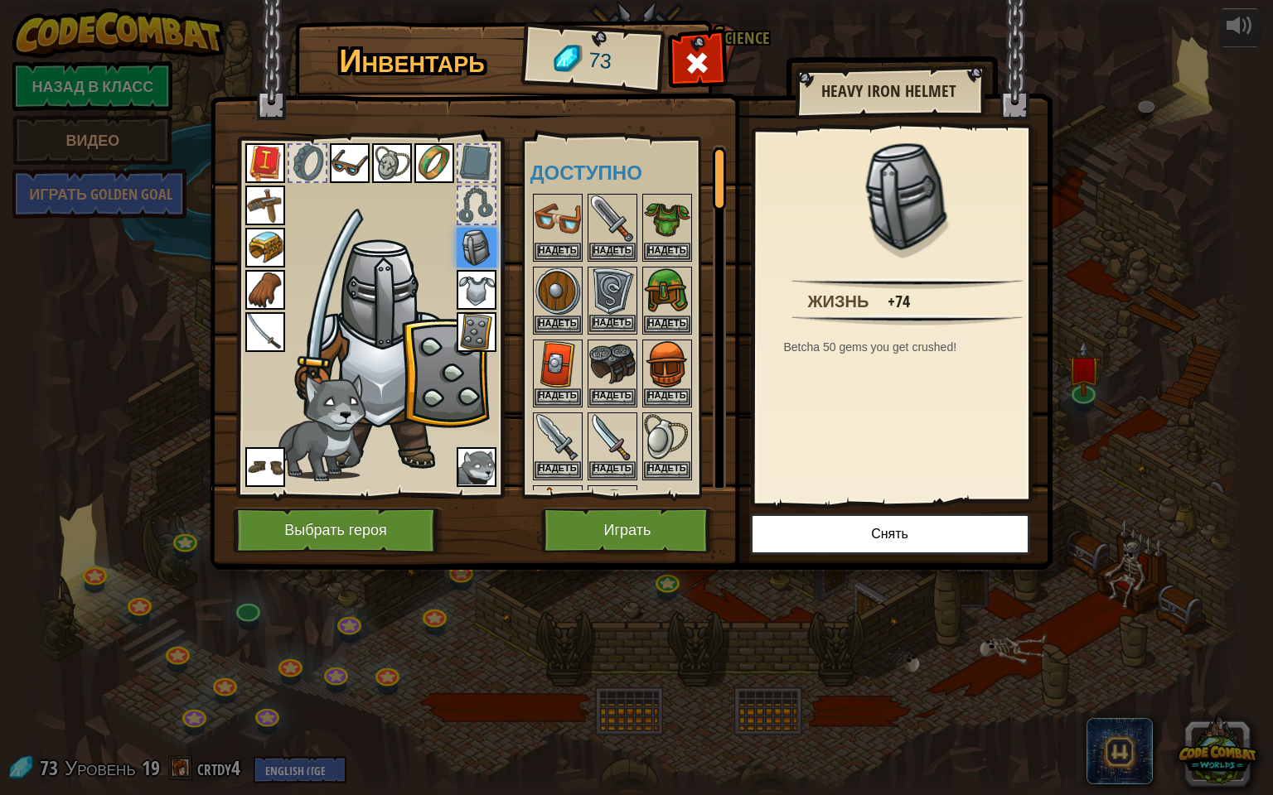
scroll to position [166, 0]
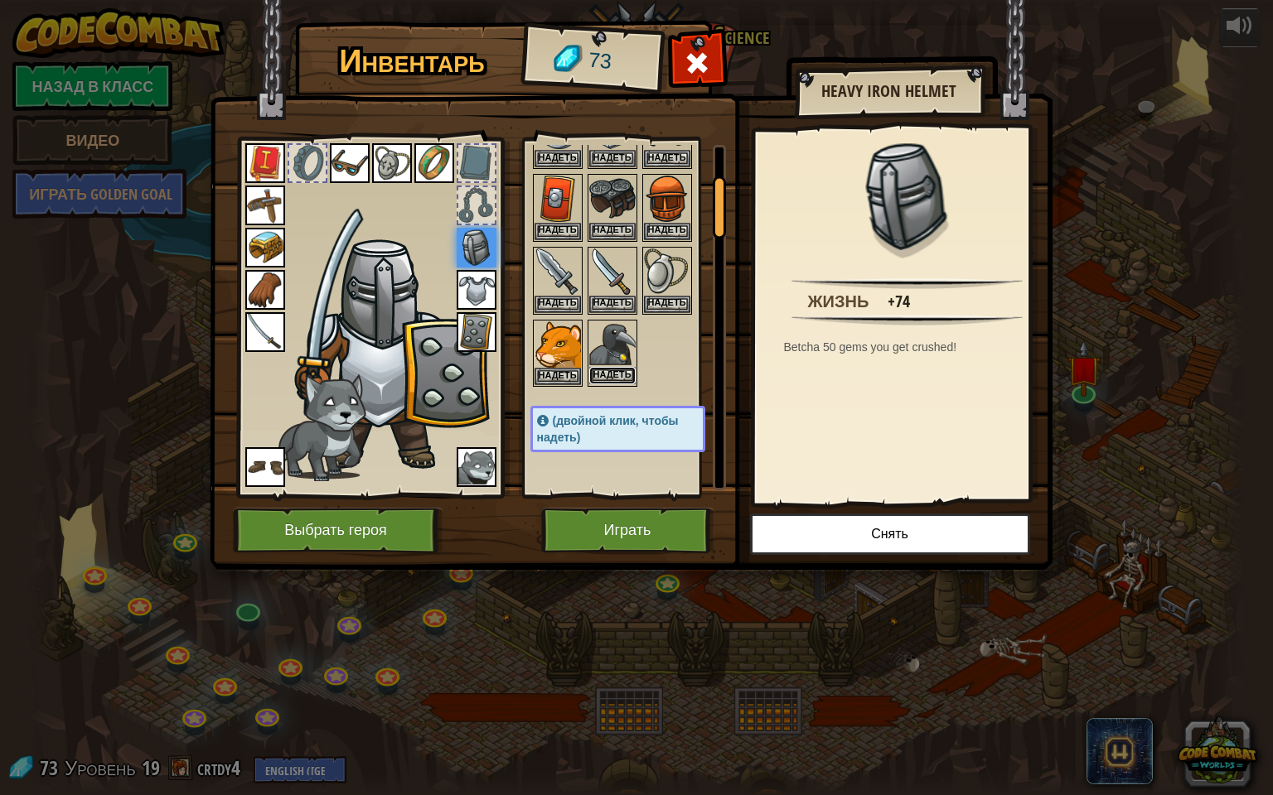
click at [606, 370] on button "Надеть" at bounding box center [612, 375] width 46 height 17
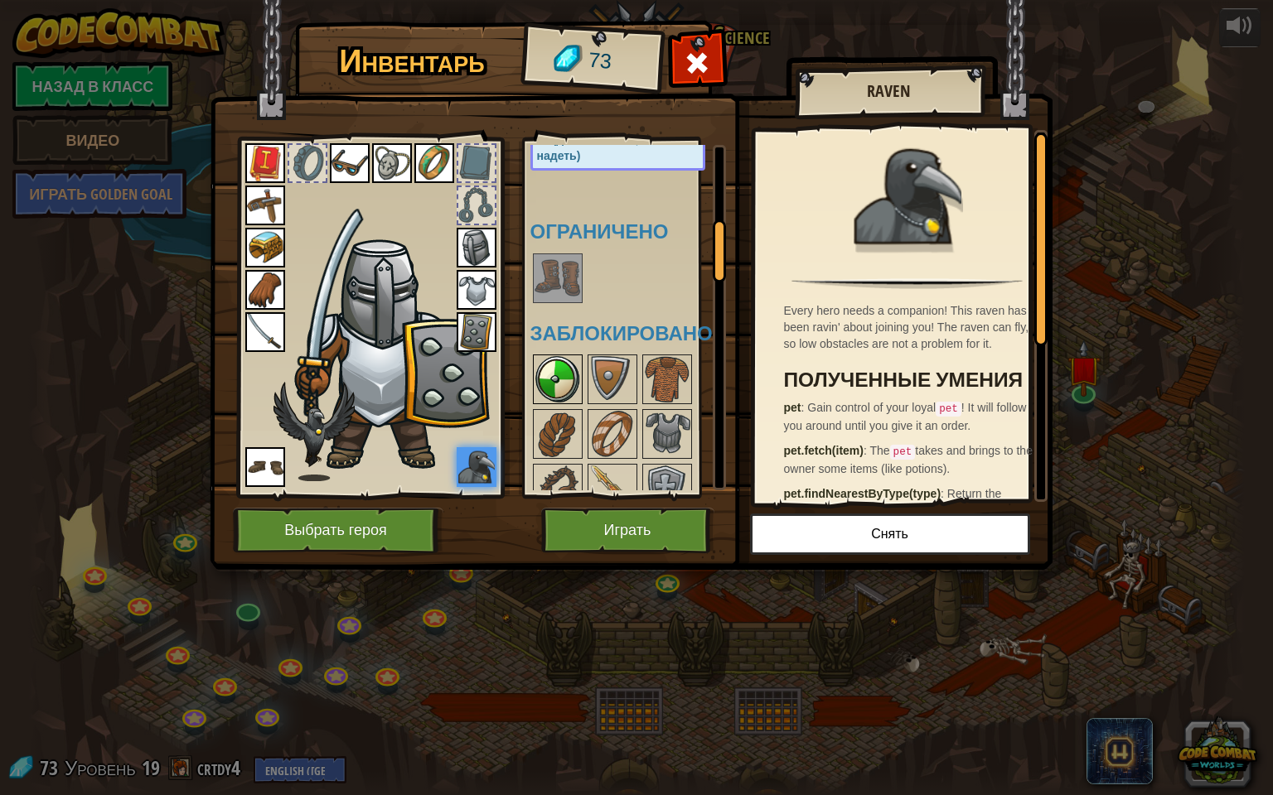
scroll to position [497, 0]
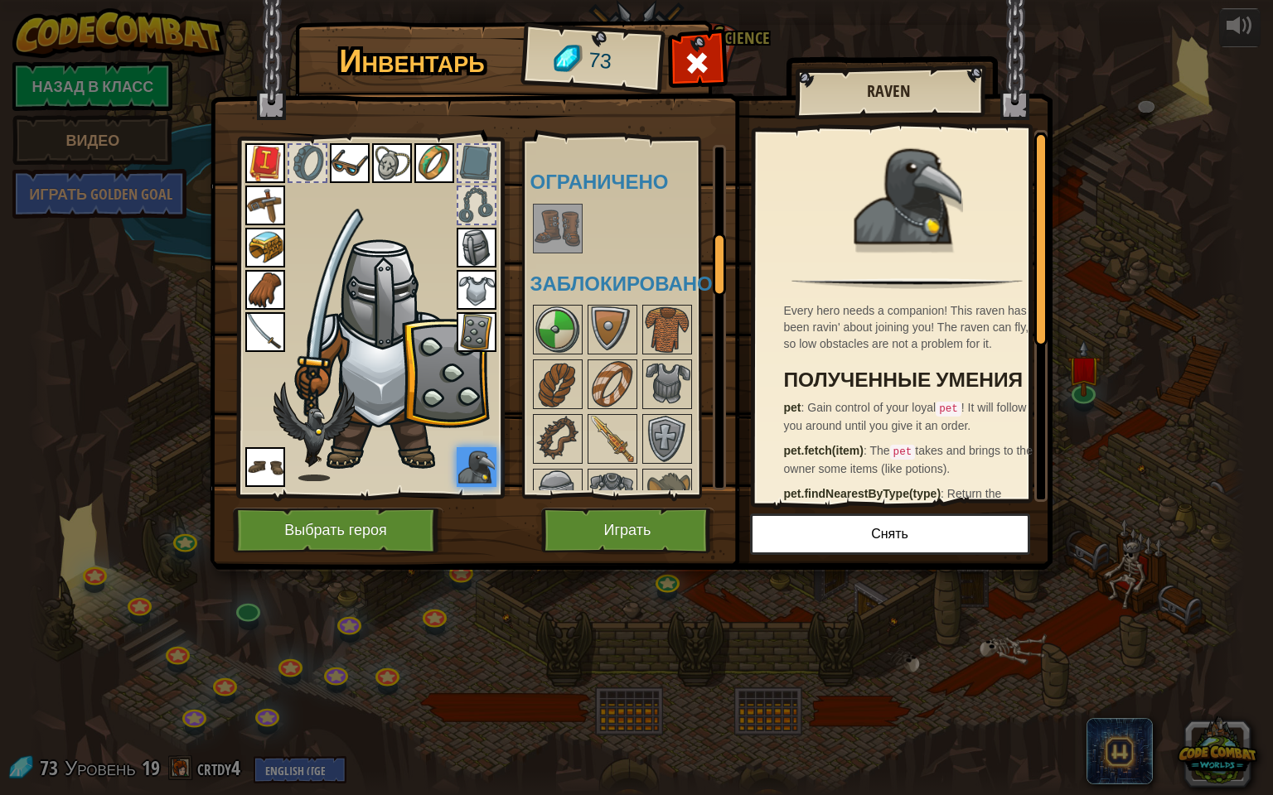
click at [550, 232] on img at bounding box center [557, 228] width 46 height 46
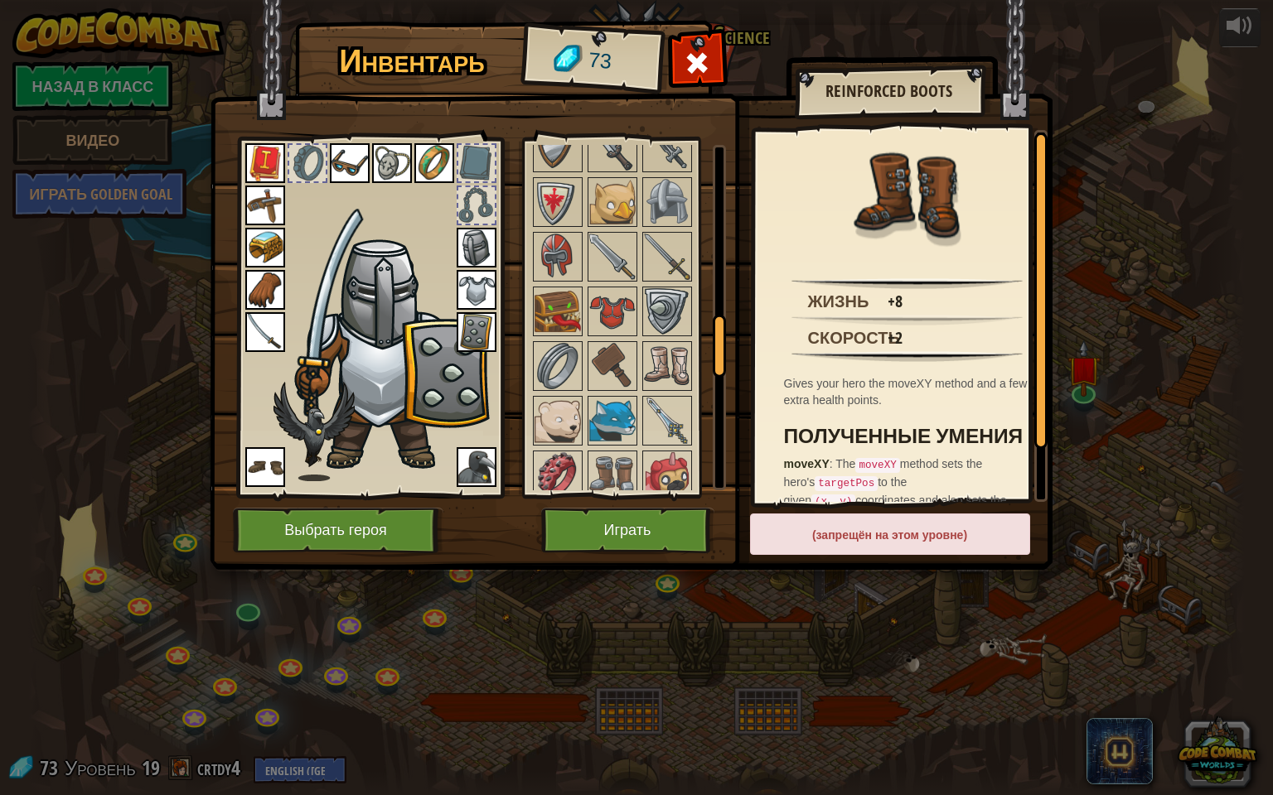
scroll to position [994, 0]
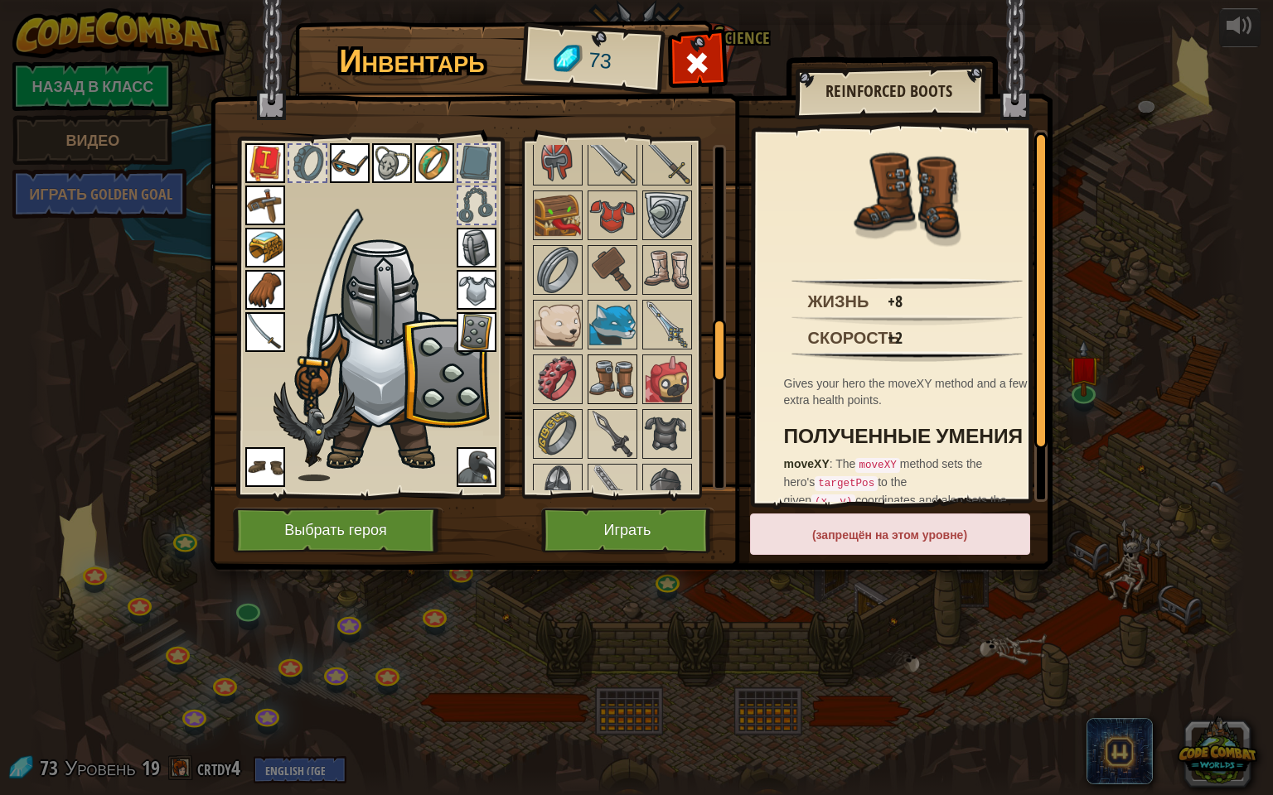
click at [595, 380] on img at bounding box center [612, 379] width 46 height 46
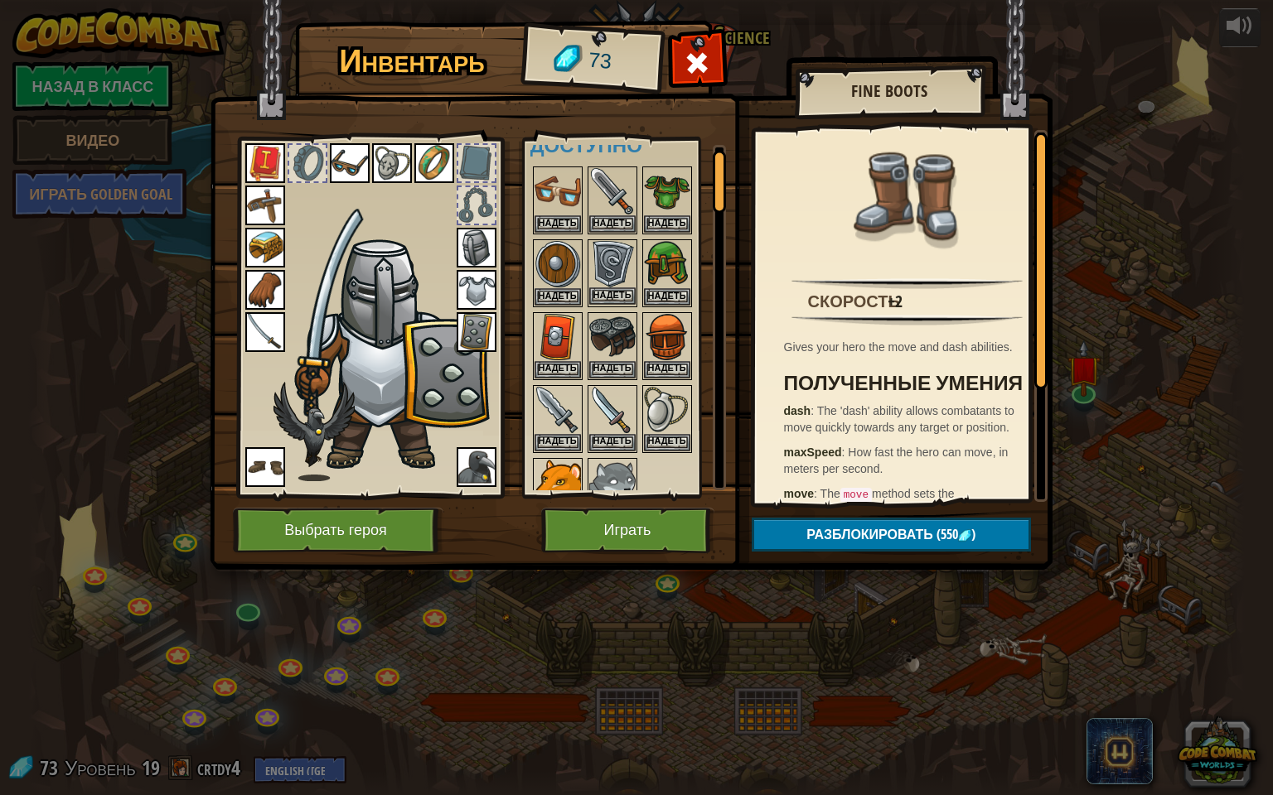
scroll to position [0, 0]
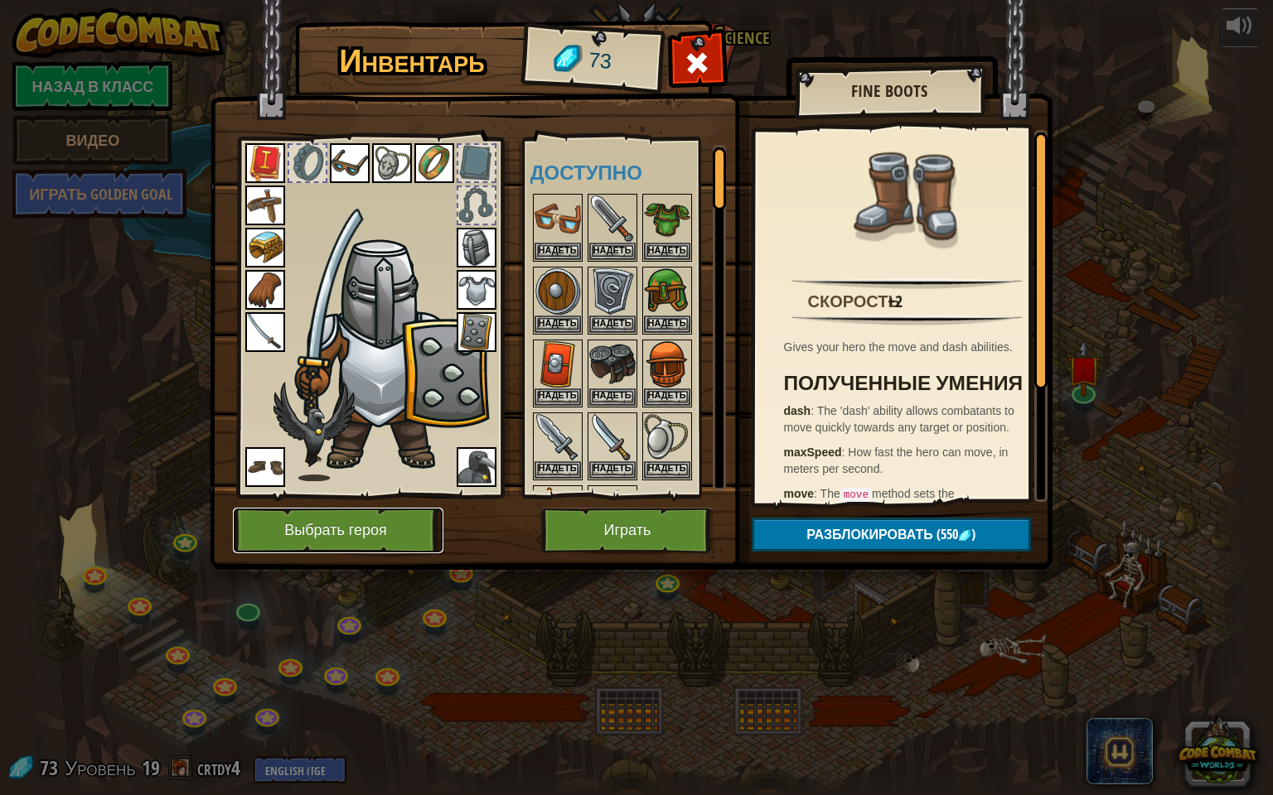
click at [391, 530] on button "Выбрать героя" at bounding box center [338, 531] width 210 height 46
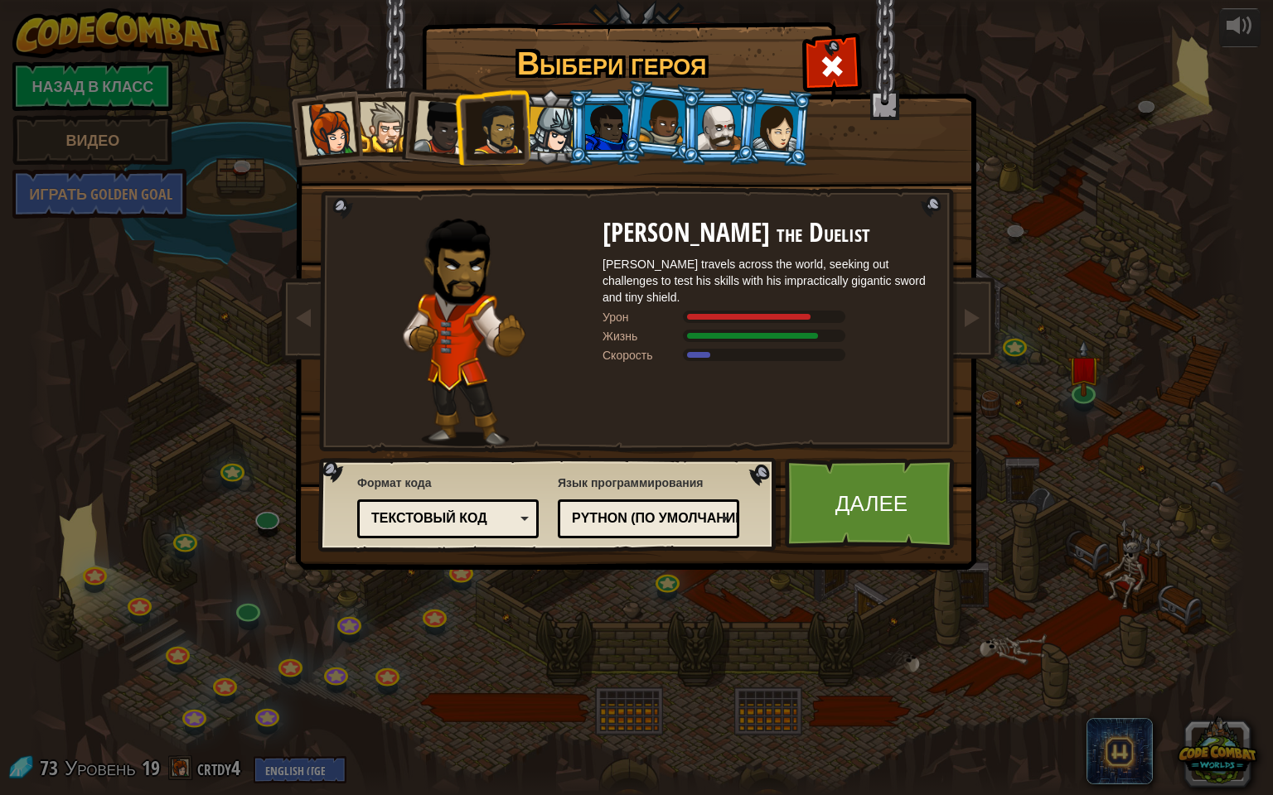
click at [329, 104] on div at bounding box center [329, 129] width 55 height 55
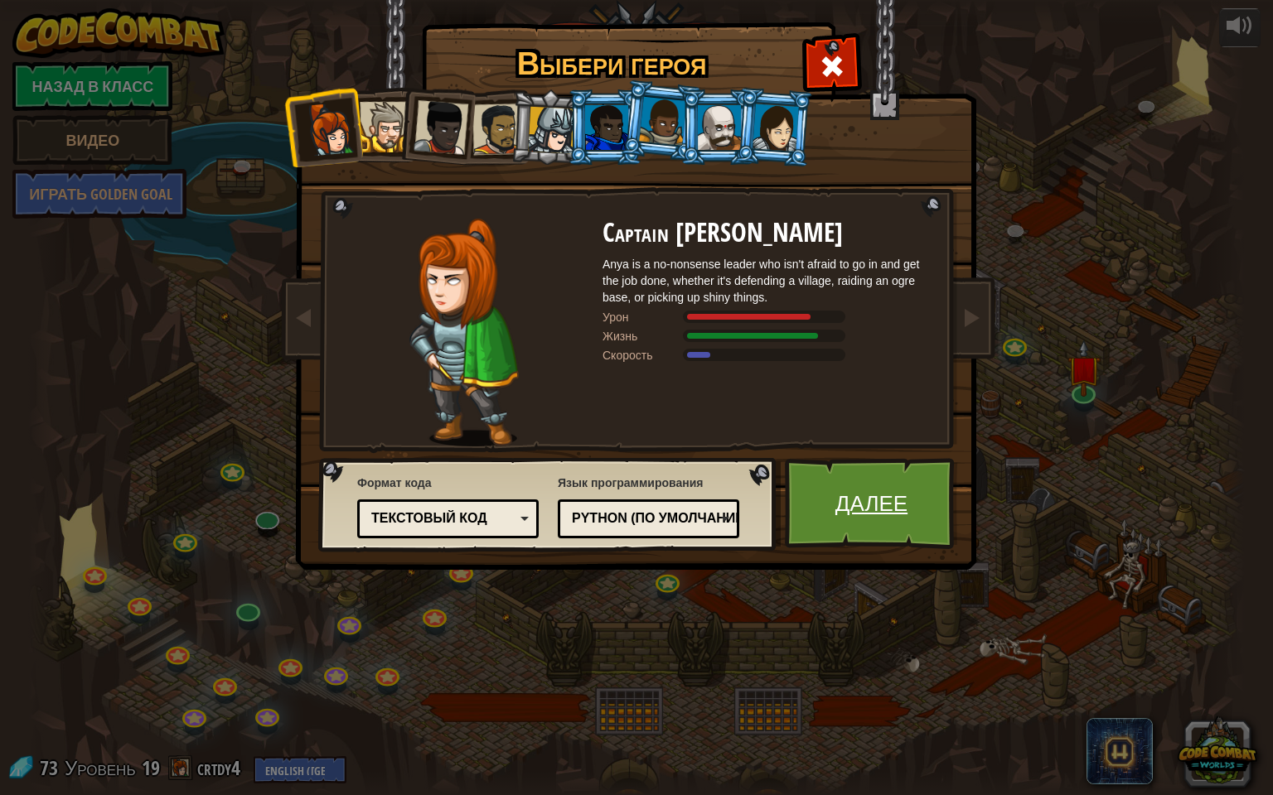
click at [898, 482] on link "Далее" at bounding box center [871, 503] width 173 height 91
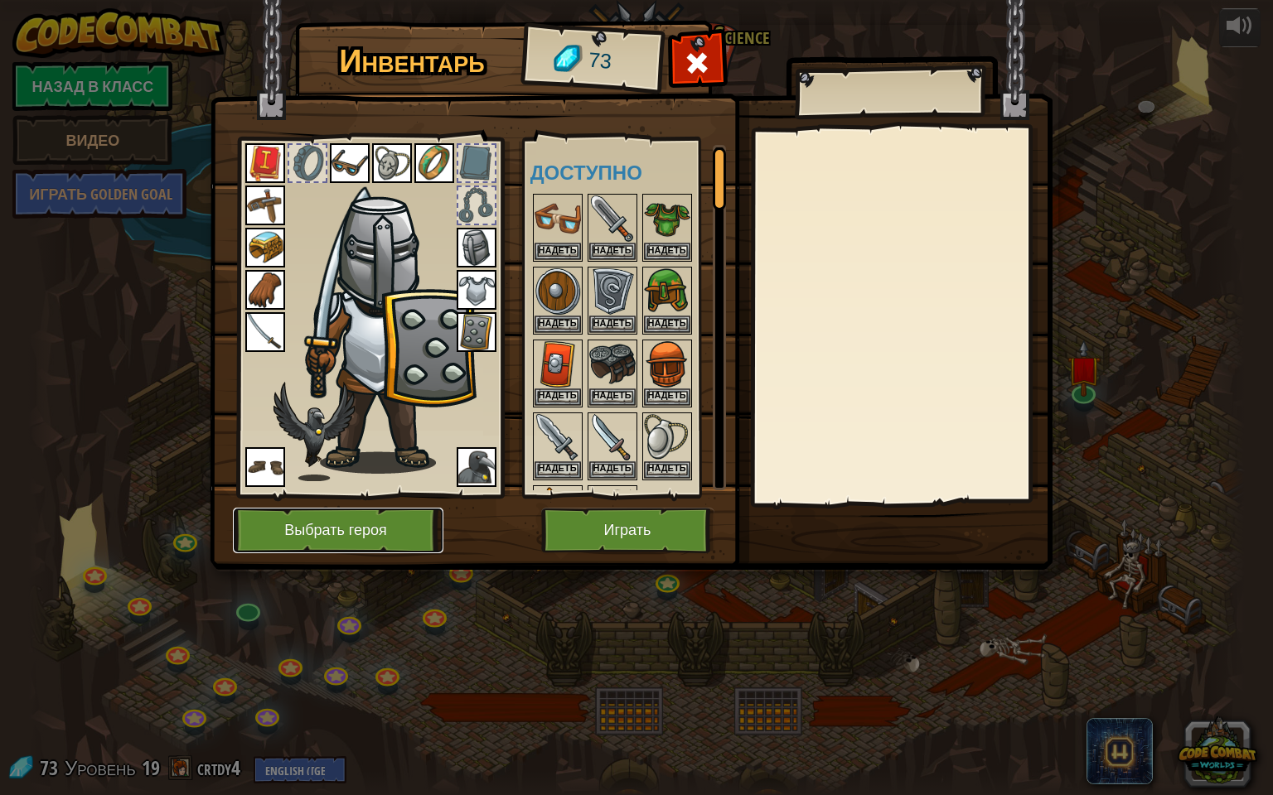
click at [338, 537] on button "Выбрать героя" at bounding box center [338, 531] width 210 height 46
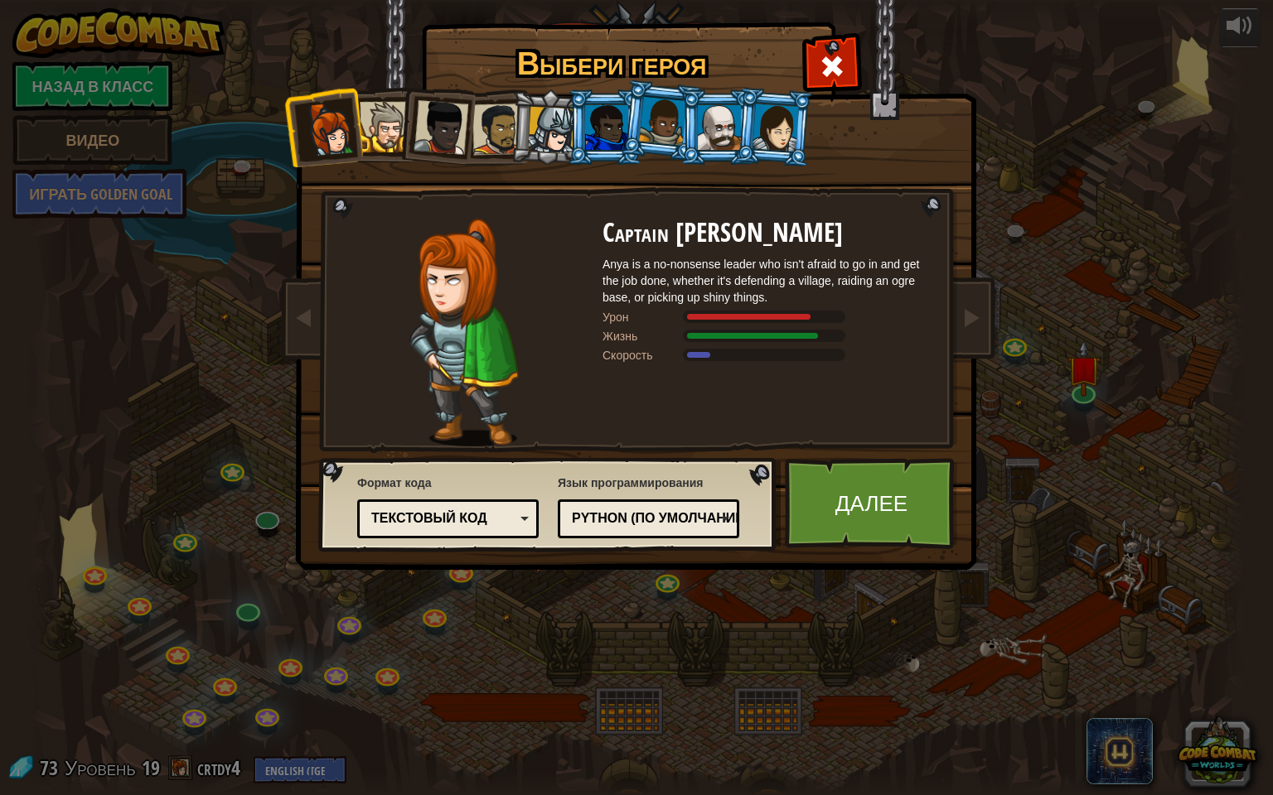
click at [766, 133] on div at bounding box center [775, 127] width 46 height 47
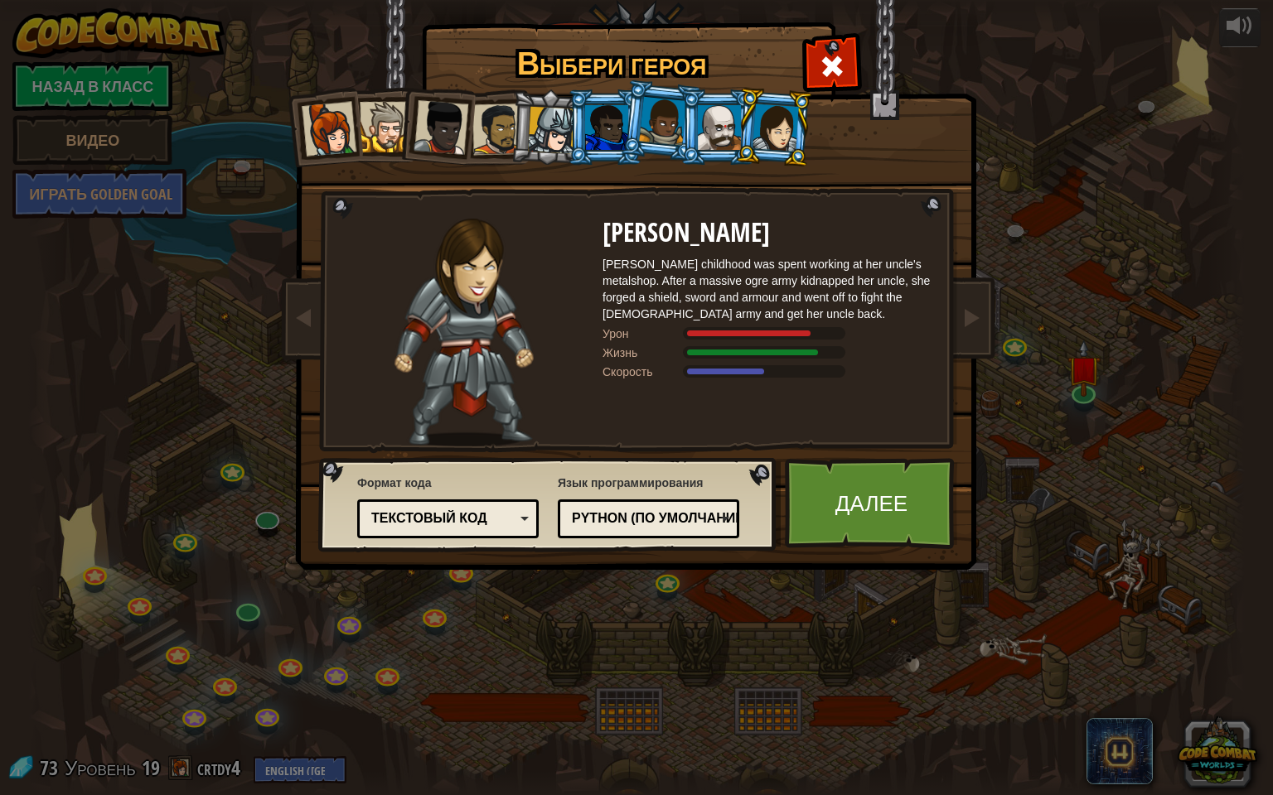
click at [705, 136] on div at bounding box center [719, 127] width 43 height 45
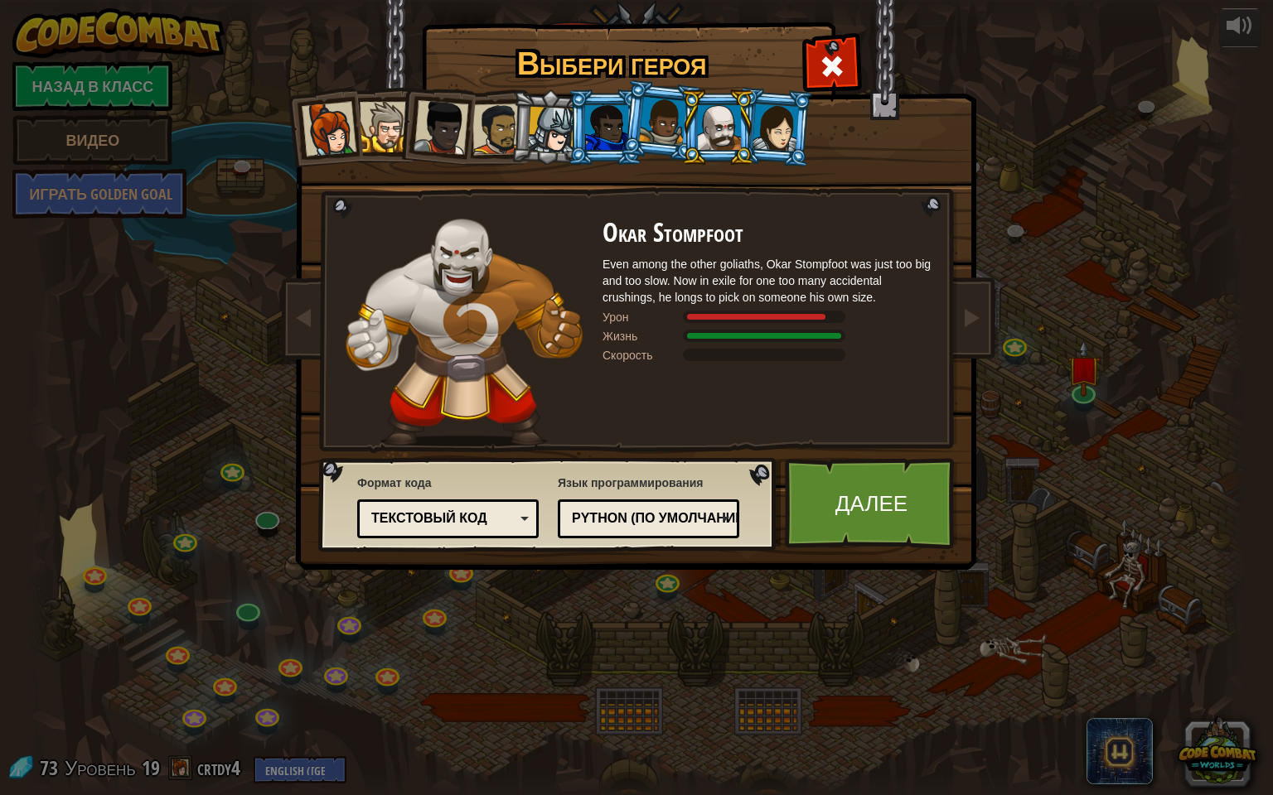
click at [657, 125] on div at bounding box center [662, 121] width 47 height 49
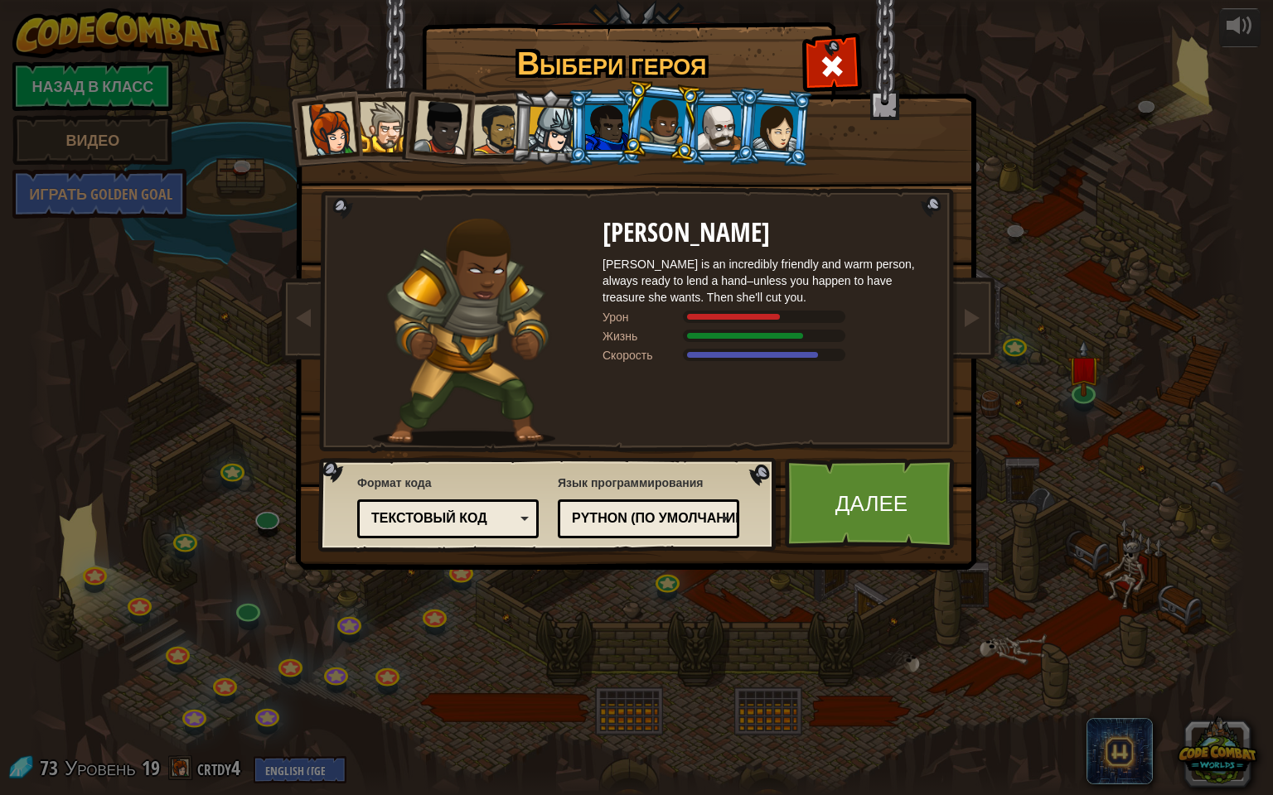
click at [615, 130] on div at bounding box center [606, 127] width 43 height 45
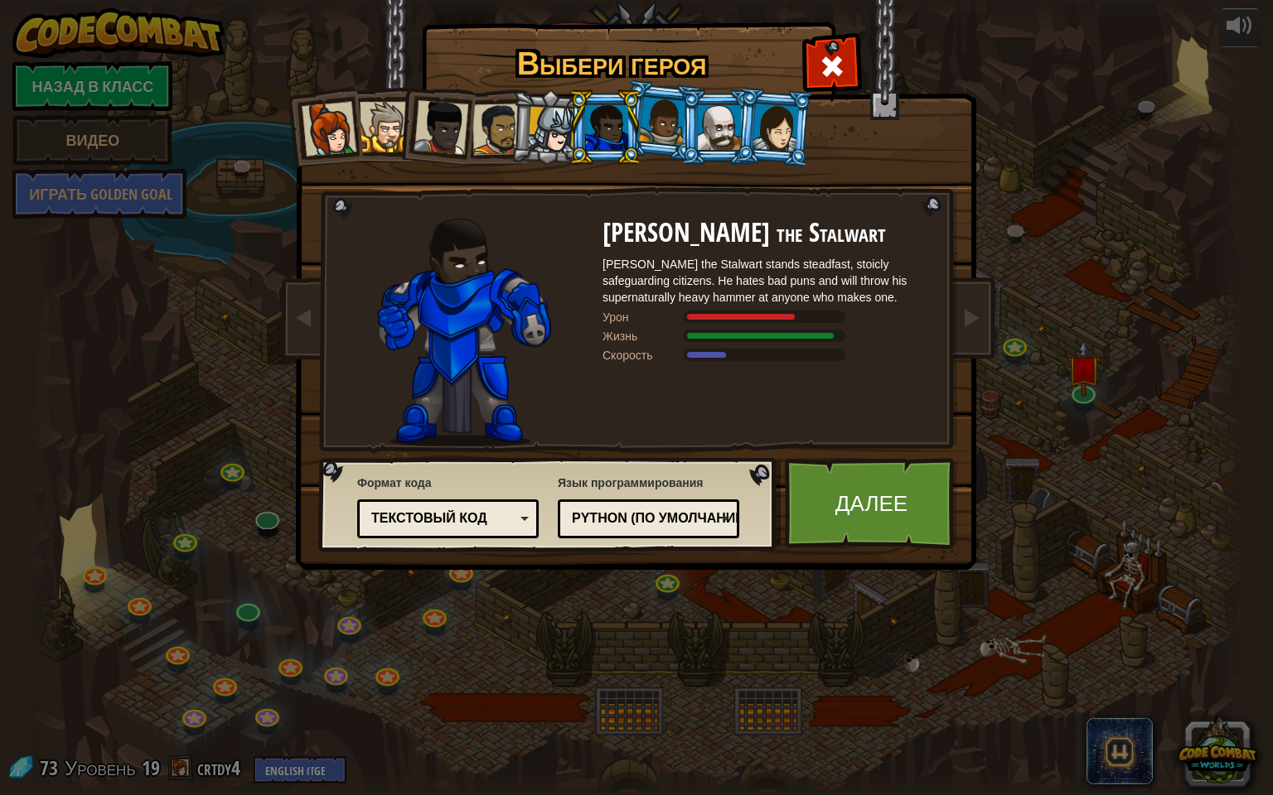
click at [503, 138] on div at bounding box center [497, 129] width 51 height 51
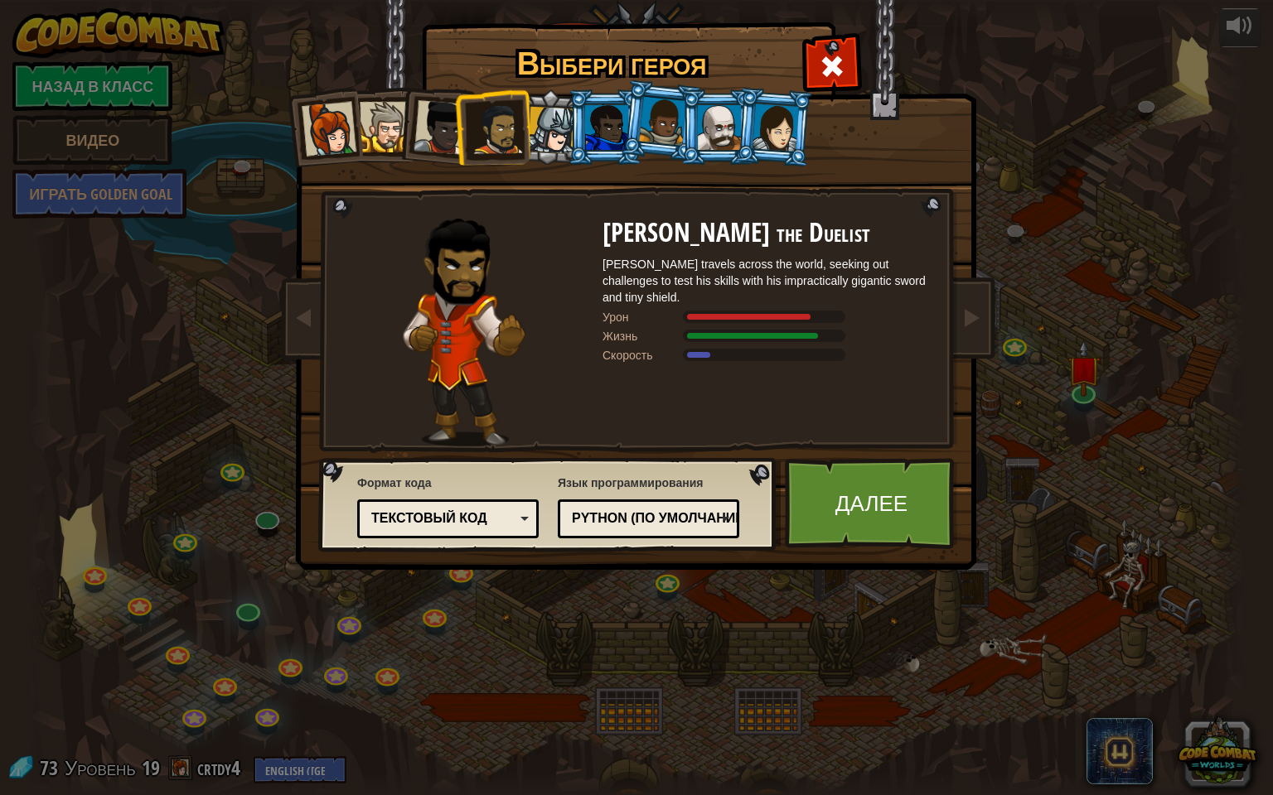
click at [429, 119] on div at bounding box center [440, 127] width 55 height 55
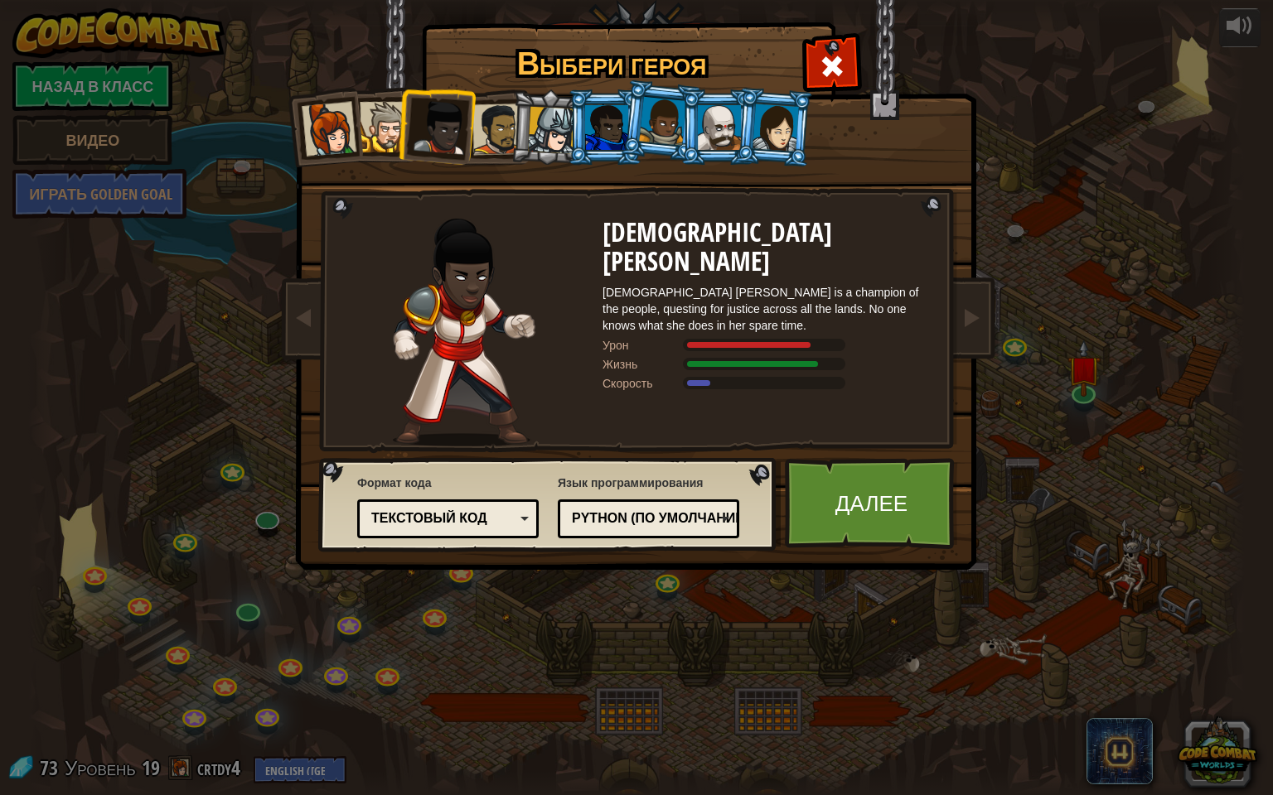
click at [379, 123] on div at bounding box center [385, 127] width 51 height 51
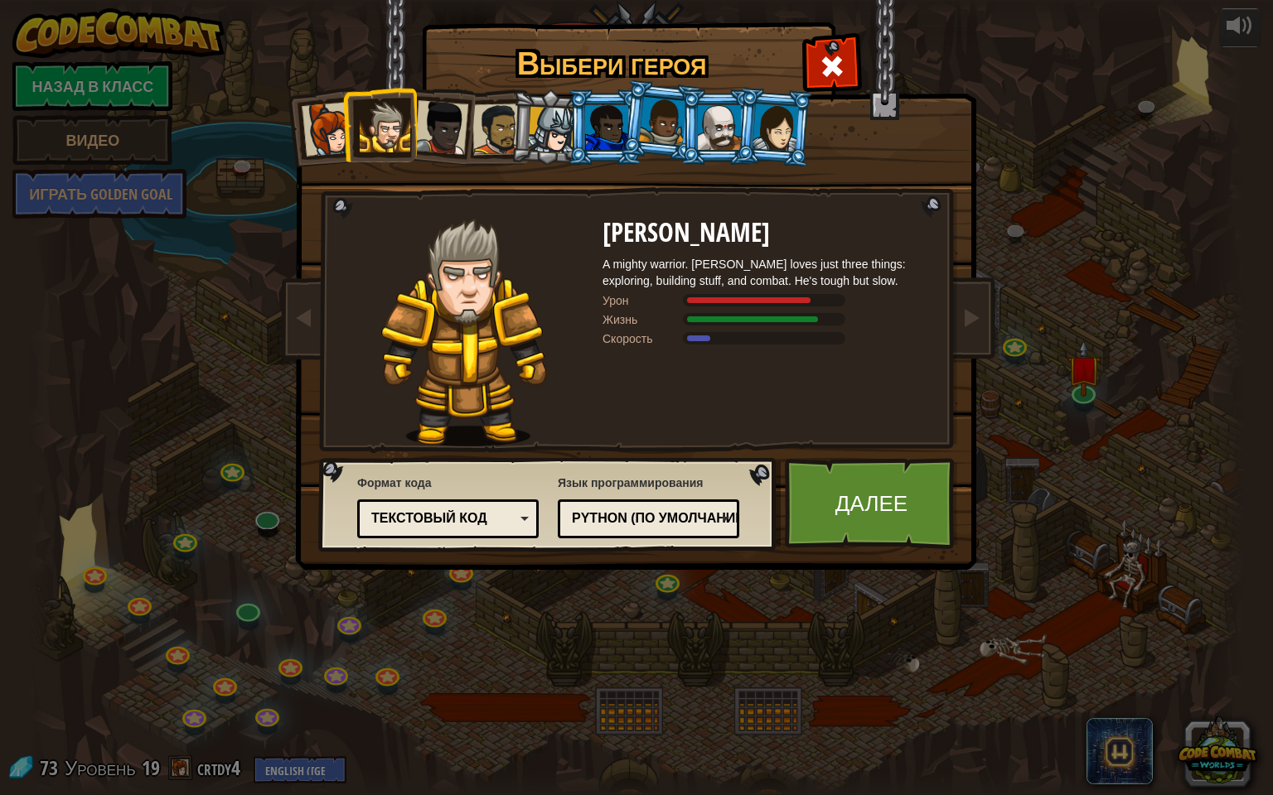
click at [499, 128] on div at bounding box center [497, 129] width 51 height 51
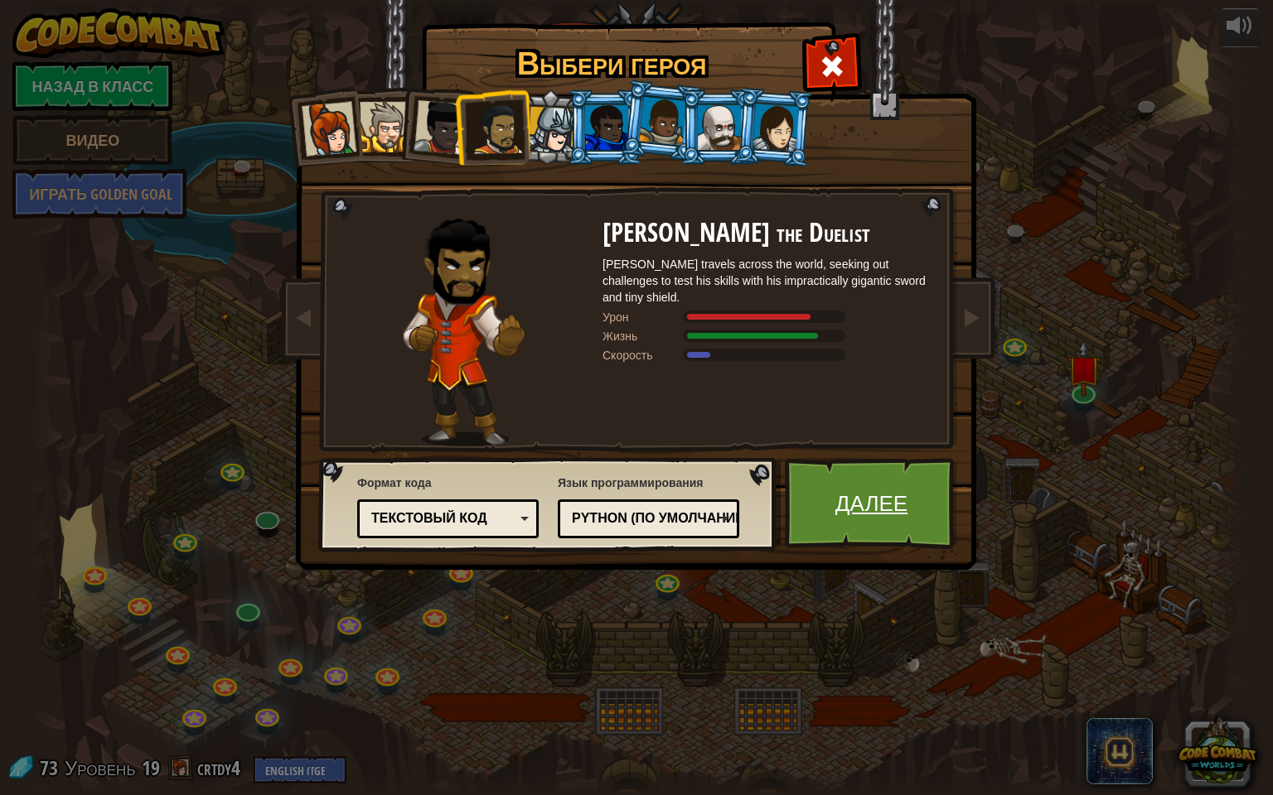
click at [907, 493] on link "Далее" at bounding box center [871, 503] width 173 height 91
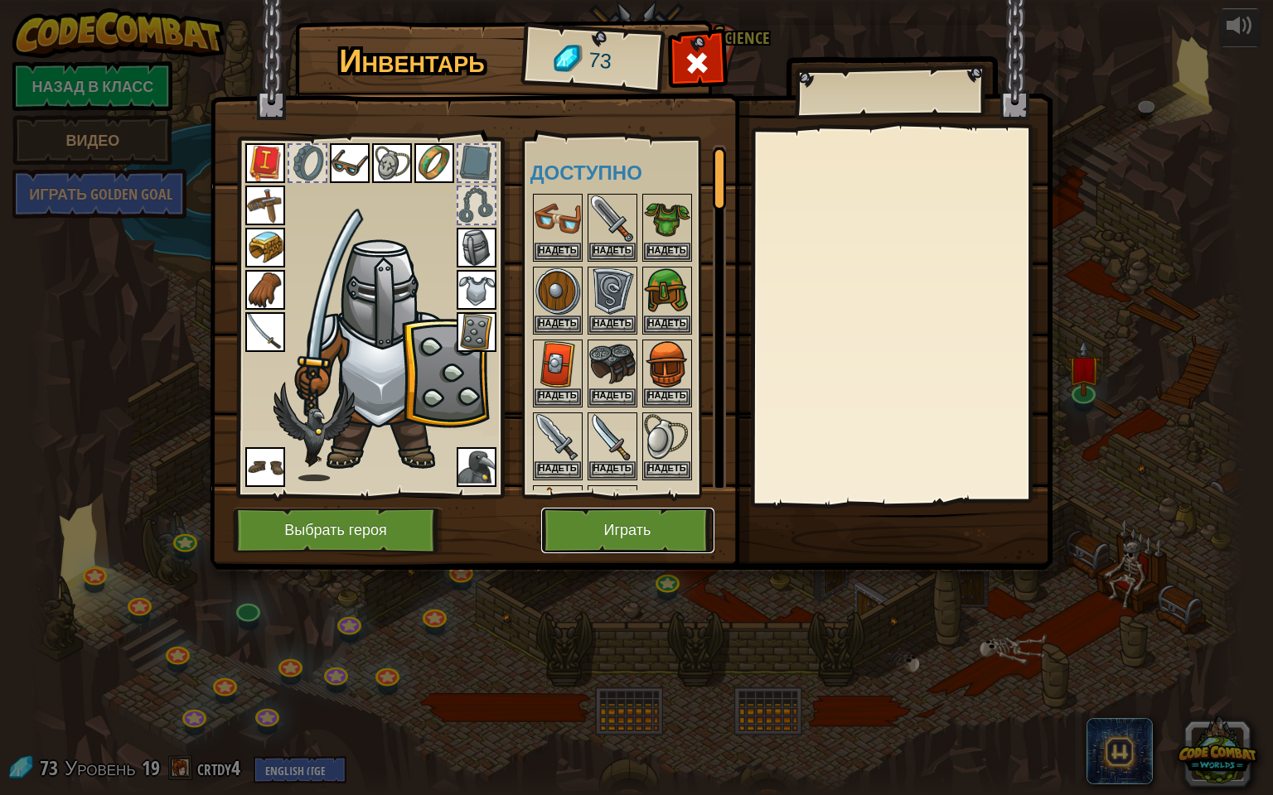
click at [624, 534] on button "Играть" at bounding box center [627, 531] width 173 height 46
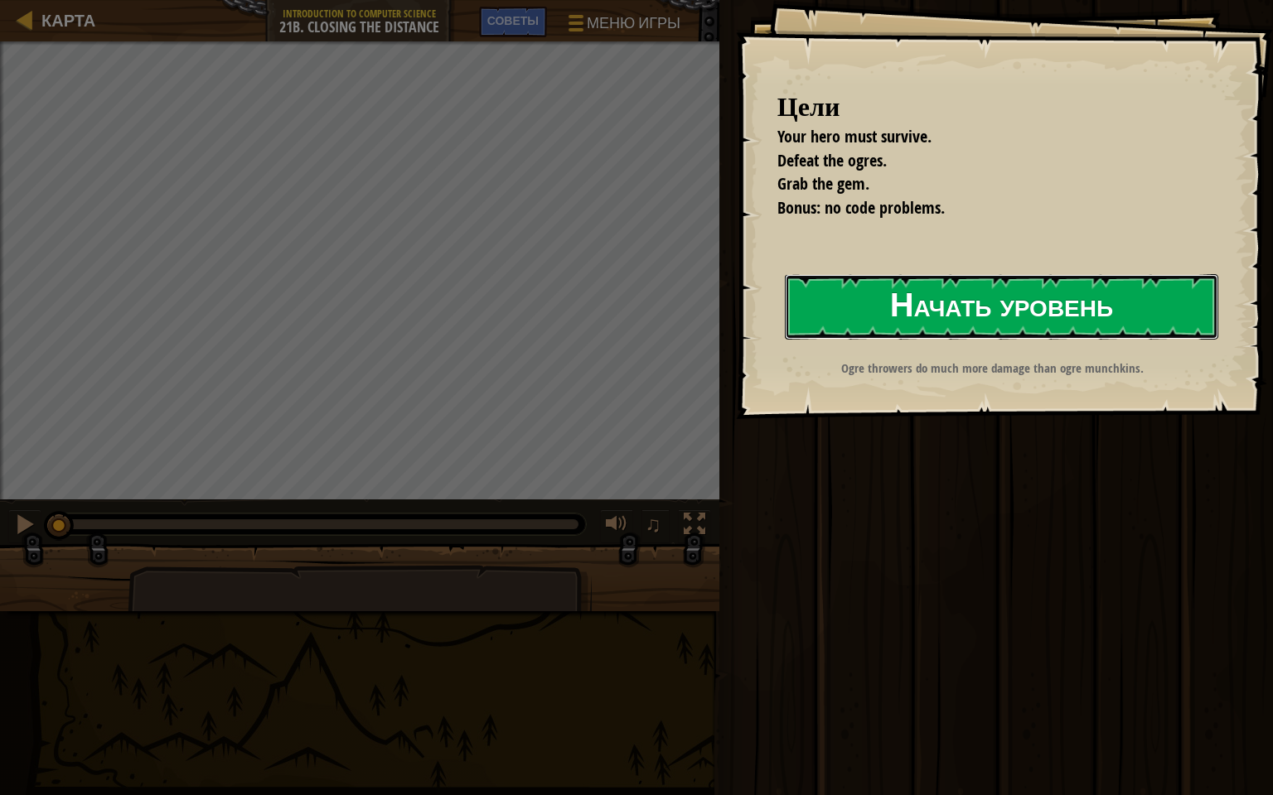
click at [885, 304] on button "Начать уровень" at bounding box center [1001, 306] width 433 height 65
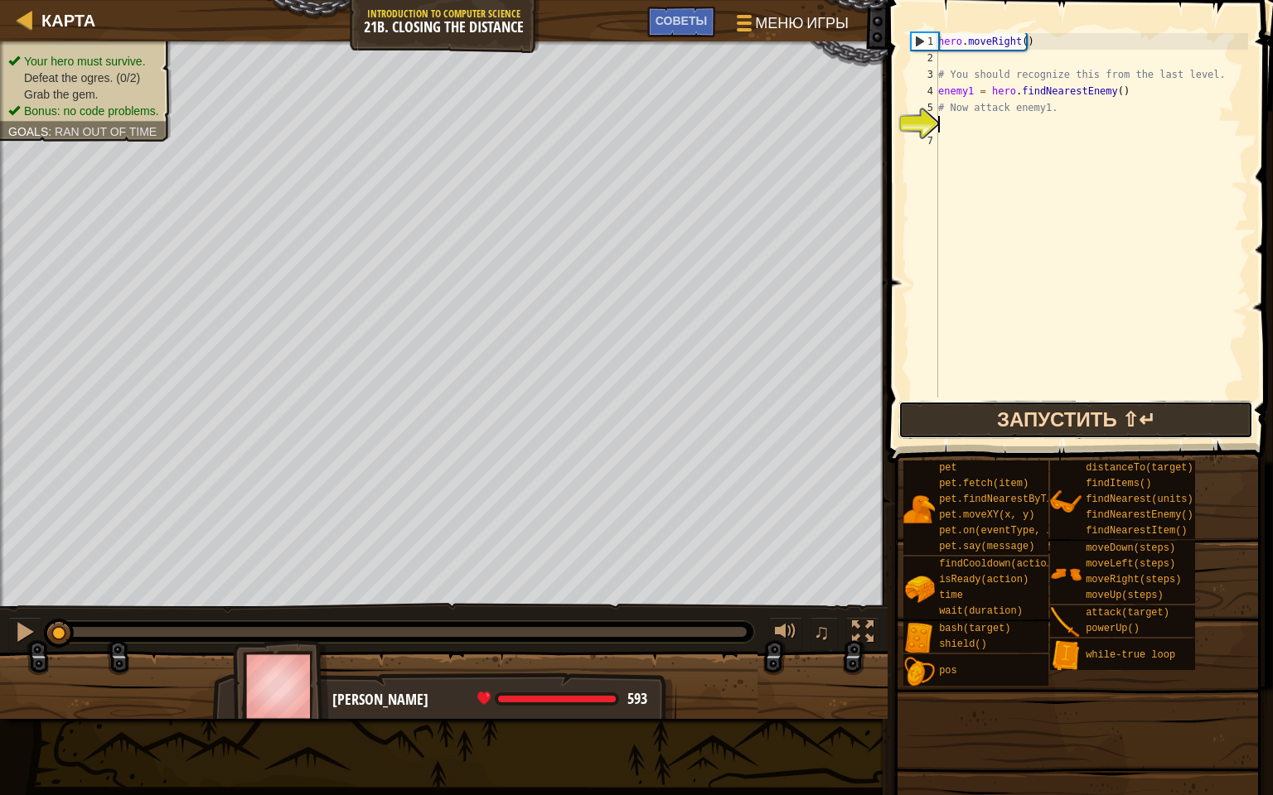
click at [978, 421] on button "Запустить ⇧↵" at bounding box center [1075, 420] width 355 height 38
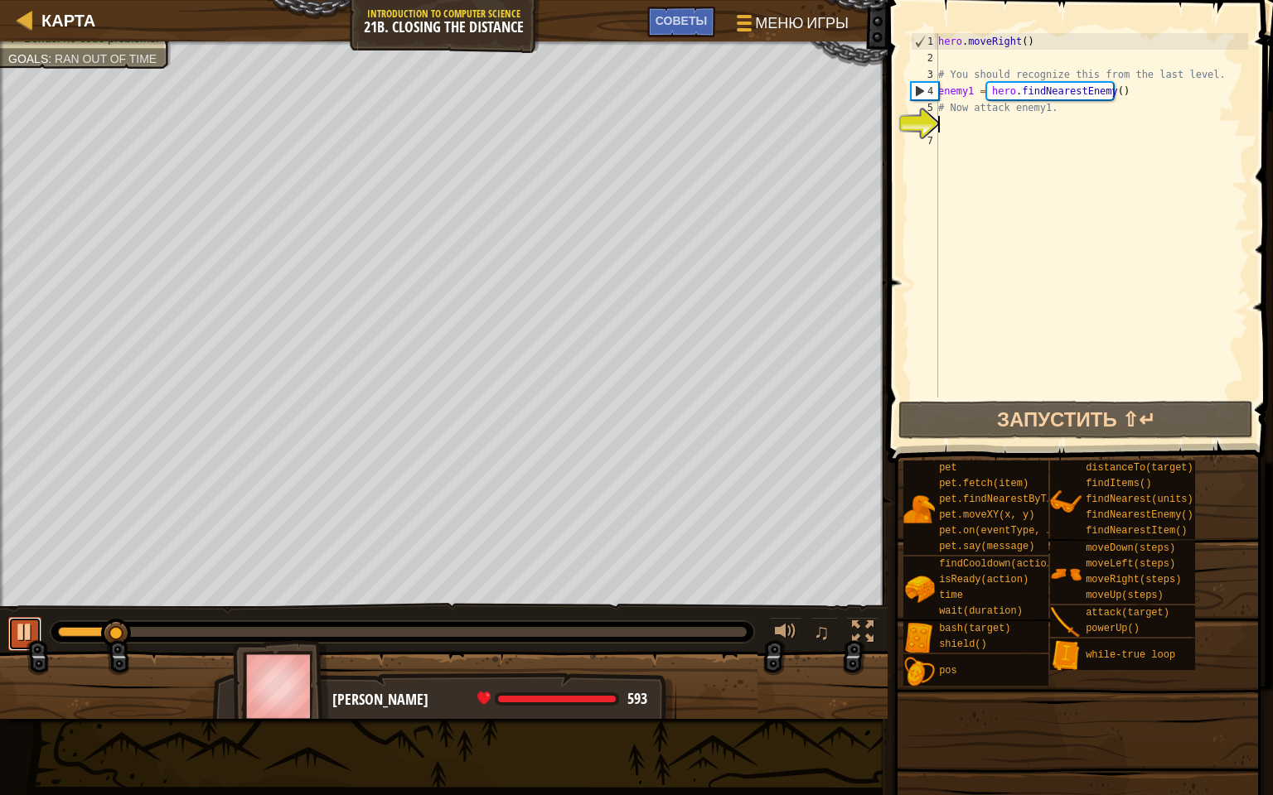
click at [27, 622] on div at bounding box center [25, 632] width 22 height 22
drag, startPoint x: 1041, startPoint y: 119, endPoint x: 1023, endPoint y: 107, distance: 21.4
click at [1015, 106] on div "hero . moveRight ( ) # You should recognize this from the last level. enemy1 = …" at bounding box center [1091, 232] width 313 height 398
drag, startPoint x: 1017, startPoint y: 114, endPoint x: 958, endPoint y: 99, distance: 61.5
click at [958, 99] on div "hero . moveRight ( ) # You should recognize this from the last level. enemy1 = …" at bounding box center [1091, 232] width 313 height 398
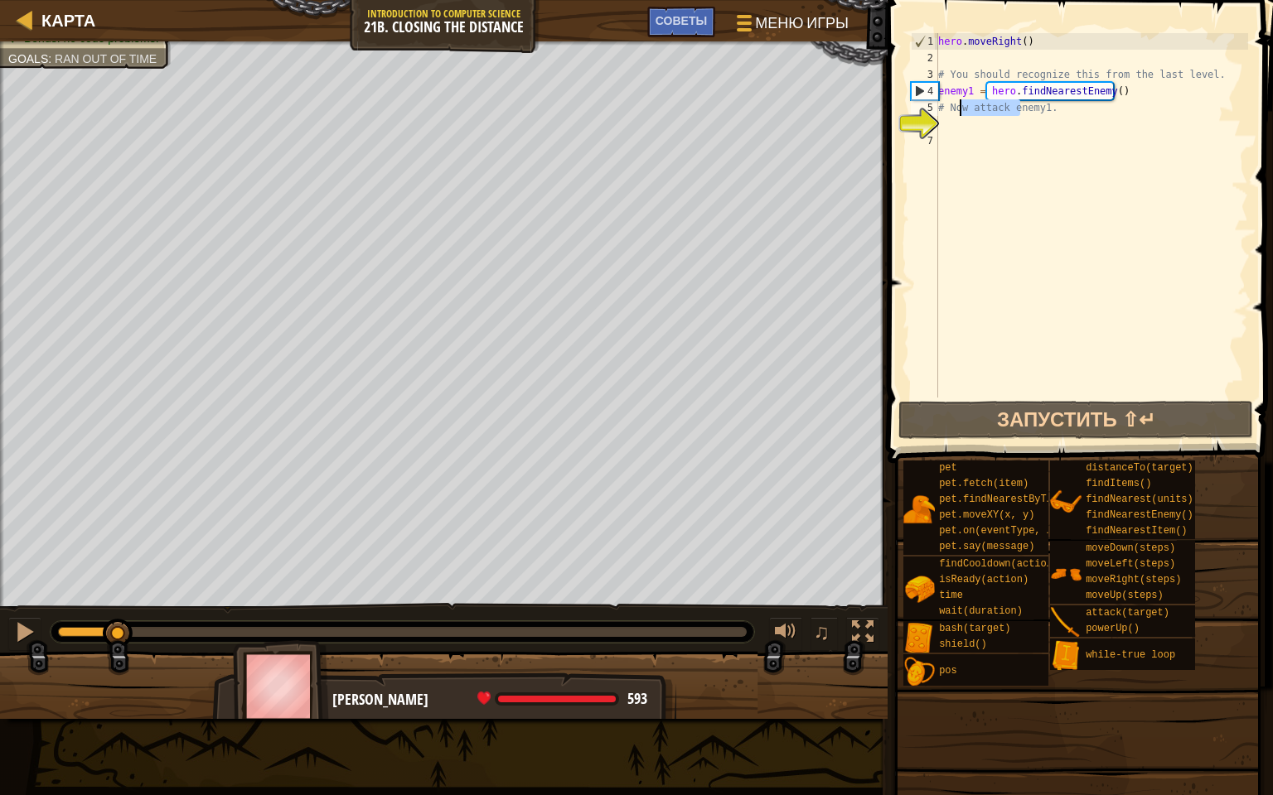
type textarea "# Now attack enemy1."
click at [1034, 180] on div "hero . moveRight ( ) # You should recognize this from the last level. enemy1 = …" at bounding box center [1091, 232] width 313 height 398
drag, startPoint x: 1046, startPoint y: 113, endPoint x: 937, endPoint y: 111, distance: 109.4
click at [937, 111] on div "1 2 3 4 5 6 7 hero . moveRight ( ) # You should recognize this from the last le…" at bounding box center [1077, 215] width 341 height 365
type textarea "# Now attack enemy1."
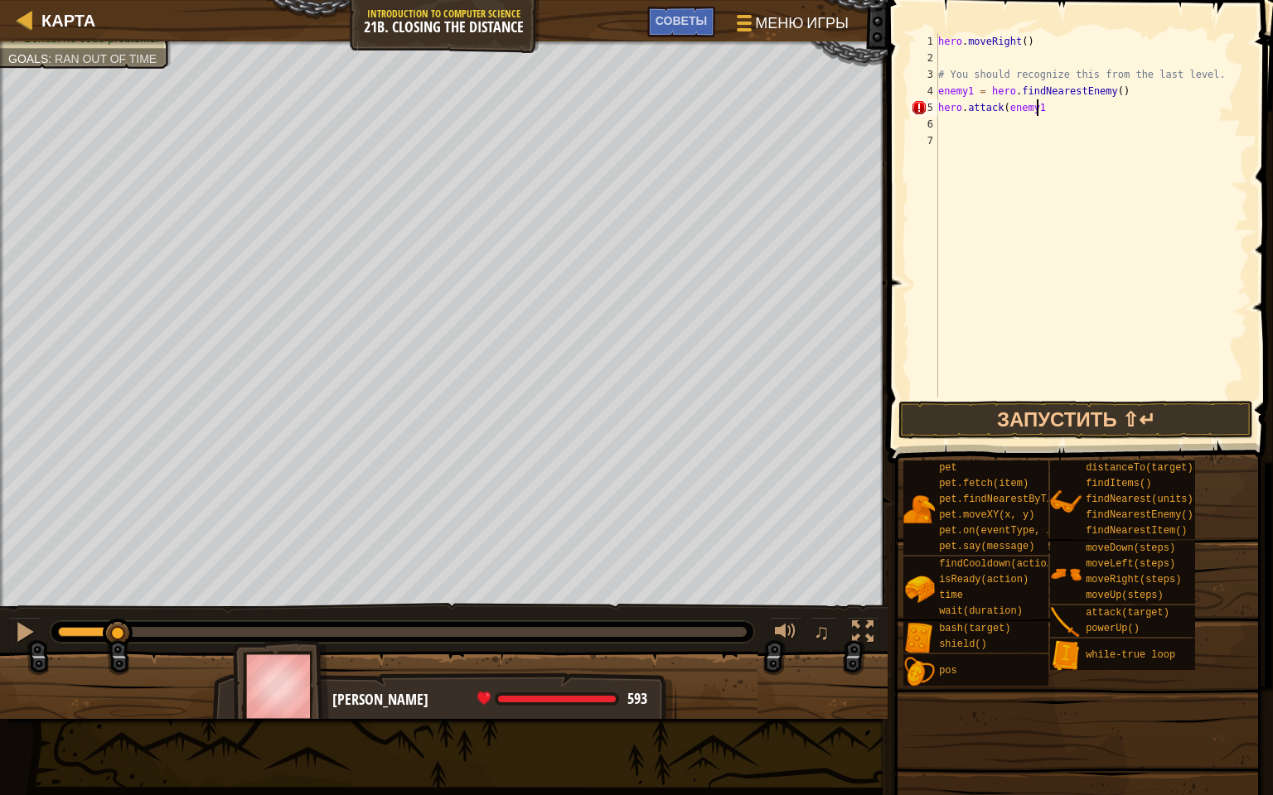
scroll to position [7, 7]
type textarea "hero.attack(enemy1)"
click at [951, 124] on div "hero . moveRight ( ) # You should recognize this from the last level. enemy1 = …" at bounding box center [1091, 232] width 313 height 398
type textarea "hero.atteck(enemy1)"
click at [939, 147] on div "hero . moveRight ( ) # You should recognize this from the last level. enemy1 = …" at bounding box center [1091, 232] width 313 height 398
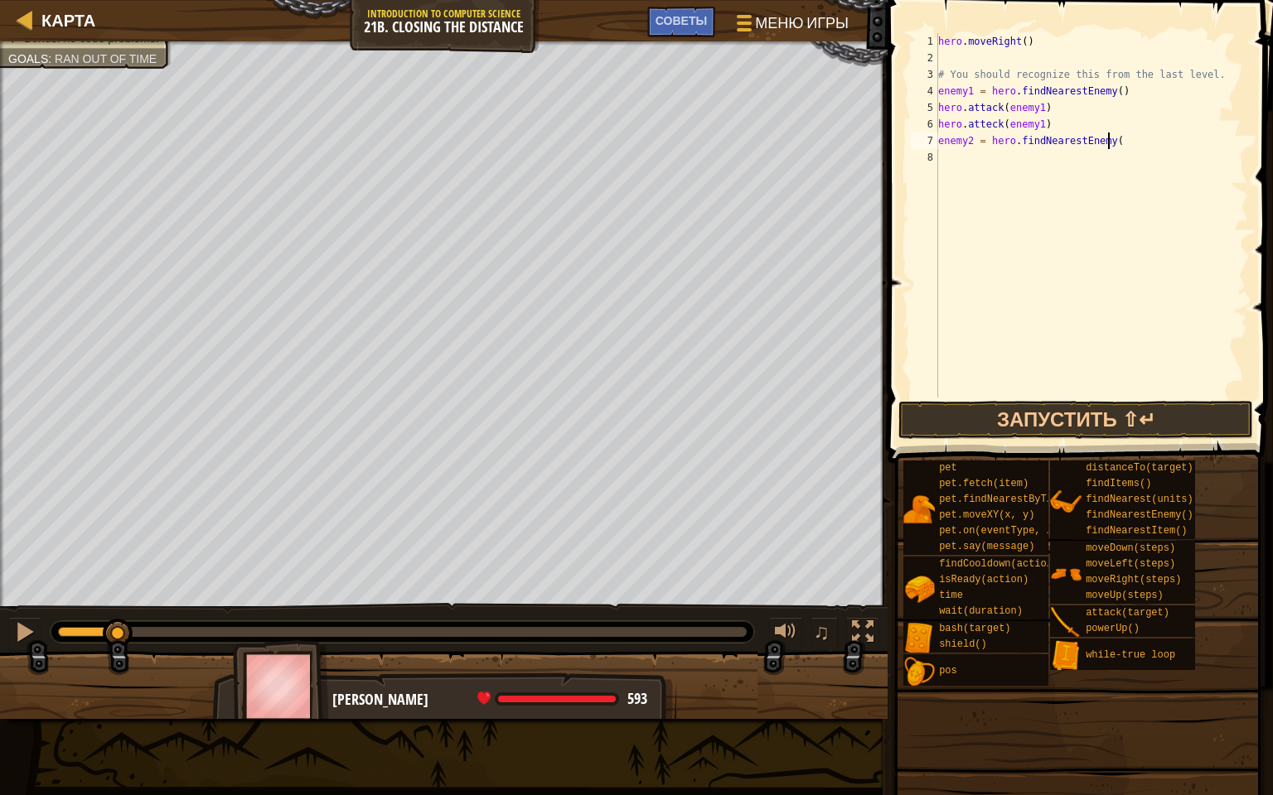
scroll to position [7, 13]
type textarea "enemy2 = hero.findNearestEnemy()"
click at [948, 163] on div "hero . moveRight ( ) # You should recognize this from the last level. enemy1 = …" at bounding box center [1091, 232] width 313 height 398
type textarea "hero.attack(enemy2)"
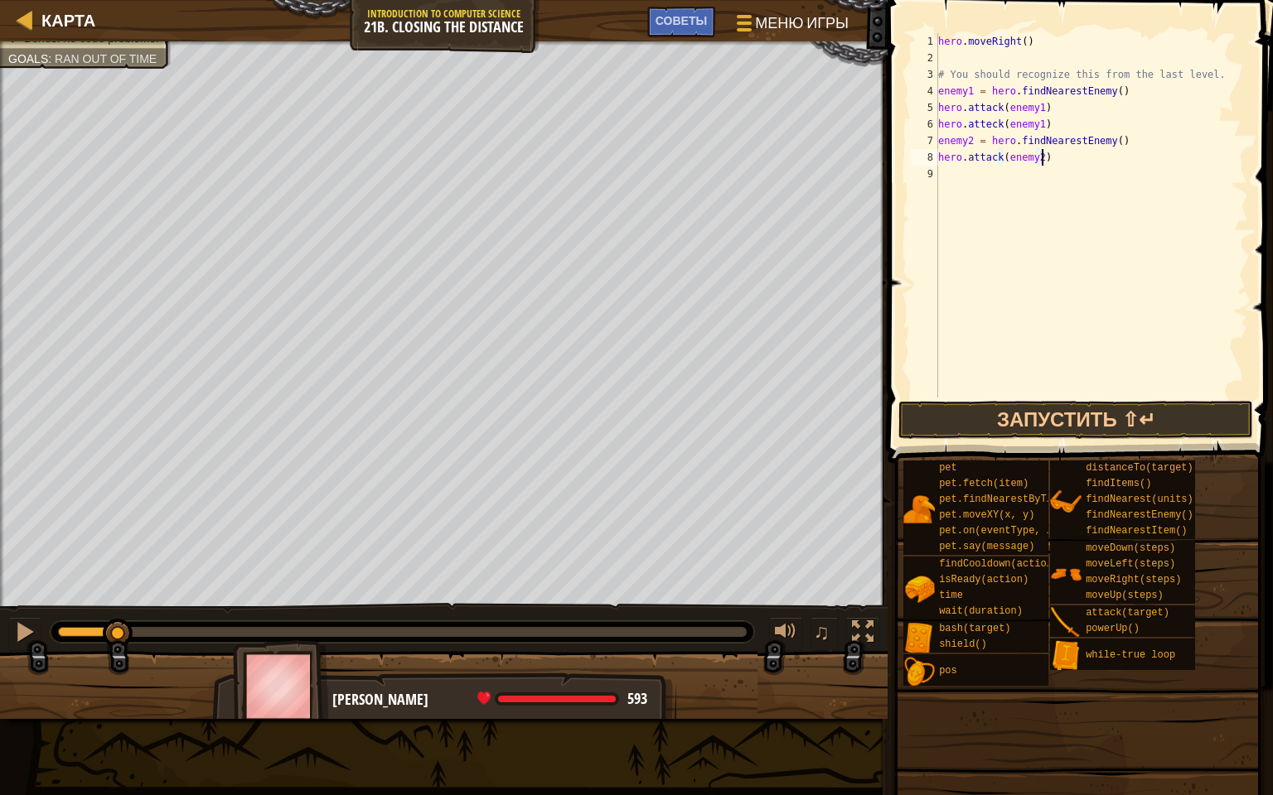
click at [942, 177] on div "hero . moveRight ( ) # You should recognize this from the last level. enemy1 = …" at bounding box center [1091, 232] width 313 height 398
click at [1051, 123] on div "hero . moveRight ( ) # You should recognize this from the last level. enemy1 = …" at bounding box center [1094, 232] width 308 height 398
type textarea "hero.atteck(enemy1)"
type textarea "hero.moveRight(2)"
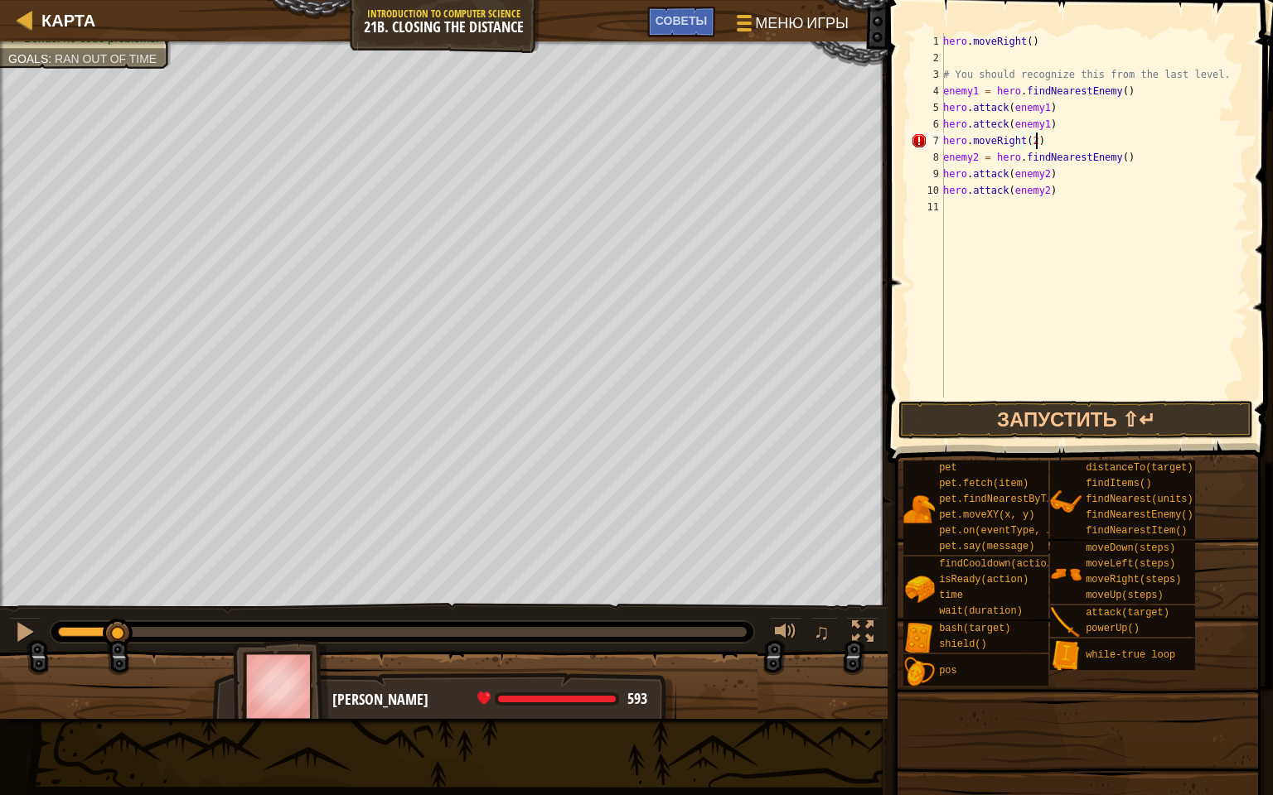
scroll to position [7, 7]
click at [956, 215] on div "hero . moveRight ( ) # You should recognize this from the last level. enemy1 = …" at bounding box center [1094, 232] width 308 height 398
type textarea "hero.moveRight"
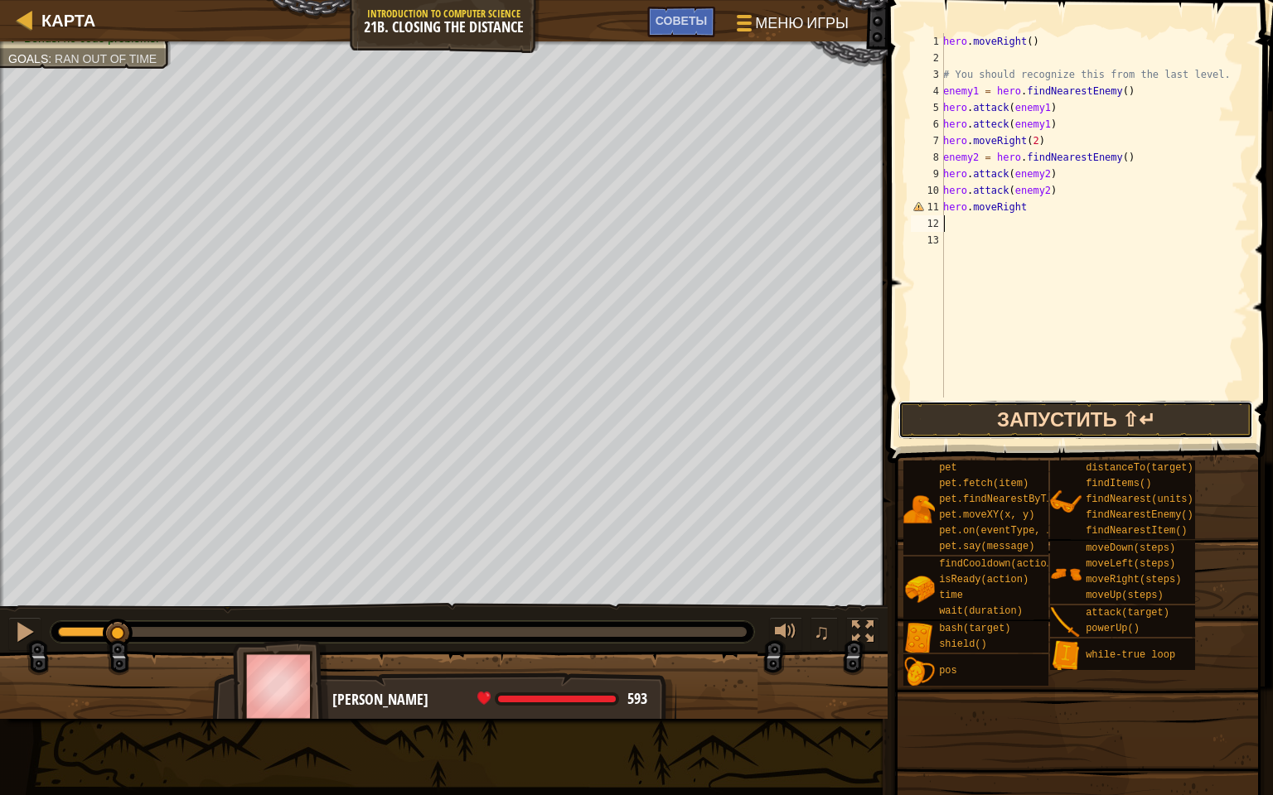
click at [1005, 427] on button "Запустить ⇧↵" at bounding box center [1075, 420] width 355 height 38
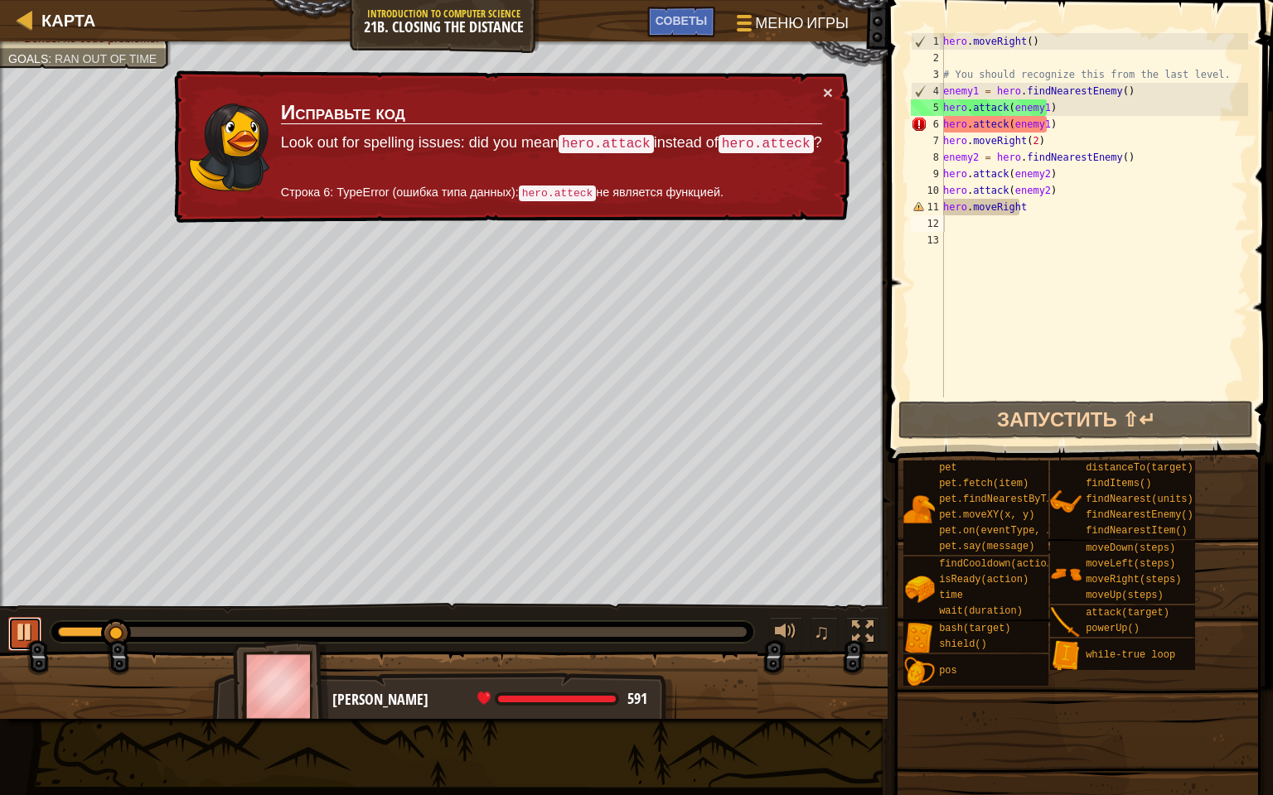
click at [27, 640] on div at bounding box center [25, 632] width 22 height 22
click at [1032, 207] on div "hero . moveRight ( ) # You should recognize this from the last level. enemy1 = …" at bounding box center [1094, 232] width 308 height 398
click at [993, 123] on div "hero . moveRight ( ) # You should recognize this from the last level. enemy1 = …" at bounding box center [1094, 232] width 308 height 398
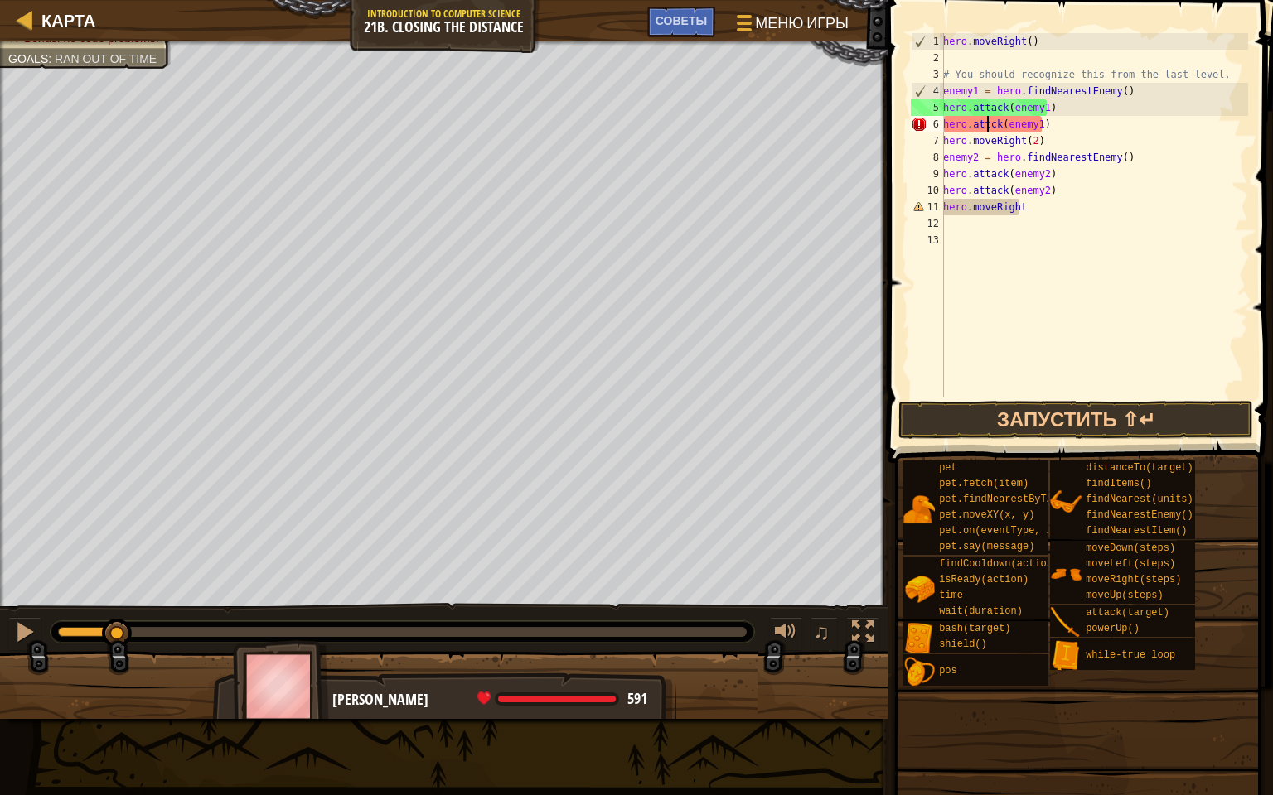
scroll to position [7, 3]
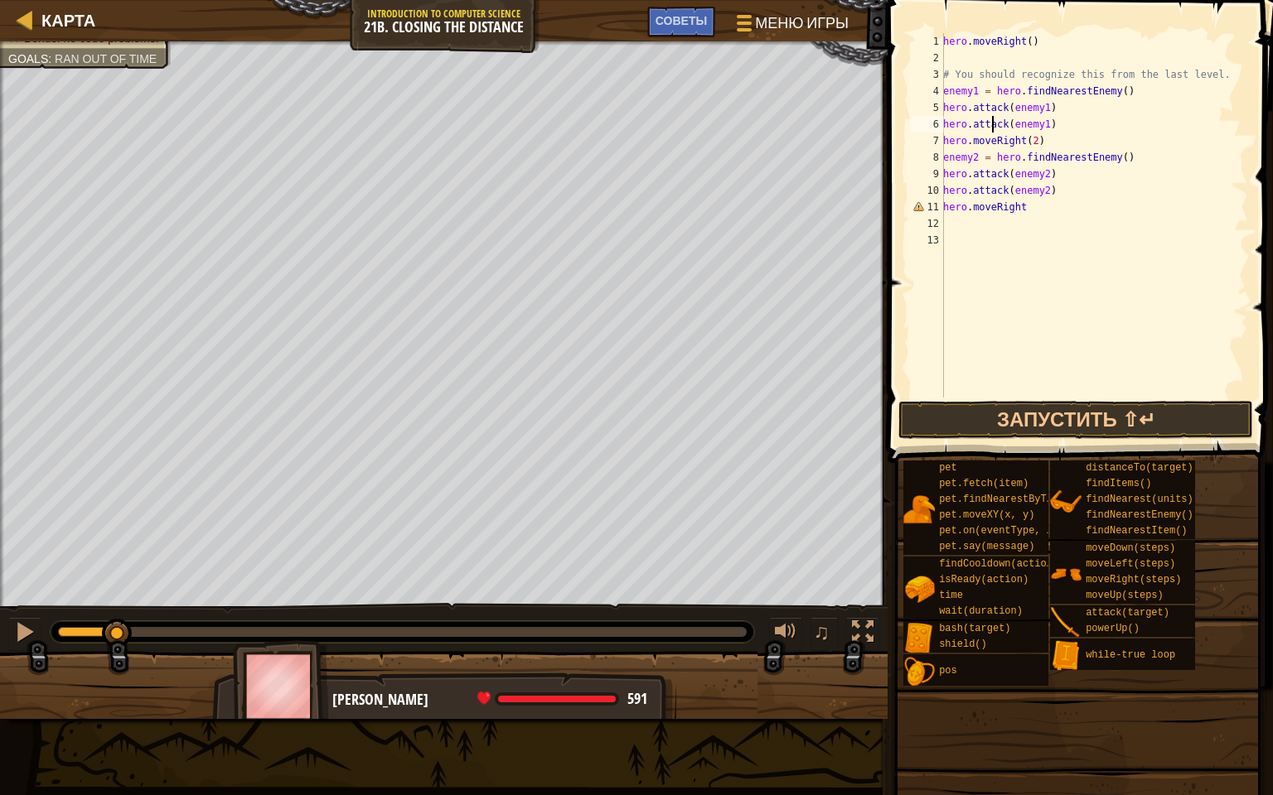
click at [1034, 211] on div "hero . moveRight ( ) # You should recognize this from the last level. enemy1 = …" at bounding box center [1094, 232] width 308 height 398
click at [964, 414] on button "Запустить ⇧↵" at bounding box center [1075, 420] width 355 height 38
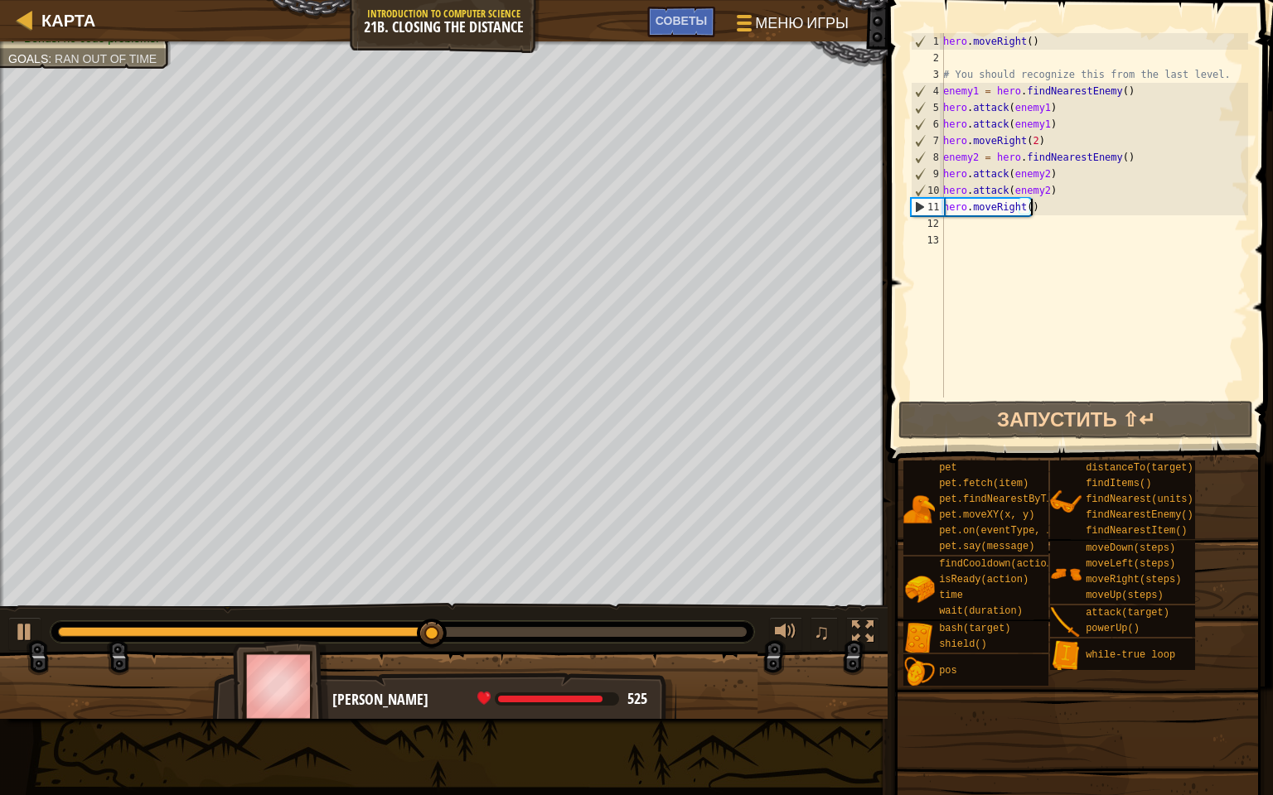
click at [7, 635] on div "♫" at bounding box center [443, 628] width 887 height 50
click at [36, 633] on button at bounding box center [24, 634] width 33 height 34
click at [1052, 187] on div "hero . moveRight ( ) # You should recognize this from the last level. enemy1 = …" at bounding box center [1094, 232] width 308 height 398
type textarea "hero.attack(enemy2)"
drag, startPoint x: 1052, startPoint y: 187, endPoint x: 940, endPoint y: 194, distance: 112.9
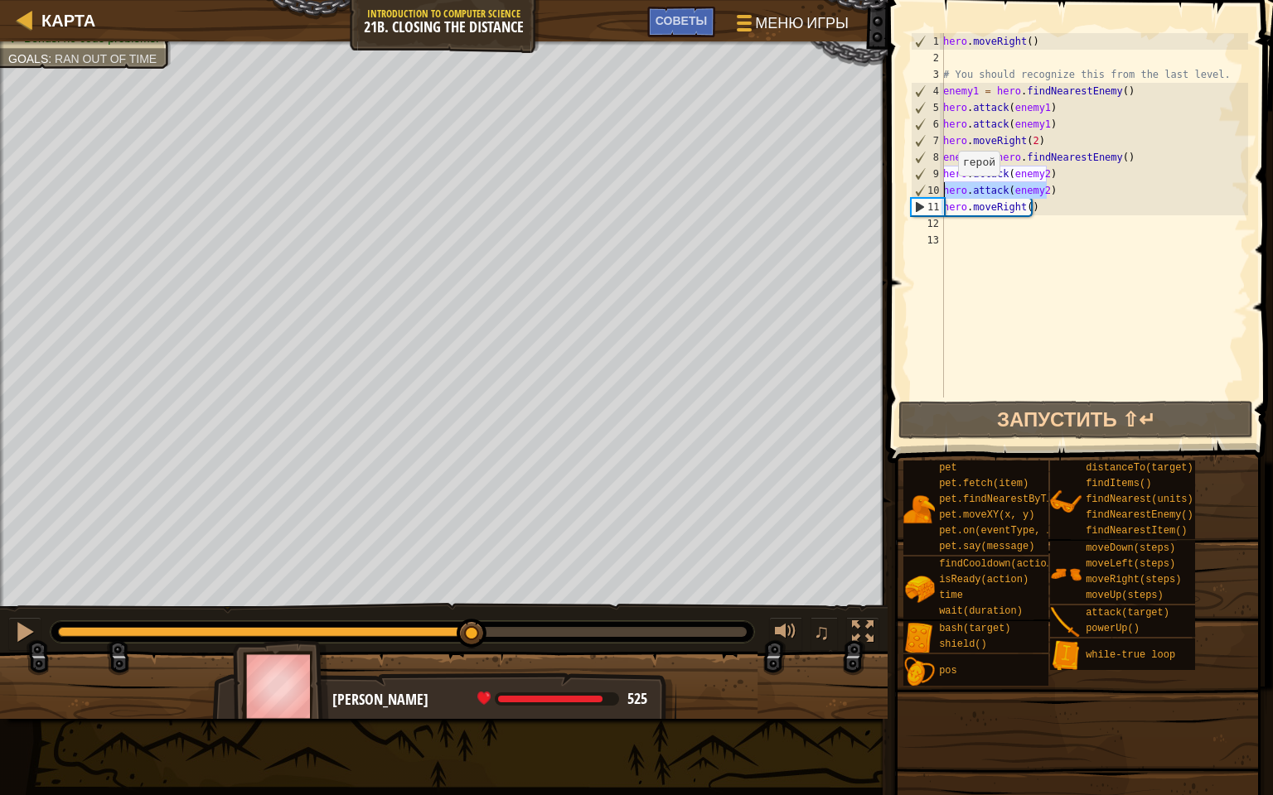
click at [940, 194] on div "hero.attack(enemy2) 1 2 3 4 5 6 7 8 9 10 11 12 13 hero . moveRight ( ) # You sh…" at bounding box center [1077, 215] width 341 height 365
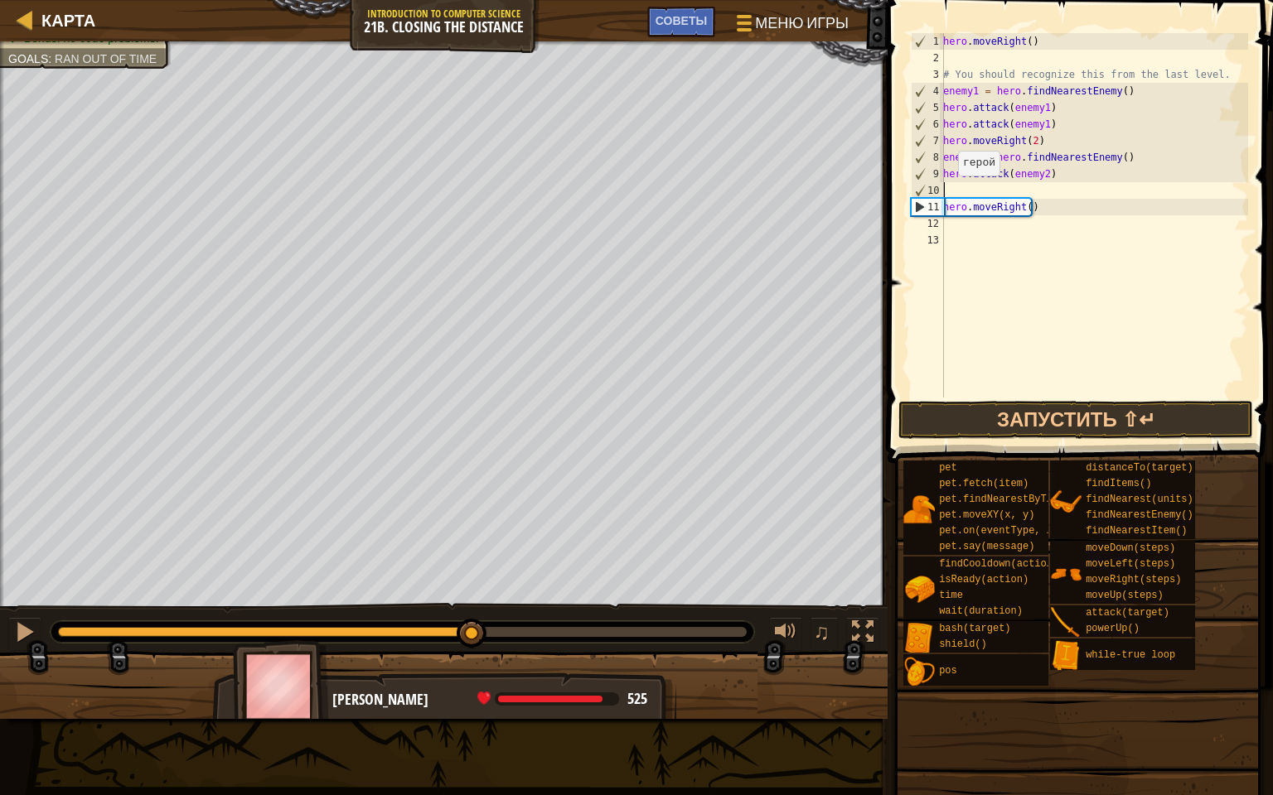
scroll to position [7, 0]
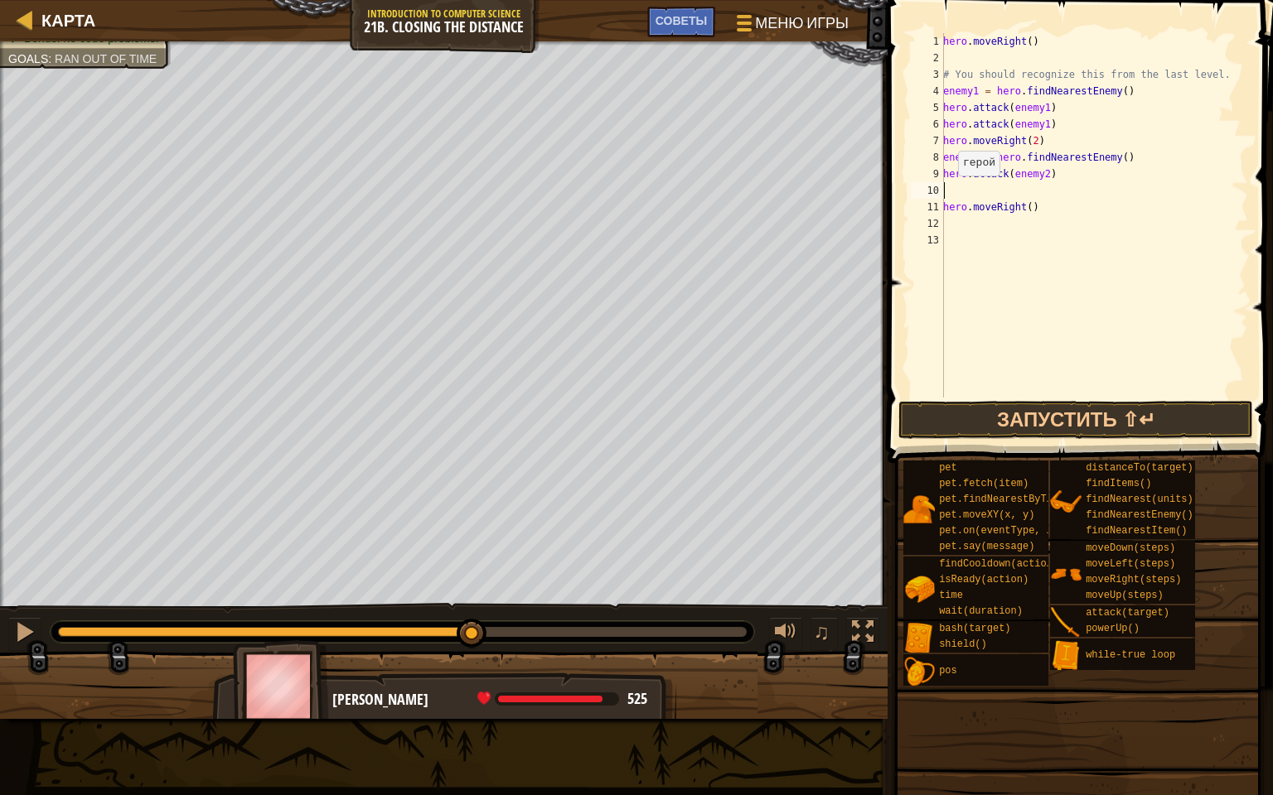
type textarea "hero.attack(enemy2)"
click at [987, 407] on button "Запустить ⇧↵" at bounding box center [1075, 420] width 355 height 38
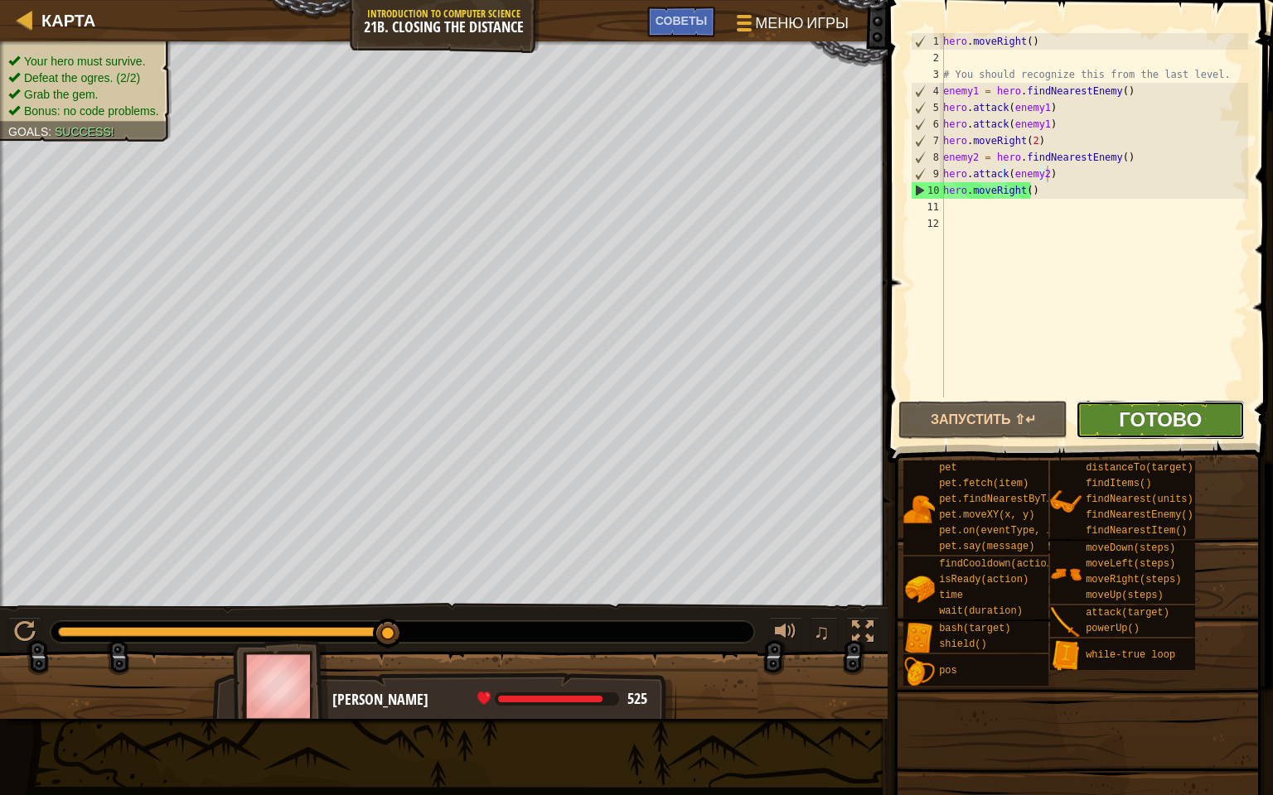
click at [1130, 415] on span "Готово" at bounding box center [1160, 419] width 83 height 27
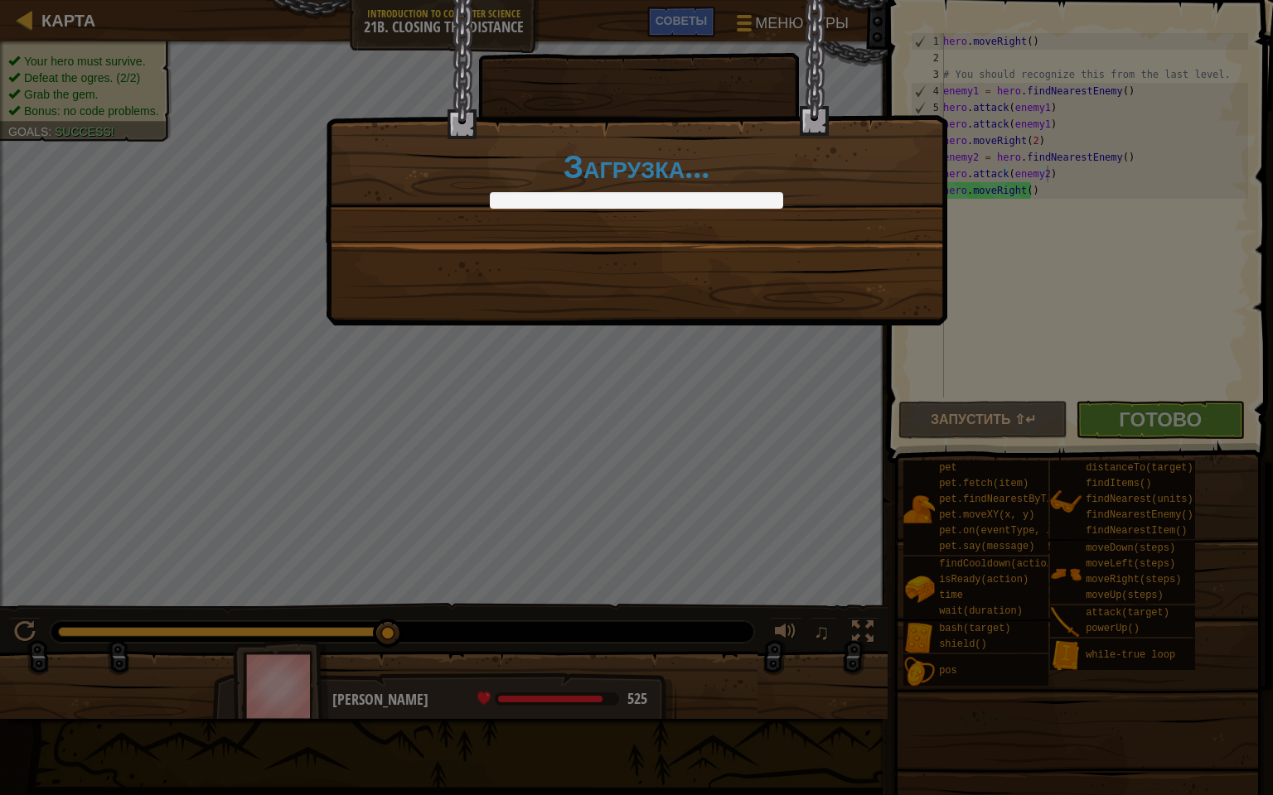
drag, startPoint x: 534, startPoint y: 209, endPoint x: 770, endPoint y: 149, distance: 243.6
click at [770, 149] on div "Загрузка..." at bounding box center [636, 121] width 620 height 242
drag, startPoint x: 565, startPoint y: 172, endPoint x: 681, endPoint y: 147, distance: 118.6
click at [681, 149] on h1 "Загрузка..." at bounding box center [636, 166] width 587 height 35
click at [748, 288] on div "Загрузка..." at bounding box center [636, 163] width 621 height 326
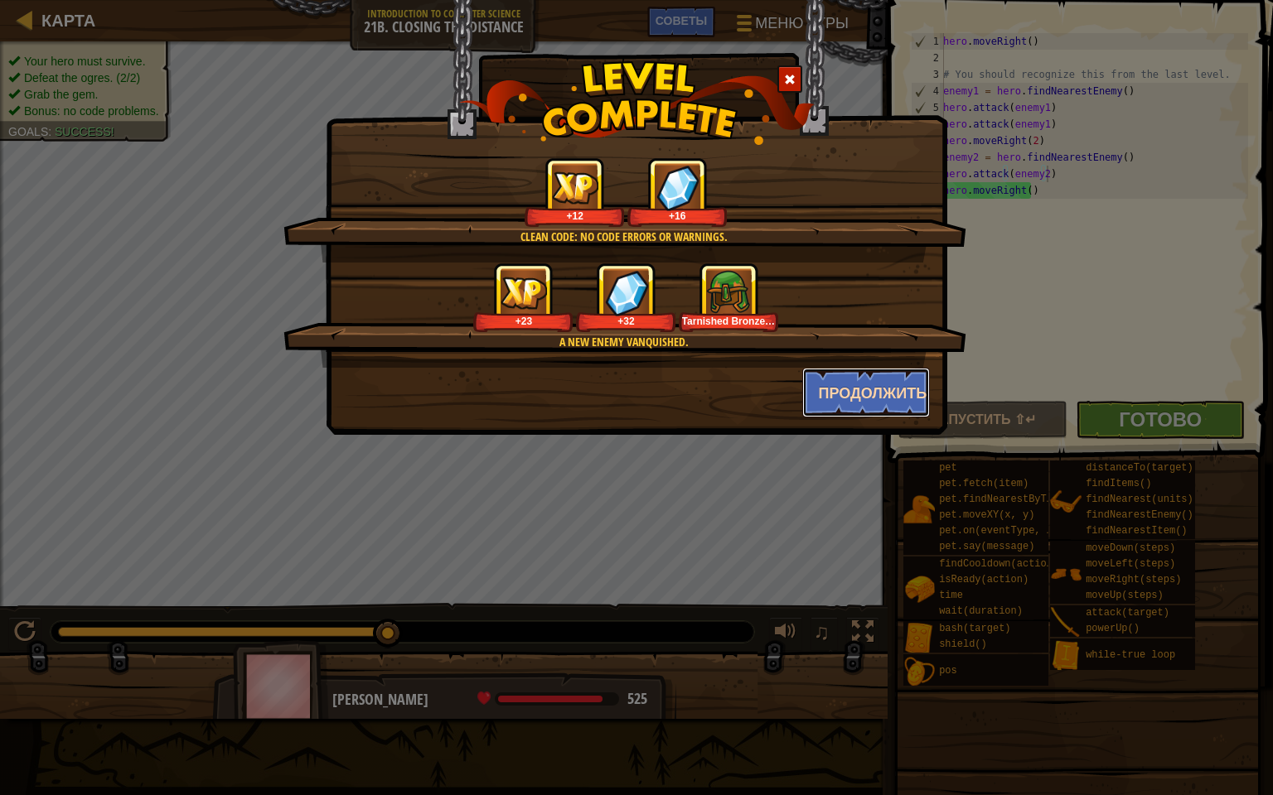
click at [858, 395] on button "Продолжить" at bounding box center [866, 393] width 128 height 50
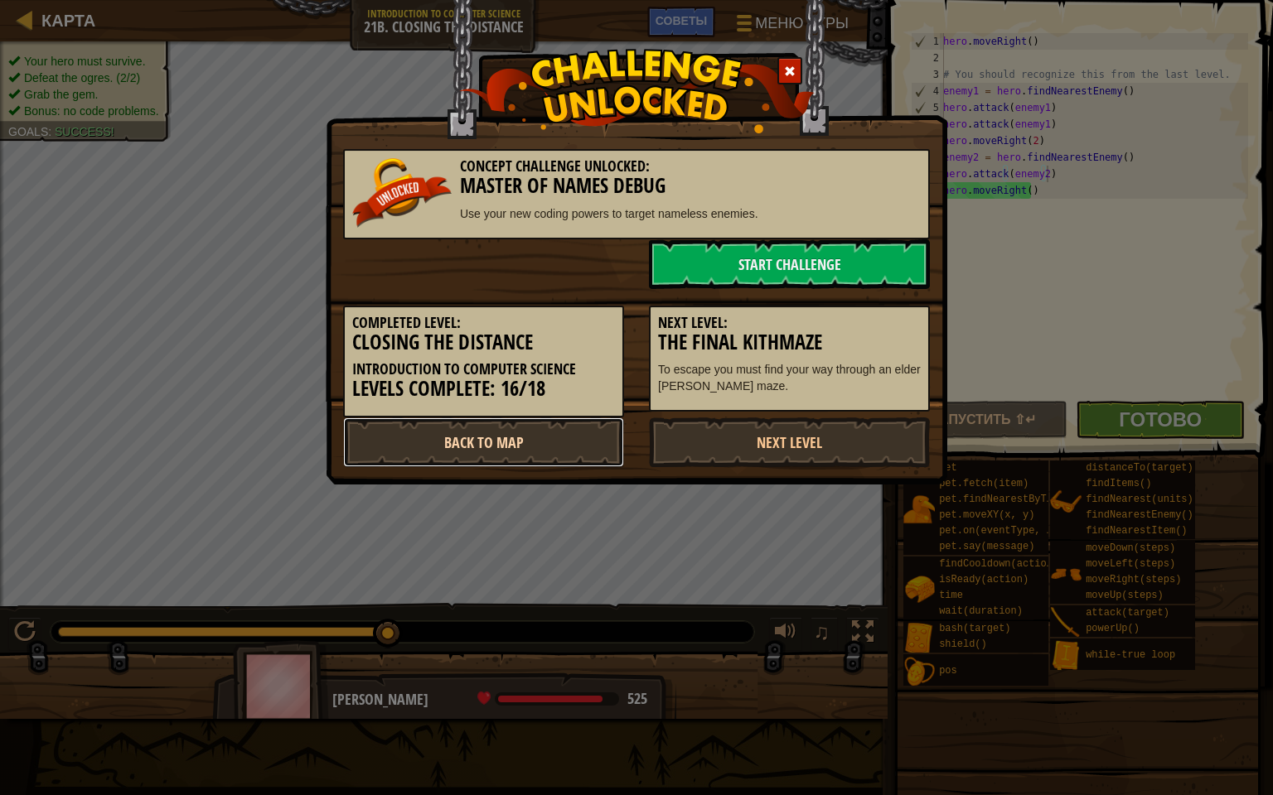
click at [491, 444] on link "Back to Map" at bounding box center [483, 443] width 281 height 50
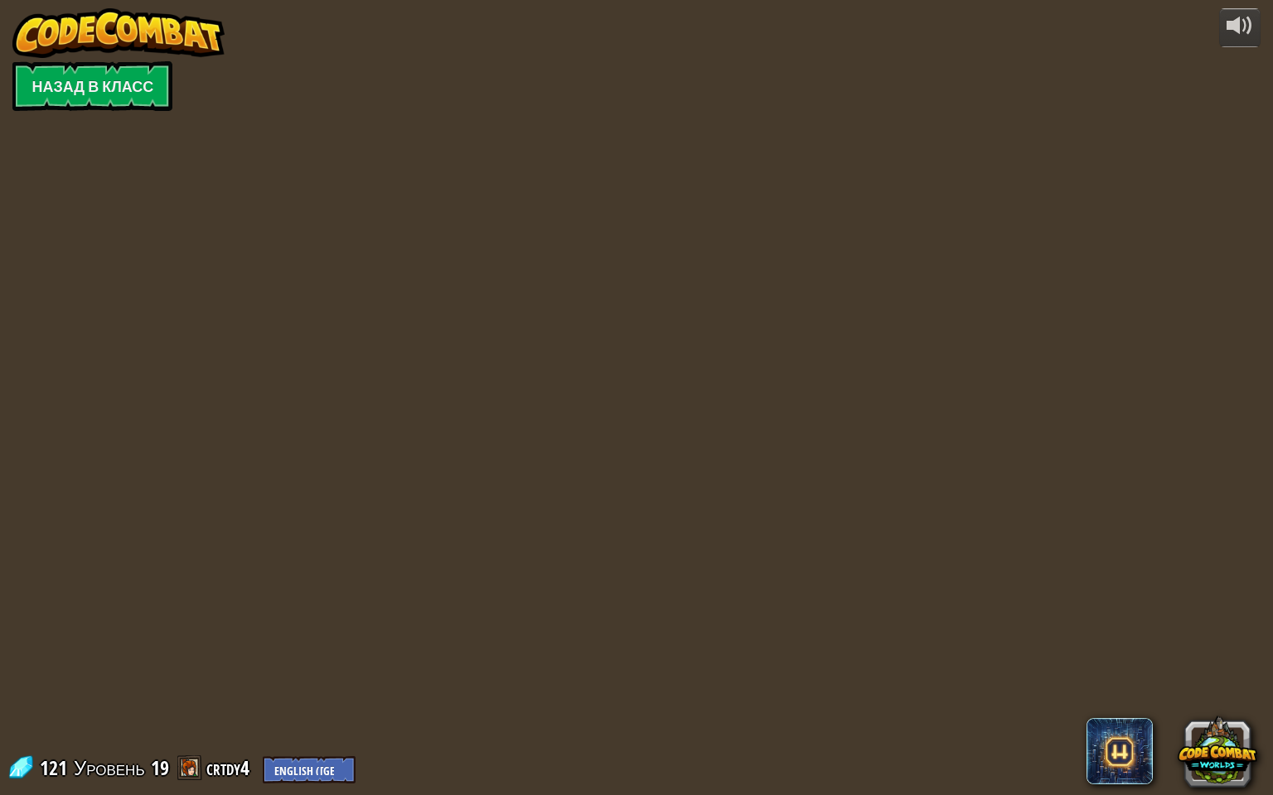
click at [795, 481] on div "powered by Назад в класс 121 Уровень 19 crtdy4 English ([GEOGRAPHIC_DATA]) Engl…" at bounding box center [636, 397] width 1273 height 795
click at [1223, 292] on div "powered by Назад в класс 121 Уровень 19 crtdy4 English ([GEOGRAPHIC_DATA]) Engl…" at bounding box center [636, 397] width 1273 height 795
click at [1259, 672] on div "powered by Назад в класс 121 Уровень 19 crtdy4 English ([GEOGRAPHIC_DATA]) Engl…" at bounding box center [636, 397] width 1273 height 795
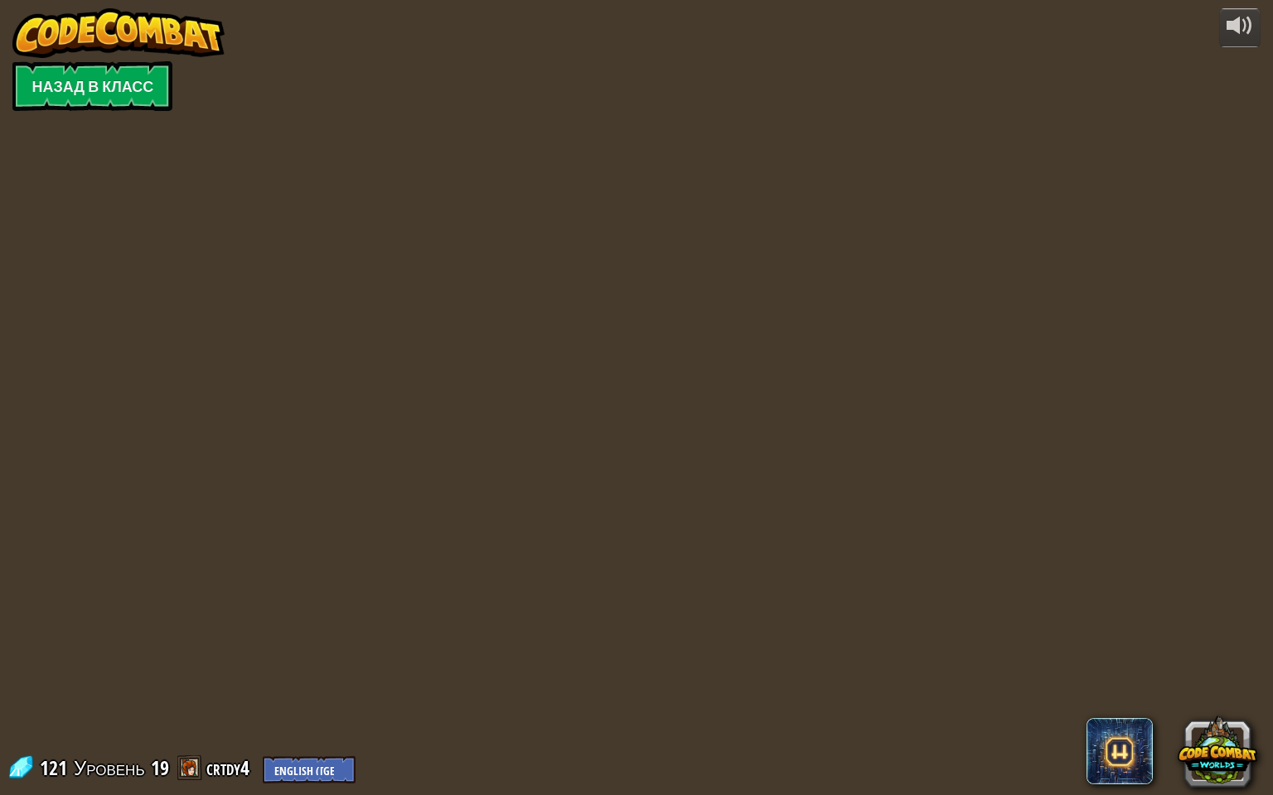
click at [1259, 672] on div "powered by Назад в класс 121 Уровень 19 crtdy4 English ([GEOGRAPHIC_DATA]) Engl…" at bounding box center [636, 397] width 1273 height 795
click at [305, 672] on select "English ([GEOGRAPHIC_DATA]) English ([GEOGRAPHIC_DATA]) 简体中文 繁體中文 русский españ…" at bounding box center [309, 769] width 93 height 27
select select "ru"
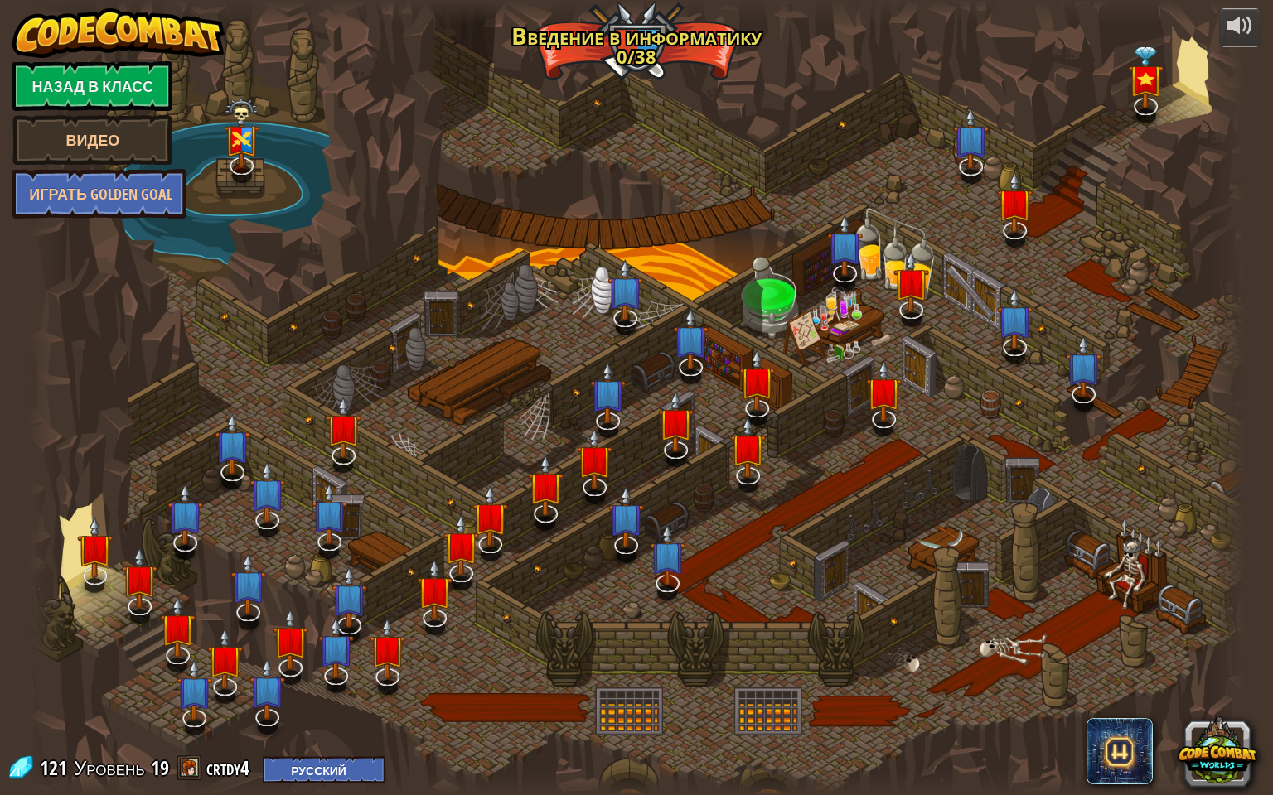
select select "ru"
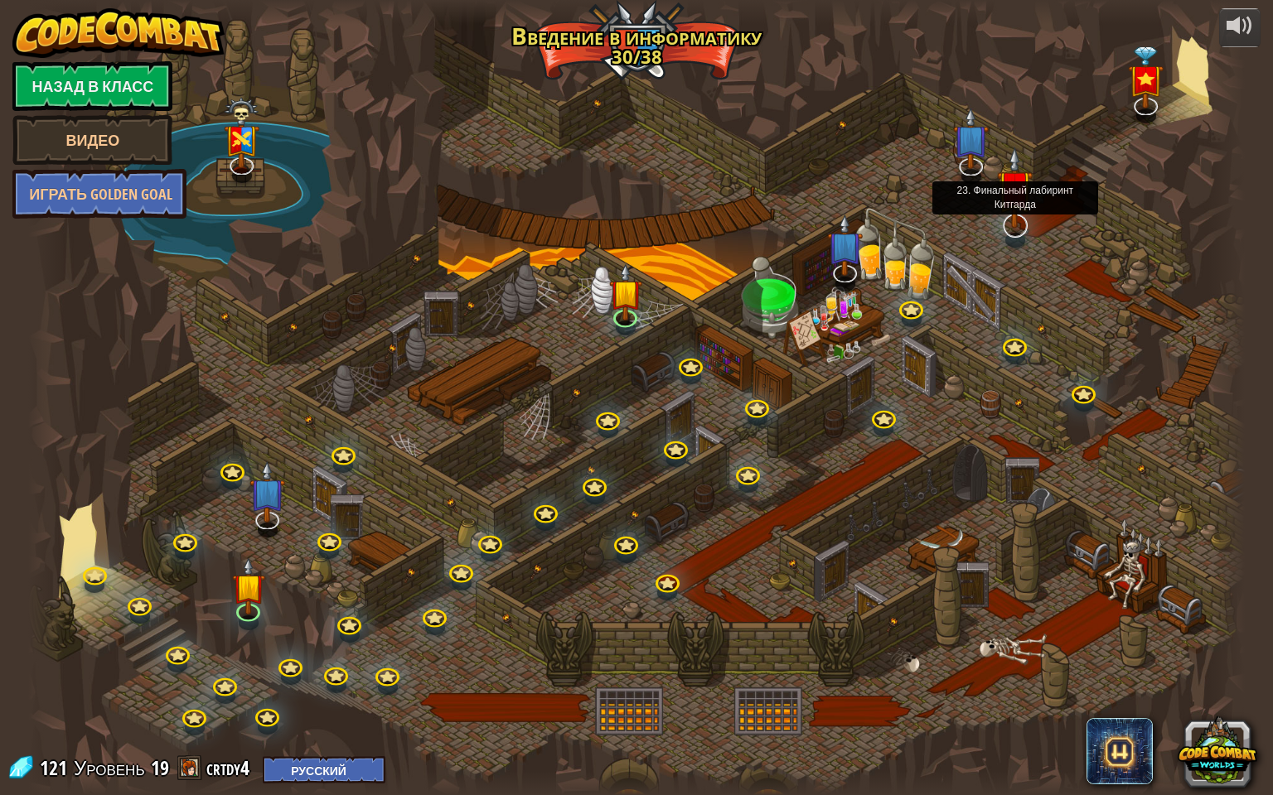
select select "ru"
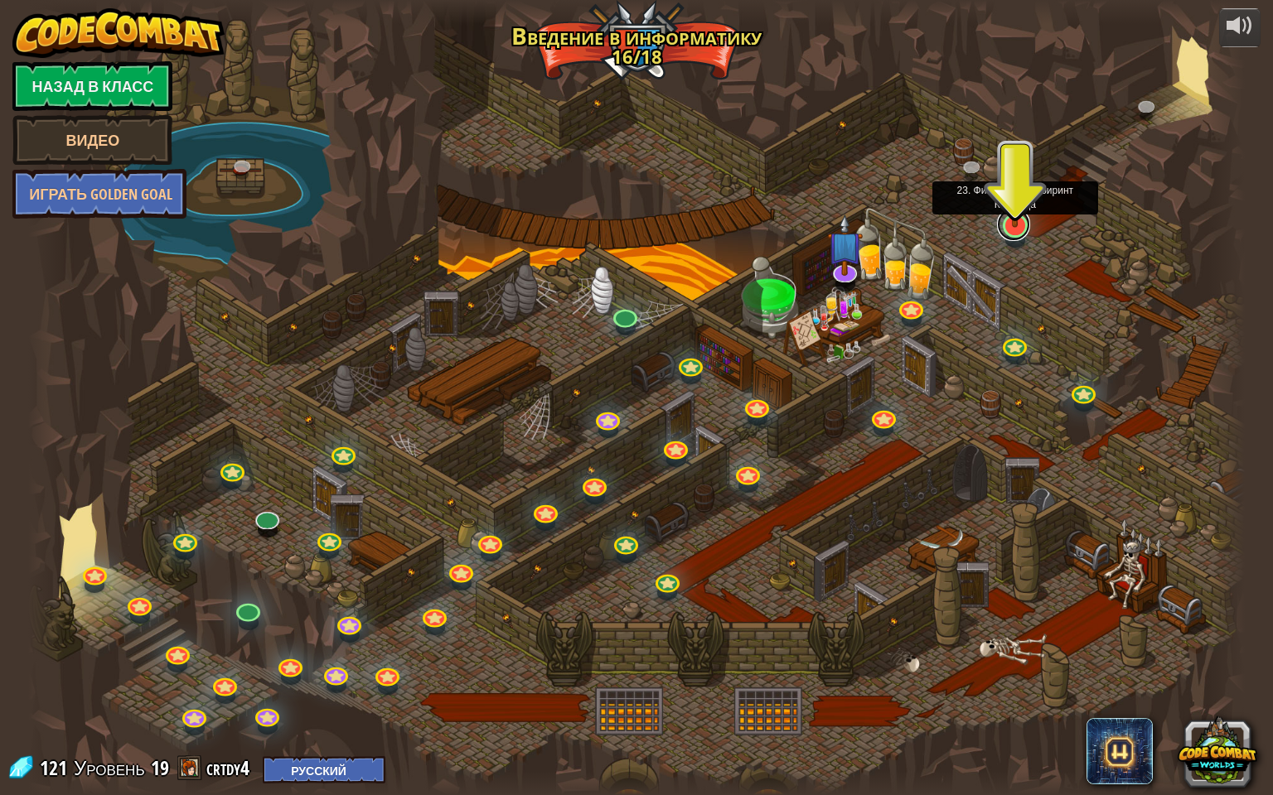
click at [1009, 228] on link at bounding box center [1013, 224] width 33 height 33
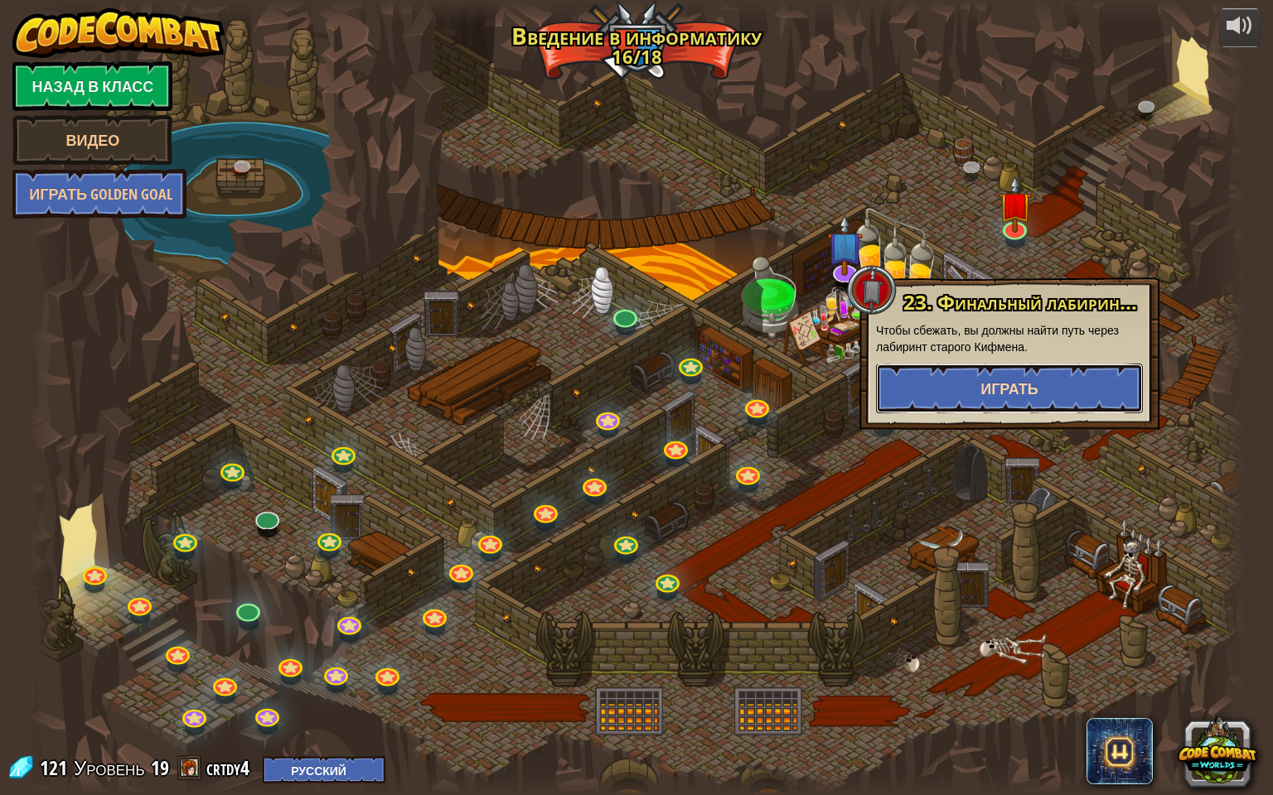
click at [941, 394] on button "Играть" at bounding box center [1009, 389] width 267 height 50
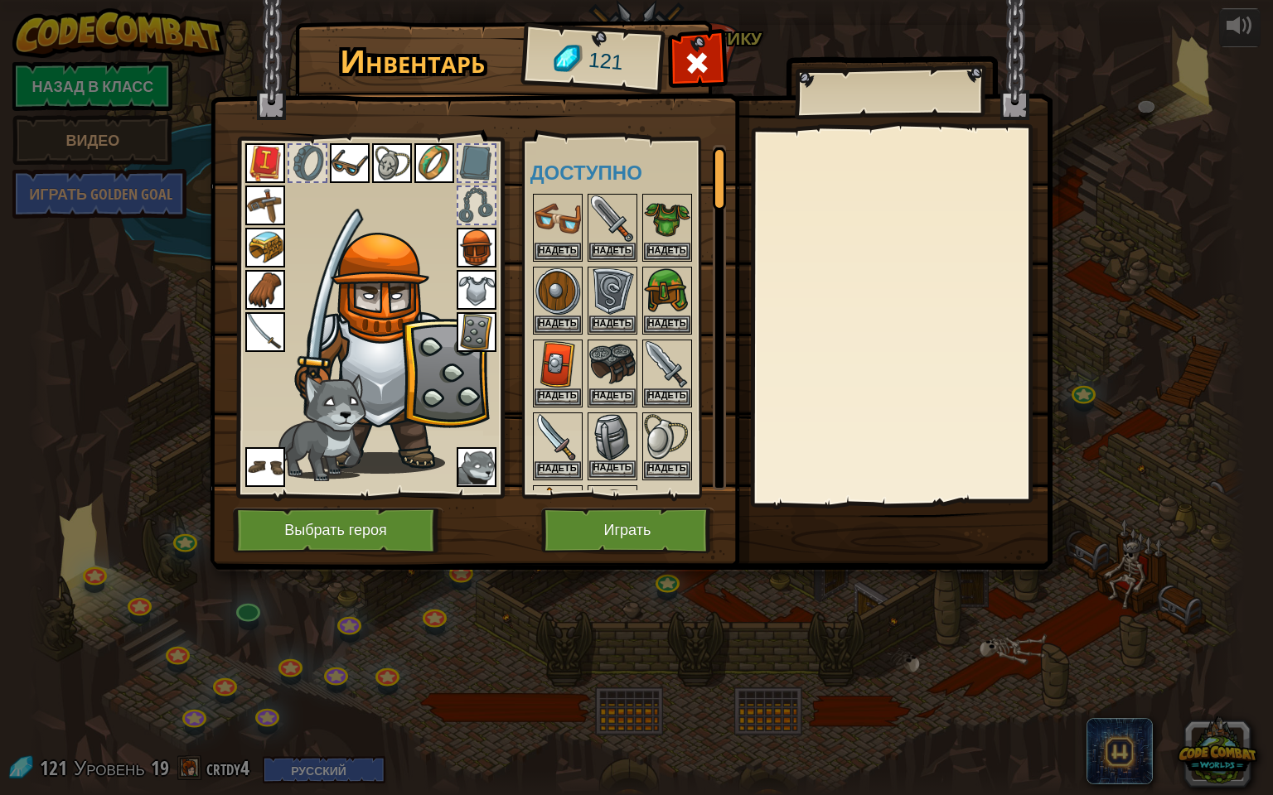
click at [610, 453] on img at bounding box center [612, 437] width 46 height 46
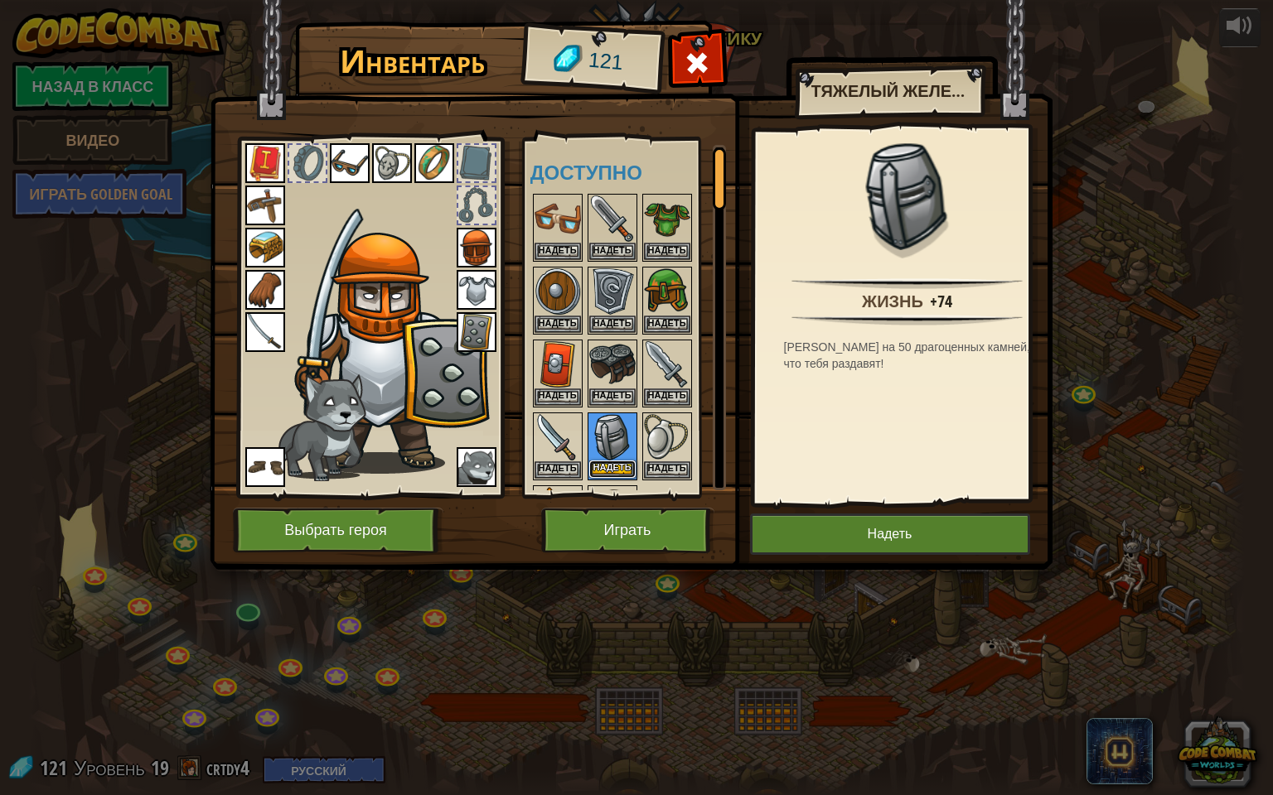
click at [614, 463] on button "Надеть" at bounding box center [612, 469] width 46 height 17
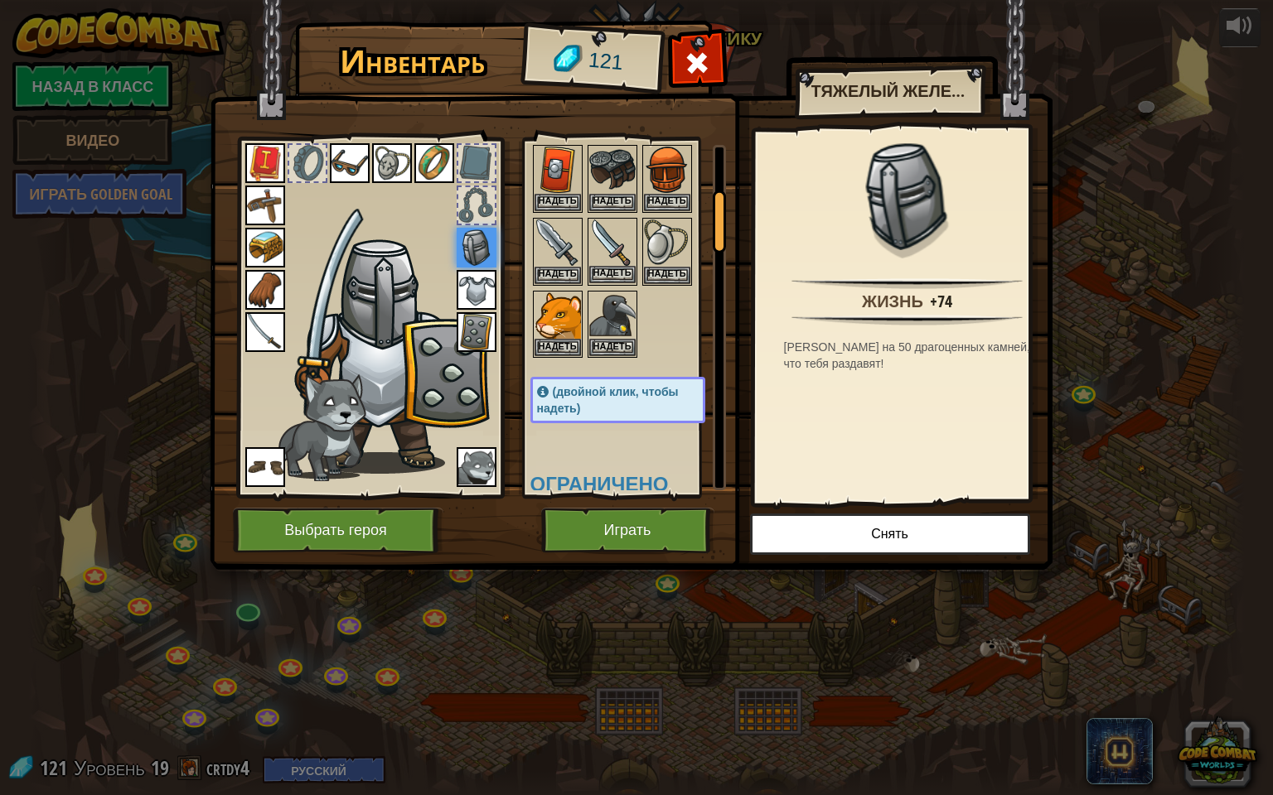
scroll to position [249, 0]
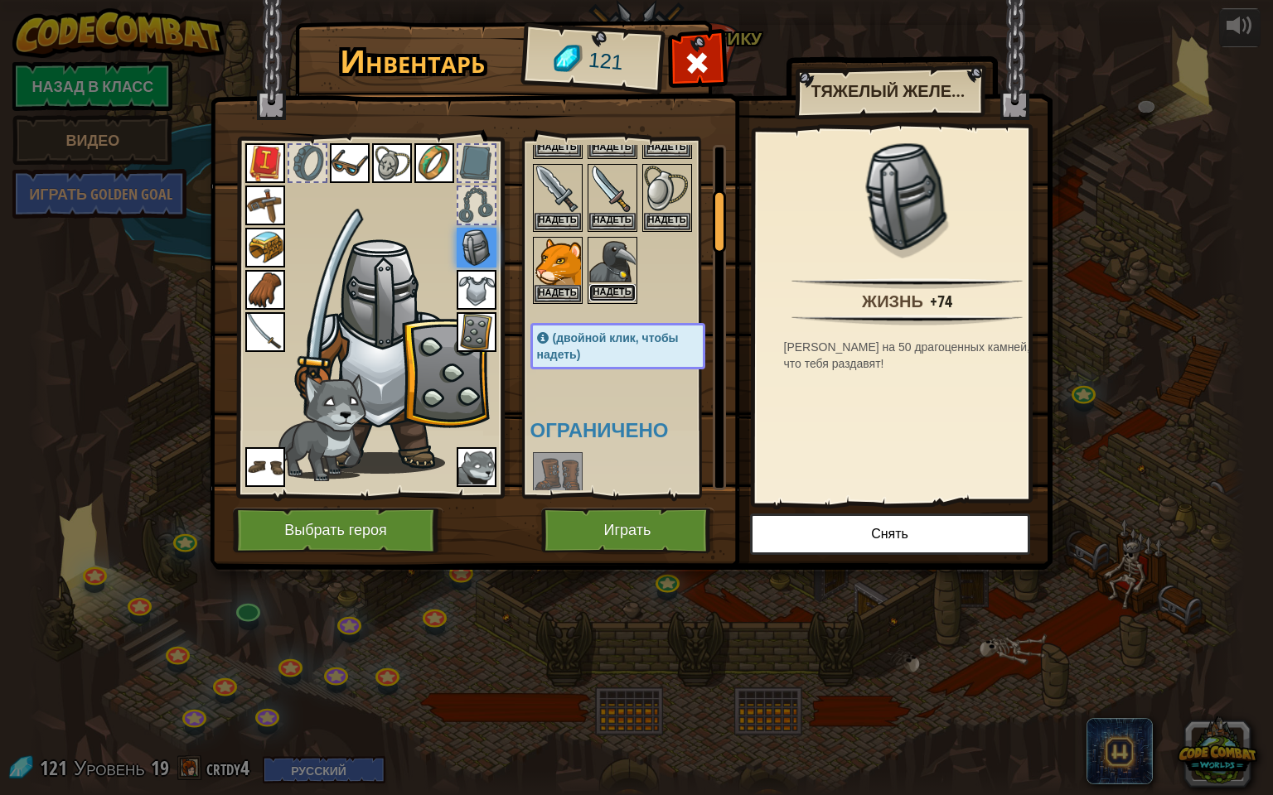
click at [611, 287] on button "Надеть" at bounding box center [612, 292] width 46 height 17
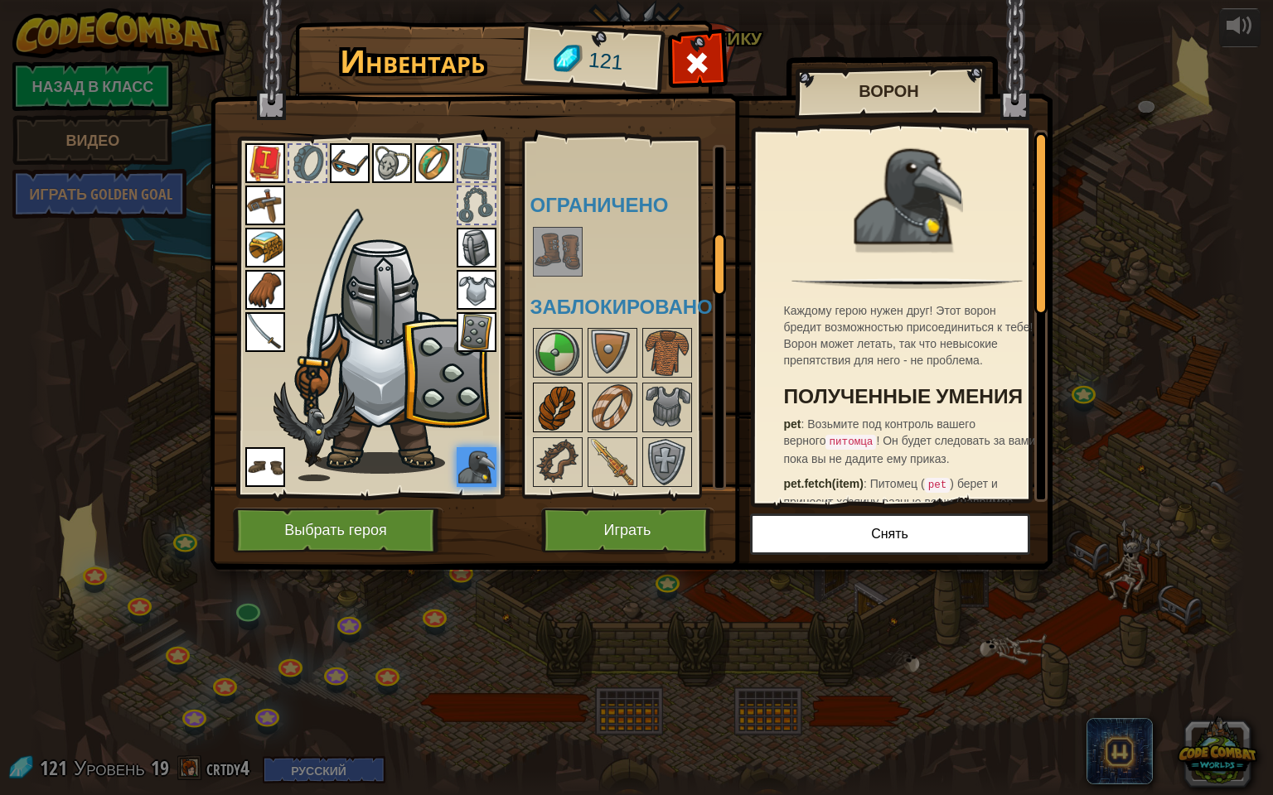
scroll to position [497, 0]
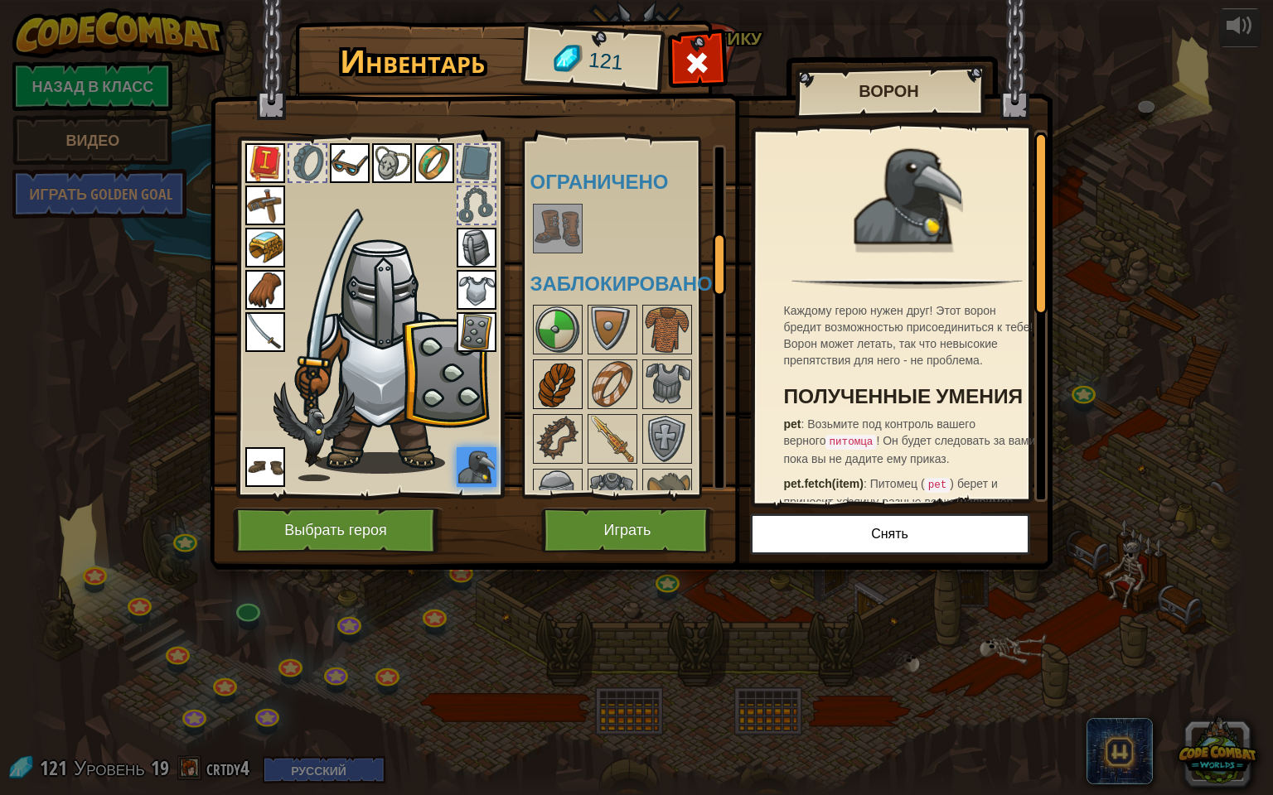
click at [558, 367] on img at bounding box center [557, 384] width 46 height 46
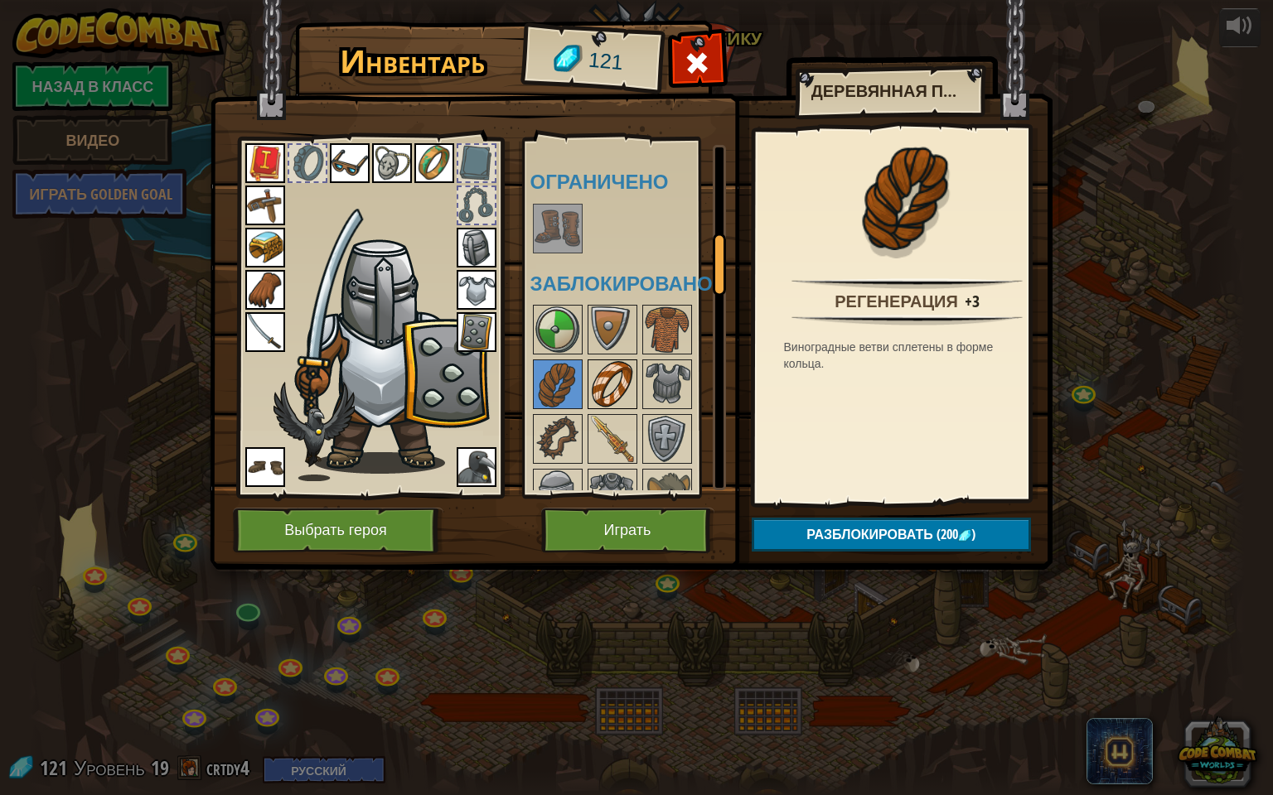
click at [608, 370] on img at bounding box center [612, 384] width 46 height 46
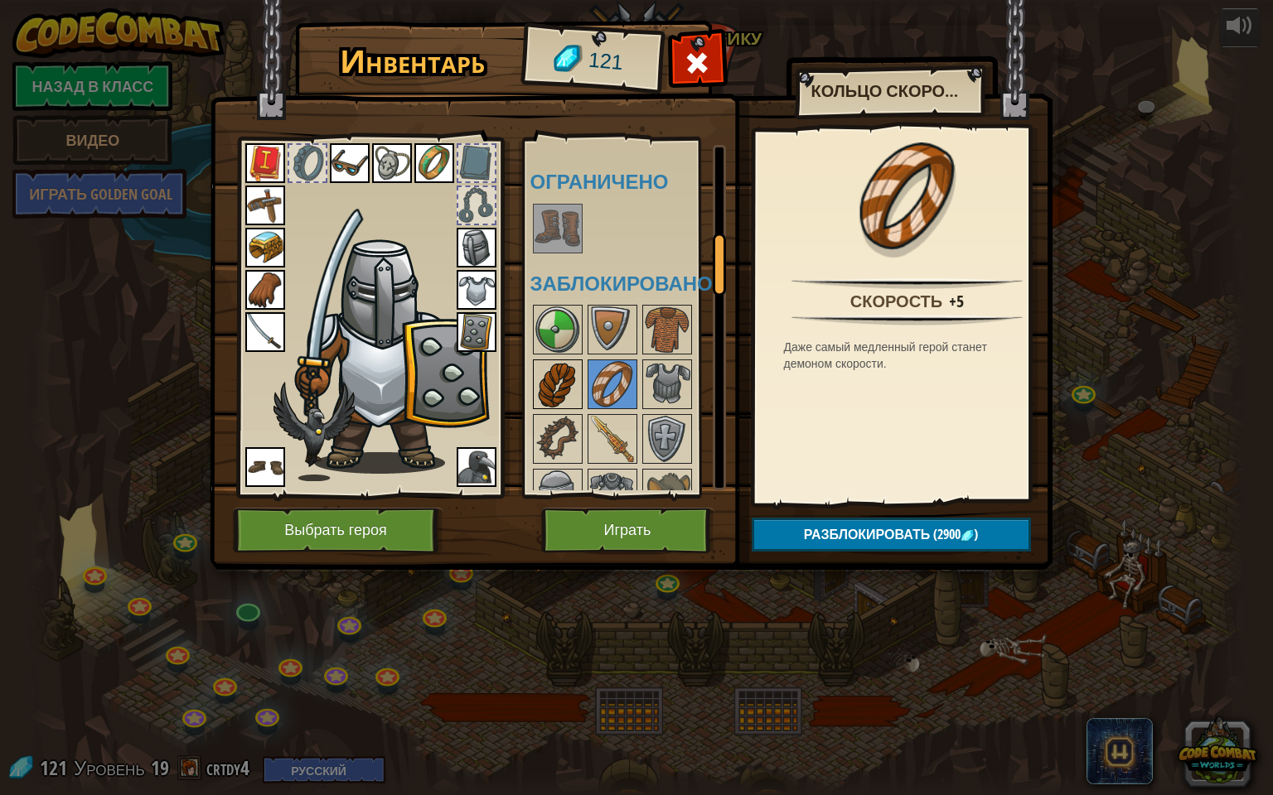
click at [560, 365] on img at bounding box center [557, 384] width 46 height 46
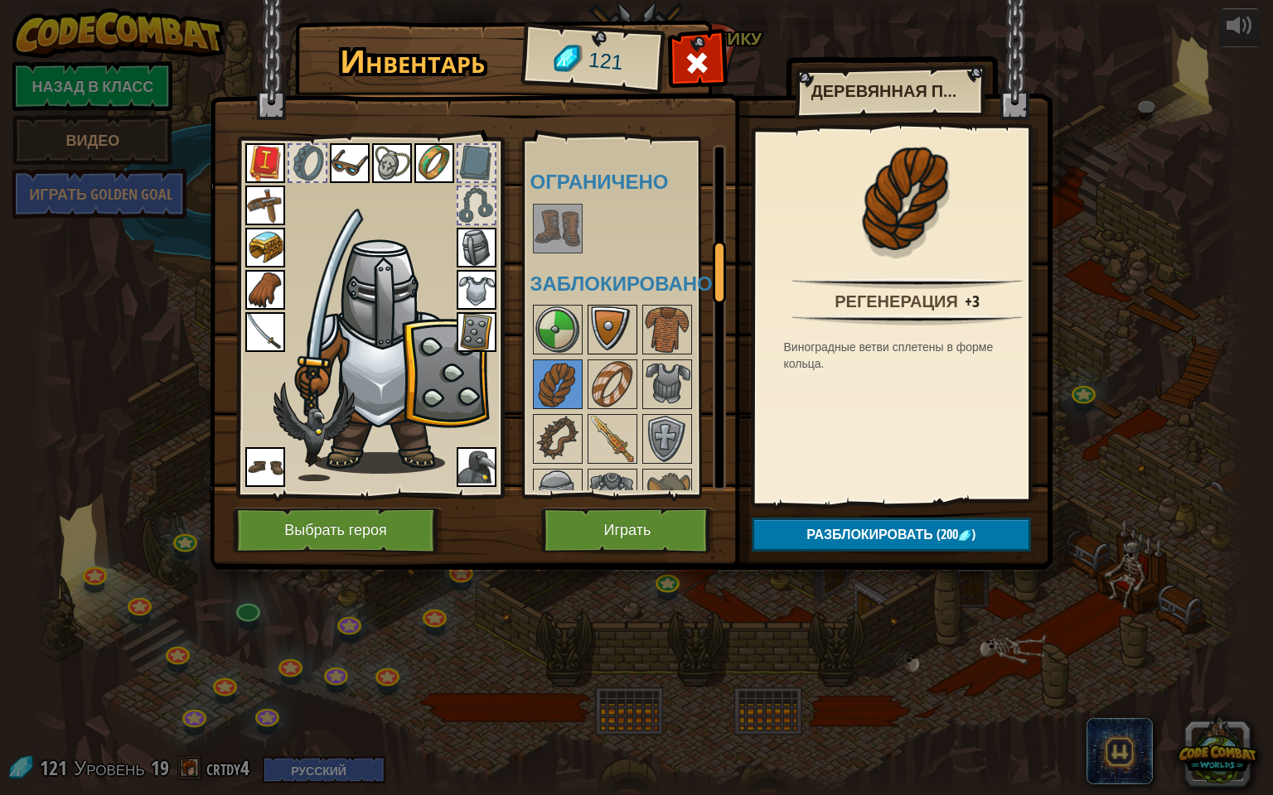
scroll to position [580, 0]
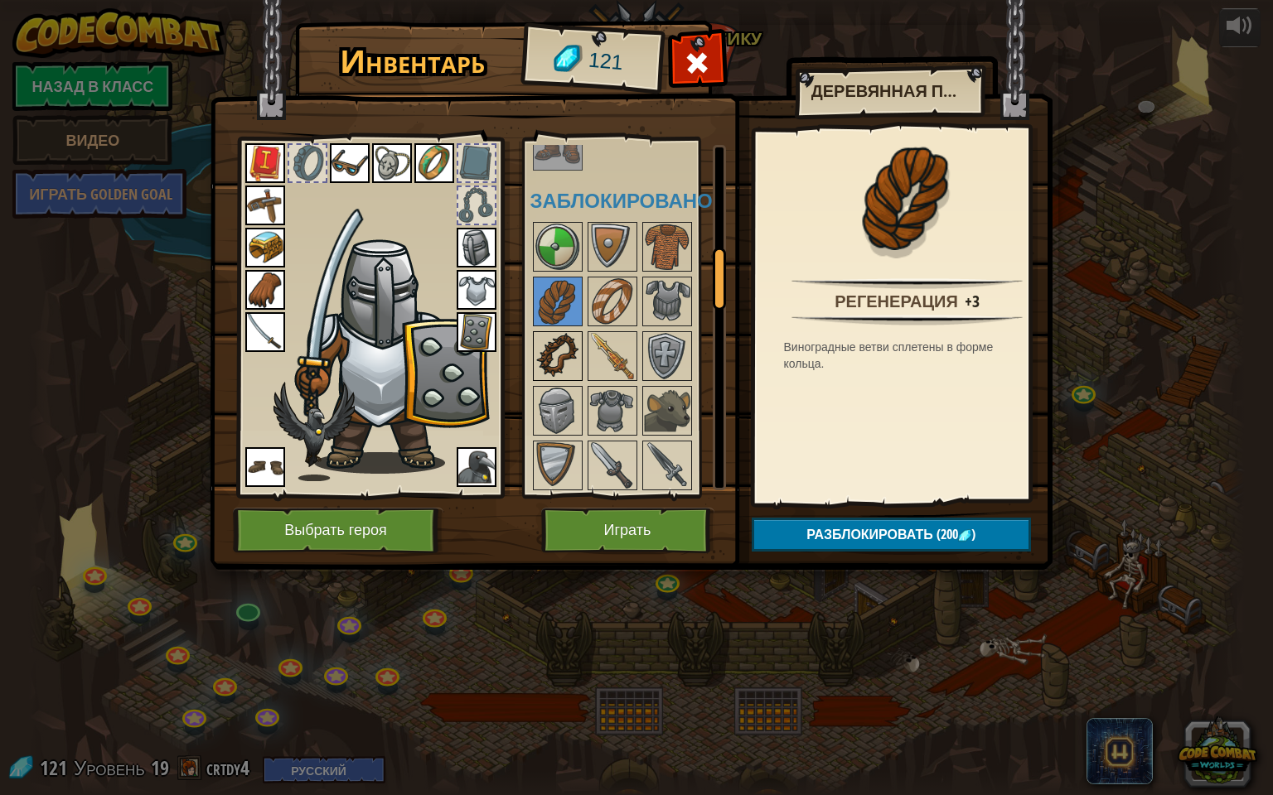
click at [574, 335] on img at bounding box center [557, 356] width 46 height 46
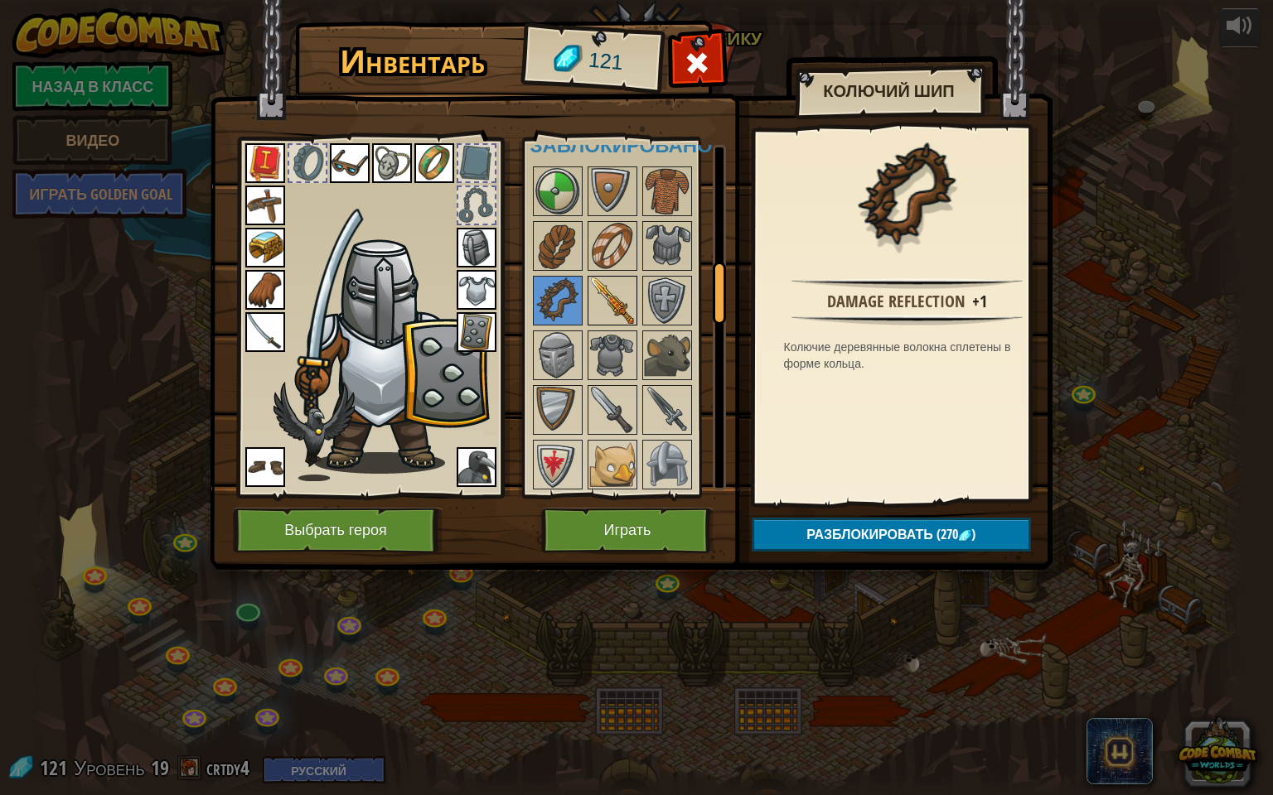
scroll to position [663, 0]
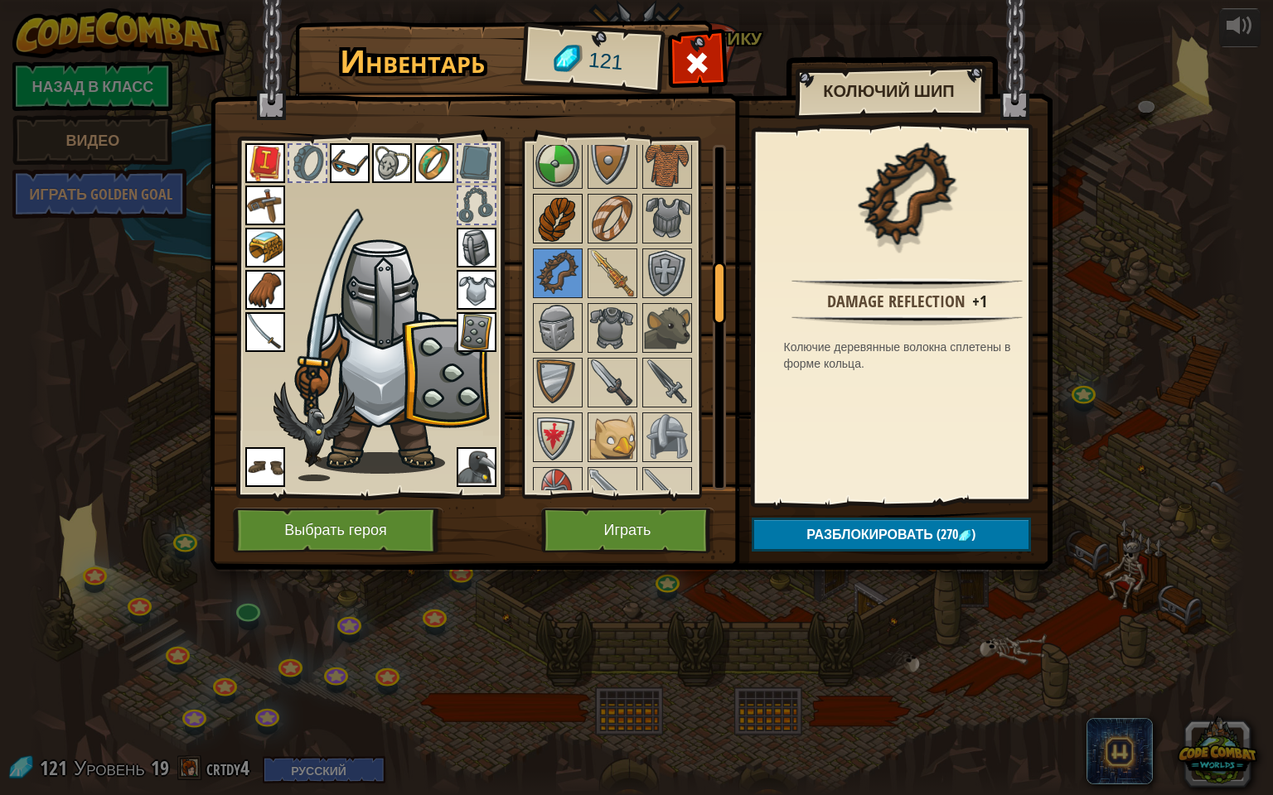
click at [557, 219] on img at bounding box center [557, 219] width 46 height 46
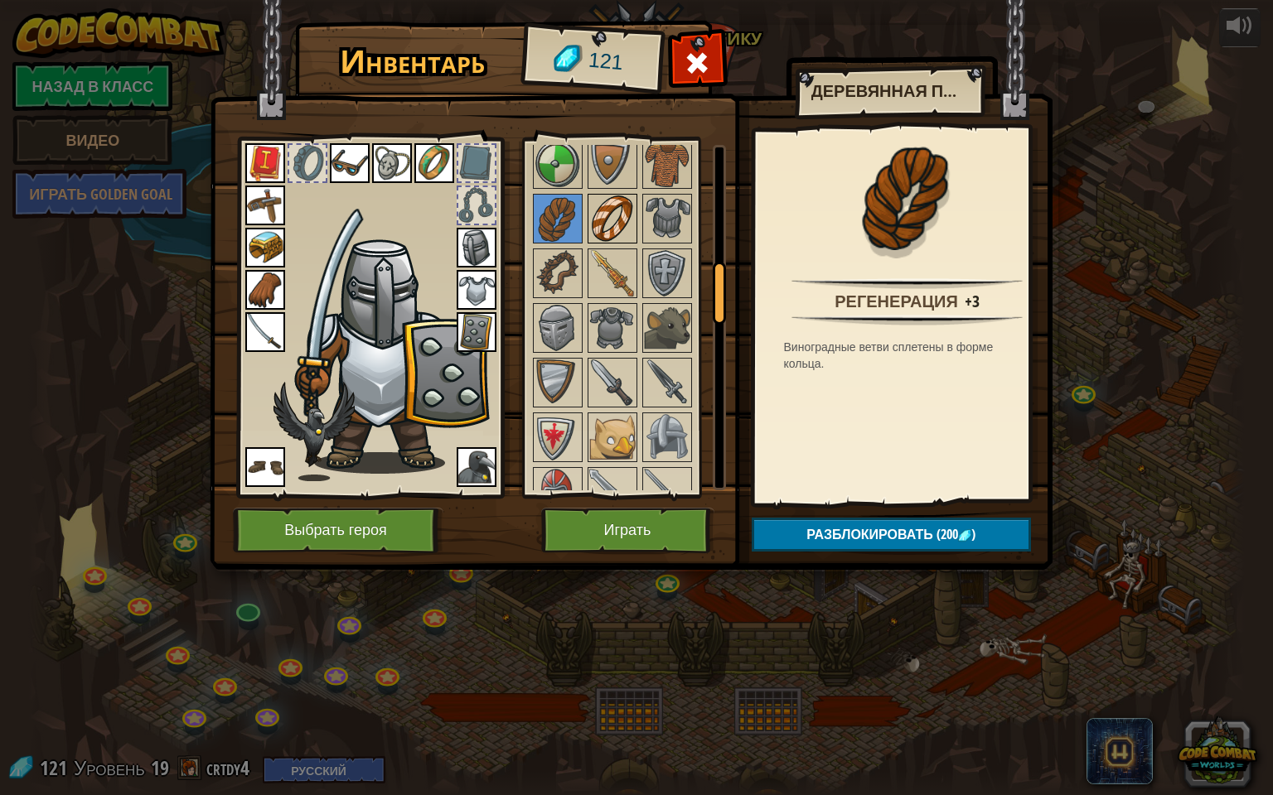
click at [598, 210] on img at bounding box center [612, 219] width 46 height 46
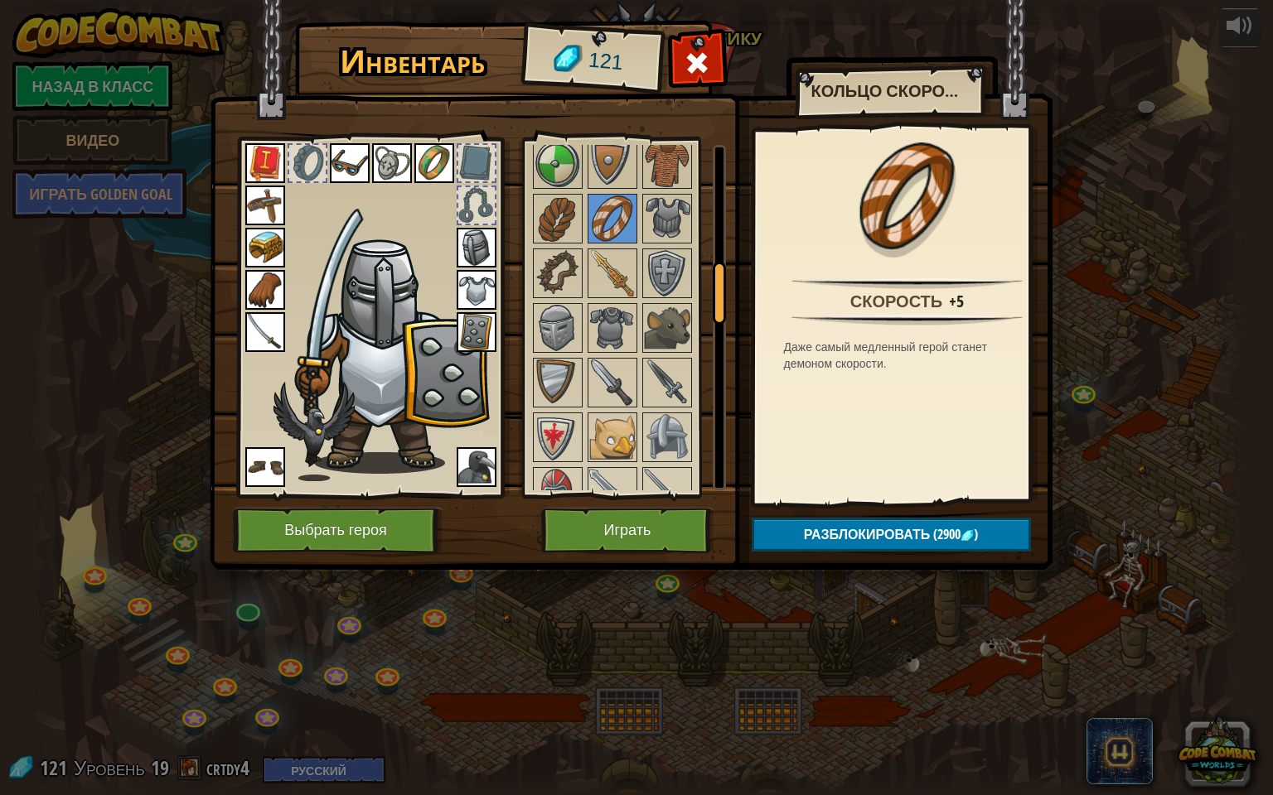
click at [545, 203] on img at bounding box center [557, 219] width 46 height 46
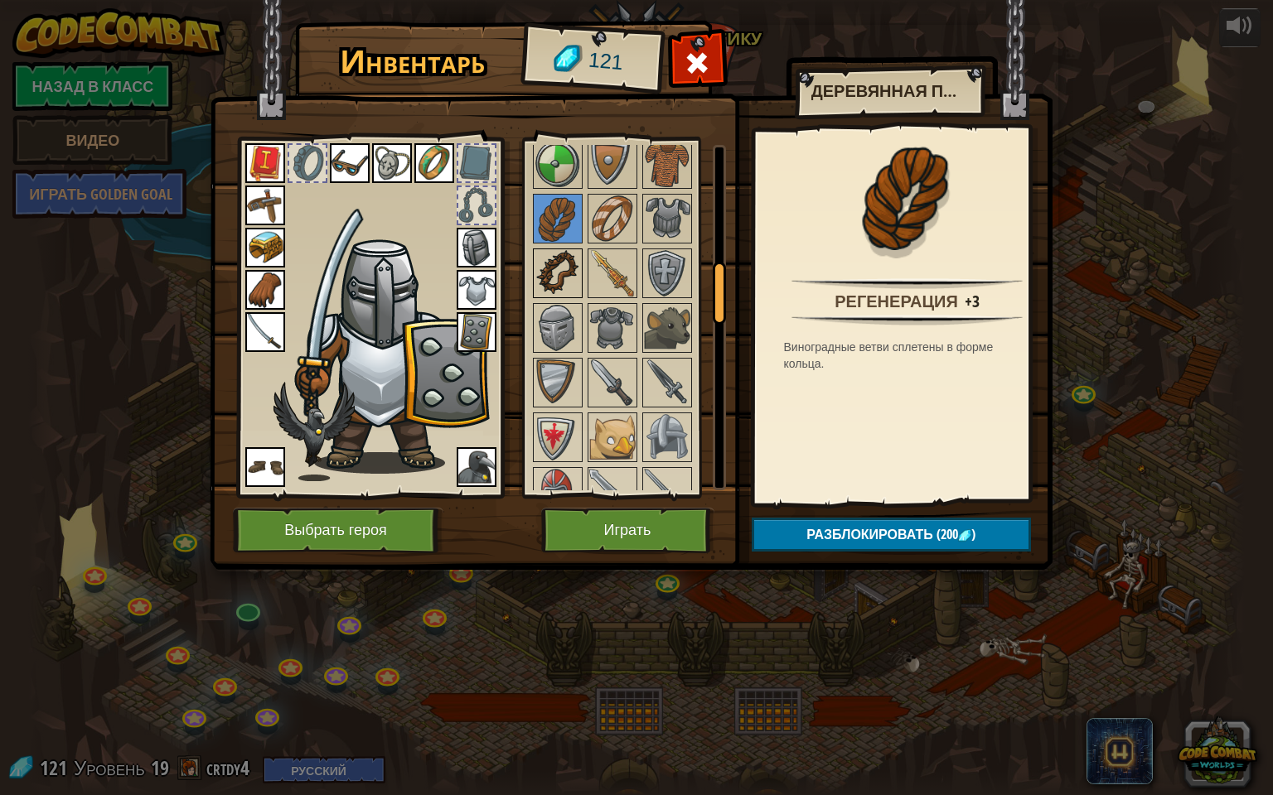
click at [537, 281] on img at bounding box center [557, 273] width 46 height 46
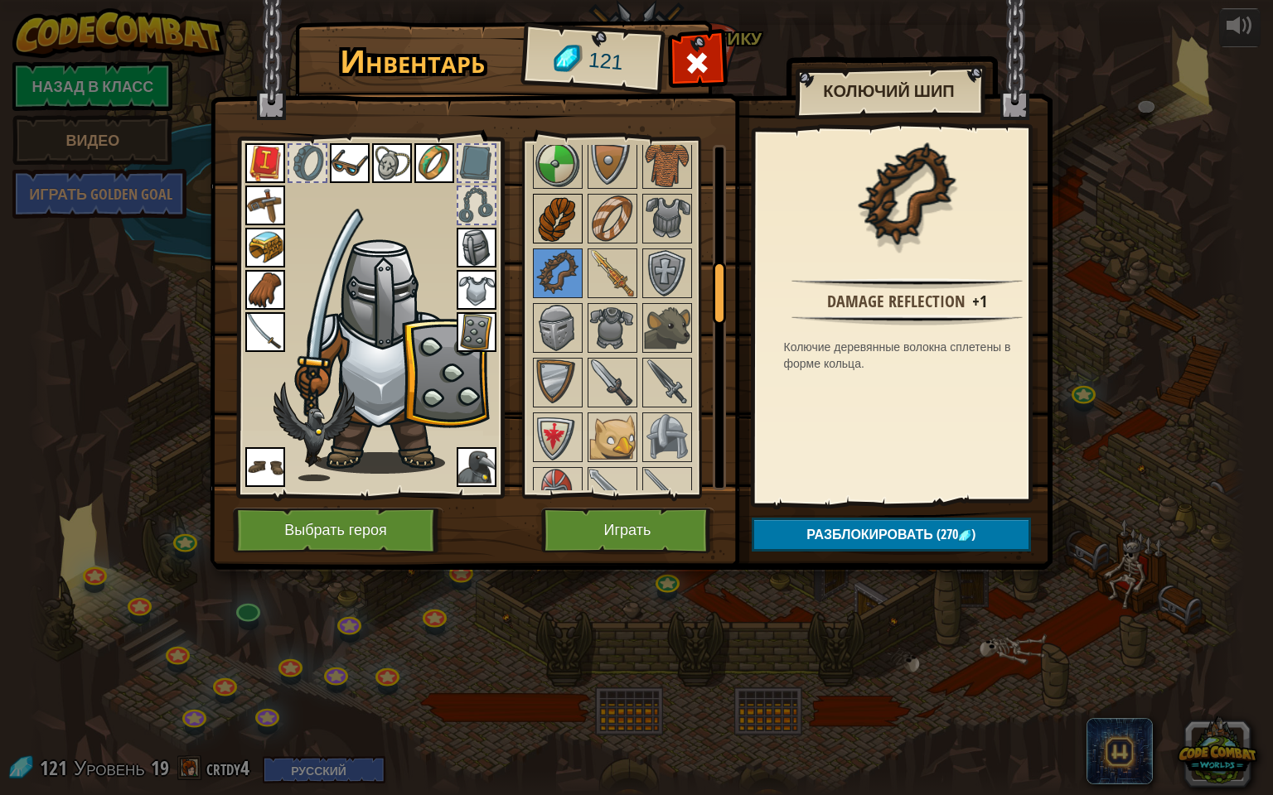
click at [565, 222] on img at bounding box center [557, 219] width 46 height 46
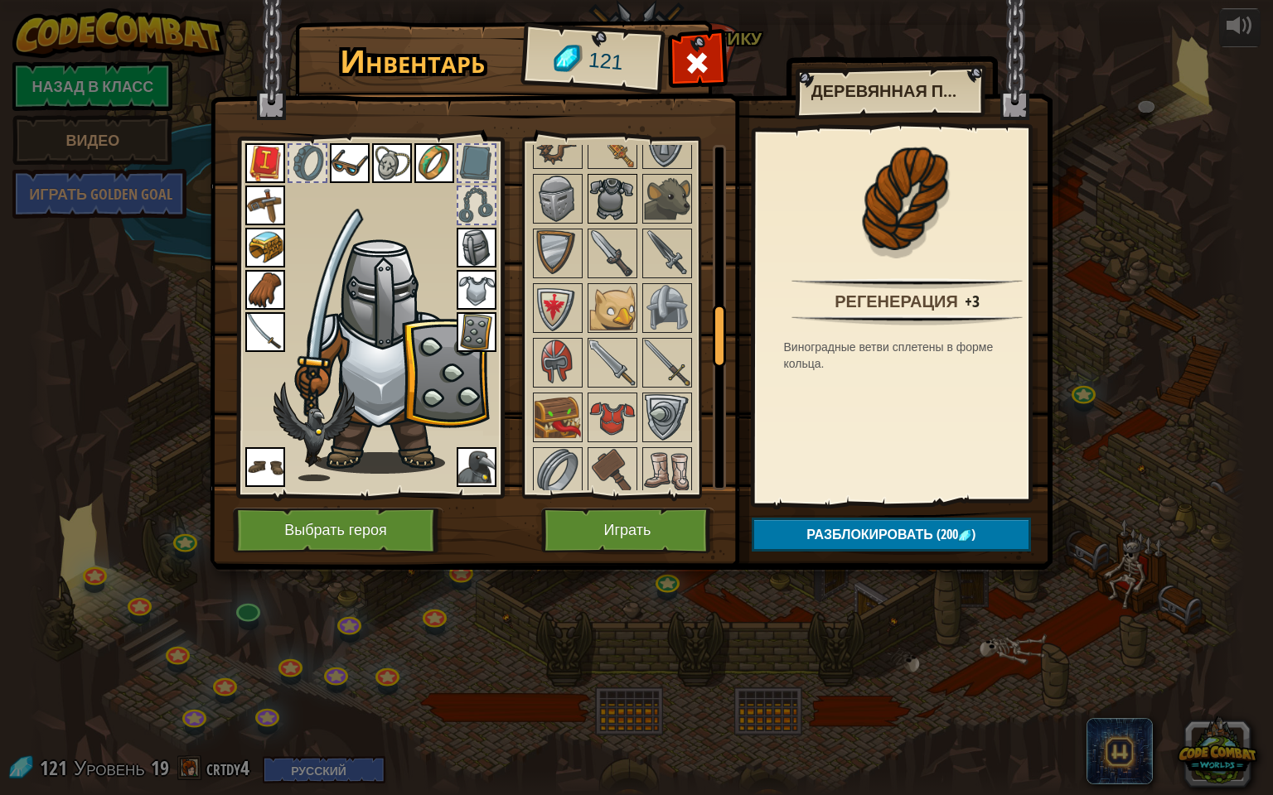
scroll to position [911, 0]
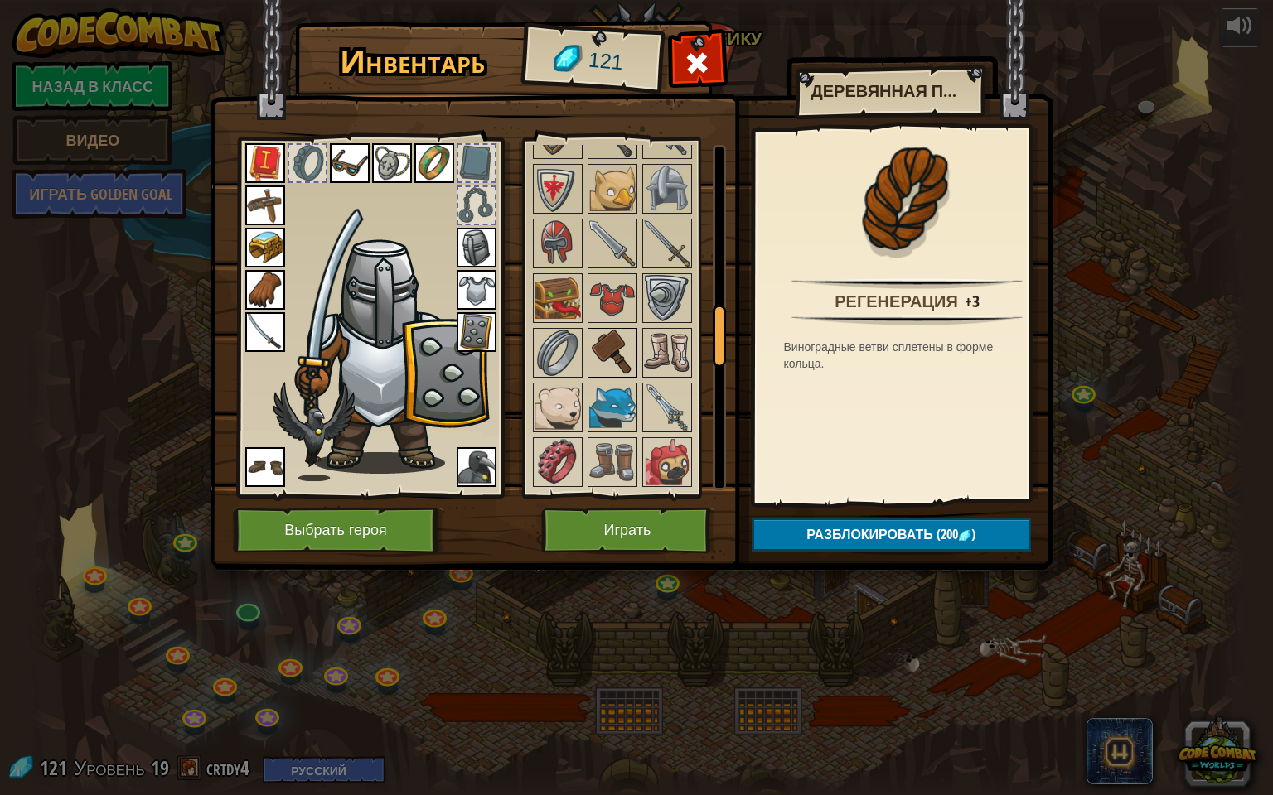
click at [605, 355] on img at bounding box center [612, 353] width 46 height 46
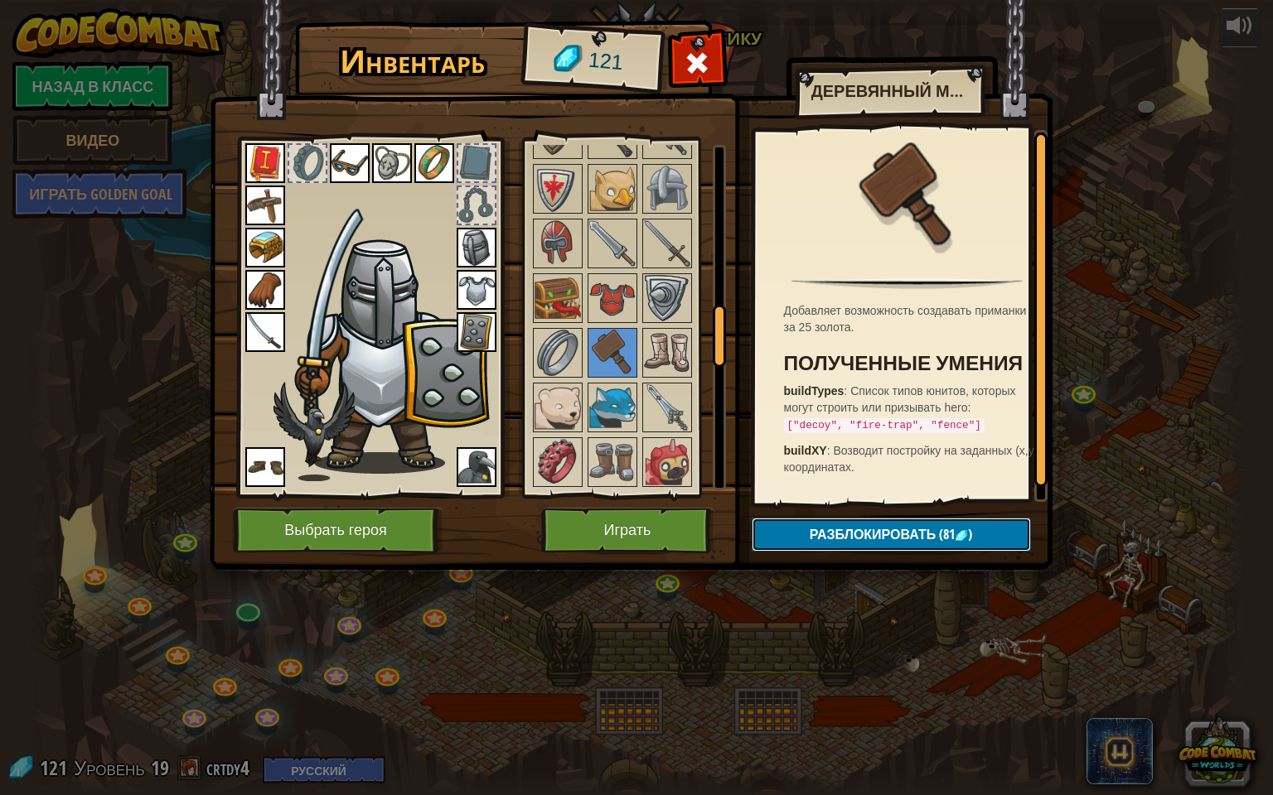
click at [881, 530] on span "Разблокировать" at bounding box center [873, 534] width 127 height 18
click at [881, 530] on button "Подтвердить" at bounding box center [891, 535] width 279 height 34
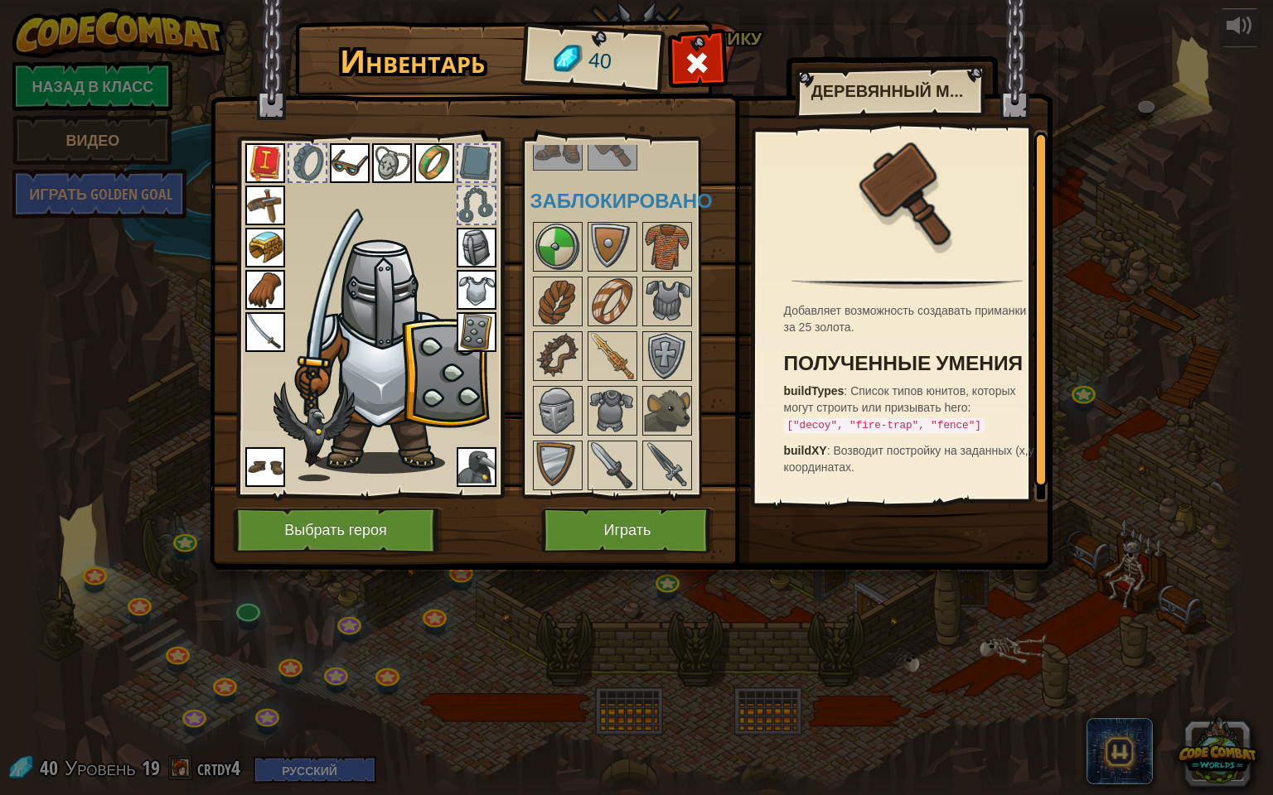
scroll to position [331, 0]
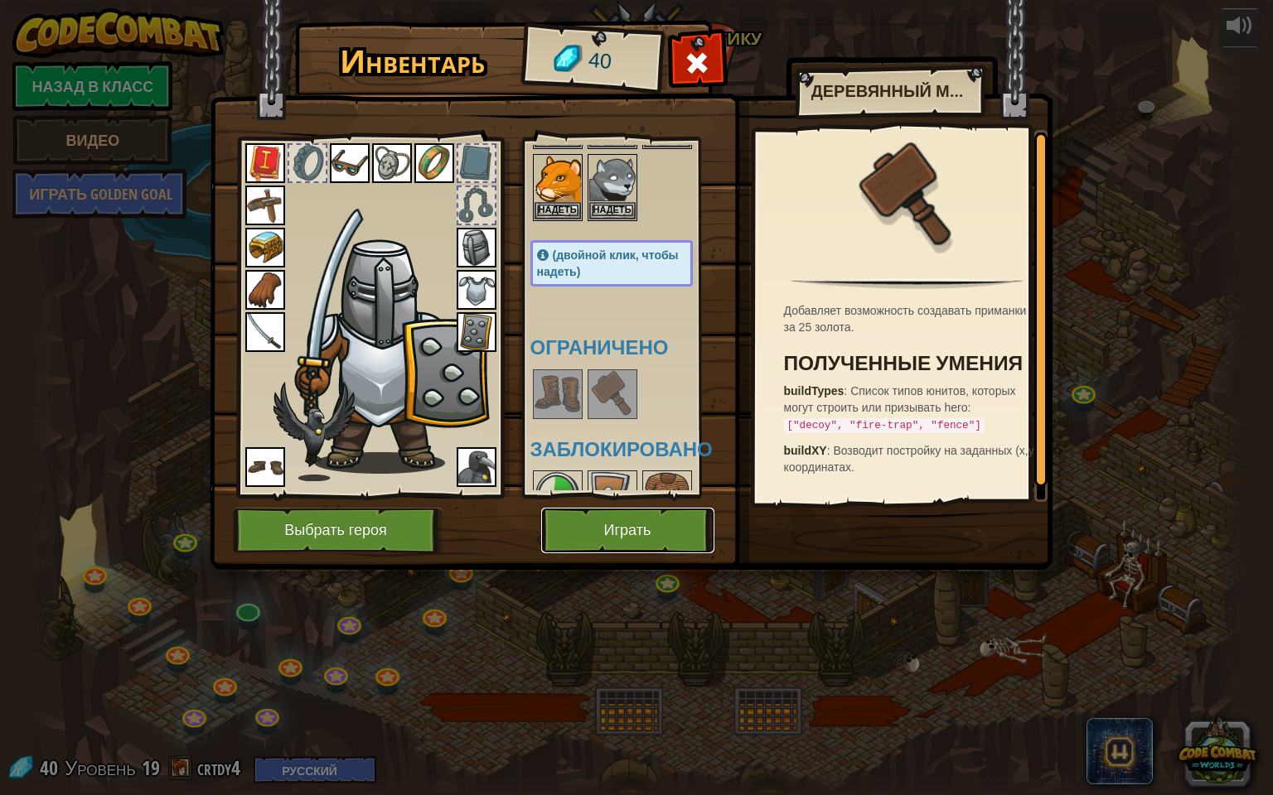
click at [616, 537] on button "Играть" at bounding box center [627, 531] width 173 height 46
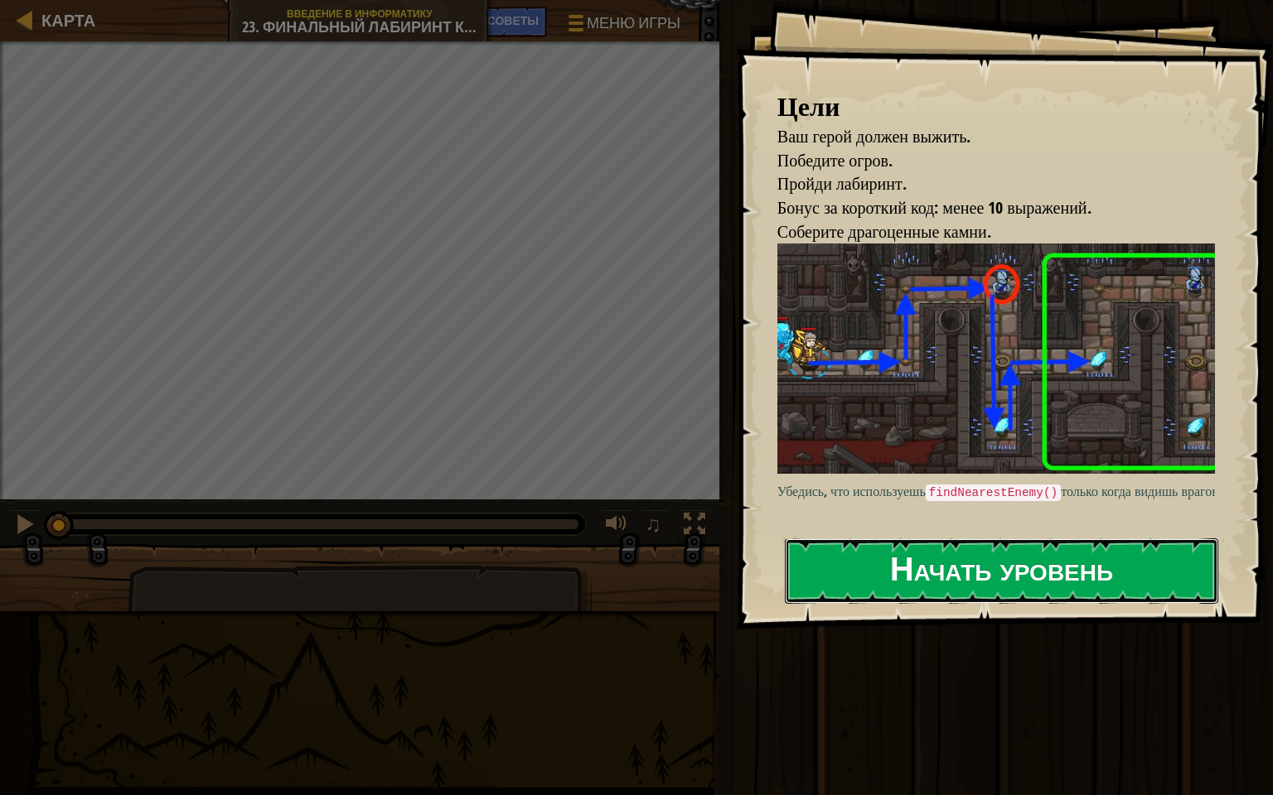
click at [918, 573] on button "Начать уровень" at bounding box center [1001, 571] width 433 height 65
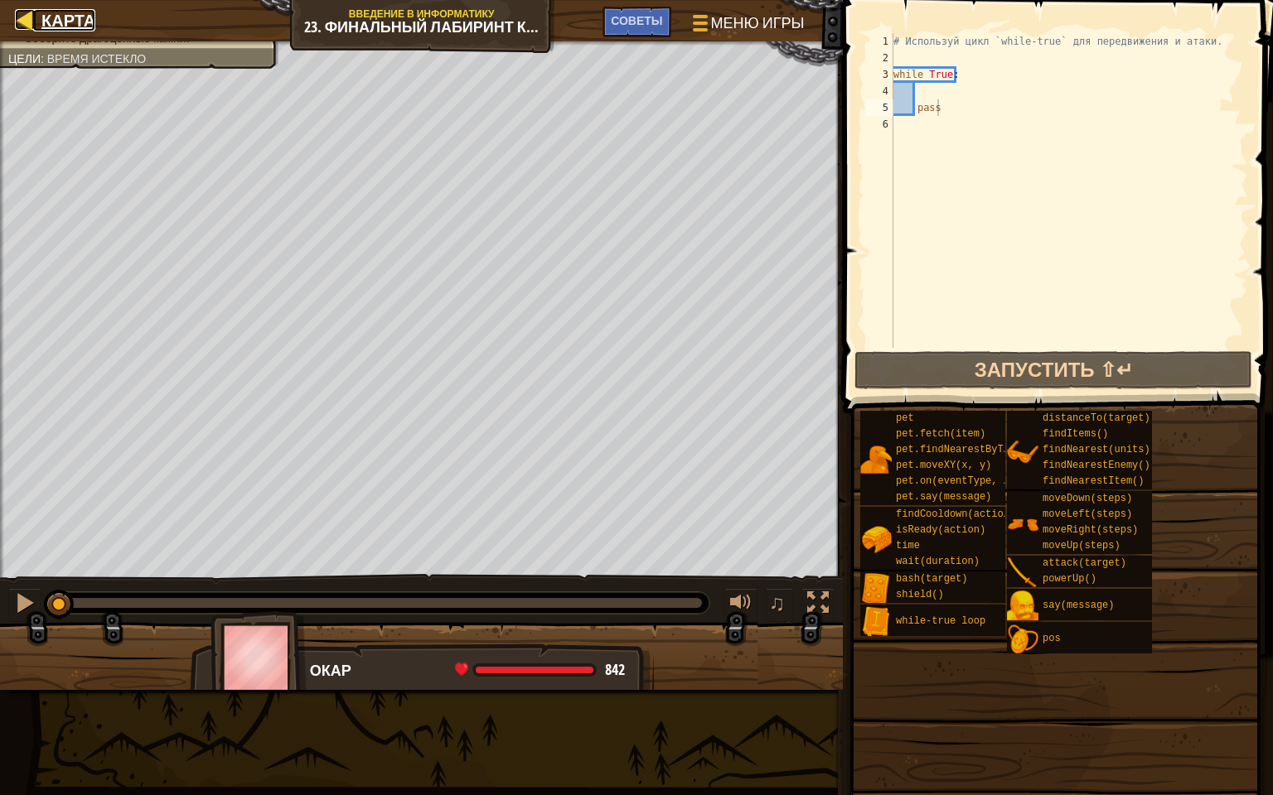
click at [20, 22] on div at bounding box center [25, 19] width 21 height 21
select select "ru"
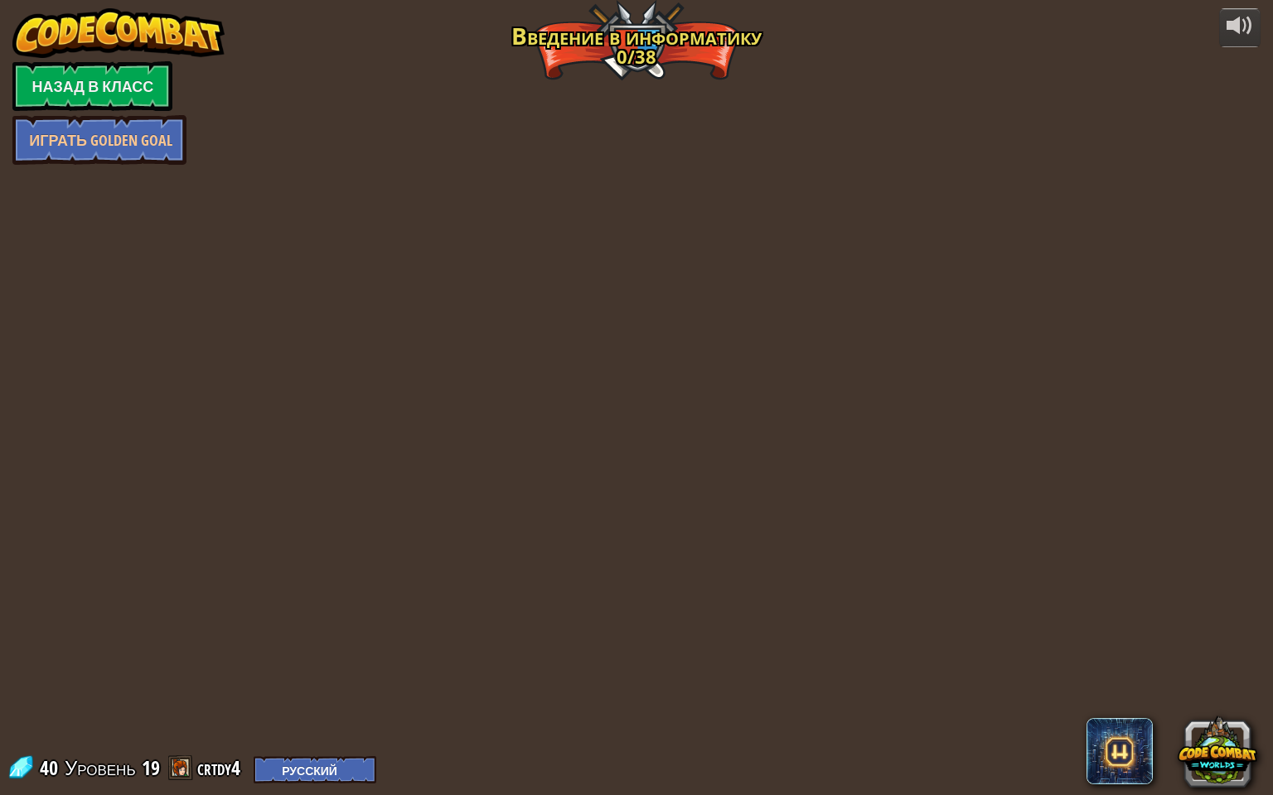
select select "ru"
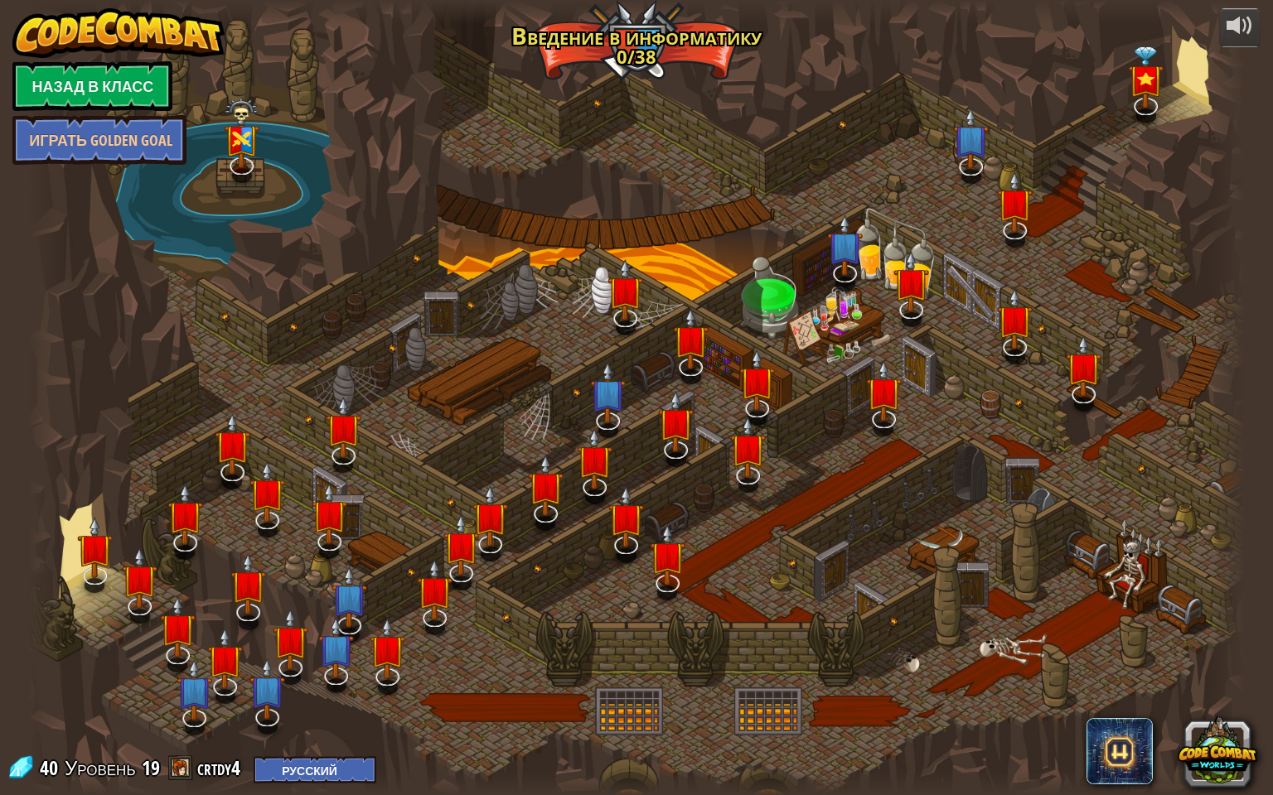
select select "ru"
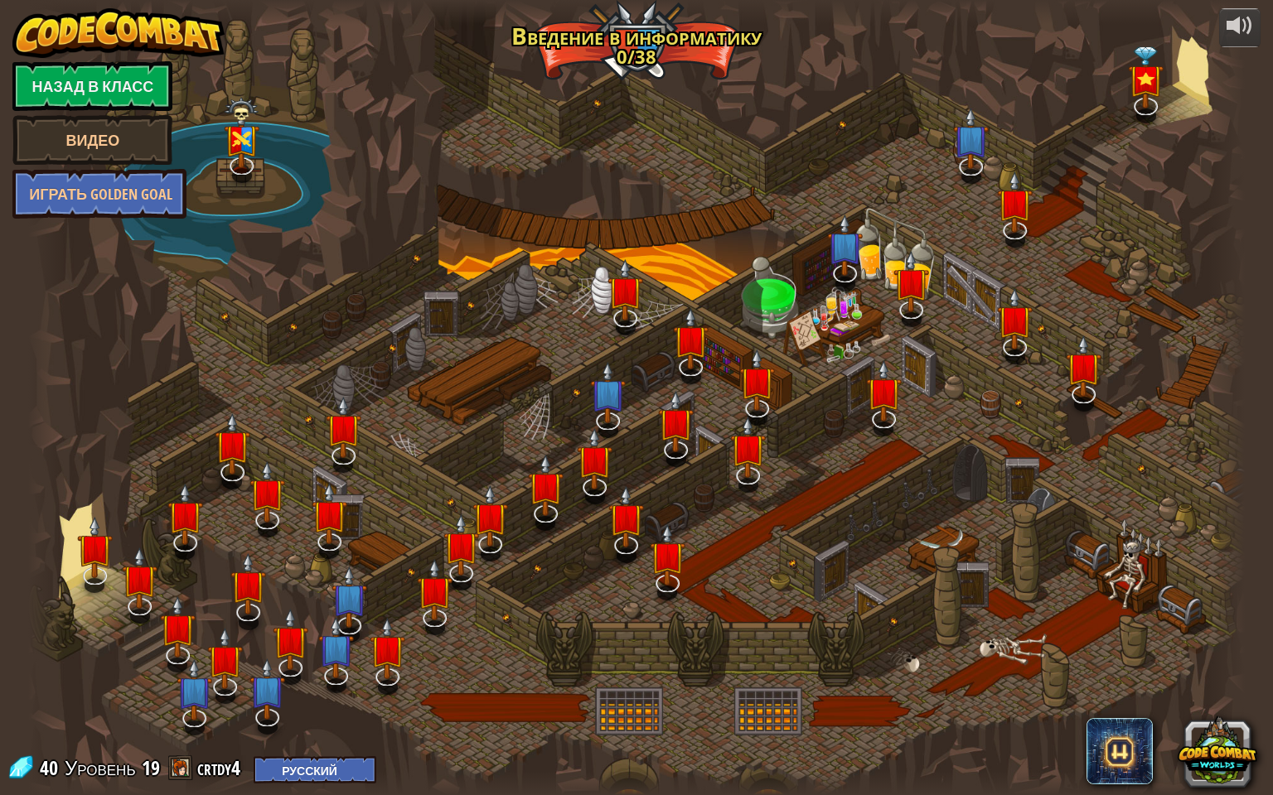
select select "ru"
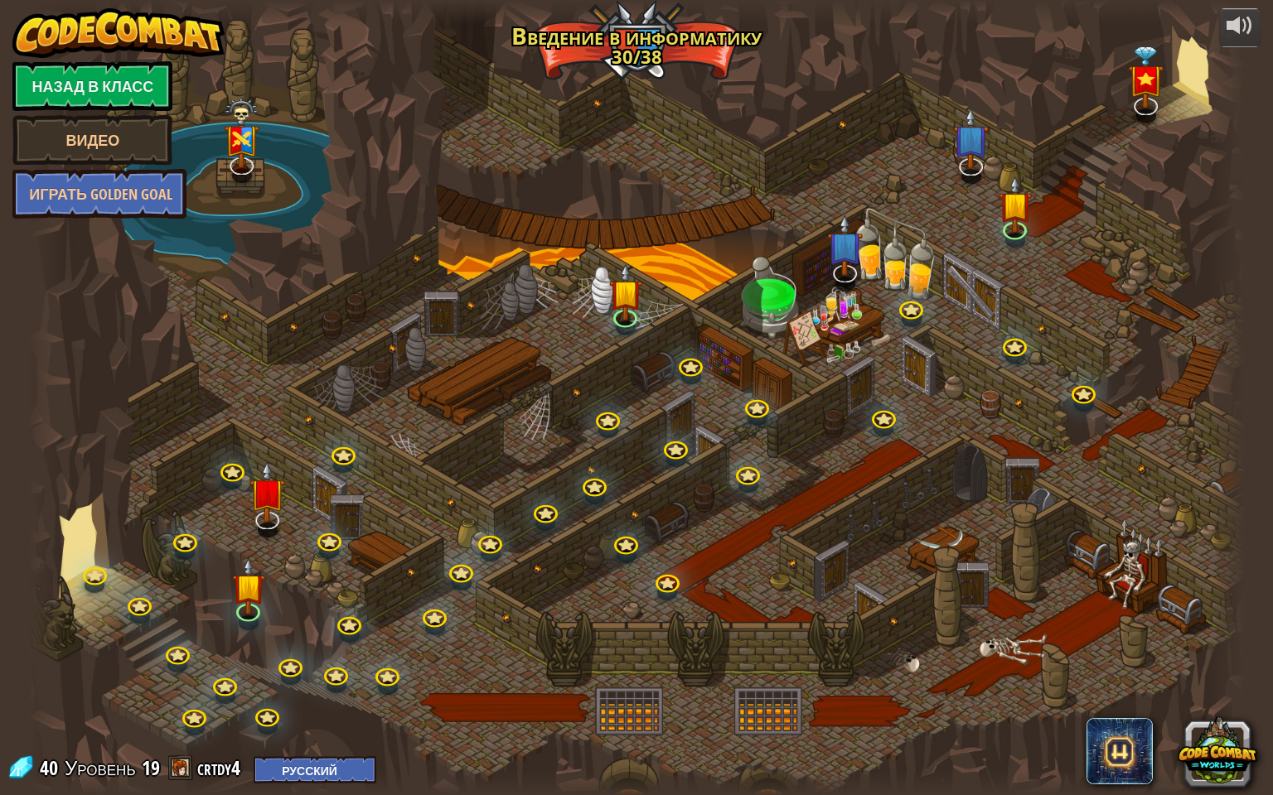
select select "ru"
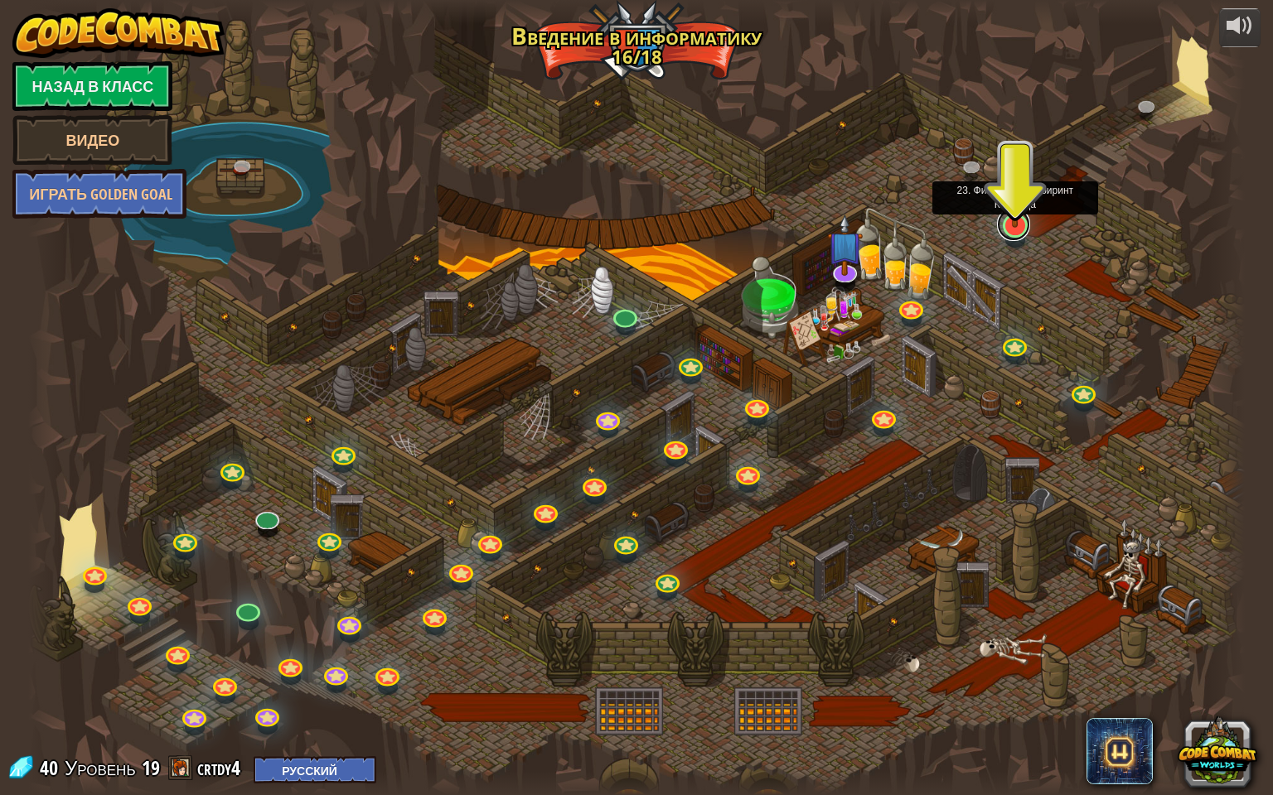
click at [1017, 230] on link at bounding box center [1013, 224] width 33 height 33
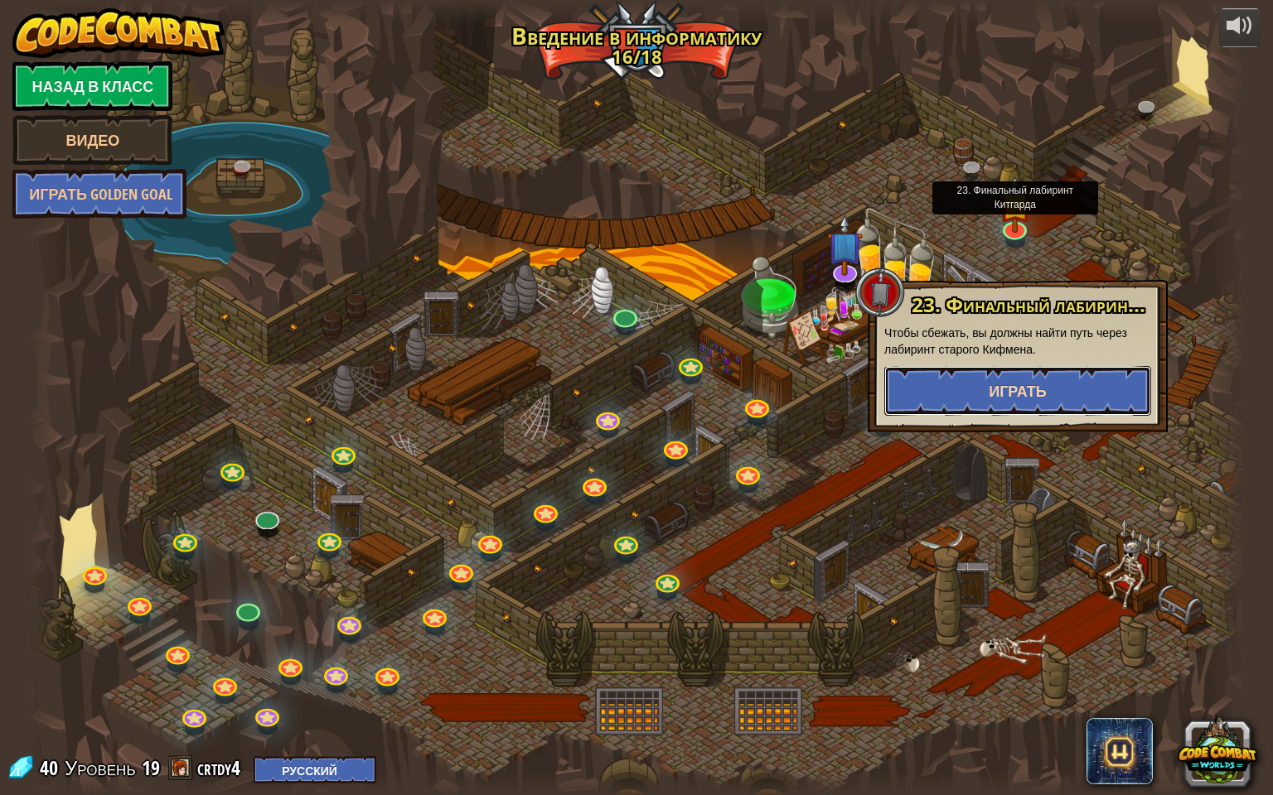
click at [962, 397] on button "Играть" at bounding box center [1017, 391] width 267 height 50
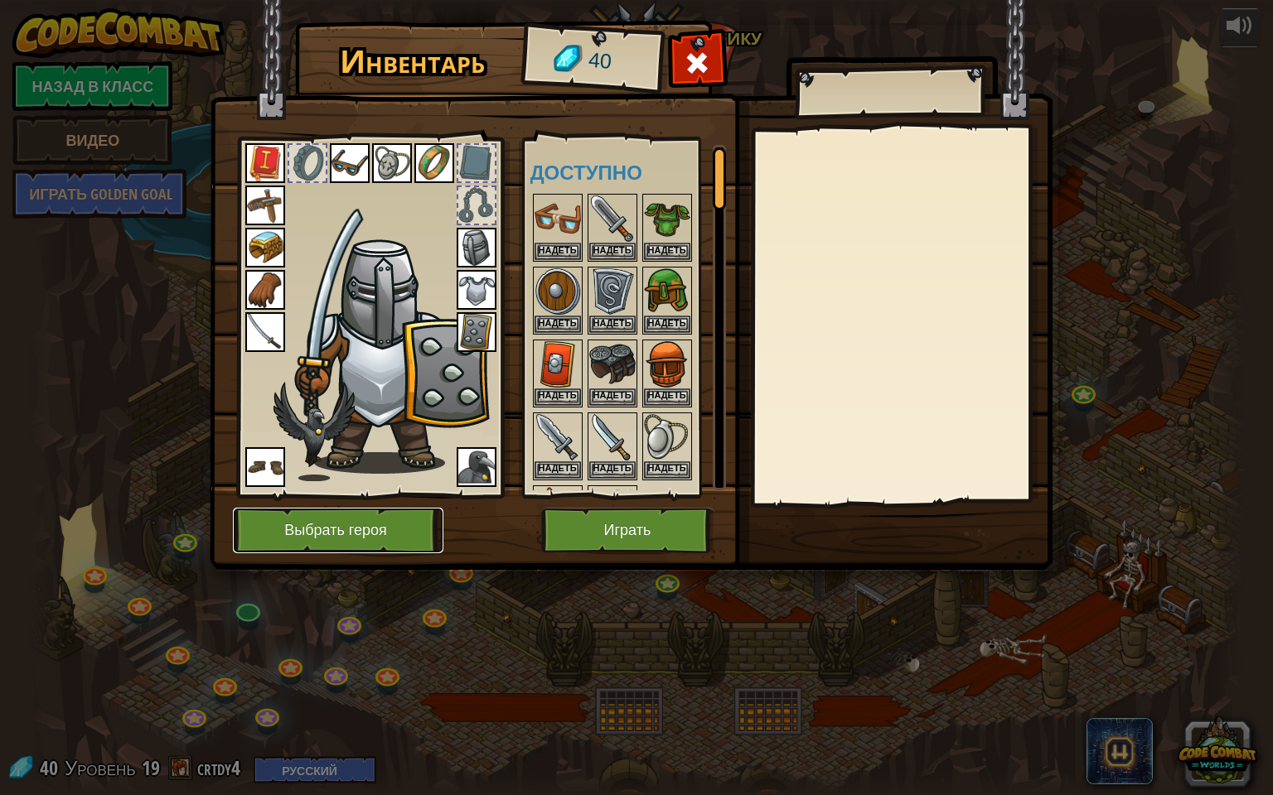
click at [339, 539] on button "Выбрать героя" at bounding box center [338, 531] width 210 height 46
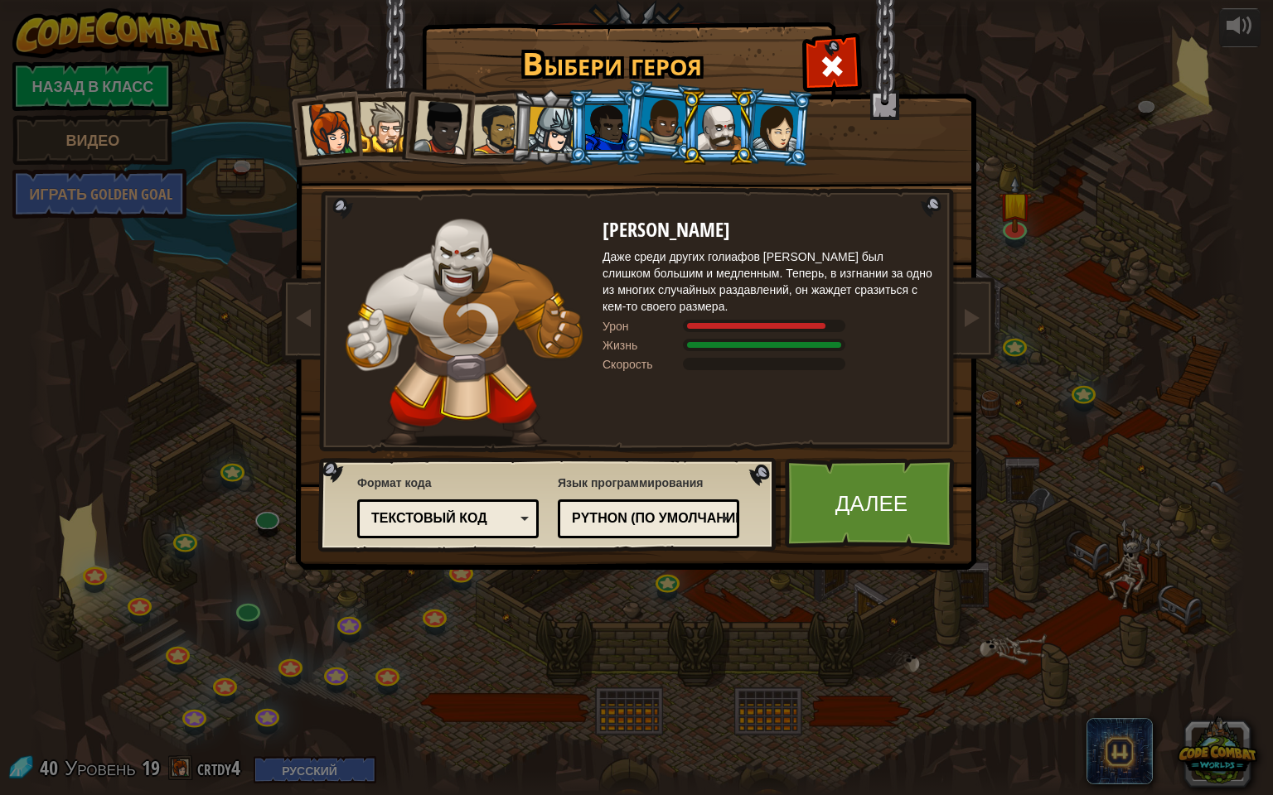
click at [499, 137] on div at bounding box center [497, 129] width 51 height 51
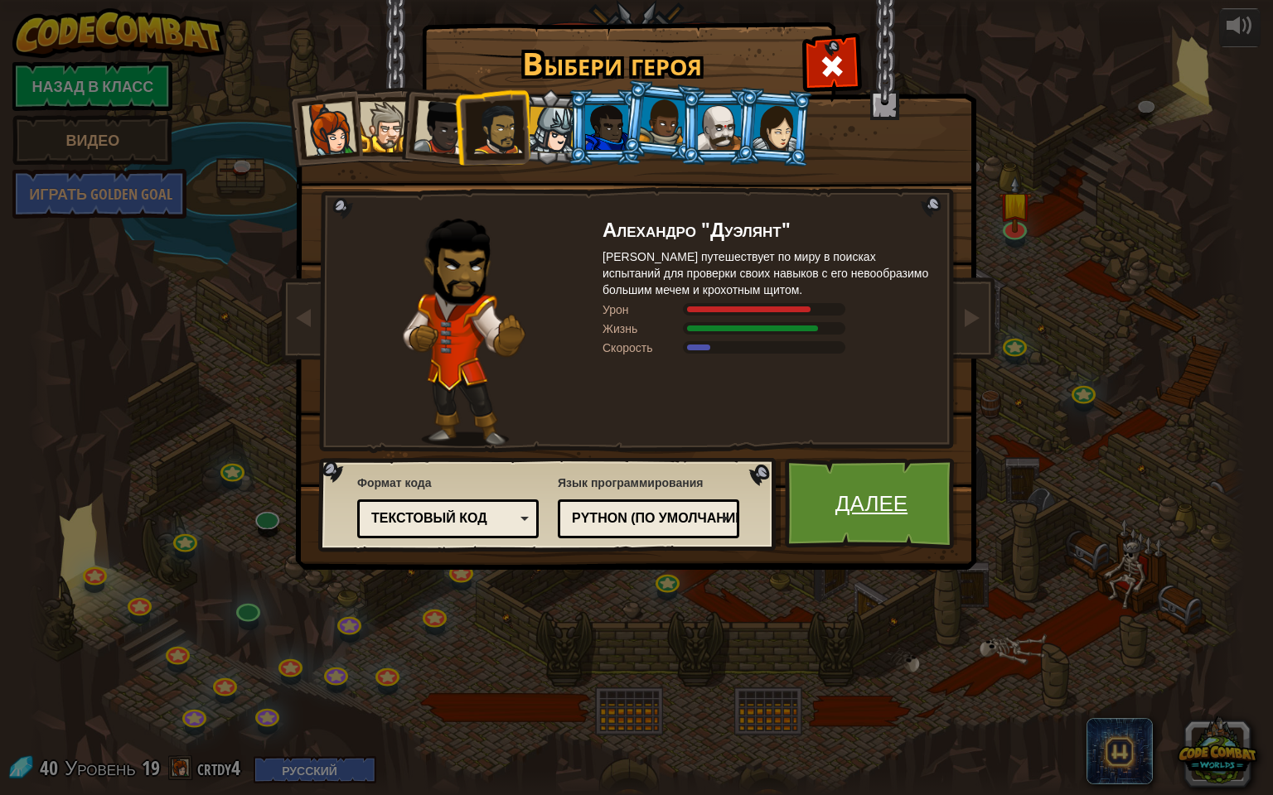
click at [881, 492] on link "Далее" at bounding box center [871, 503] width 173 height 91
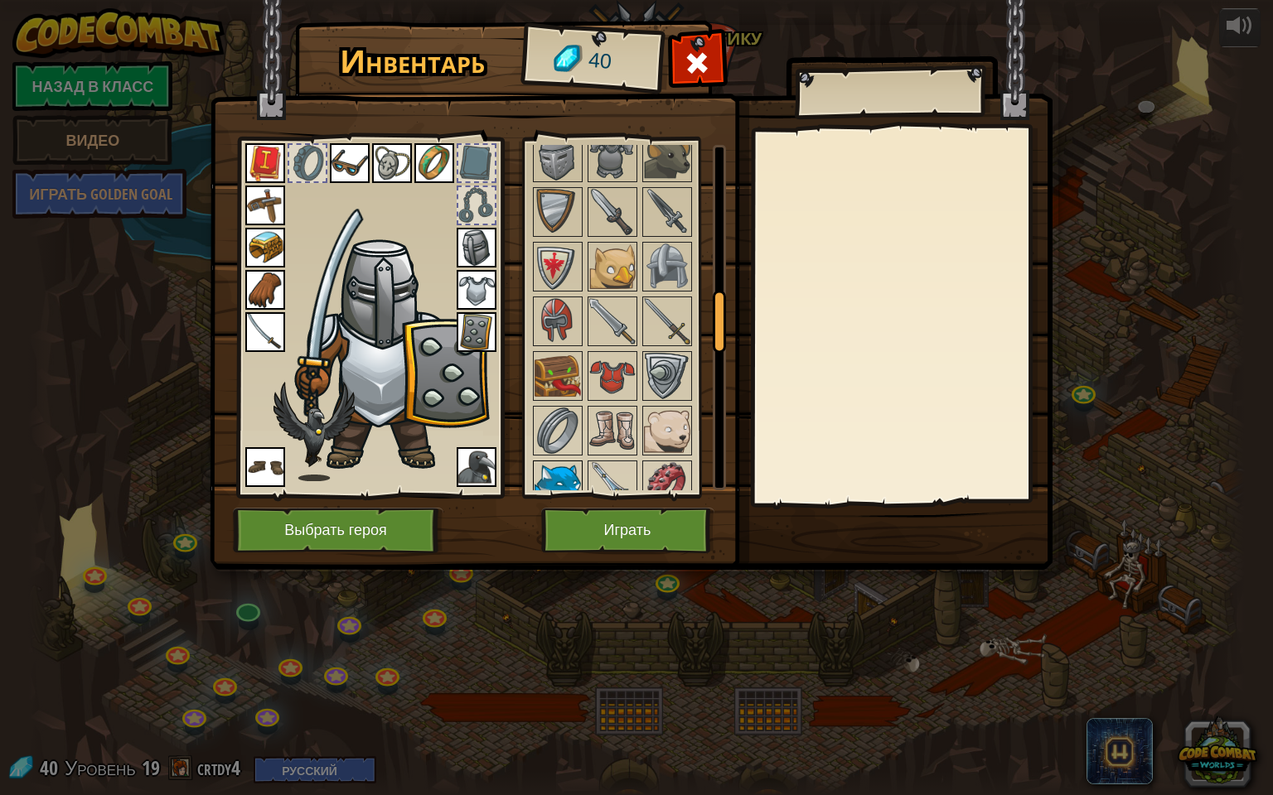
scroll to position [829, 0]
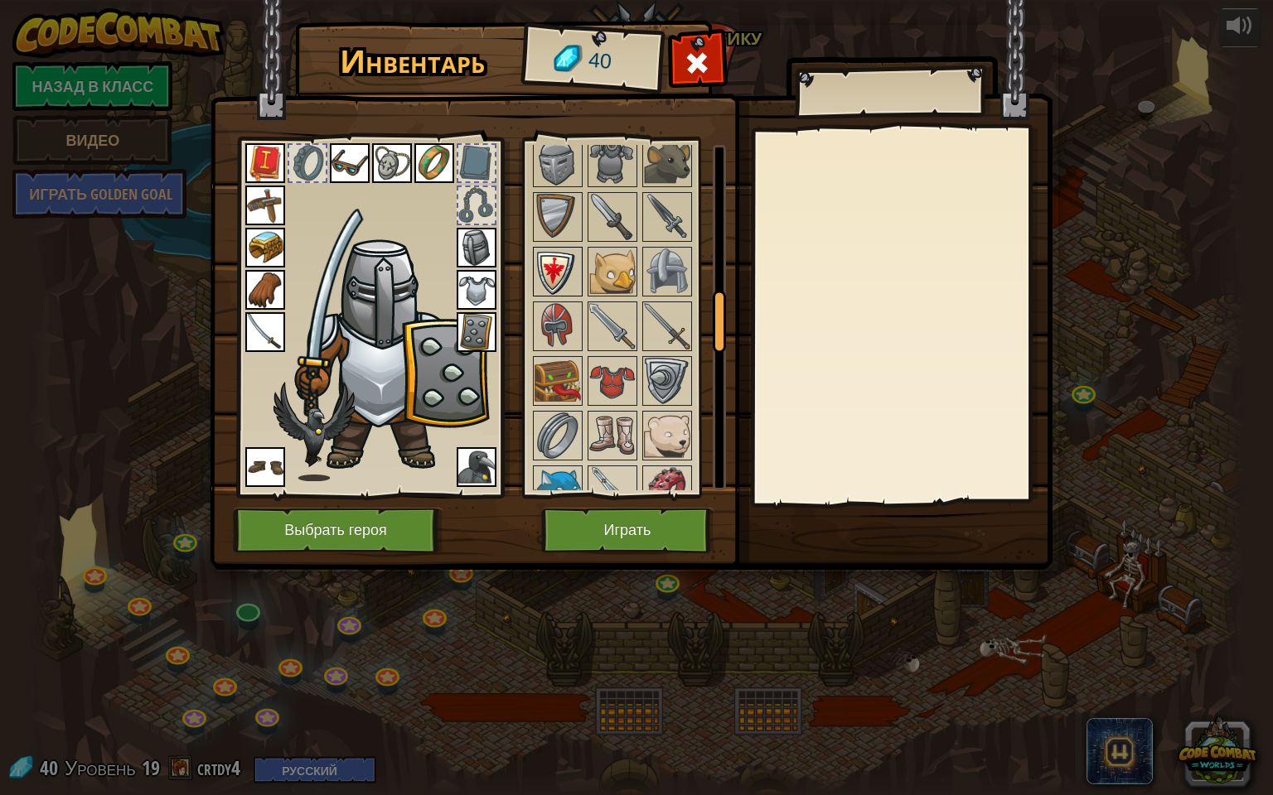
click at [562, 254] on img at bounding box center [557, 272] width 46 height 46
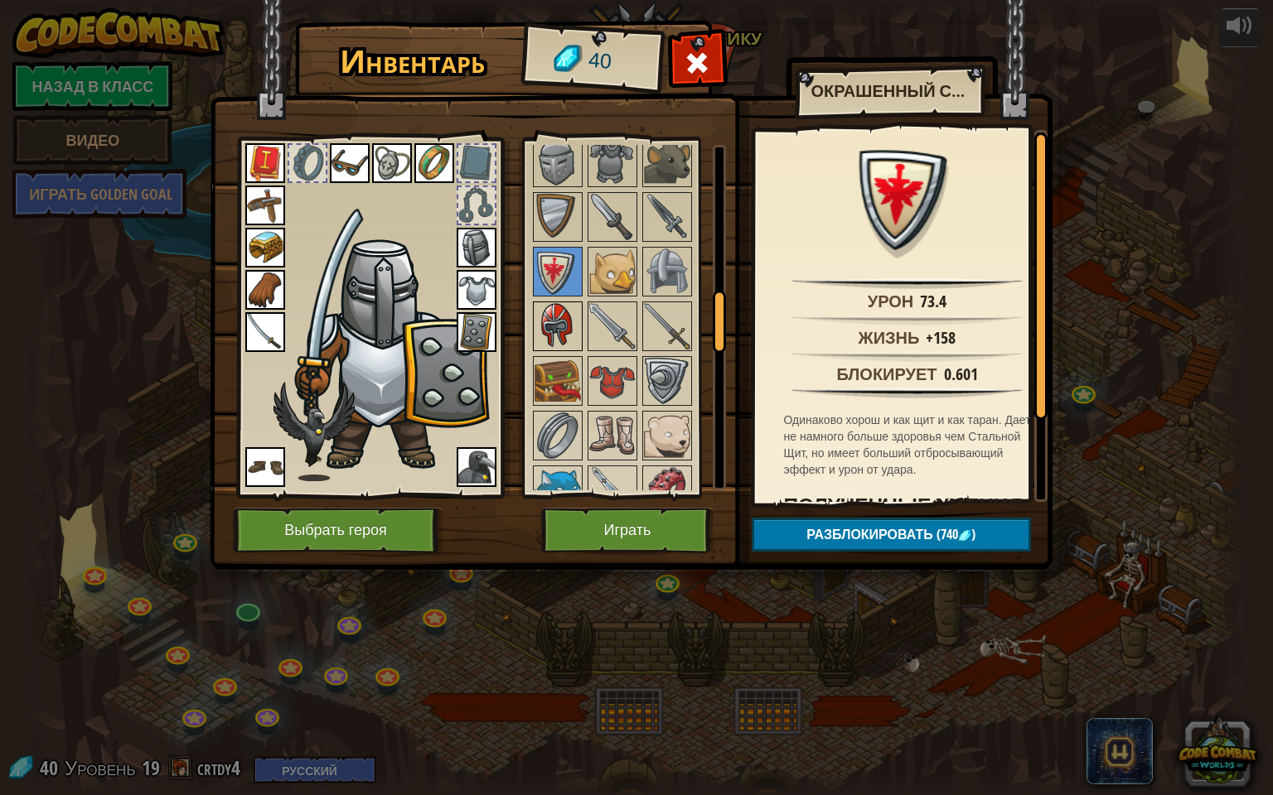
click at [556, 303] on img at bounding box center [557, 326] width 46 height 46
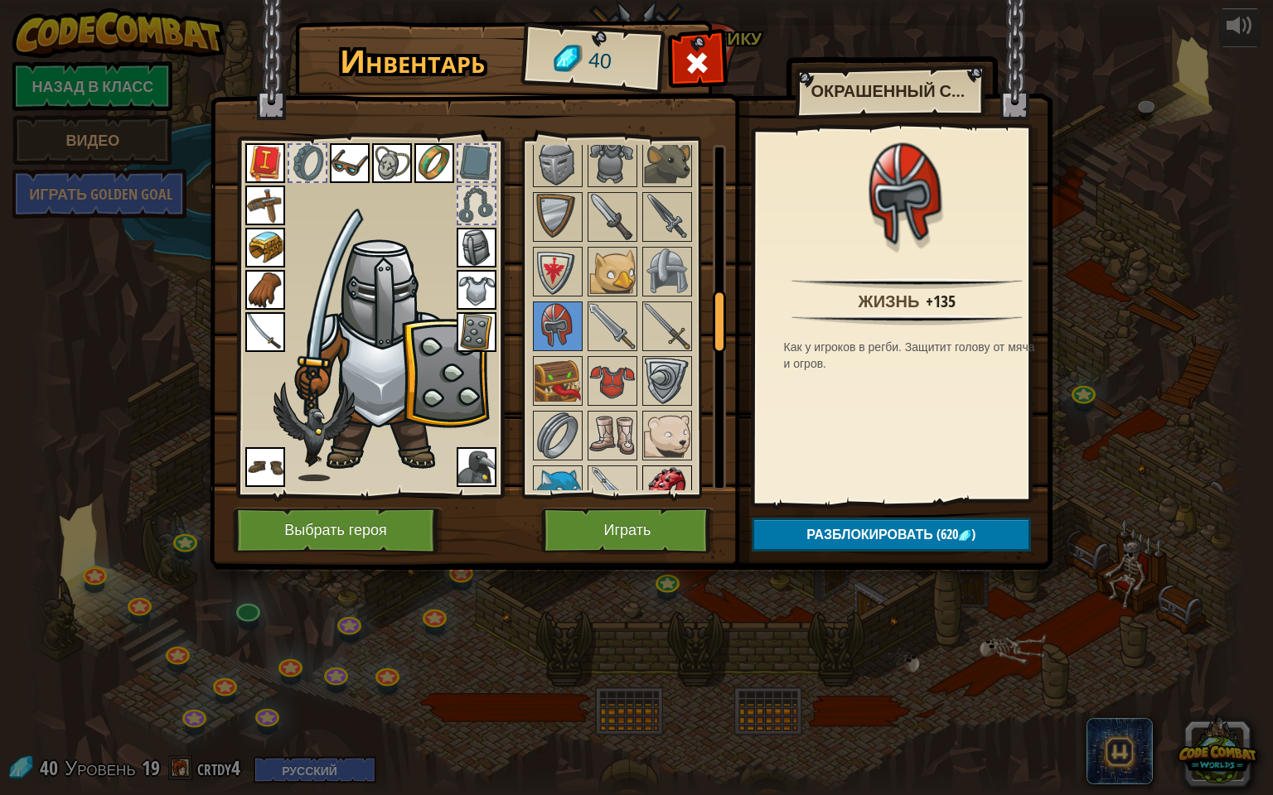
click at [673, 481] on img at bounding box center [667, 490] width 46 height 46
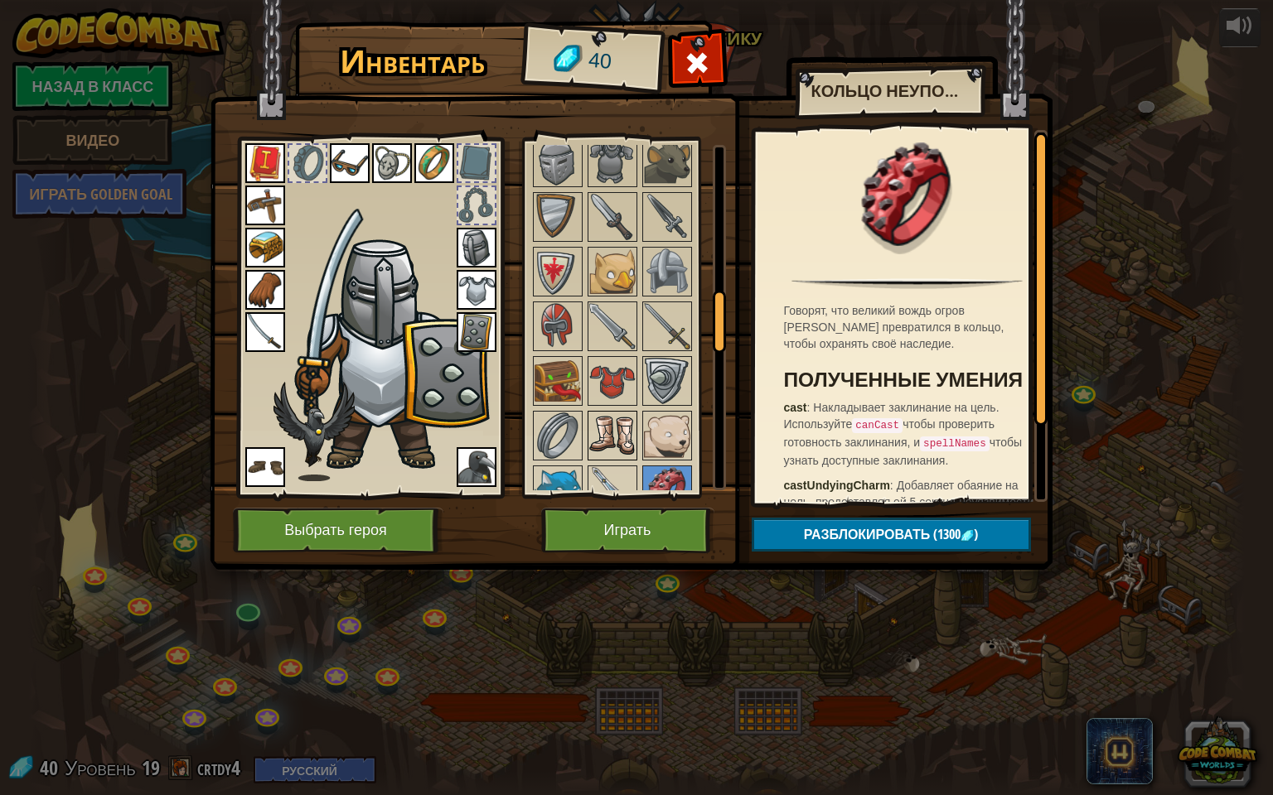
drag, startPoint x: 607, startPoint y: 404, endPoint x: 612, endPoint y: 415, distance: 11.9
click at [612, 415] on div at bounding box center [612, 436] width 50 height 50
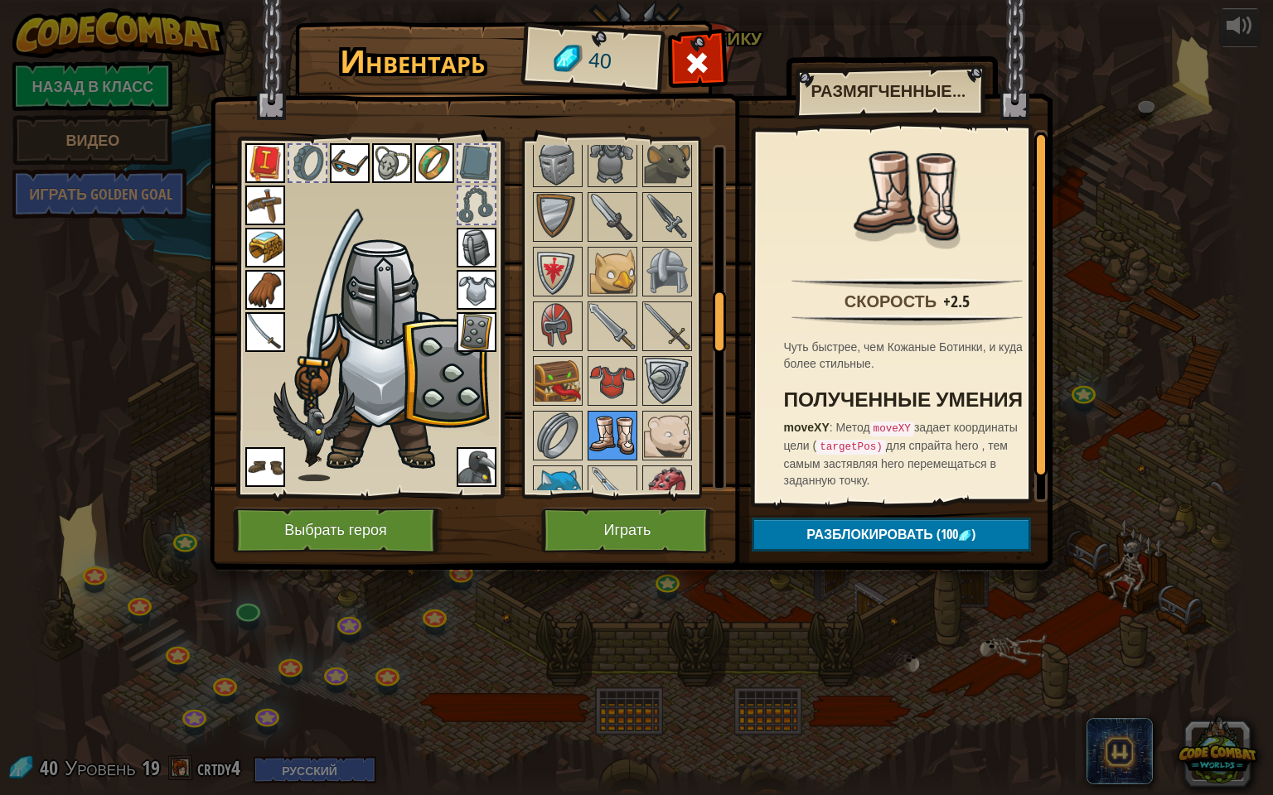
click at [612, 415] on img at bounding box center [612, 436] width 46 height 46
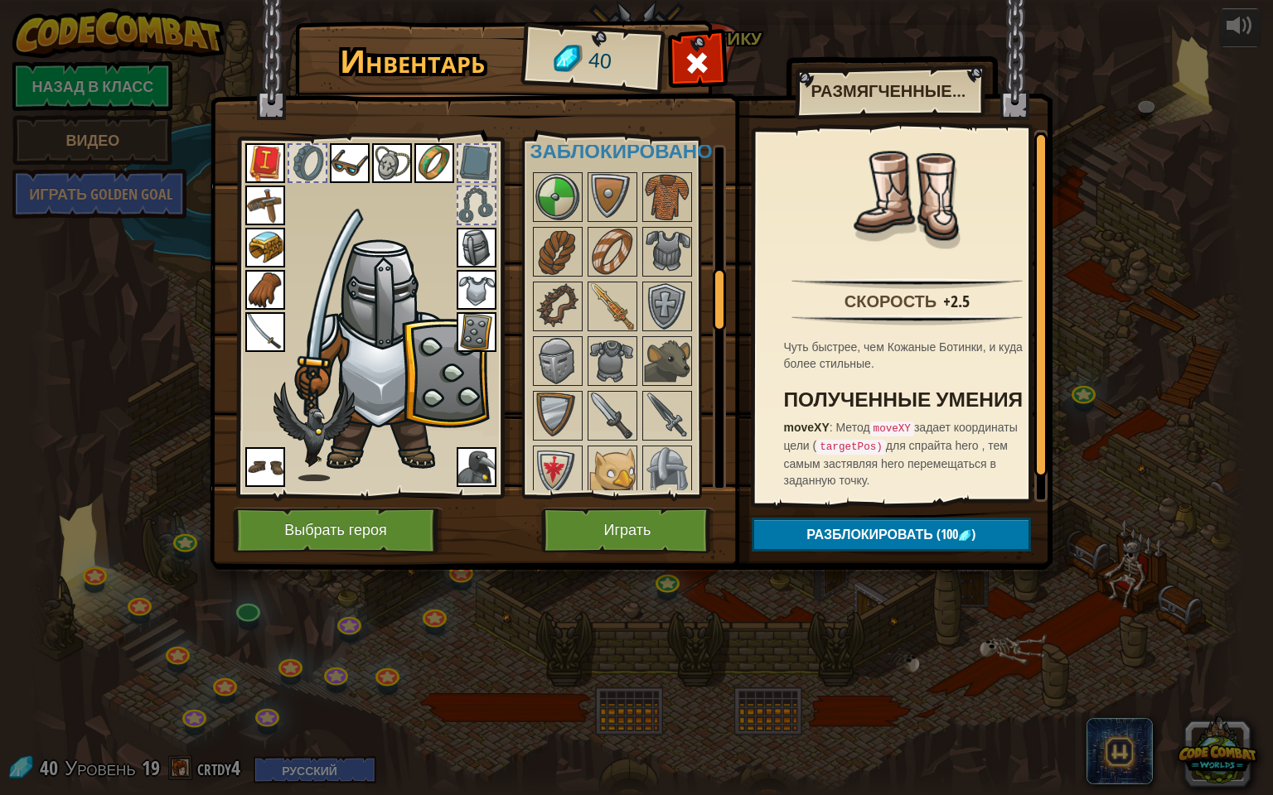
scroll to position [414, 0]
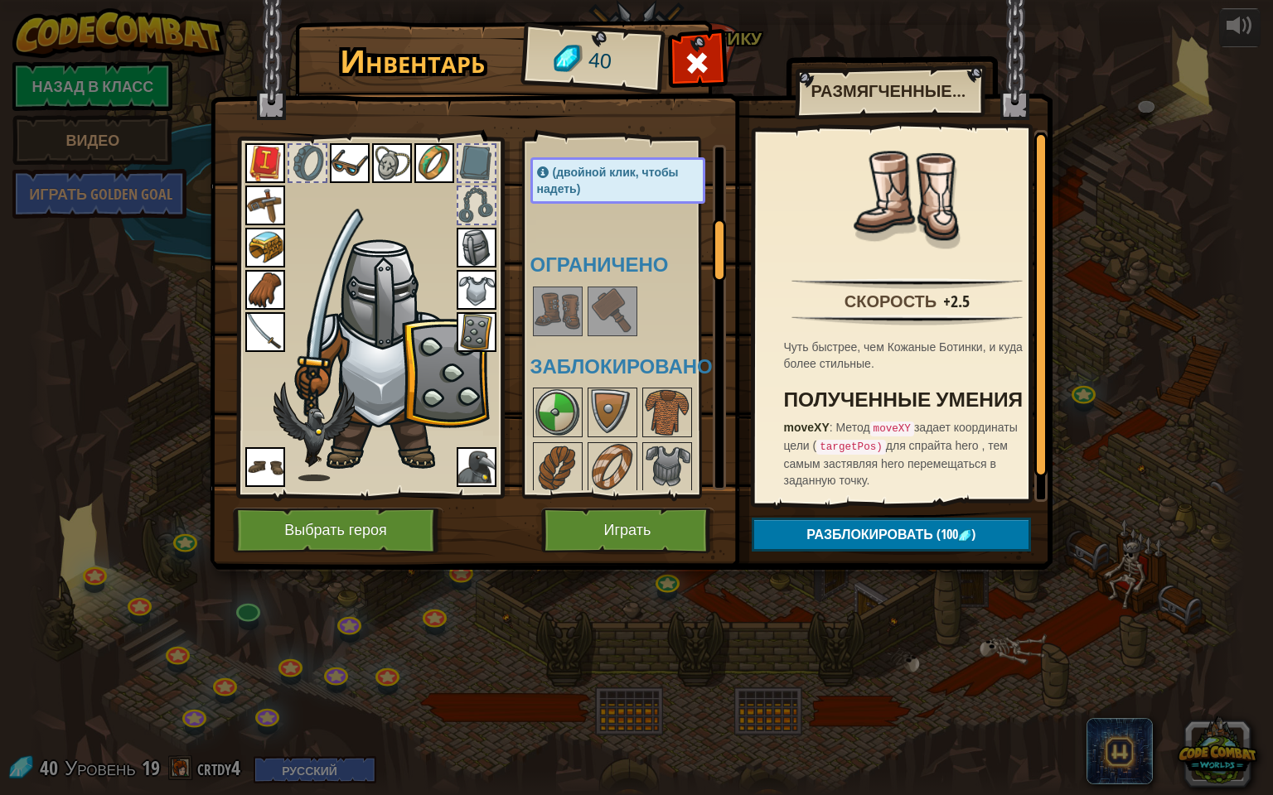
click at [558, 295] on img at bounding box center [557, 311] width 46 height 46
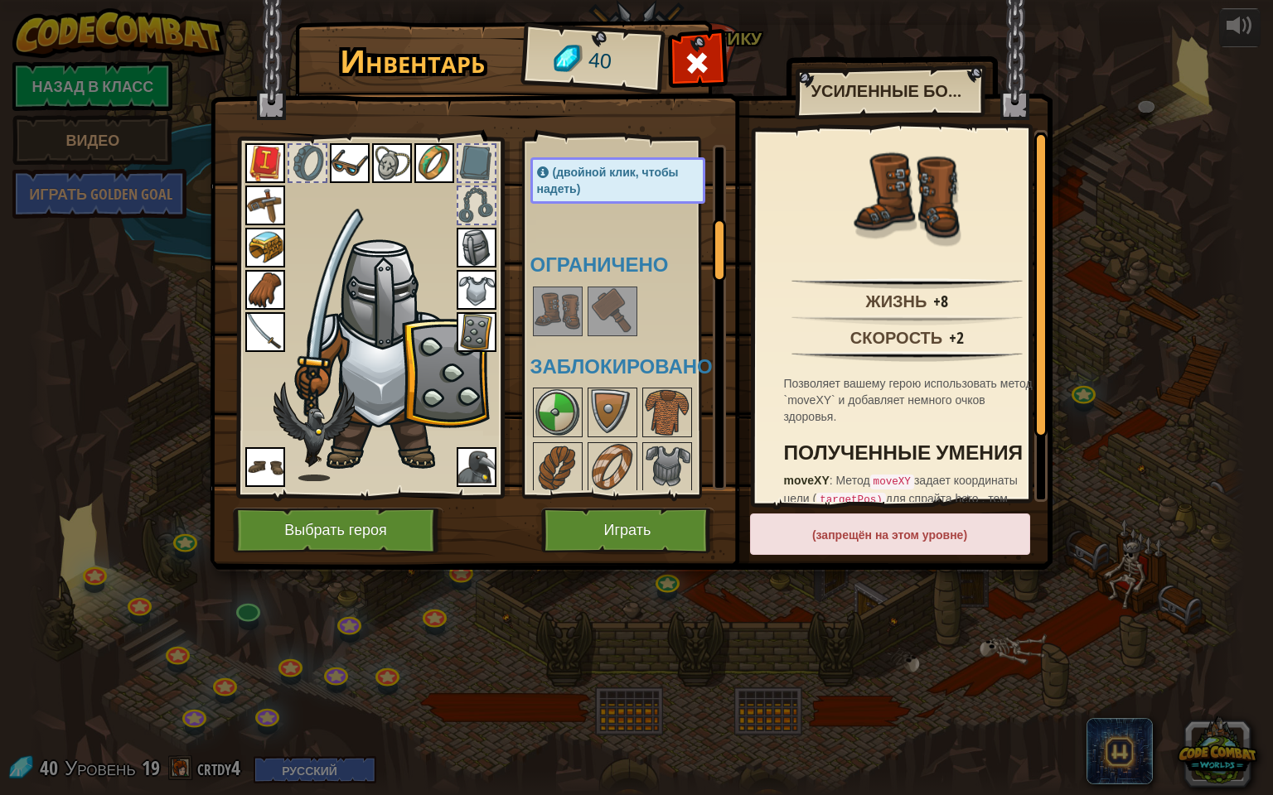
click at [703, 50] on span at bounding box center [697, 63] width 27 height 27
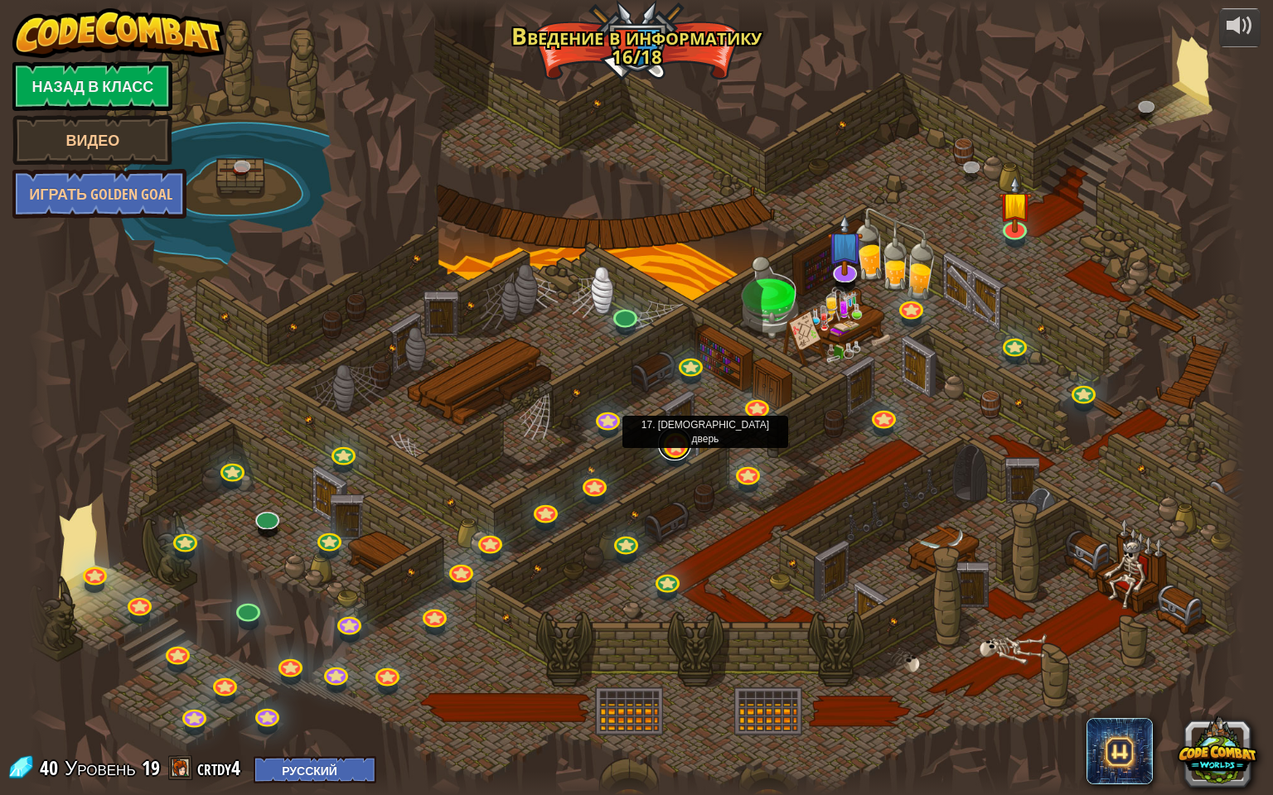
click at [676, 438] on link at bounding box center [674, 444] width 33 height 33
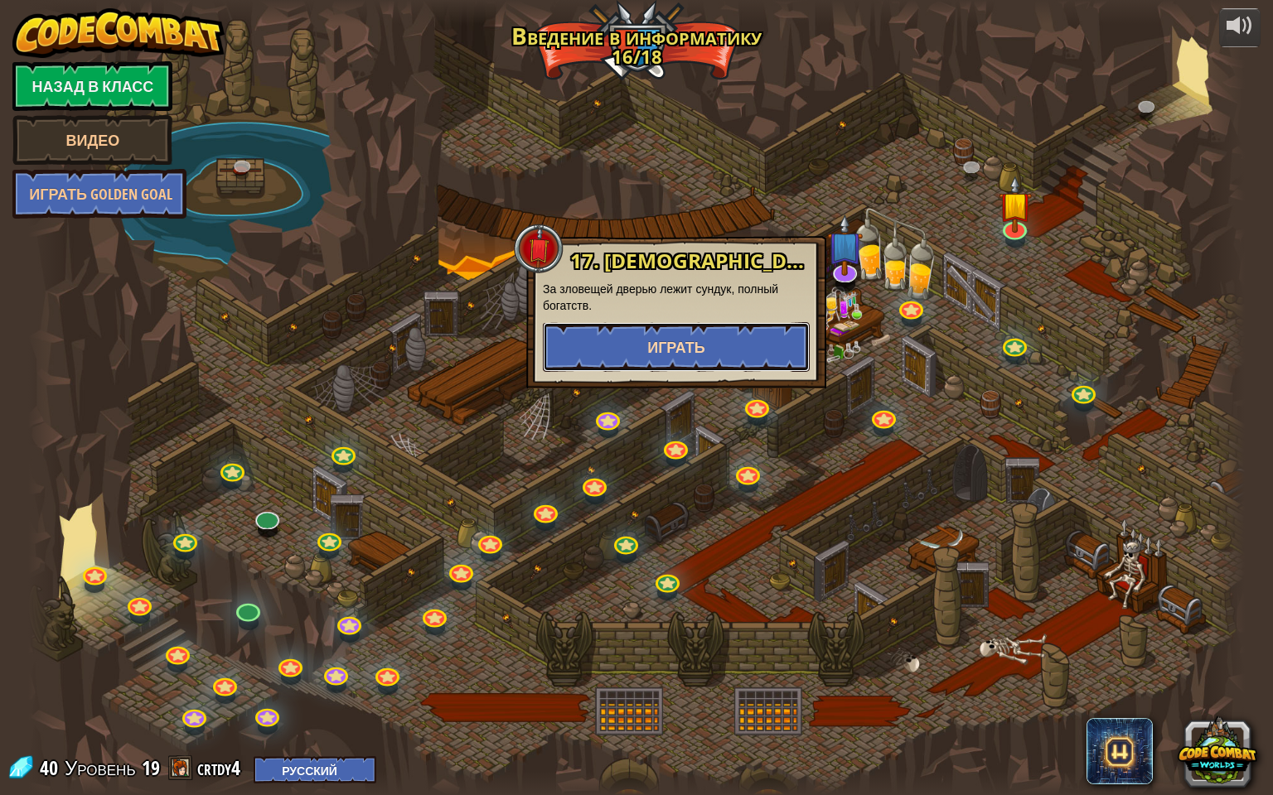
click at [703, 347] on span "Играть" at bounding box center [676, 347] width 58 height 21
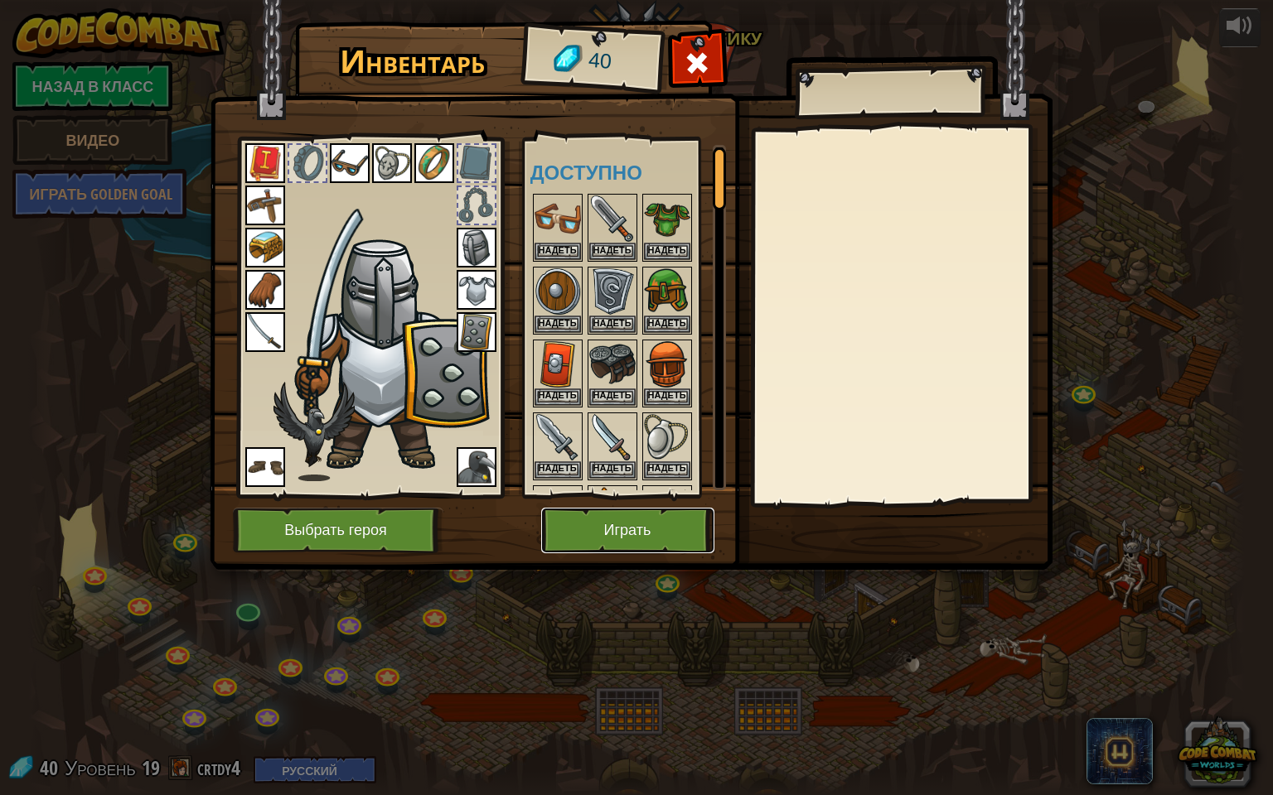
click at [620, 534] on button "Играть" at bounding box center [627, 531] width 173 height 46
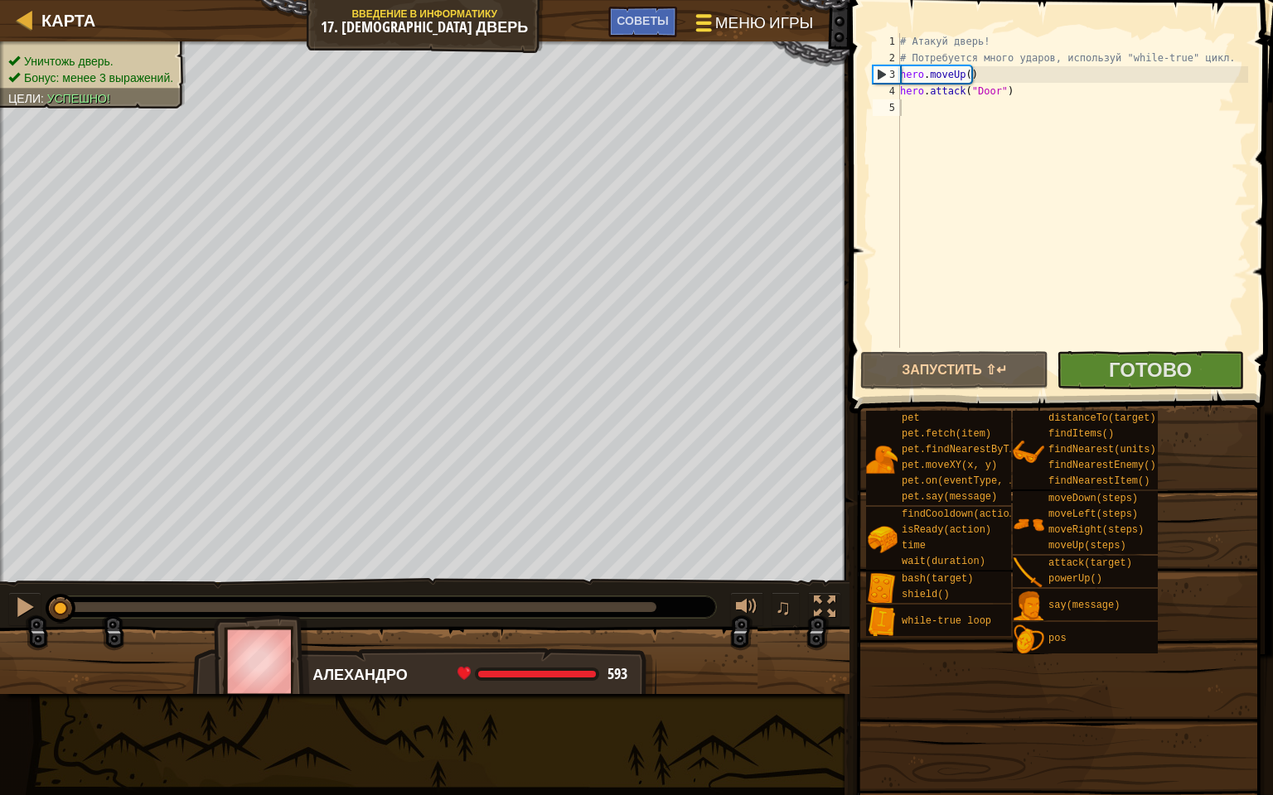
click at [776, 22] on span "Меню игры" at bounding box center [764, 23] width 98 height 22
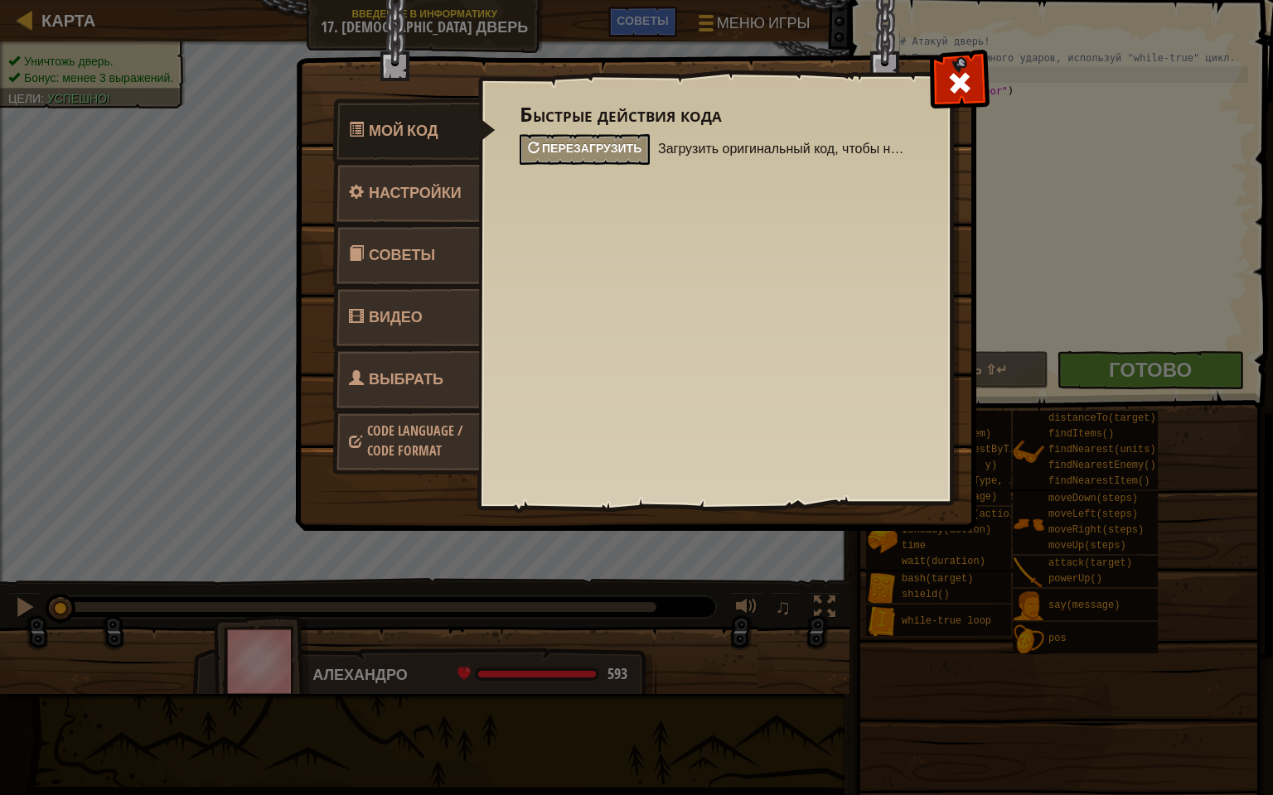
click at [583, 149] on span "Перезагрузить" at bounding box center [591, 148] width 99 height 16
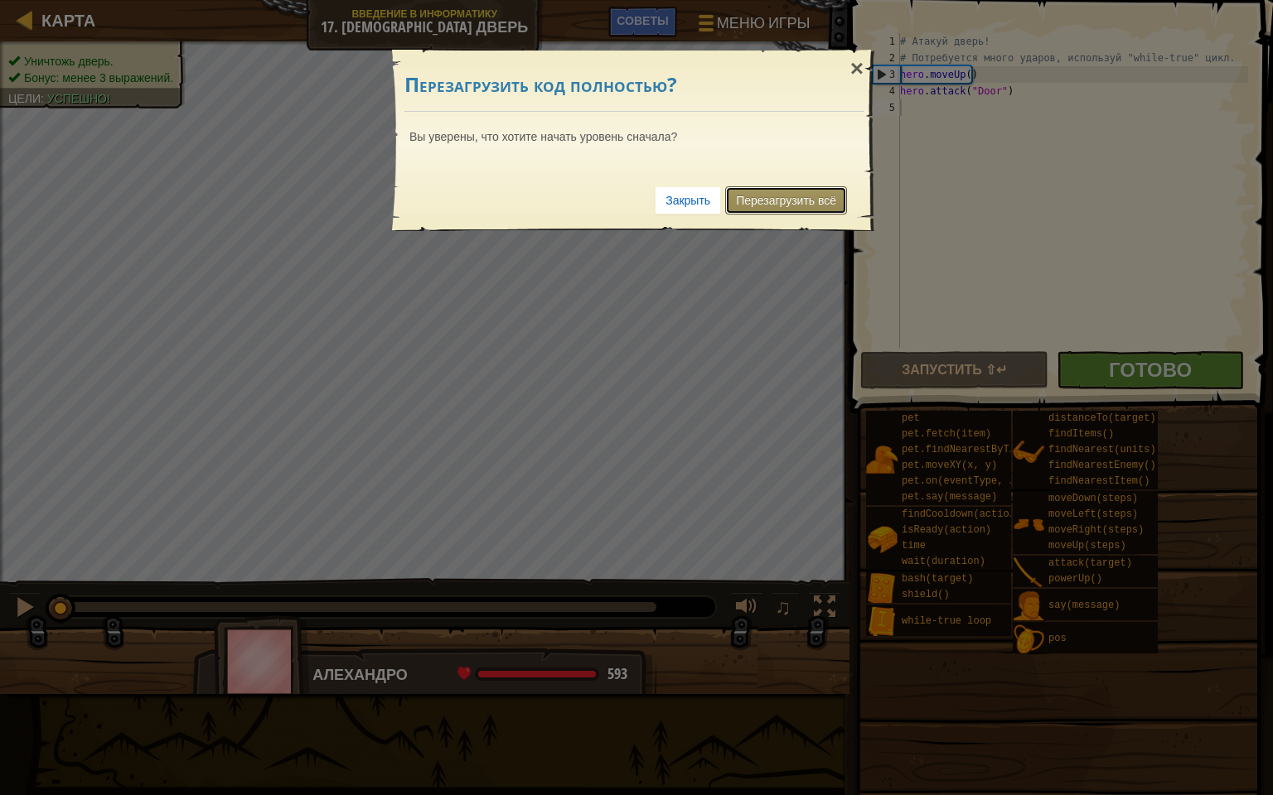
click at [789, 193] on link "Перезагрузить всё" at bounding box center [786, 200] width 122 height 28
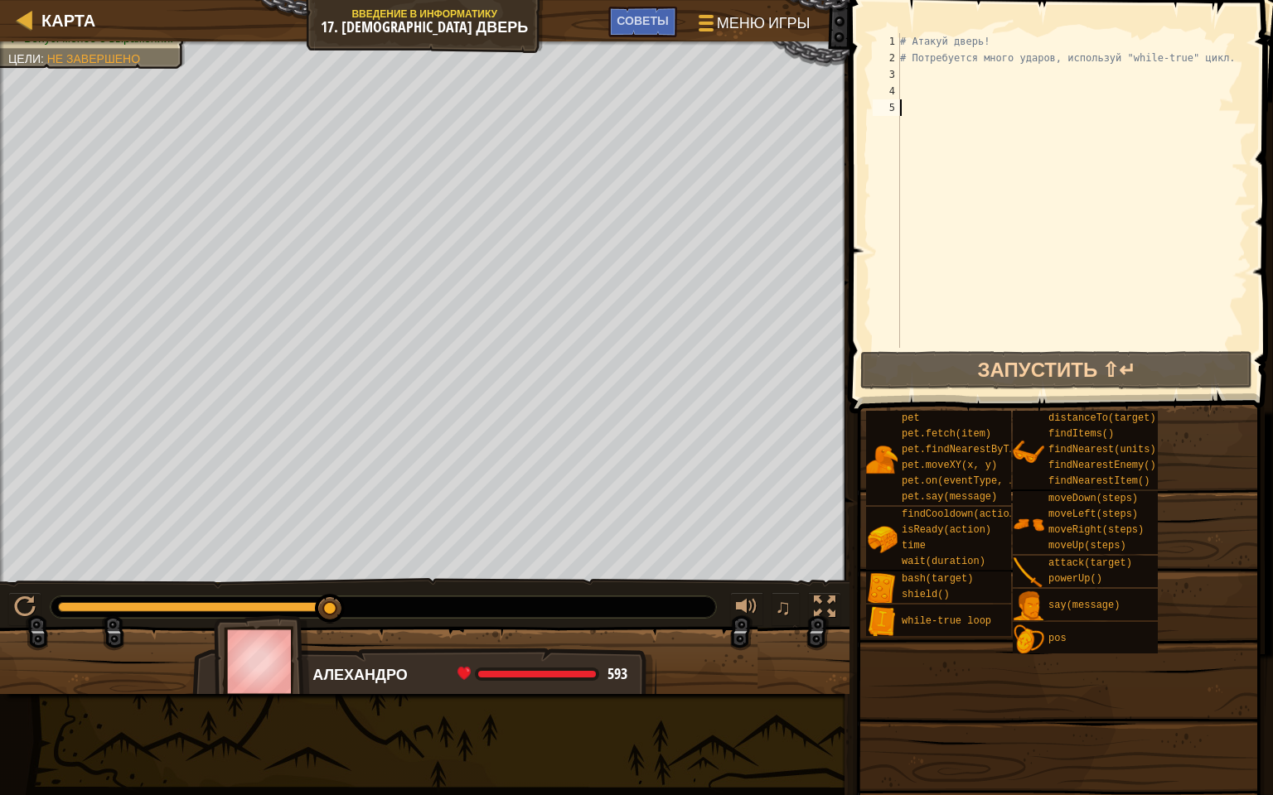
click at [916, 85] on div "# Атакуй дверь! # Потребуется много ударов, используй "while-true" цикл." at bounding box center [1072, 207] width 351 height 348
type textarea "v"
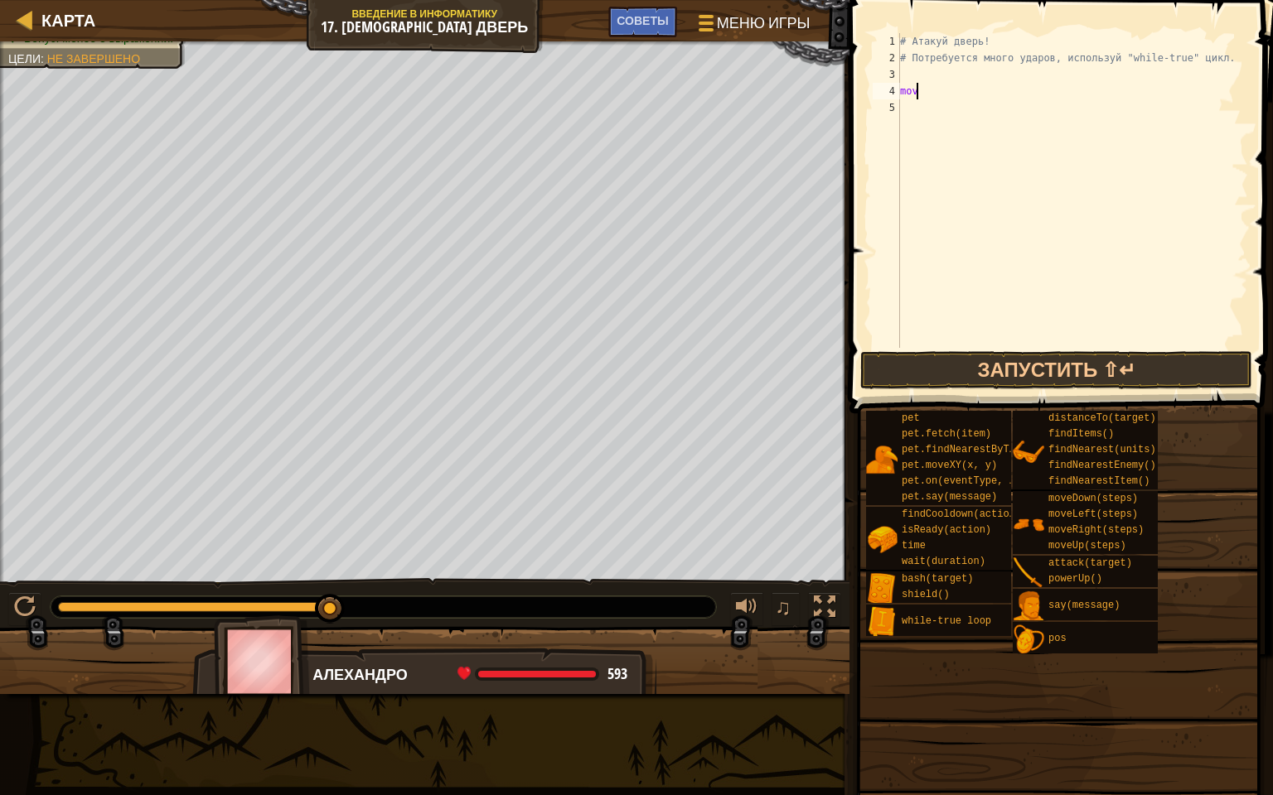
scroll to position [7, 0]
type textarea "m"
type textarea "hero.moveUp()"
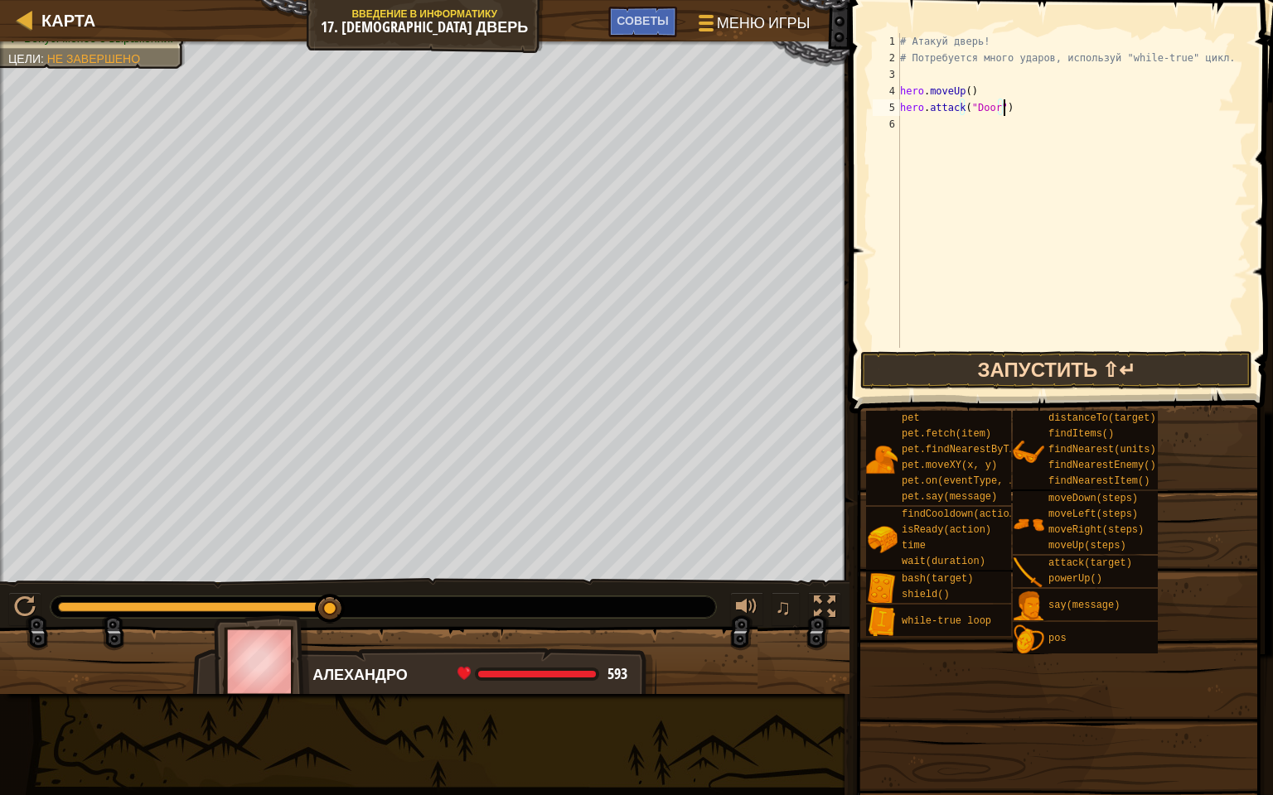
type textarea "hero.attack("Door")"
click at [921, 379] on button "Запустить ⇧↵" at bounding box center [1056, 370] width 392 height 38
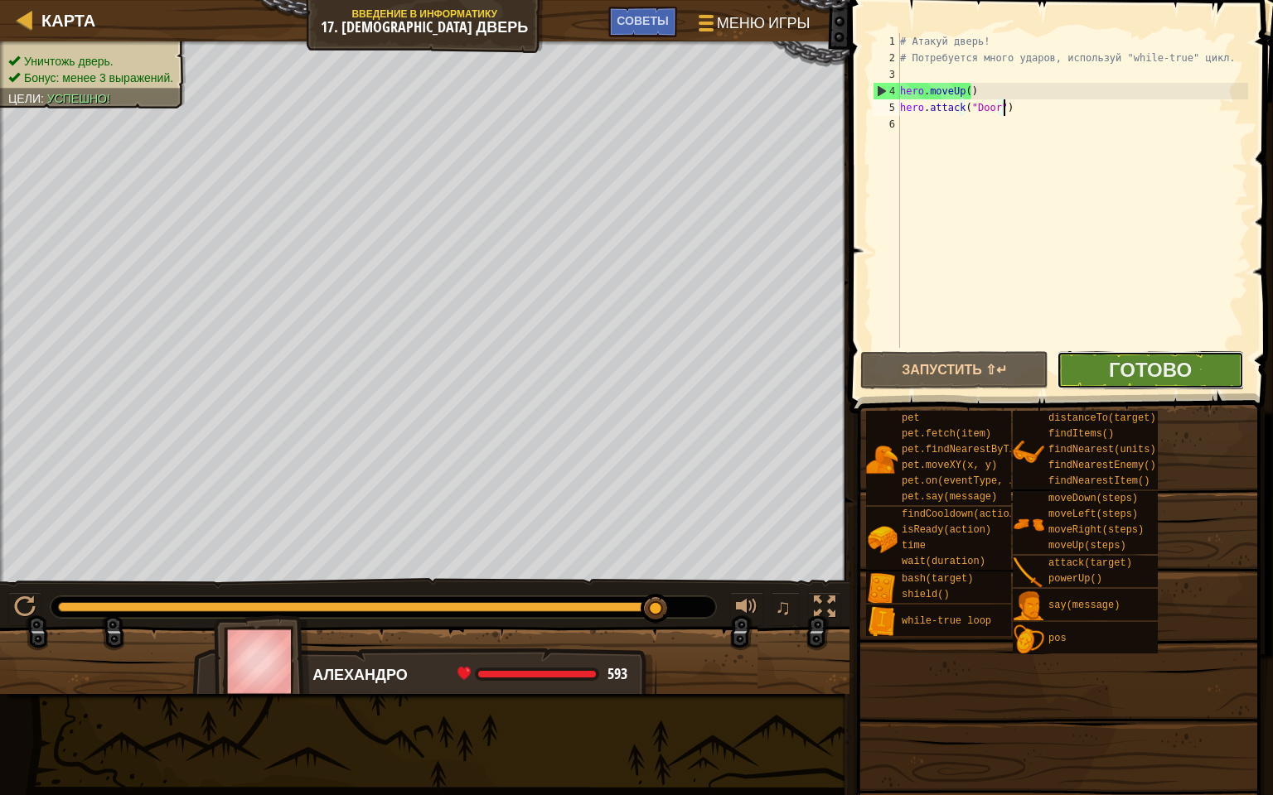
click at [1094, 360] on button "Готово" at bounding box center [1149, 370] width 187 height 38
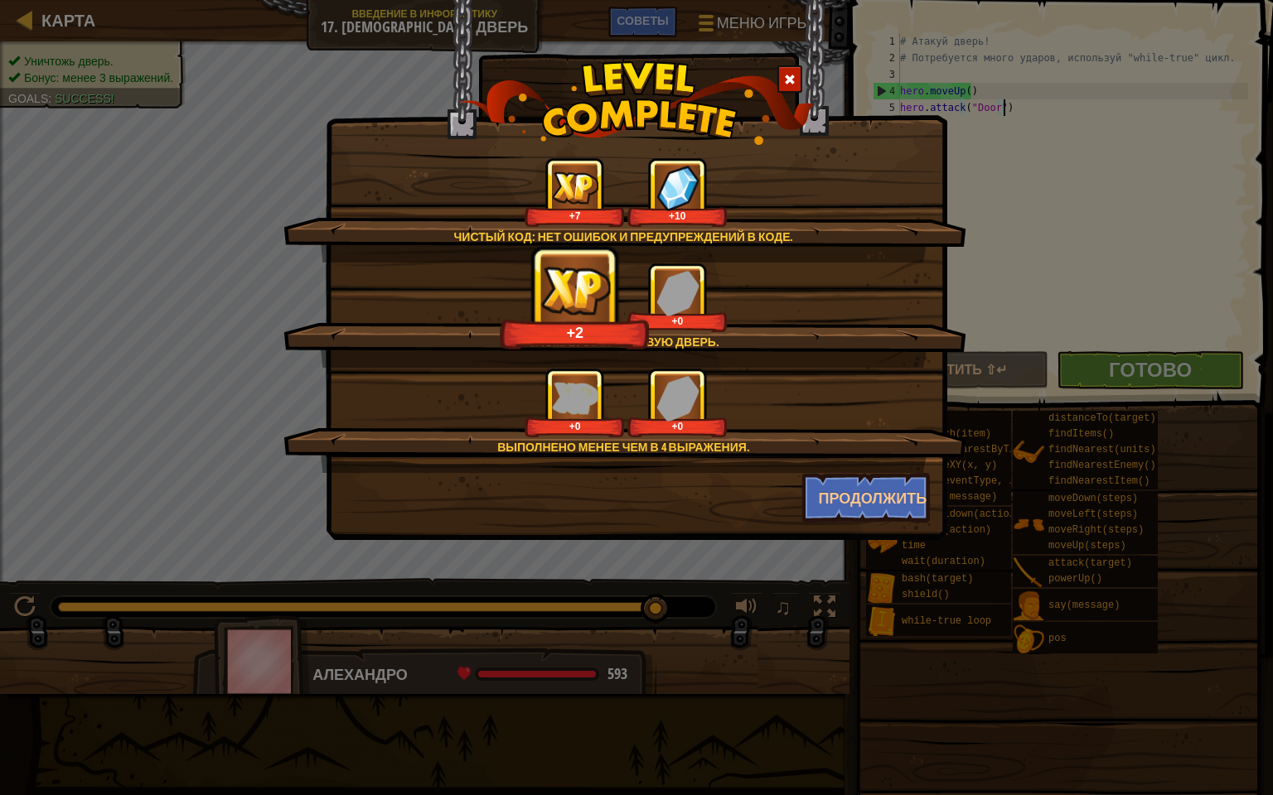
click at [786, 83] on span at bounding box center [790, 80] width 12 height 12
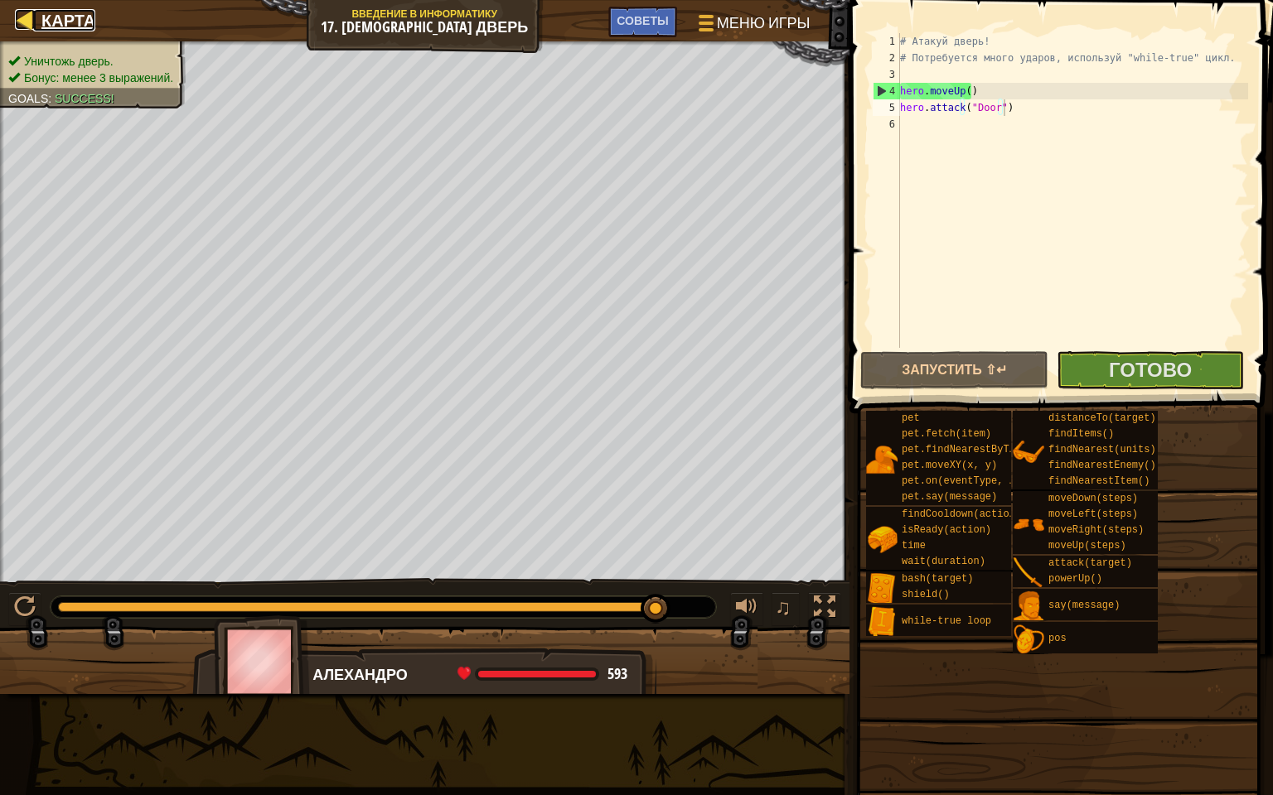
click at [83, 19] on span "Карта" at bounding box center [68, 20] width 54 height 22
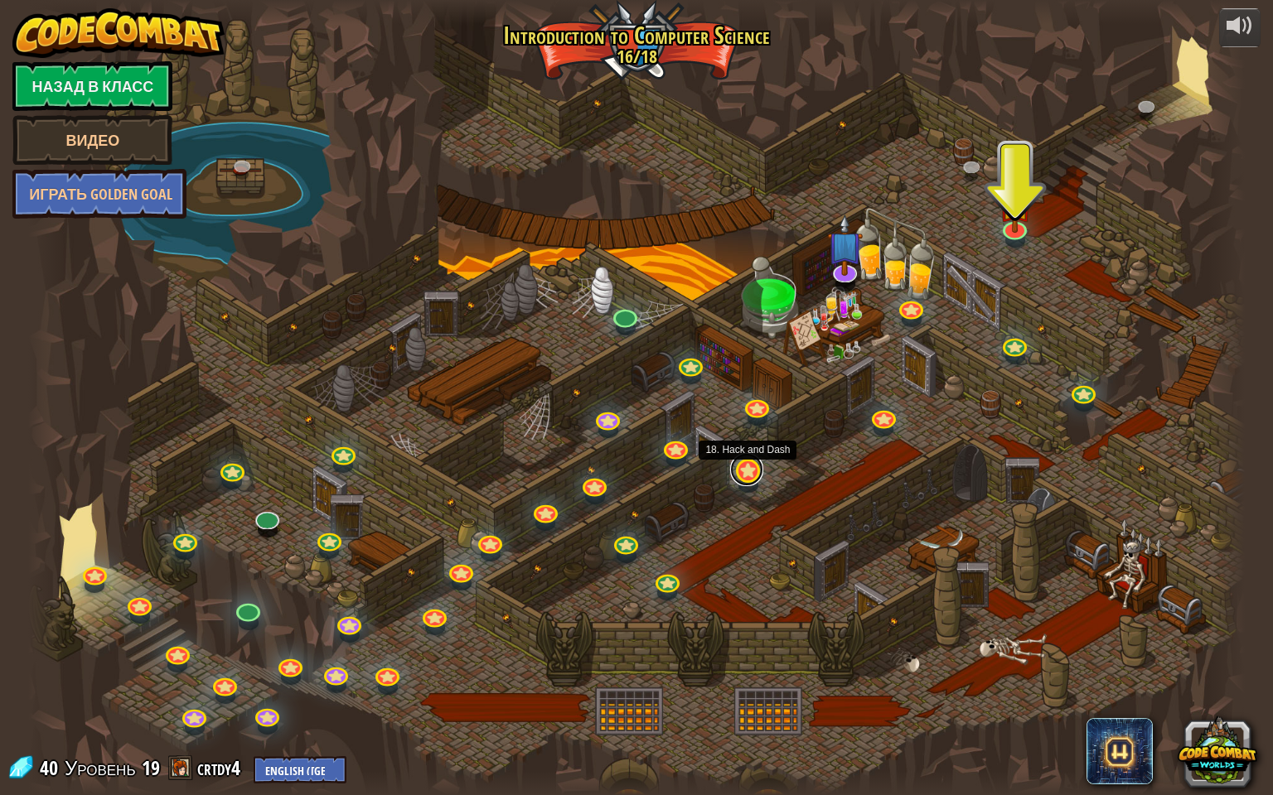
click at [742, 471] on link at bounding box center [746, 469] width 33 height 33
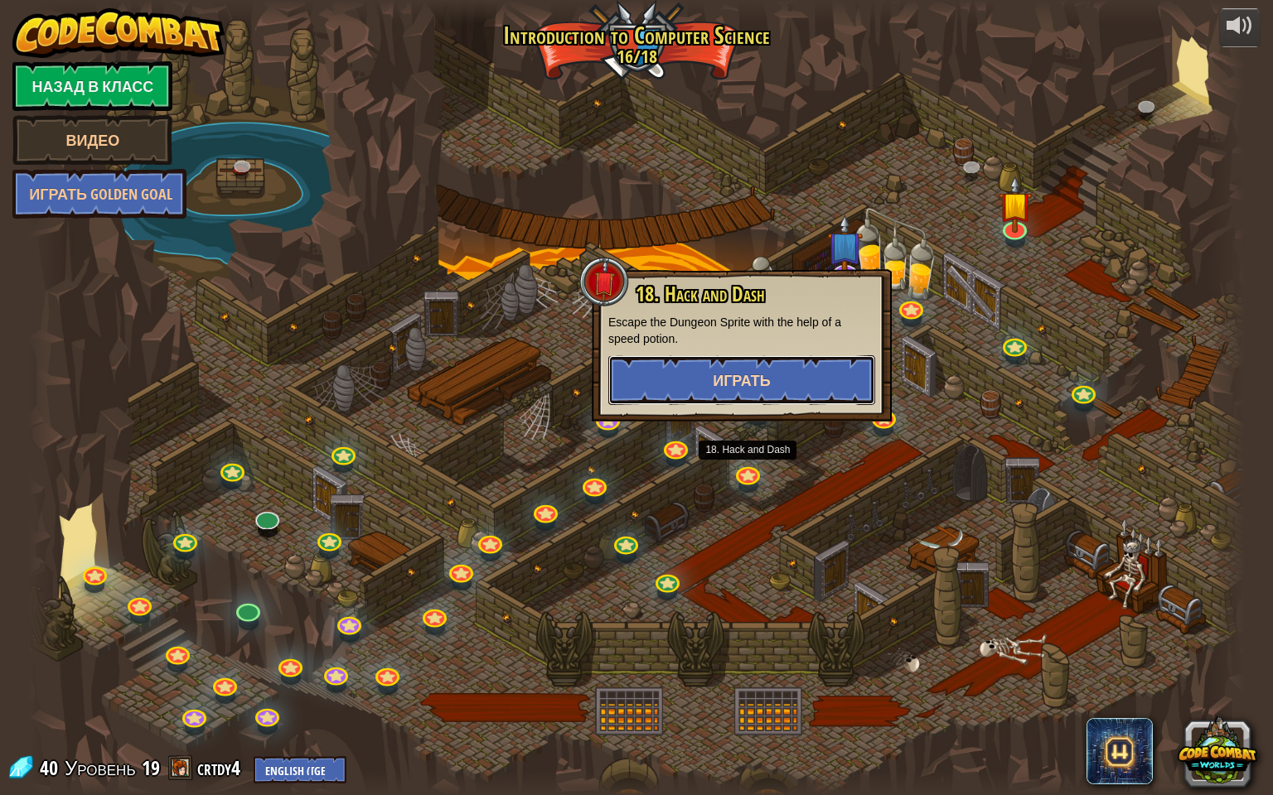
click at [713, 365] on button "Играть" at bounding box center [741, 380] width 267 height 50
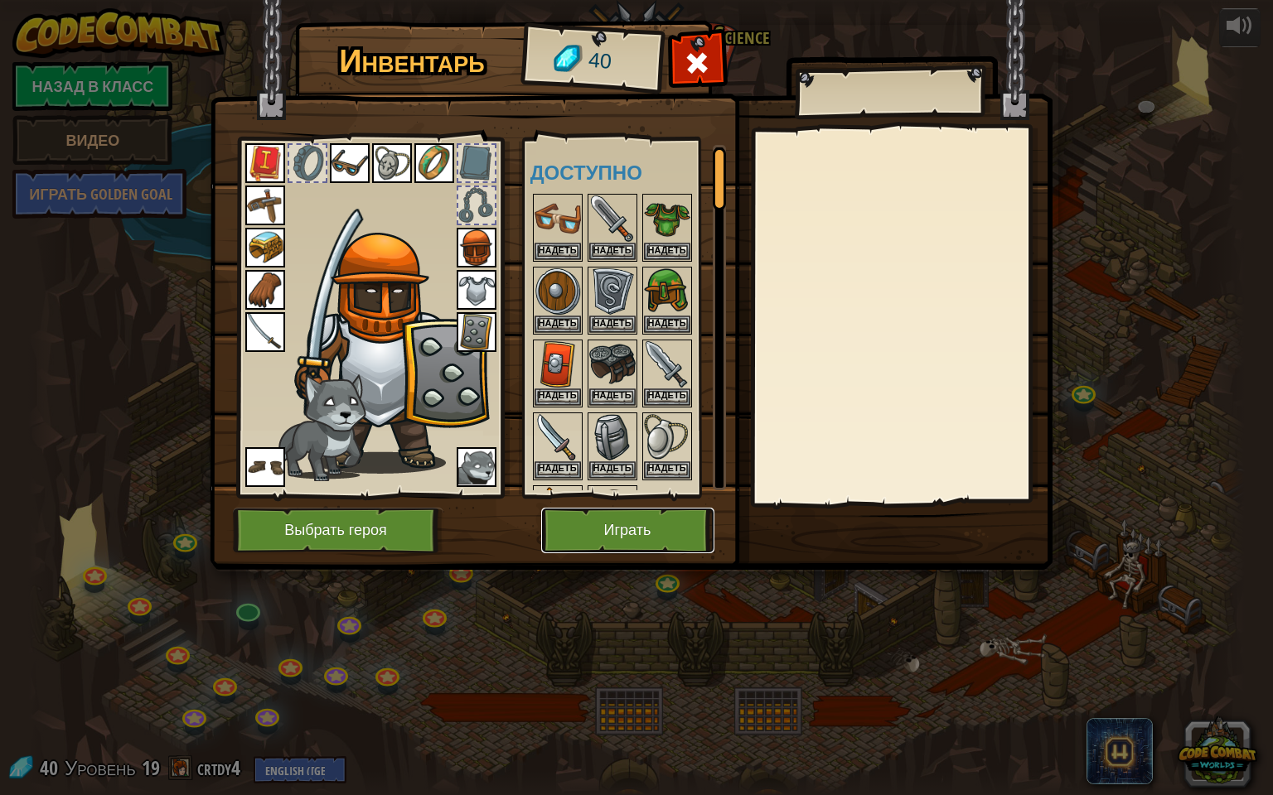
click at [634, 518] on button "Играть" at bounding box center [627, 531] width 173 height 46
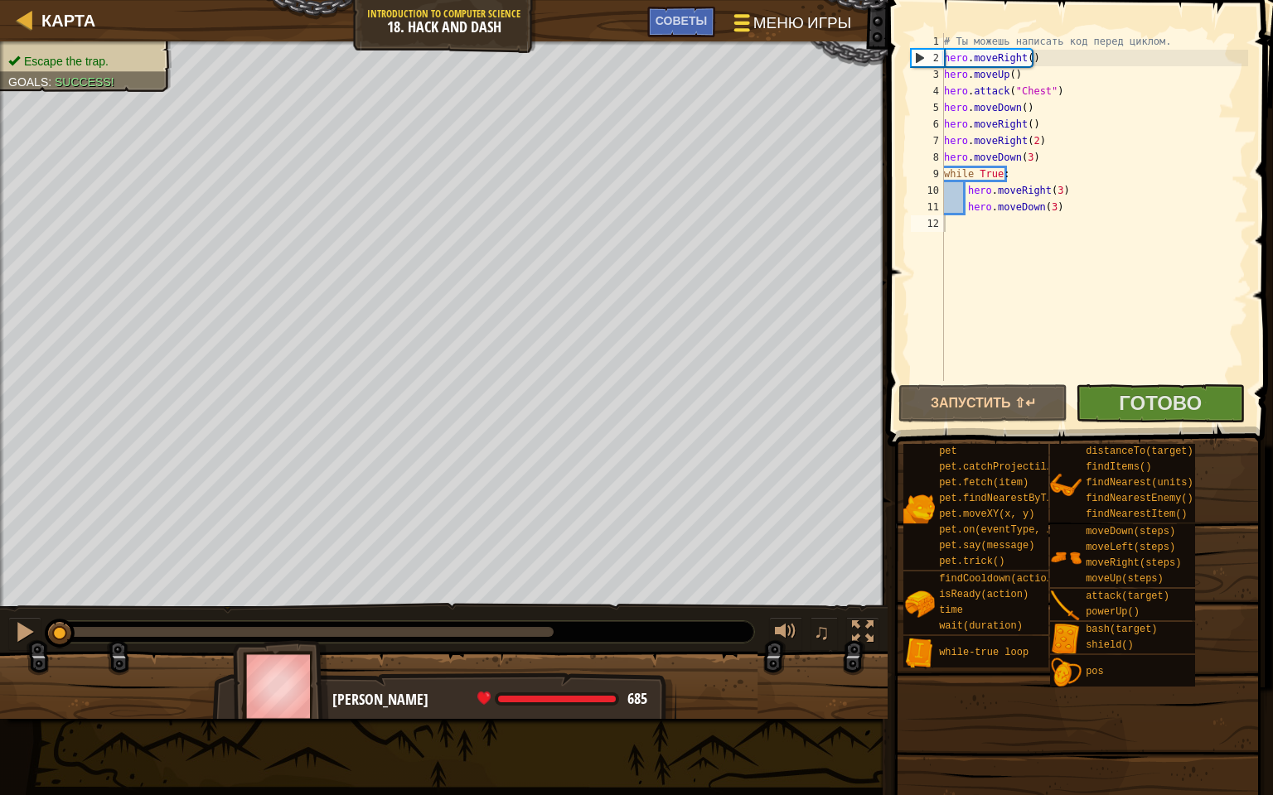
click at [766, 31] on span "Меню игры" at bounding box center [802, 23] width 98 height 22
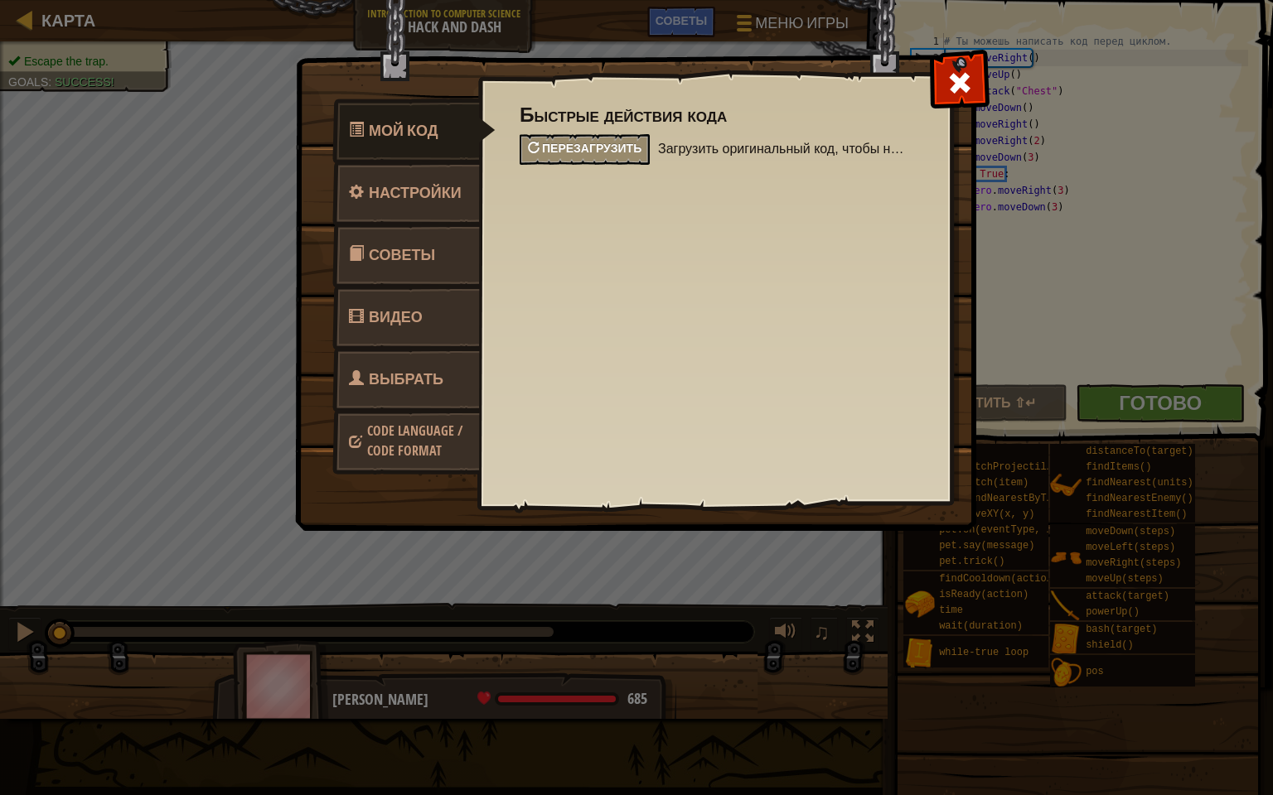
click at [578, 149] on span "Перезагрузить" at bounding box center [591, 148] width 99 height 16
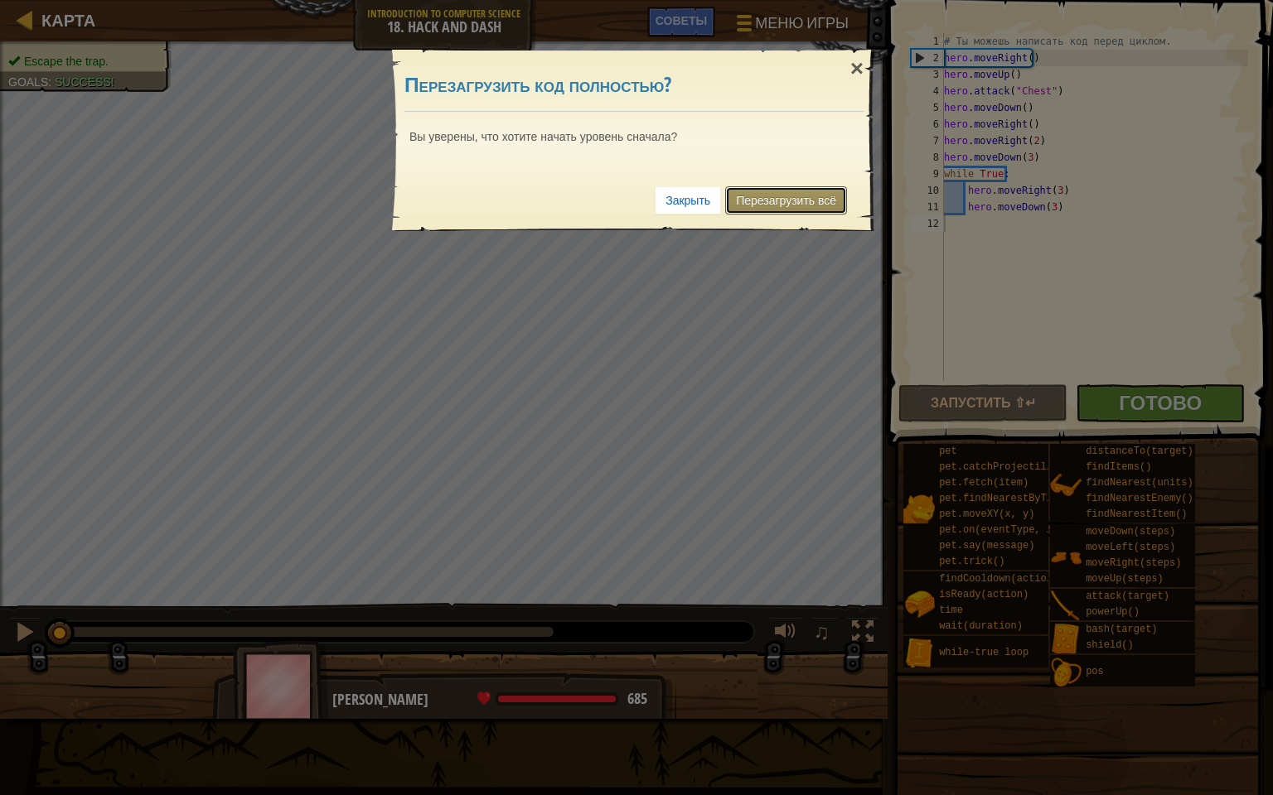
click at [761, 203] on link "Перезагрузить всё" at bounding box center [786, 200] width 122 height 28
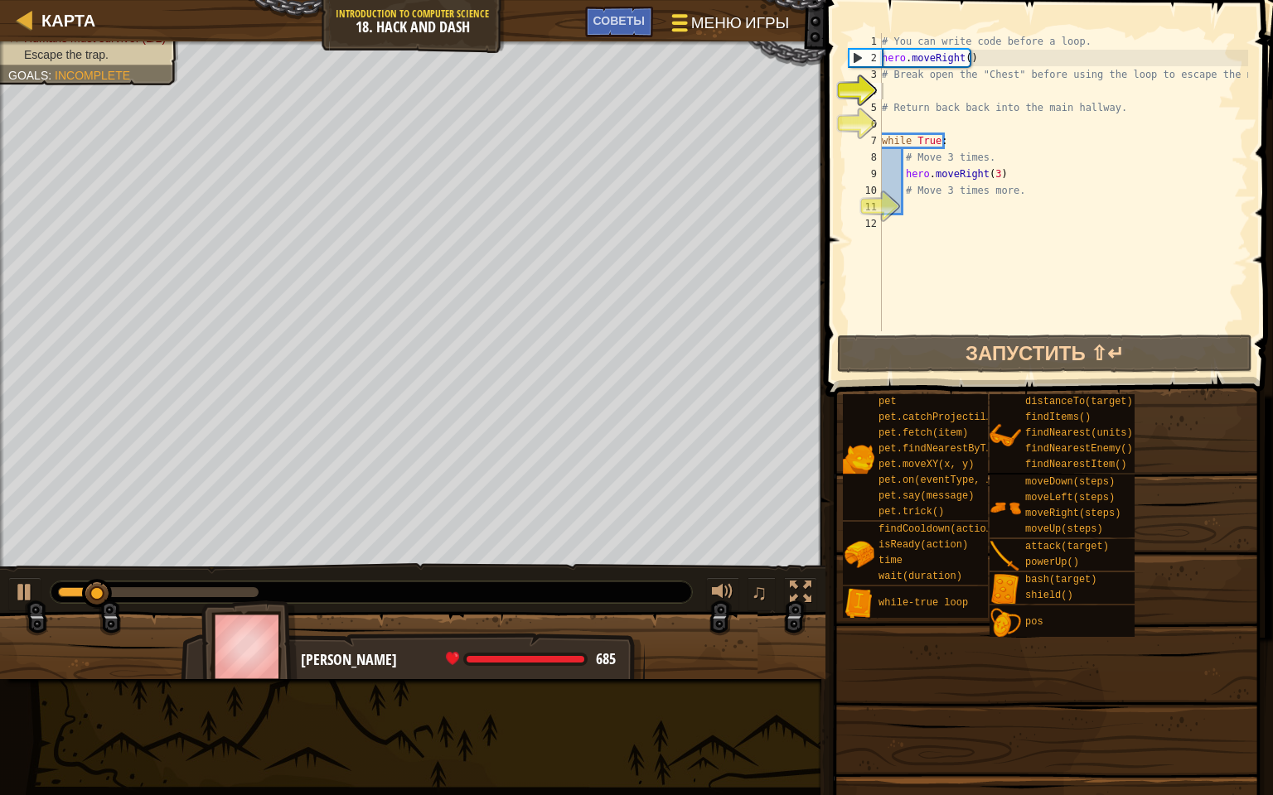
click at [747, 25] on span "Меню игры" at bounding box center [740, 23] width 98 height 22
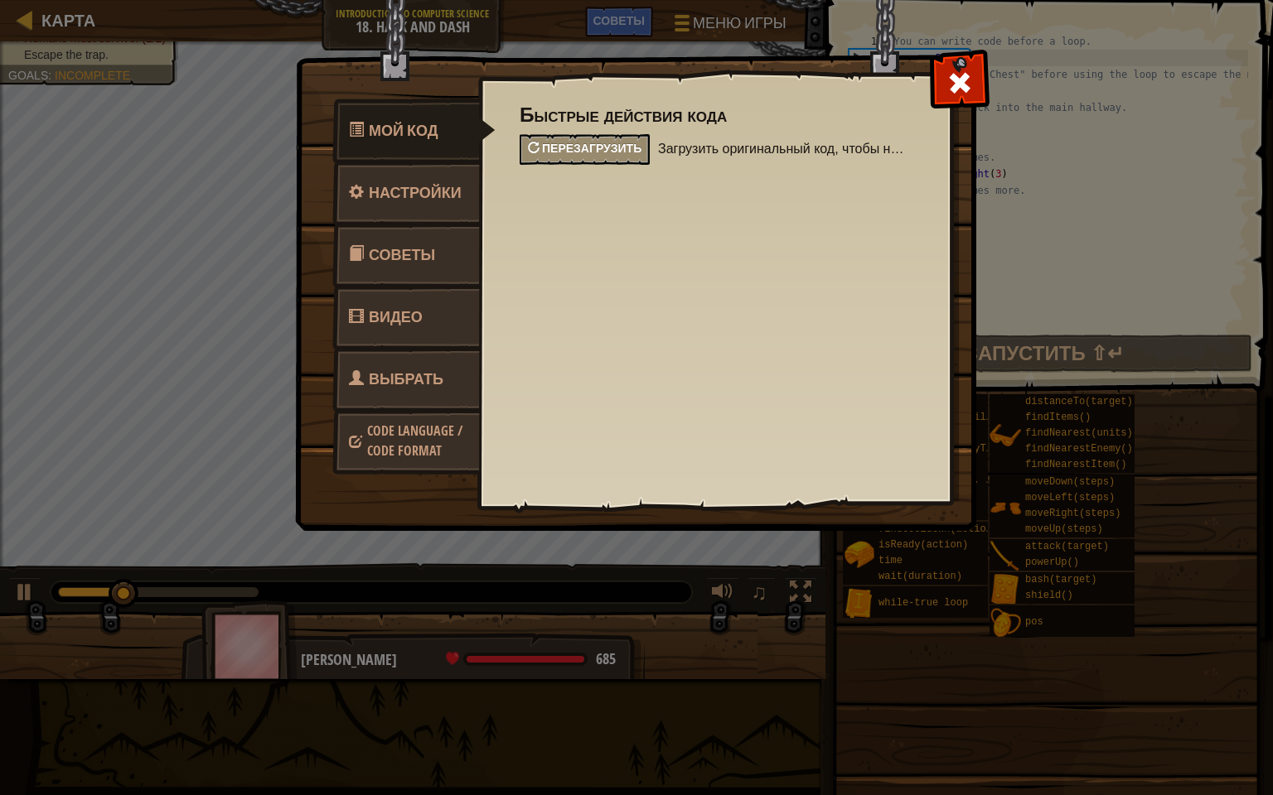
click at [585, 136] on div "Перезагрузить" at bounding box center [585, 149] width 130 height 31
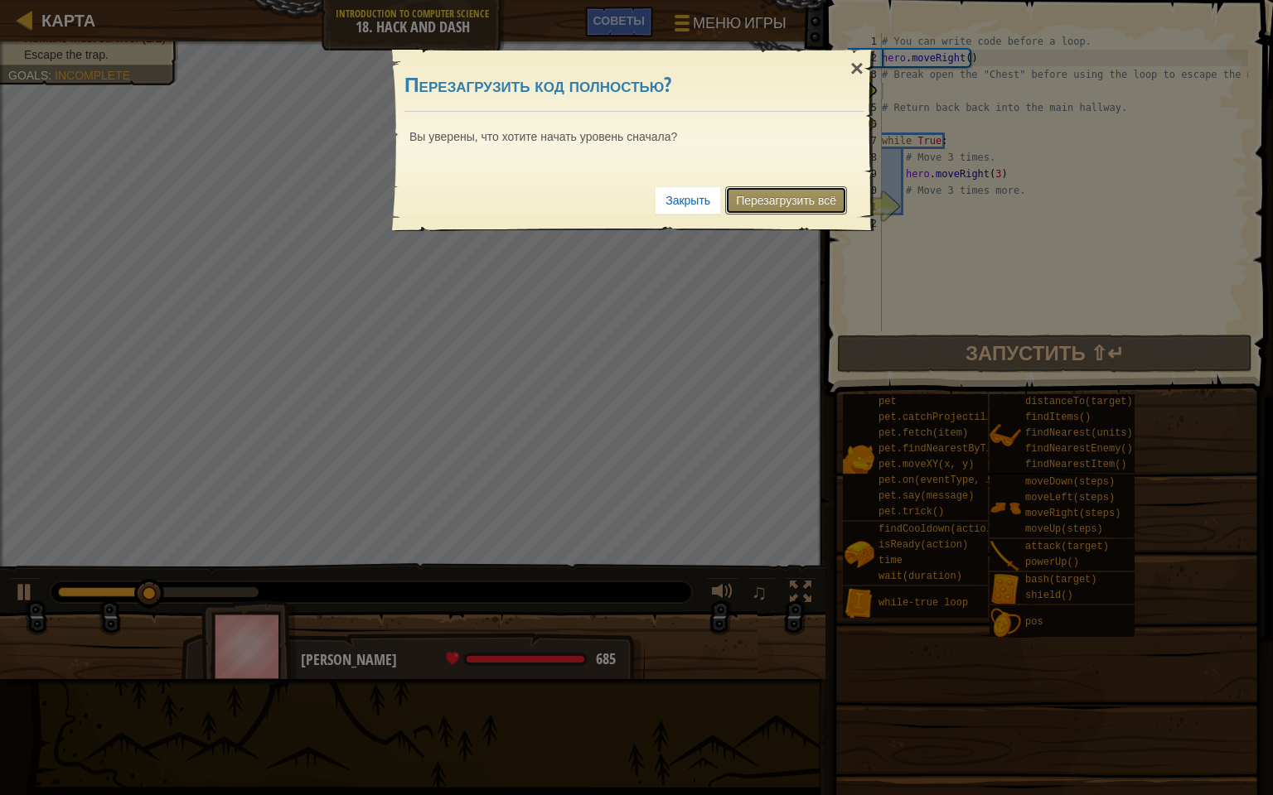
click at [759, 195] on link "Перезагрузить всё" at bounding box center [786, 200] width 122 height 28
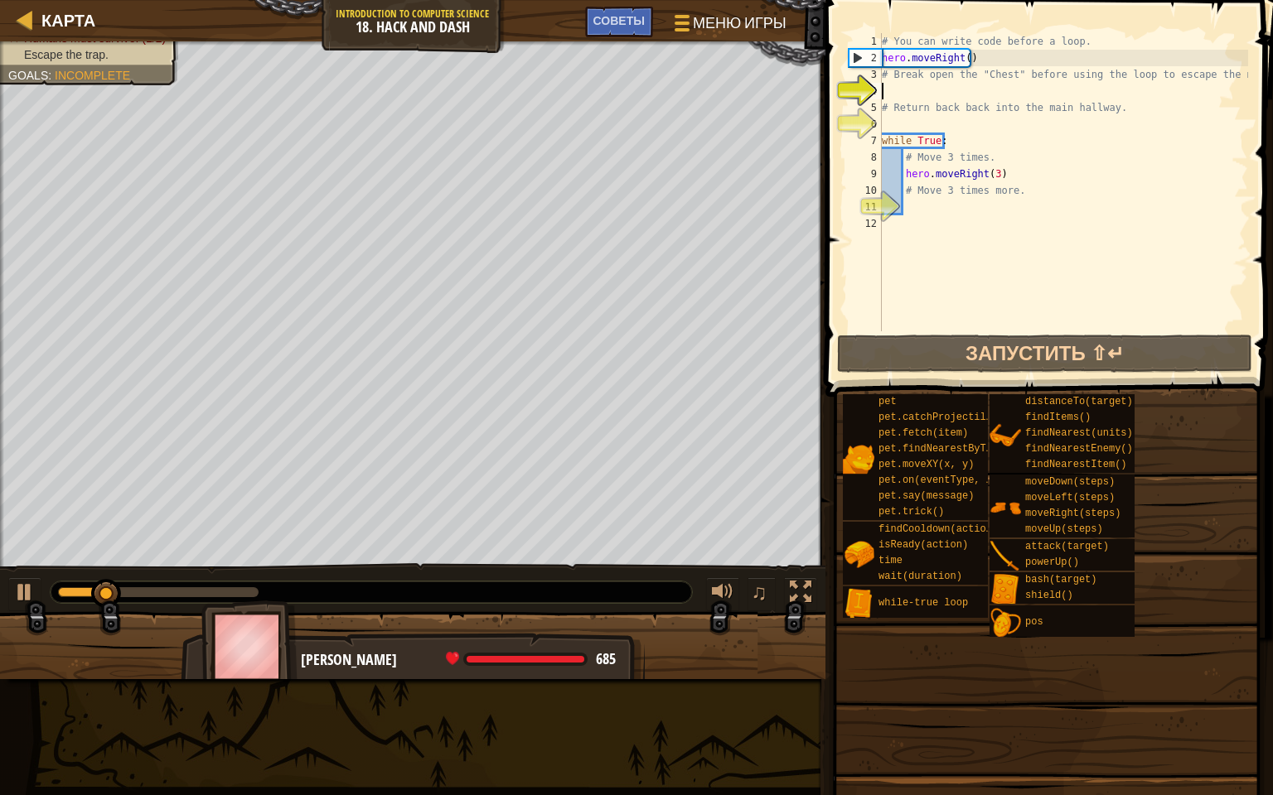
drag, startPoint x: 933, startPoint y: 218, endPoint x: 931, endPoint y: 197, distance: 20.8
click at [933, 202] on div "# You can write code before a loop. hero . moveRight ( ) # Break open the "Ches…" at bounding box center [1063, 198] width 370 height 331
click at [897, 94] on div "# You can write code before a loop. hero . moveRight ( ) # Break open the "Ches…" at bounding box center [1063, 198] width 370 height 331
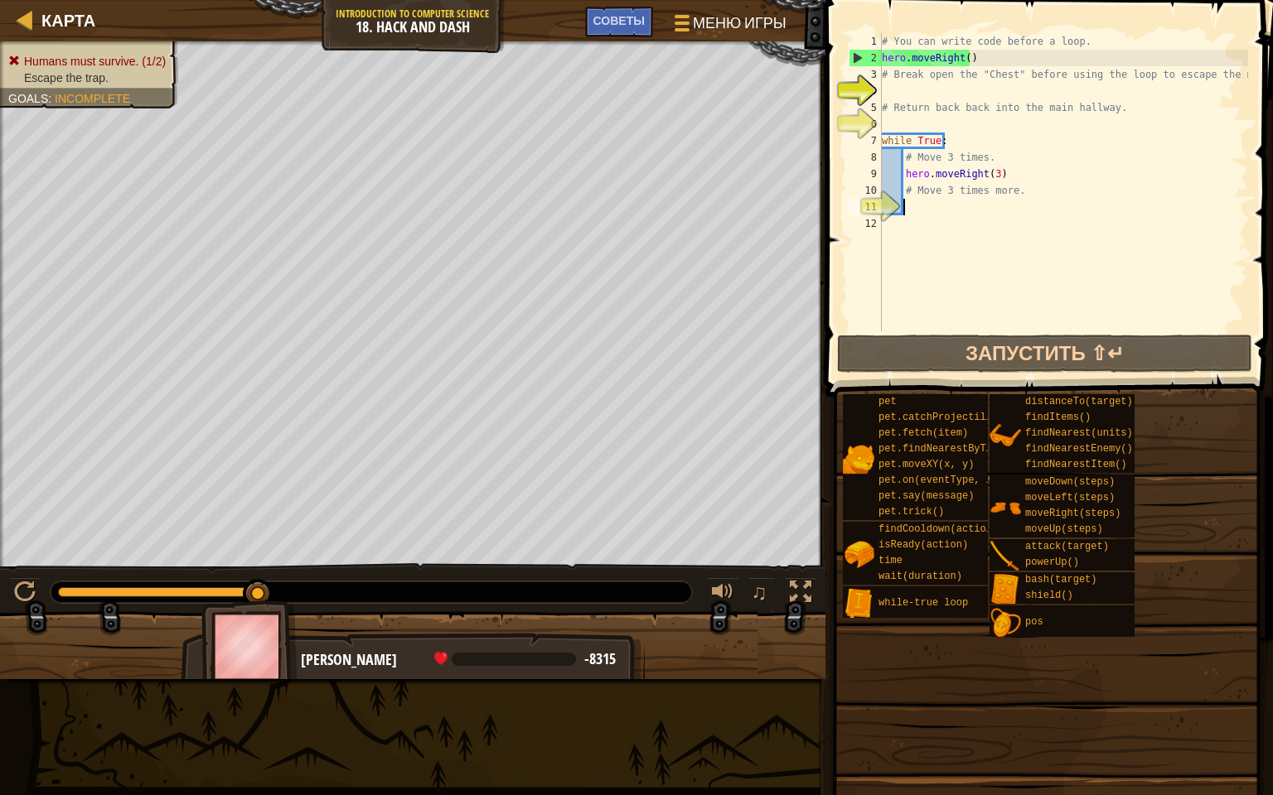
click at [945, 205] on div "# You can write code before a loop. hero . moveRight ( ) # Break open the "Ches…" at bounding box center [1063, 198] width 370 height 331
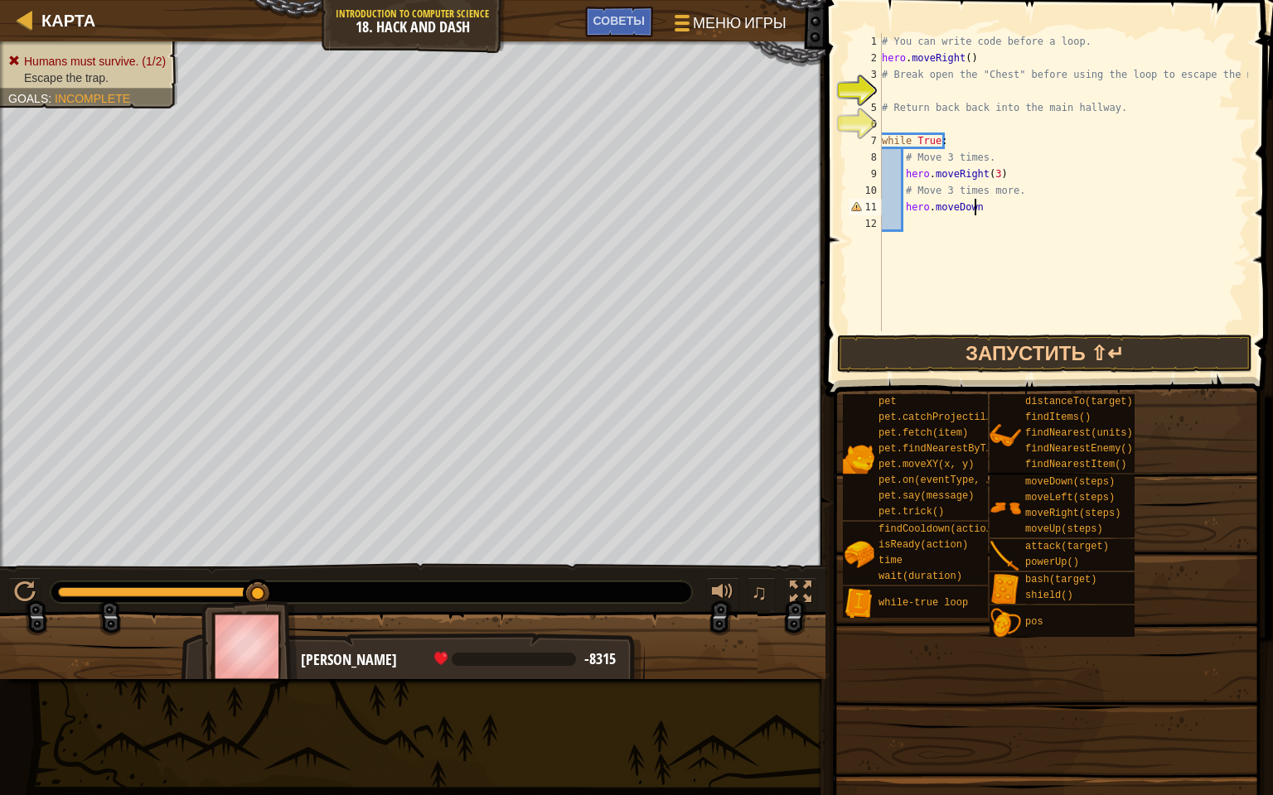
scroll to position [7, 7]
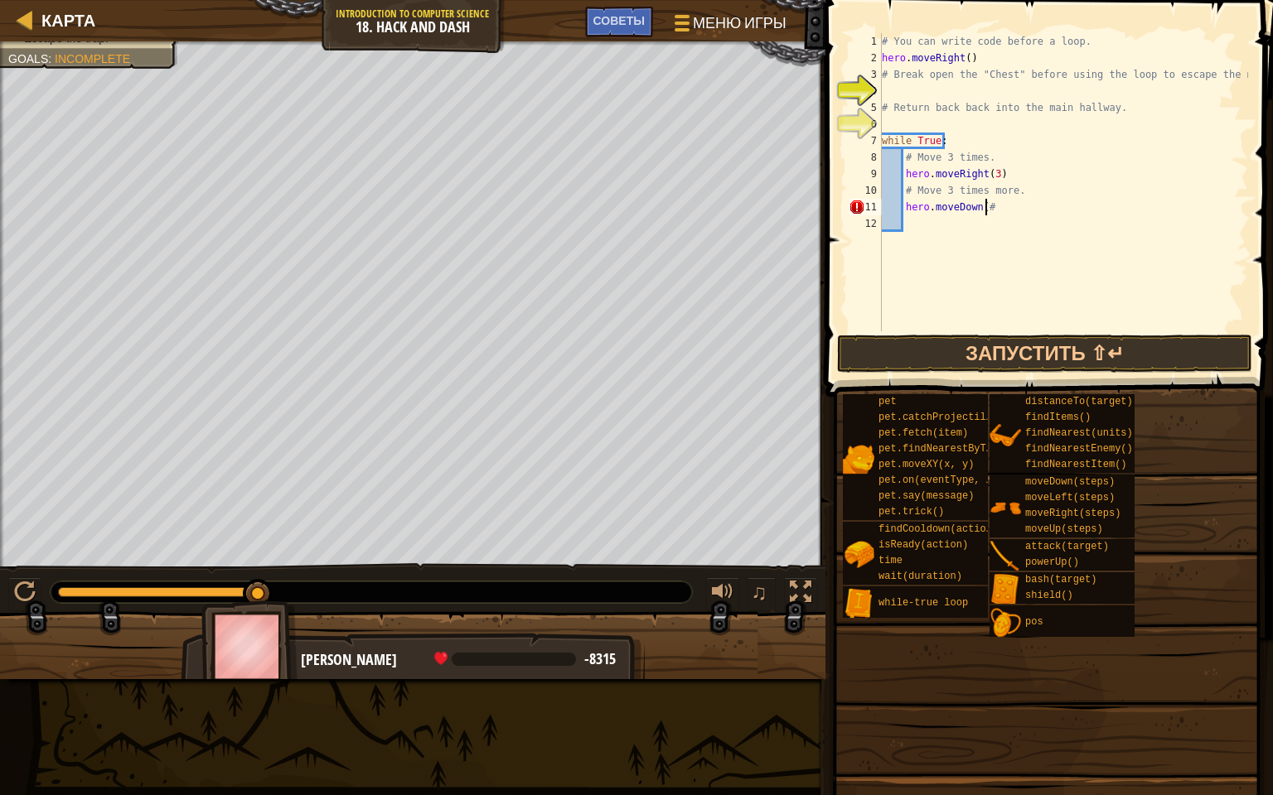
click at [858, 186] on div "Карта Introduction to Computer Science 18. Hack and Dash Меню игры Готово Совет…" at bounding box center [636, 397] width 1273 height 795
click at [650, 636] on div "Humans must survive. (1/2) Escape the trap. Goals : Incomplete ♫ [PERSON_NAME] …" at bounding box center [636, 360] width 1273 height 638
click at [991, 350] on button "Запустить ⇧↵" at bounding box center [1044, 354] width 415 height 38
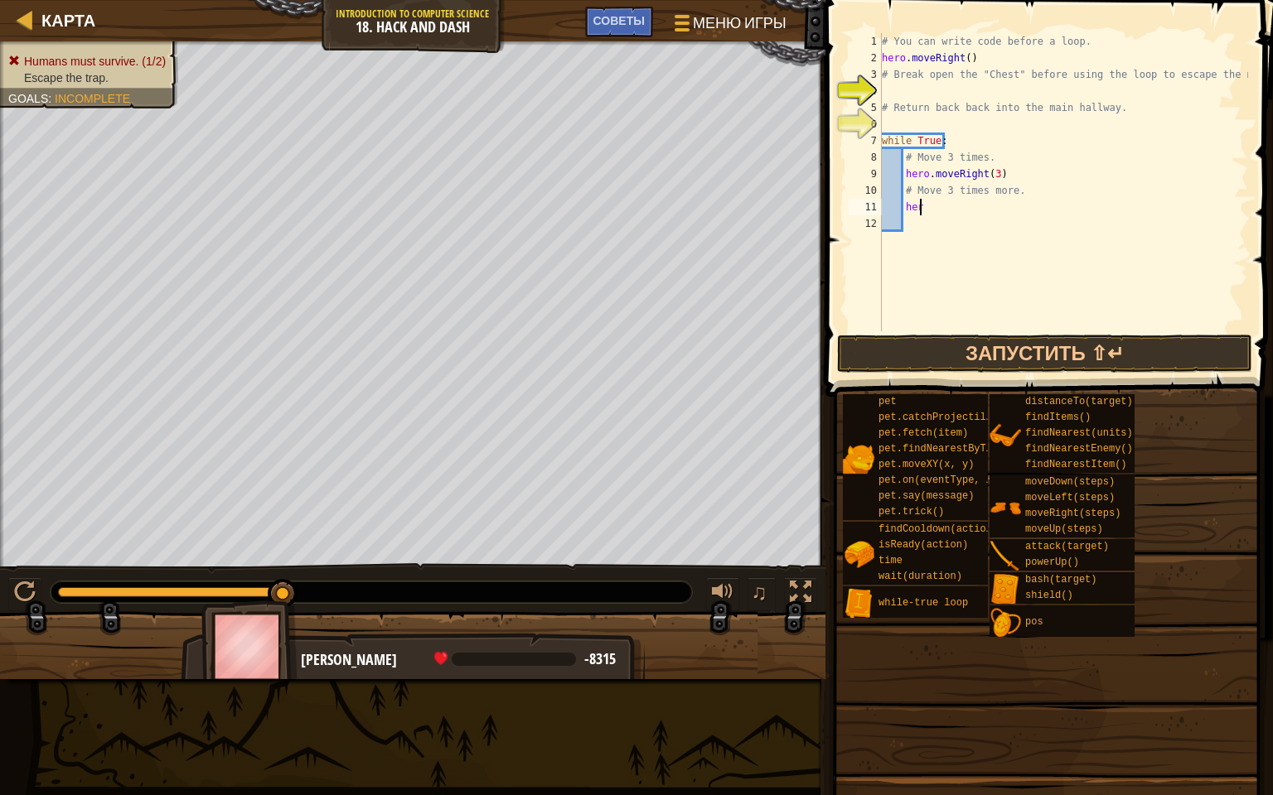
scroll to position [7, 1]
type textarea "h"
click at [899, 90] on div "# You can write code before a loop. hero . moveRight ( ) # Break open the "Ches…" at bounding box center [1063, 198] width 370 height 331
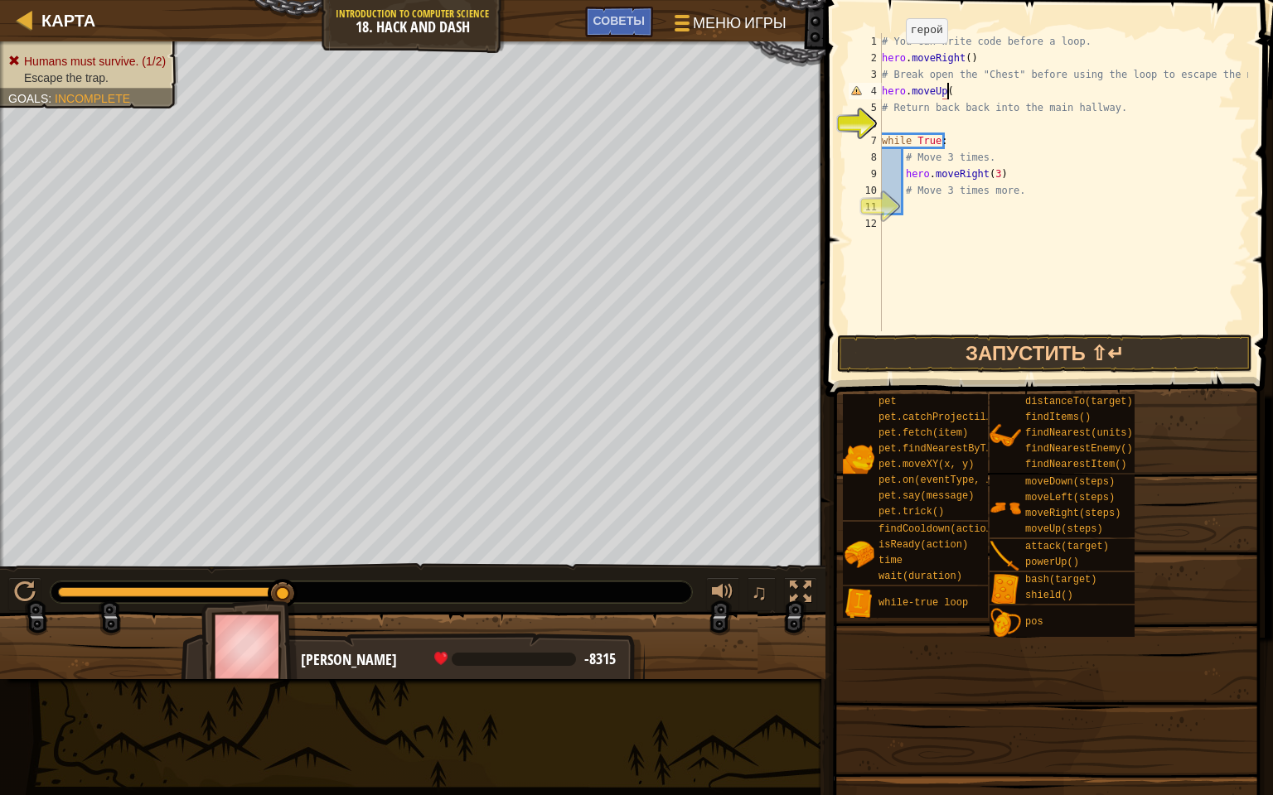
type textarea "hero.moveUp()"
click at [928, 116] on div "# You can write code before a loop. hero . moveRight ( ) # Break open the "Ches…" at bounding box center [1063, 198] width 370 height 331
click at [605, 13] on div "Советы" at bounding box center [619, 22] width 68 height 31
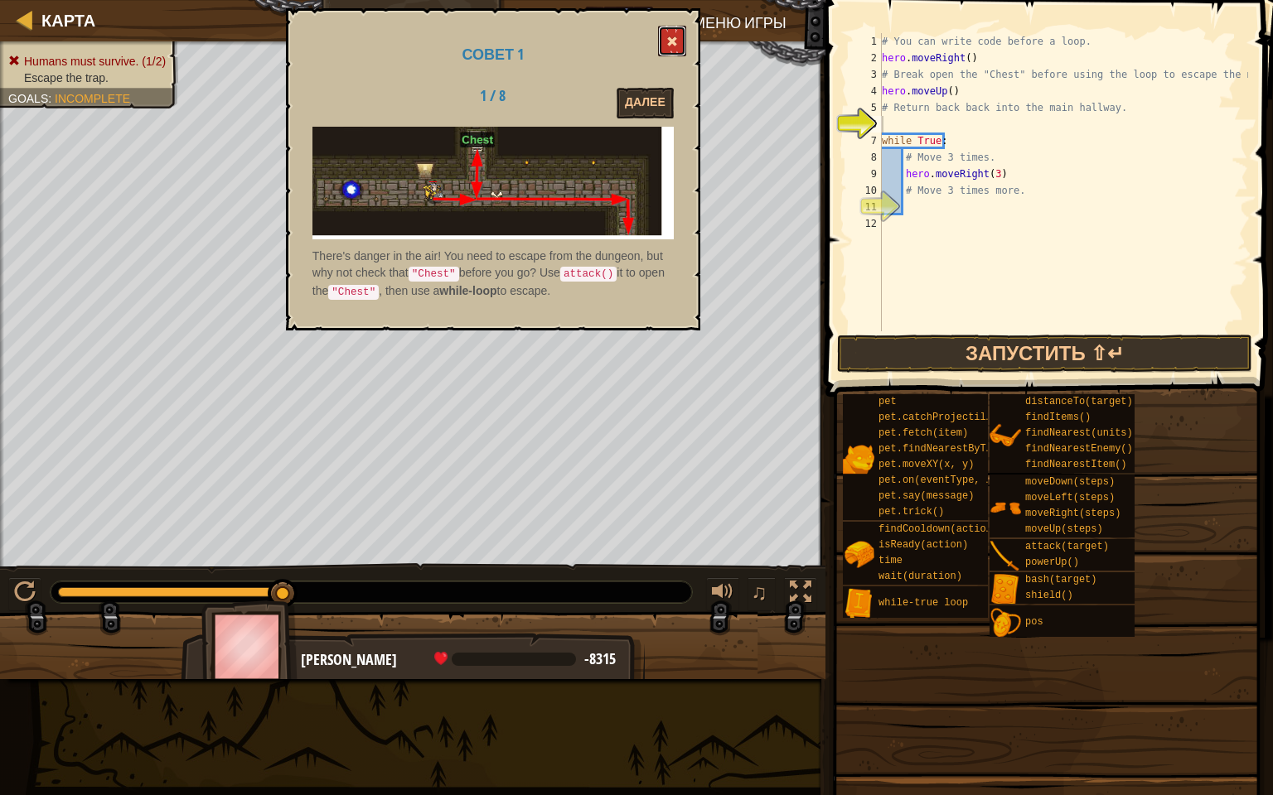
click at [673, 31] on button at bounding box center [672, 41] width 28 height 31
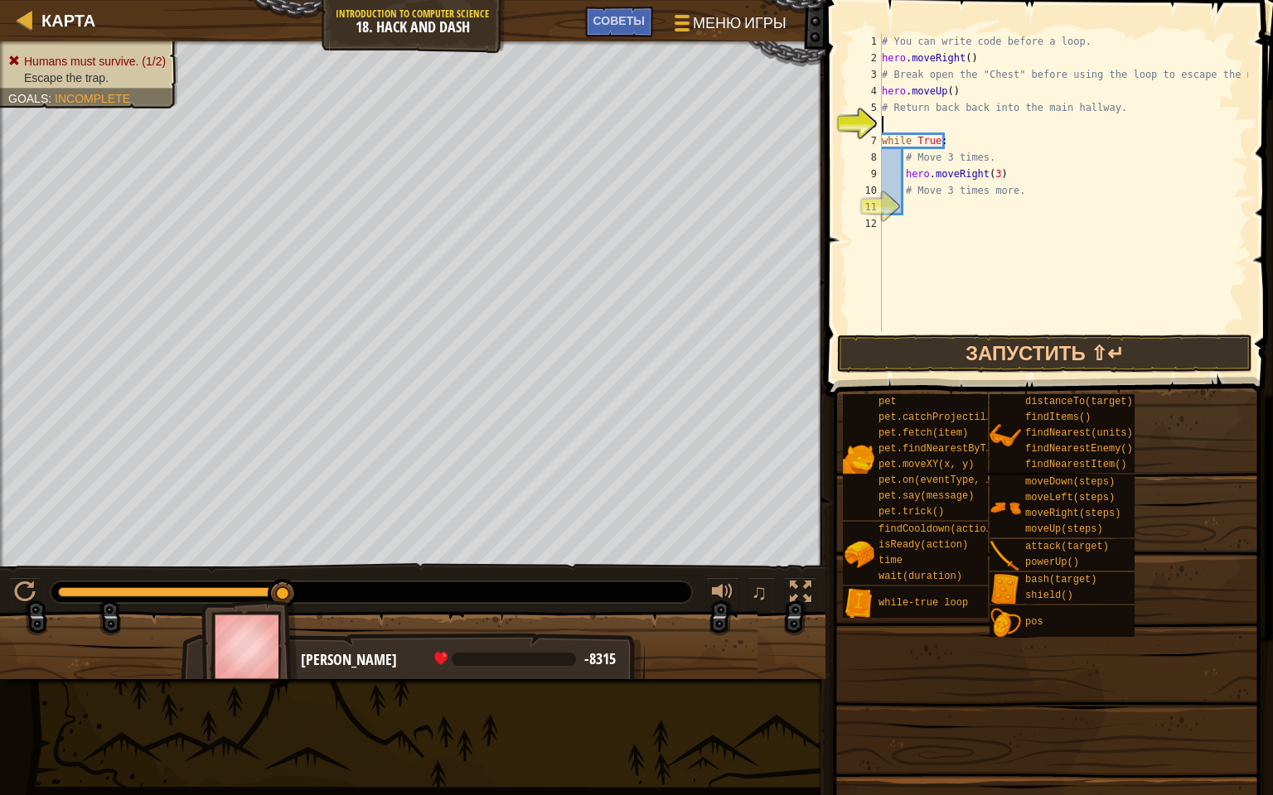
click at [892, 117] on div "# You can write code before a loop. hero . moveRight ( ) # Break open the "Ches…" at bounding box center [1063, 198] width 370 height 331
type textarea "hero.attack("Chest")"
click at [931, 348] on button "Запустить ⇧↵" at bounding box center [1044, 354] width 415 height 38
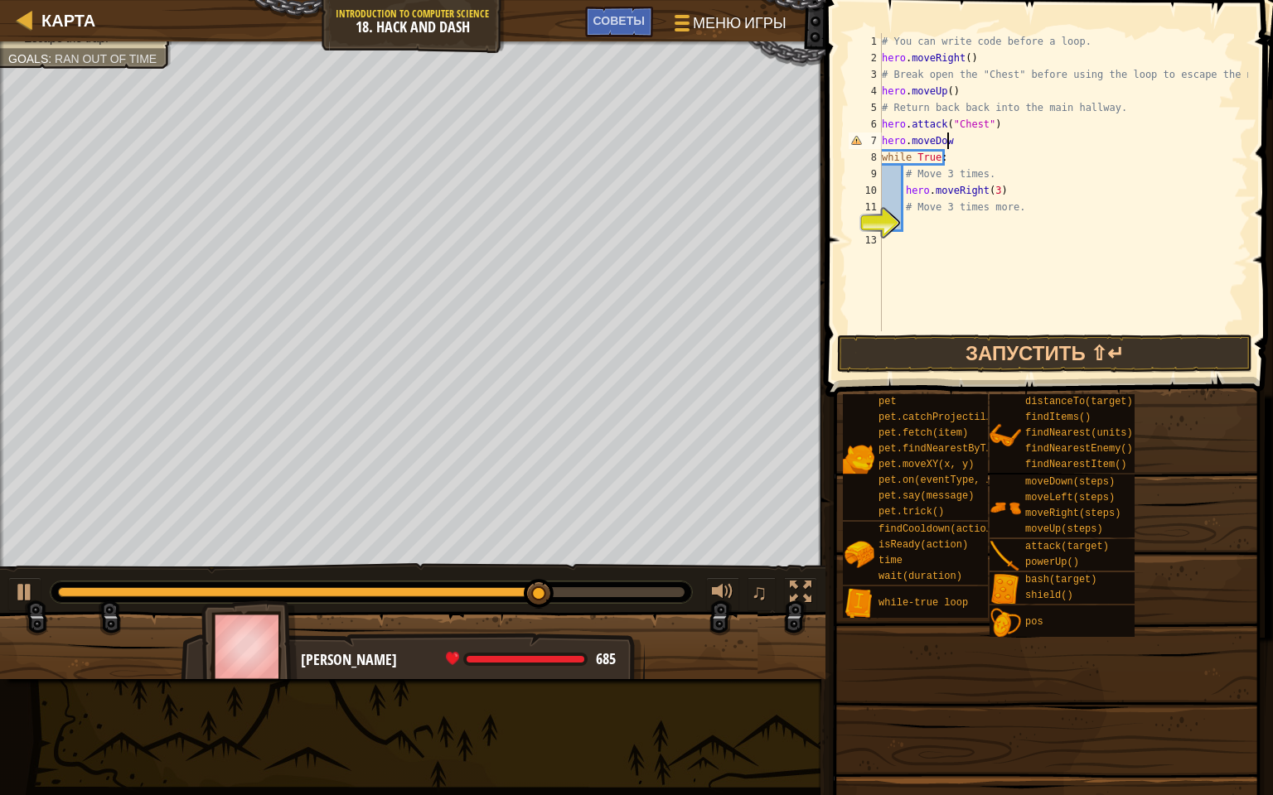
scroll to position [7, 4]
type textarea "hero.moveDown()"
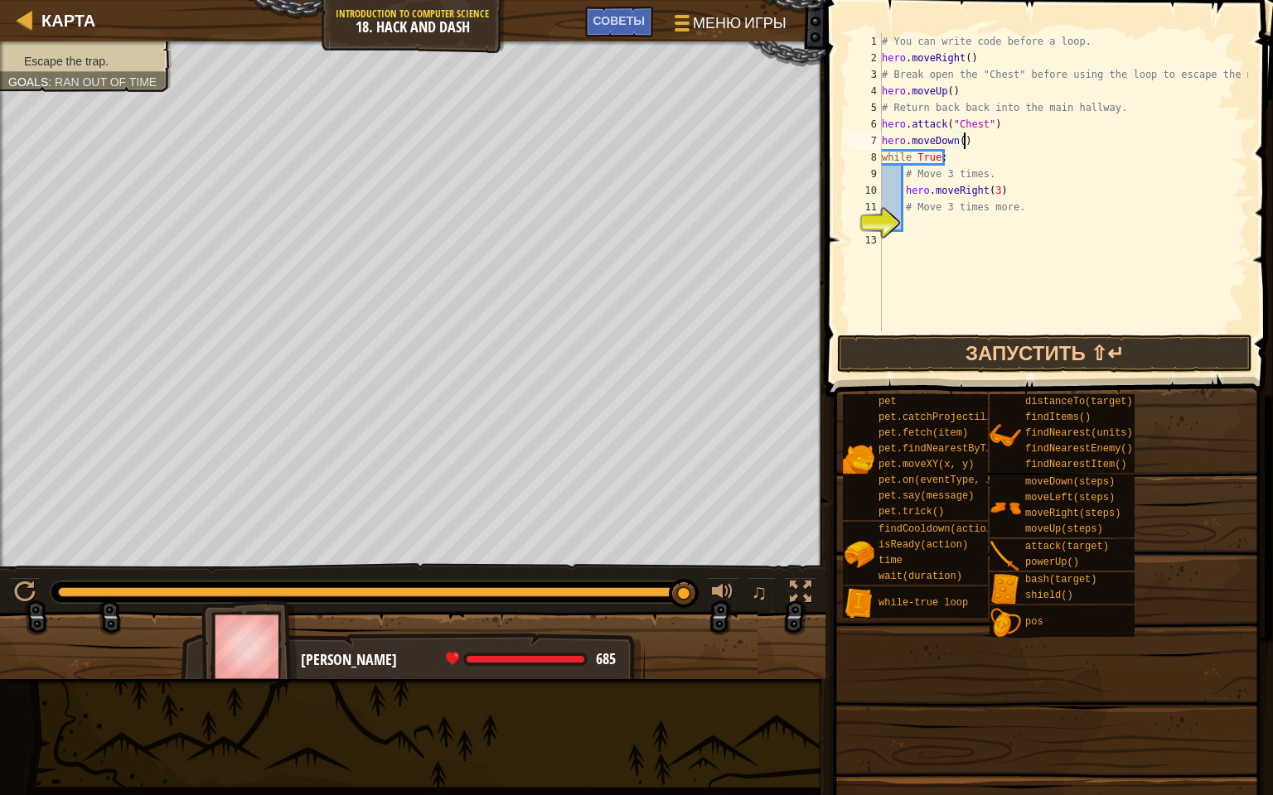
click at [971, 221] on div "# You can write code before a loop. hero . moveRight ( ) # Break open the "Ches…" at bounding box center [1063, 198] width 370 height 331
click at [861, 355] on button "Запустить ⇧↵" at bounding box center [1044, 354] width 415 height 38
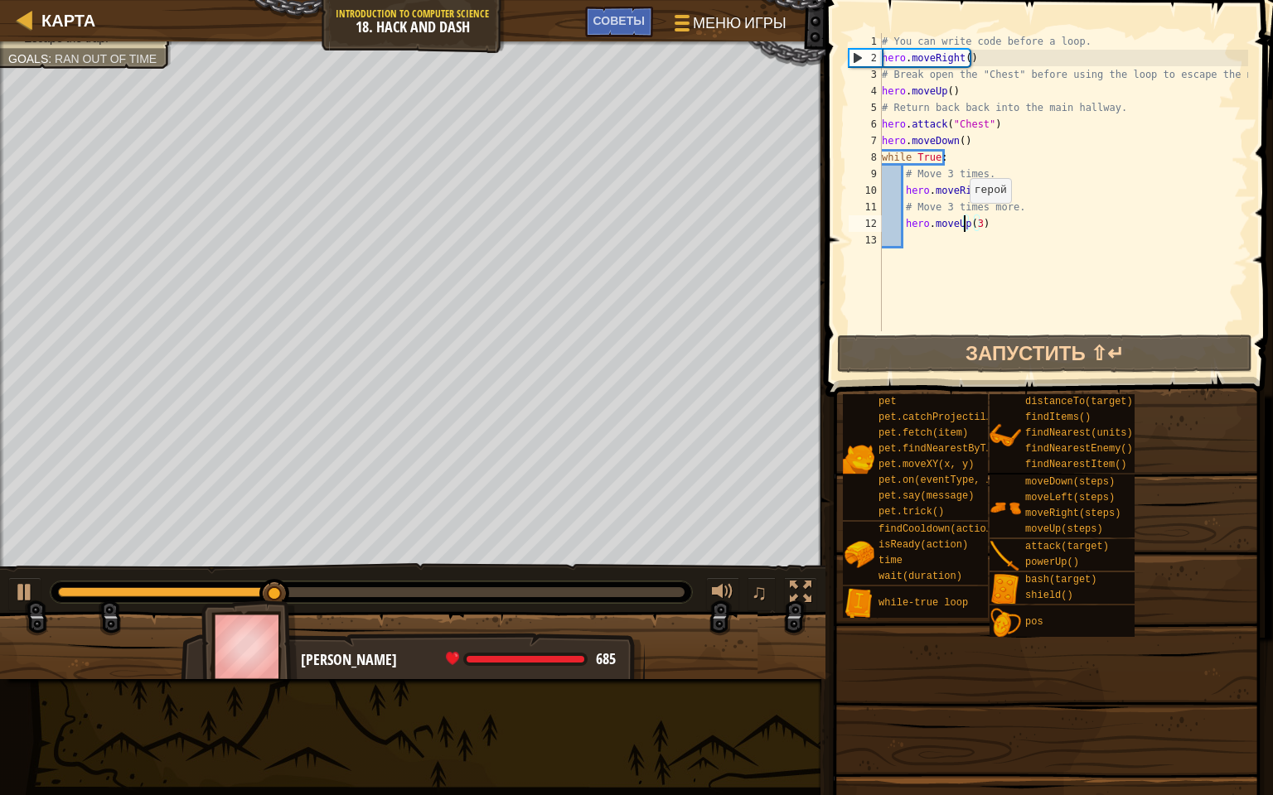
click at [961, 219] on div "# You can write code before a loop. hero . moveRight ( ) # Break open the "Ches…" at bounding box center [1063, 198] width 370 height 331
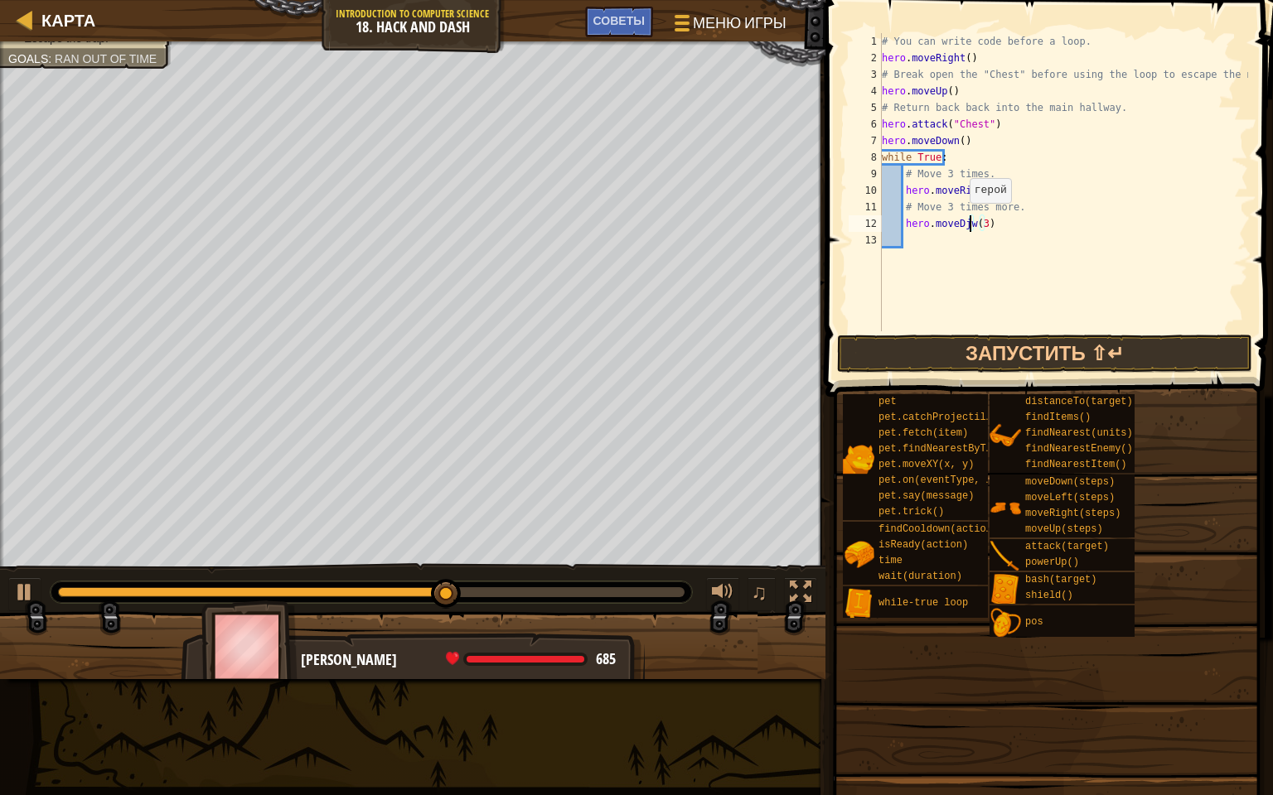
scroll to position [7, 7]
click at [1051, 348] on button "Запустить ⇧↵" at bounding box center [1044, 354] width 415 height 38
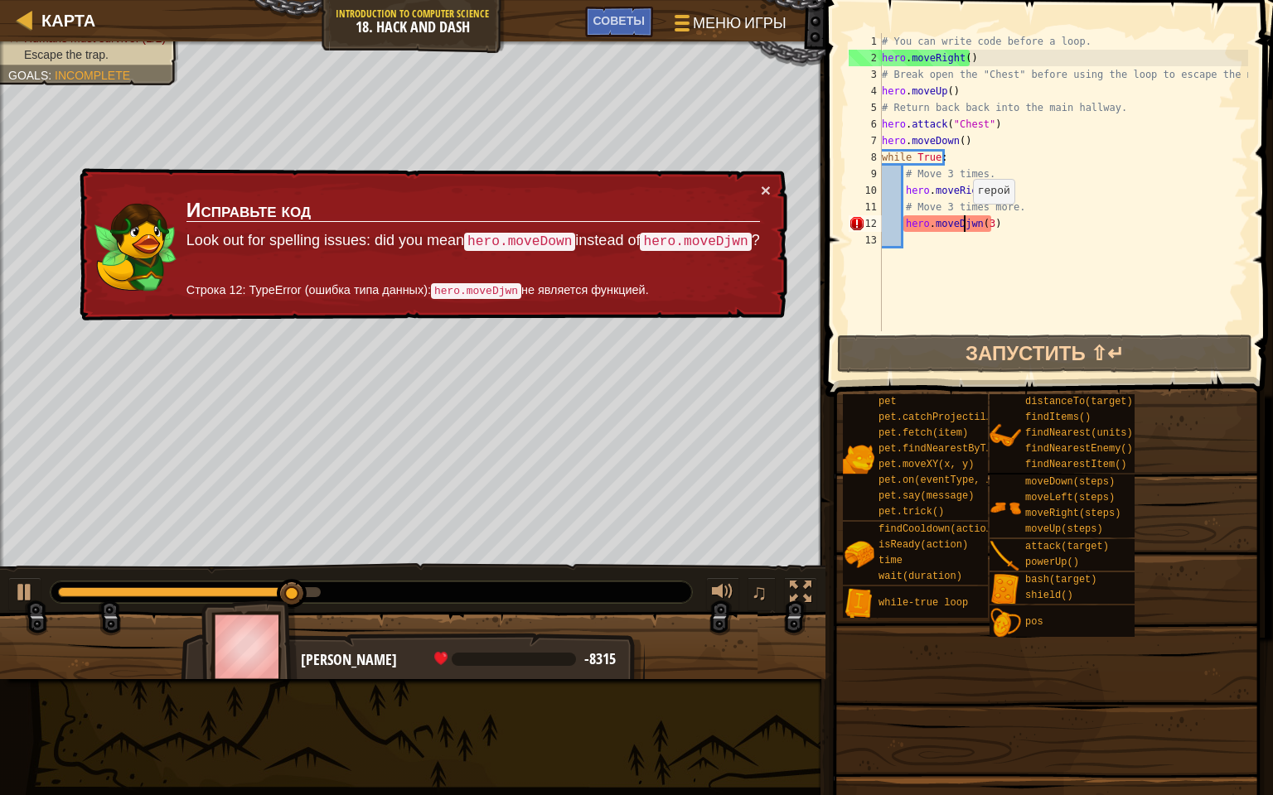
click at [964, 220] on div "# You can write code before a loop. hero . moveRight ( ) # Break open the "Ches…" at bounding box center [1063, 198] width 370 height 331
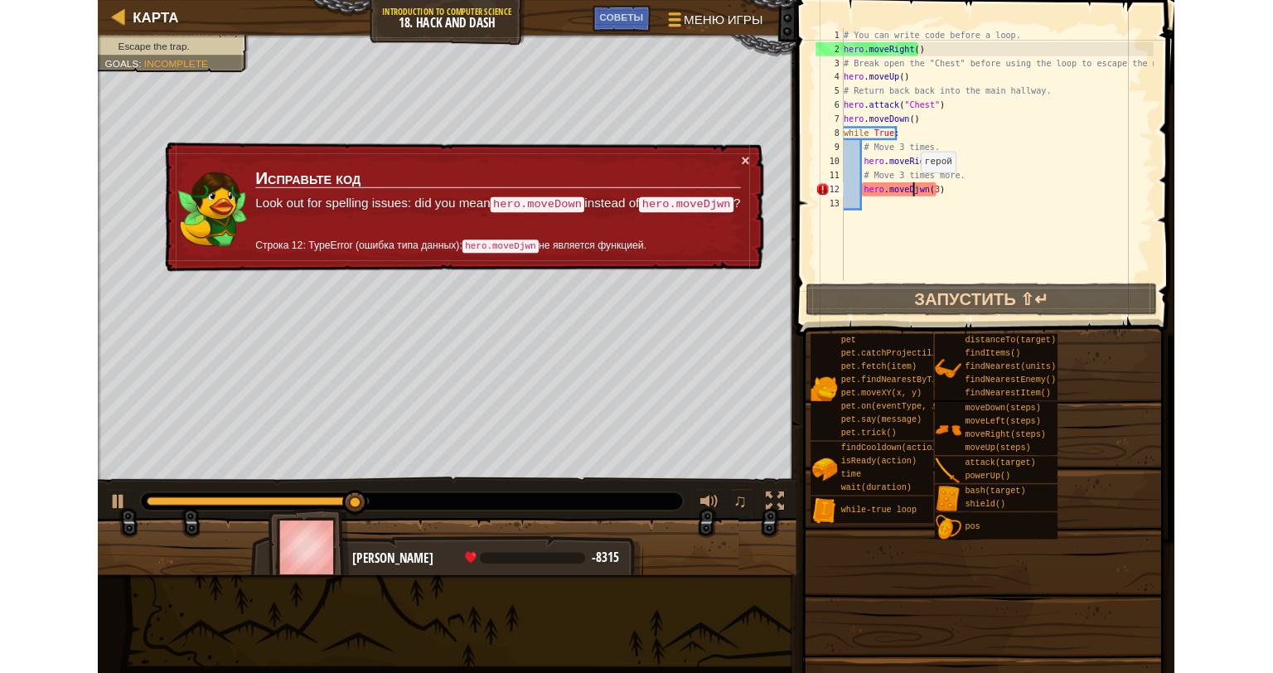
scroll to position [7, 7]
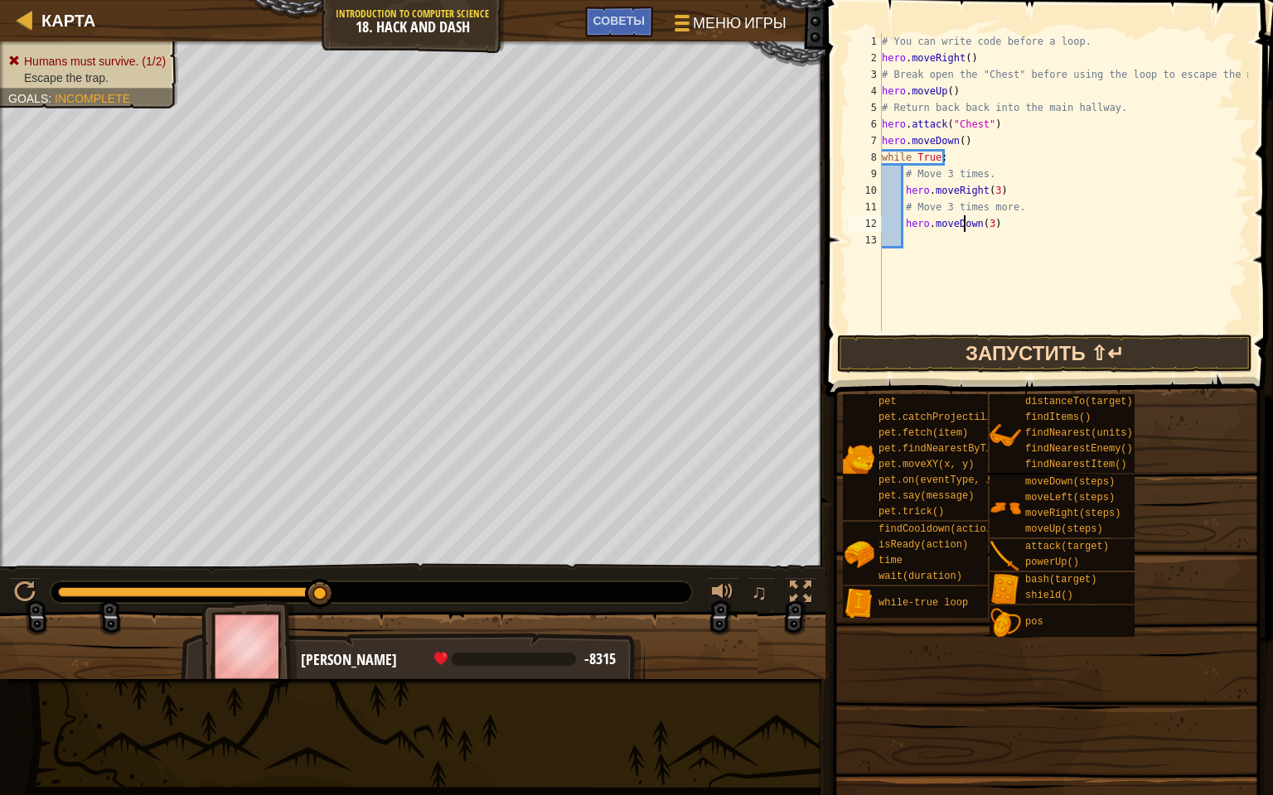
type textarea "hero.moveDown(3)"
click at [974, 343] on button "Запустить ⇧↵" at bounding box center [1044, 354] width 415 height 38
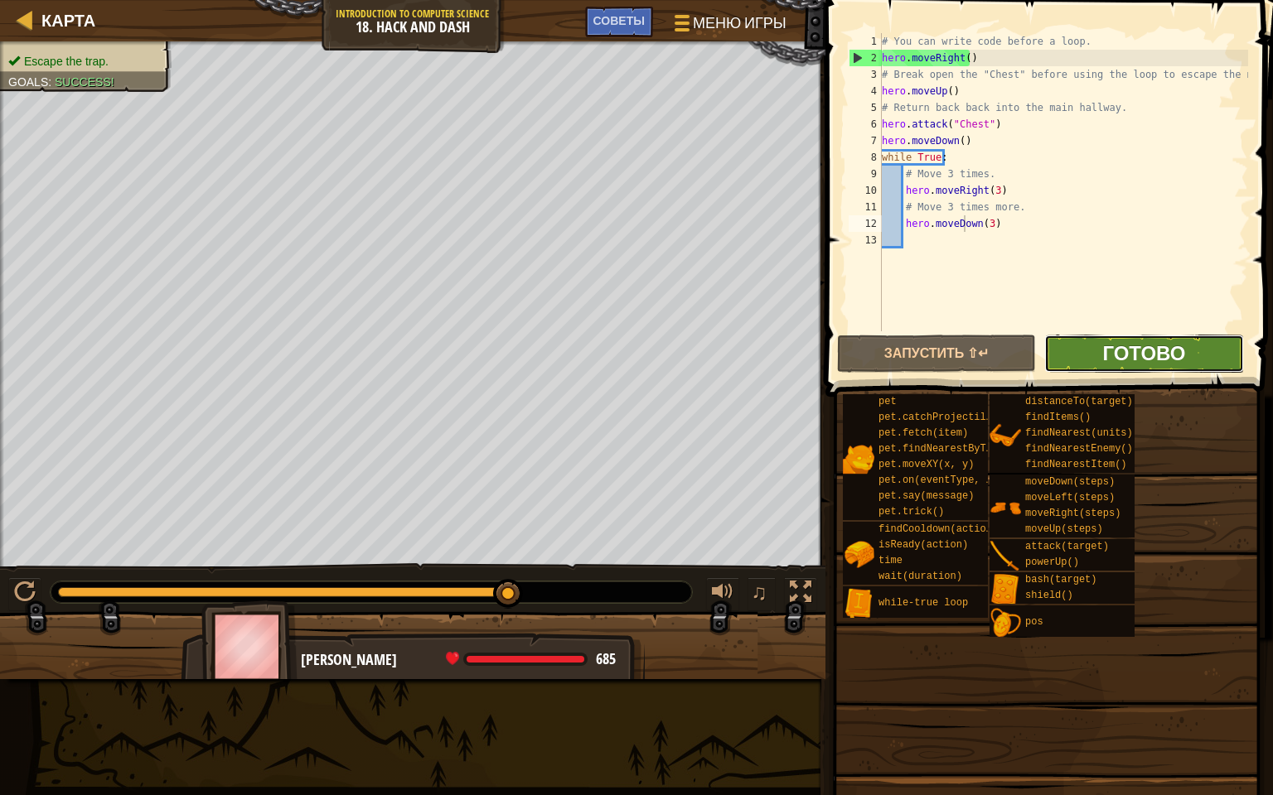
click at [1162, 355] on span "Готово" at bounding box center [1143, 353] width 83 height 27
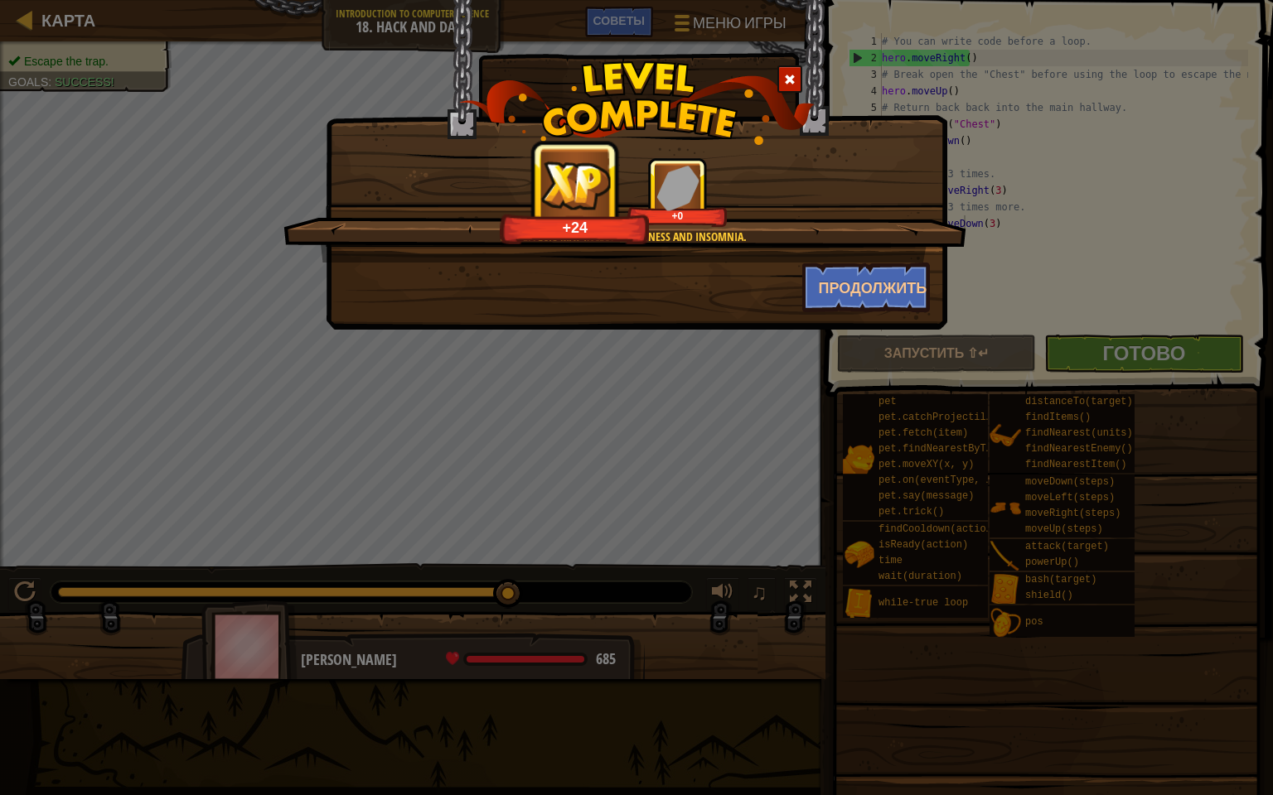
click at [786, 75] on span at bounding box center [790, 80] width 12 height 12
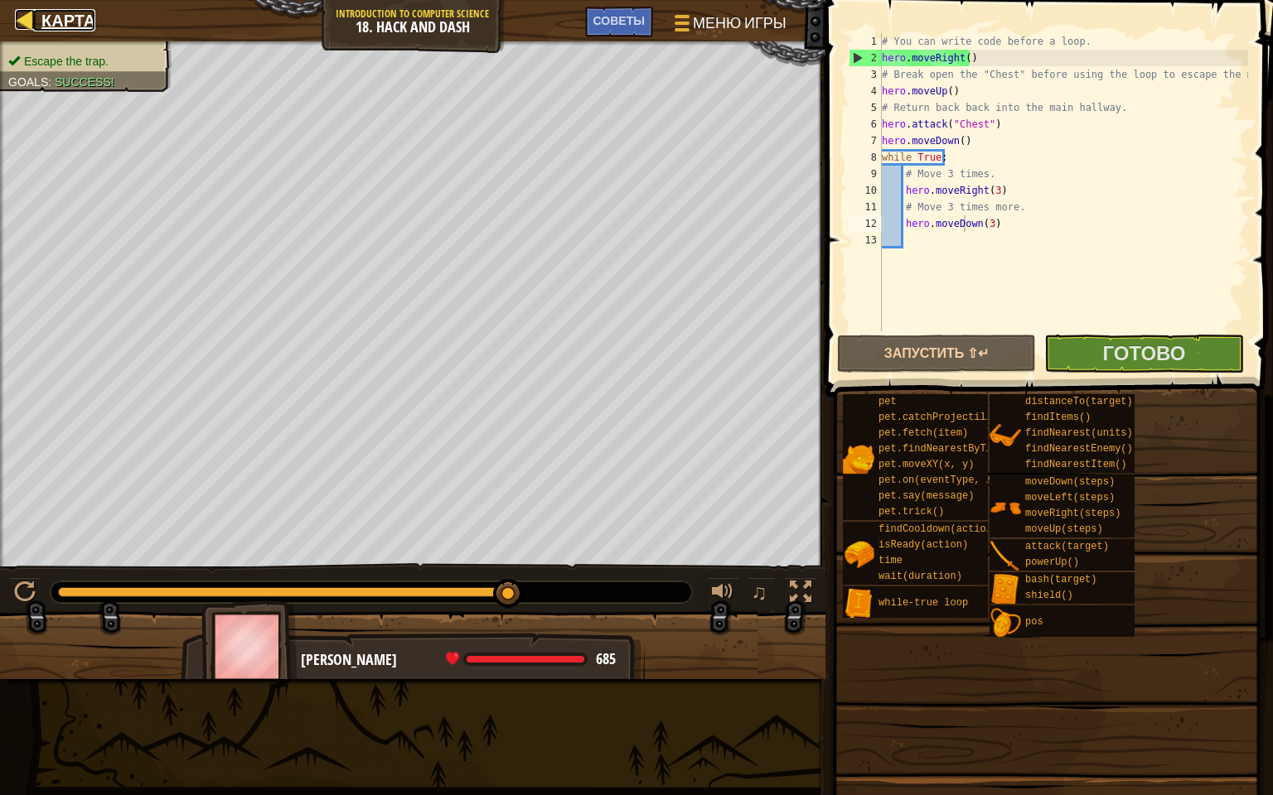
click at [38, 23] on link "Карта" at bounding box center [64, 20] width 62 height 22
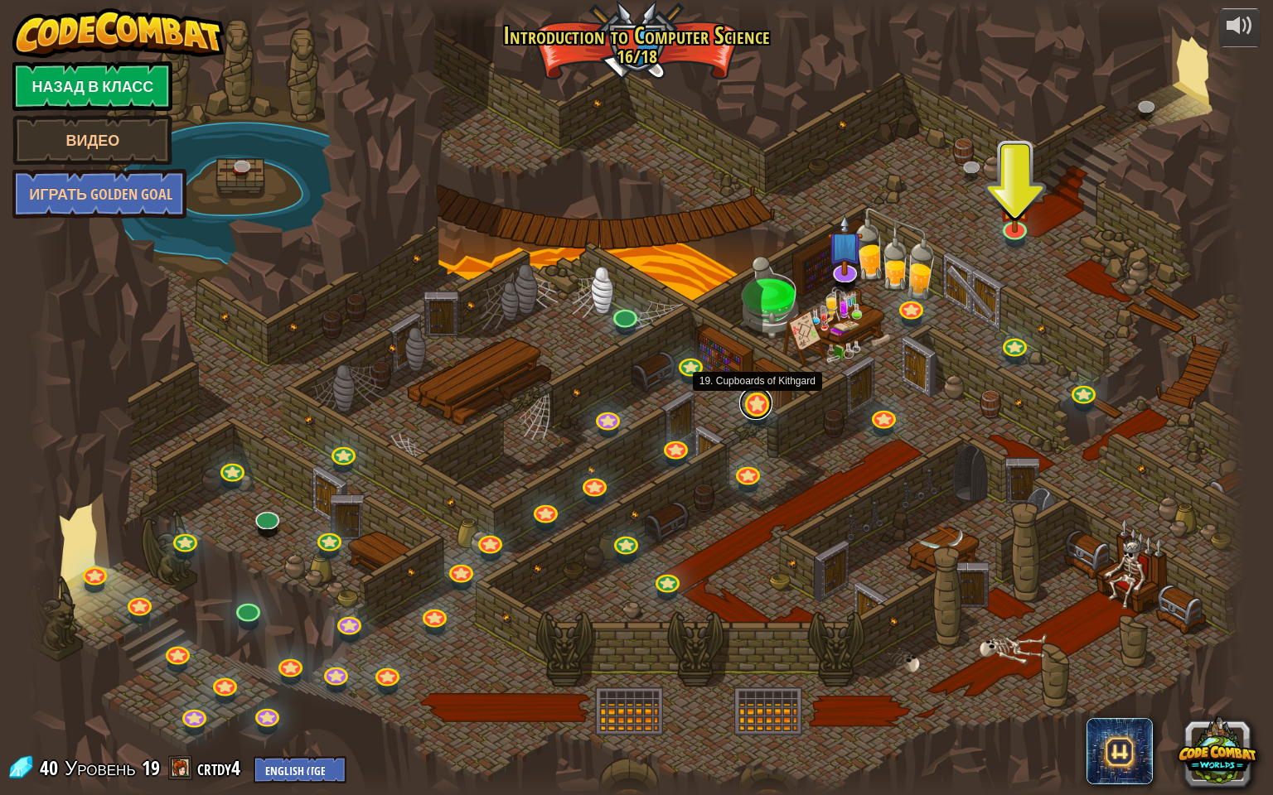
click at [756, 400] on link at bounding box center [755, 403] width 33 height 33
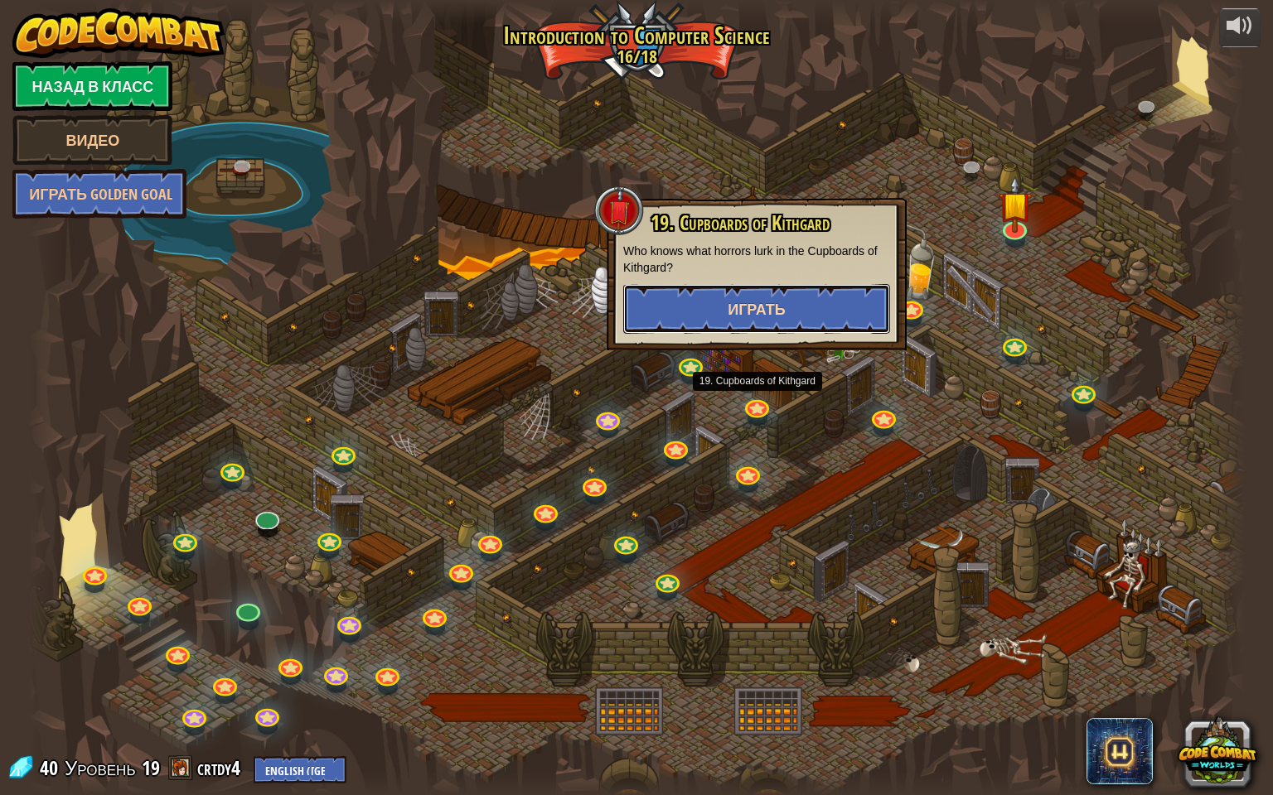
click at [732, 299] on span "Играть" at bounding box center [756, 309] width 58 height 21
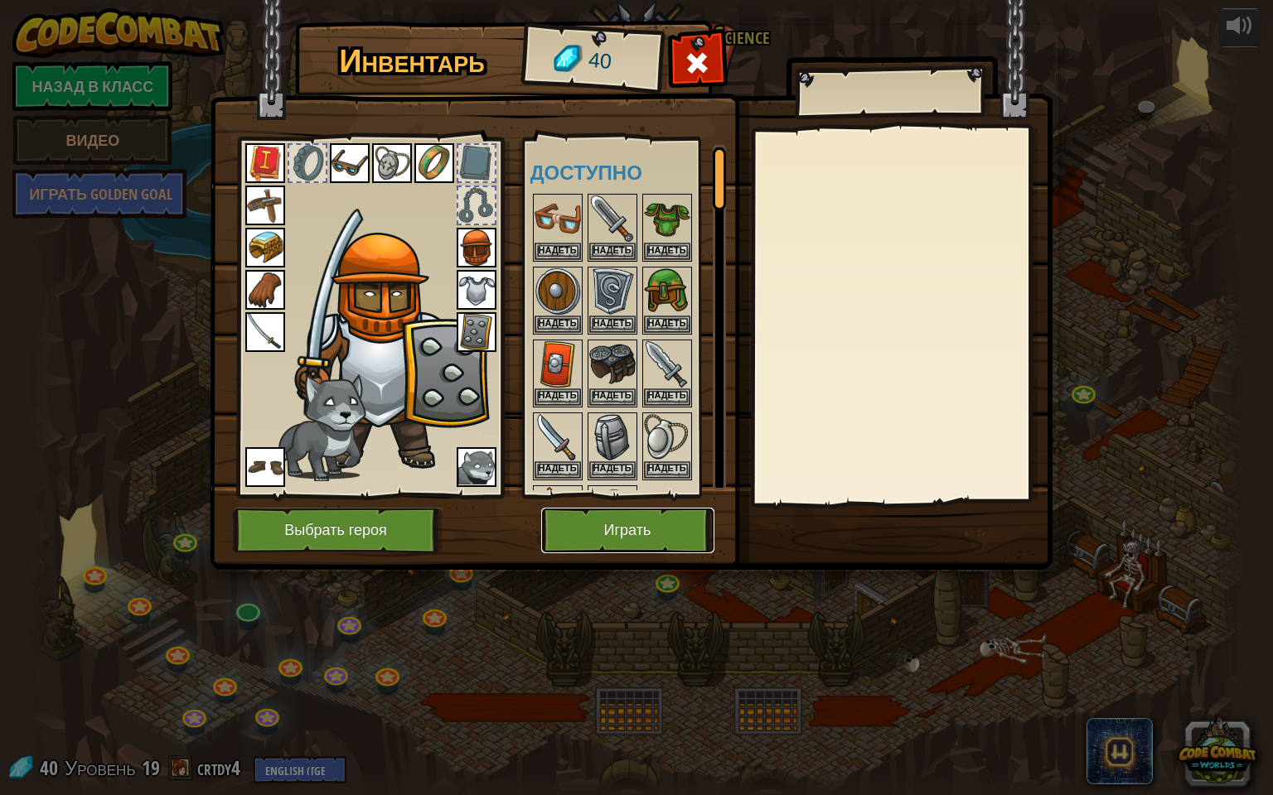
click at [674, 519] on button "Играть" at bounding box center [627, 531] width 173 height 46
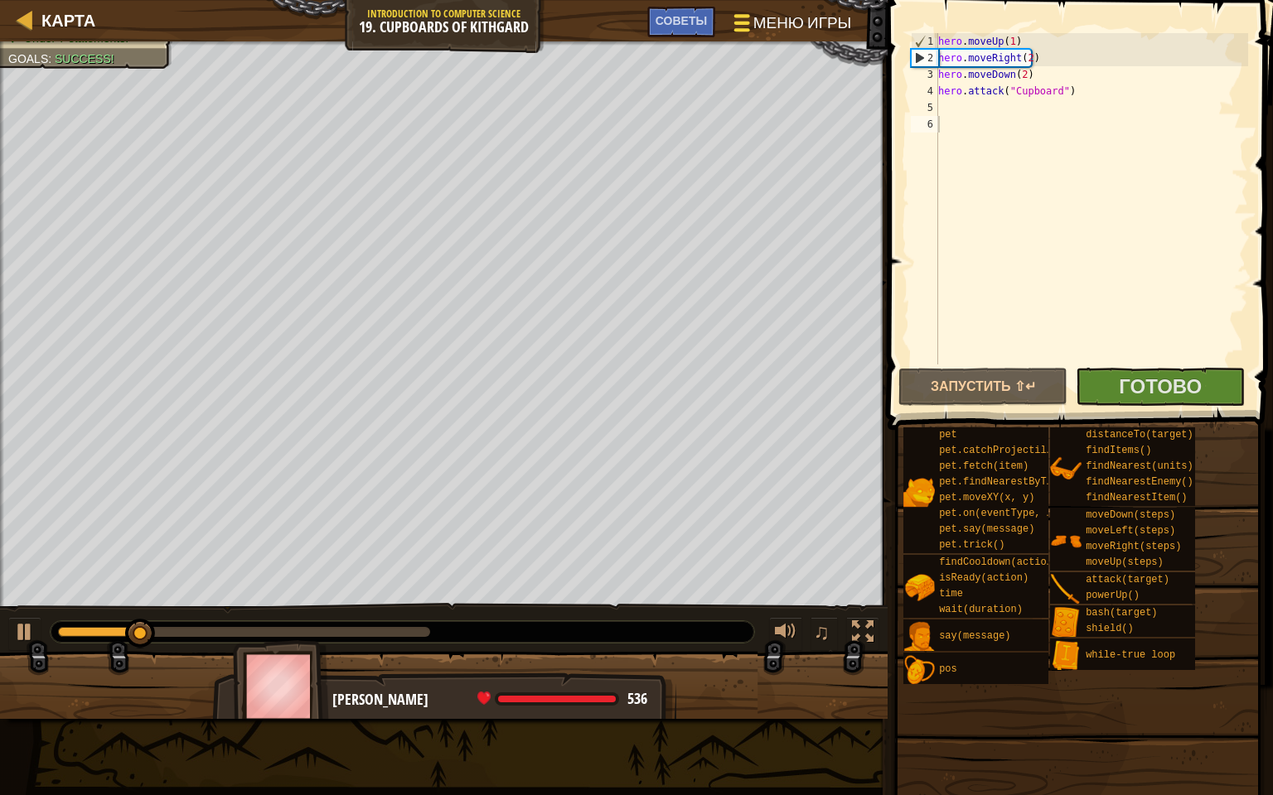
click at [767, 30] on span "Меню игры" at bounding box center [802, 23] width 98 height 22
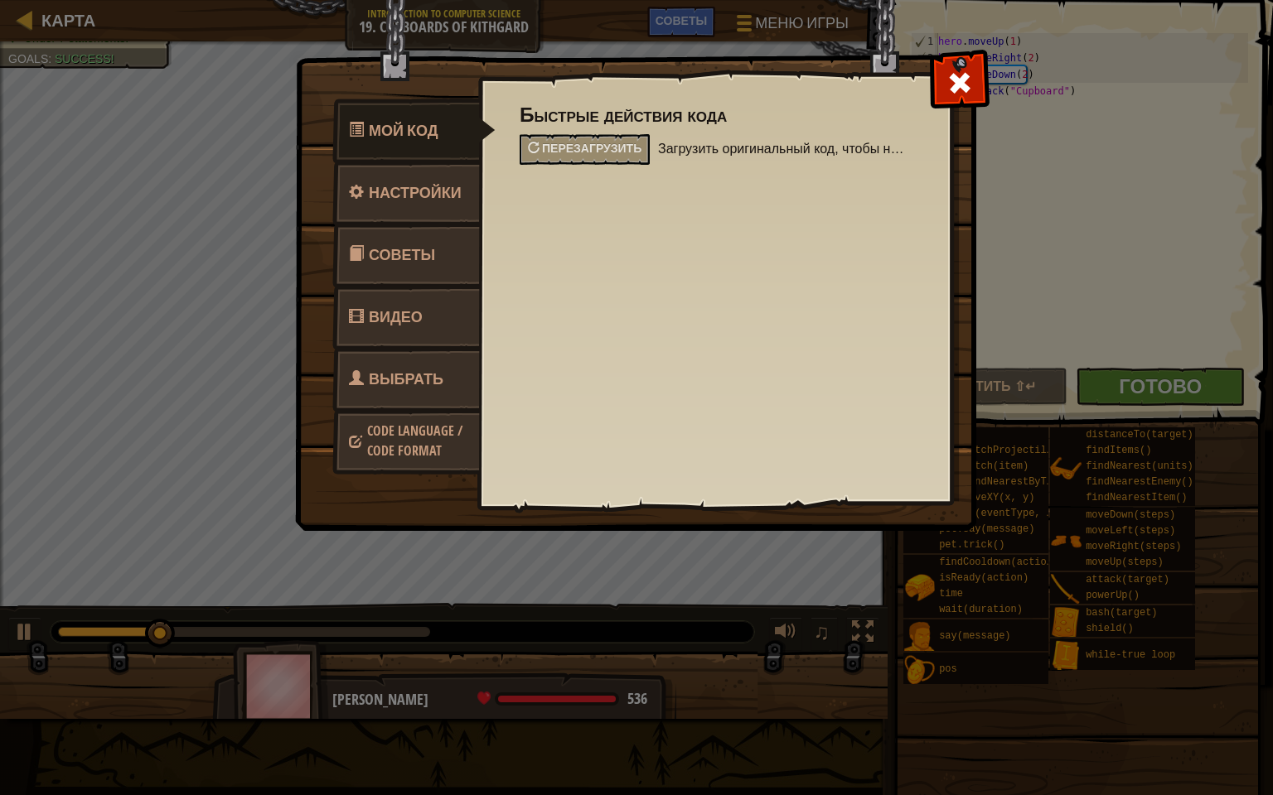
click at [616, 131] on div "Быстрые действия кода Перезагрузить Загрузить оригинальный код, чтобы начать ур…" at bounding box center [715, 134] width 390 height 61
click at [616, 142] on span "Перезагрузить" at bounding box center [591, 148] width 99 height 16
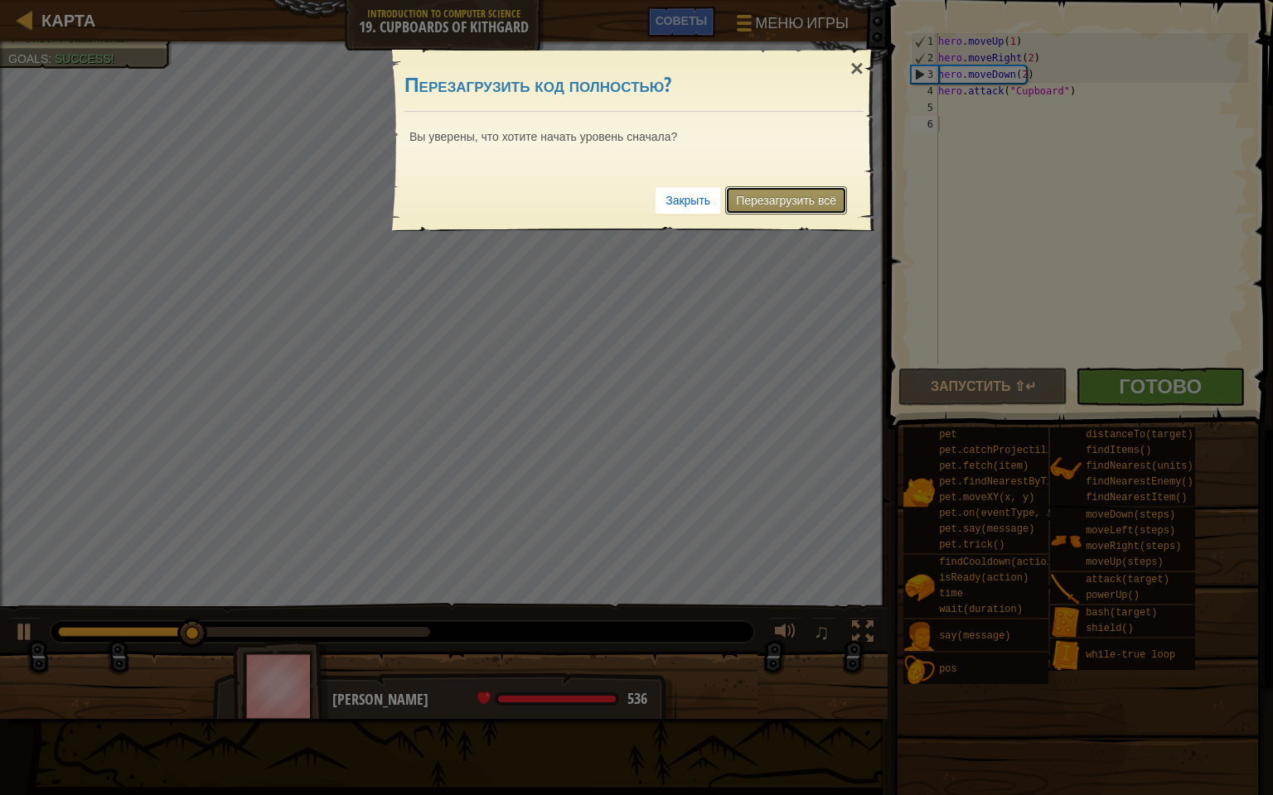
click at [773, 202] on link "Перезагрузить всё" at bounding box center [786, 200] width 122 height 28
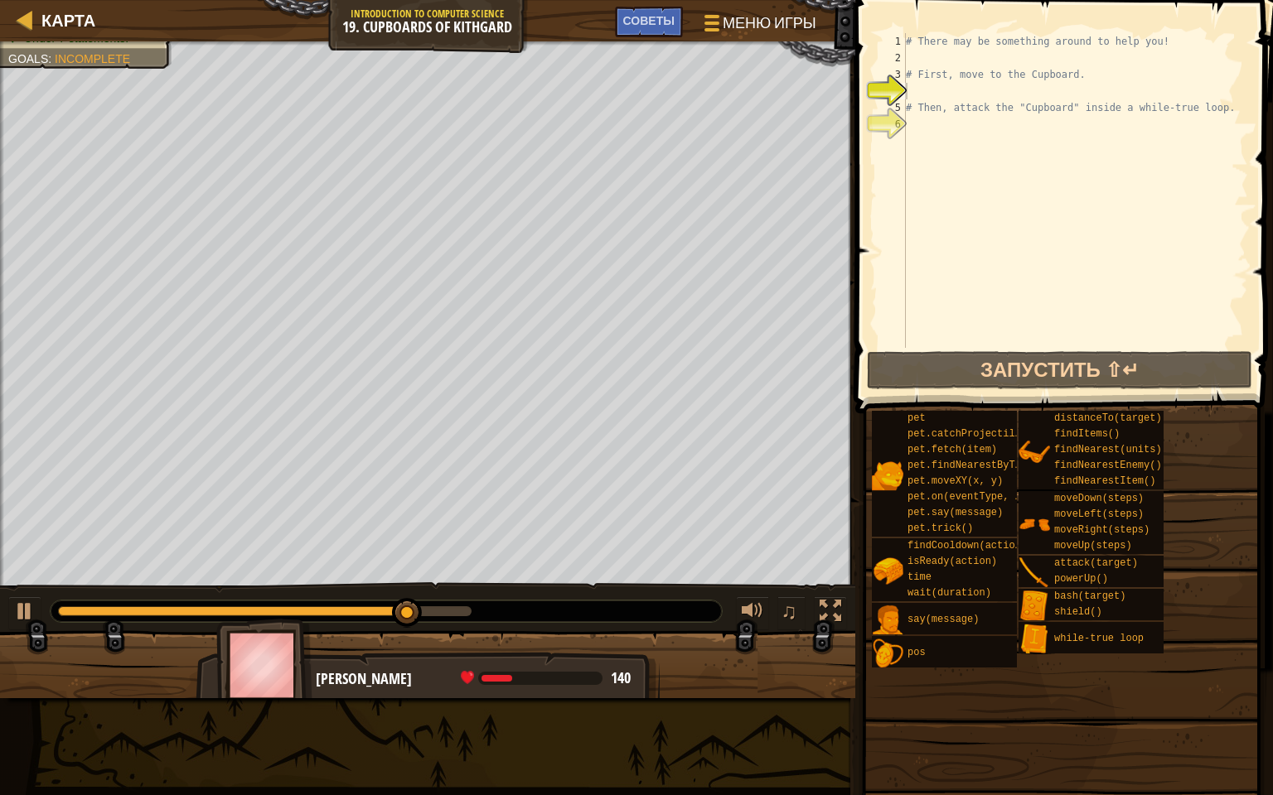
click at [1195, 586] on div "pet pet.catchProjectile(arrow) pet.fetch(item) pet.findNearestByType(type) pet.…" at bounding box center [1066, 539] width 390 height 259
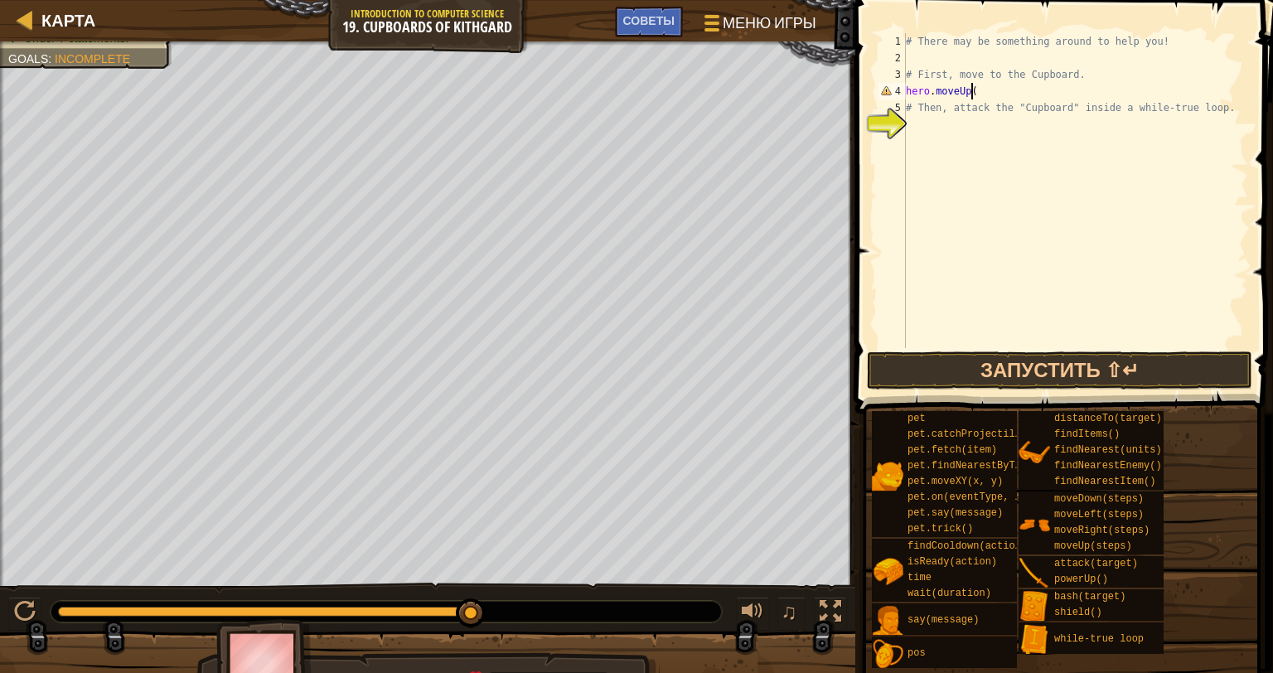
scroll to position [7, 4]
type textarea "hero.moveUp()"
click at [945, 141] on div "# There may be something around to help you! # First, move to the Cupboard. her…" at bounding box center [1075, 207] width 346 height 348
type textarea "hero.moveRight(2)"
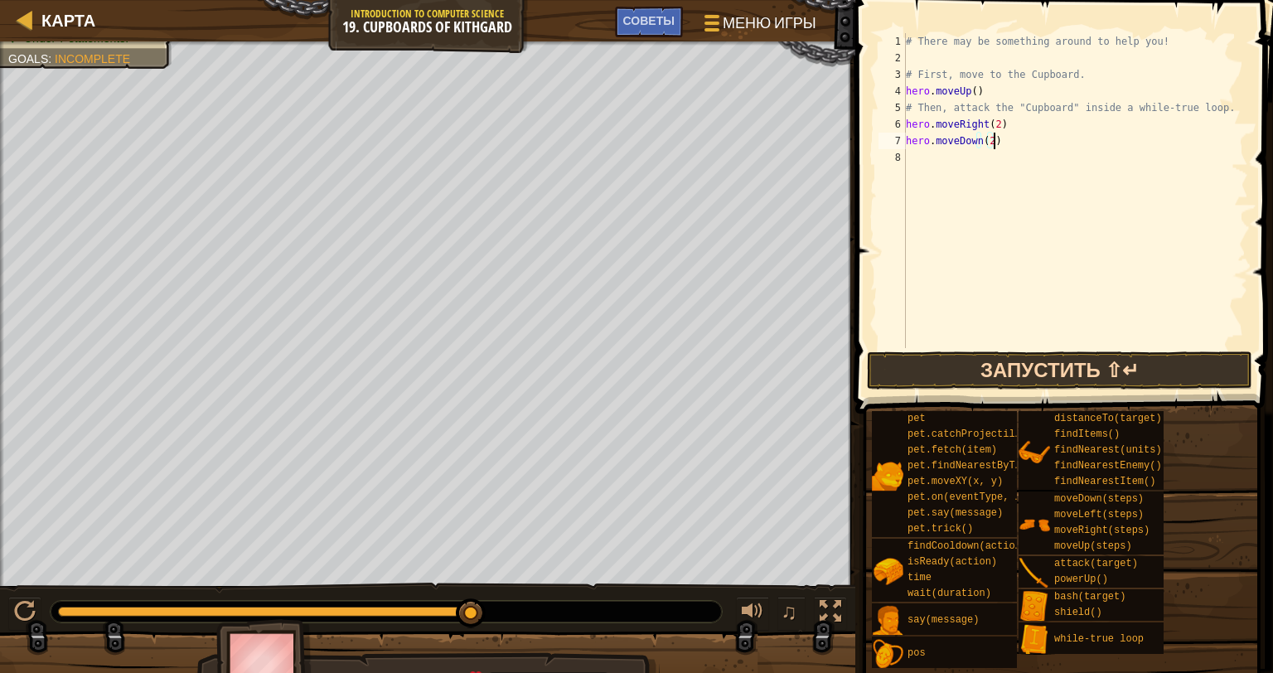
type textarea "hero.moveDown(2)"
click at [999, 366] on button "Запустить ⇧↵" at bounding box center [1060, 370] width 386 height 38
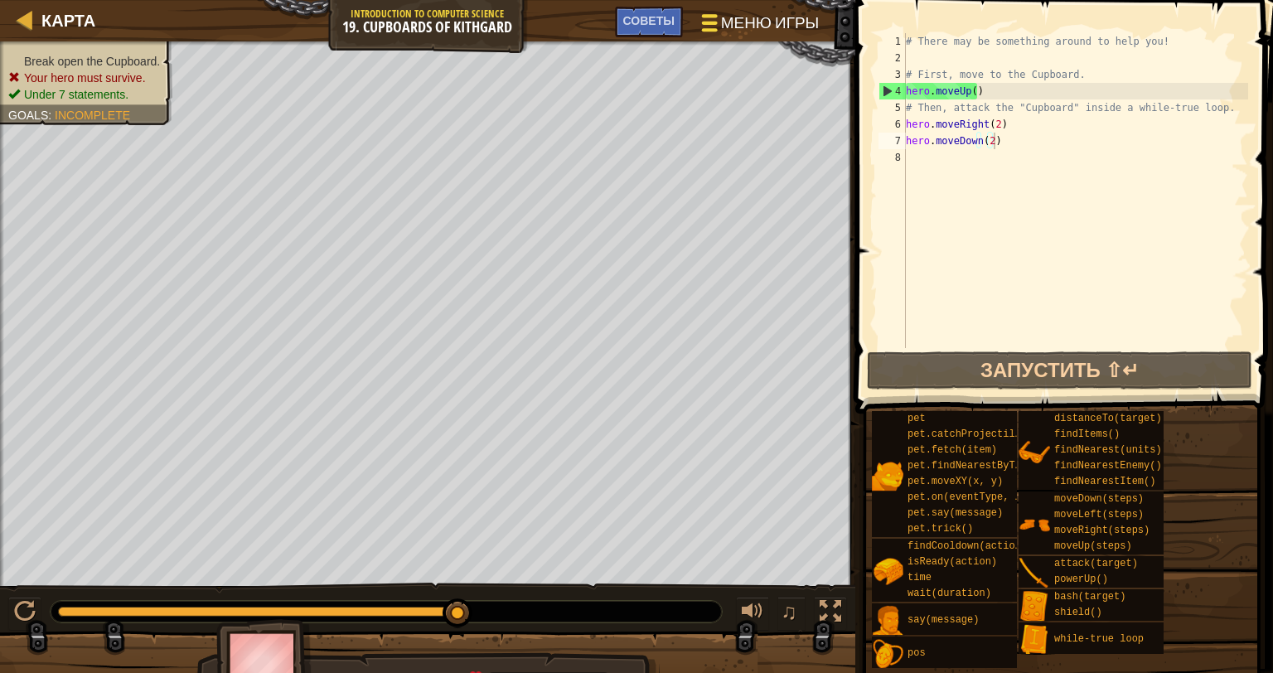
click at [726, 19] on span "Меню игры" at bounding box center [770, 23] width 98 height 22
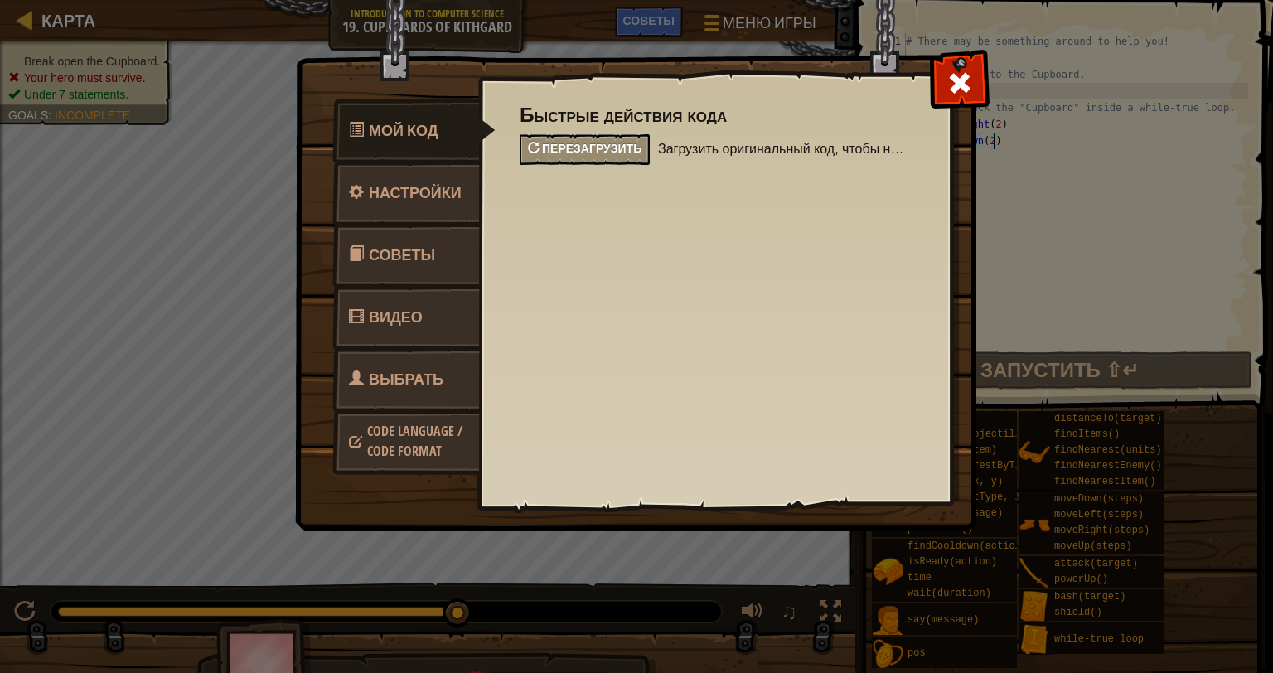
click at [623, 142] on span "Перезагрузить" at bounding box center [591, 148] width 99 height 16
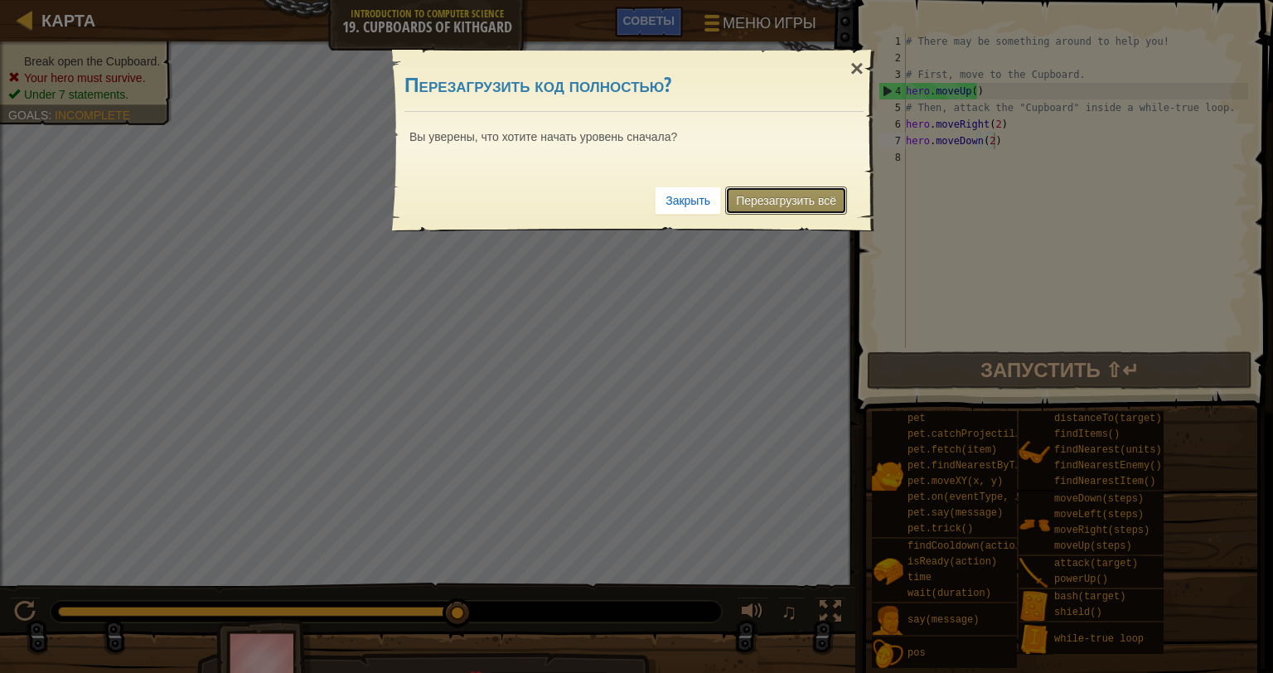
click at [781, 203] on link "Перезагрузить всё" at bounding box center [786, 200] width 122 height 28
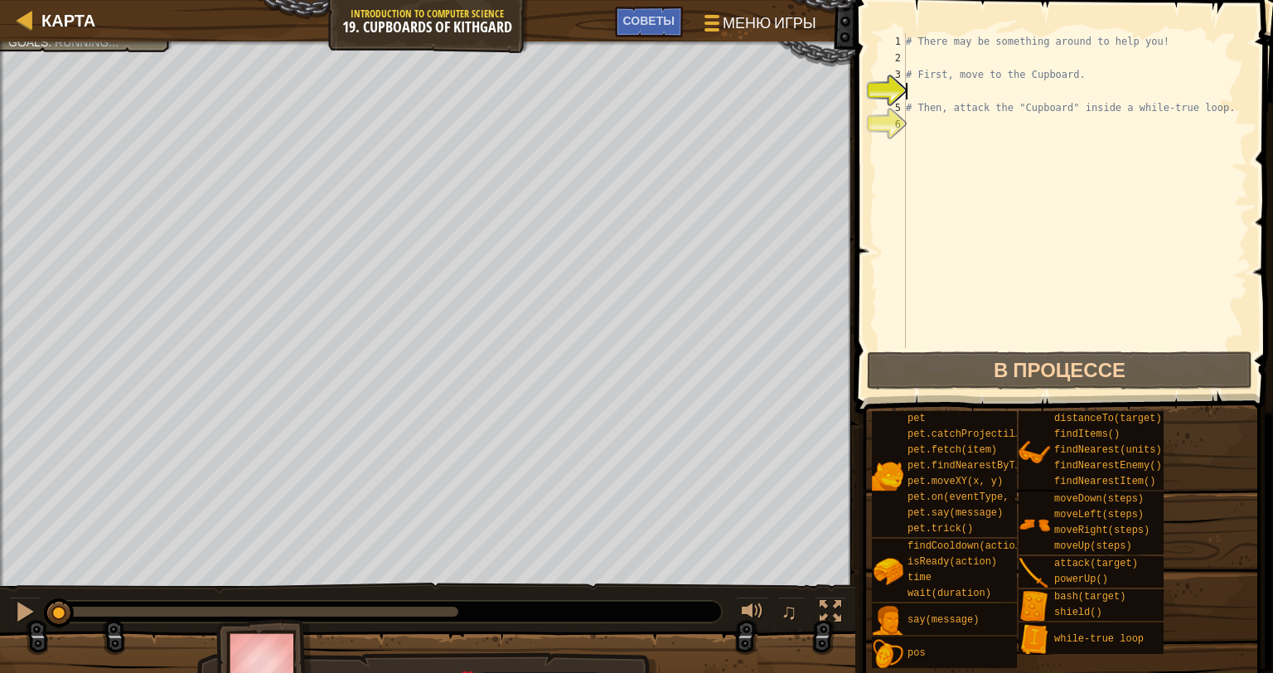
scroll to position [7, 0]
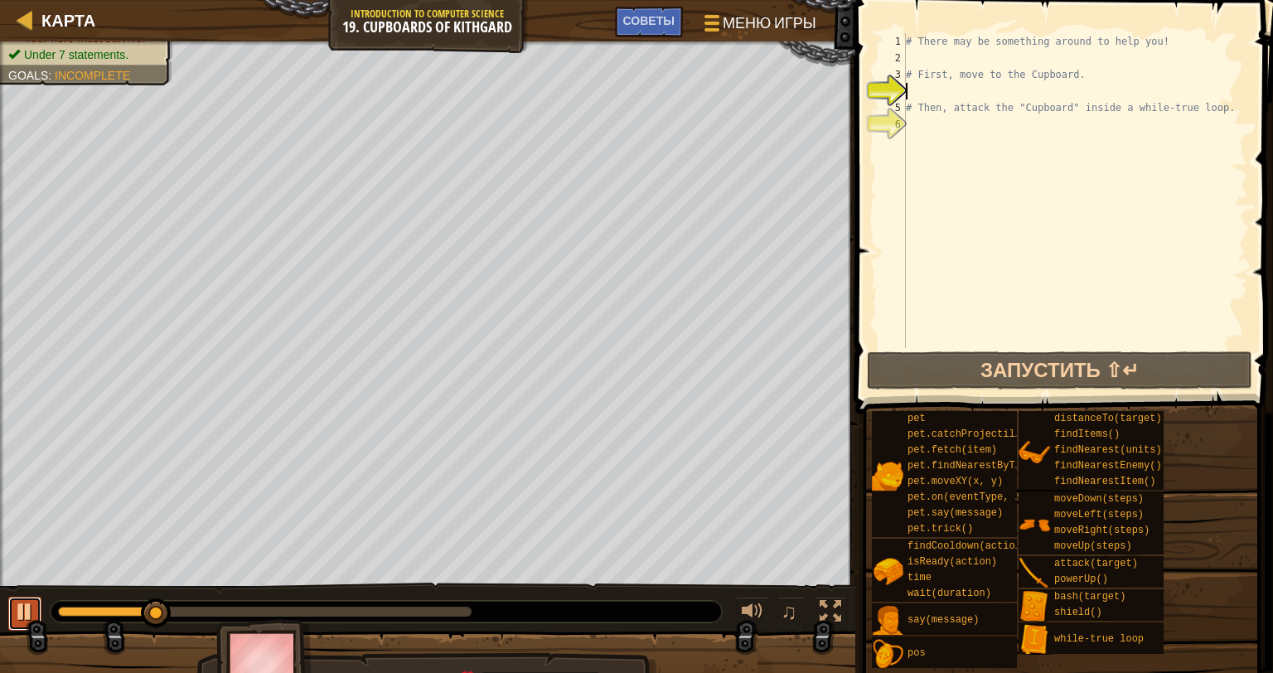
click at [38, 597] on button at bounding box center [24, 614] width 33 height 34
click at [920, 86] on div "# There may be something around to help you! # First, move to the Cupboard. # T…" at bounding box center [1075, 207] width 346 height 348
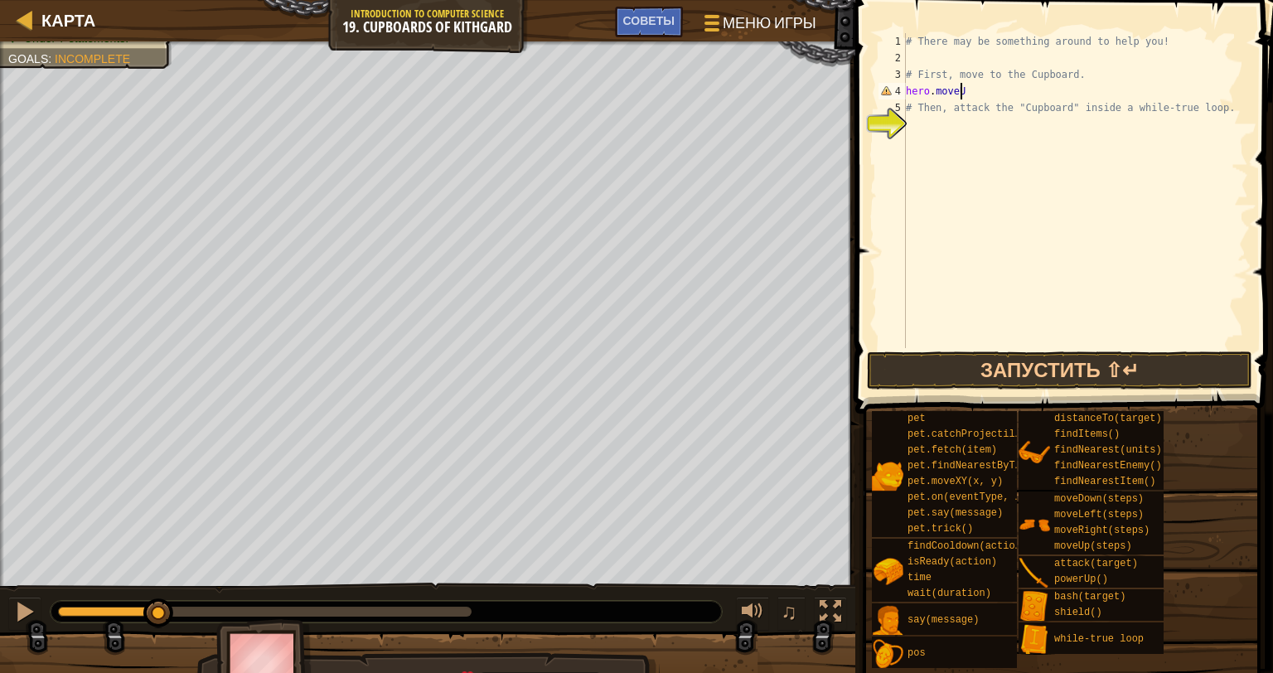
scroll to position [7, 3]
click at [1202, 109] on div "# There may be something around to help you! # First, move to the Cupboard. her…" at bounding box center [1075, 207] width 346 height 348
click at [1220, 112] on div "# There may be something around to help you! # First, move to the Cupboard. her…" at bounding box center [1075, 207] width 346 height 348
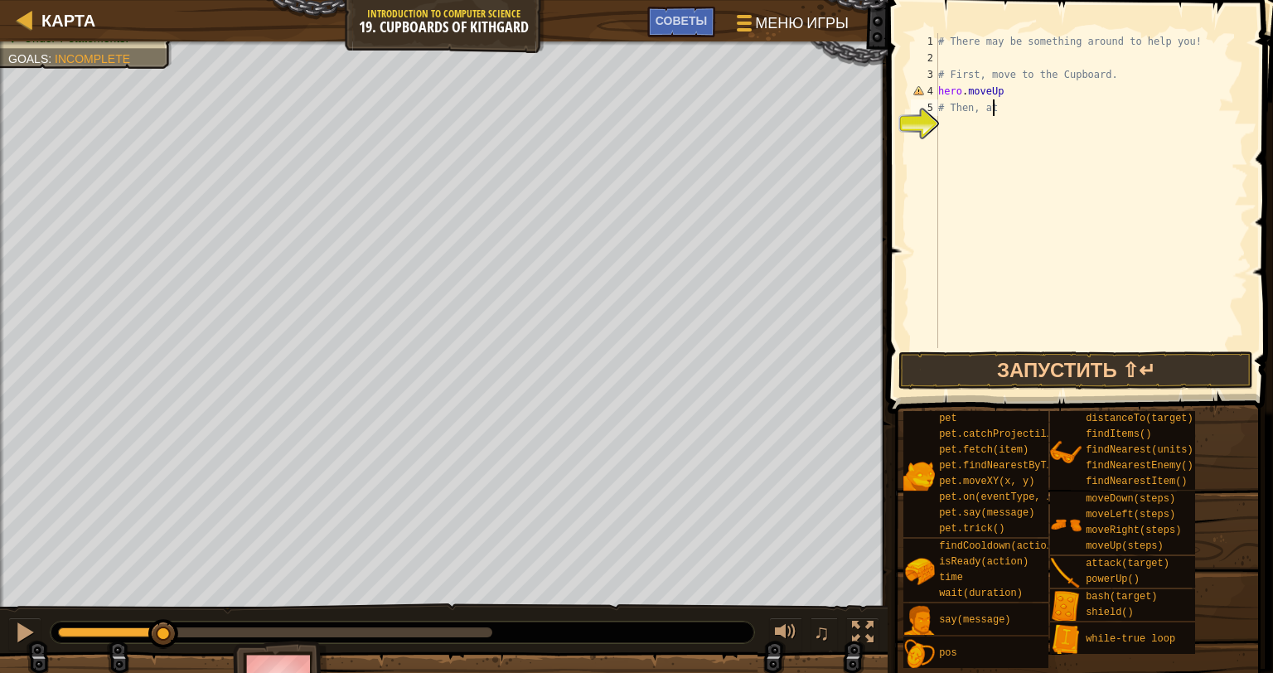
scroll to position [7, 0]
type textarea "#"
click at [1109, 81] on div "# There may be something around to help you! # First, move to the Cupboard. her…" at bounding box center [1091, 207] width 313 height 348
type textarea "#"
click at [1190, 36] on div "# There may be something around to help you! hero . moveUp" at bounding box center [1091, 207] width 313 height 348
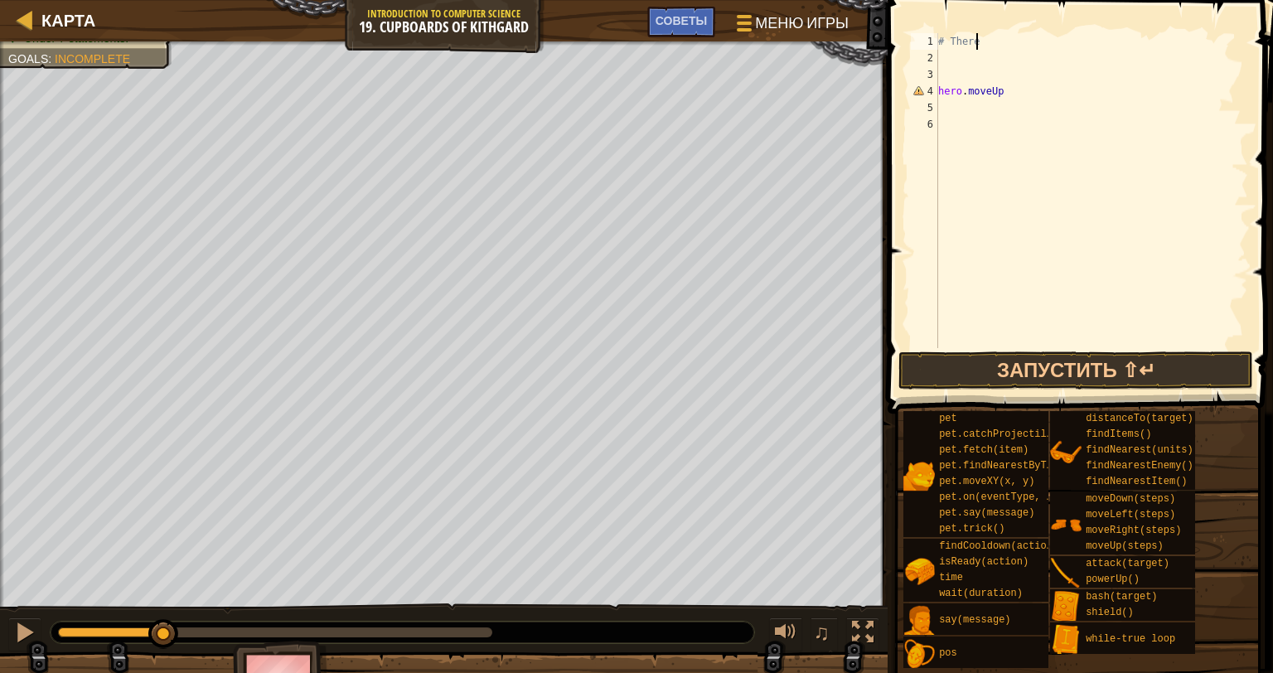
type textarea "#"
click at [939, 86] on div "hero . moveUp" at bounding box center [1091, 207] width 313 height 348
click at [1032, 27] on span at bounding box center [1081, 183] width 399 height 462
click at [1006, 44] on div "hero . moveUp" at bounding box center [1091, 207] width 313 height 348
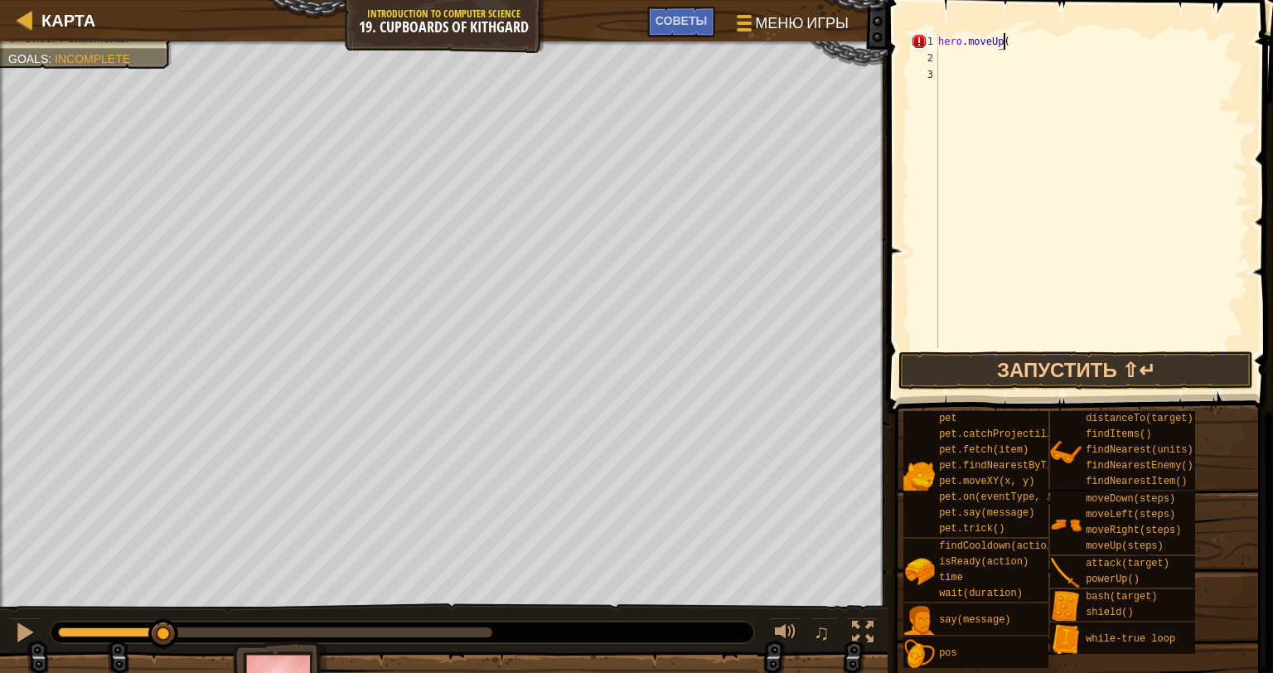
type textarea "hero.moveUp()"
type textarea "hero.moveRight(2)"
type textarea "hero.moveDown(2)"
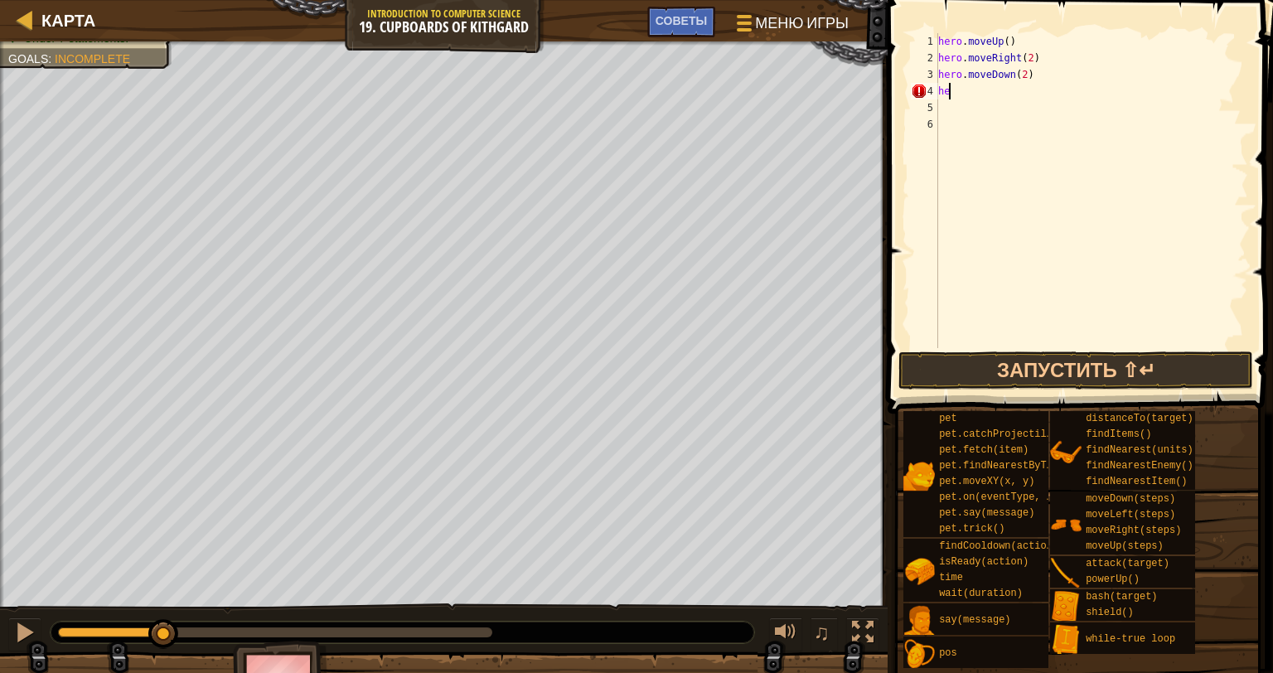
type textarea "h"
click at [656, 26] on span "Советы" at bounding box center [680, 20] width 51 height 16
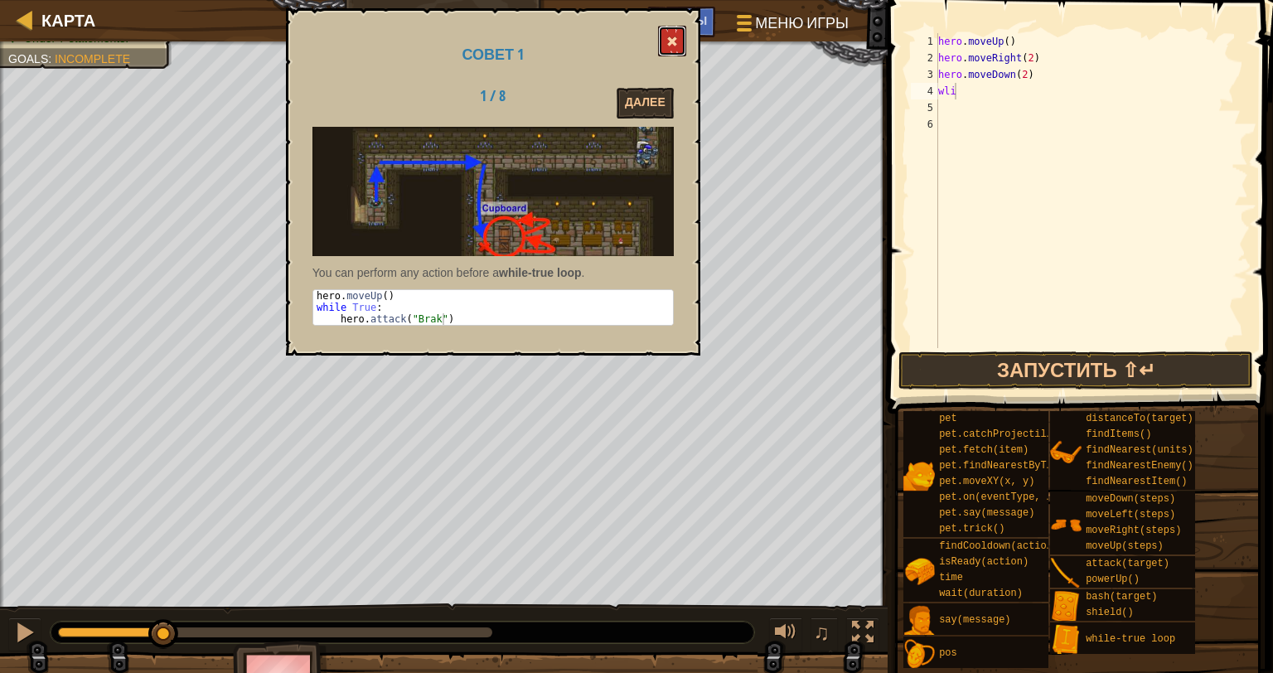
click at [678, 48] on button at bounding box center [672, 41] width 28 height 31
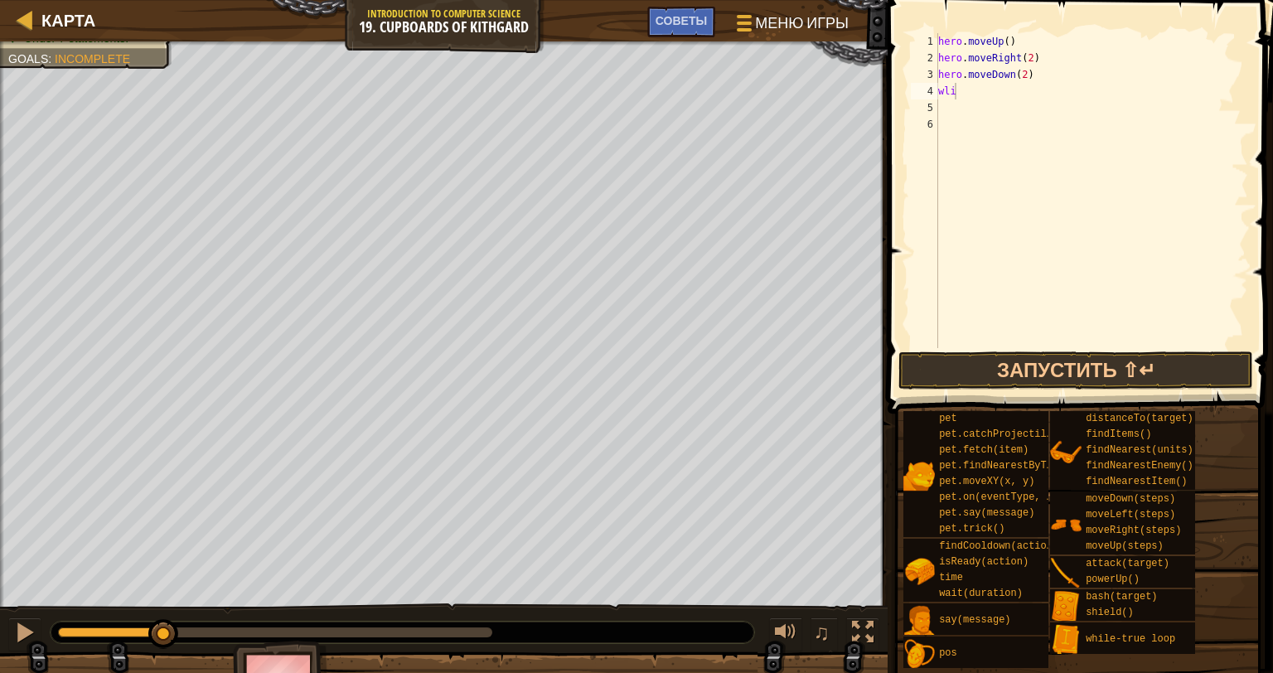
click at [968, 98] on div "hero . moveUp ( ) hero . moveRight ( 2 ) hero . moveDown ( 2 ) wli" at bounding box center [1091, 207] width 313 height 348
click at [665, 24] on span "Советы" at bounding box center [680, 20] width 51 height 16
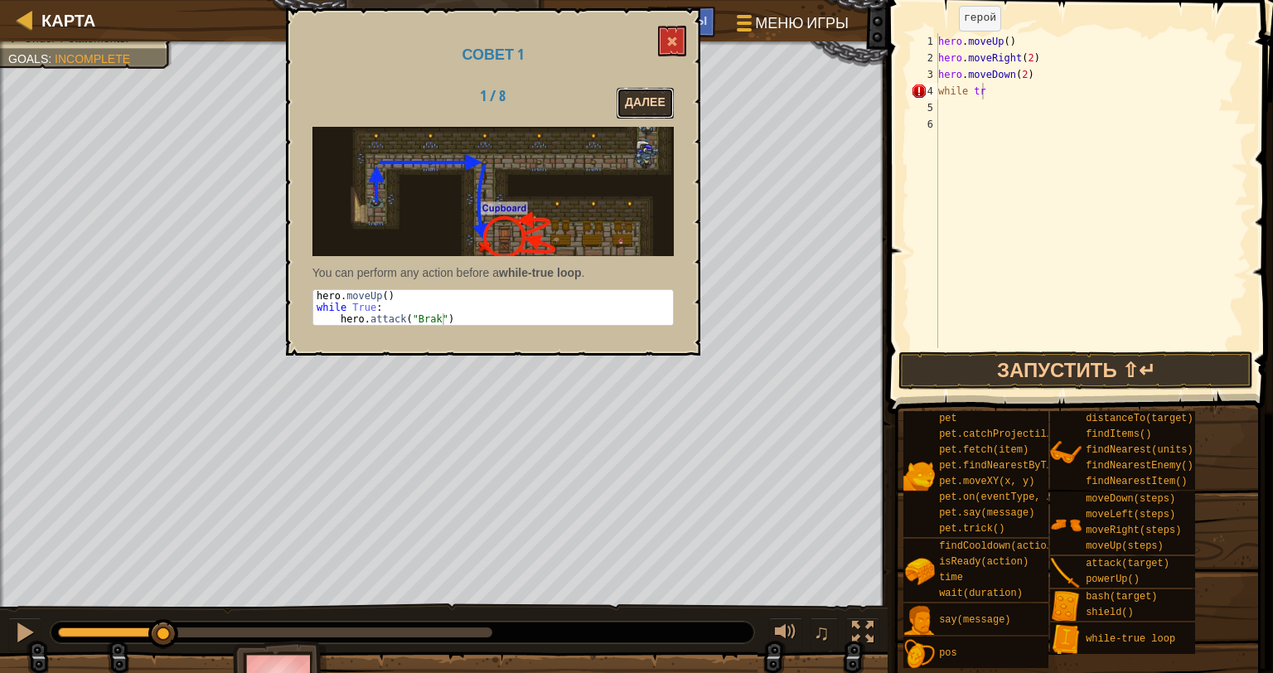
click at [655, 92] on button "Далее" at bounding box center [644, 103] width 57 height 31
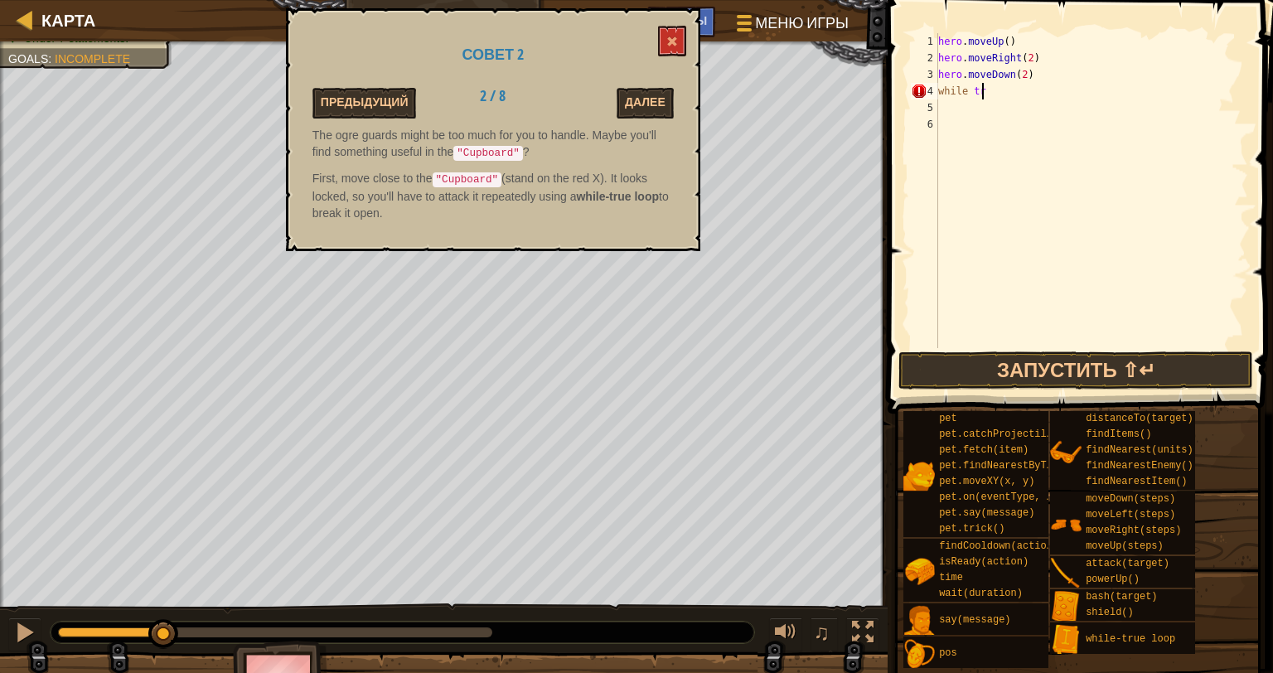
click at [998, 94] on div "hero . moveUp ( ) hero . moveRight ( 2 ) hero . moveDown ( 2 ) while tr" at bounding box center [1091, 207] width 313 height 348
drag, startPoint x: 665, startPoint y: 38, endPoint x: 674, endPoint y: 35, distance: 8.9
click at [666, 38] on button at bounding box center [672, 41] width 28 height 31
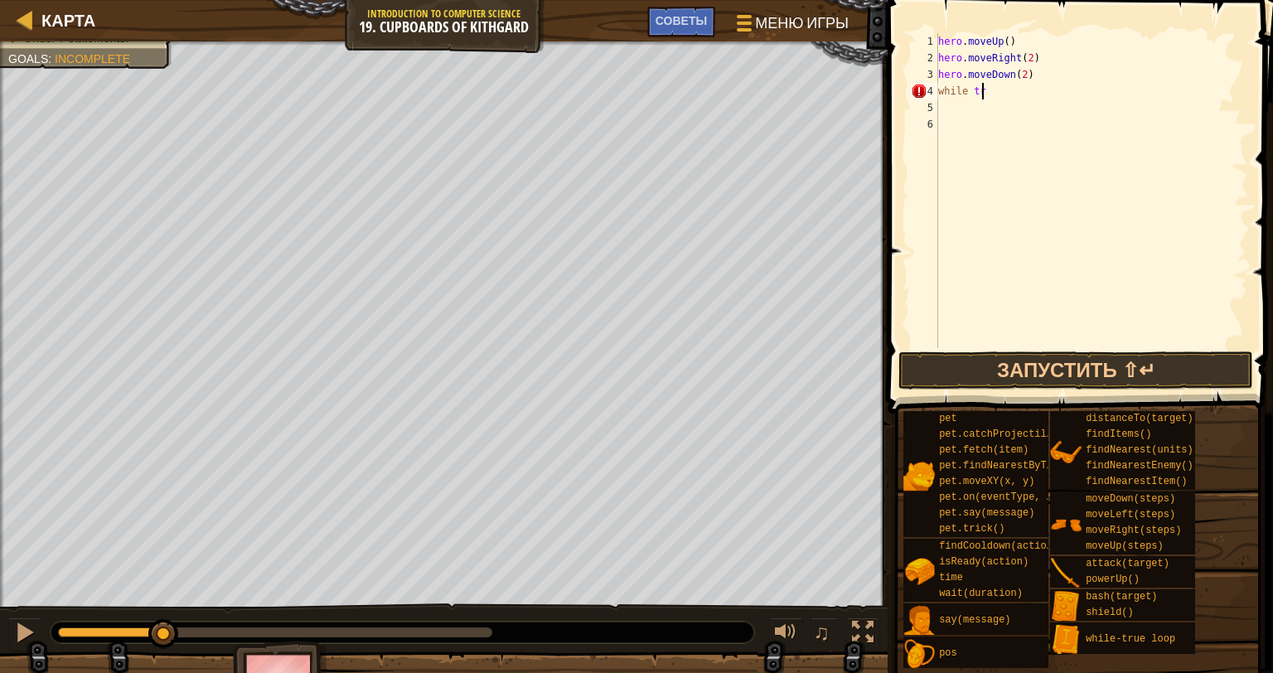
click at [989, 96] on div "hero . moveUp ( ) hero . moveRight ( 2 ) hero . moveDown ( 2 ) while tr" at bounding box center [1091, 207] width 313 height 348
type textarea "while True:"
click at [938, 99] on div "5" at bounding box center [924, 107] width 27 height 17
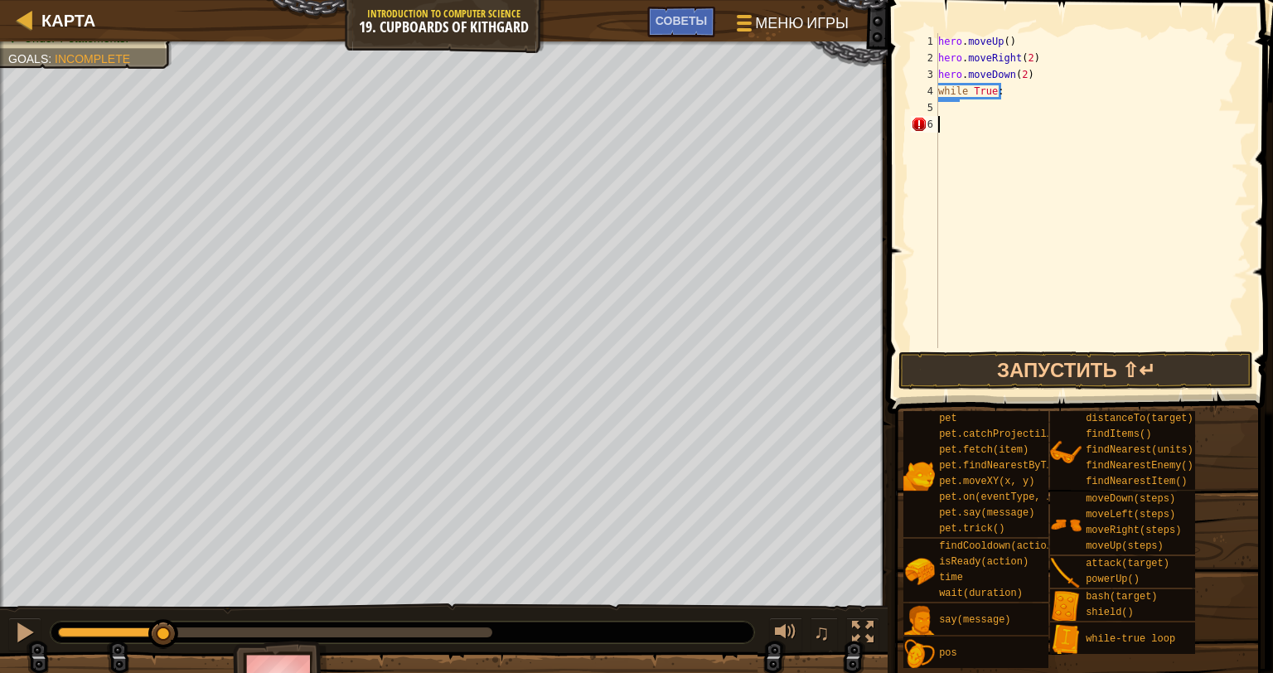
click at [945, 122] on div "hero . moveUp ( ) hero . moveRight ( 2 ) hero . moveDown ( 2 ) while True :" at bounding box center [1091, 207] width 313 height 348
click at [979, 103] on div "hero . moveUp ( ) hero . moveRight ( 2 ) hero . moveDown ( 2 ) while True :" at bounding box center [1091, 207] width 313 height 348
type textarea "hero.attack("Cupboard")"
drag, startPoint x: 1067, startPoint y: 371, endPoint x: 1059, endPoint y: 365, distance: 10.1
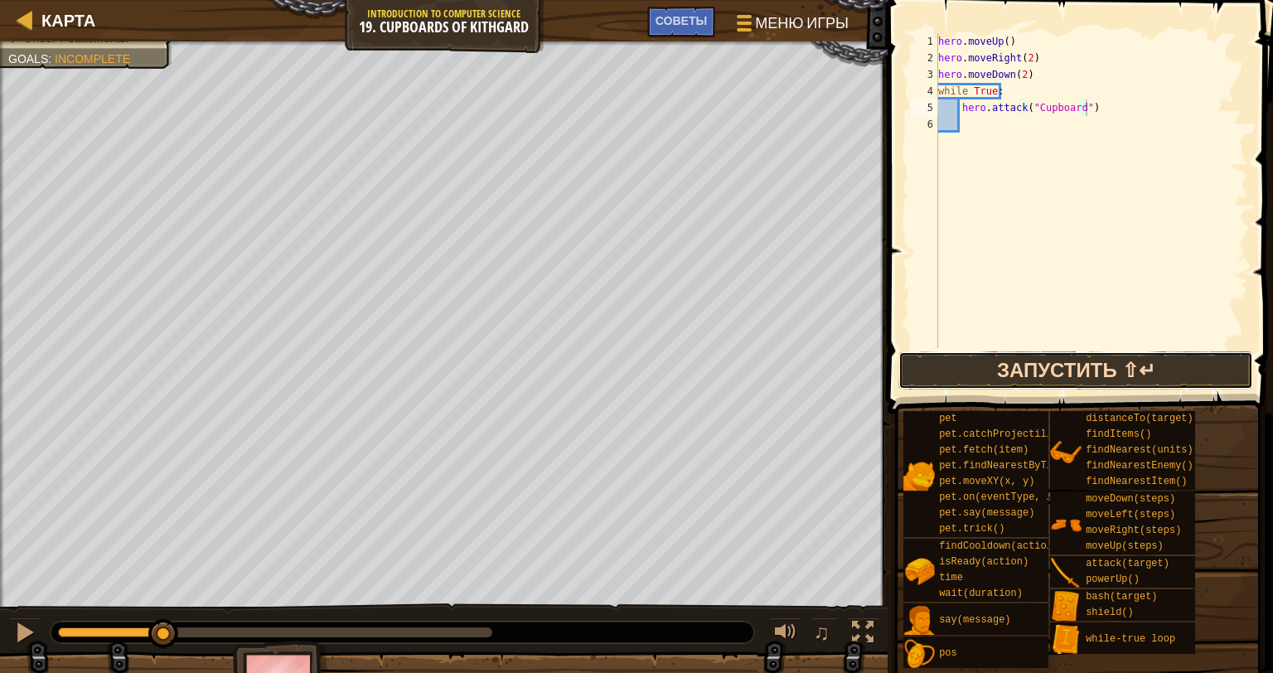
click at [1059, 365] on button "Запустить ⇧↵" at bounding box center [1075, 370] width 355 height 38
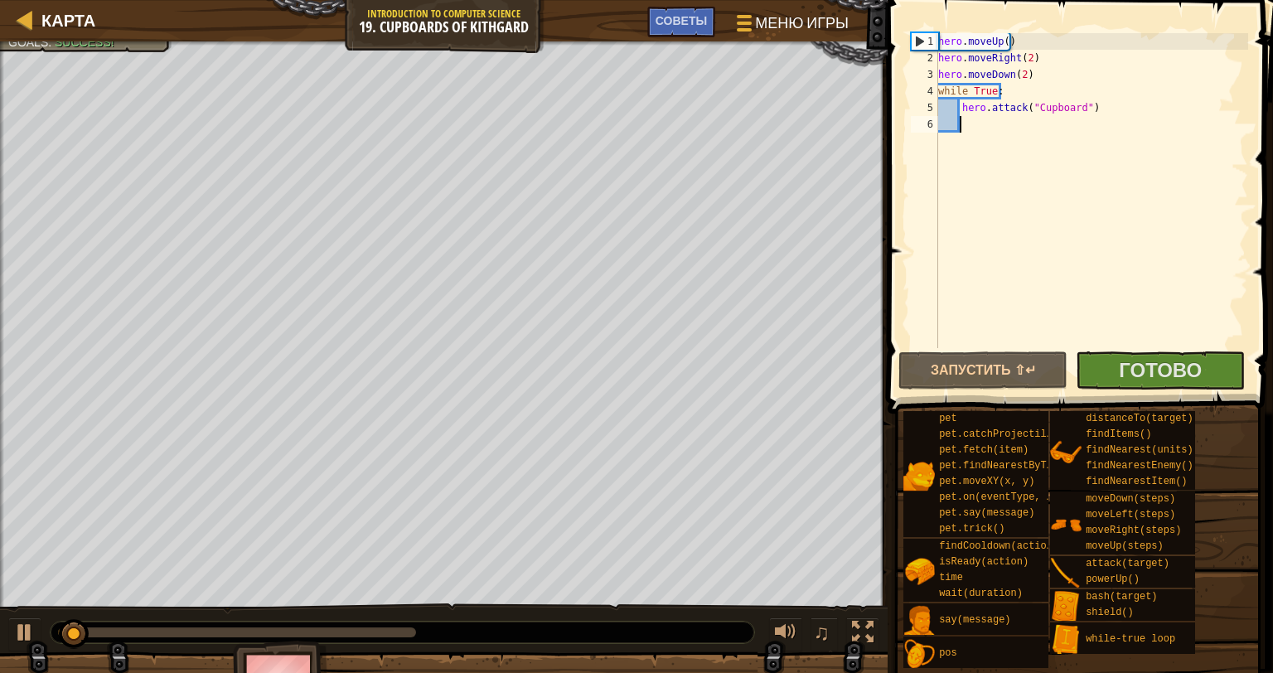
click at [1028, 140] on div "hero . moveUp ( ) hero . moveRight ( 2 ) hero . moveDown ( 2 ) while True : her…" at bounding box center [1091, 207] width 313 height 348
type textarea "hero.attack("Cupboard")"
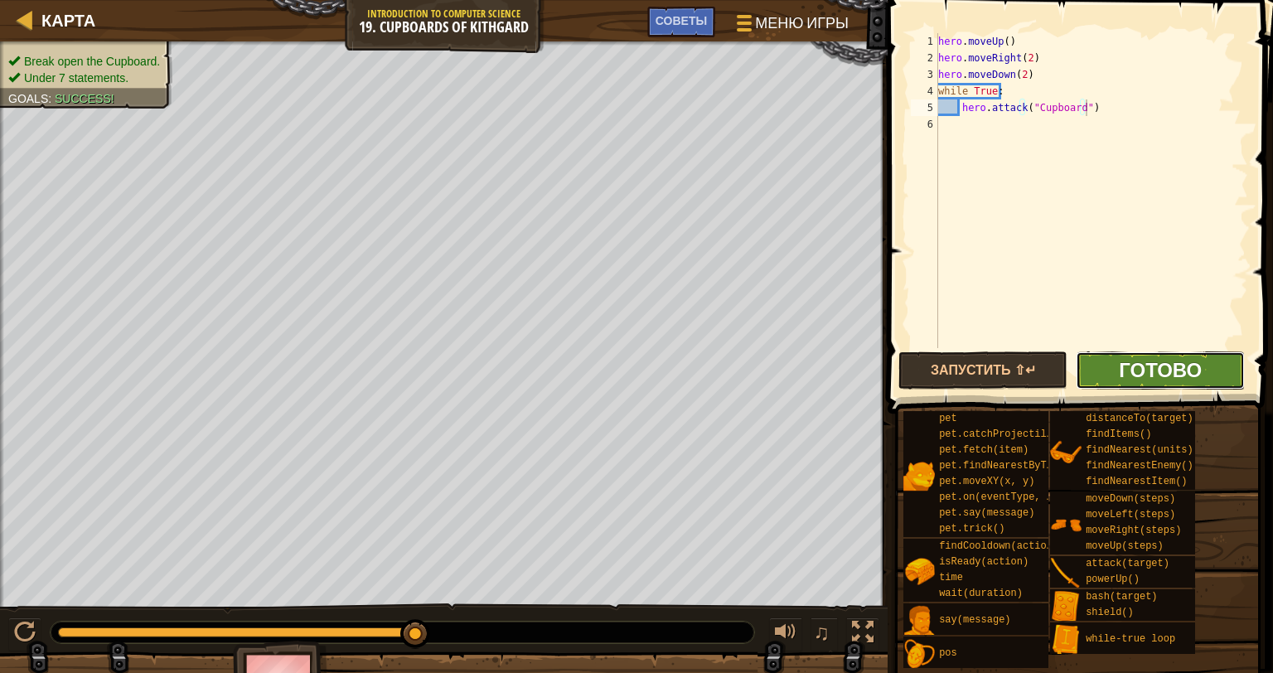
click at [1163, 356] on span "Готово" at bounding box center [1160, 369] width 83 height 27
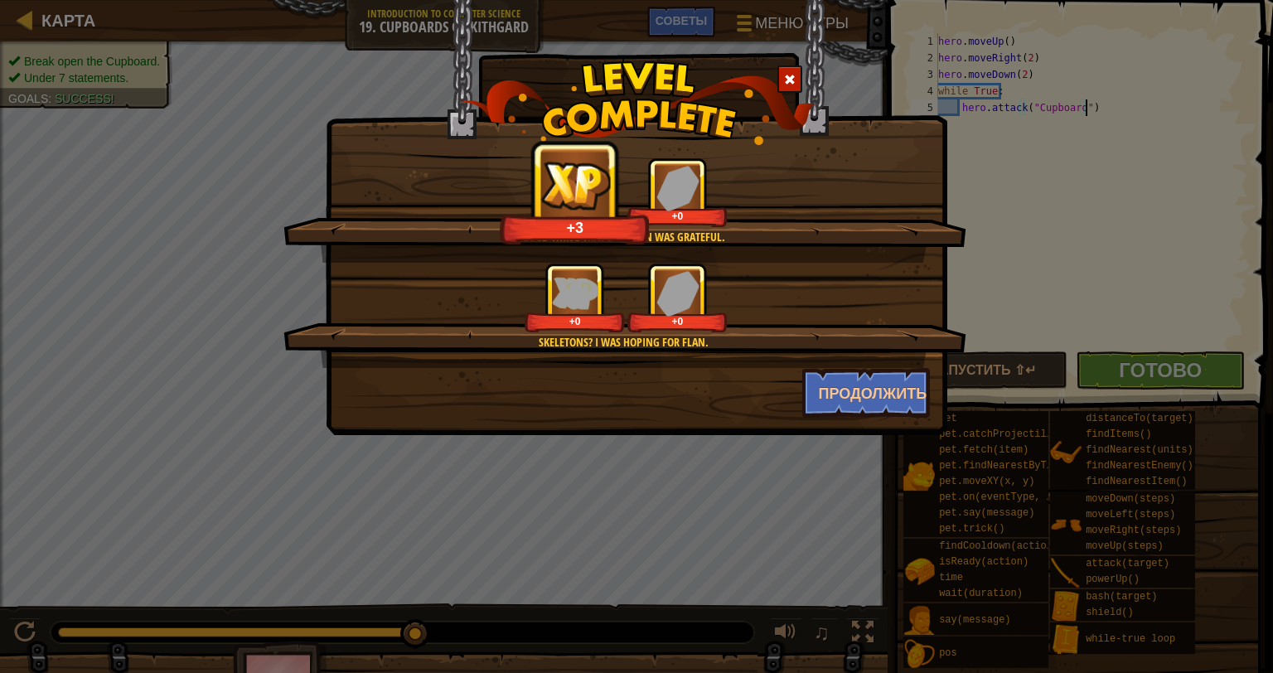
click at [789, 80] on span at bounding box center [790, 80] width 12 height 12
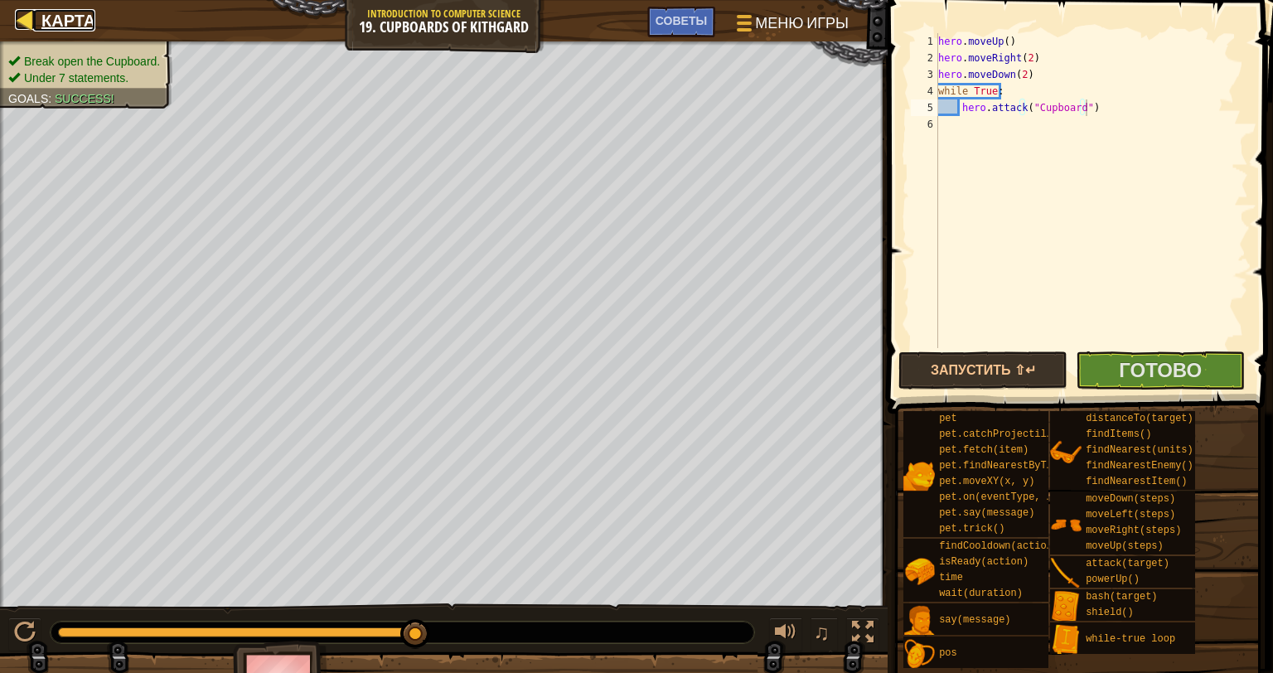
click at [27, 26] on div at bounding box center [25, 19] width 21 height 21
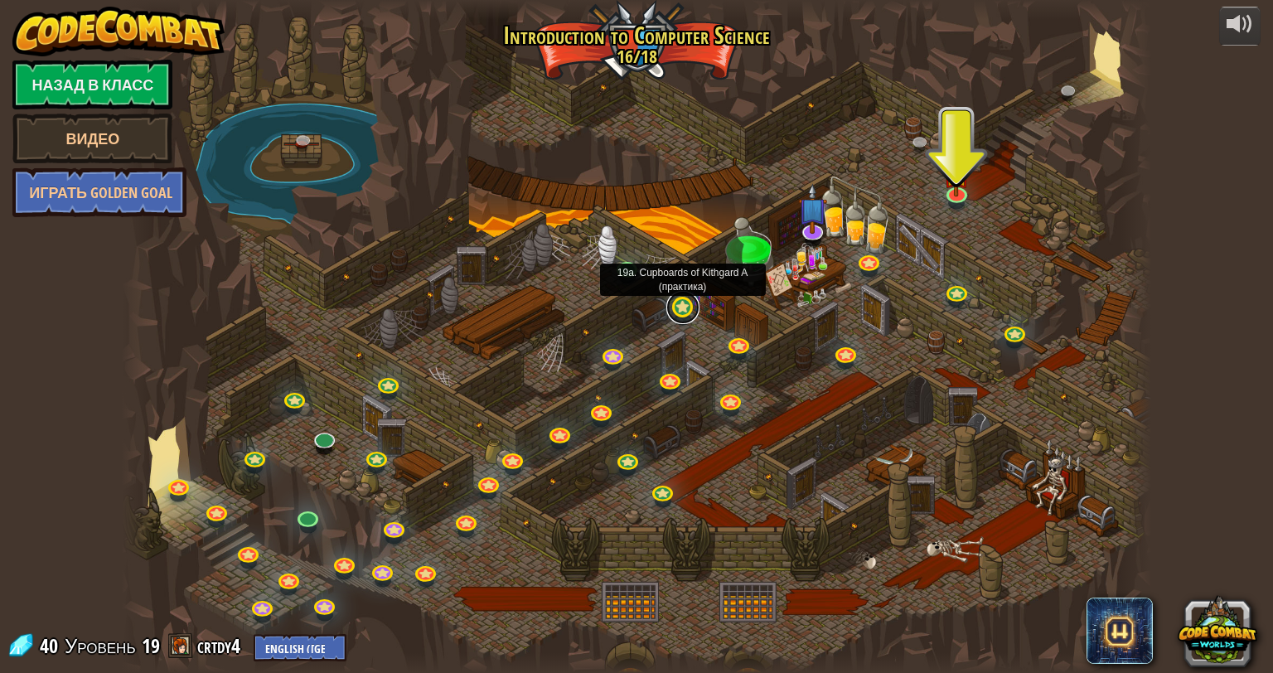
click at [685, 307] on link at bounding box center [682, 307] width 33 height 33
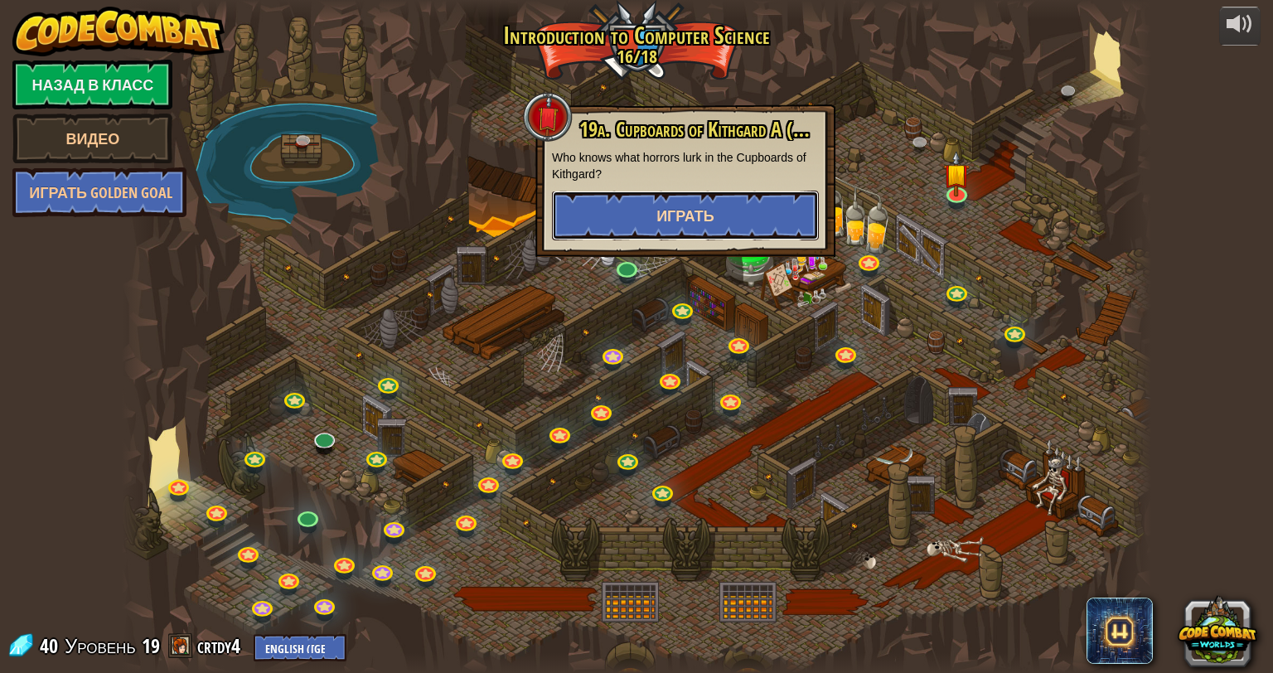
click at [691, 220] on span "Играть" at bounding box center [685, 215] width 58 height 21
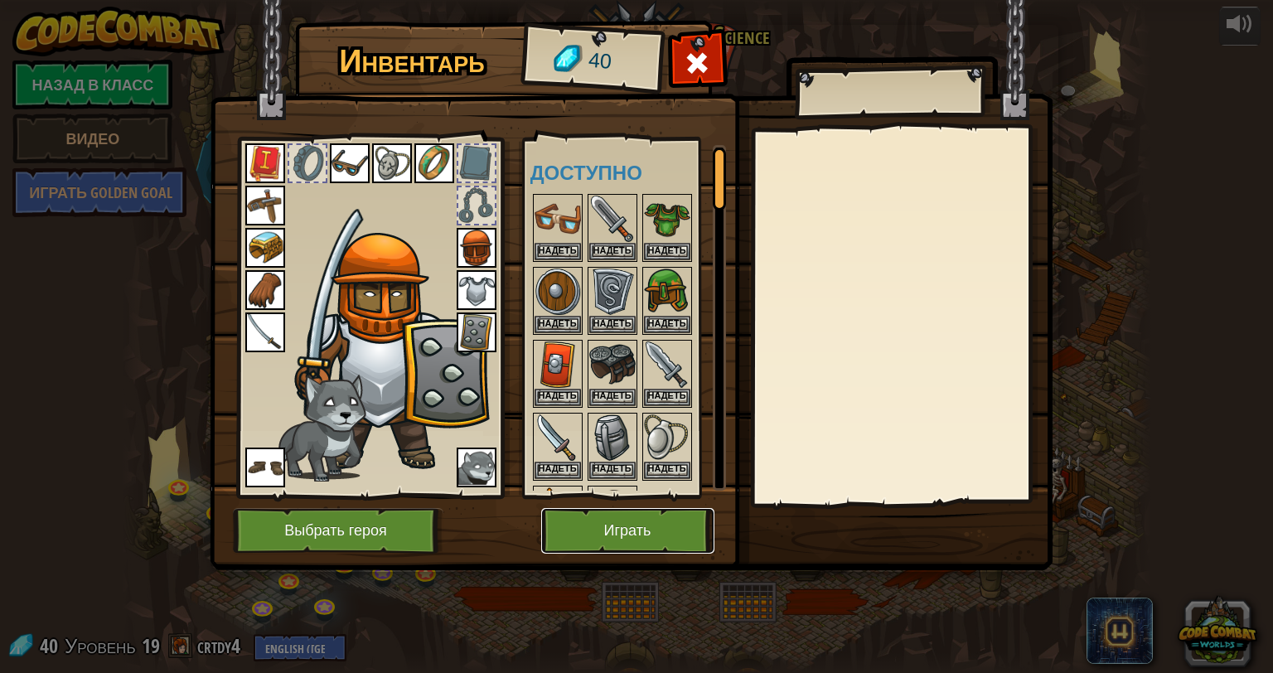
click at [672, 512] on button "Играть" at bounding box center [627, 531] width 173 height 46
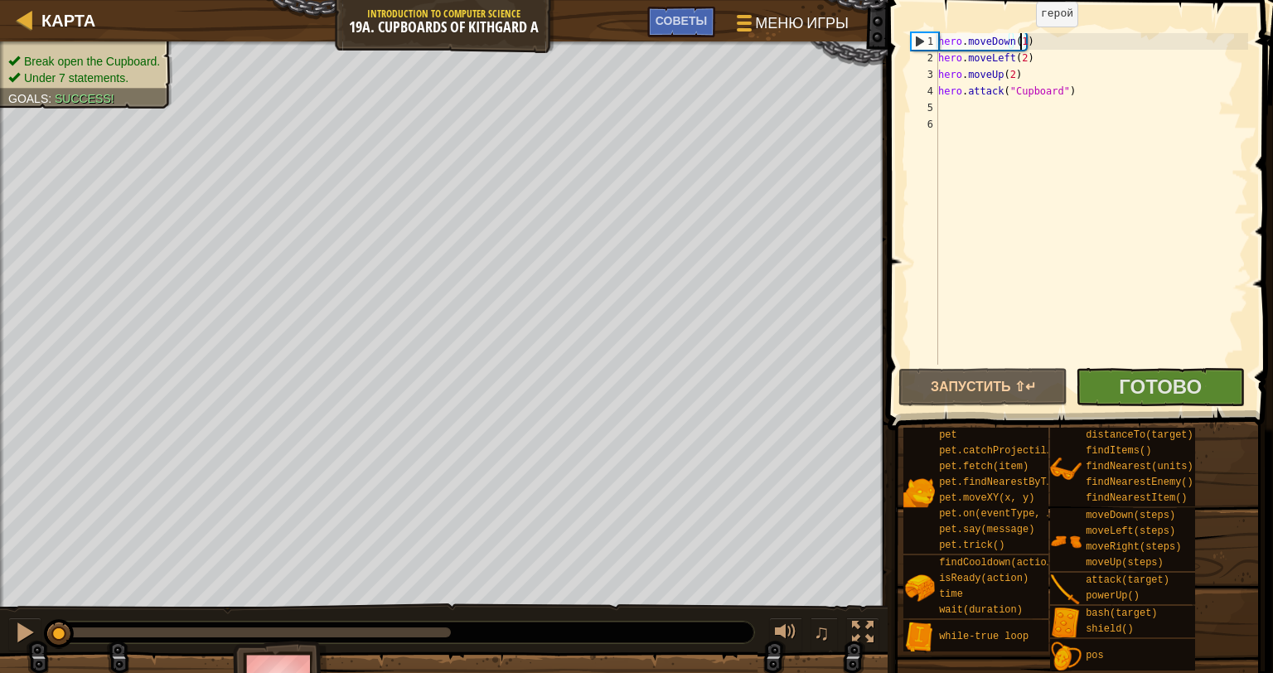
click at [1021, 43] on div "hero . moveDown ( 1 ) hero . moveLeft ( 2 ) hero . moveUp ( 2 ) hero . attack (…" at bounding box center [1091, 215] width 313 height 365
type textarea "hero.moveDown()"
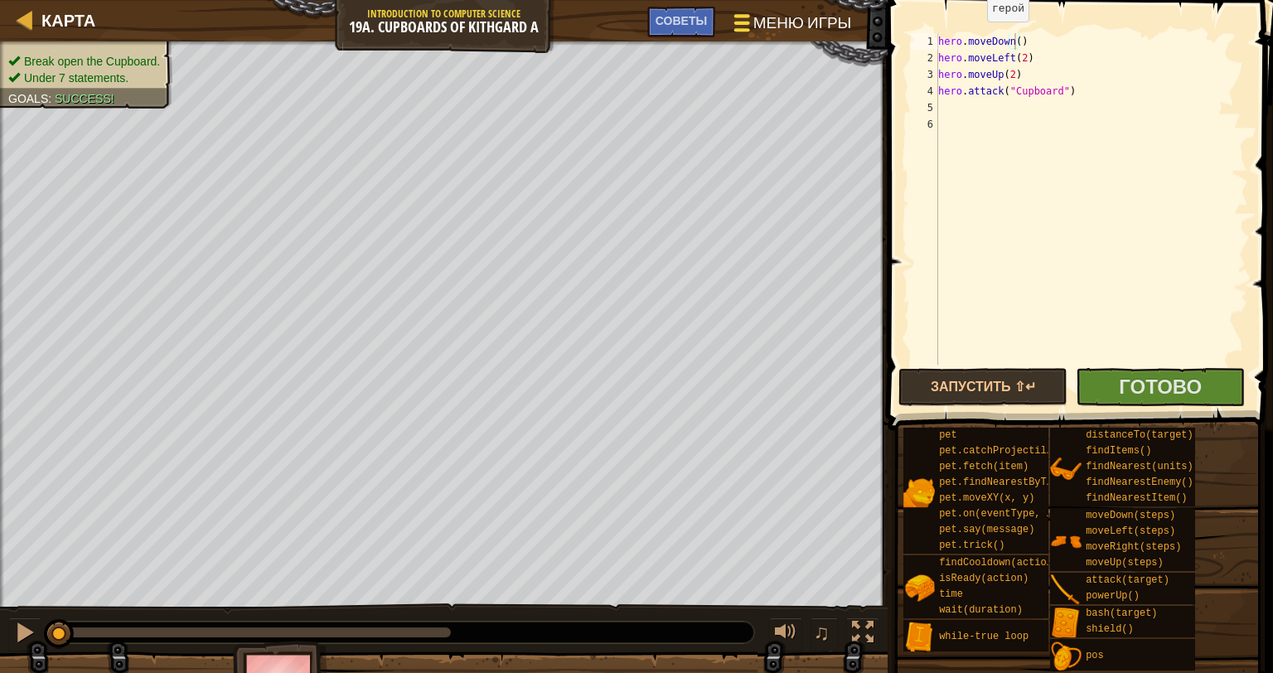
click at [812, 15] on span "Меню игры" at bounding box center [802, 23] width 98 height 22
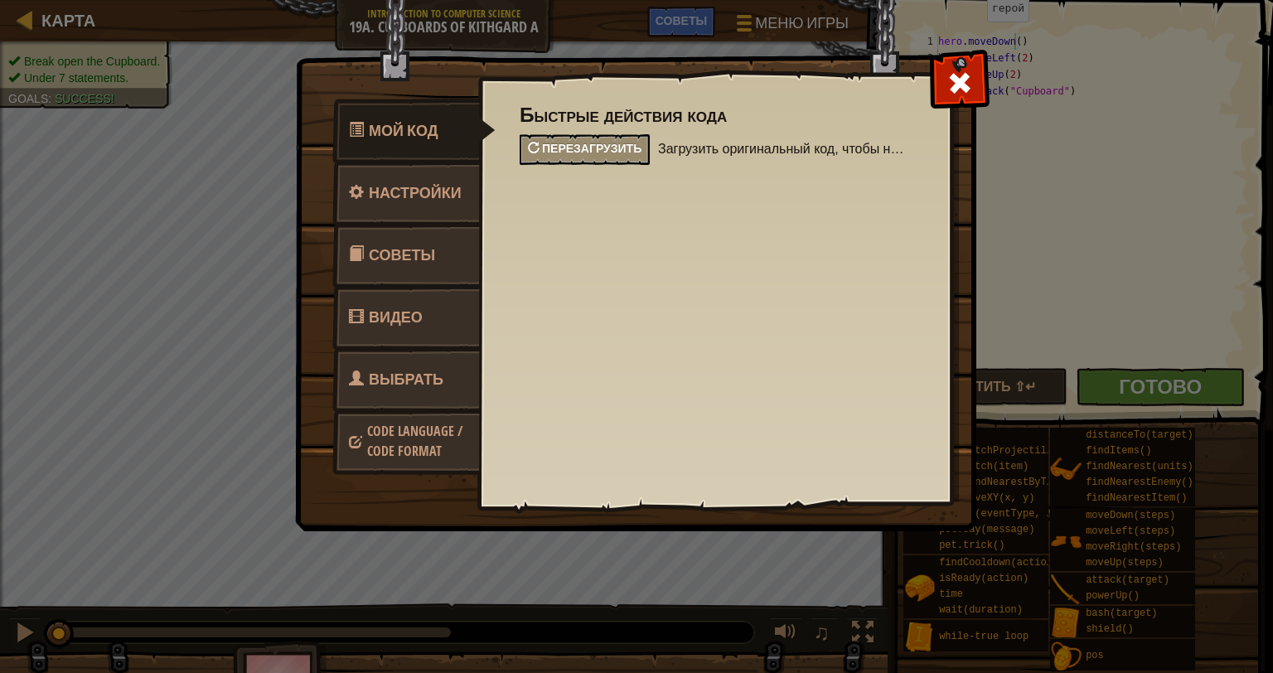
click at [581, 143] on span "Перезагрузить" at bounding box center [591, 148] width 99 height 16
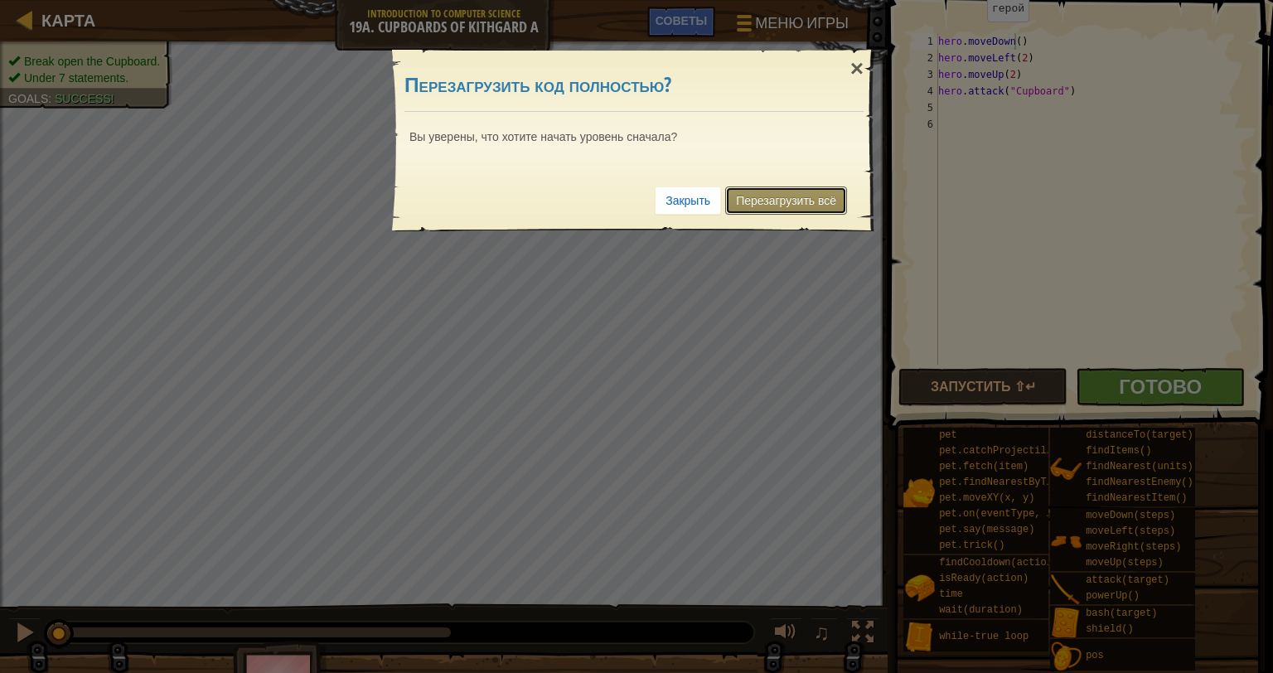
click at [776, 192] on link "Перезагрузить всё" at bounding box center [786, 200] width 122 height 28
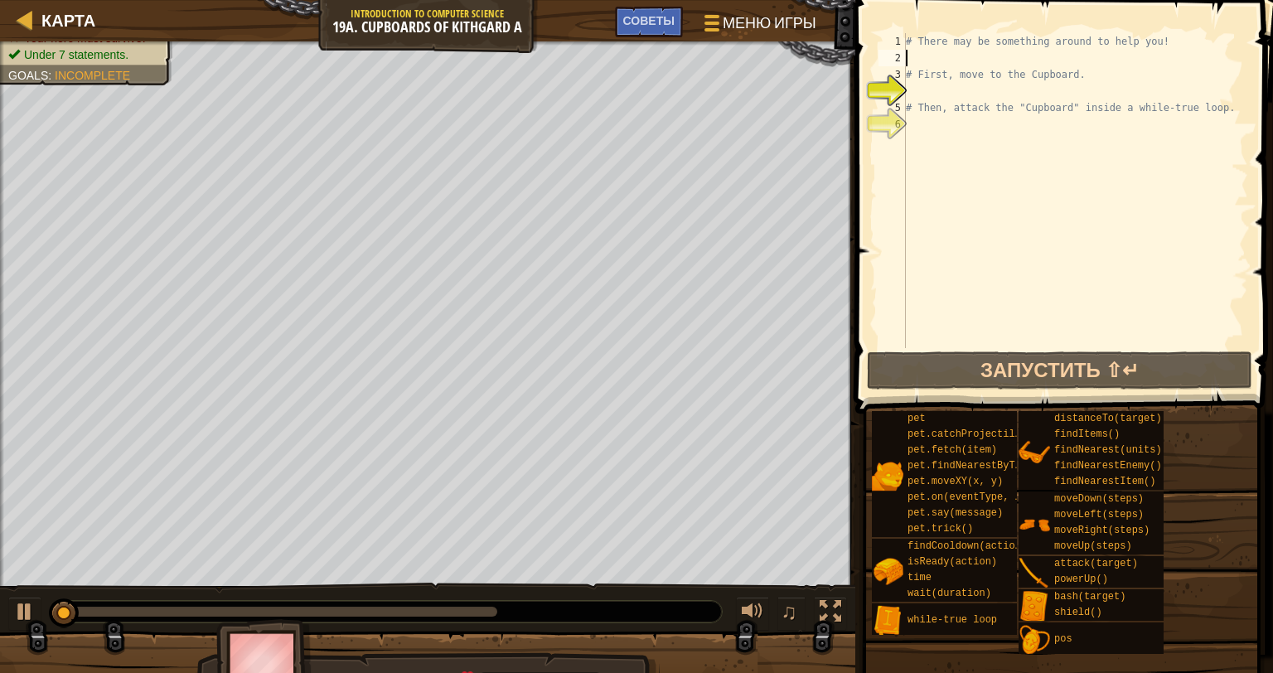
click at [970, 59] on div "# There may be something around to help you! # First, move to the Cupboard. # T…" at bounding box center [1075, 207] width 346 height 348
click at [1208, 109] on div "# There may be something around to help you! # First, move to the Cupboard. # T…" at bounding box center [1075, 207] width 346 height 348
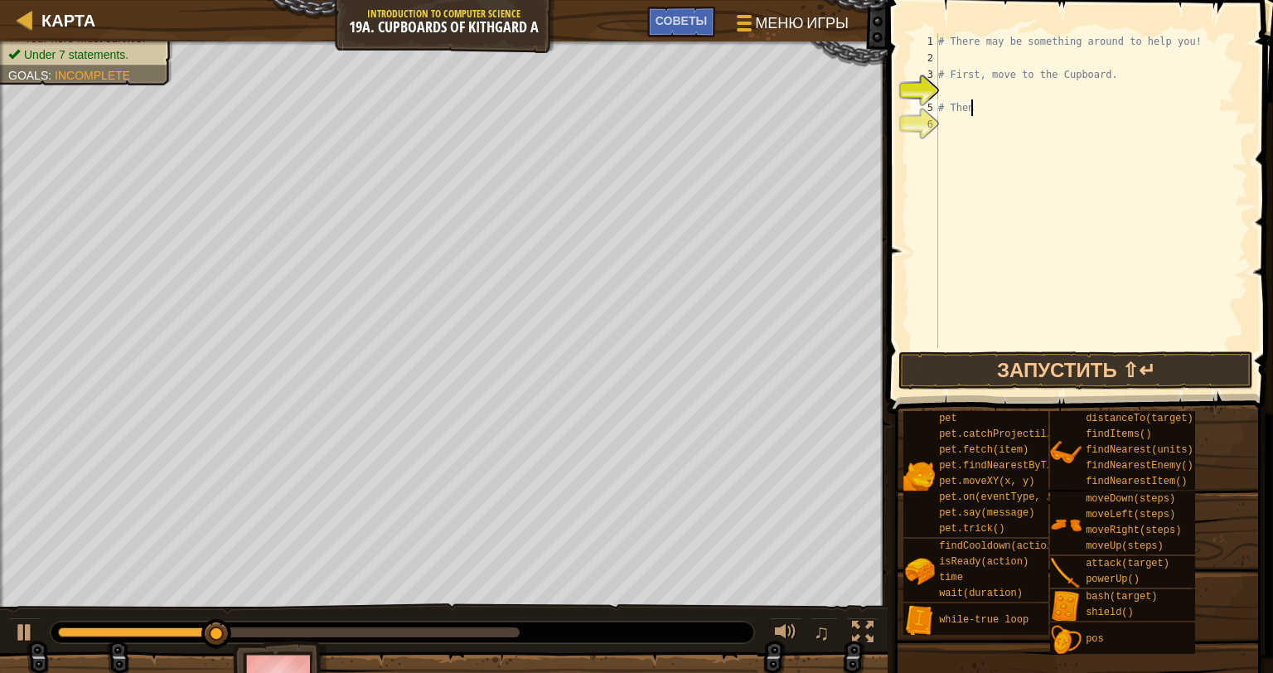
type textarea "#"
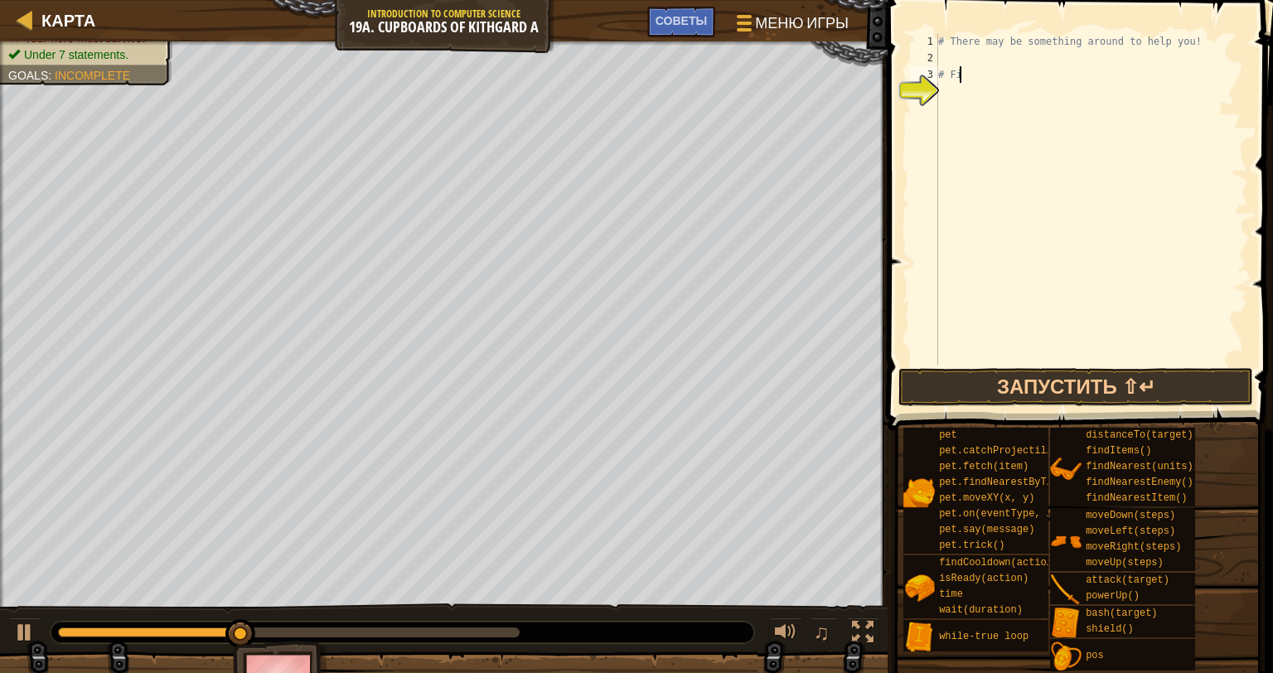
type textarea "#"
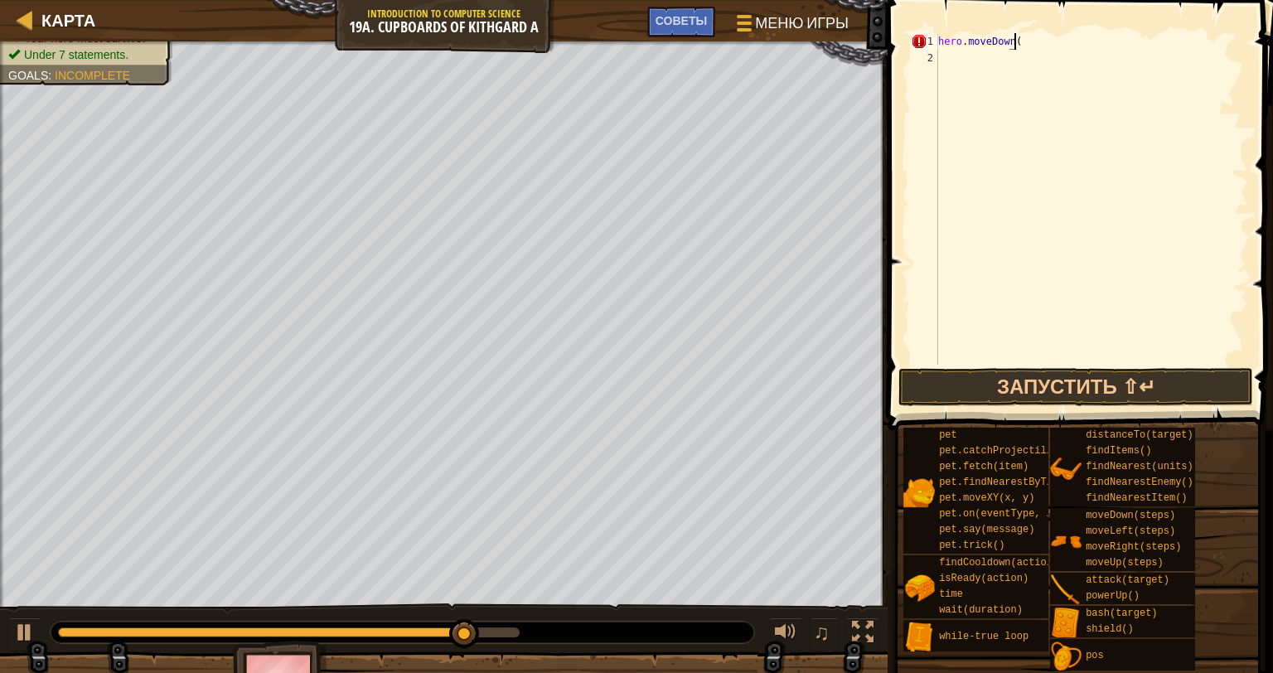
type textarea "hero.moveDown()"
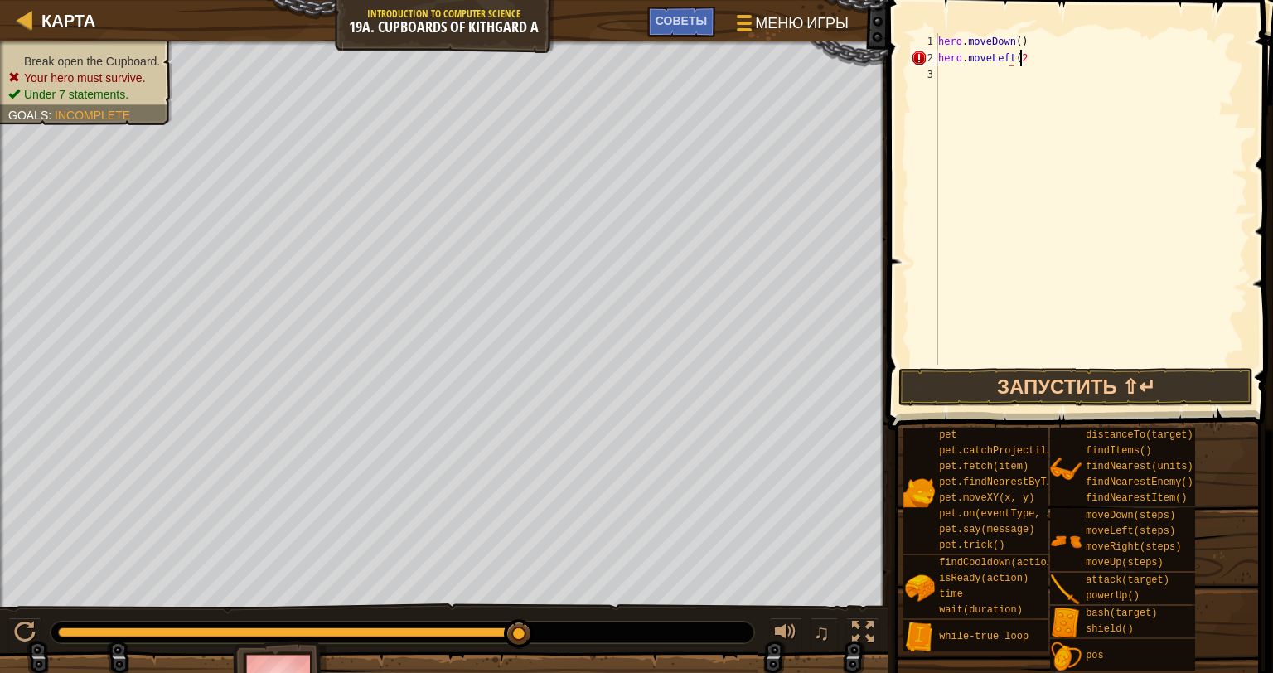
scroll to position [7, 6]
type textarea "hero.moveLeft(2)"
type textarea "hero.Up(2)"
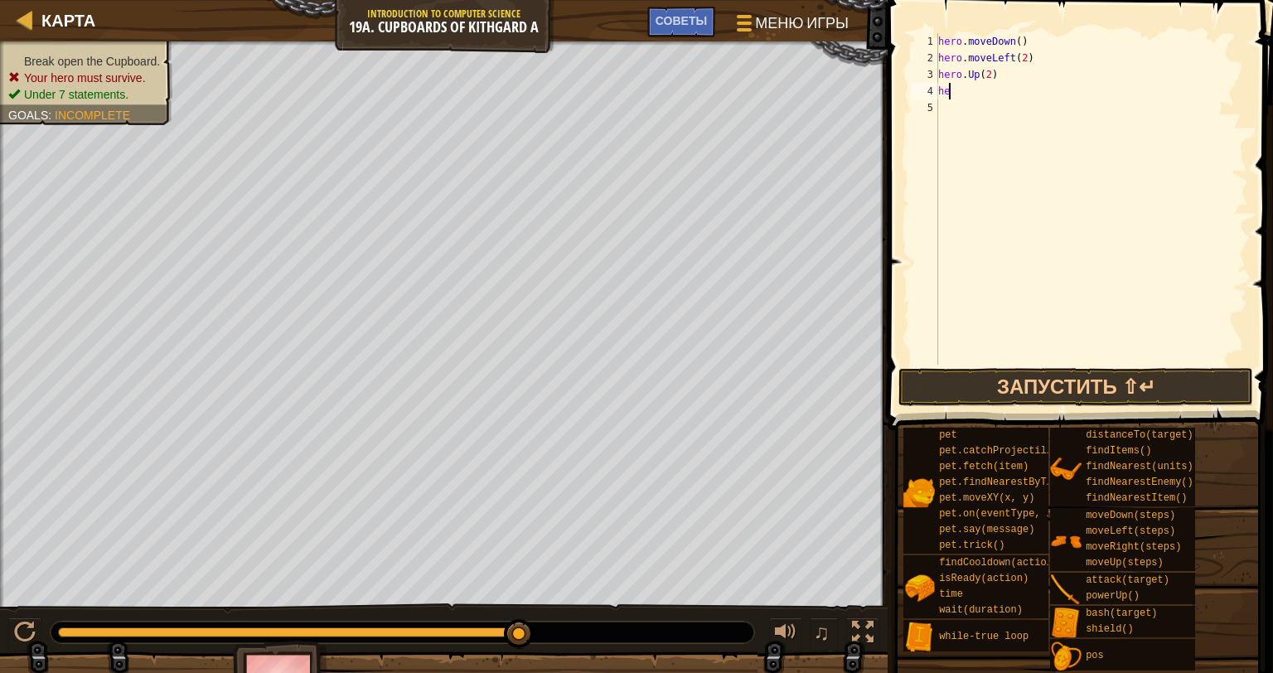
type textarea "h"
type textarea "while True:"
click at [1024, 112] on div "hero . moveDown ( ) hero . moveLeft ( 2 ) hero . Up ( 2 ) while True : hero . a…" at bounding box center [1091, 215] width 313 height 365
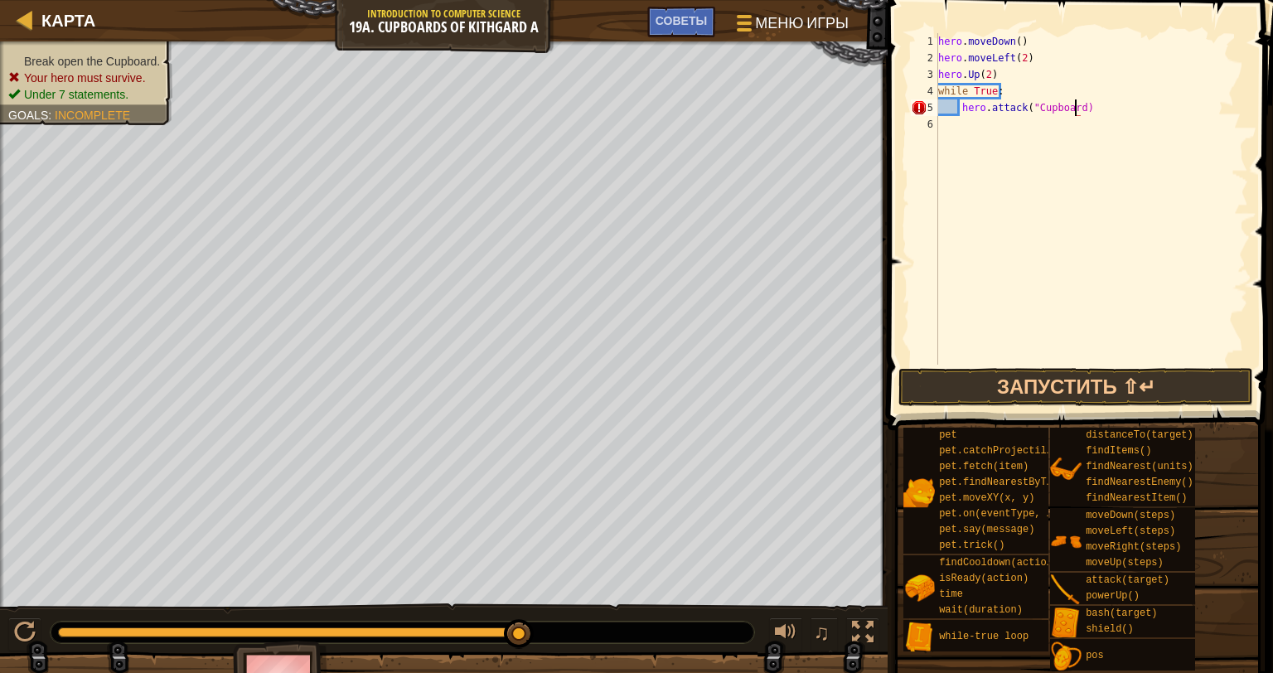
scroll to position [7, 11]
type textarea "hero.attack("Cupboard")"
drag, startPoint x: 1051, startPoint y: 384, endPoint x: 1046, endPoint y: 372, distance: 13.4
click at [1050, 381] on button "Запустить ⇧↵" at bounding box center [1075, 387] width 355 height 38
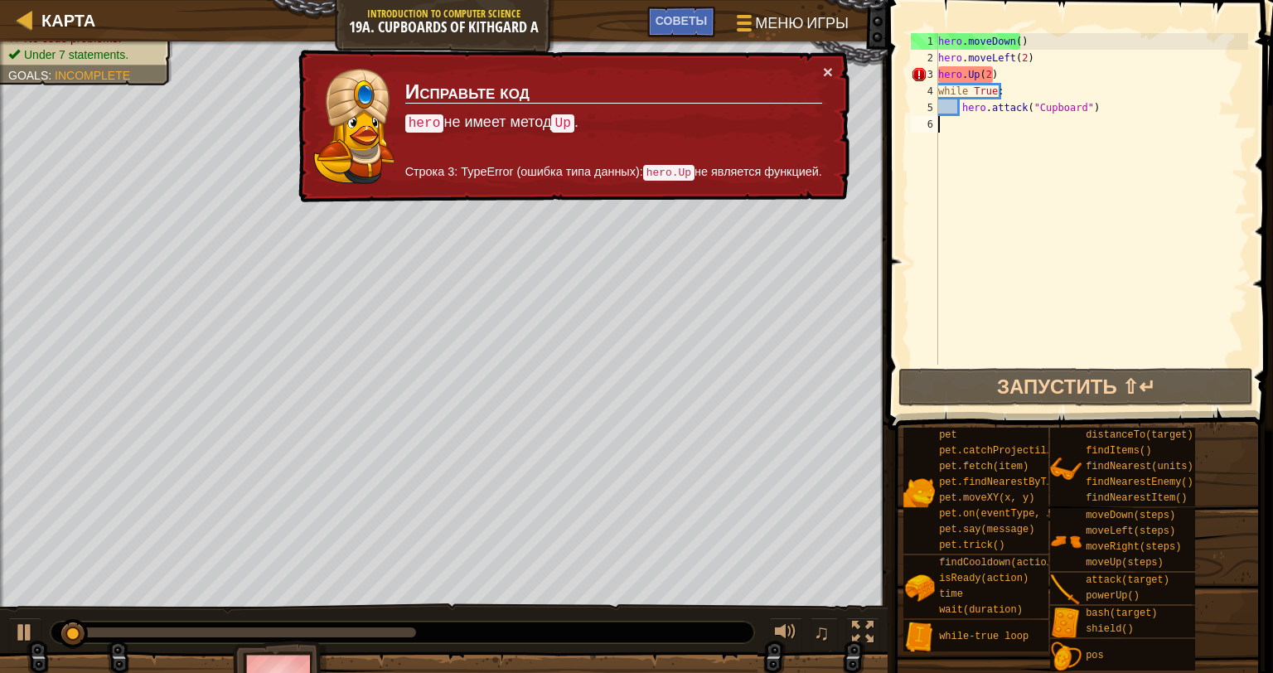
click at [997, 133] on div "hero . moveDown ( ) hero . moveLeft ( 2 ) hero . Up ( 2 ) while True : hero . a…" at bounding box center [1091, 215] width 313 height 365
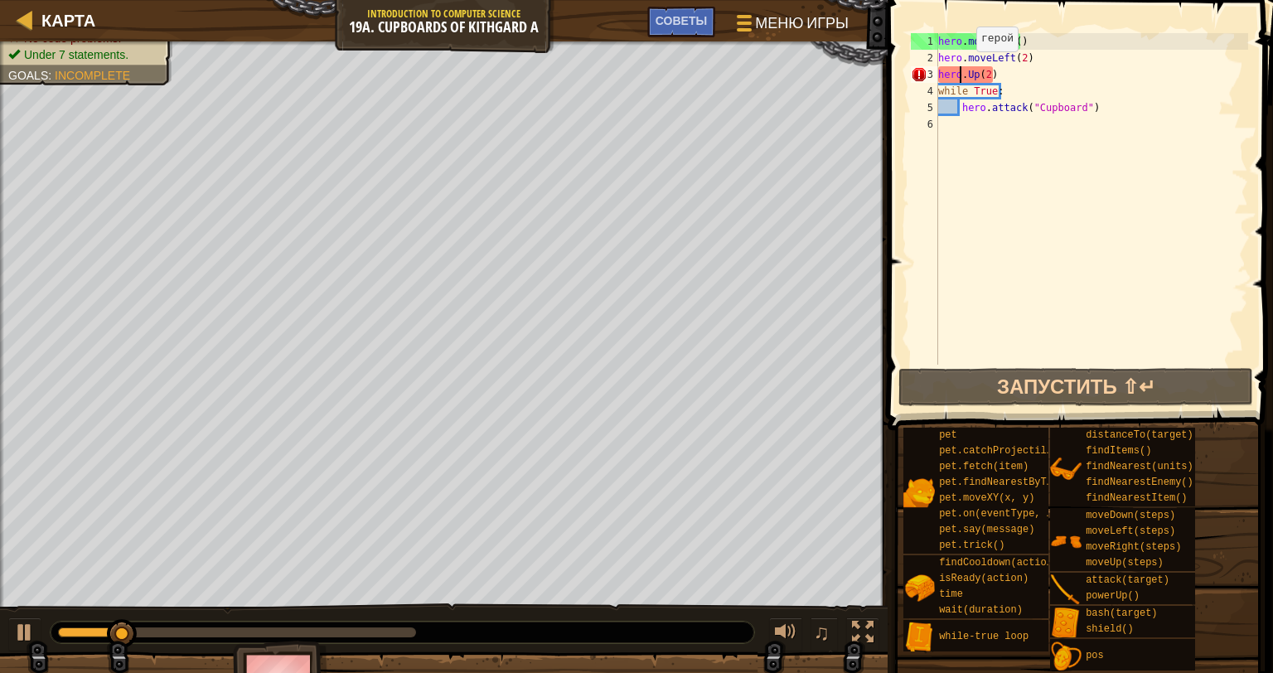
click at [964, 70] on div "hero . moveDown ( ) hero . moveLeft ( 2 ) hero . Up ( 2 ) while True : hero . a…" at bounding box center [1091, 215] width 313 height 365
click at [966, 70] on div "hero . moveDown ( ) hero . moveLeft ( 2 ) hero . Up ( 2 ) while True : hero . a…" at bounding box center [1091, 215] width 313 height 365
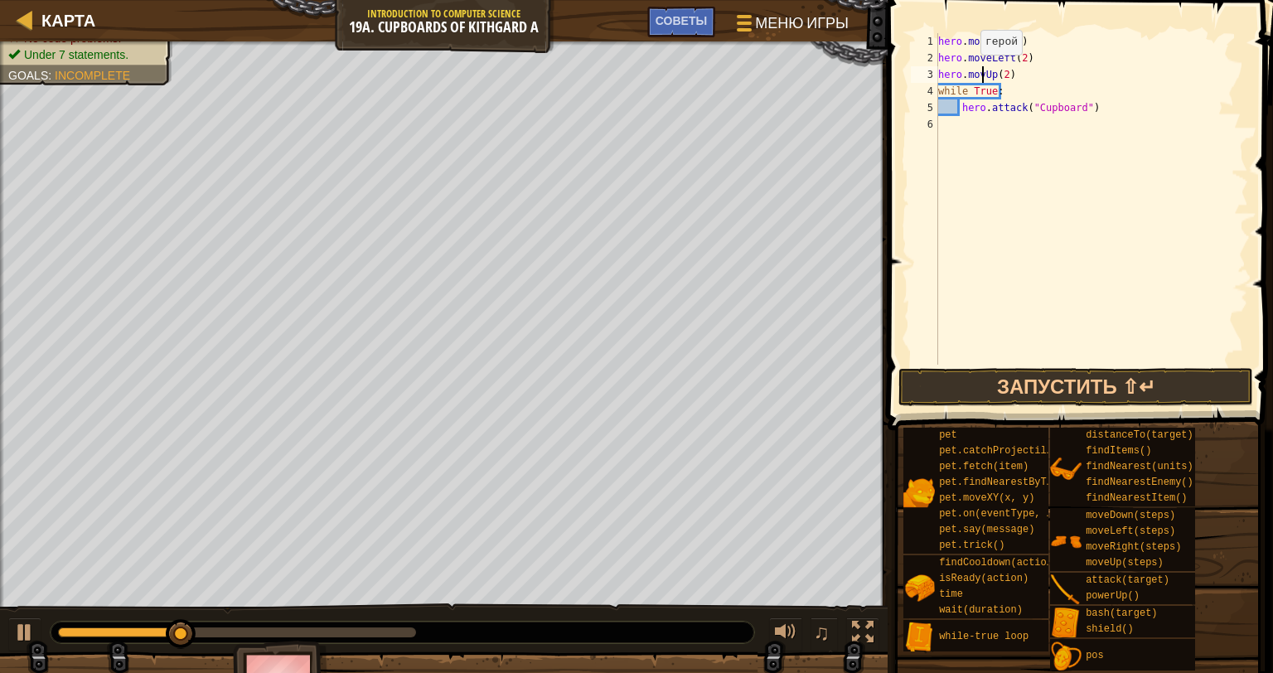
type textarea "hero.moveUp(2)"
drag, startPoint x: 1032, startPoint y: 357, endPoint x: 1031, endPoint y: 366, distance: 9.3
click at [1032, 360] on div "hero . moveDown ( ) hero . moveLeft ( 2 ) hero . moveUp ( 2 ) while True : hero…" at bounding box center [1091, 215] width 313 height 365
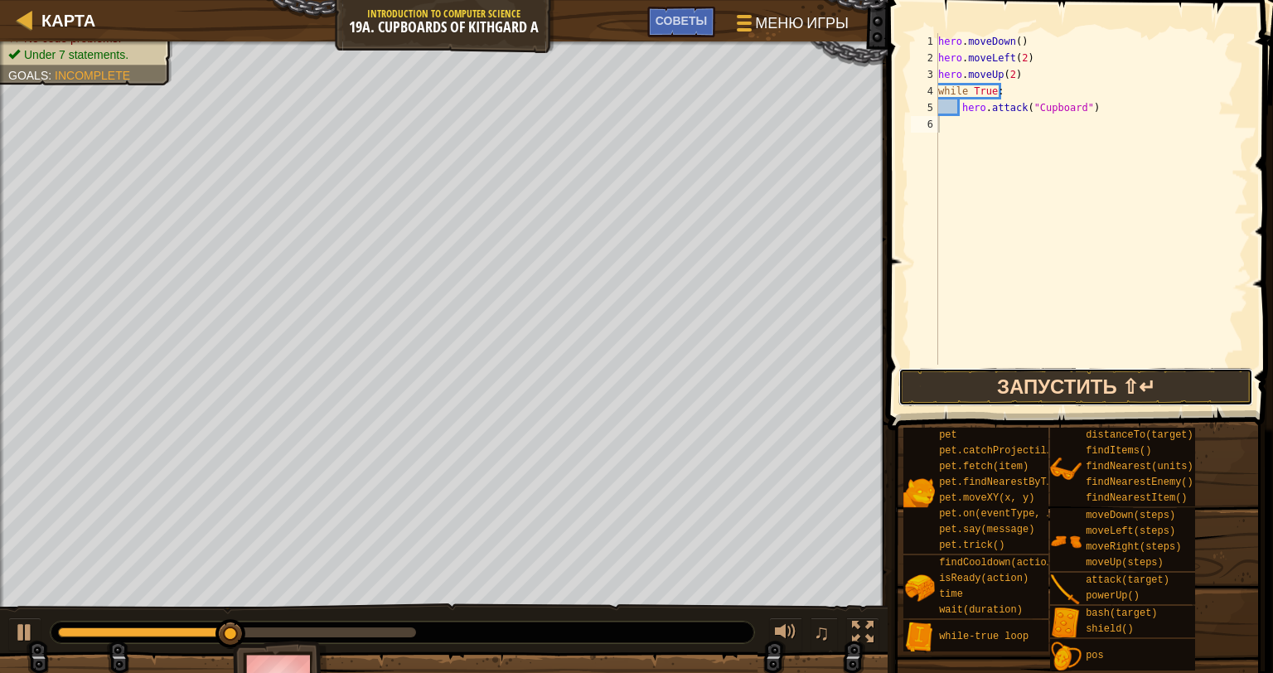
click at [1022, 389] on button "Запустить ⇧↵" at bounding box center [1075, 387] width 355 height 38
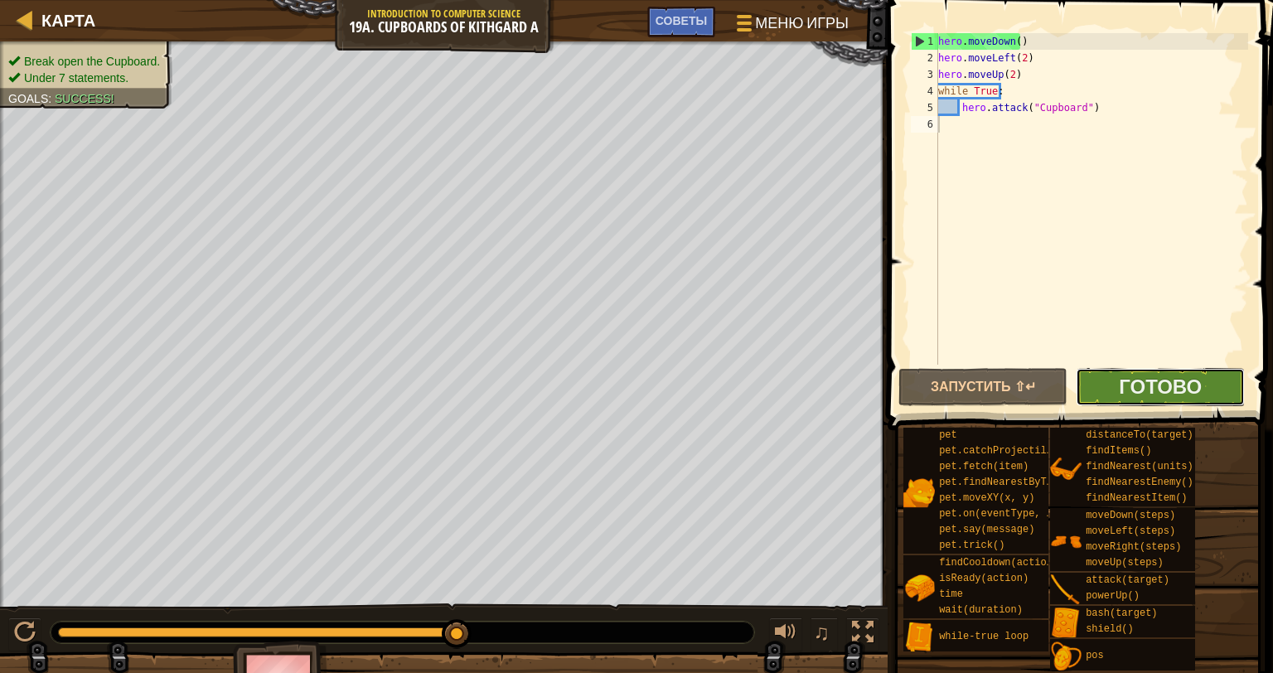
click at [1209, 386] on button "Готово" at bounding box center [1159, 387] width 169 height 38
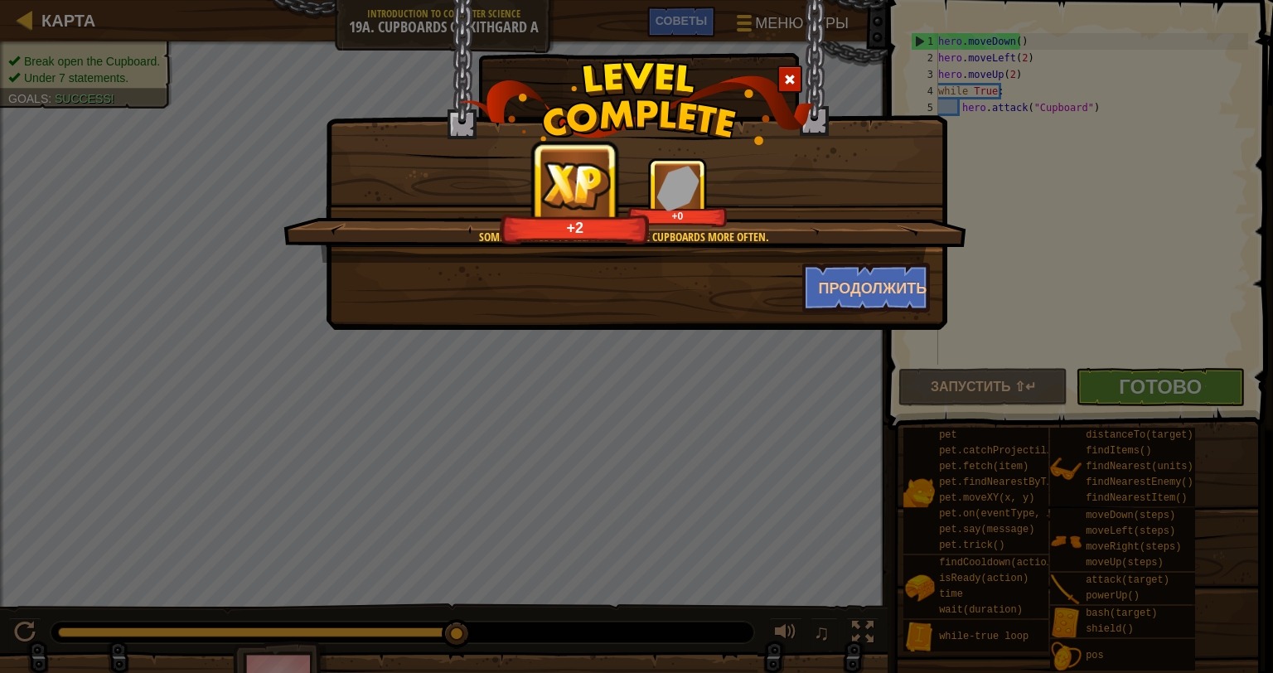
click at [802, 70] on img at bounding box center [636, 103] width 355 height 84
click at [795, 69] on div at bounding box center [789, 78] width 25 height 27
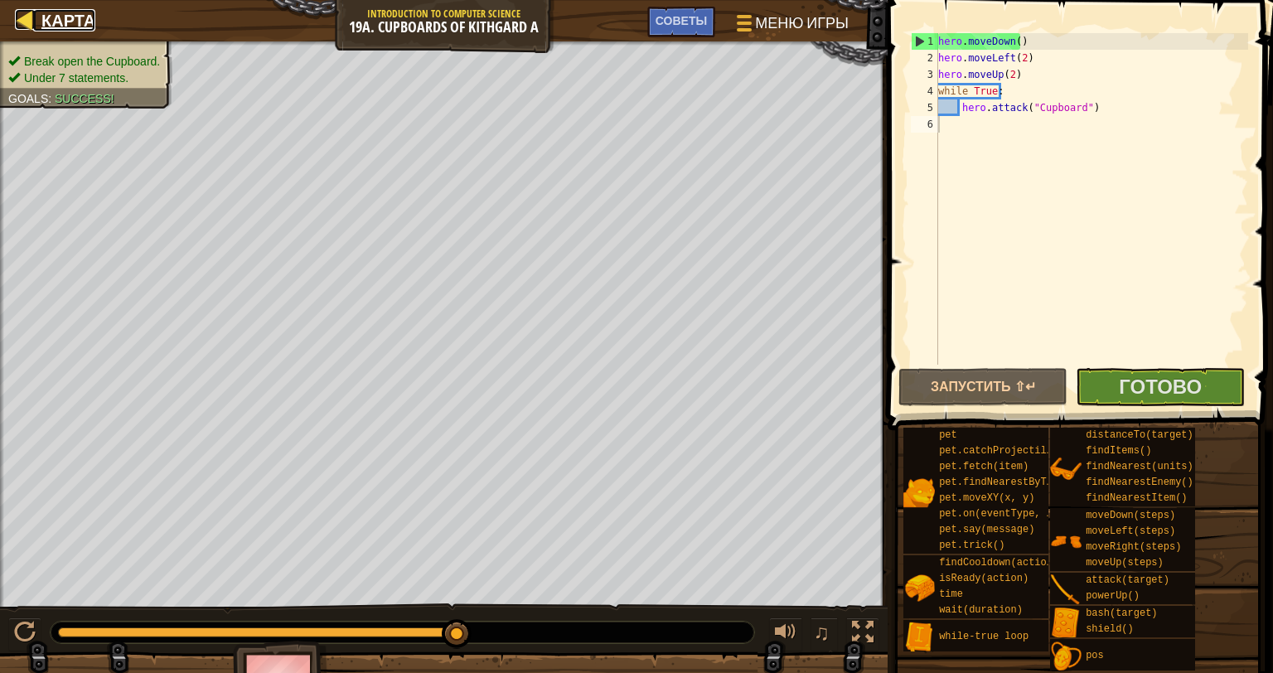
click at [29, 21] on div at bounding box center [25, 19] width 21 height 21
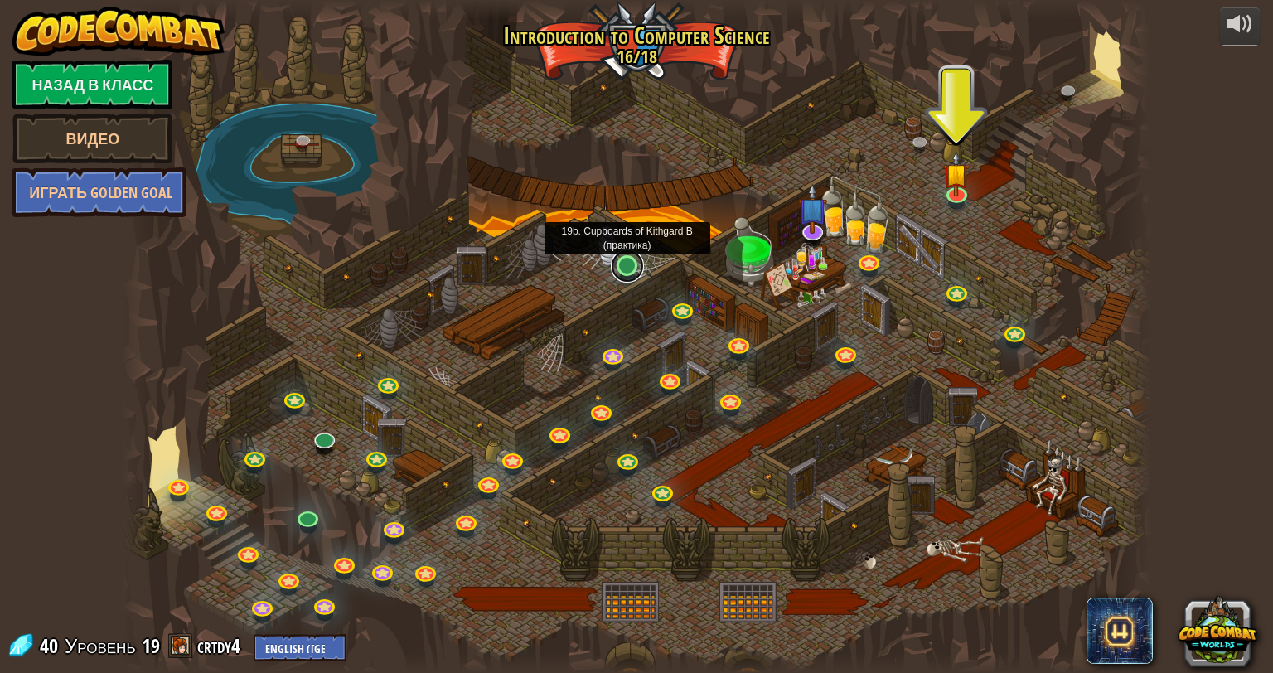
click at [627, 268] on link at bounding box center [627, 265] width 33 height 33
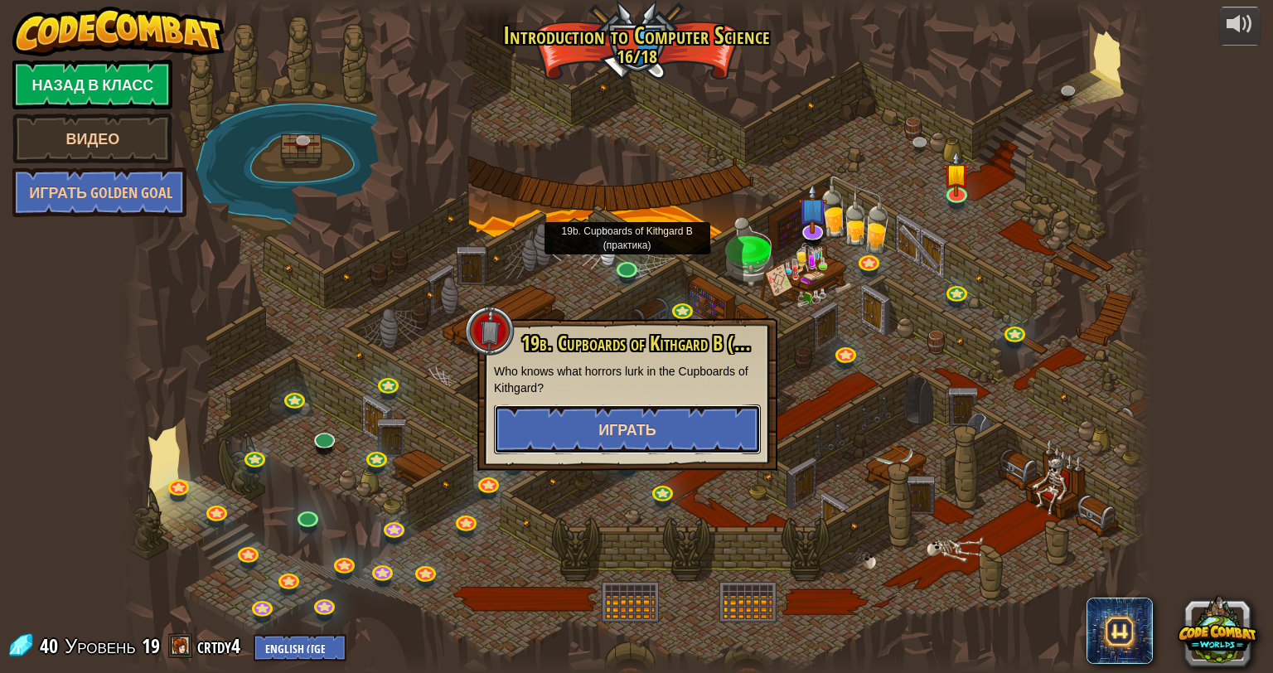
click at [732, 428] on button "Играть" at bounding box center [627, 429] width 267 height 50
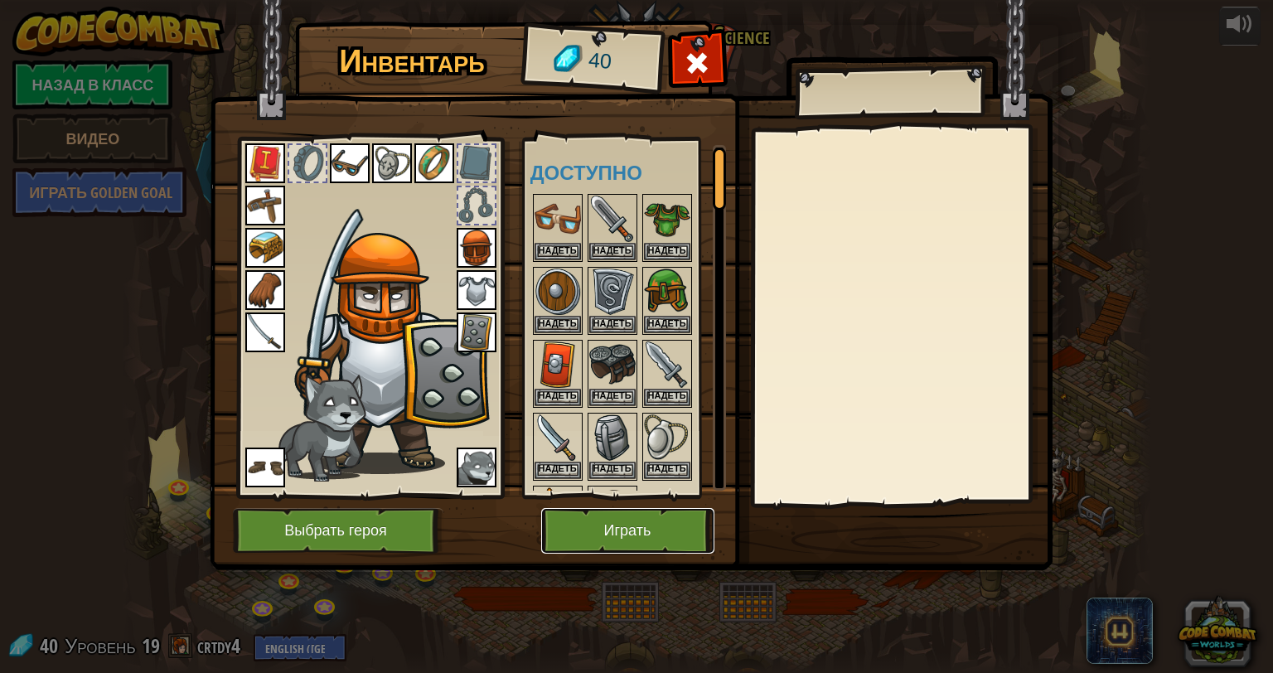
click at [613, 531] on button "Играть" at bounding box center [627, 531] width 173 height 46
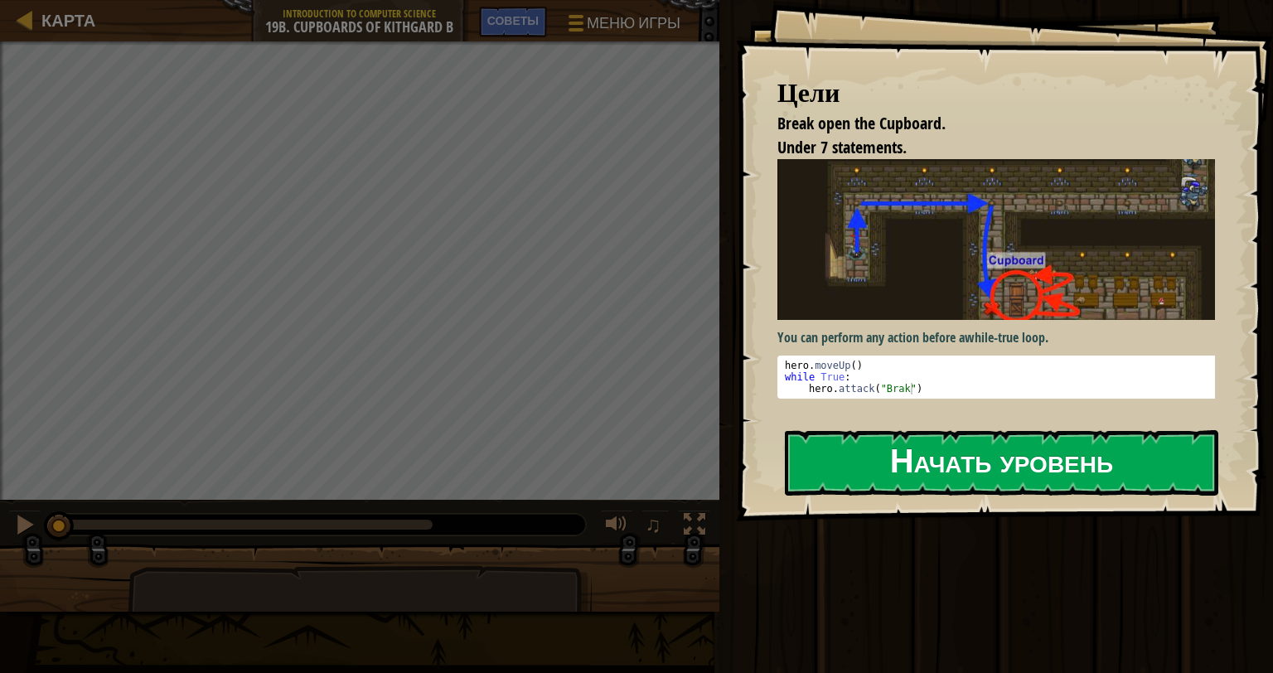
click at [922, 460] on button "Начать уровень" at bounding box center [1001, 462] width 433 height 65
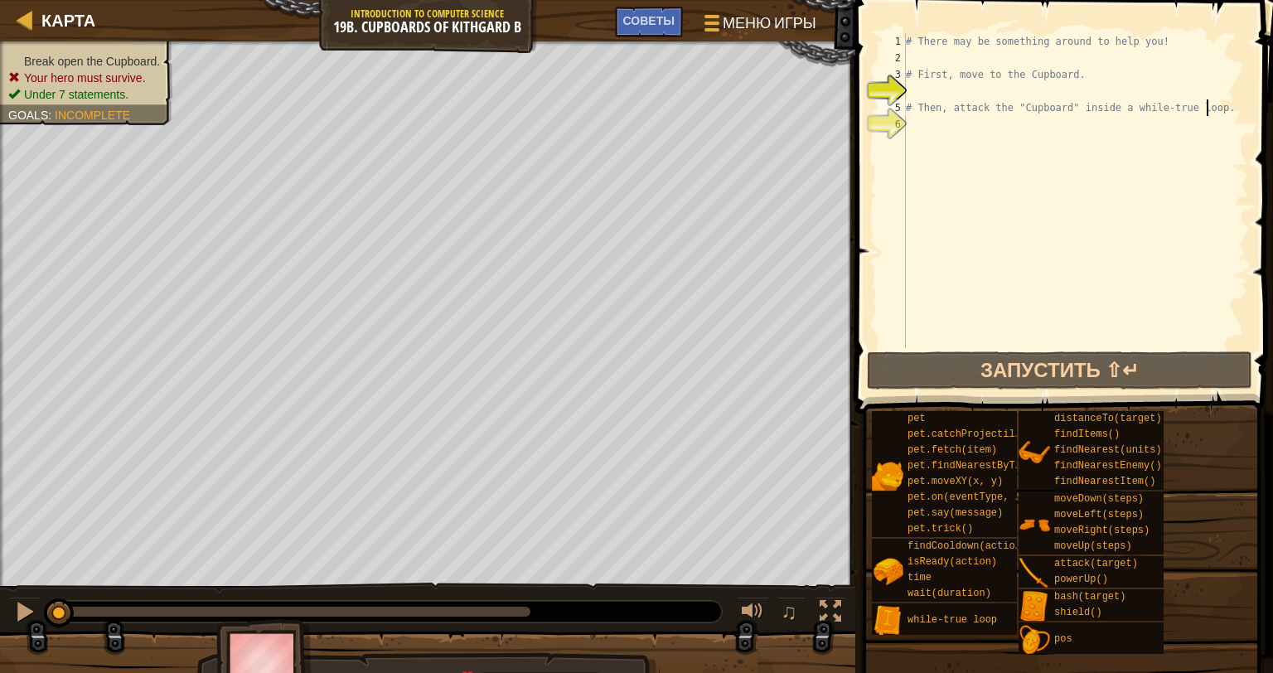
click at [1210, 111] on div "# There may be something around to help you! # First, move to the Cupboard. # T…" at bounding box center [1075, 207] width 346 height 348
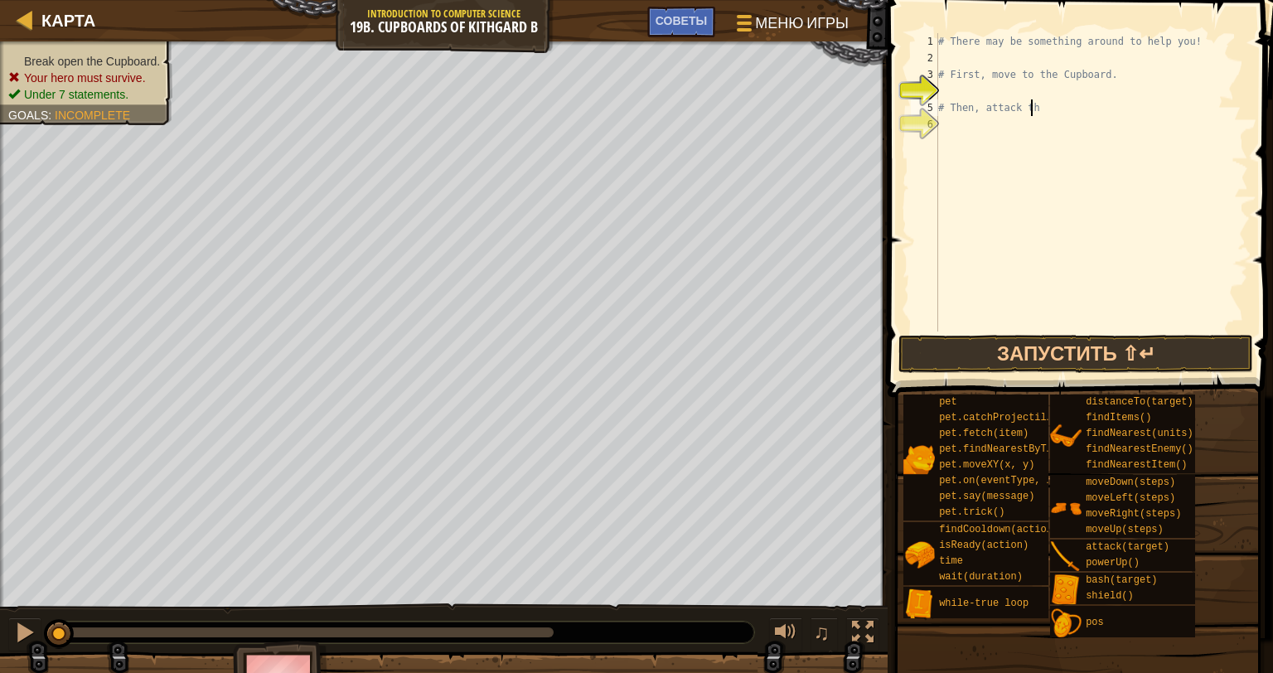
scroll to position [7, 2]
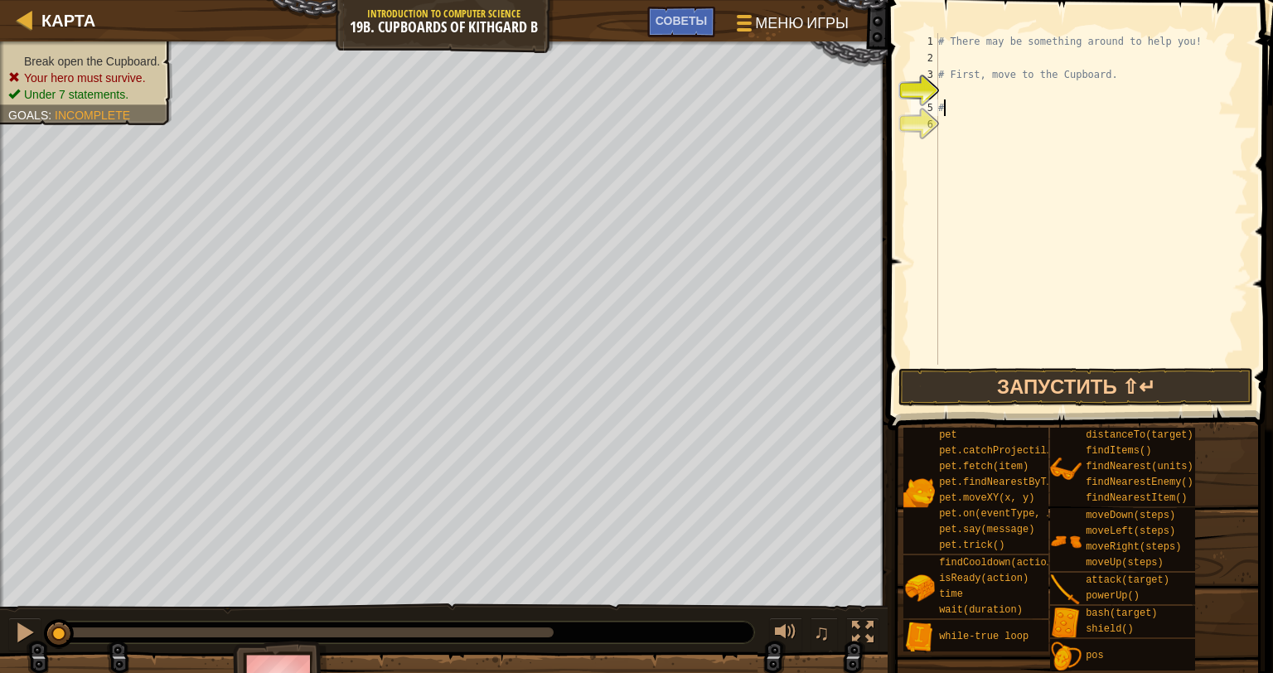
type textarea "#"
click at [993, 51] on div at bounding box center [1091, 215] width 313 height 365
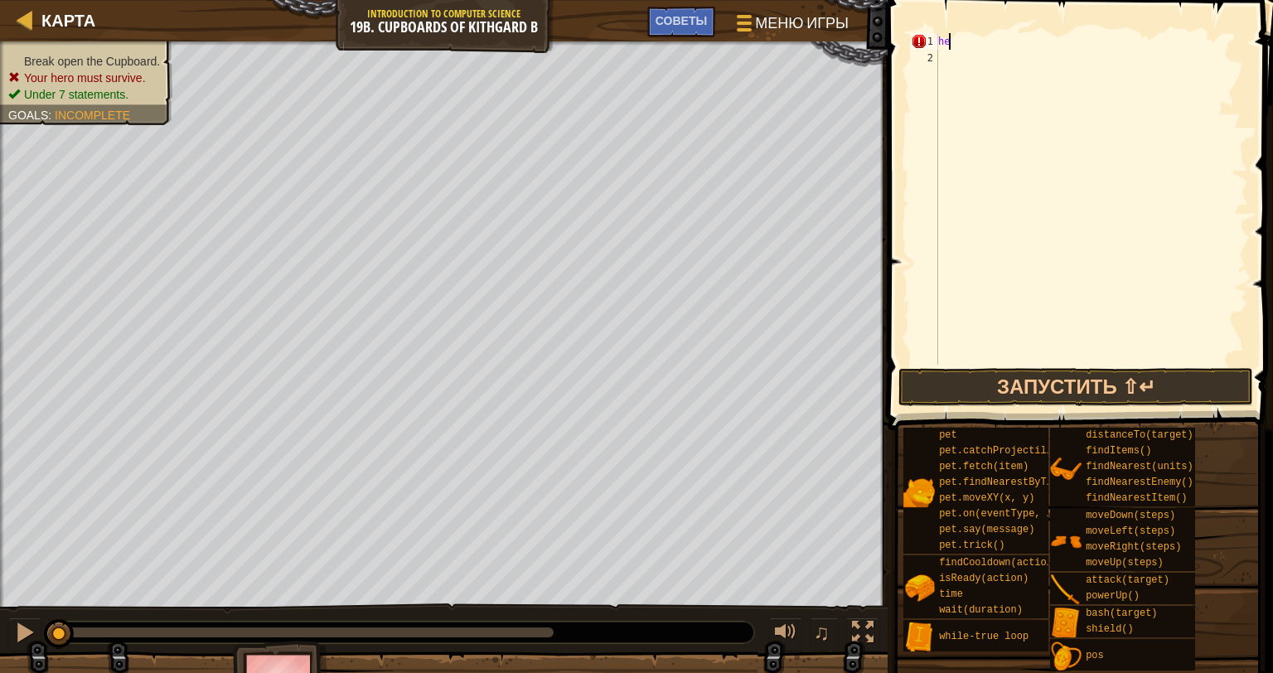
type textarea "h"
type textarea "w"
type textarea "hero.moveRight()"
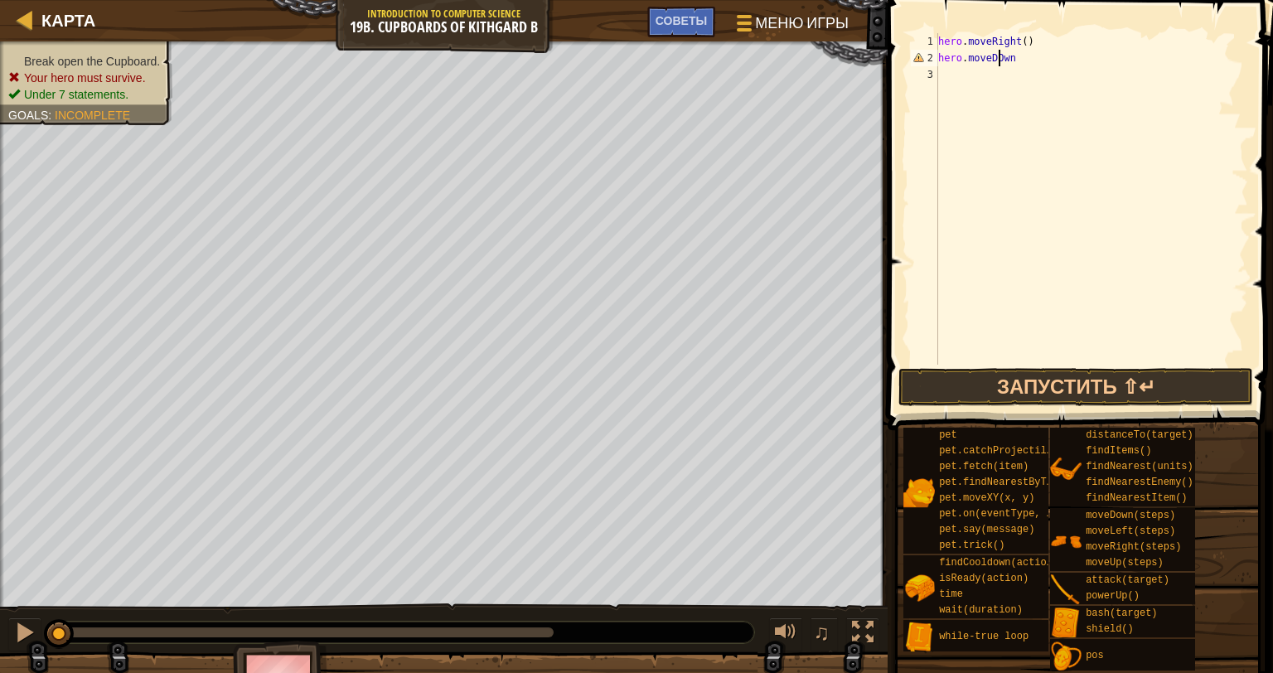
click at [999, 54] on div "hero . moveRight ( ) hero . moveDOwn" at bounding box center [1091, 215] width 313 height 365
type textarea "hero.moveDown"
click at [1052, 66] on div "hero . moveRight ( ) hero . moveDown" at bounding box center [1091, 215] width 313 height 365
click at [1037, 53] on div "hero . moveRight ( ) hero . moveDown" at bounding box center [1091, 215] width 313 height 365
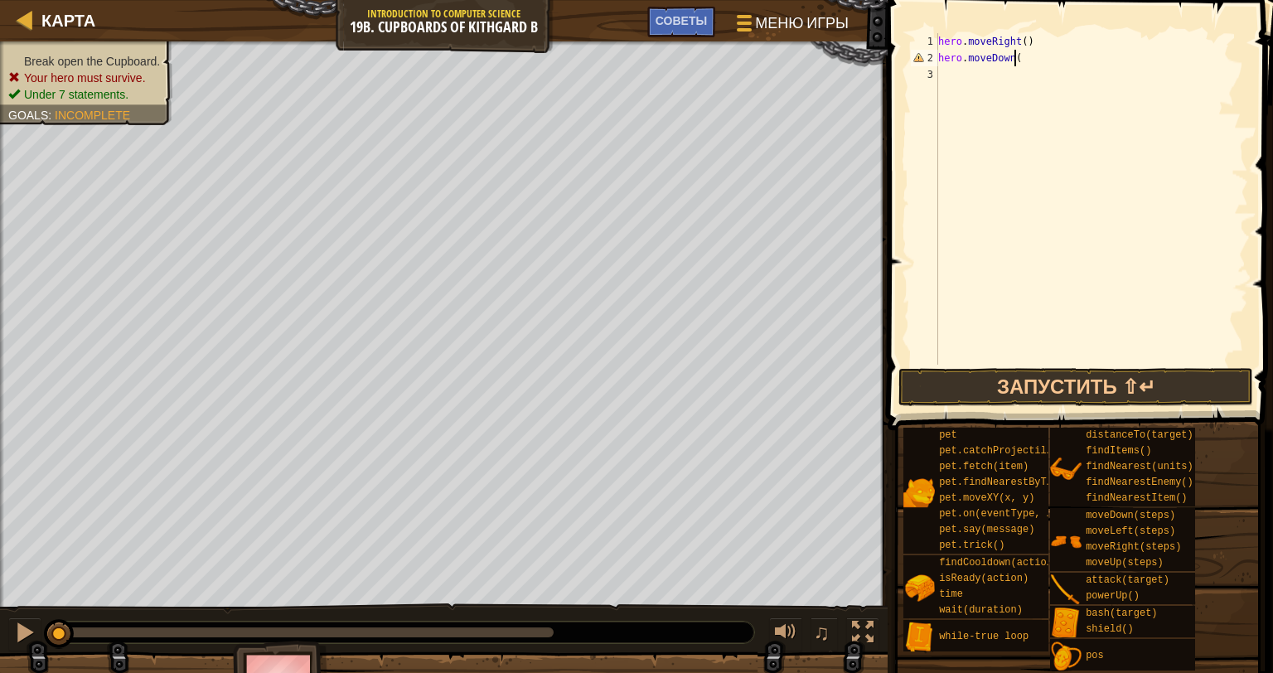
type textarea "hero.moveDown()"
click at [963, 76] on div "hero . moveRight ( ) hero . moveDown ( )" at bounding box center [1091, 215] width 313 height 365
type textarea "hero.moveRight()"
click at [1004, 99] on div "hero . moveRight ( ) hero . moveDown ( ) hero . moveRight ( )" at bounding box center [1091, 215] width 313 height 365
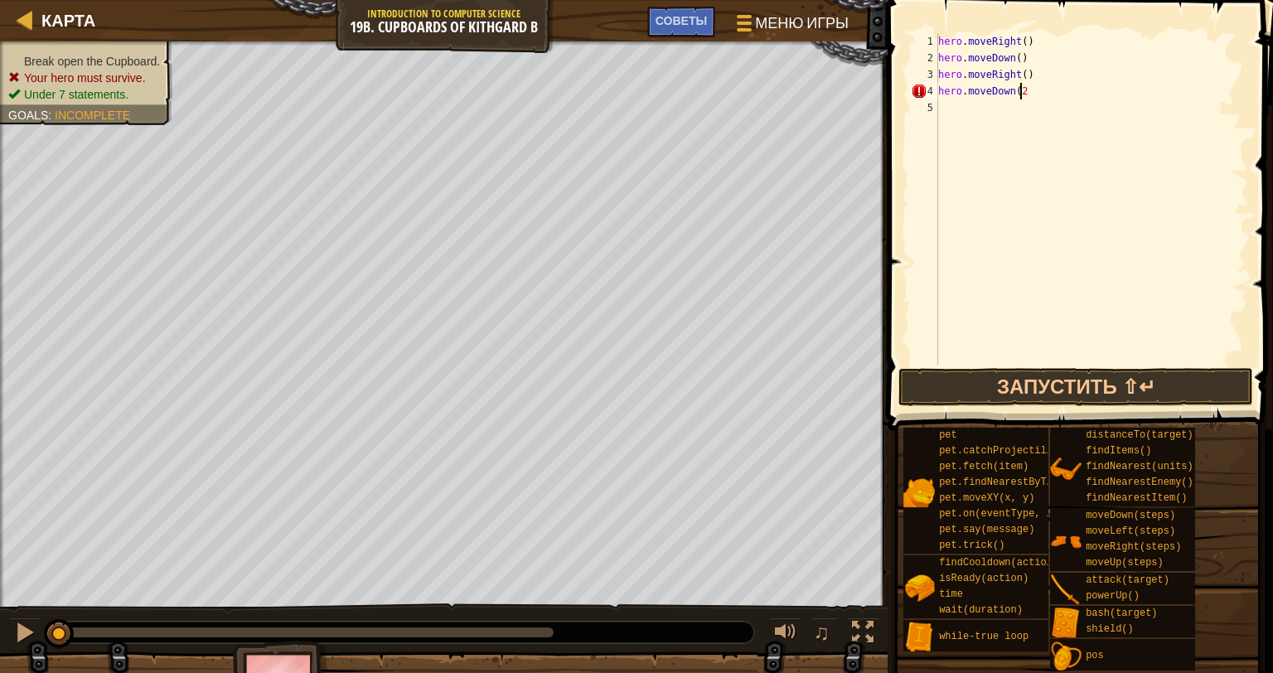
type textarea "hero.moveDown(2)"
type textarea "while True:"
type textarea "hero.attack("Cupboard")"
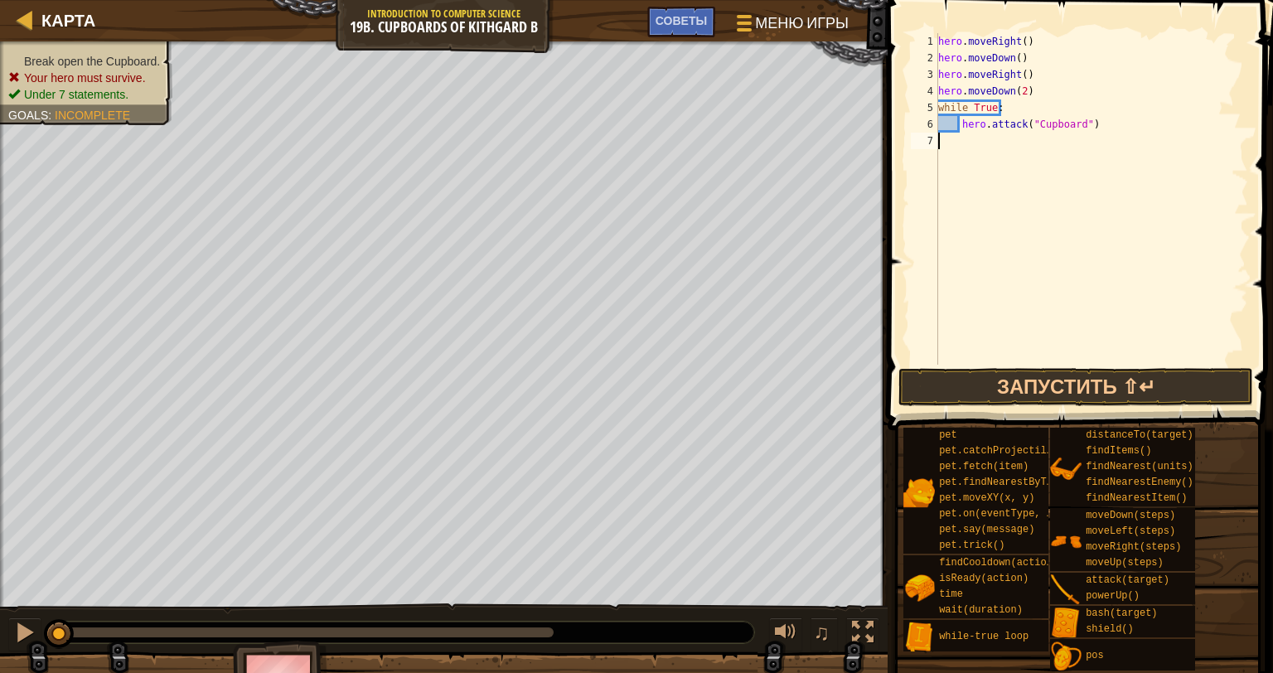
drag, startPoint x: 1001, startPoint y: 157, endPoint x: 1011, endPoint y: 132, distance: 26.8
click at [1010, 133] on div "hero . moveRight ( ) hero . moveDown ( ) hero . moveRight ( ) hero . moveDown (…" at bounding box center [1091, 215] width 313 height 365
type textarea "hero.attack("Cupboard")"
click at [1023, 380] on button "Запустить ⇧↵" at bounding box center [1075, 387] width 355 height 38
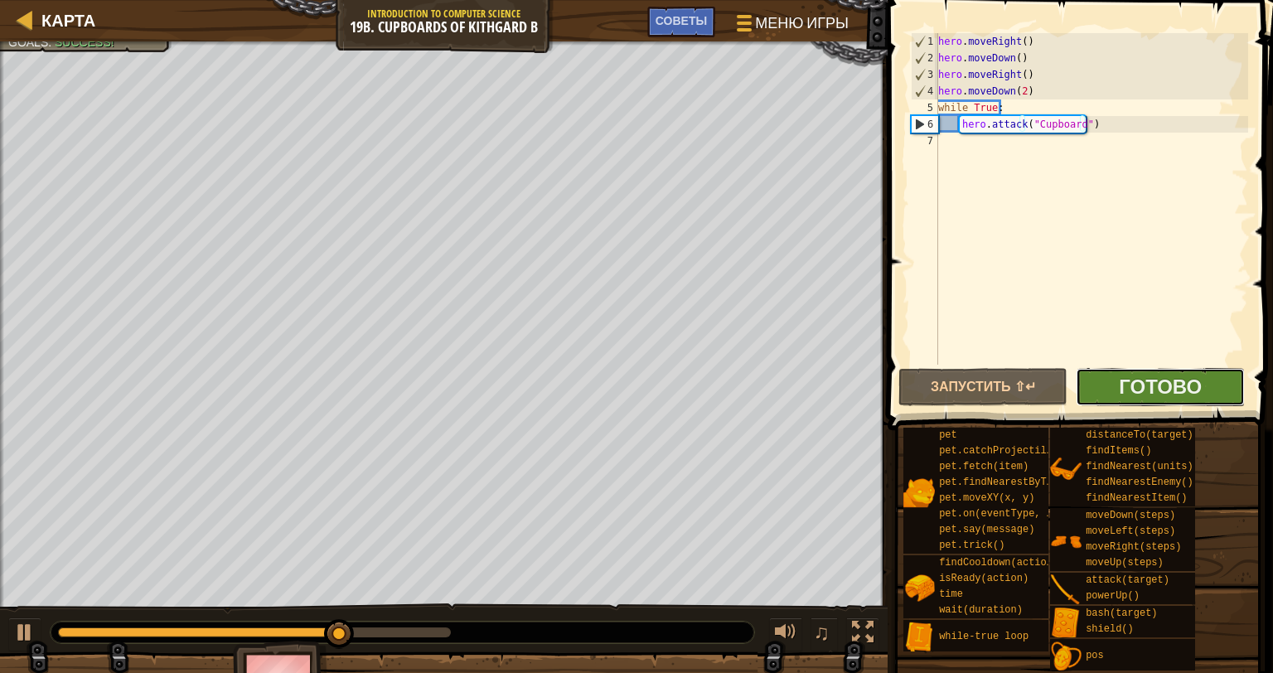
click at [1133, 402] on button "Готово" at bounding box center [1159, 387] width 169 height 38
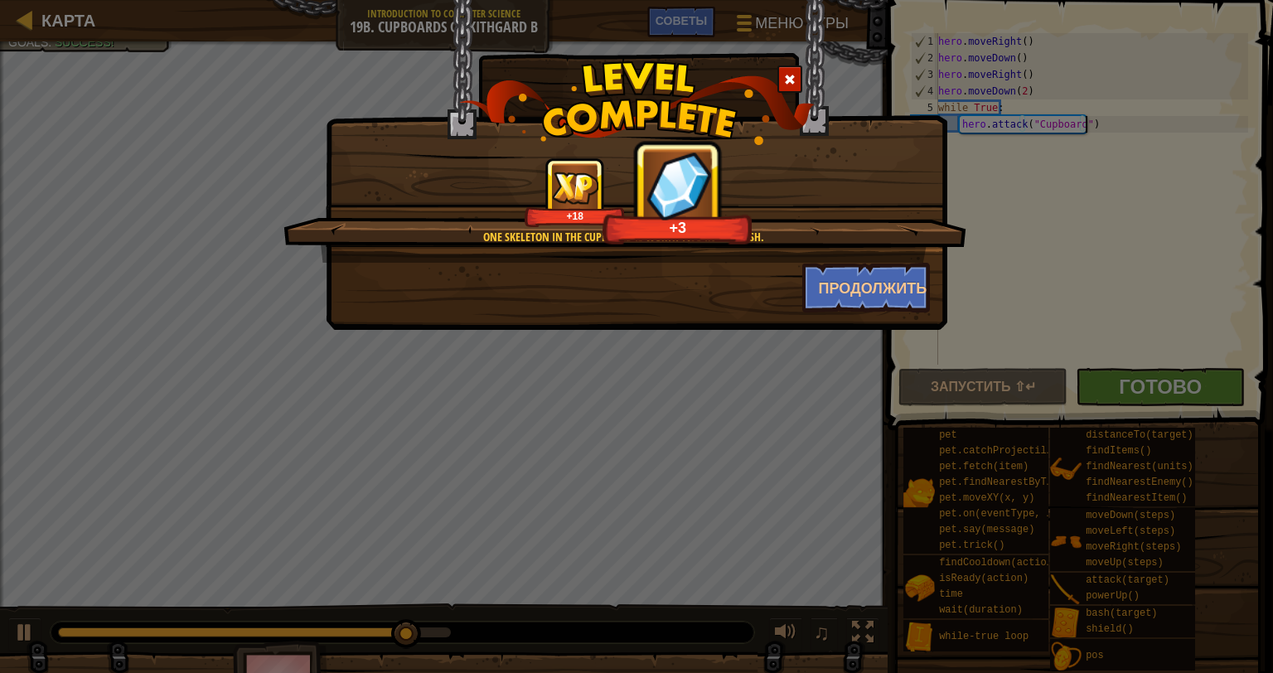
click at [790, 76] on span at bounding box center [790, 80] width 12 height 12
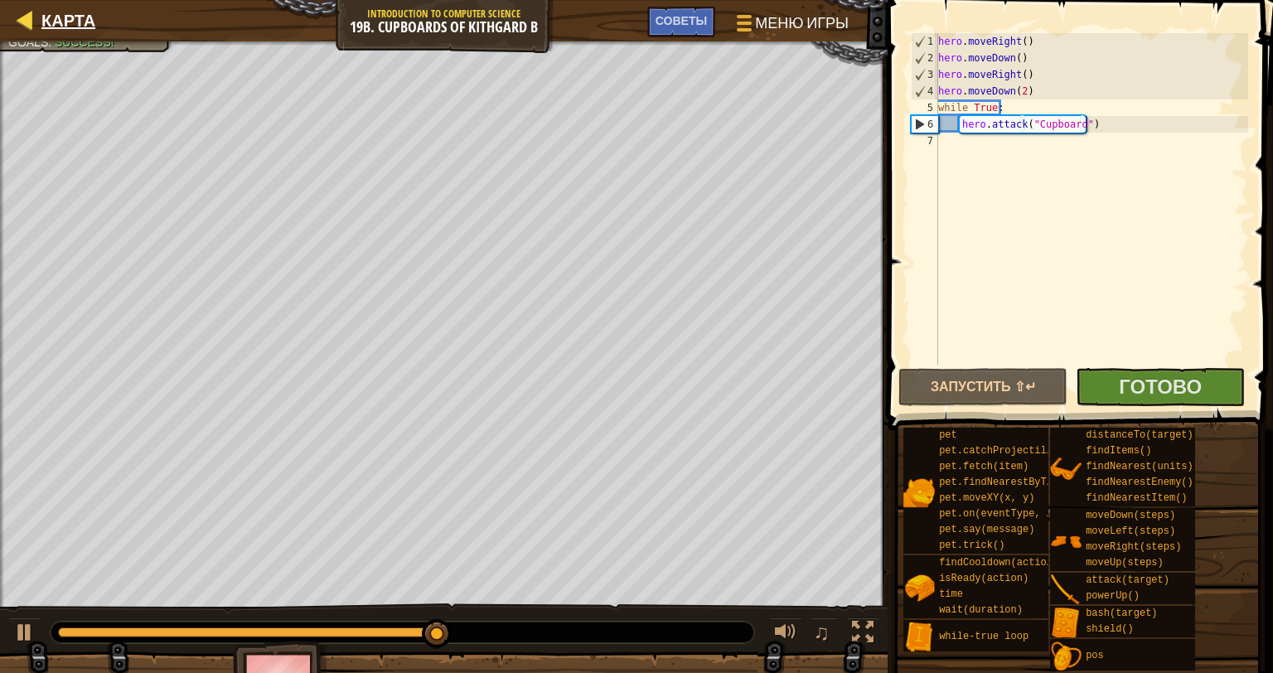
click at [48, 31] on div "Карта" at bounding box center [64, 20] width 62 height 41
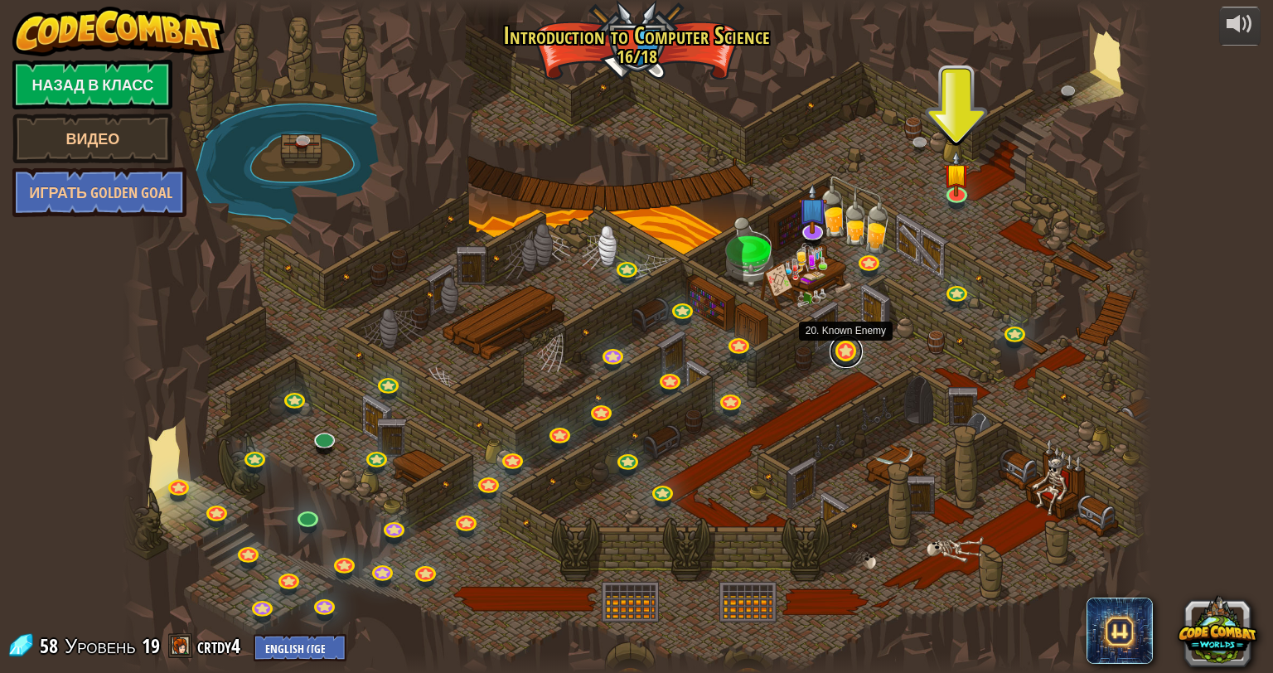
click at [842, 351] on link at bounding box center [845, 351] width 33 height 33
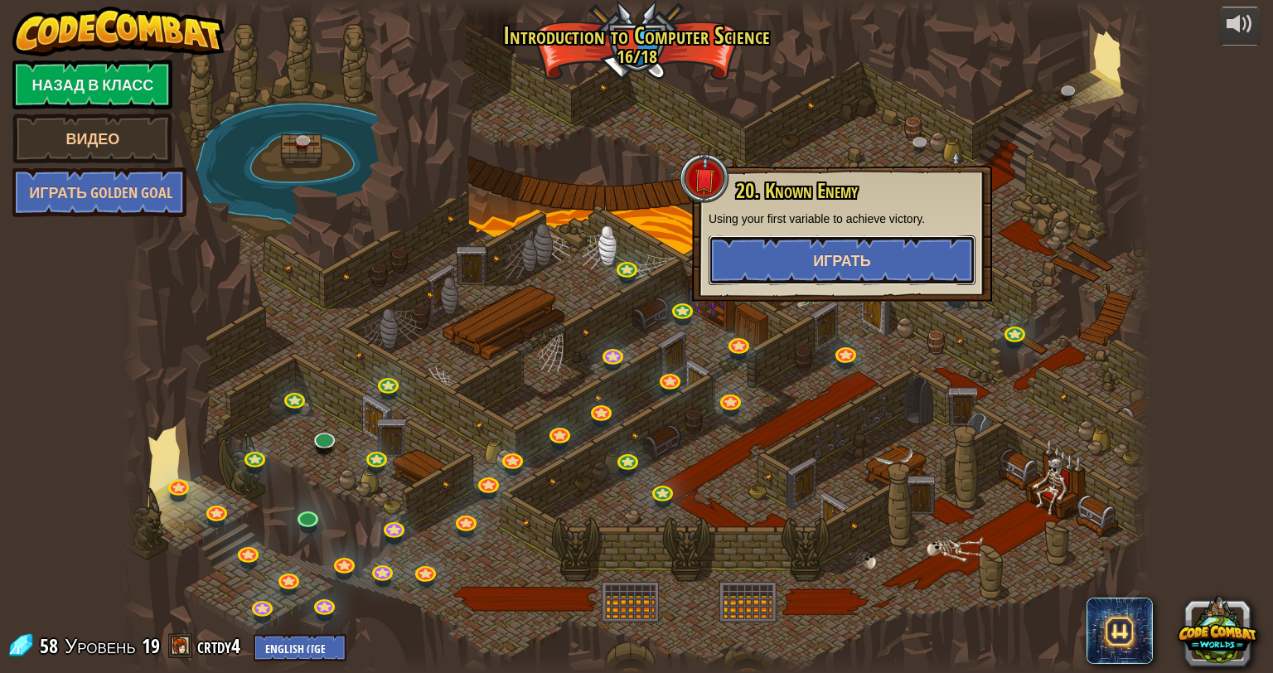
click at [796, 250] on button "Играть" at bounding box center [841, 260] width 267 height 50
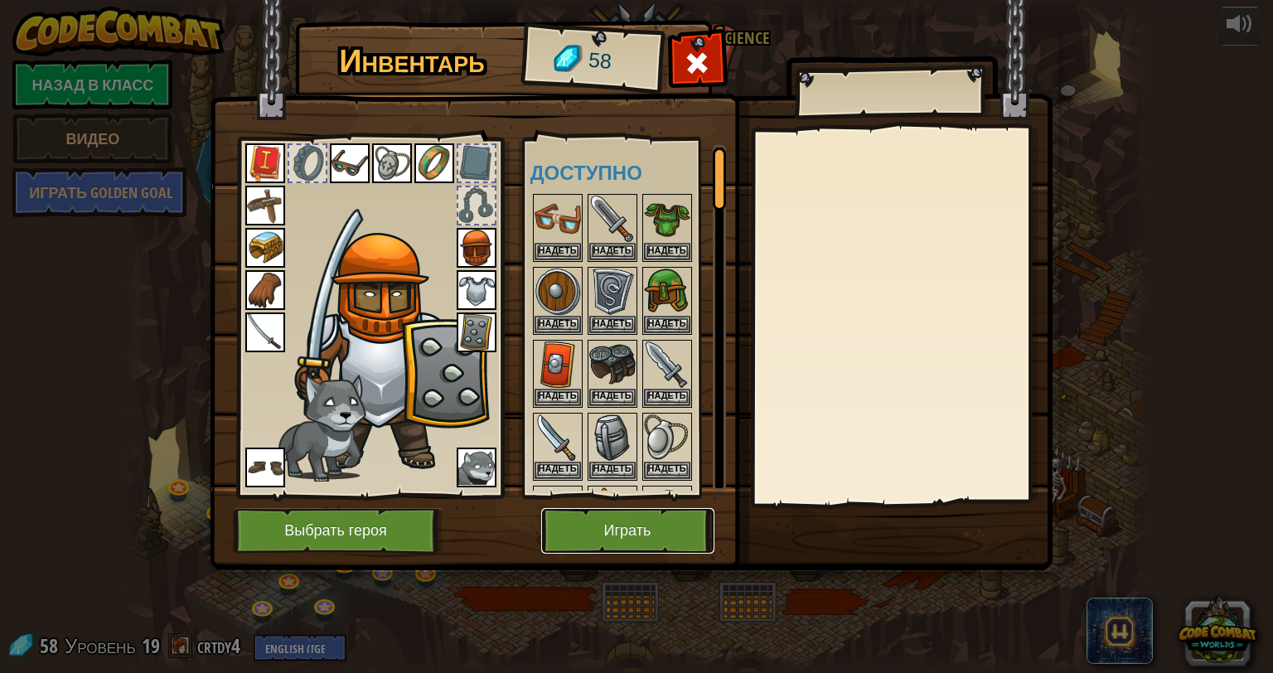
click at [626, 508] on button "Играть" at bounding box center [627, 531] width 173 height 46
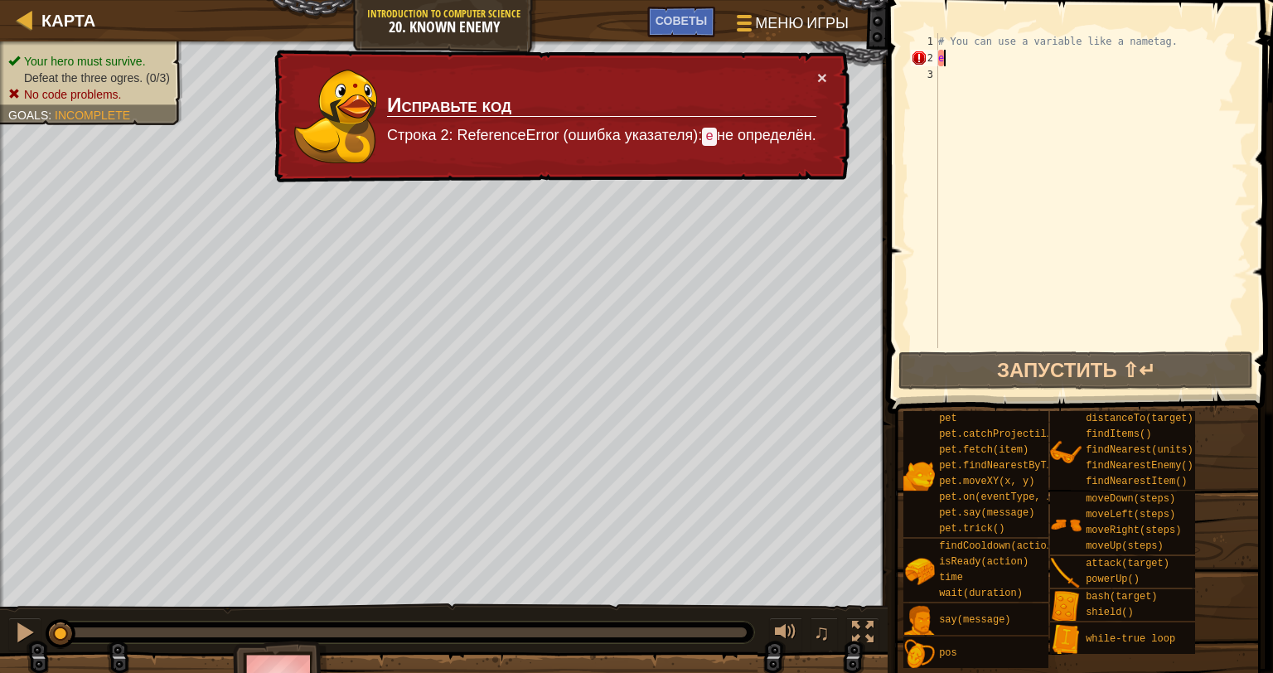
drag, startPoint x: 976, startPoint y: 52, endPoint x: 976, endPoint y: 62, distance: 9.9
click at [976, 62] on div "# You can use a variable like a nametag. e" at bounding box center [1091, 207] width 313 height 348
type textarea "e"
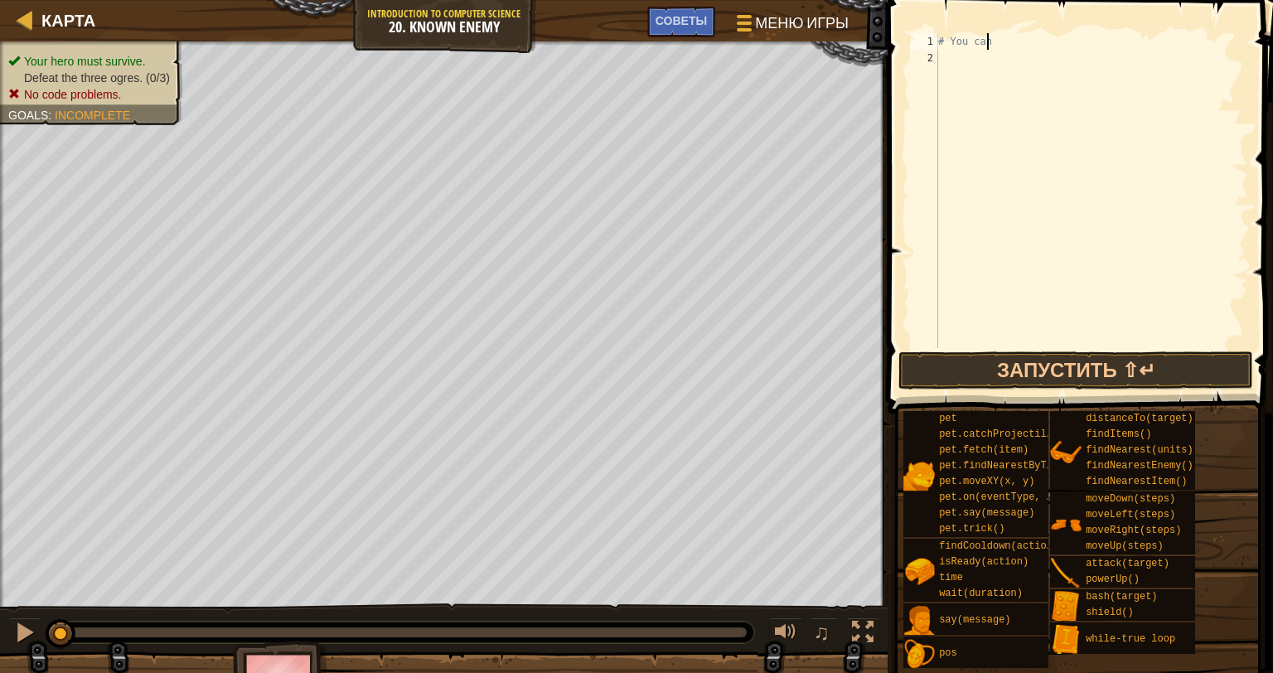
type textarea "#"
click at [976, 62] on div at bounding box center [1091, 207] width 313 height 348
type textarea "h"
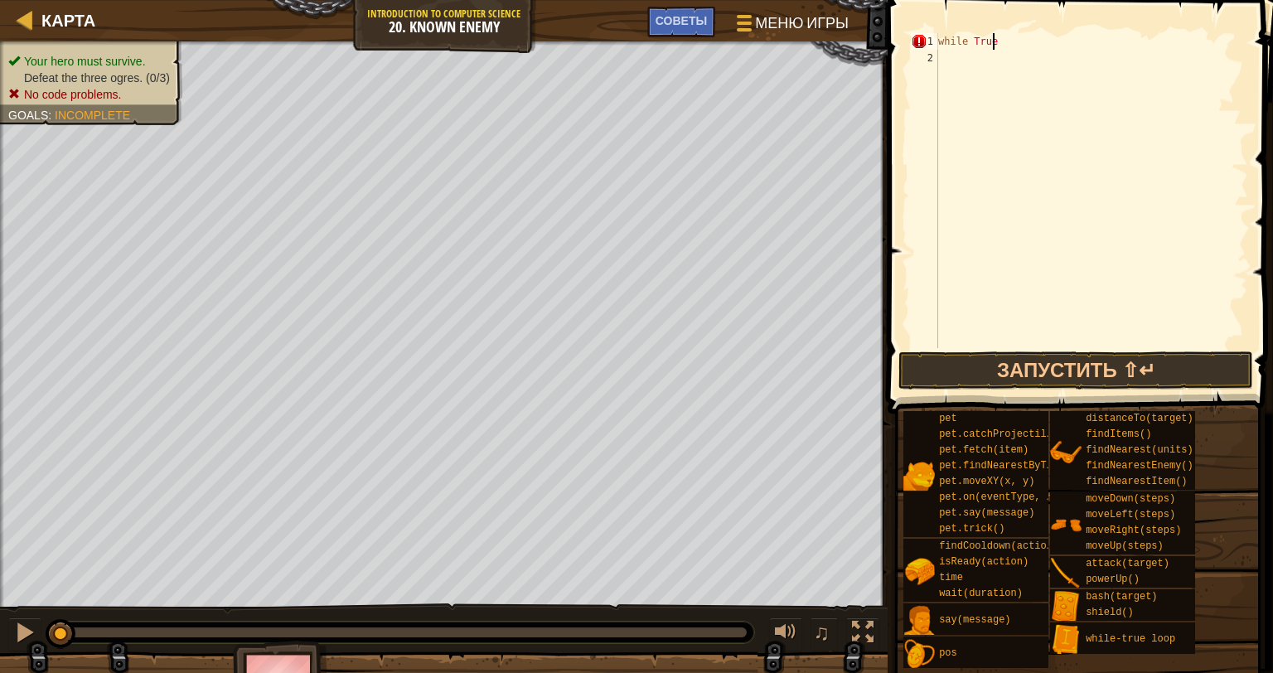
type textarea "while True:"
type textarea "hero.attack("[PERSON_NAME]")"
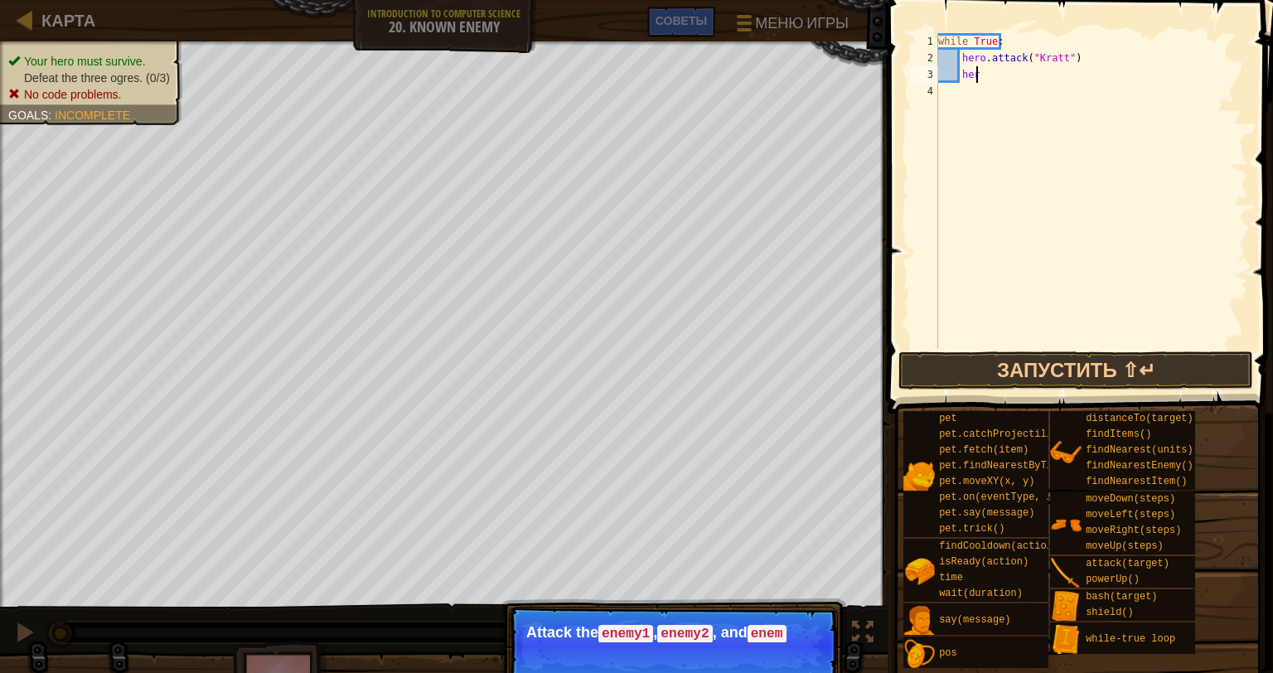
scroll to position [7, 2]
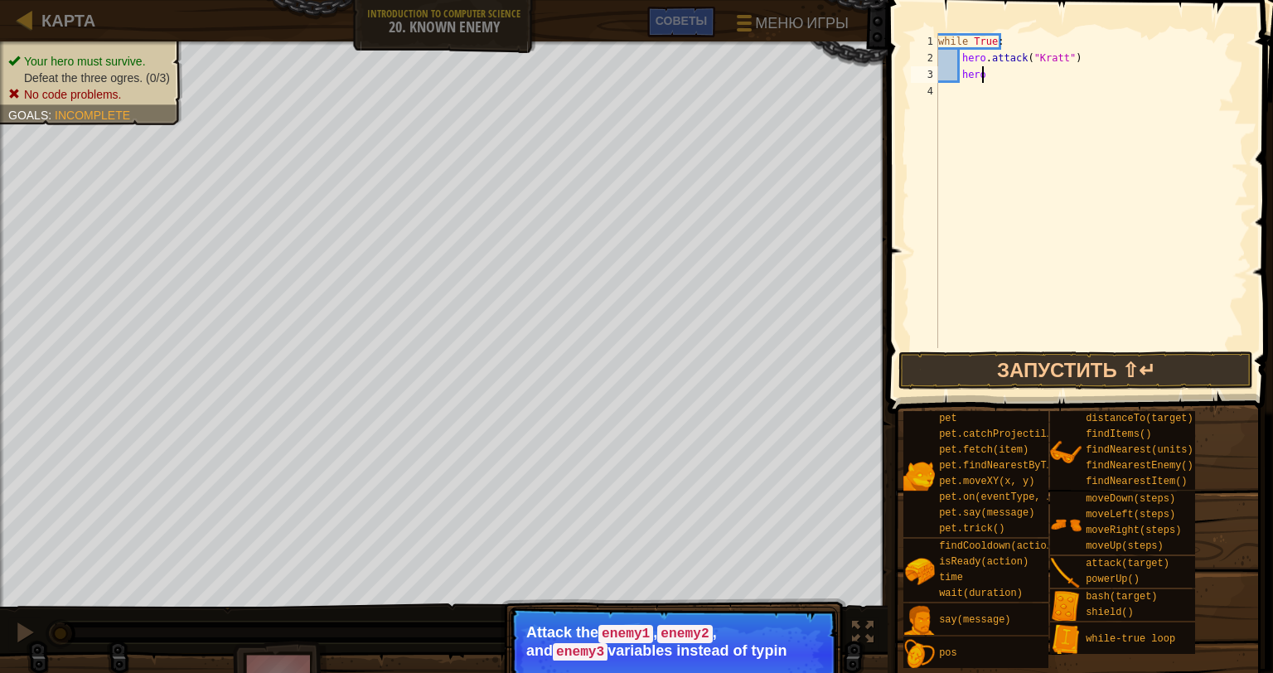
type textarea "hero."
type textarea "hero.attack("Gret")"
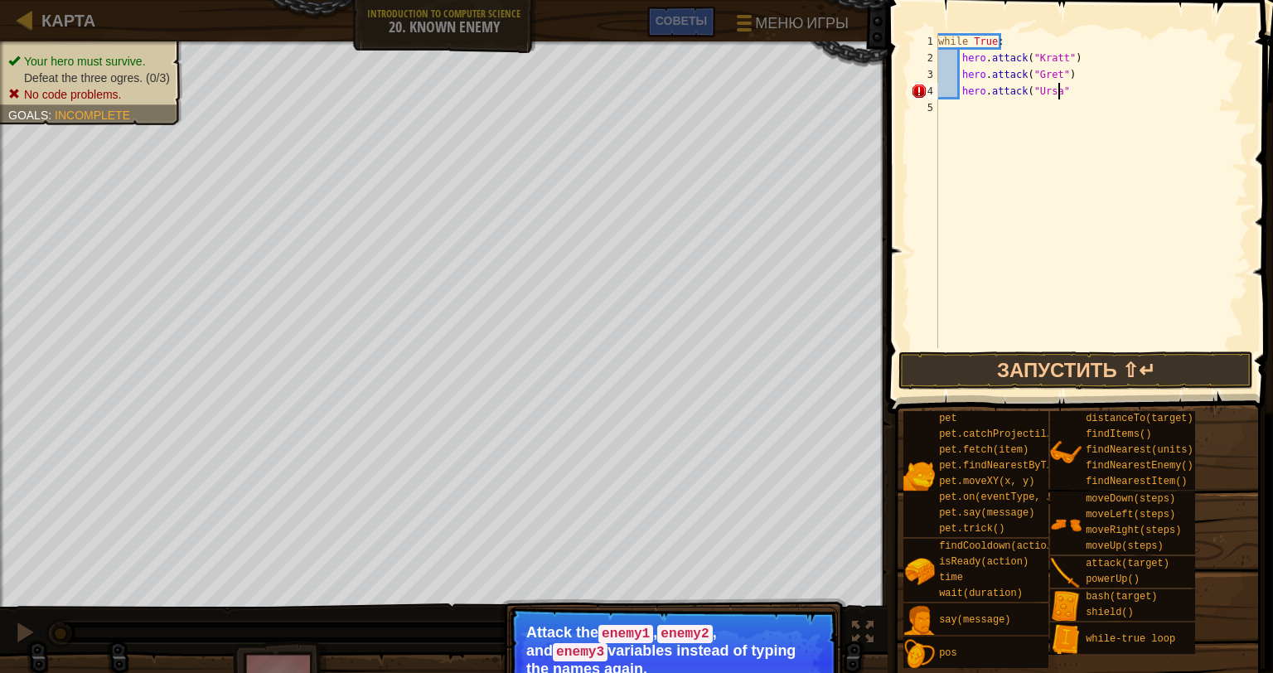
scroll to position [7, 9]
click at [977, 381] on button "Запустить ⇧↵" at bounding box center [1075, 370] width 355 height 38
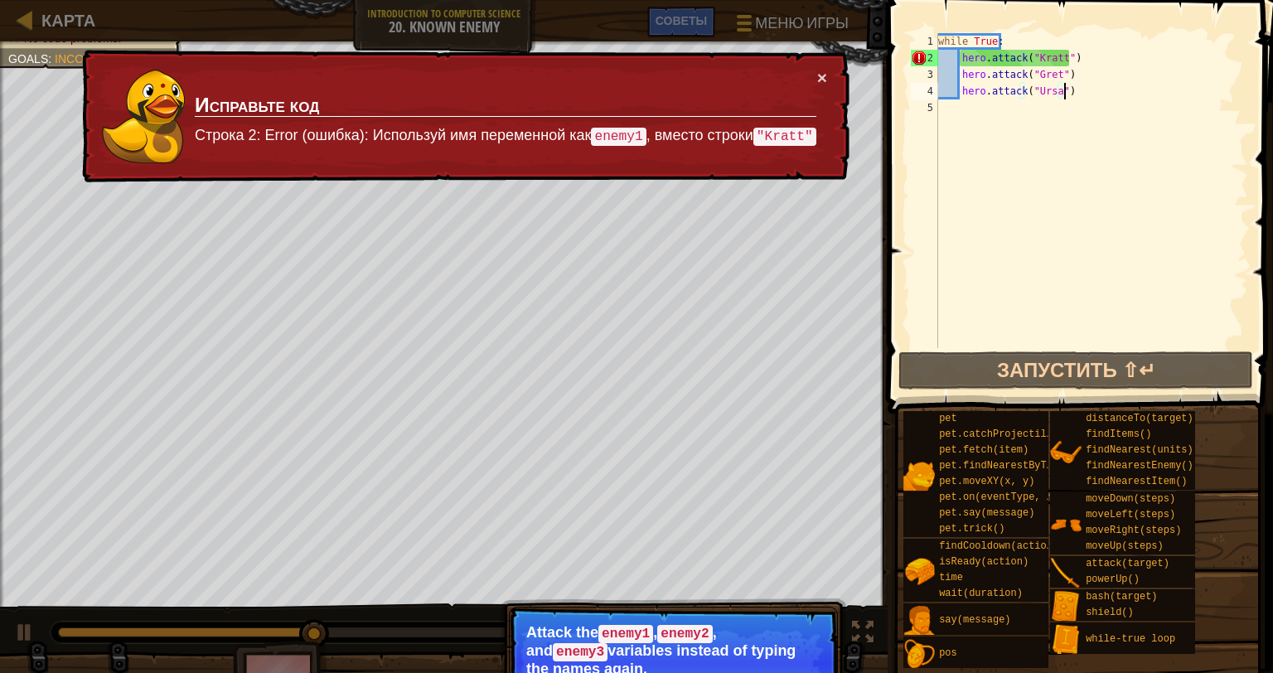
click at [1100, 95] on div "while True : hero . attack ( "Kratt" ) hero . attack ( "Gret" ) hero . attack (…" at bounding box center [1091, 207] width 313 height 348
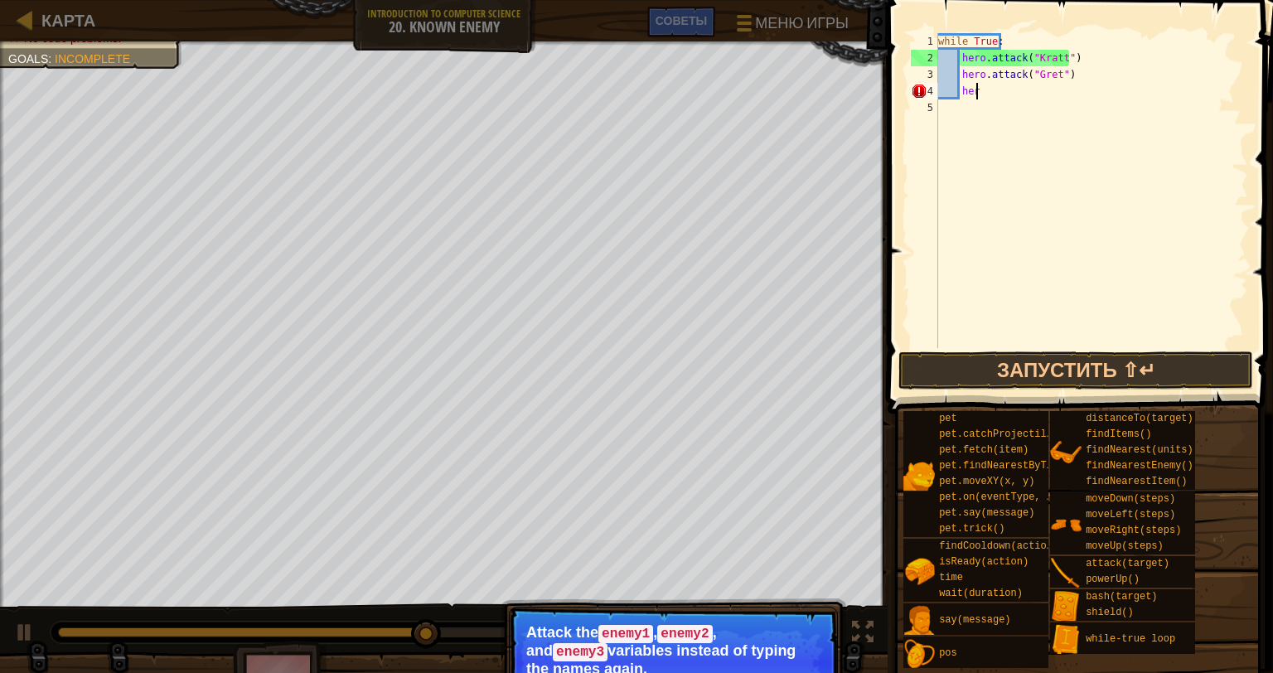
scroll to position [7, 1]
type textarea "h"
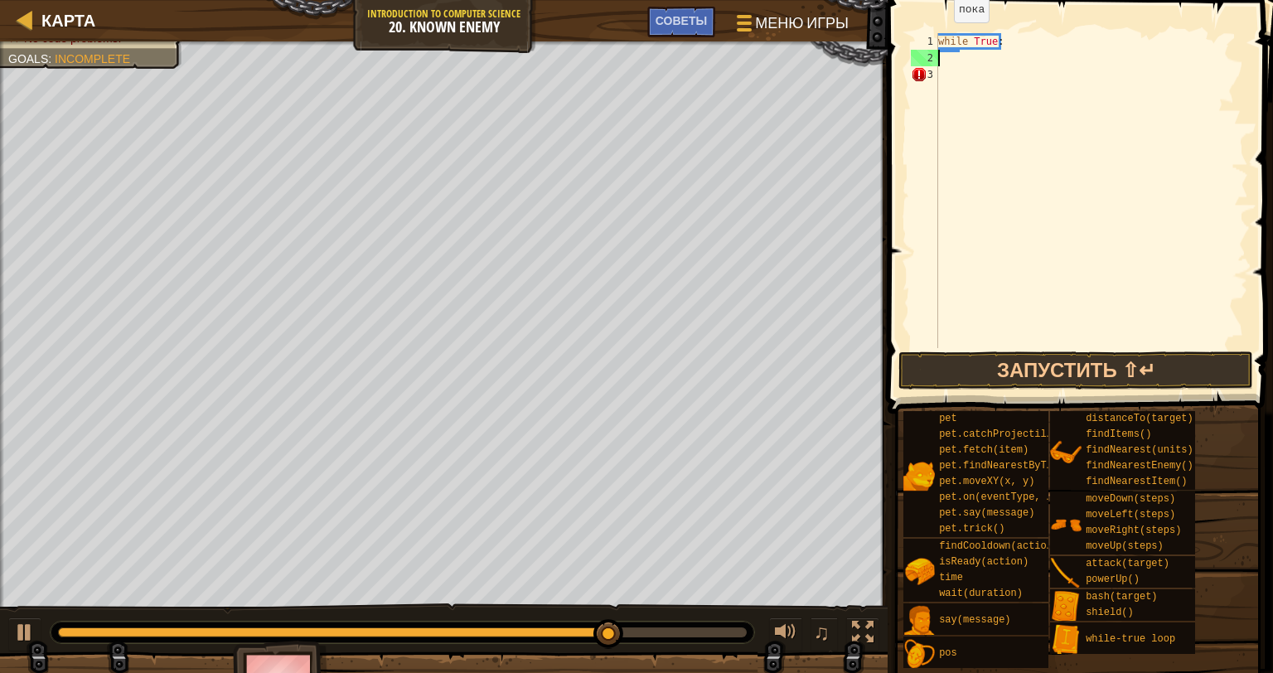
click at [935, 36] on div "1" at bounding box center [924, 41] width 27 height 17
type textarea "while True:"
click at [943, 30] on span at bounding box center [1081, 183] width 399 height 462
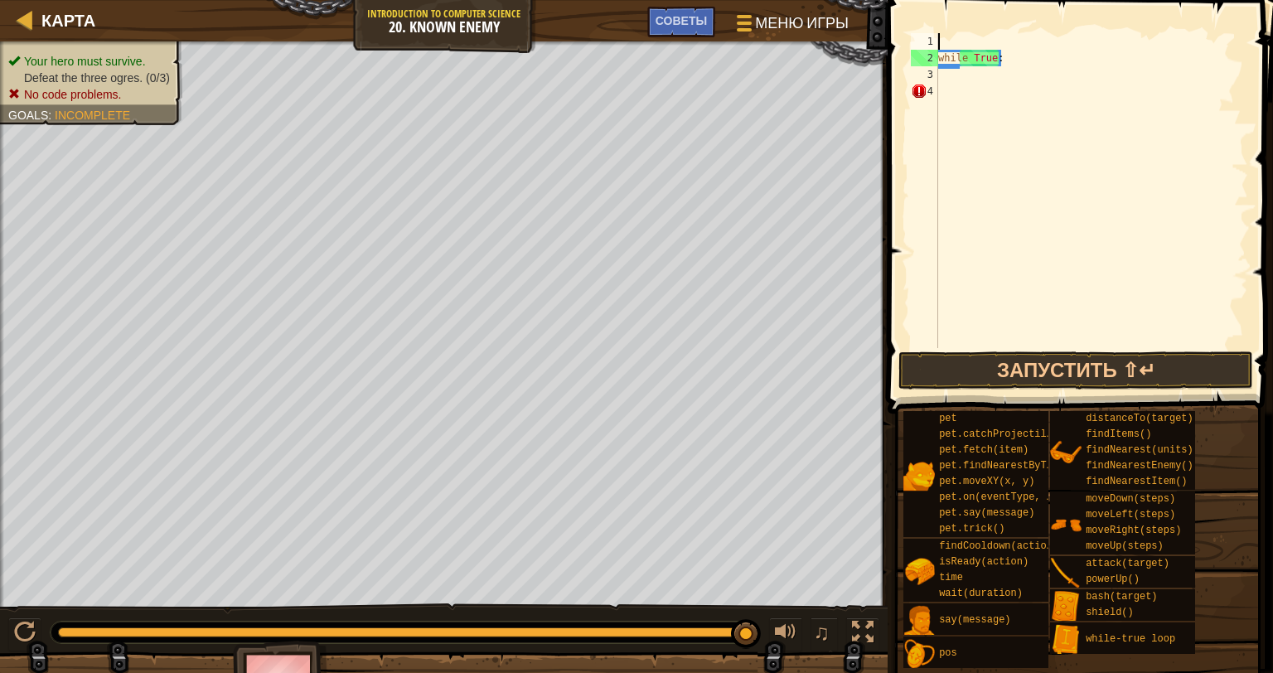
click at [958, 42] on div "while True :" at bounding box center [1091, 207] width 313 height 348
click at [679, 23] on span "Советы" at bounding box center [680, 20] width 51 height 16
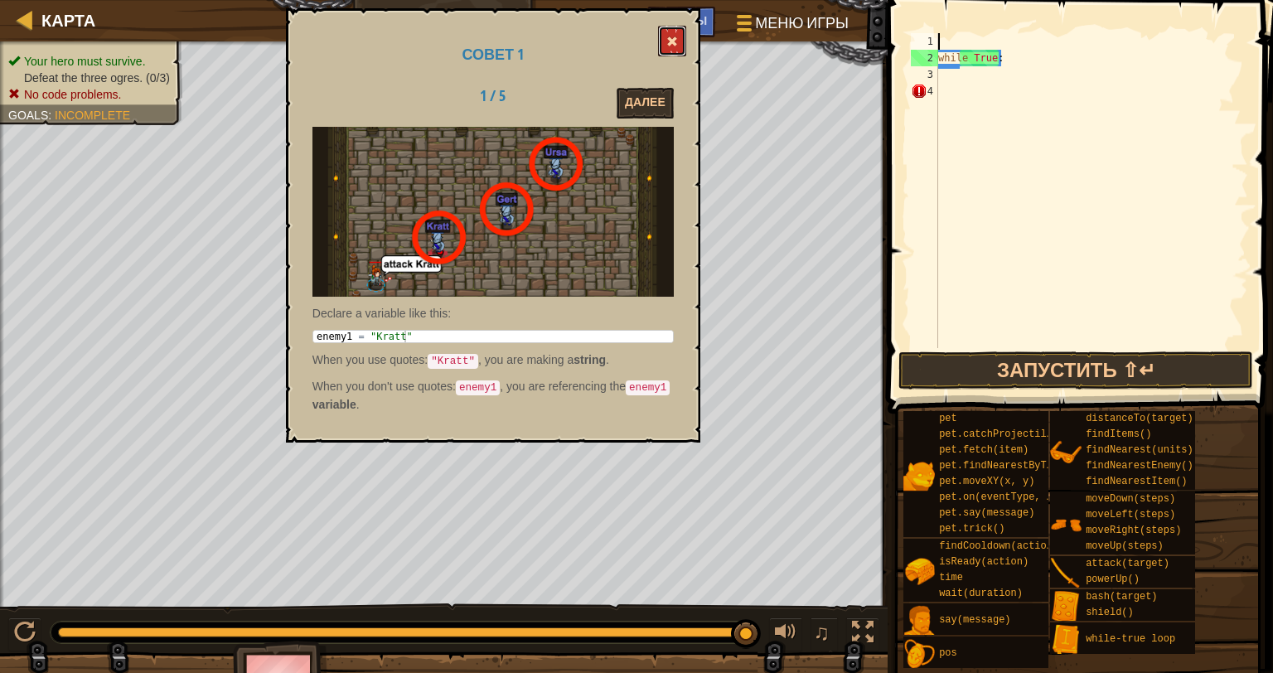
click at [664, 36] on button at bounding box center [672, 41] width 28 height 31
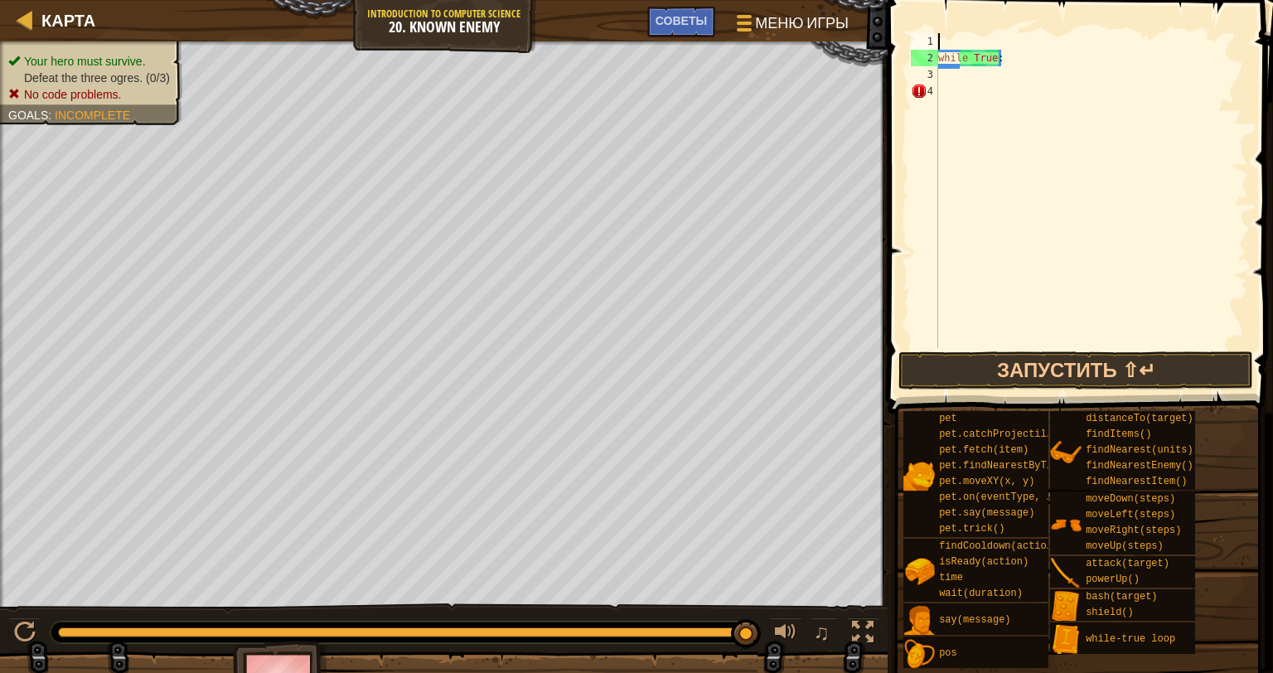
click at [953, 45] on div "while True :" at bounding box center [1091, 207] width 313 height 348
click at [678, 12] on div "Советы" at bounding box center [681, 22] width 68 height 31
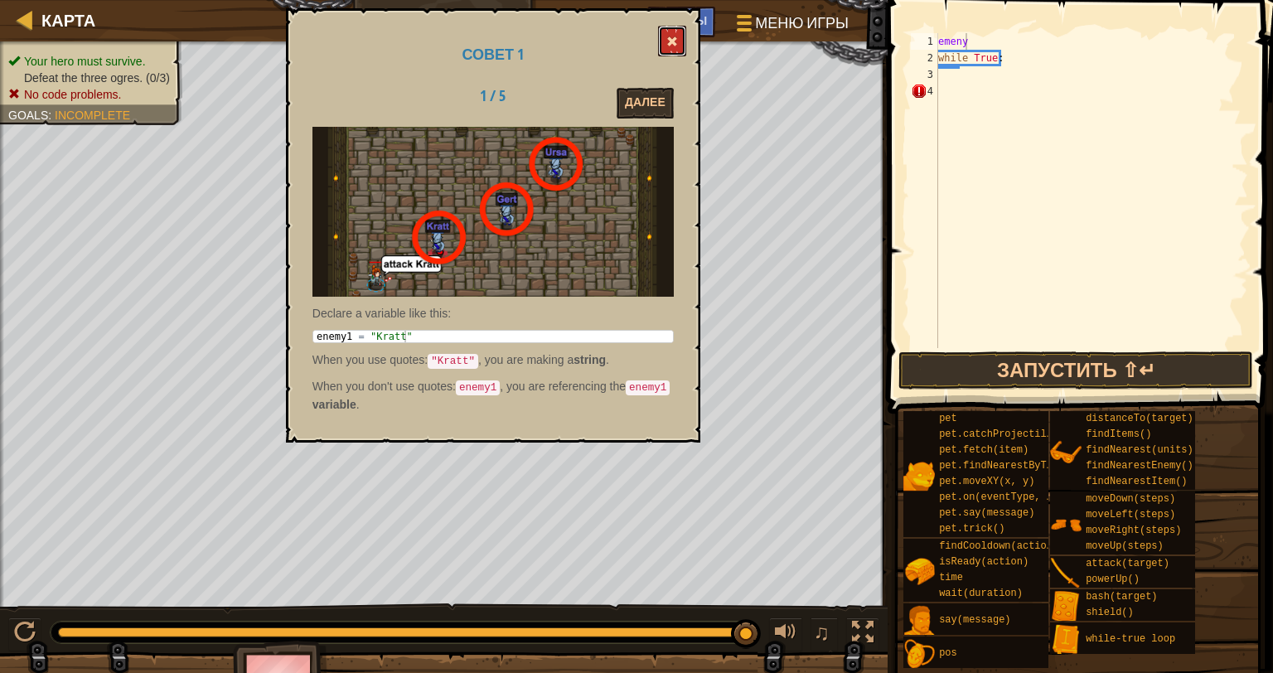
click at [669, 46] on span at bounding box center [672, 42] width 12 height 12
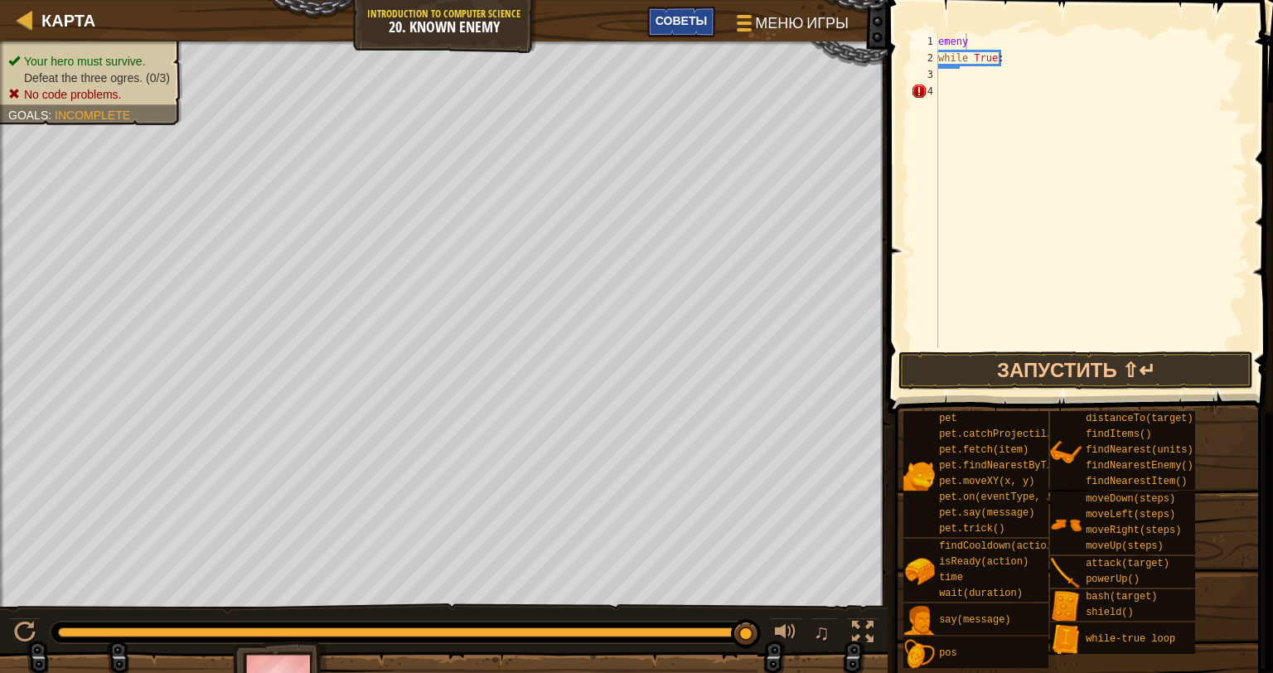
click at [683, 8] on div "Советы" at bounding box center [681, 22] width 68 height 31
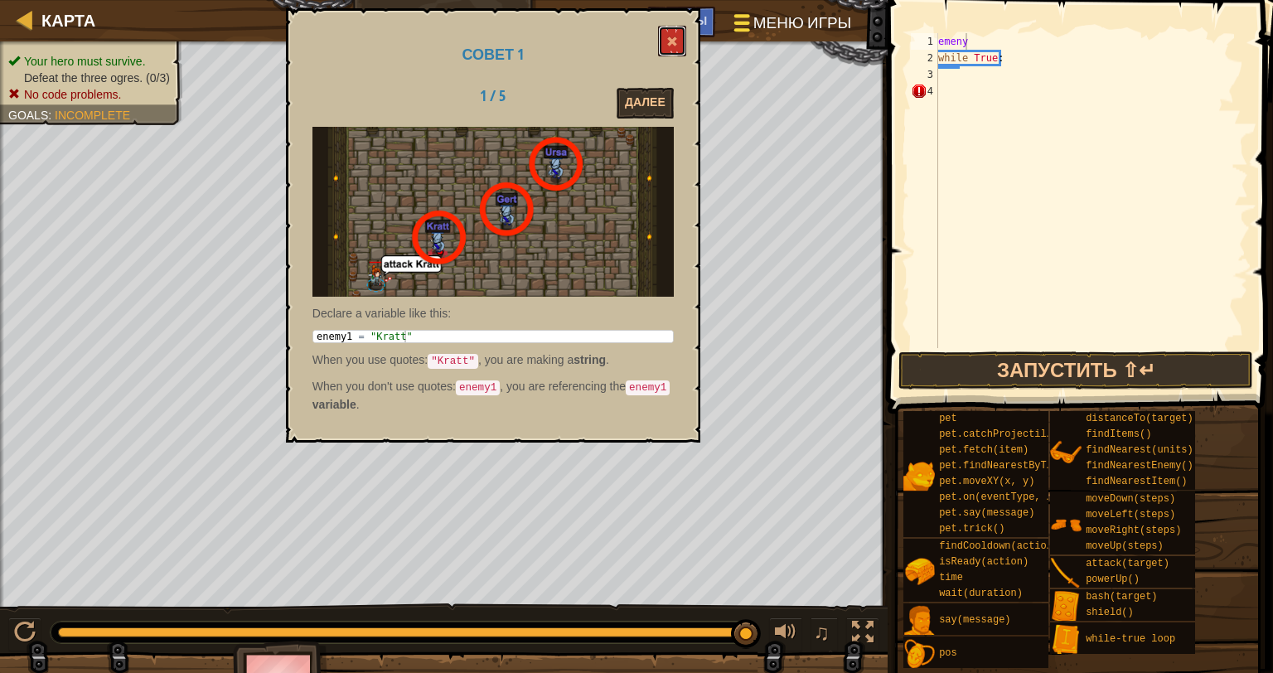
drag, startPoint x: 670, startPoint y: 37, endPoint x: 776, endPoint y: 40, distance: 106.1
click at [679, 33] on button at bounding box center [672, 41] width 28 height 31
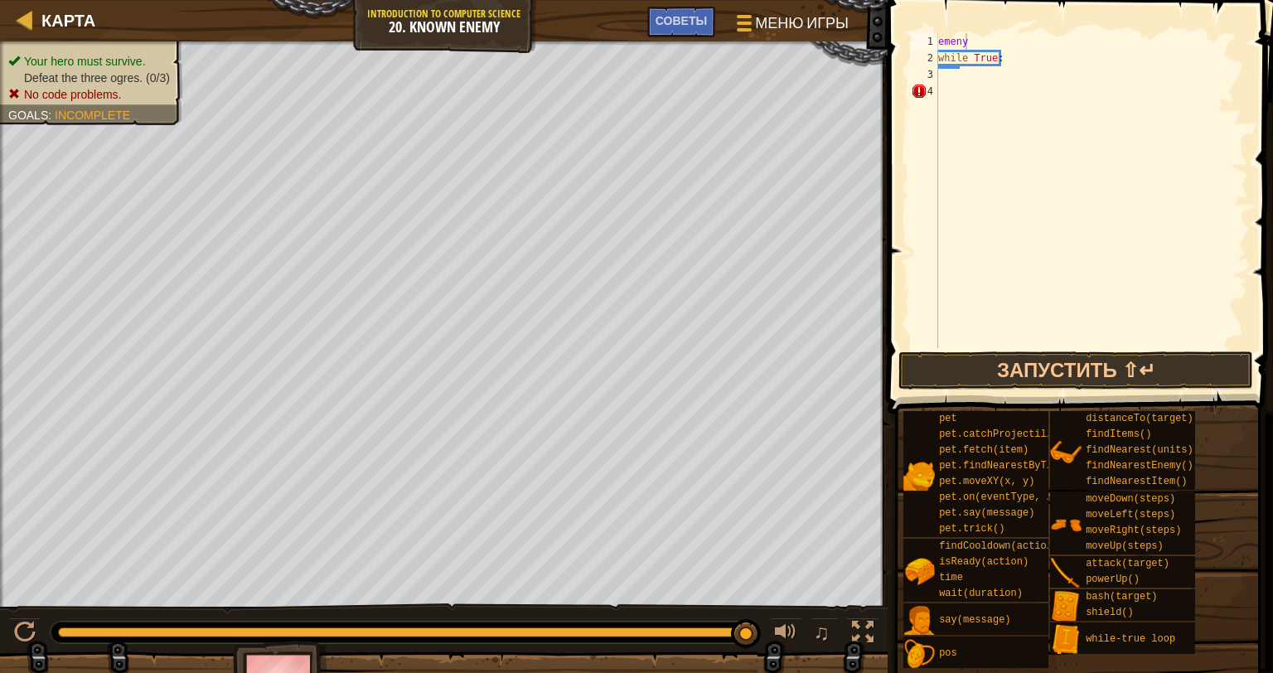
click at [988, 41] on div "emeny while True :" at bounding box center [1091, 207] width 313 height 348
click at [33, 629] on div at bounding box center [25, 632] width 22 height 22
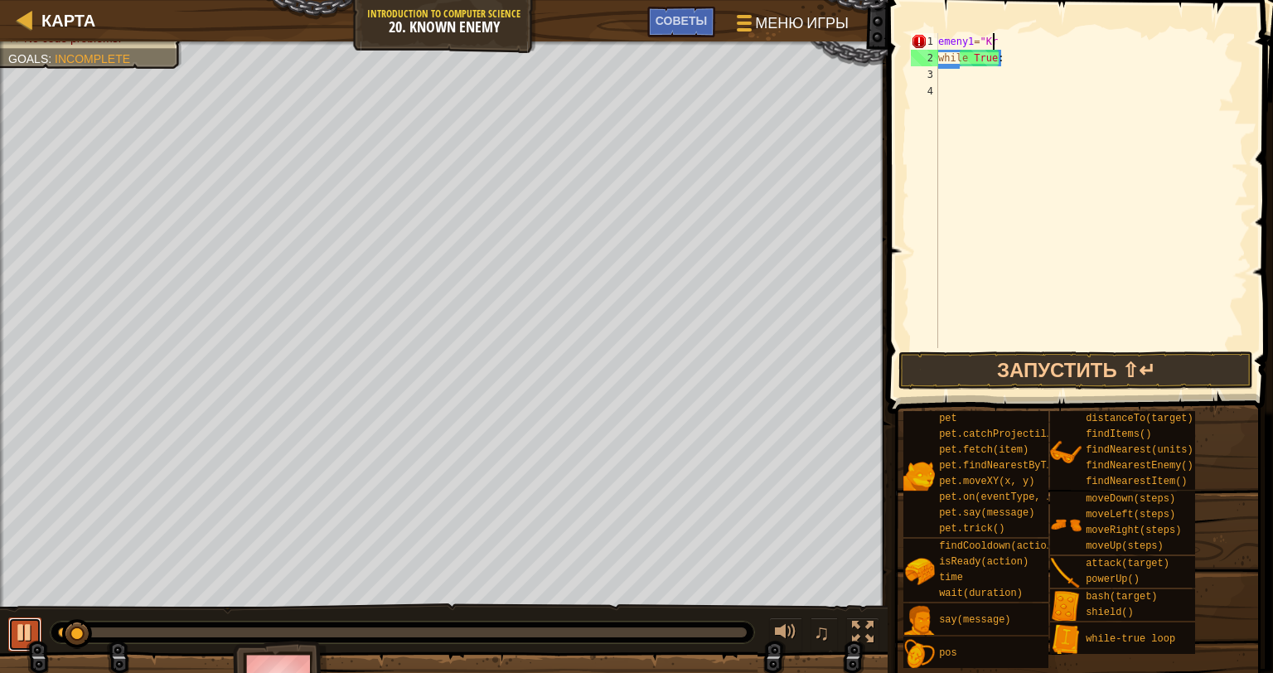
click at [28, 625] on div at bounding box center [25, 632] width 22 height 22
type textarea "emeny1="Kratt""
click at [975, 77] on div "emeny1 = "Kratt" while True :" at bounding box center [1091, 207] width 313 height 348
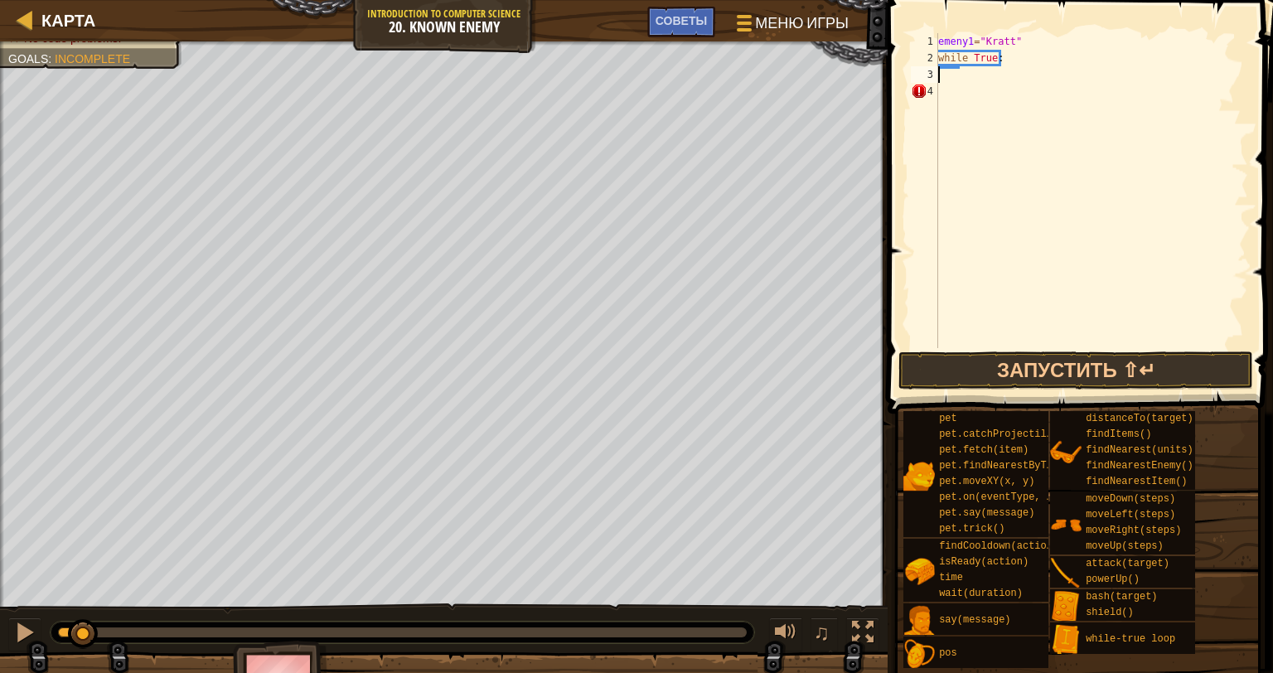
scroll to position [7, 0]
click at [958, 94] on div "emeny1 = "Kratt" while True :" at bounding box center [1091, 207] width 313 height 348
click at [1026, 36] on div "emeny1 = "Kratt" while True :" at bounding box center [1091, 207] width 313 height 348
type textarea "emeny1="Kratt""
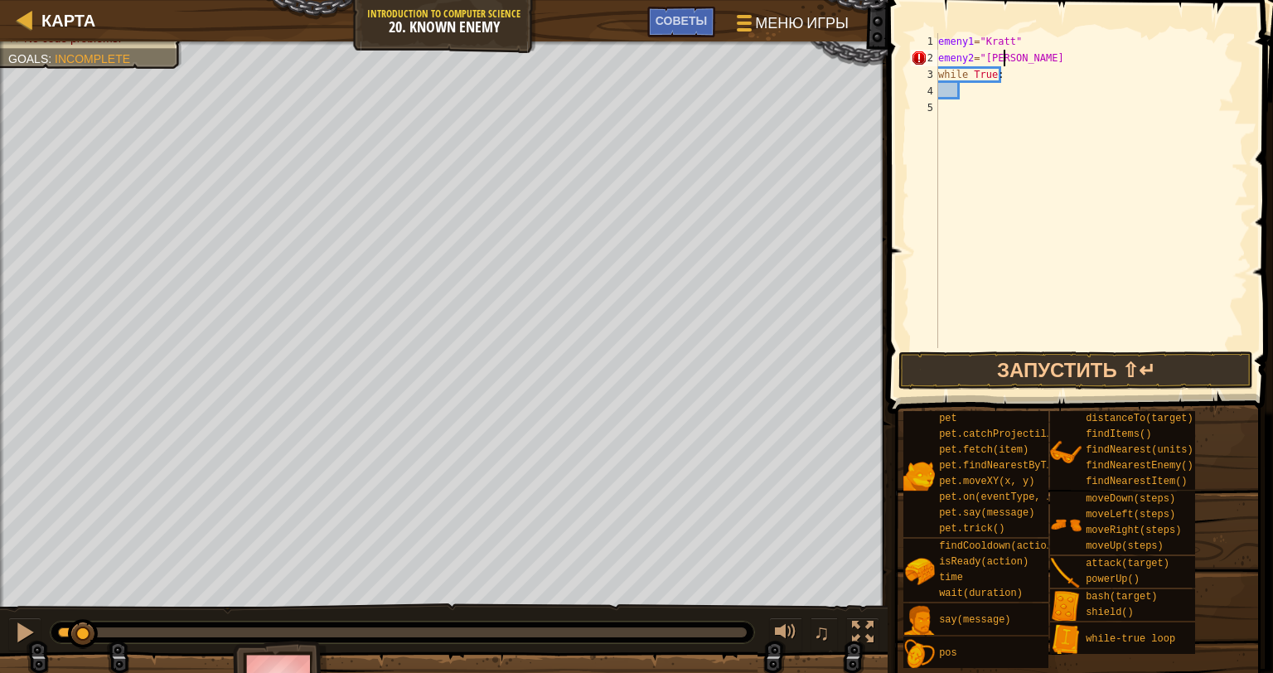
type textarea "emeny2="Gert""
type textarea "emeny3="Ursa""
click at [969, 110] on div "emeny1 = "Kratt" emeny2 = "Gert" emeny3 = "Ursa" while True :" at bounding box center [1091, 207] width 313 height 348
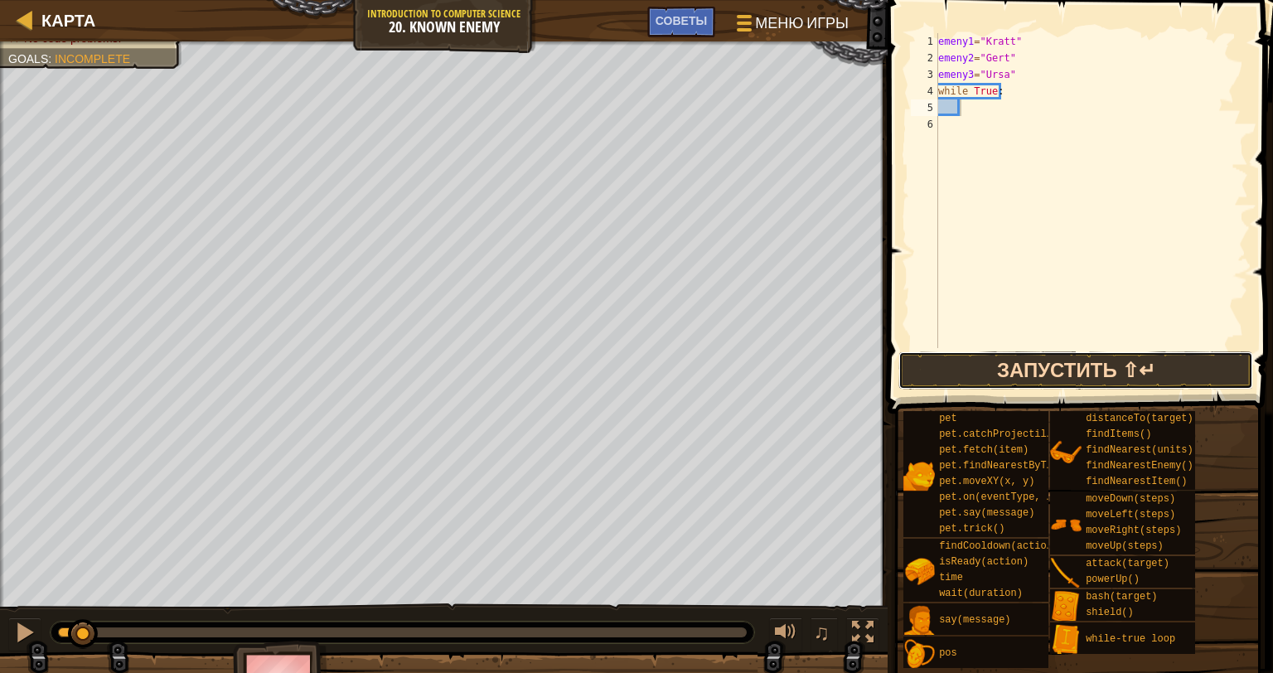
click at [1121, 355] on button "Запустить ⇧↵" at bounding box center [1075, 370] width 355 height 38
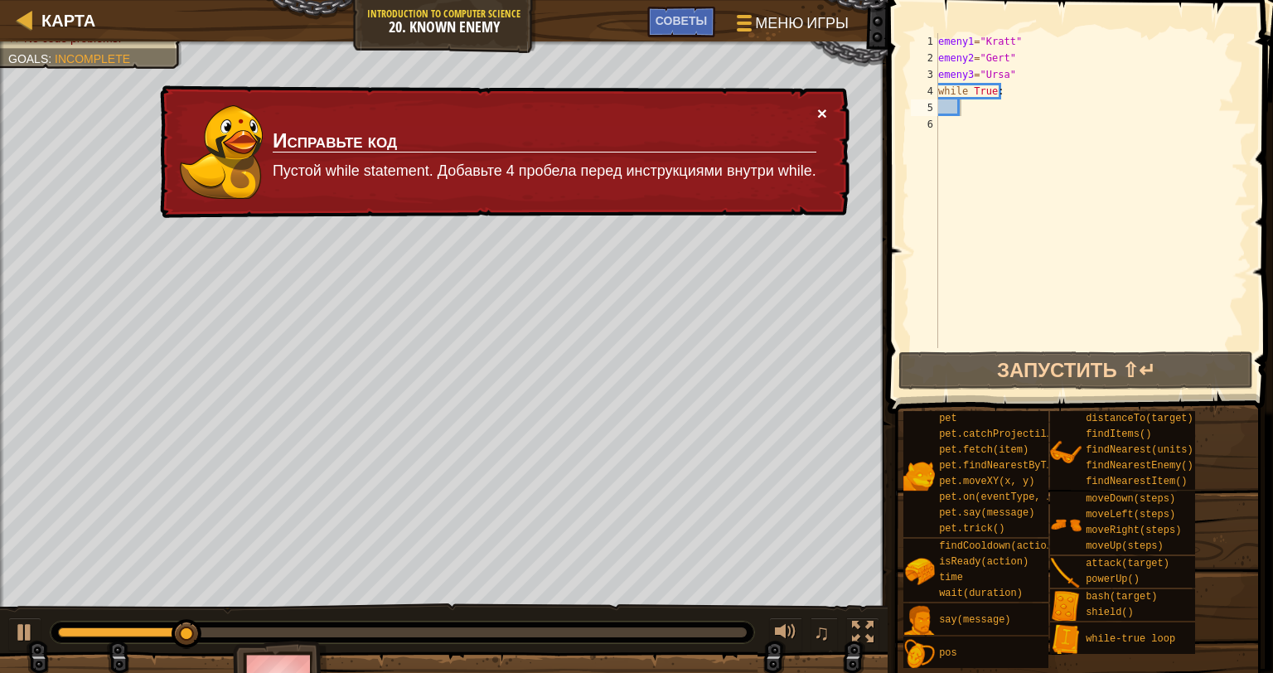
click at [825, 106] on button "×" at bounding box center [822, 112] width 10 height 17
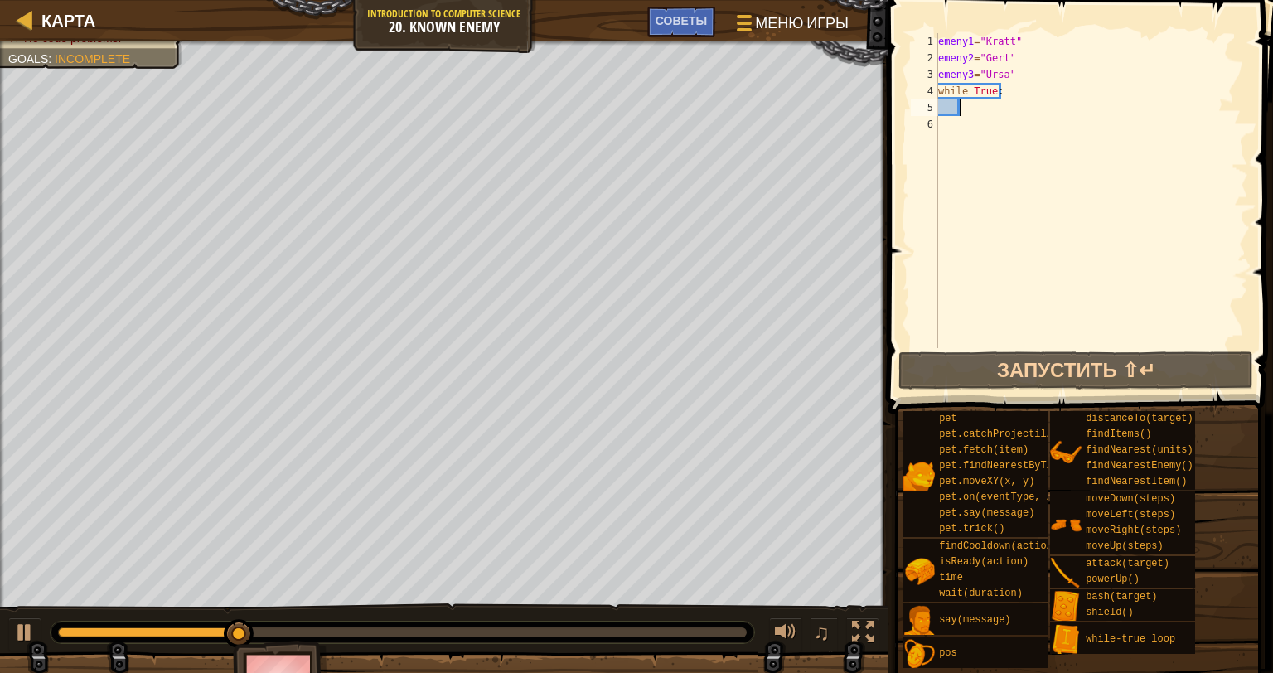
click at [962, 106] on div "emeny1 = "Kratt" emeny2 = "Gert" emeny3 = "Ursa" while True :" at bounding box center [1091, 207] width 313 height 348
click at [1013, 109] on div "emeny1 = "Kratt" emeny2 = "Gert" emeny3 = "Ursa" while True :" at bounding box center [1091, 207] width 313 height 348
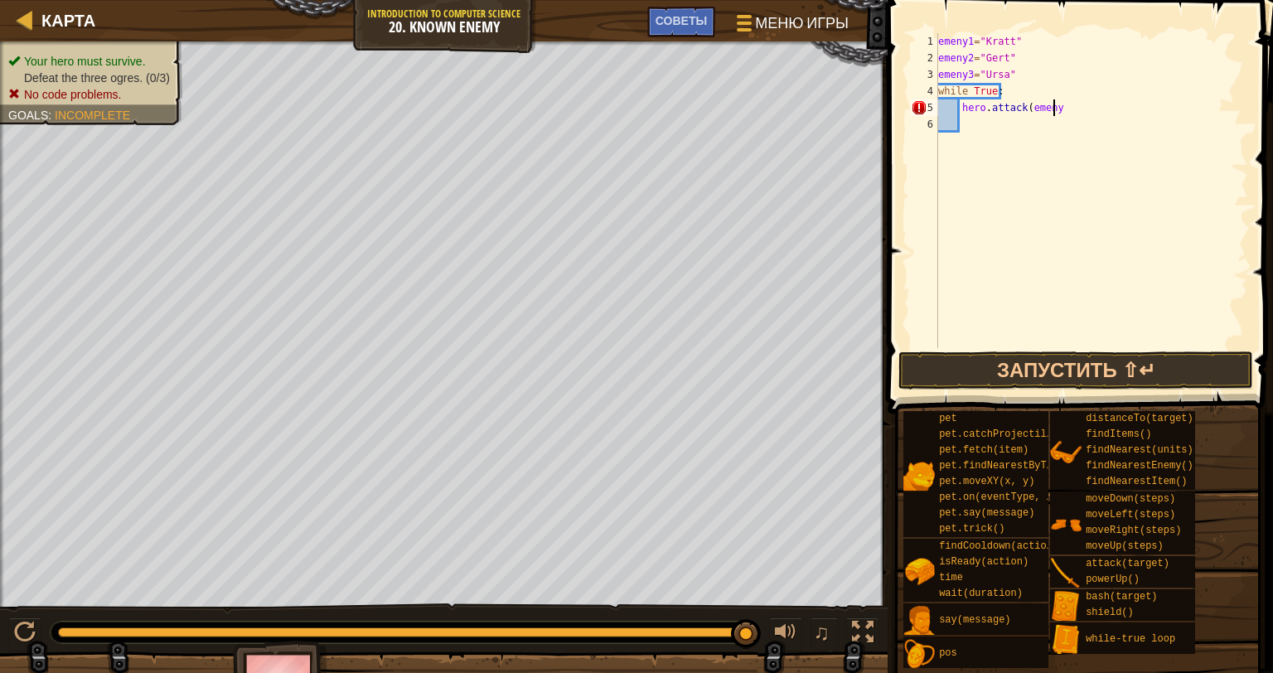
scroll to position [7, 8]
type textarea "hero.attack(emeny1)"
type textarea "hero.attack(emeny20"
click at [1009, 134] on div "emeny1 = "Kratt" emeny2 = "Gert" emeny3 = "Ursa" while True : hero . attack ( e…" at bounding box center [1091, 207] width 313 height 348
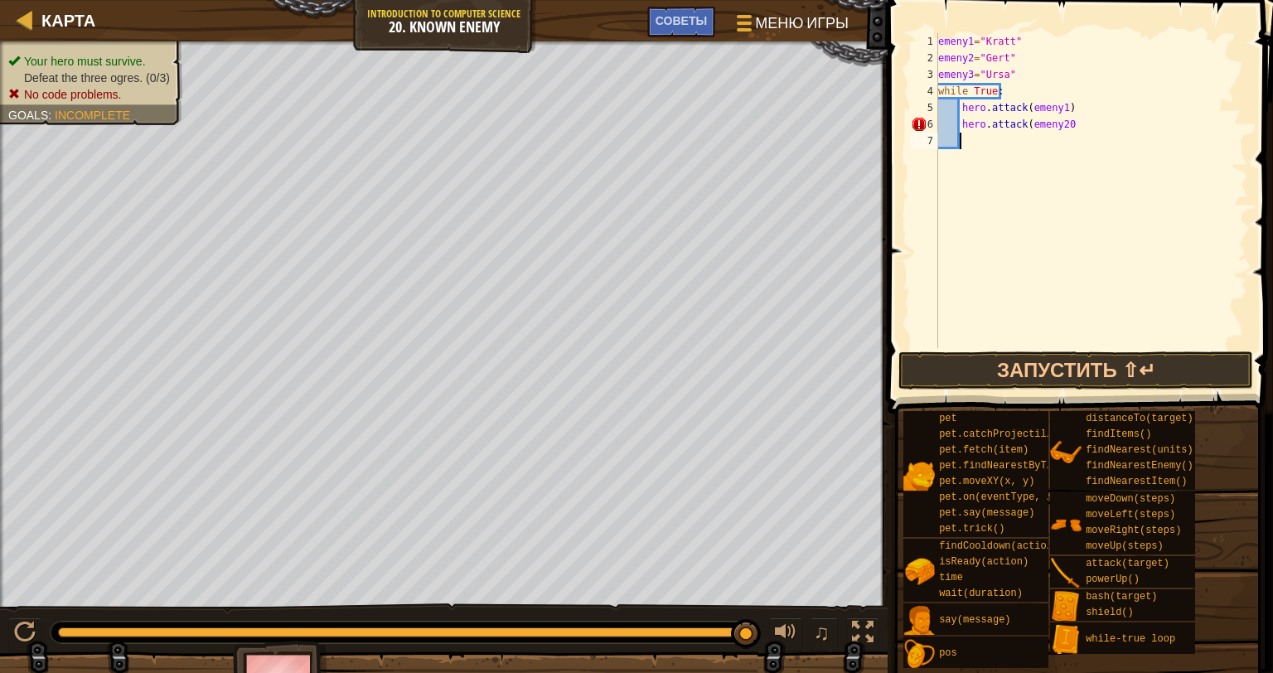
scroll to position [7, 0]
click at [1080, 121] on div "emeny1 = "Kratt" emeny2 = "Gert" emeny3 = "Ursa" while True : hero . attack ( e…" at bounding box center [1091, 207] width 313 height 348
type textarea "hero.attack(emeny2)"
click at [972, 143] on div "emeny1 = "Kratt" emeny2 = "Gert" emeny3 = "Ursa" while True : hero . attack ( e…" at bounding box center [1091, 207] width 313 height 348
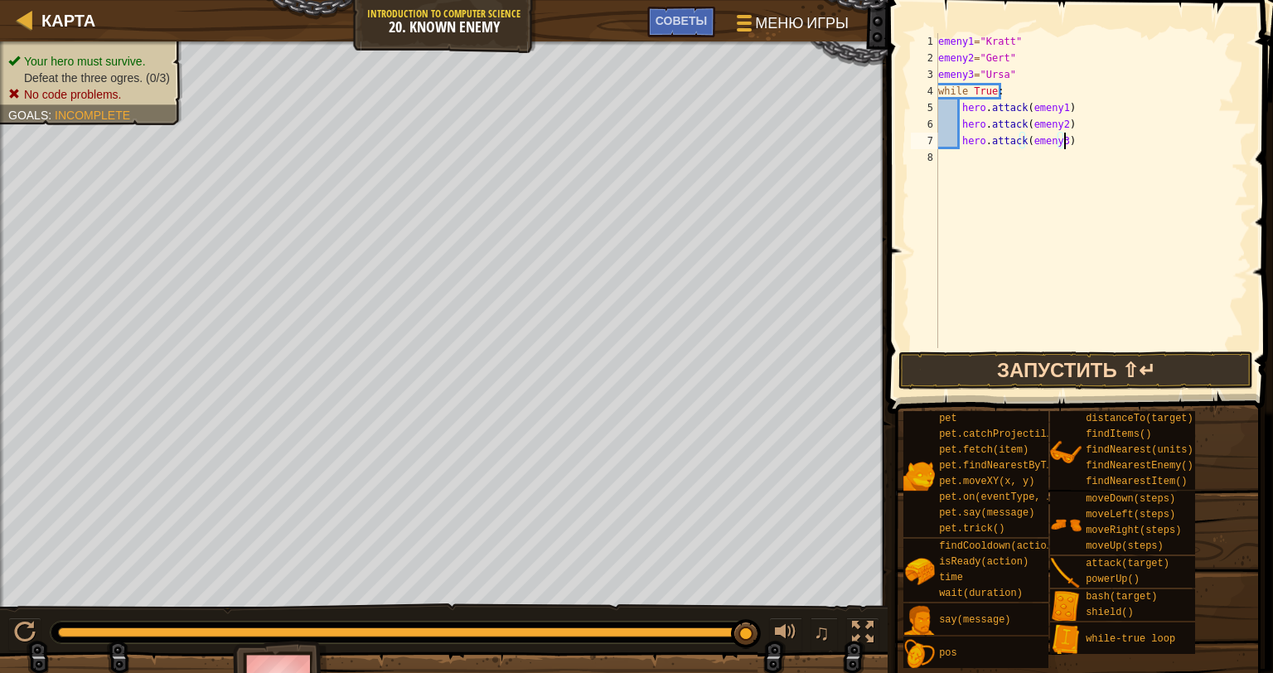
type textarea "hero.attack(emeny3)"
click at [988, 368] on button "Запустить ⇧↵" at bounding box center [1075, 370] width 355 height 38
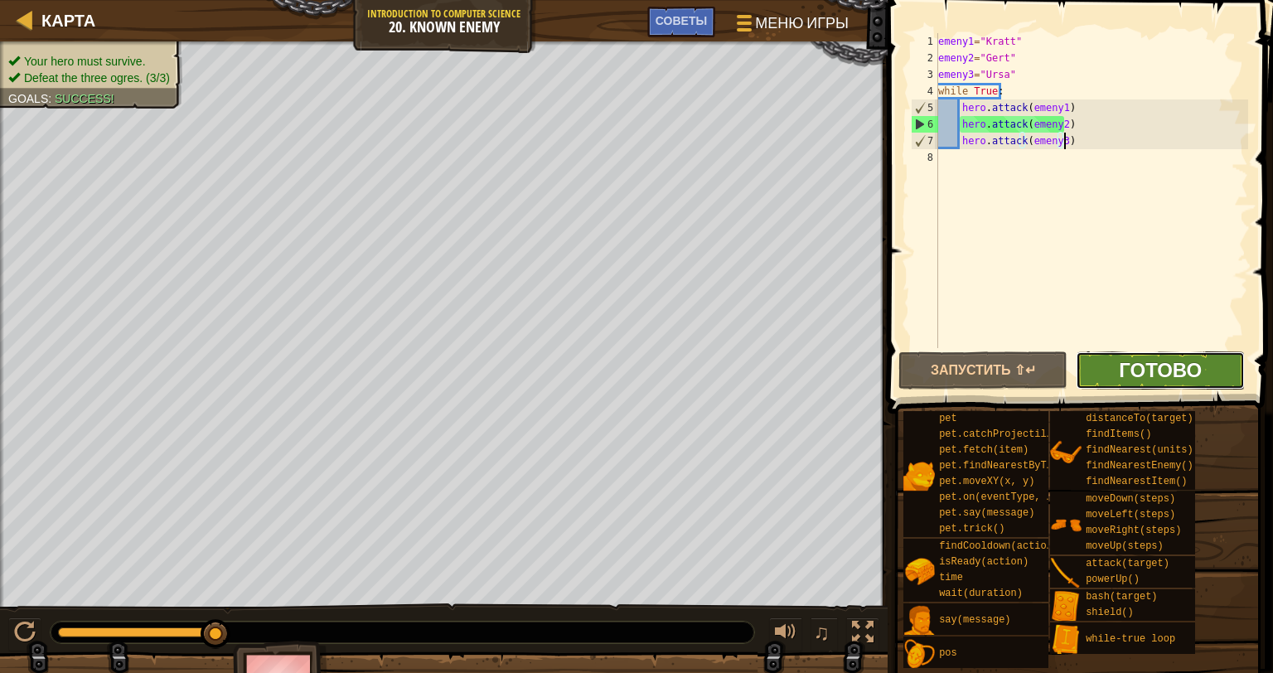
click at [1153, 368] on span "Готово" at bounding box center [1160, 369] width 83 height 27
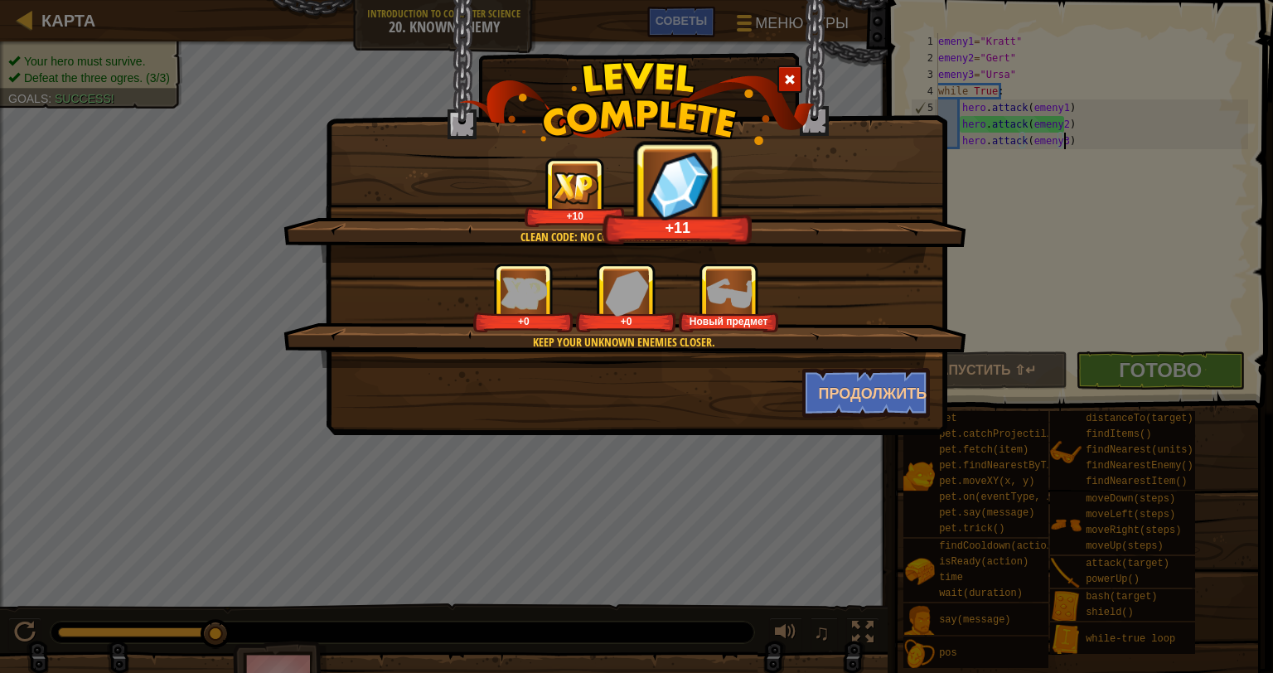
click at [795, 79] on span at bounding box center [790, 80] width 12 height 12
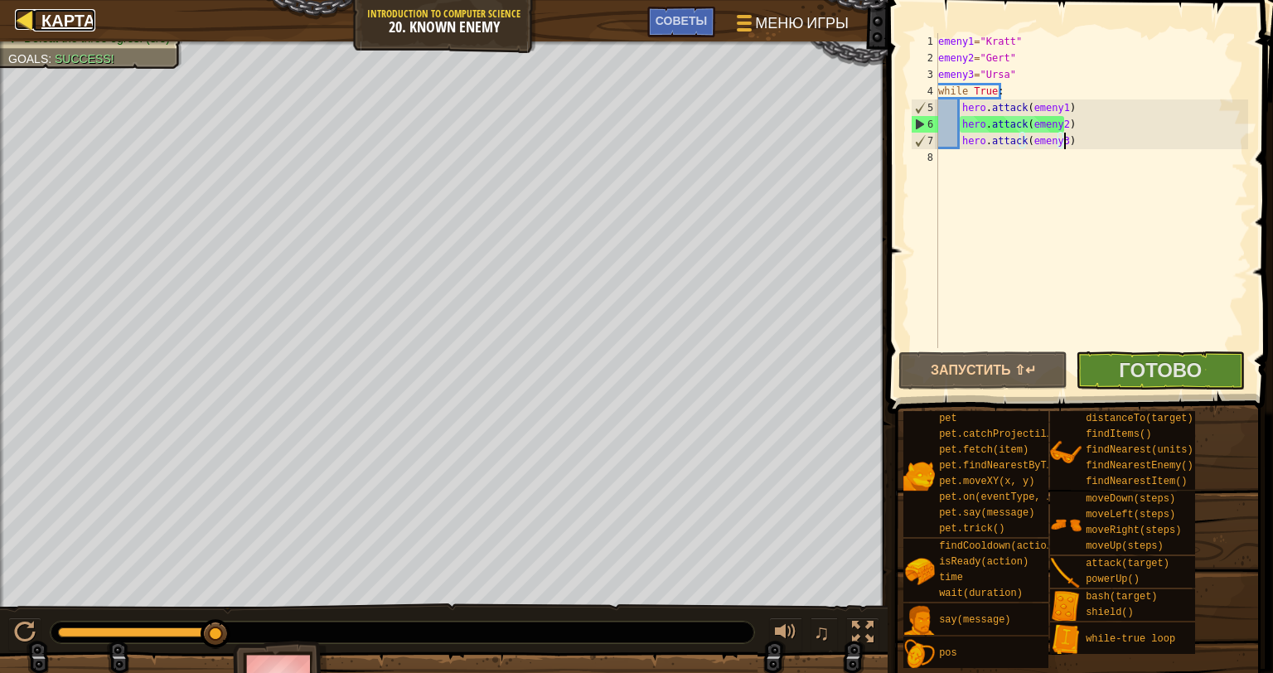
click at [56, 23] on span "Карта" at bounding box center [68, 20] width 54 height 22
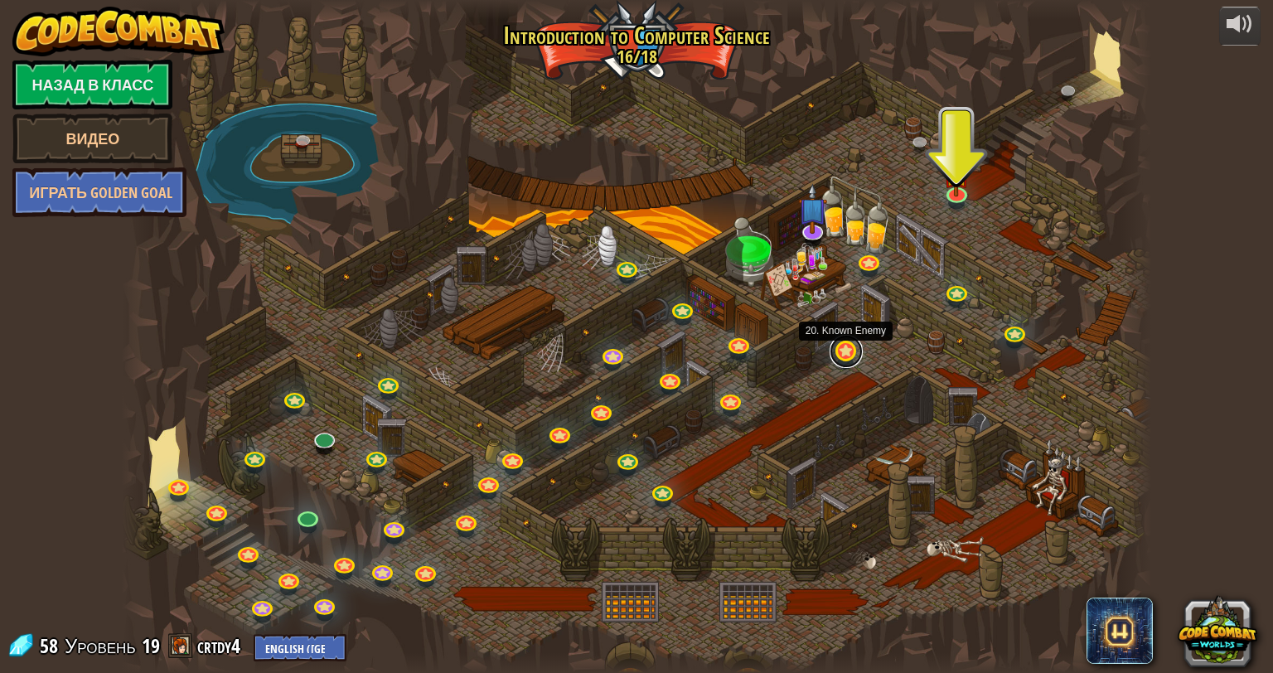
click at [850, 358] on link at bounding box center [845, 351] width 33 height 33
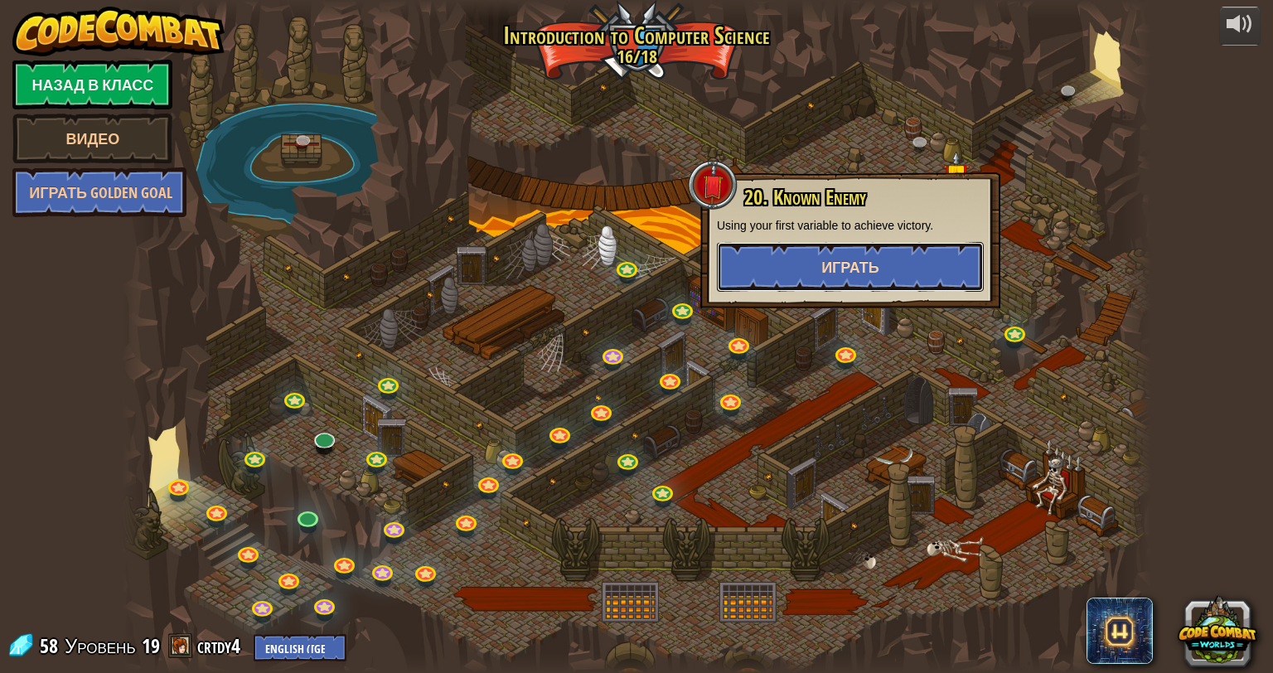
click at [828, 276] on span "Играть" at bounding box center [850, 267] width 58 height 21
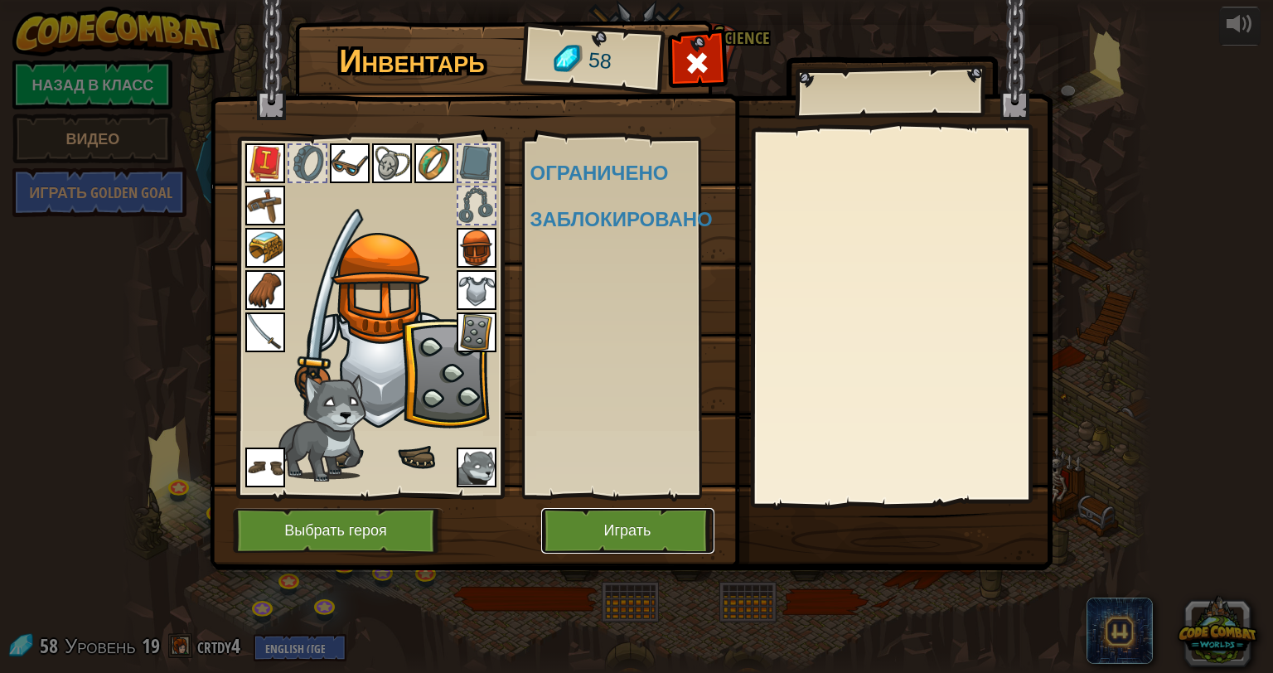
click at [613, 550] on button "Играть" at bounding box center [627, 531] width 173 height 46
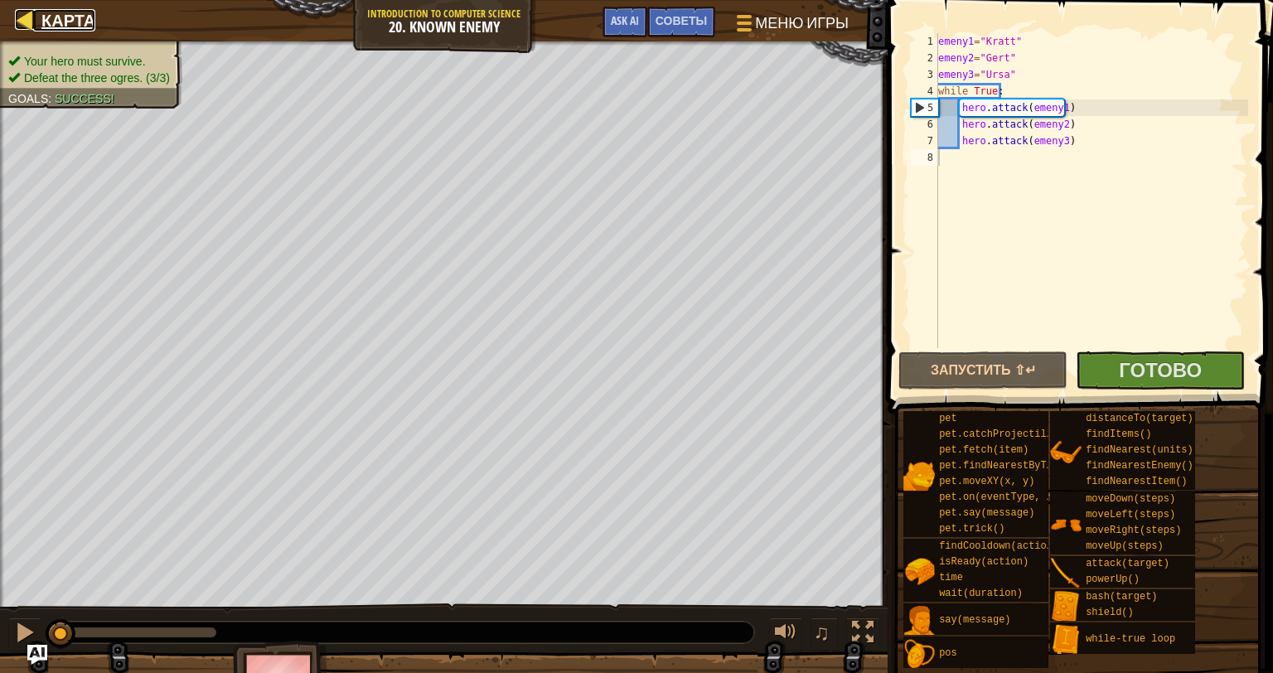
click at [75, 12] on span "Карта" at bounding box center [68, 20] width 54 height 22
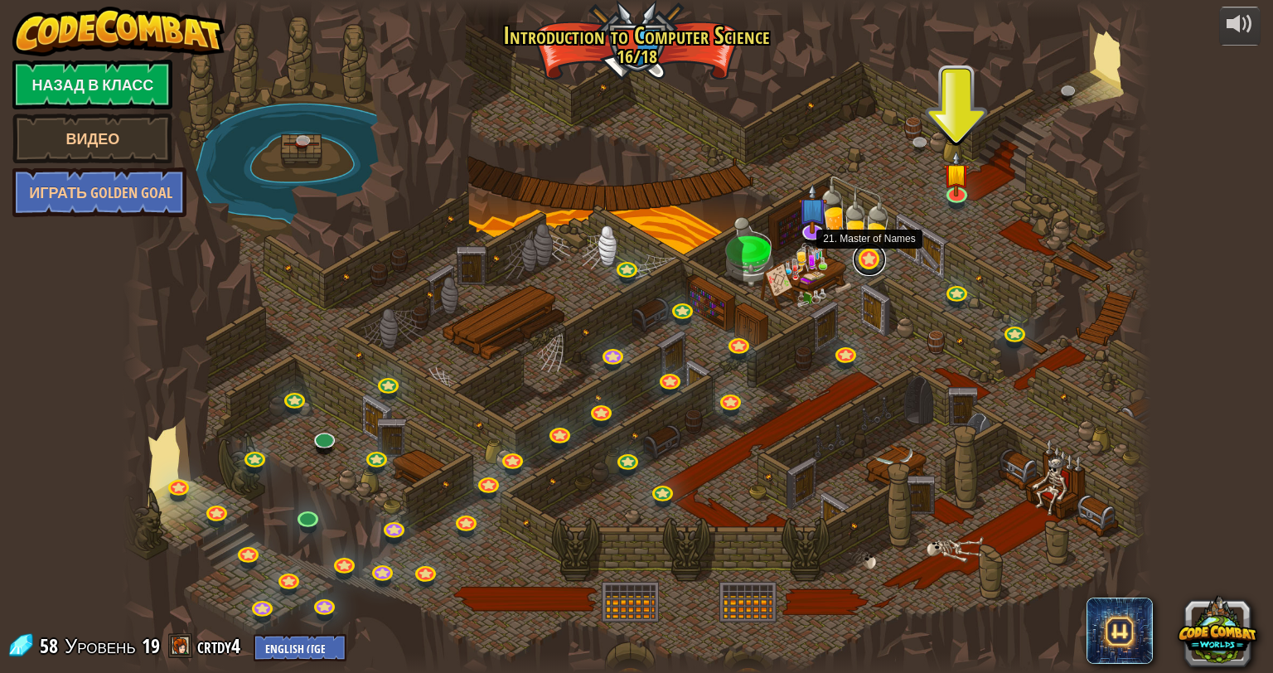
click at [868, 262] on link at bounding box center [869, 259] width 33 height 33
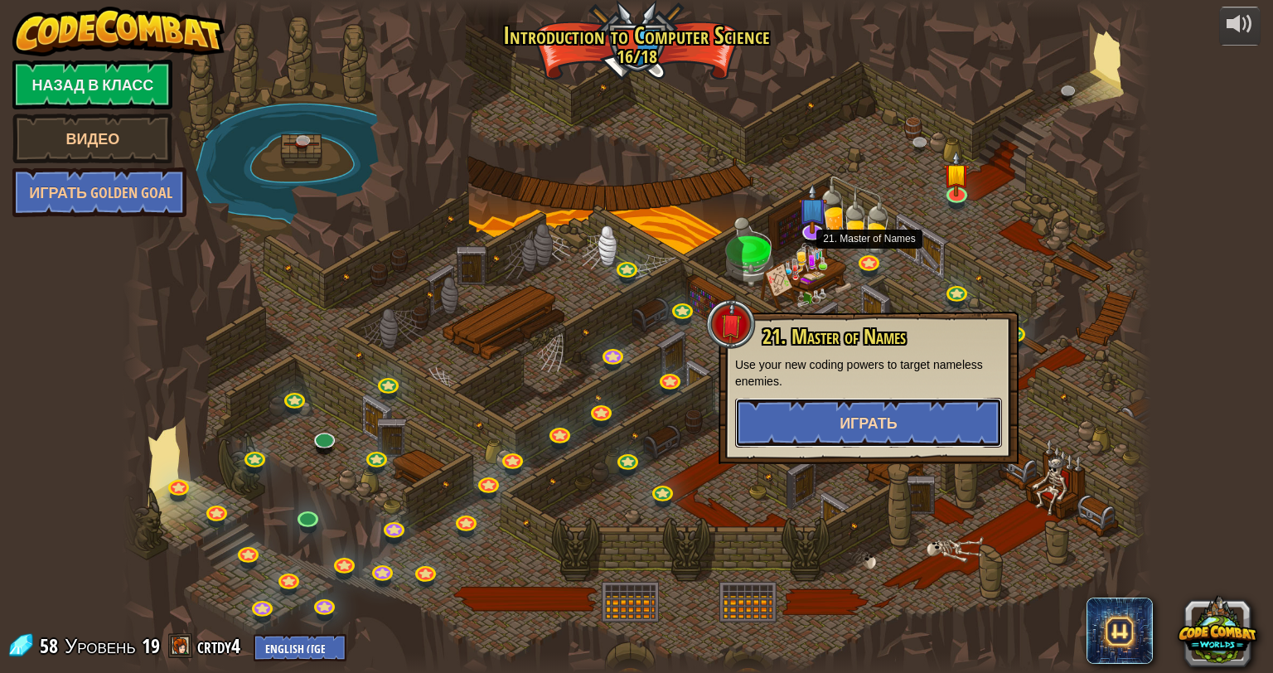
click at [901, 424] on button "Играть" at bounding box center [868, 423] width 267 height 50
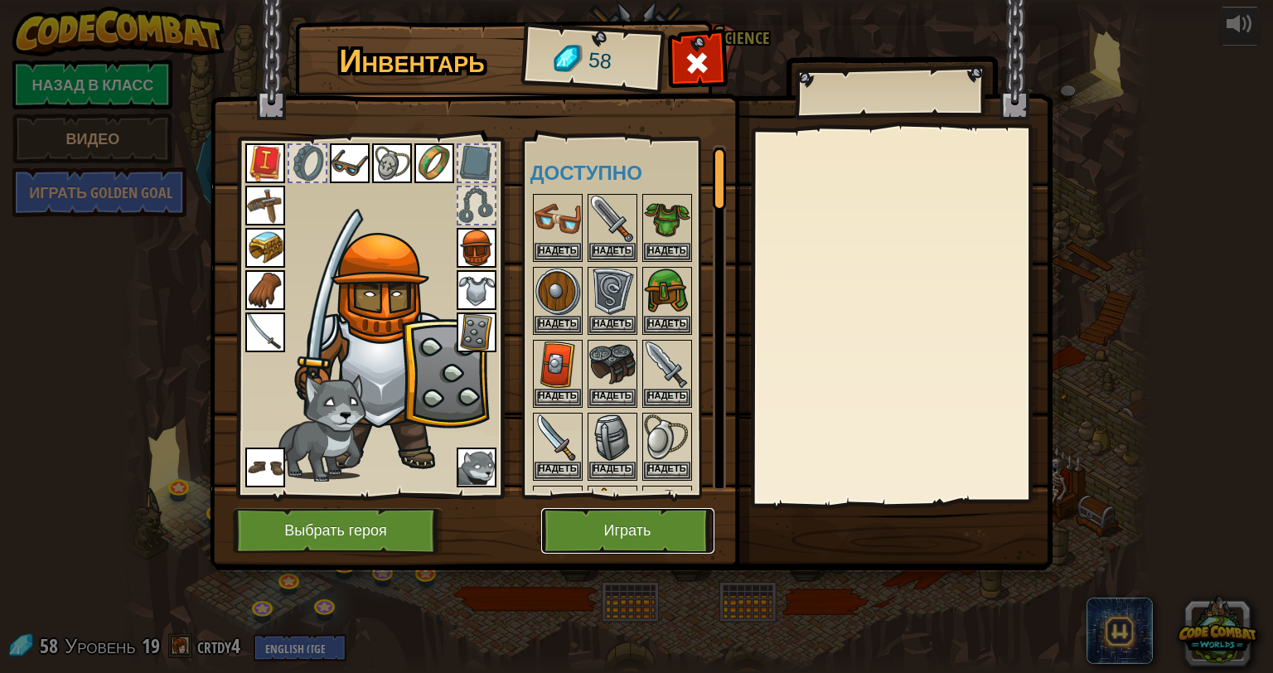
click at [650, 529] on button "Играть" at bounding box center [627, 531] width 173 height 46
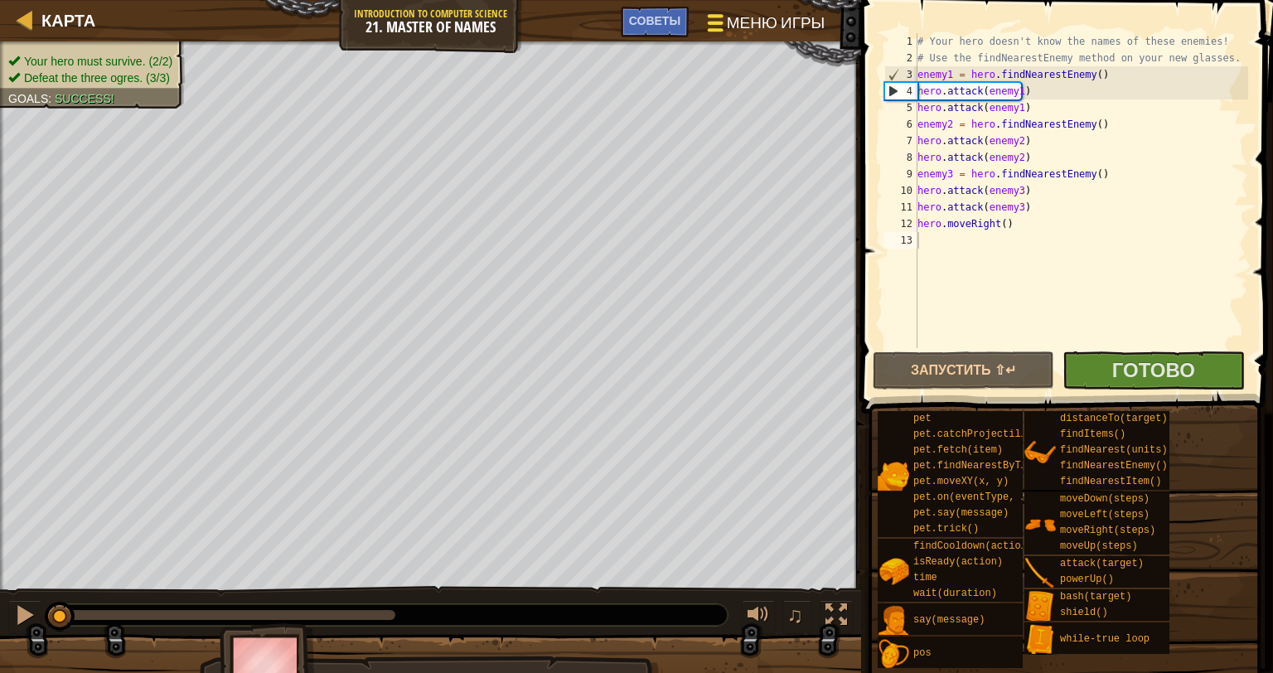
click at [733, 22] on span "Меню игры" at bounding box center [776, 23] width 98 height 22
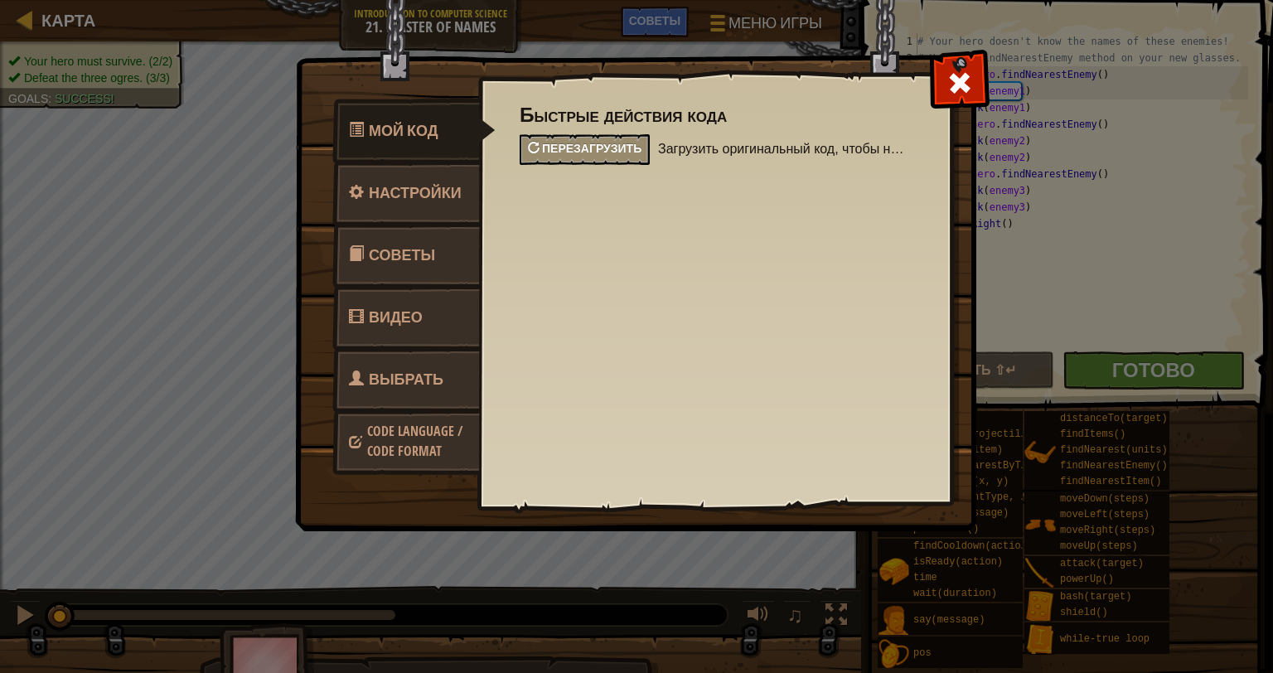
click at [563, 134] on div "Перезагрузить" at bounding box center [585, 149] width 130 height 31
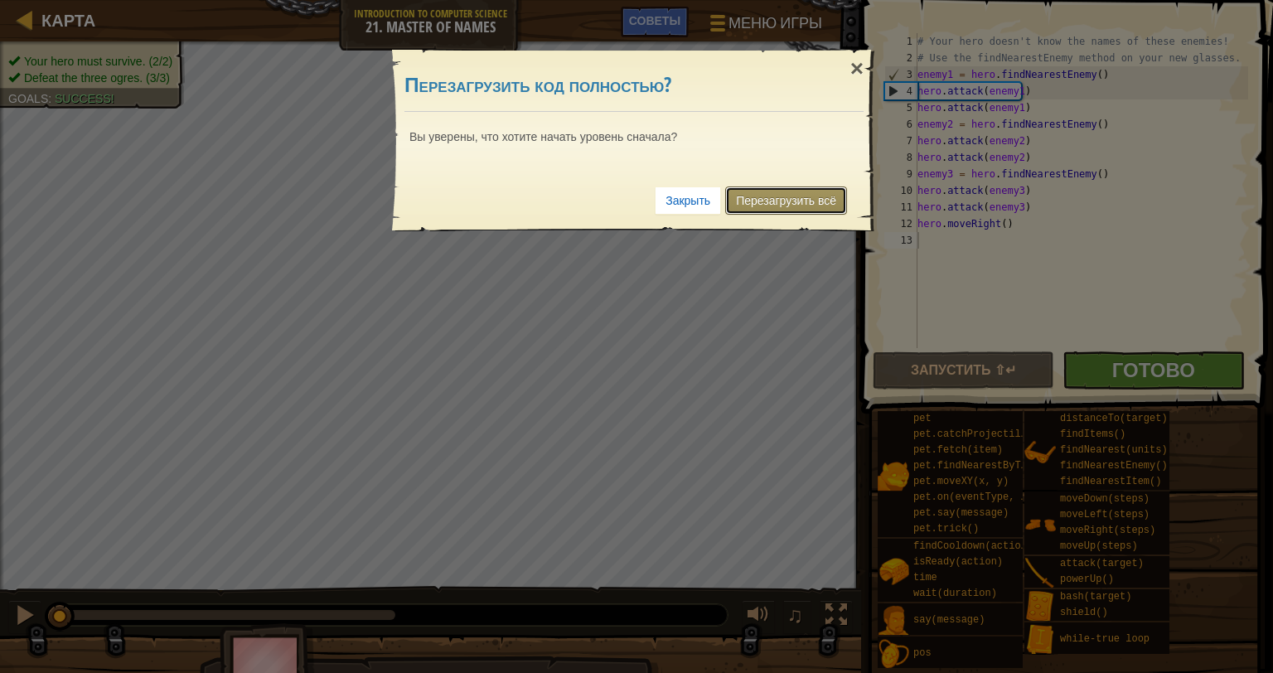
click at [771, 205] on link "Перезагрузить всё" at bounding box center [786, 200] width 122 height 28
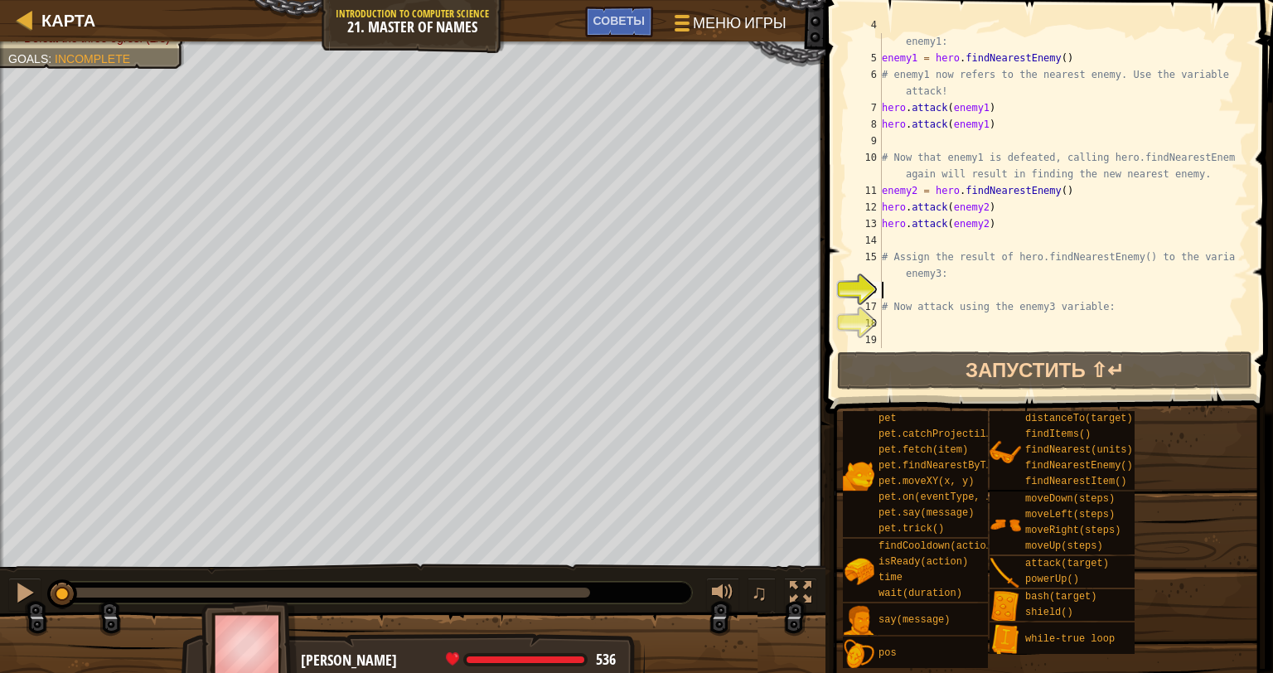
scroll to position [66, 0]
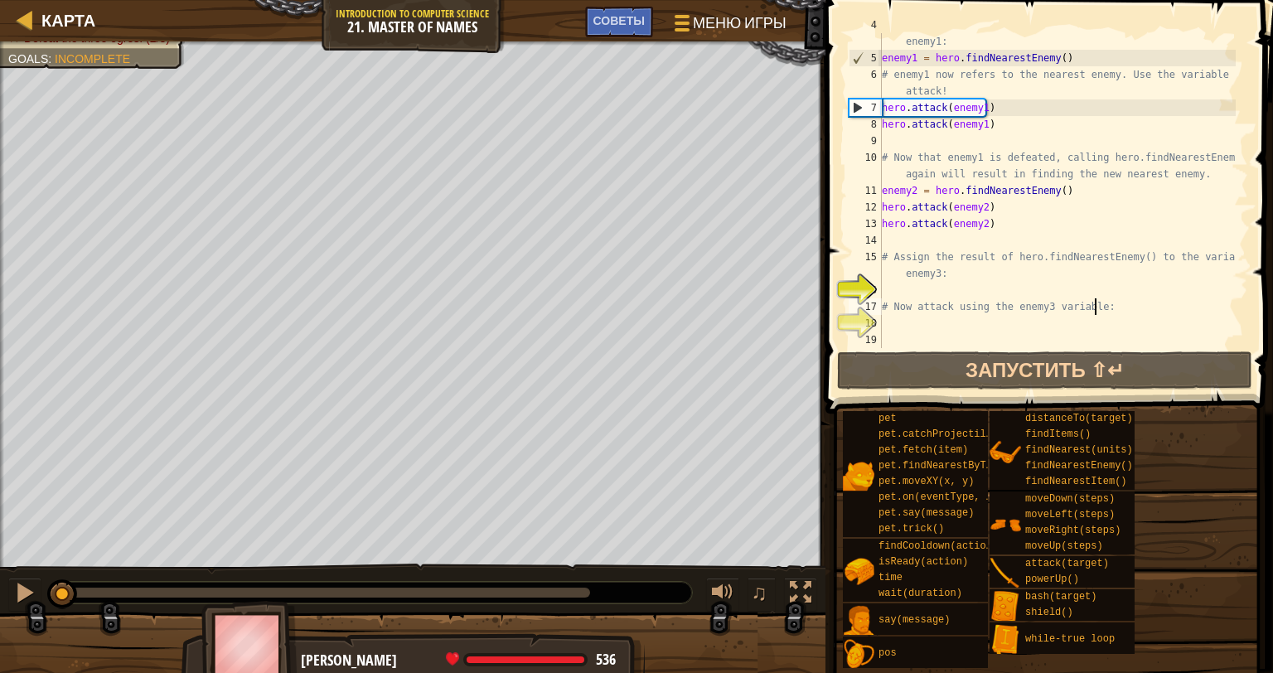
click at [1106, 302] on div "# Assign the result of hero.findNearestEnemy() to the variable enemy1: enemy1 =…" at bounding box center [1056, 199] width 357 height 365
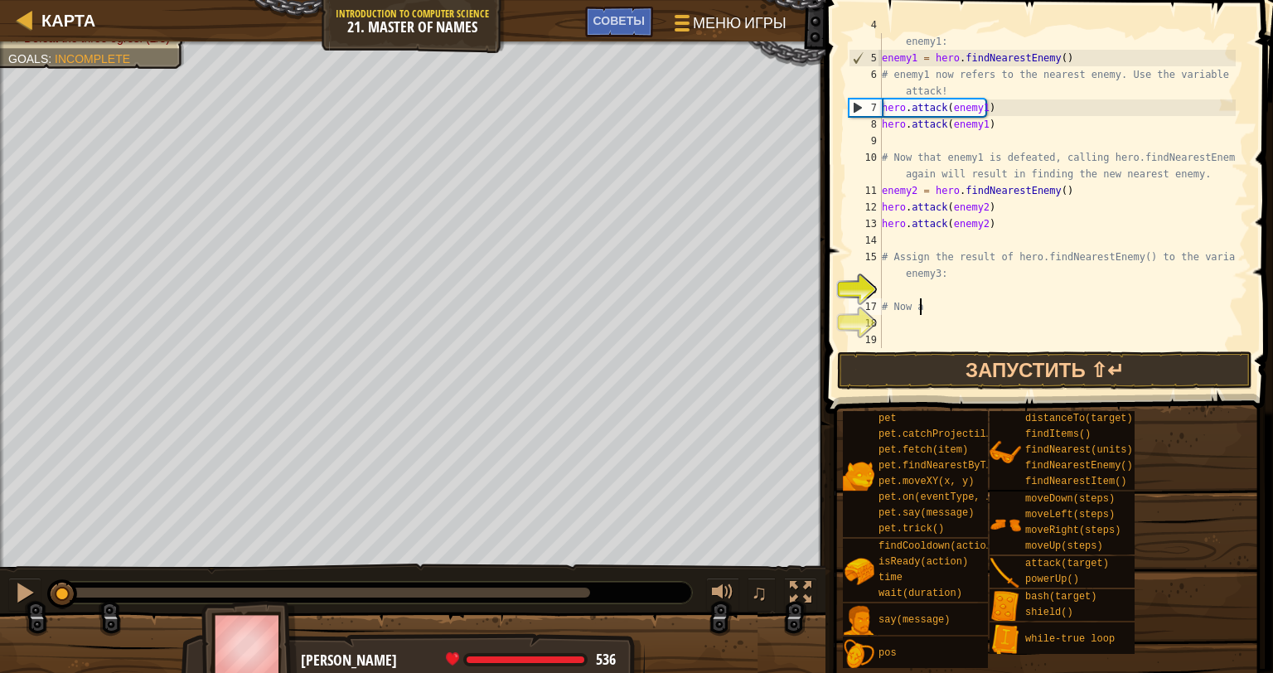
type textarea "#"
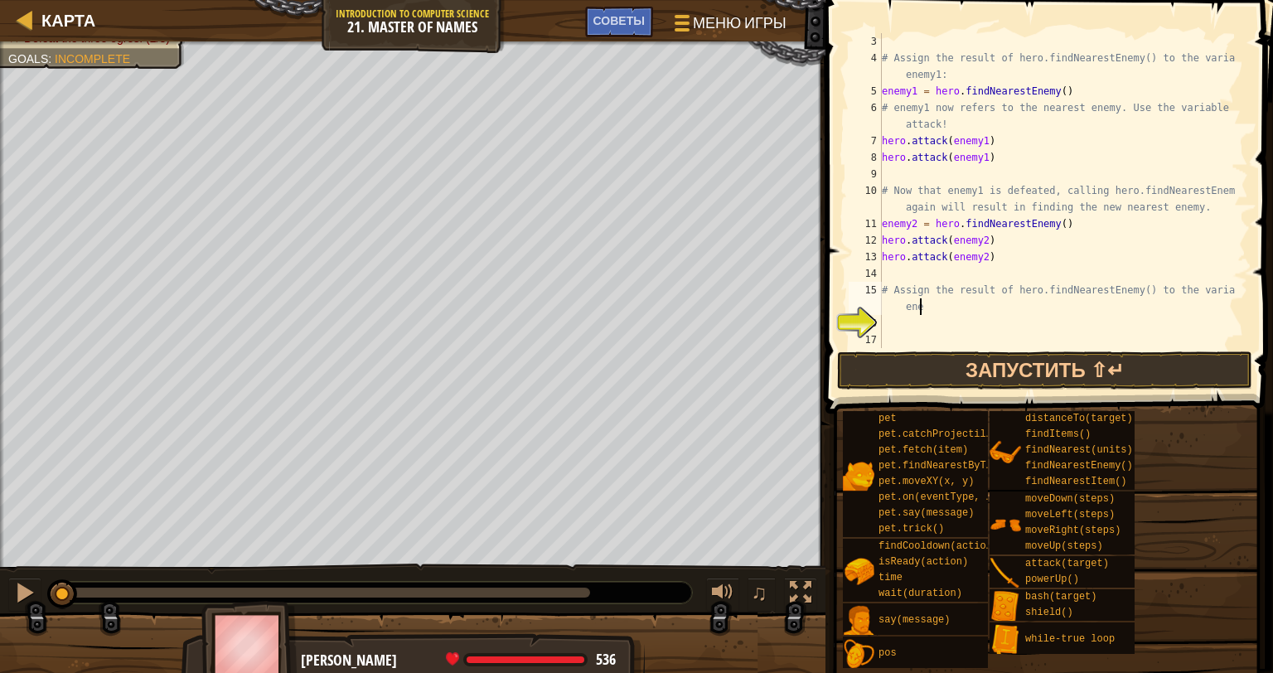
scroll to position [17, 0]
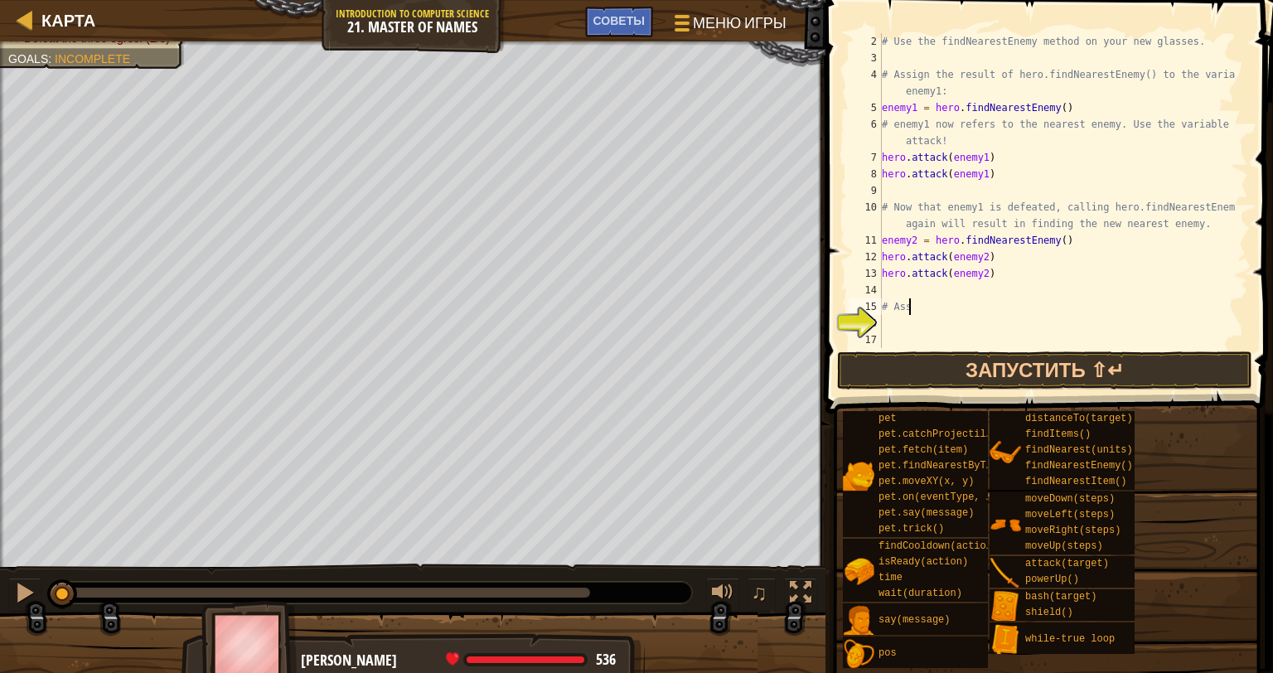
type textarea "#"
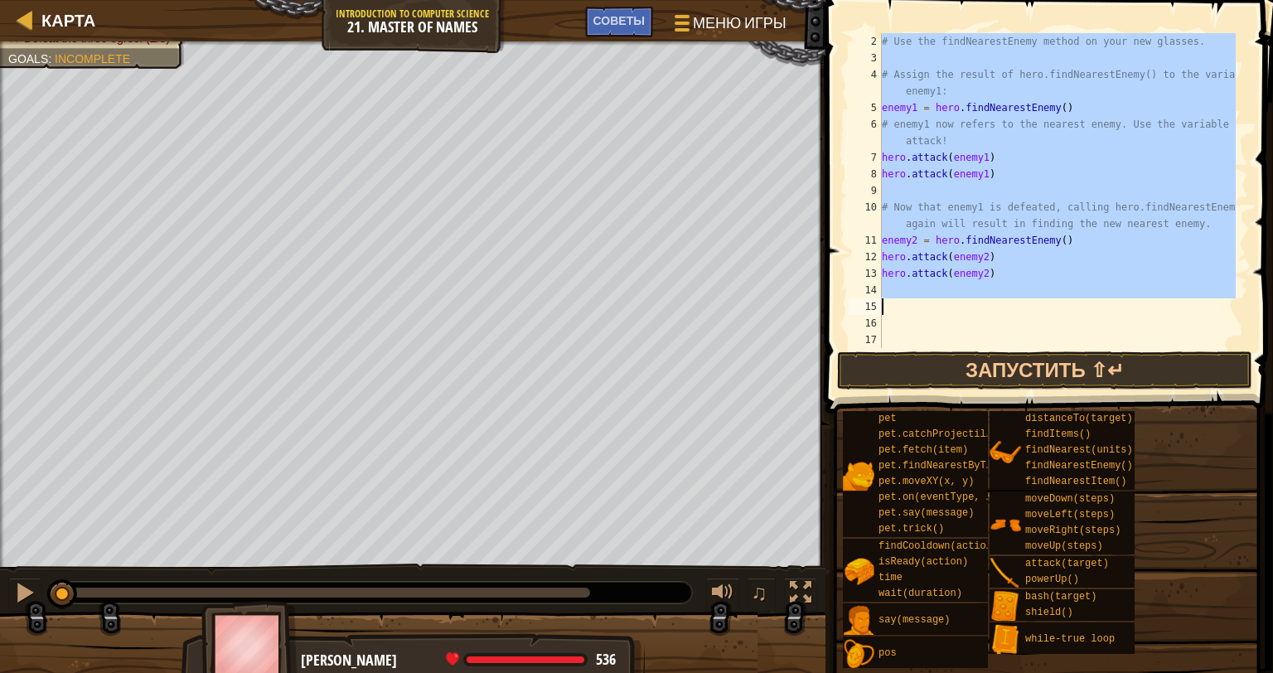
drag, startPoint x: 883, startPoint y: 36, endPoint x: 1042, endPoint y: 291, distance: 300.0
click at [1045, 297] on div "# Use the findNearestEnemy method on your new glasses. # Assign the result of h…" at bounding box center [1056, 207] width 357 height 348
type textarea "hero.attack(enemy2)"
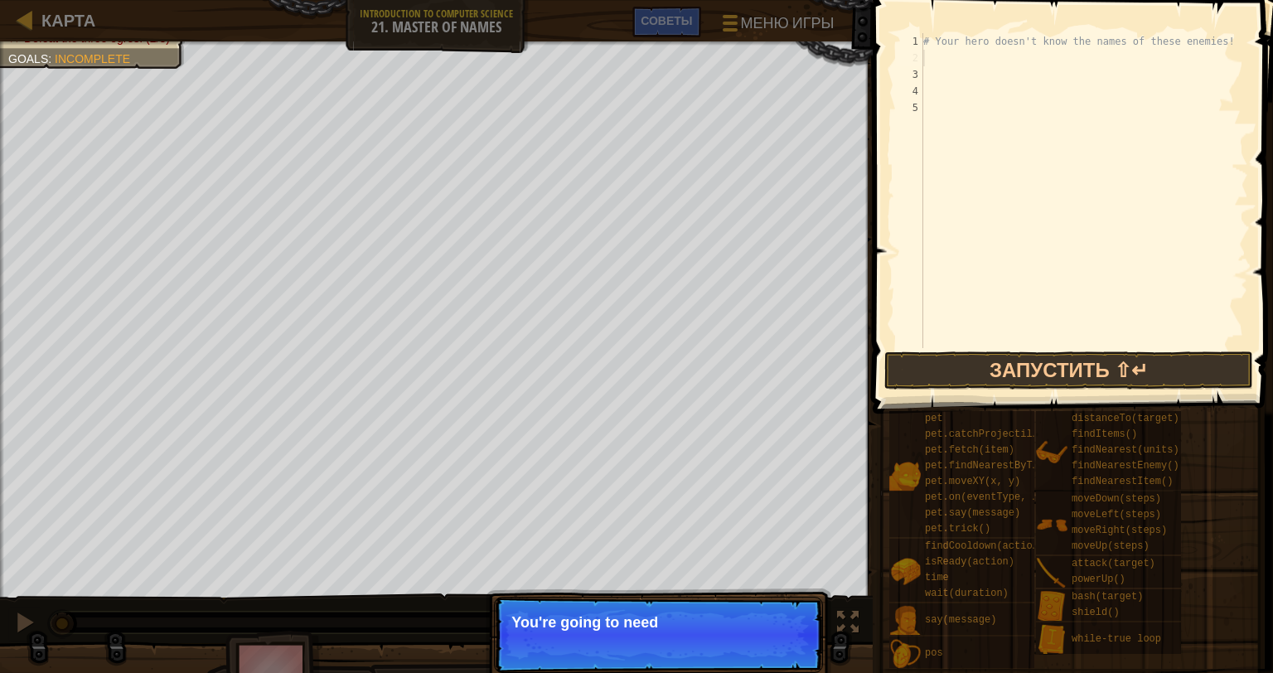
click at [951, 109] on div "# Your hero doesn't know the names of these enemies!" at bounding box center [1084, 207] width 328 height 348
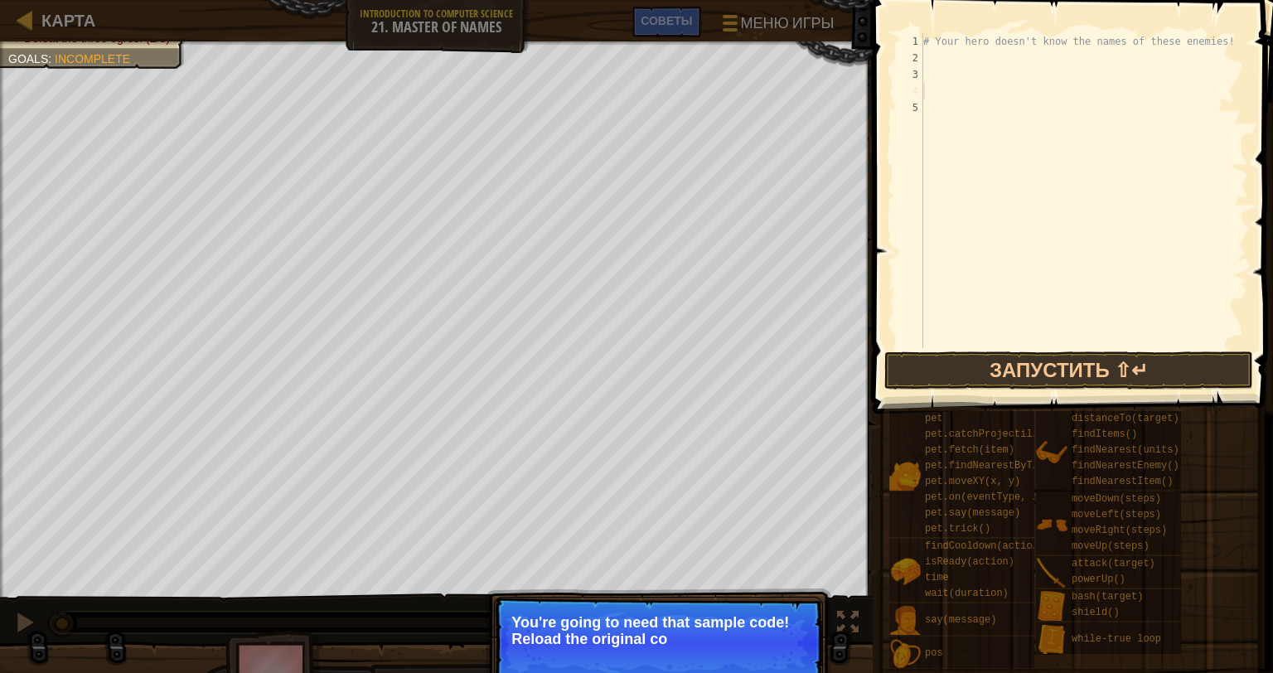
click at [931, 90] on div "# Your hero doesn't know the names of these enemies!" at bounding box center [1084, 207] width 328 height 348
click at [950, 112] on div "# Your hero doesn't know the names of these enemies!" at bounding box center [1084, 207] width 328 height 348
click at [938, 80] on div "# Your hero doesn't know the names of these enemies!" at bounding box center [1084, 207] width 328 height 348
drag, startPoint x: 993, startPoint y: 56, endPoint x: 1021, endPoint y: 42, distance: 31.1
click at [996, 53] on div "# Your hero doesn't know the names of these enemies!" at bounding box center [1084, 207] width 328 height 348
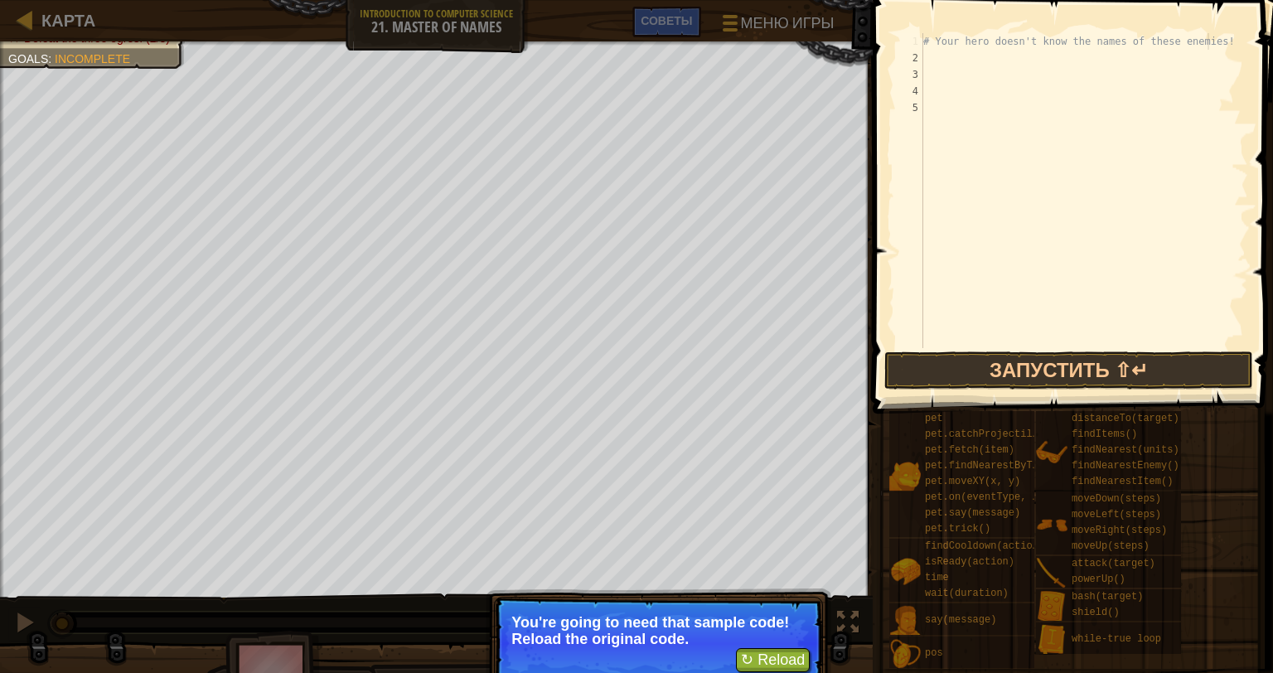
click at [1211, 34] on div "# Your hero doesn't know the names of these enemies!" at bounding box center [1084, 207] width 328 height 348
type textarea "# Your hero doesn't know the names of these enemies!"
click at [1213, 36] on div "# Your hero doesn't know the names of these enemies!" at bounding box center [1084, 207] width 328 height 348
click at [1195, 50] on div "# Your hero doesn't know the names of these enemies!" at bounding box center [1084, 207] width 328 height 348
drag, startPoint x: 1110, startPoint y: 62, endPoint x: 1001, endPoint y: 60, distance: 109.4
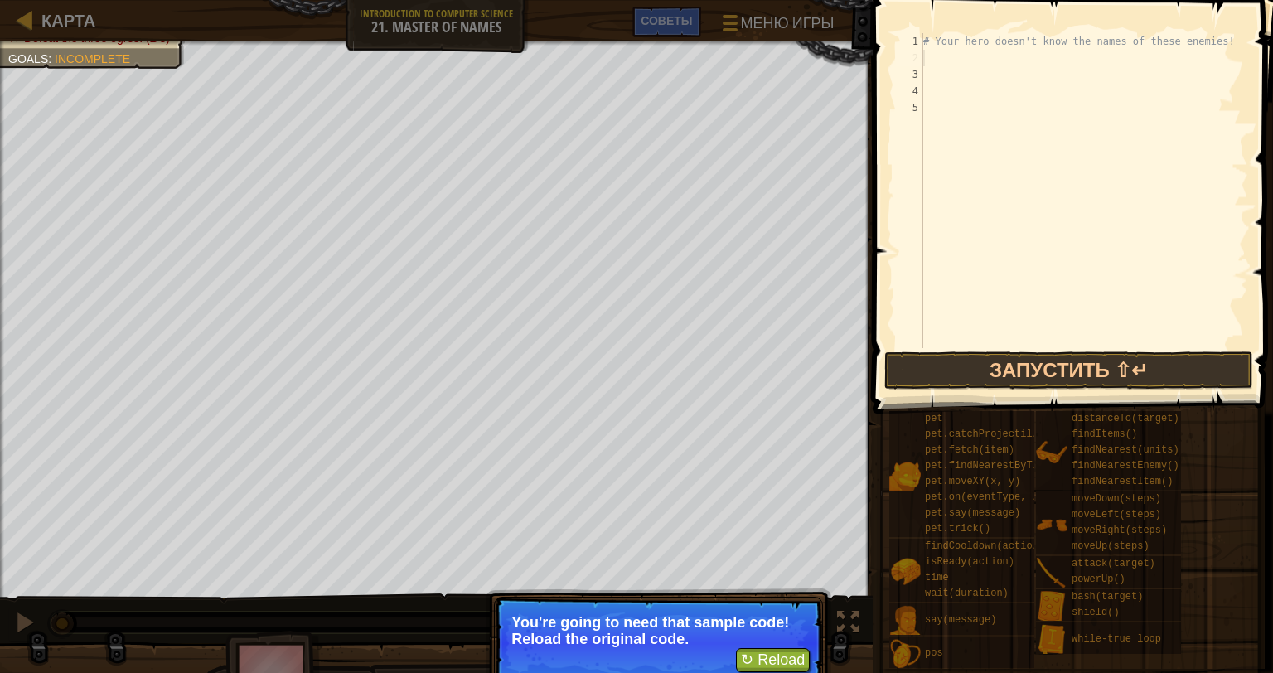
click at [1097, 60] on div "# Your hero doesn't know the names of these enemies!" at bounding box center [1084, 207] width 328 height 348
click at [951, 68] on div "# Your hero doesn't know the names of these enemies!" at bounding box center [1084, 207] width 328 height 348
click at [940, 53] on div "# Your hero doesn't know the names of these enemies!" at bounding box center [1084, 207] width 328 height 348
click at [773, 40] on button "Меню игры" at bounding box center [776, 26] width 142 height 41
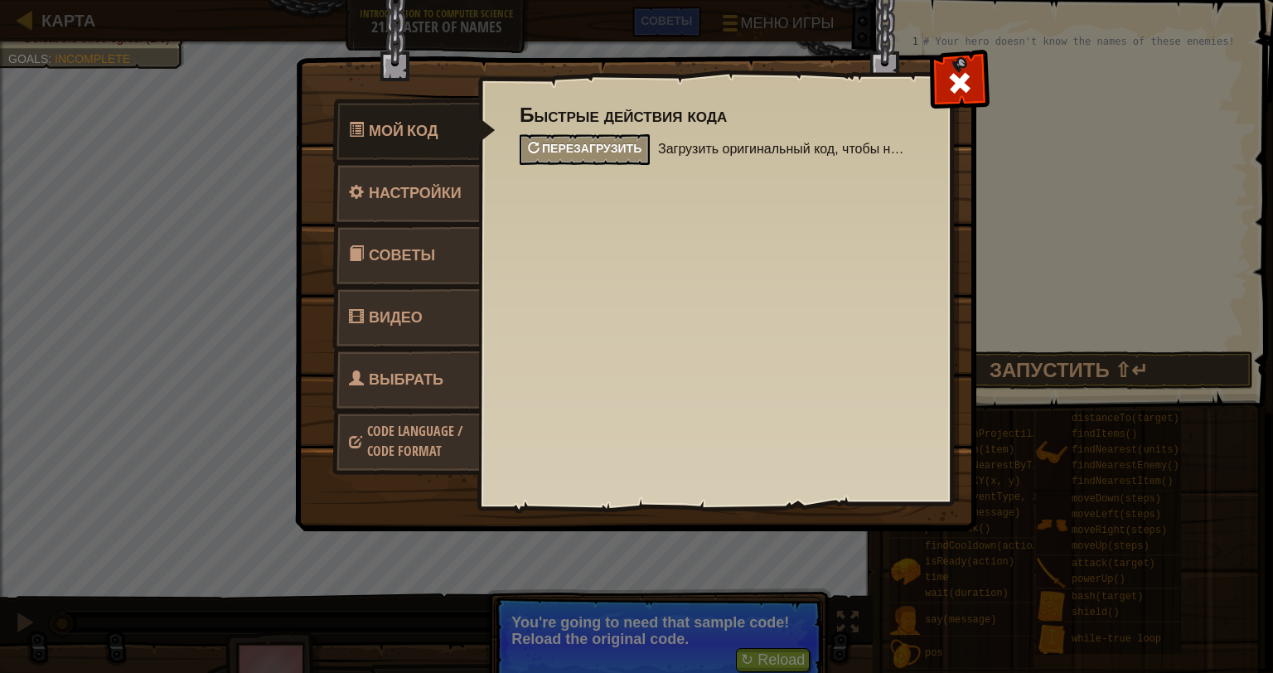
click at [578, 157] on div "Перезагрузить" at bounding box center [585, 149] width 130 height 31
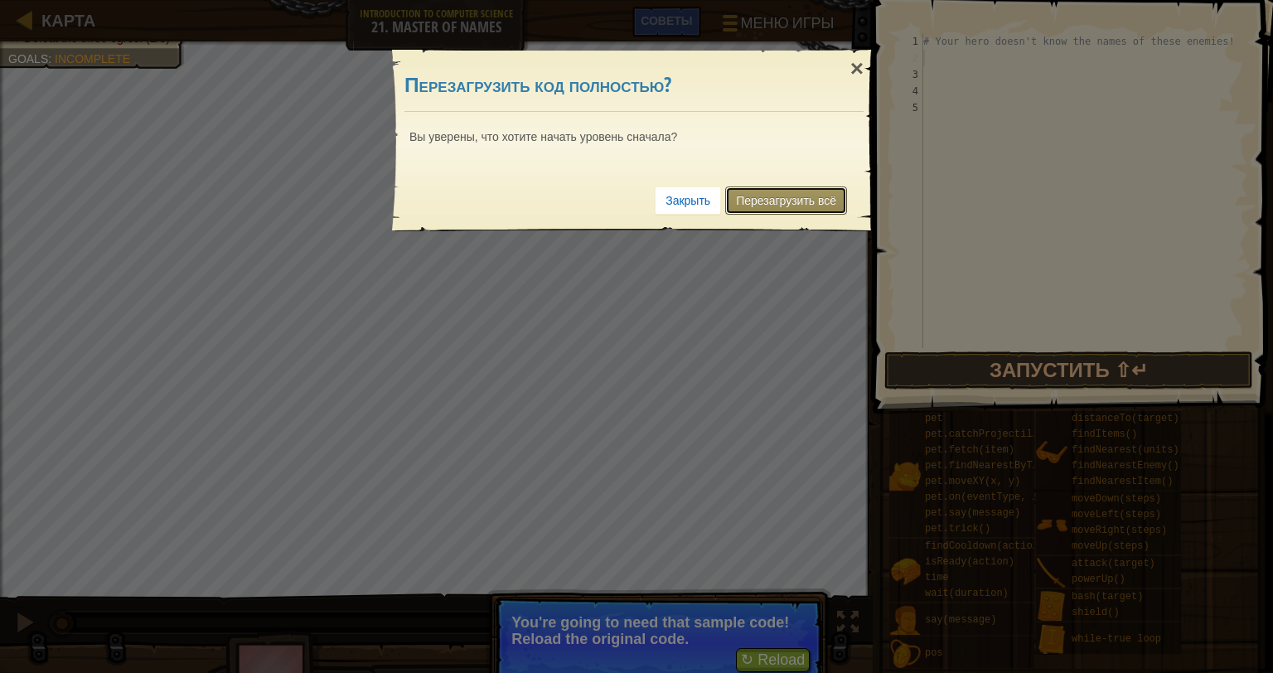
click at [796, 196] on link "Перезагрузить всё" at bounding box center [786, 200] width 122 height 28
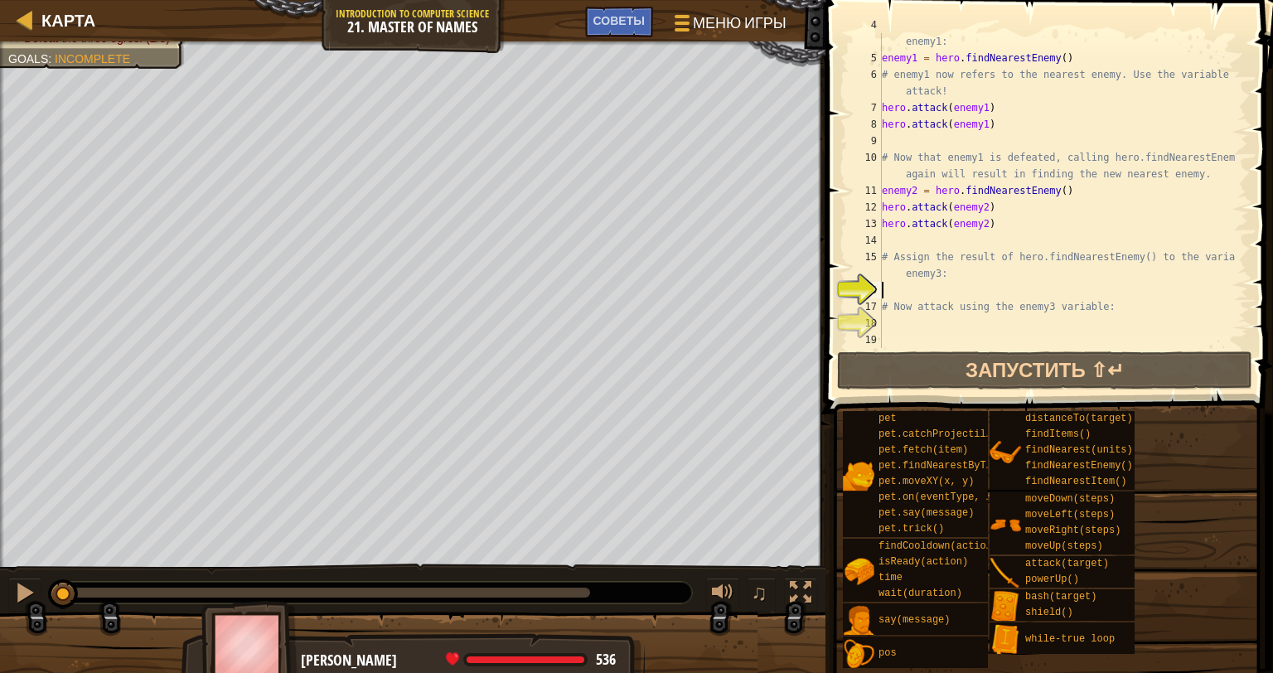
scroll to position [66, 0]
click at [941, 326] on div "# Assign the result of hero.findNearestEnemy() to the variable enemy1: enemy1 =…" at bounding box center [1056, 199] width 357 height 365
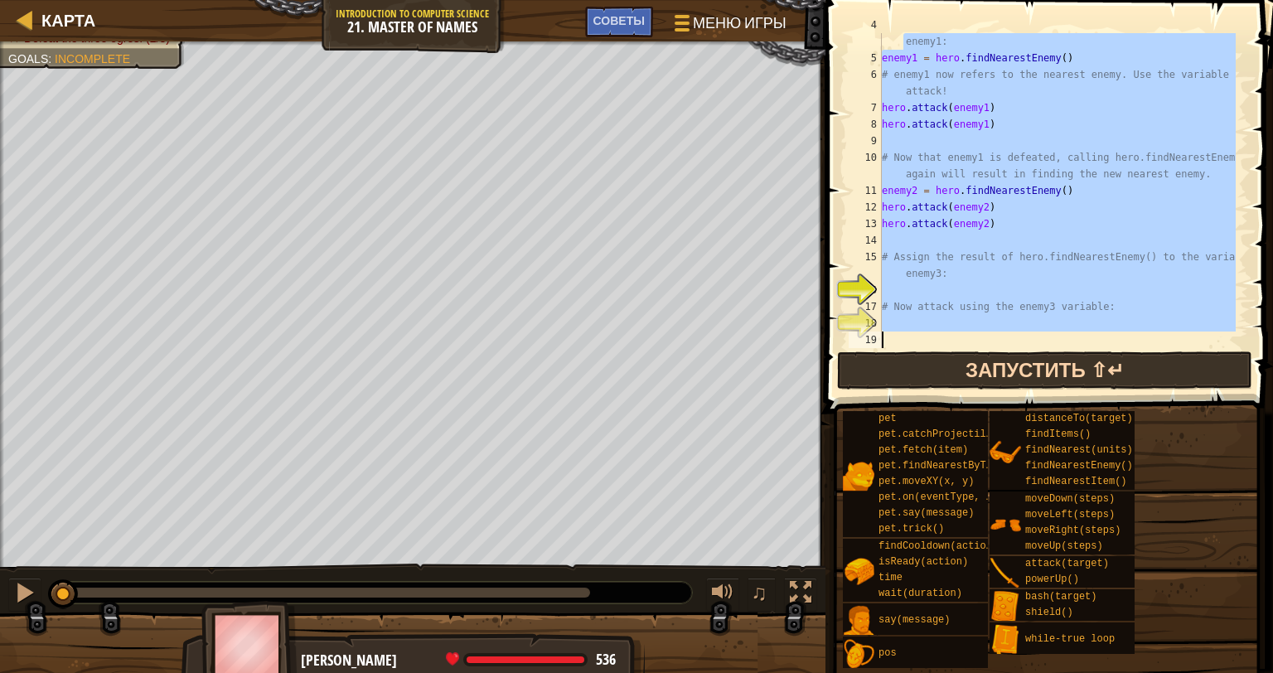
drag, startPoint x: 889, startPoint y: 41, endPoint x: 1096, endPoint y: 355, distance: 376.9
click at [1096, 355] on div "4 5 6 7 8 9 10 11 12 13 14 15 16 17 18 19 # Assign the result of hero.findNeare…" at bounding box center [1046, 239] width 452 height 462
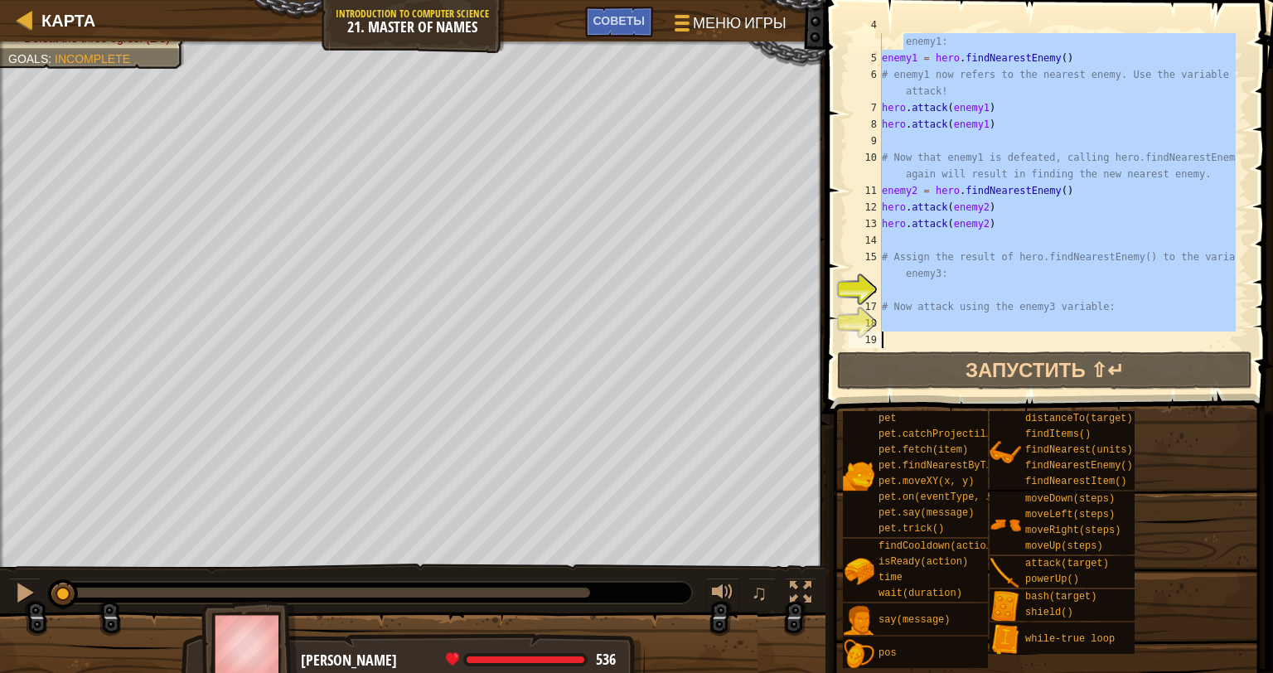
type textarea "# Assign the result of hero.findNearestEnemy() to the variable"
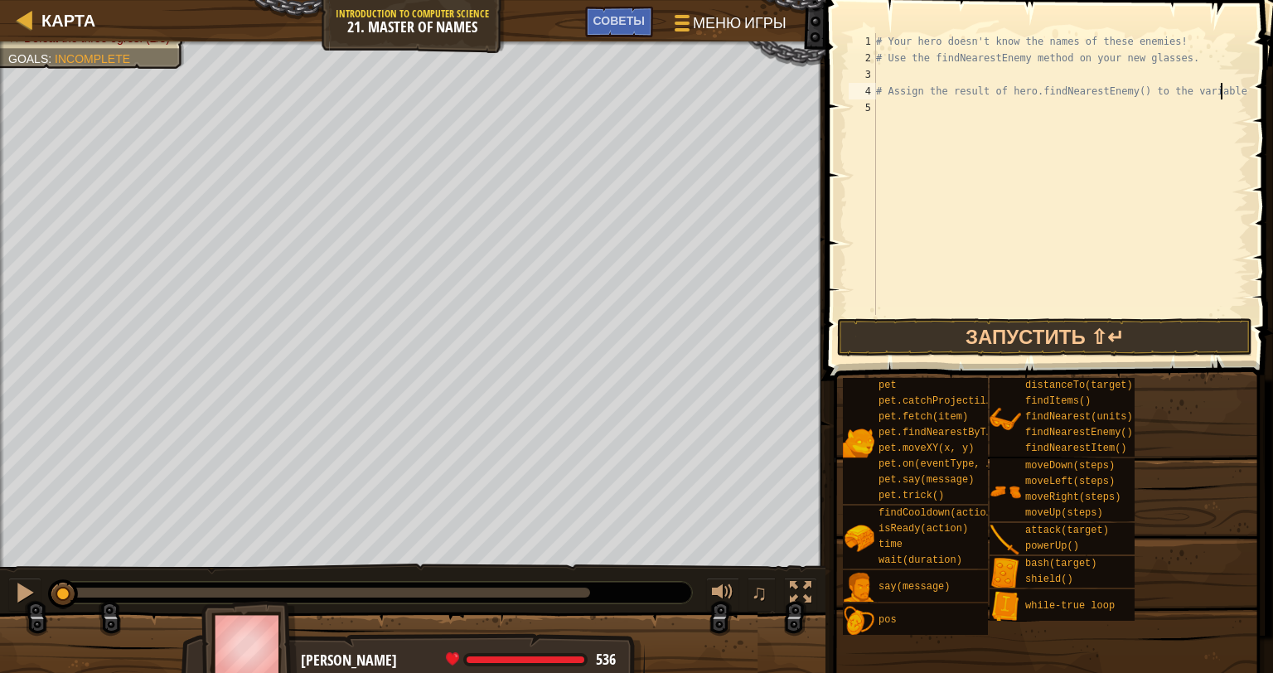
click at [929, 106] on div "# Your hero doesn't know the names of these enemies! # Use the findNearestEnemy…" at bounding box center [1059, 190] width 375 height 315
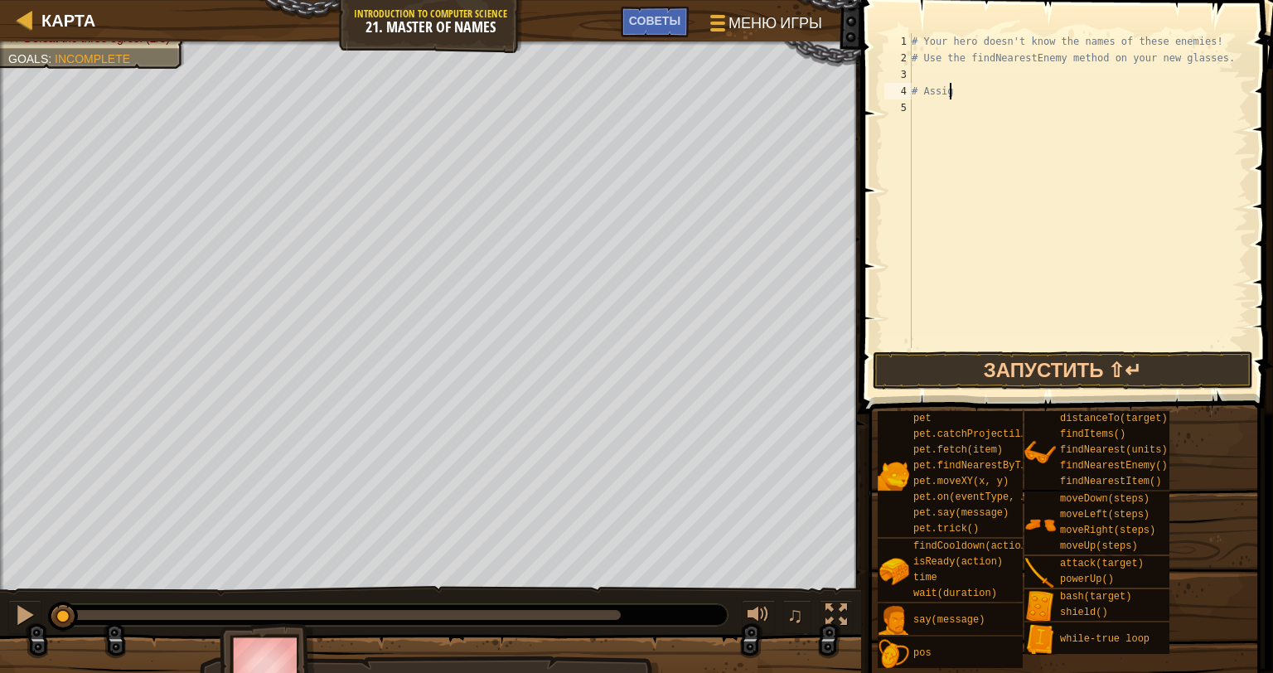
type textarea "#"
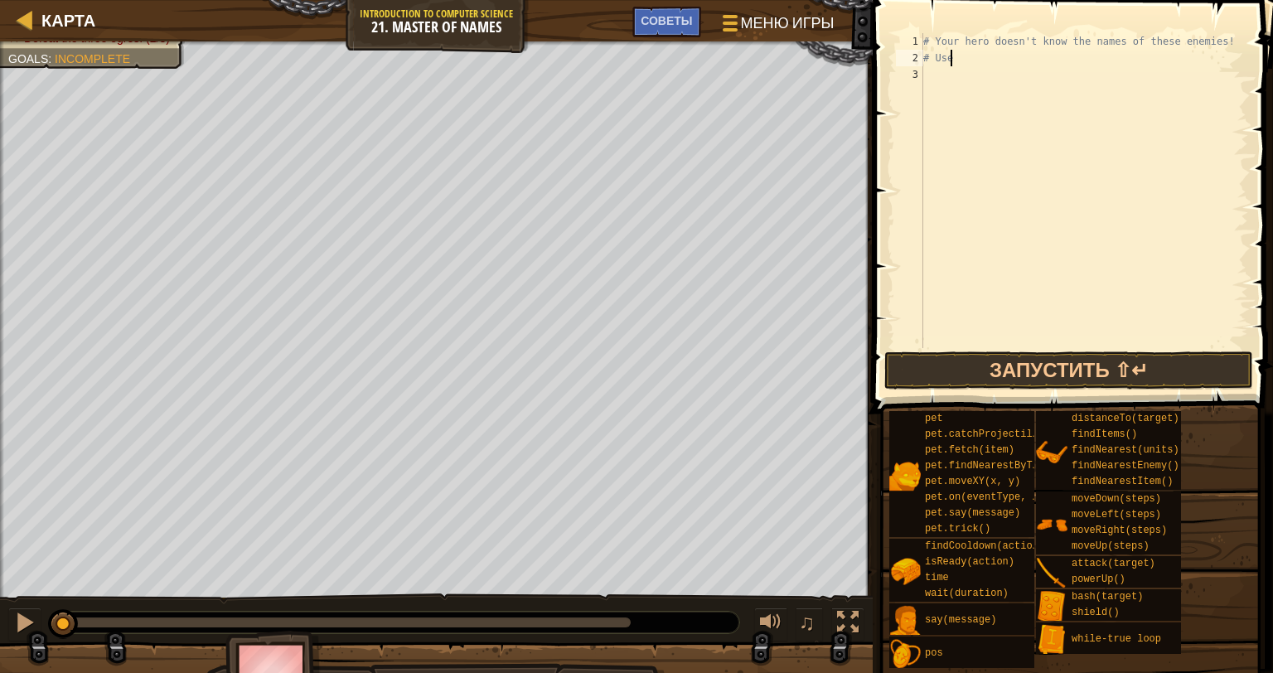
type textarea "#"
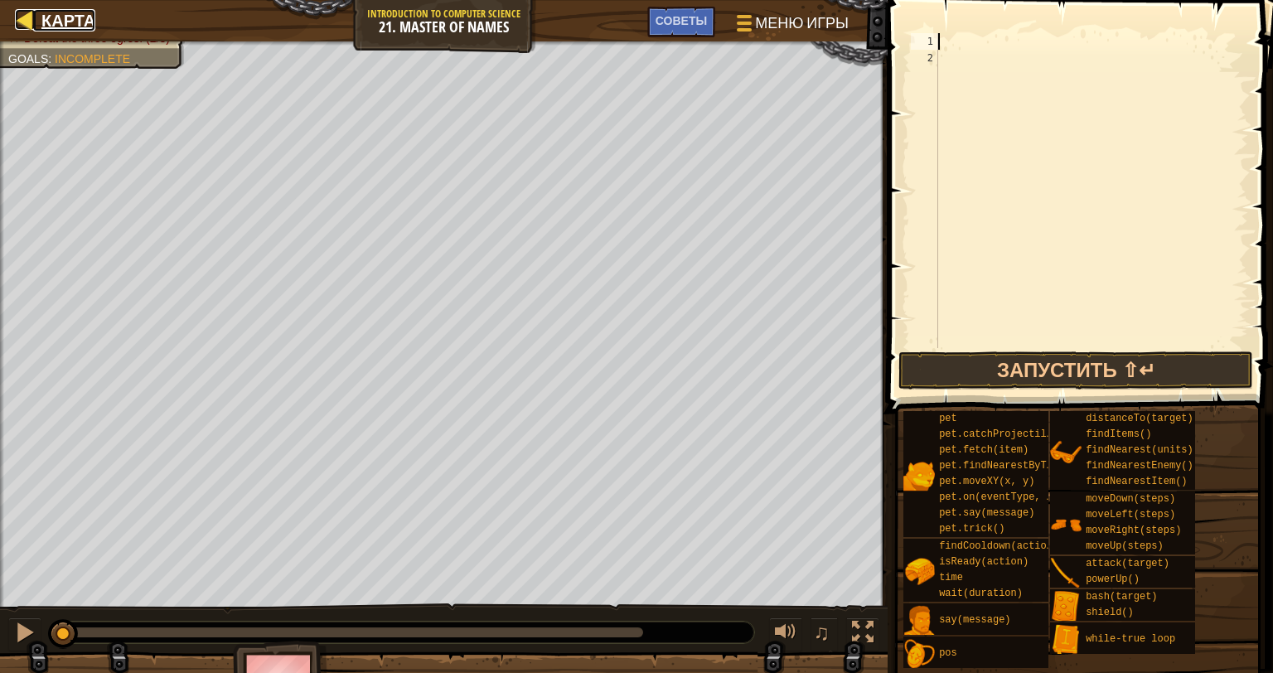
click at [39, 19] on link "Карта" at bounding box center [64, 20] width 62 height 22
